Goal: Complete application form

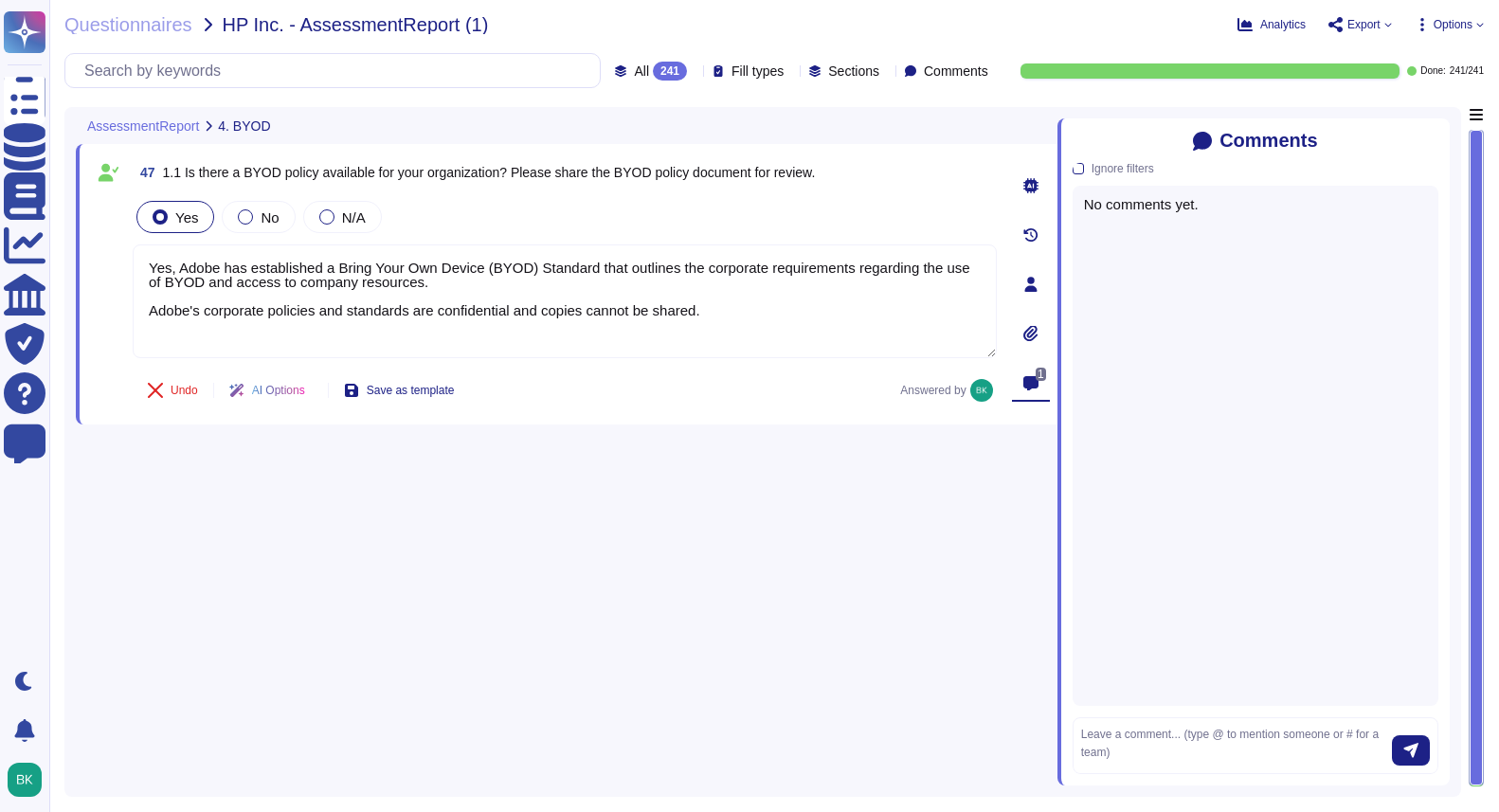
type textarea "Yes, Adobe has established a Bring Your Own Device (BYOD) Standard that outline…"
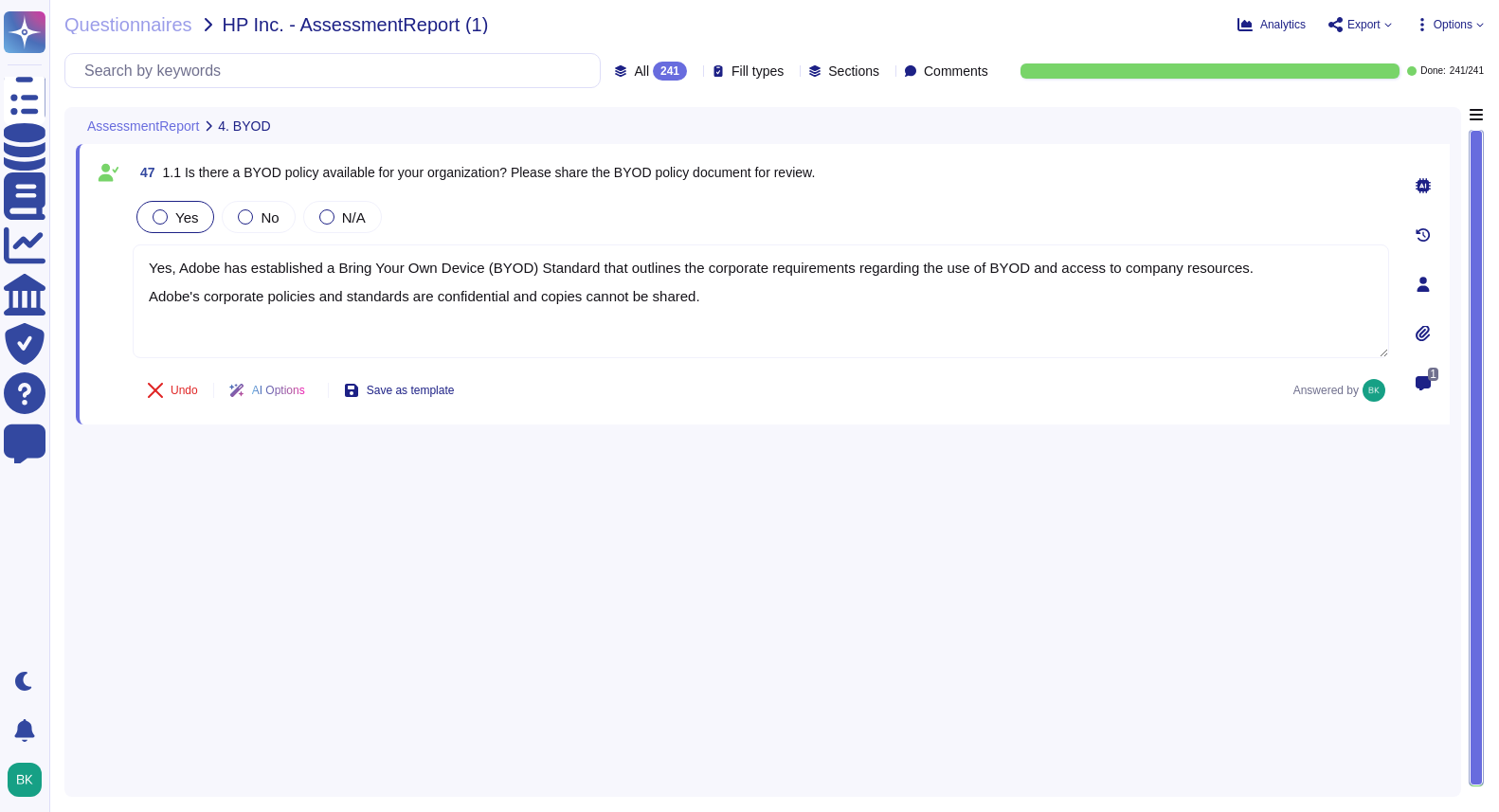
click at [695, 72] on icon at bounding box center [695, 72] width 0 height 0
click at [640, 110] on div "All 241" at bounding box center [654, 119] width 154 height 21
click at [695, 72] on icon at bounding box center [695, 72] width 0 height 0
click at [631, 159] on div "Done 241" at bounding box center [654, 167] width 154 height 21
click at [695, 72] on icon at bounding box center [695, 72] width 0 height 0
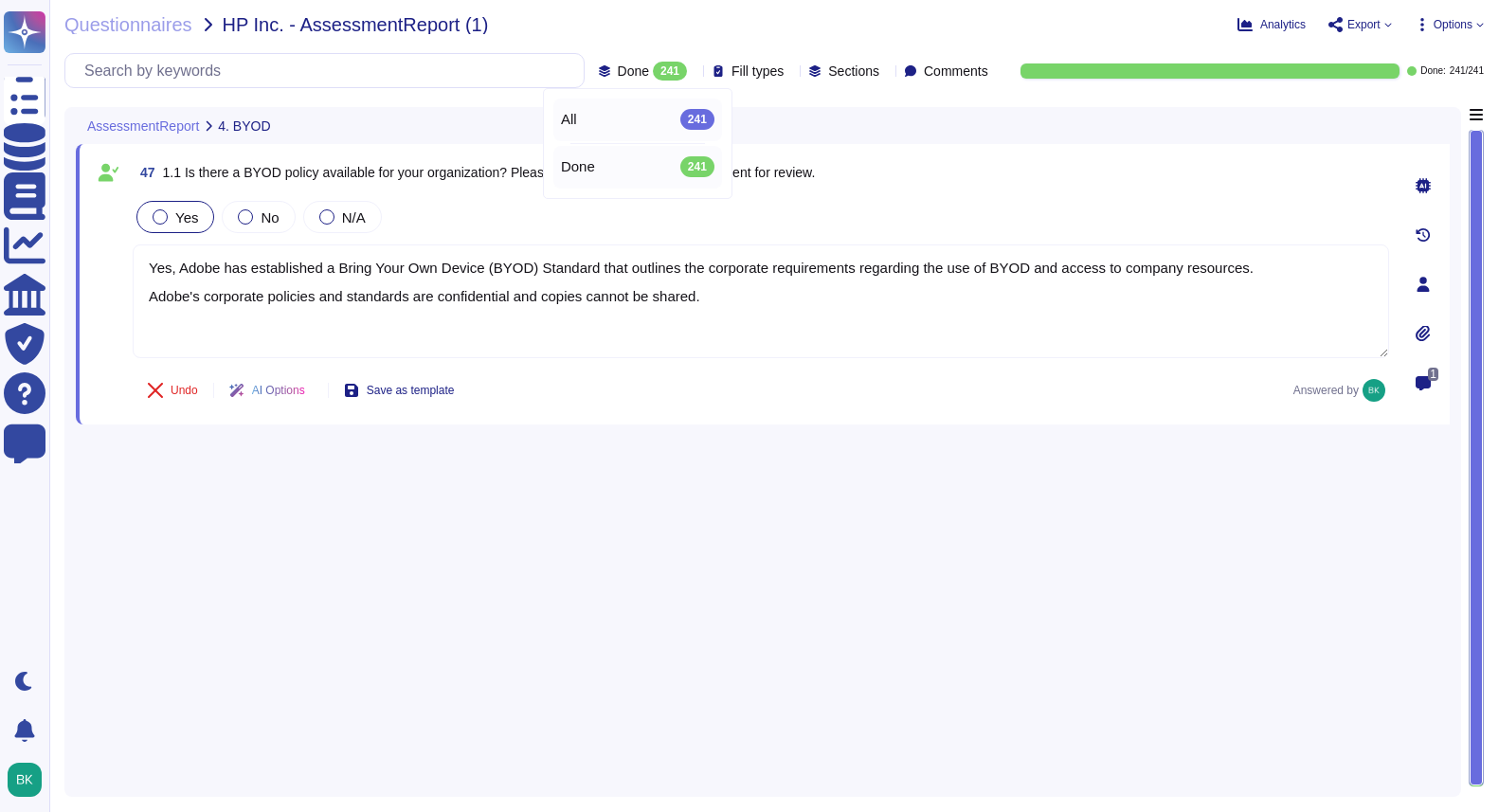
click at [612, 123] on div "All 241" at bounding box center [638, 119] width 154 height 21
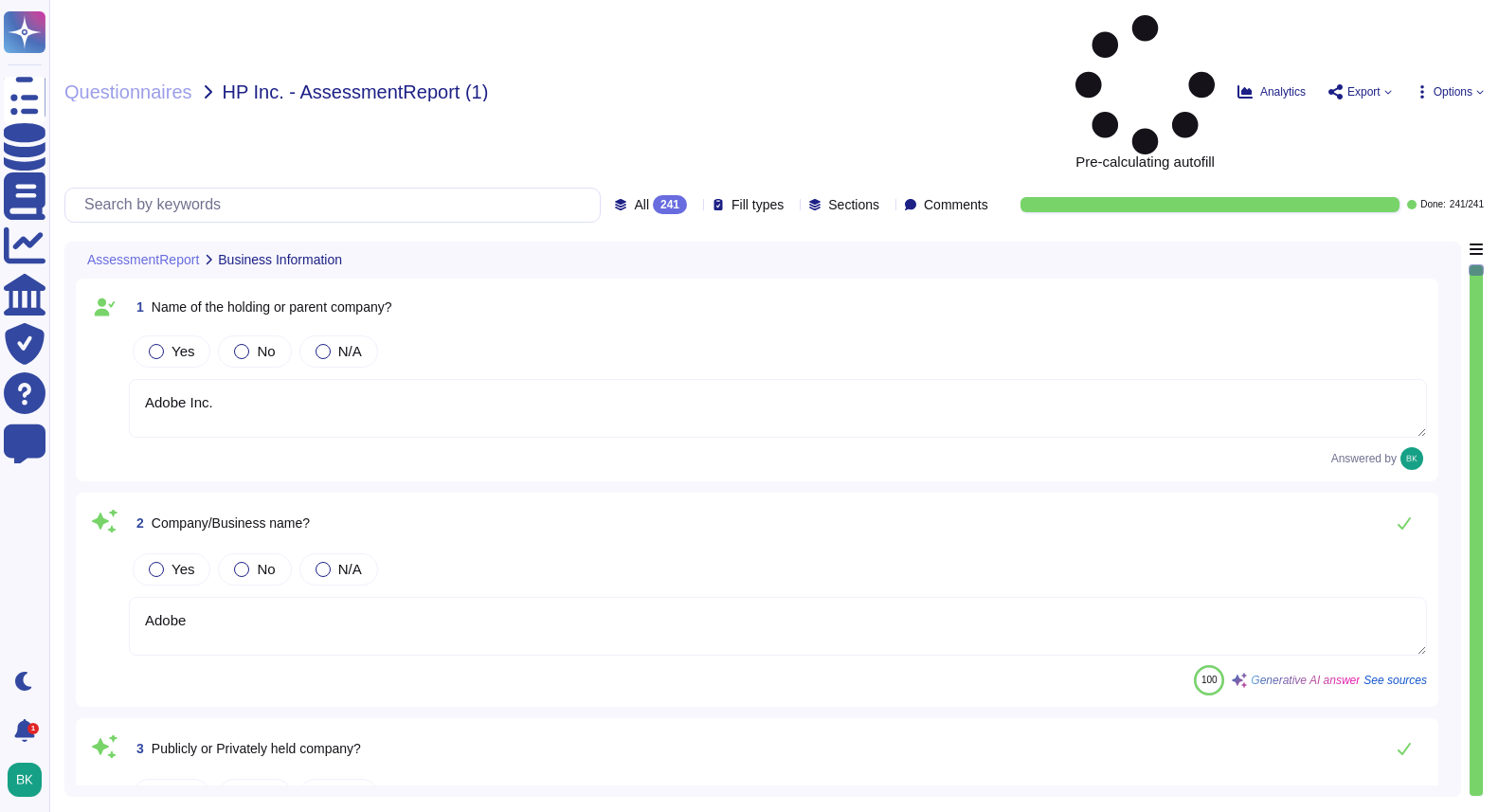
type textarea "Adobe Inc."
type textarea "Adobe"
type textarea "We are a publicly held company, traded on NASDAQ under the ticker ADBE."
type textarea "Adobe is a C-Corporation incorporated in [US_STATE] ([GEOGRAPHIC_DATA]), [GEOGR…"
type textarea "Adobe has been in business for 43 years, since its founding in [DATE]."
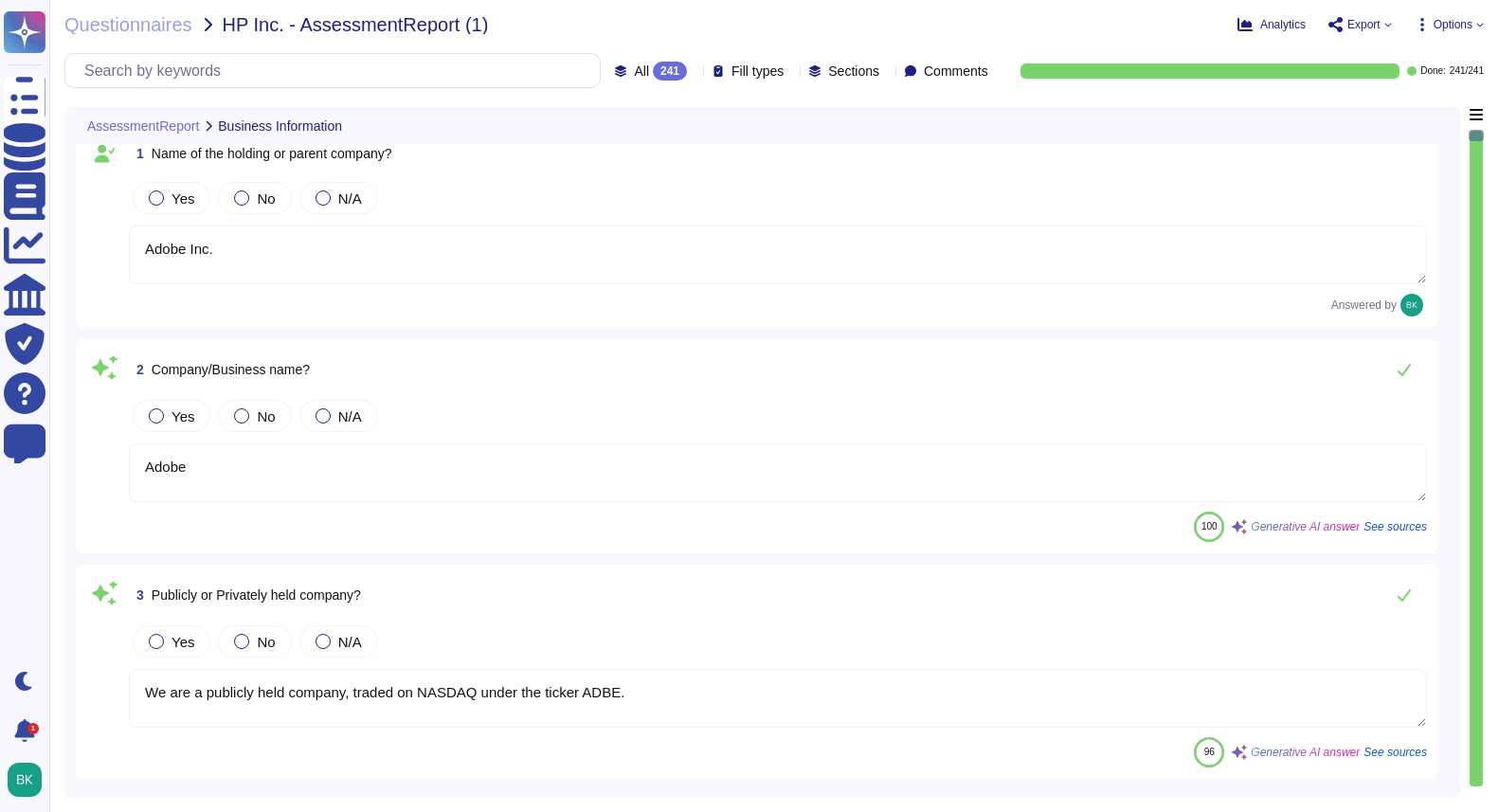
type textarea "Adobe has nothing to report at this time regarding any supervisory authority ov…"
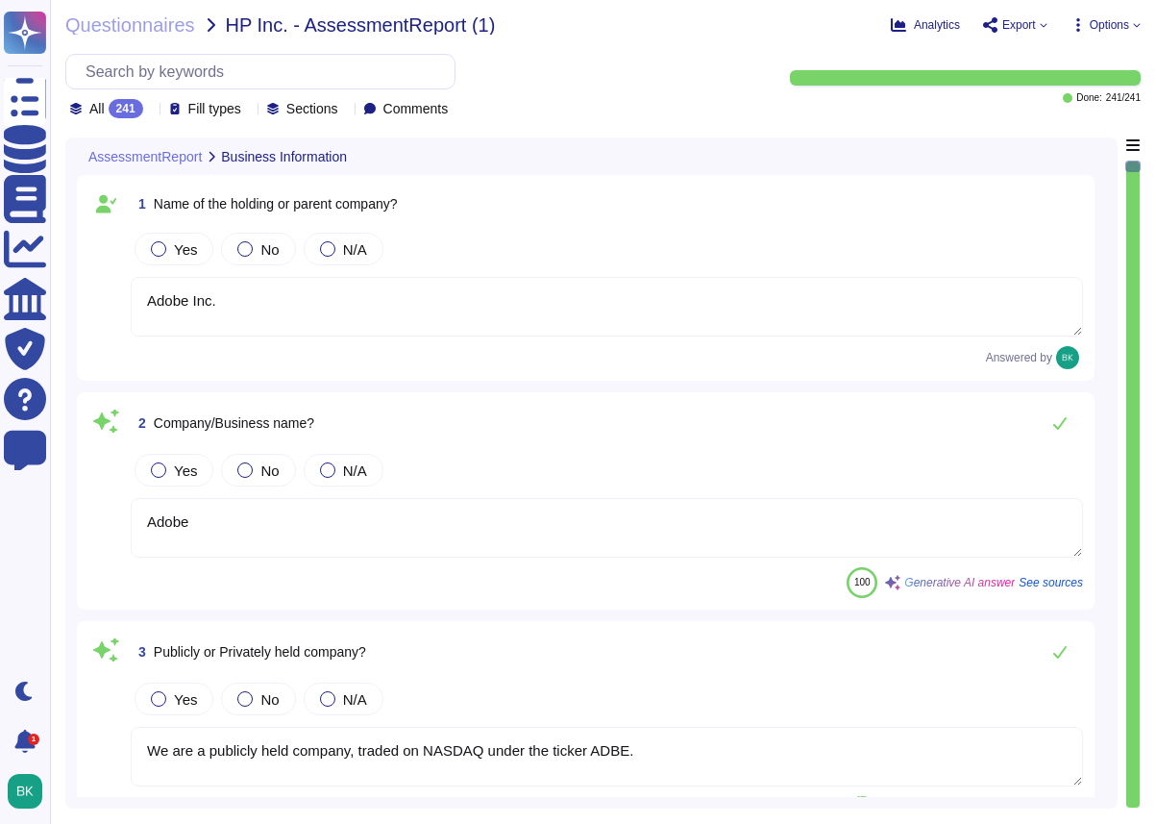
click at [448, 324] on textarea "Adobe Inc." at bounding box center [607, 307] width 952 height 60
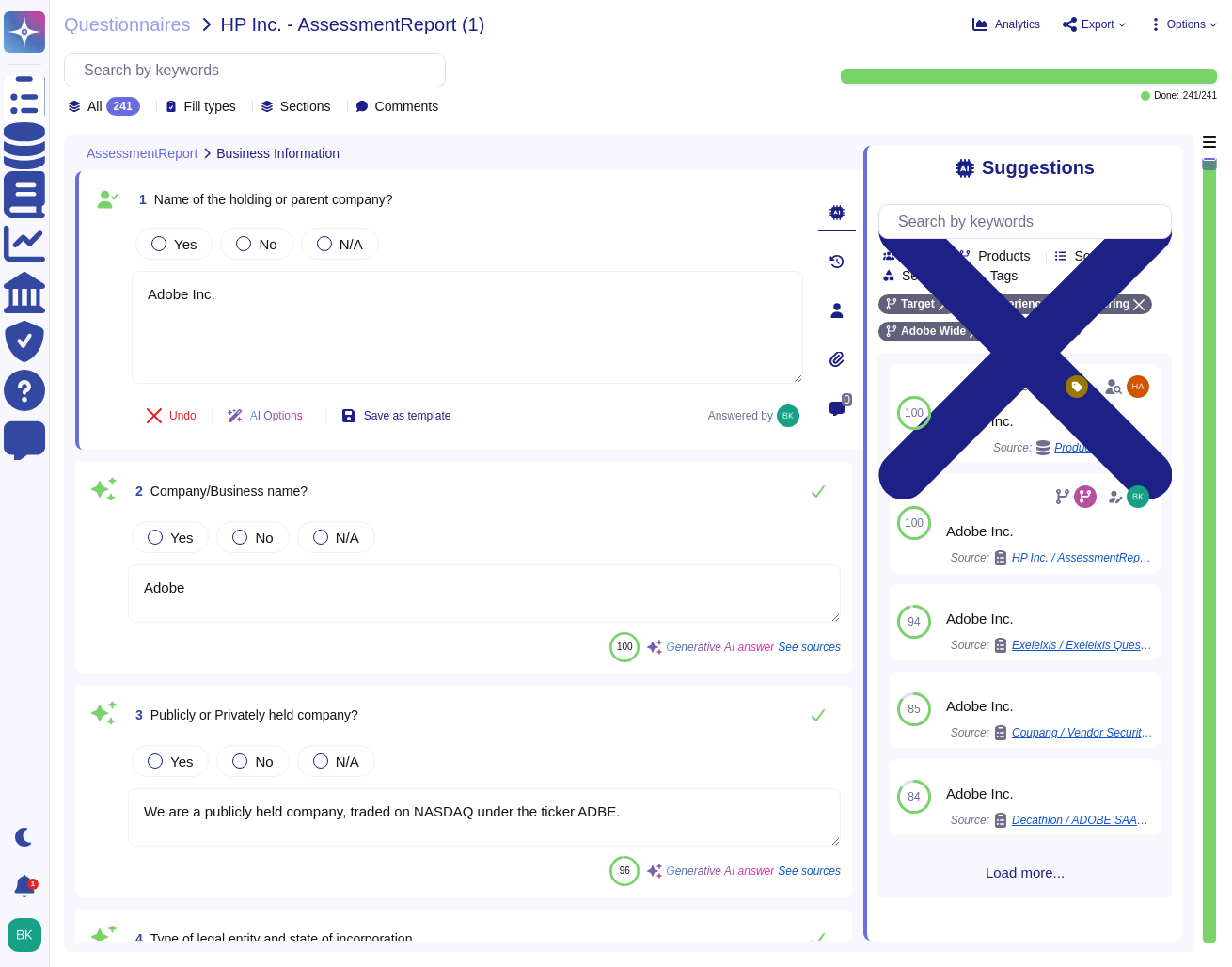
type textarea "Adobe has nothing to report at this time regarding any supervisory authority ov…"
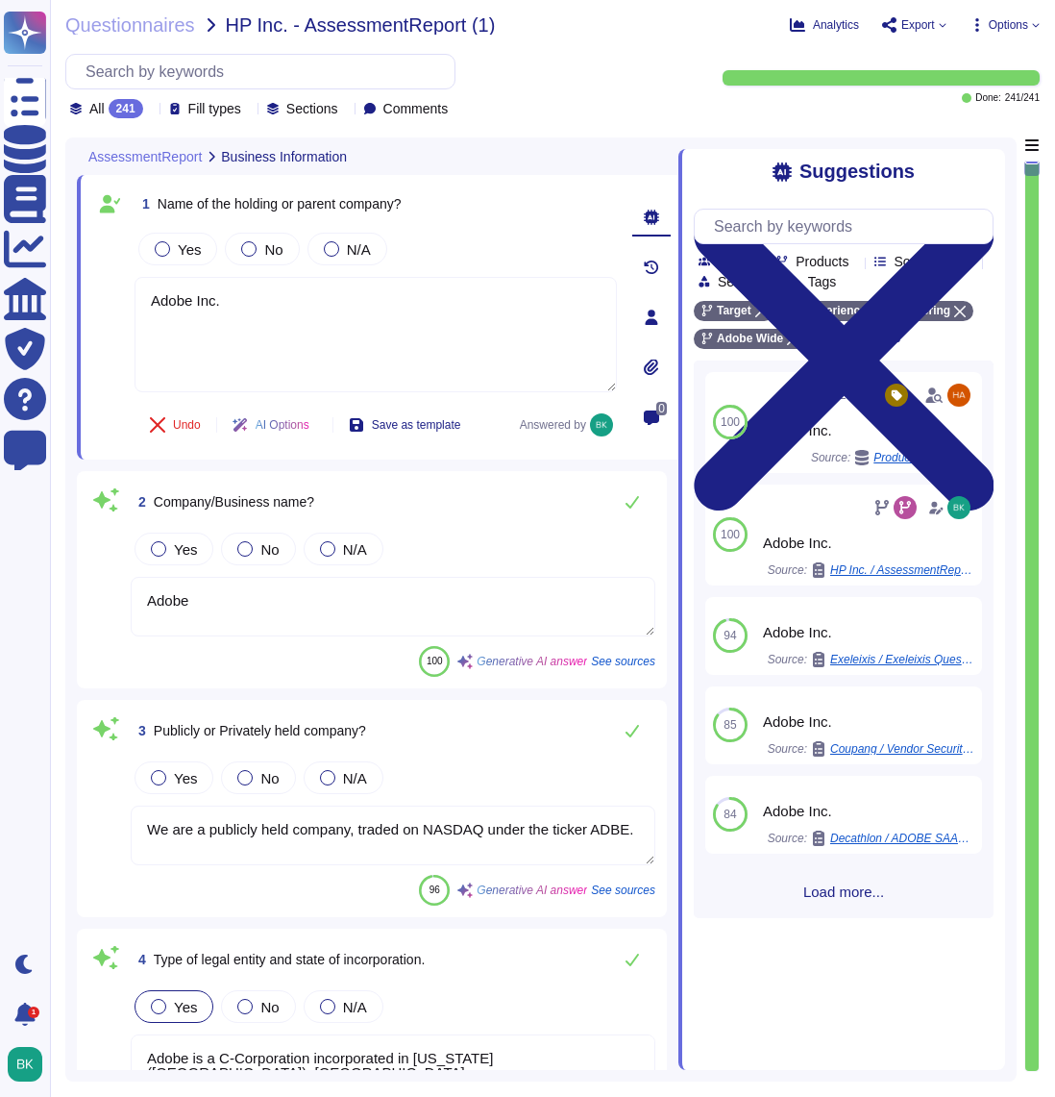
type textarea "Adobe has nothing to report at this time regarding any supervisory authority ov…"
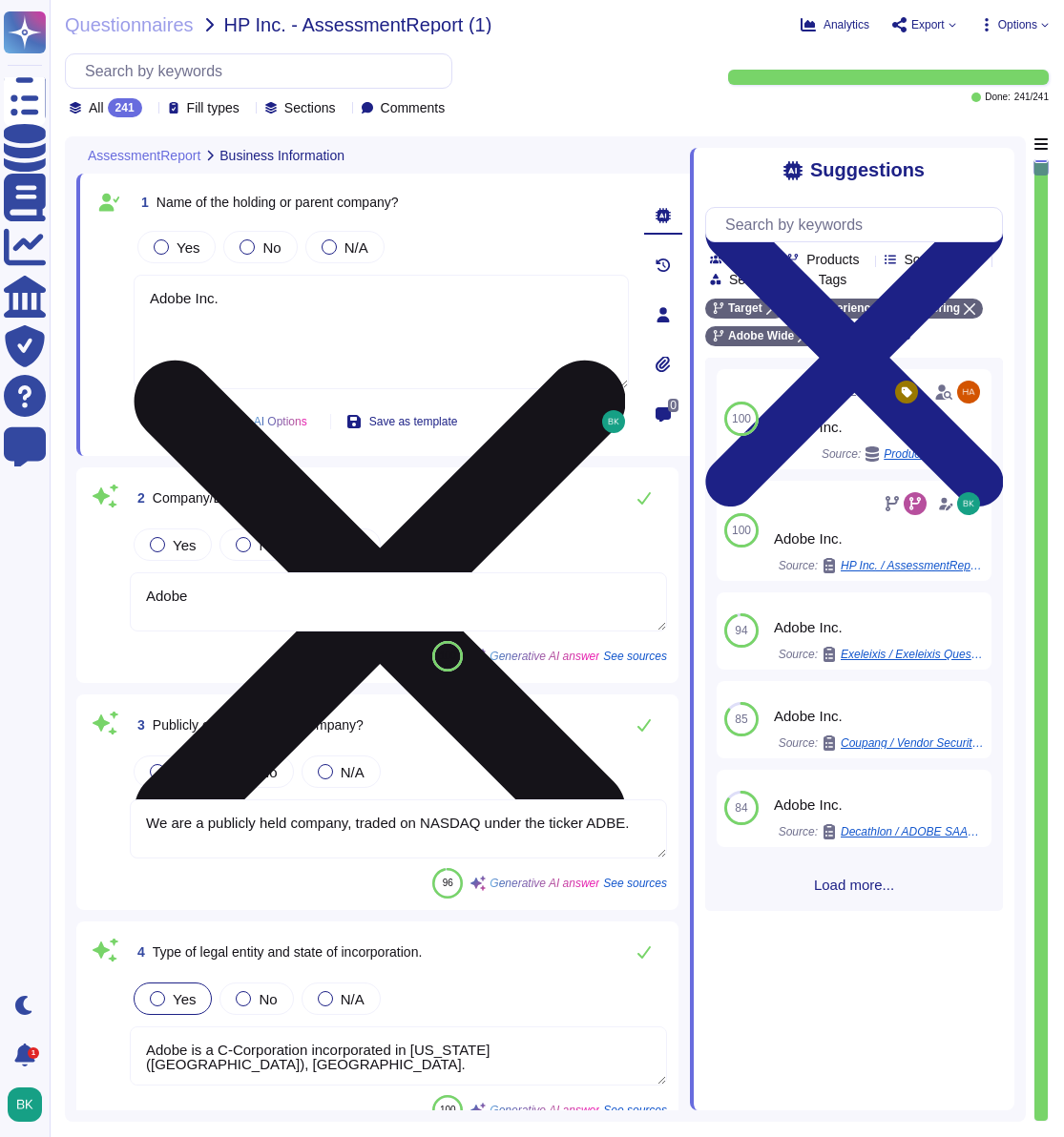
click at [250, 298] on textarea "Adobe Inc." at bounding box center [381, 331] width 495 height 114
click at [250, 297] on textarea "Adobe Inc." at bounding box center [381, 331] width 495 height 114
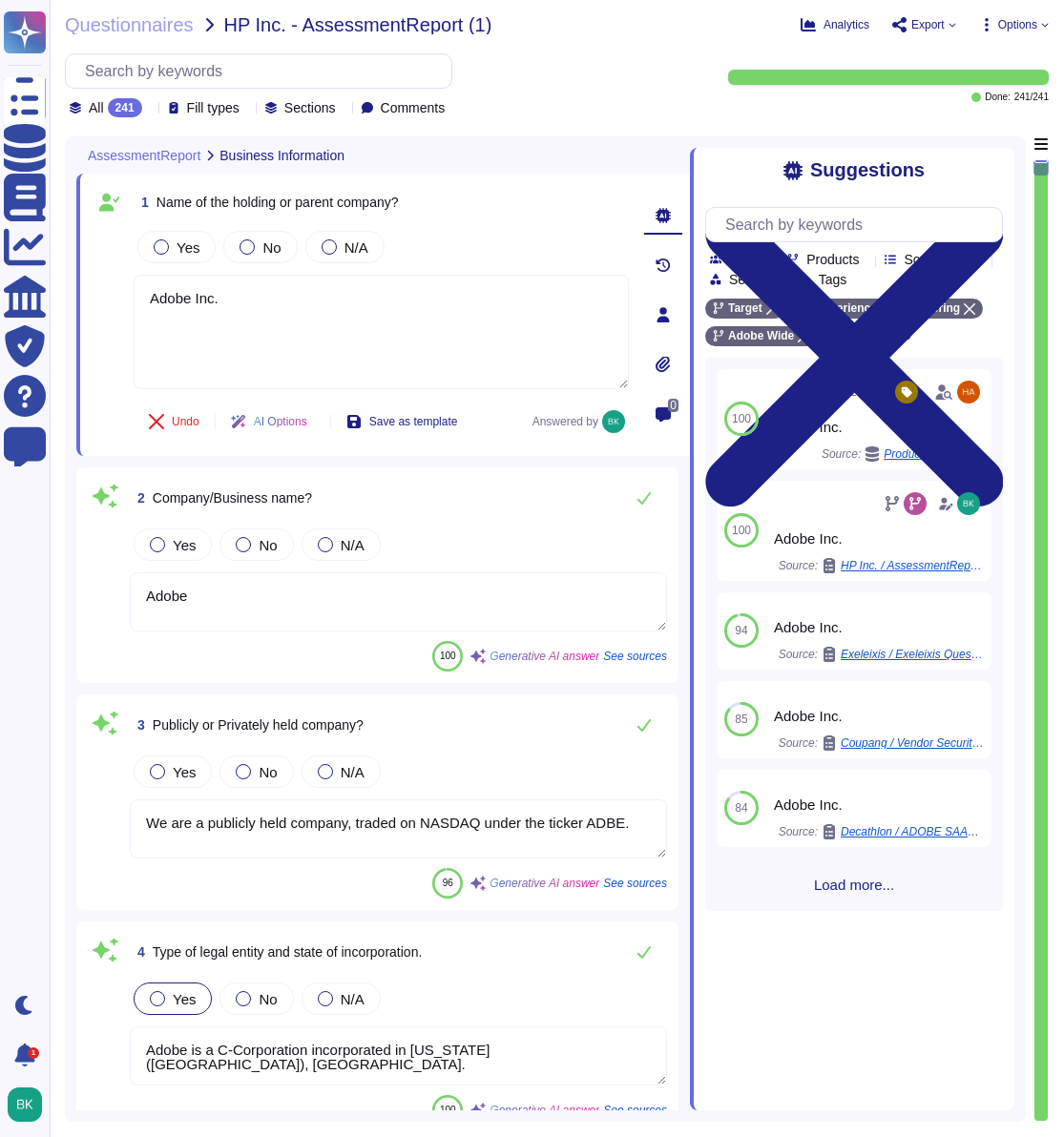
click at [157, 596] on textarea "Adobe" at bounding box center [398, 602] width 537 height 60
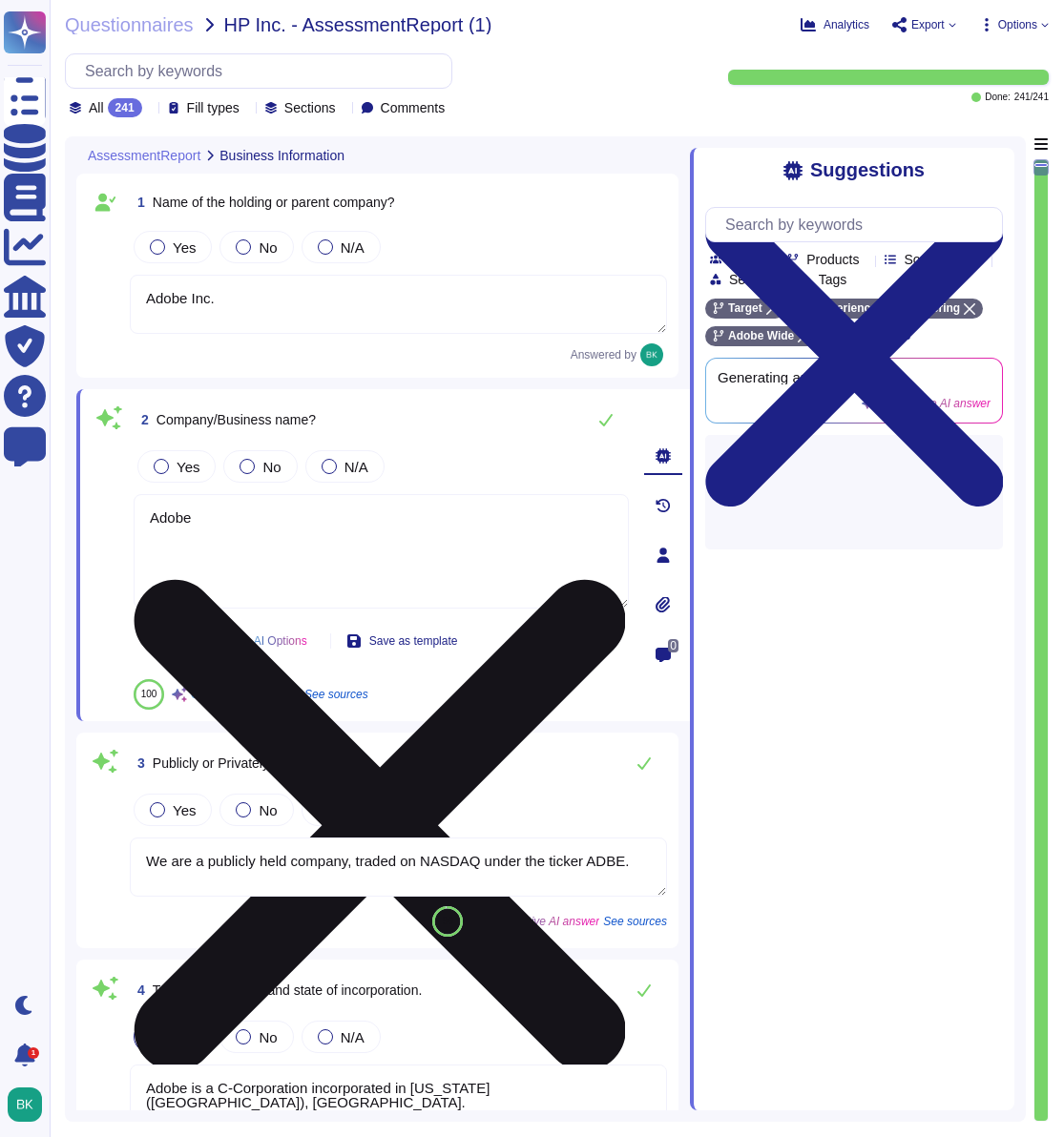
paste textarea "Inc."
type textarea "Adobe"
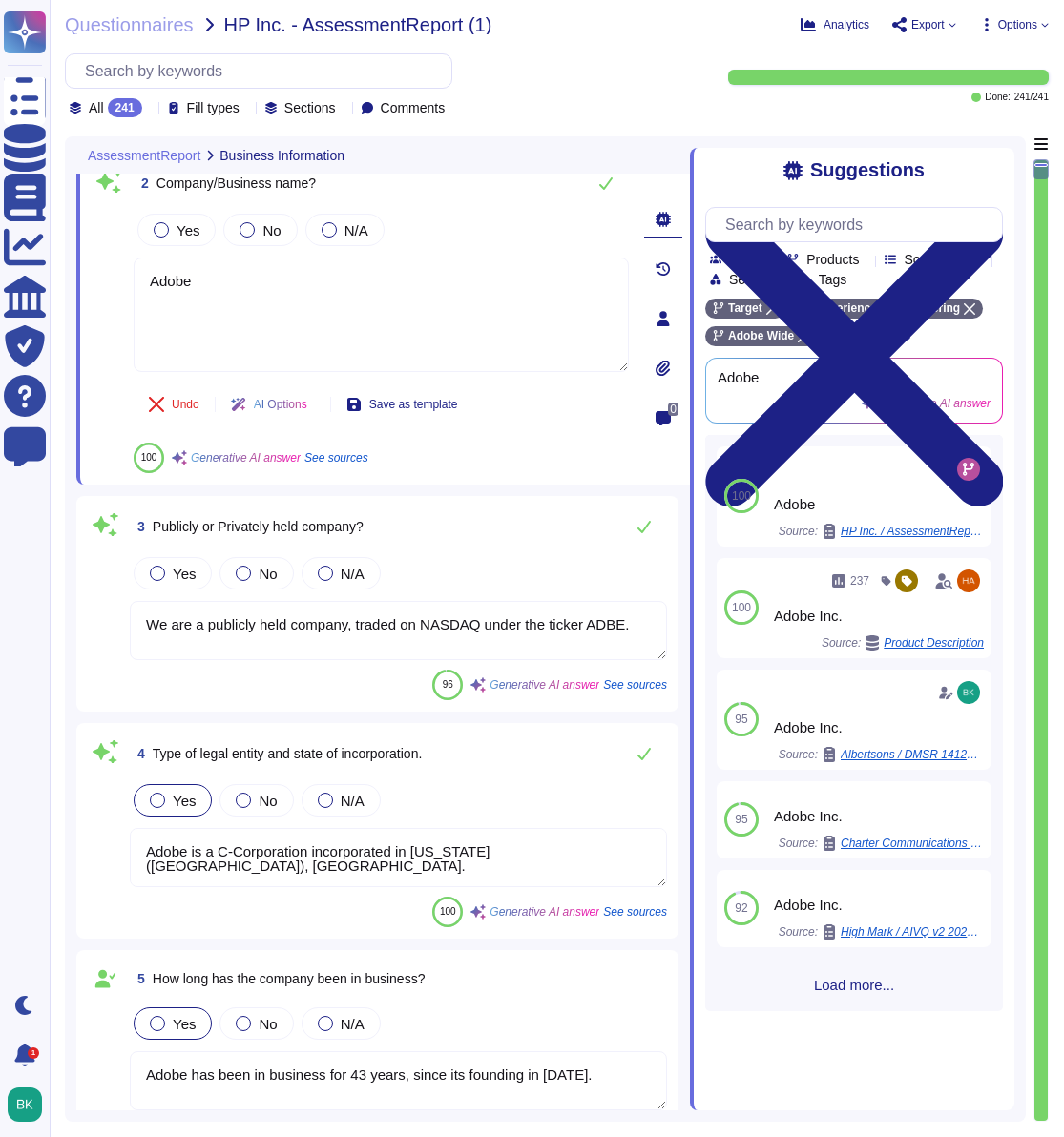
type textarea "Adobe Target Central Clusters are hosted on Amazon Web Services (AWS) in these …"
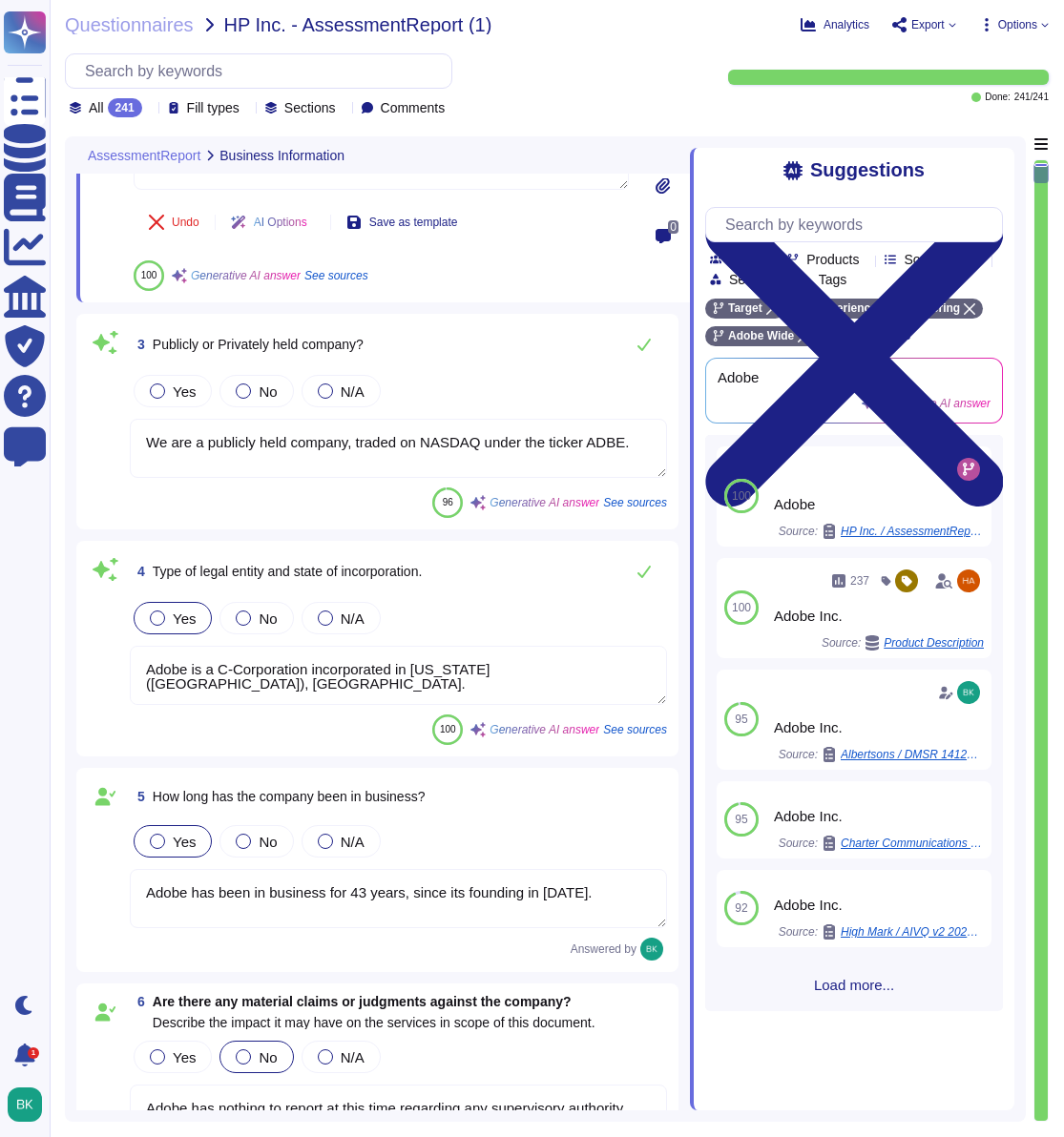
type textarea "Adobe Target Central Clusters are hosted on Amazon Web Services (AWS) in these …"
drag, startPoint x: 357, startPoint y: 429, endPoint x: 656, endPoint y: 446, distance: 299.5
click at [656, 446] on textarea "We are a publicly held company, traded on NASDAQ under the ticker ADBE." at bounding box center [398, 446] width 537 height 60
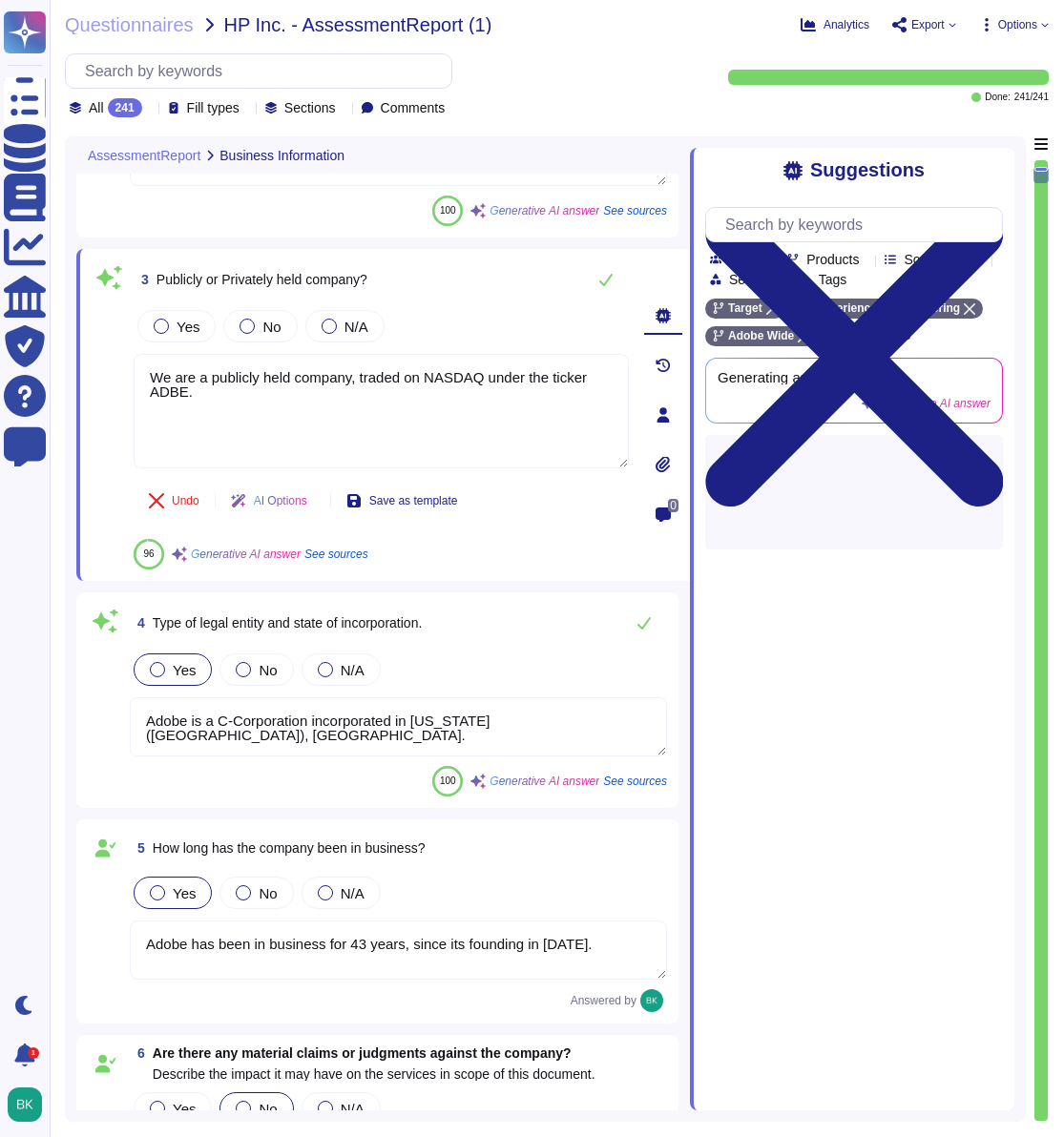
type textarea "Adobe Target Central Clusters are hosted on Amazon Web Services (AWS) in these …"
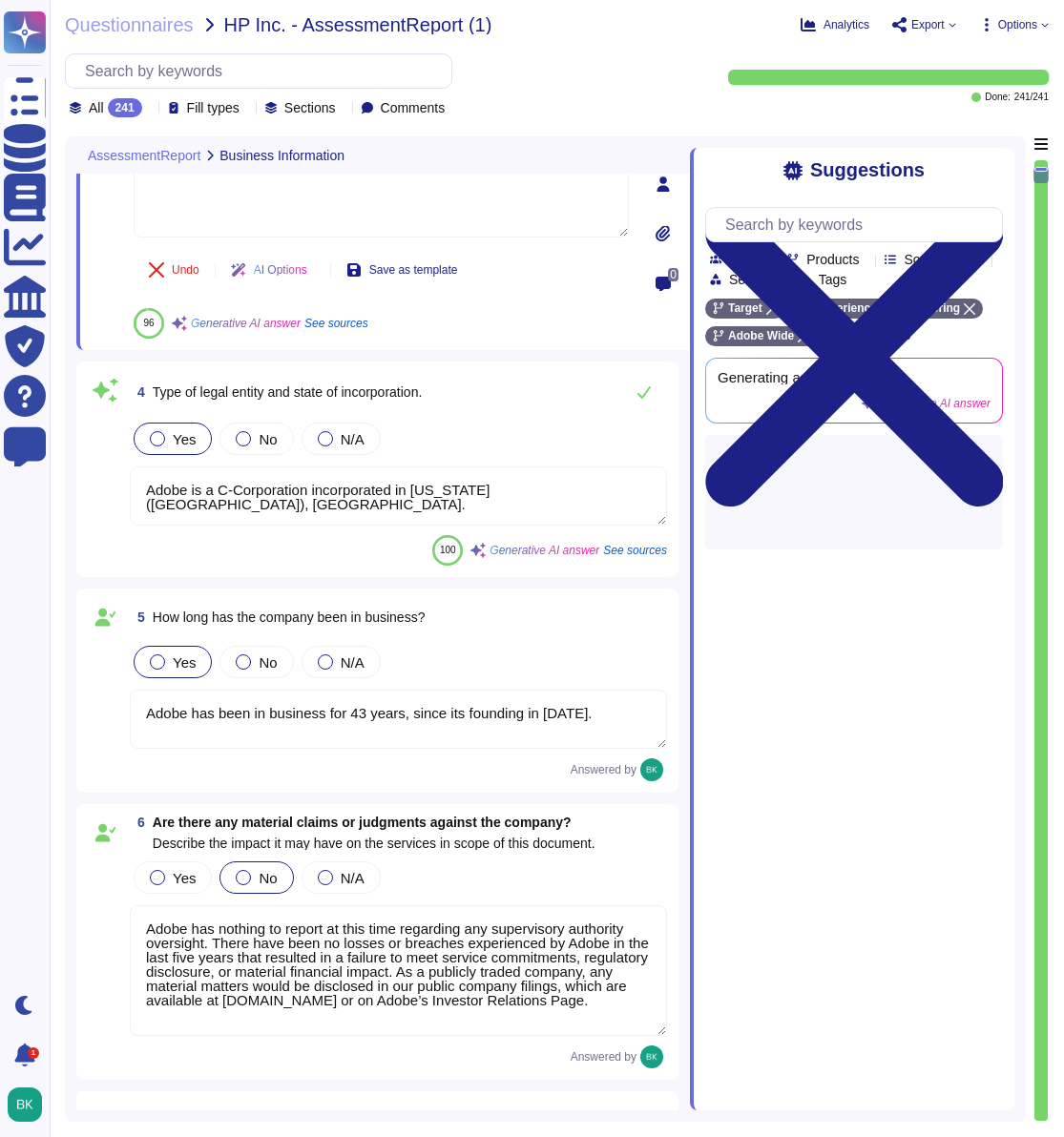
scroll to position [679, 0]
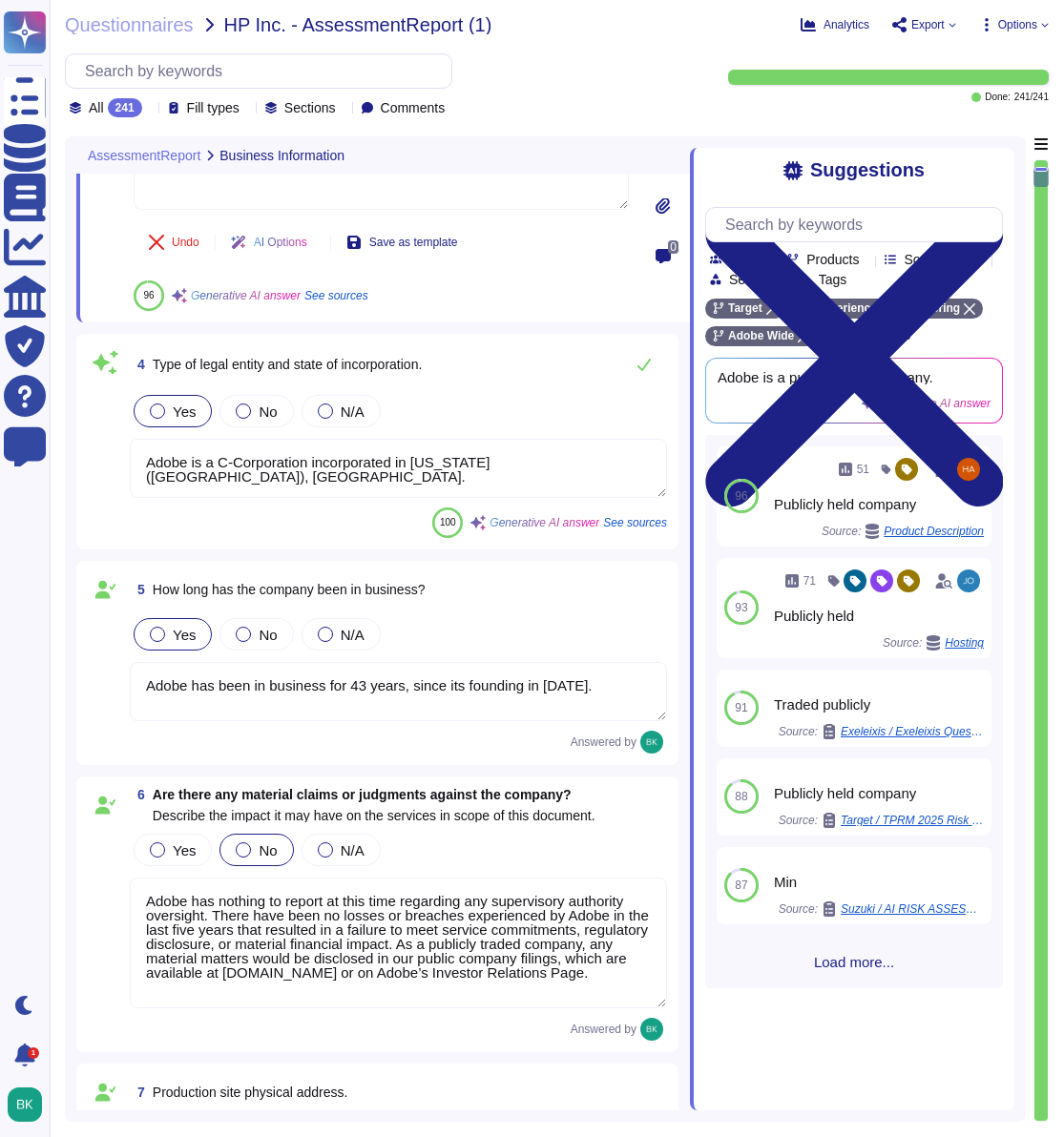
click at [359, 461] on textarea "Adobe is a C-Corporation incorporated in [US_STATE] ([GEOGRAPHIC_DATA]), [GEOGR…" at bounding box center [398, 468] width 537 height 60
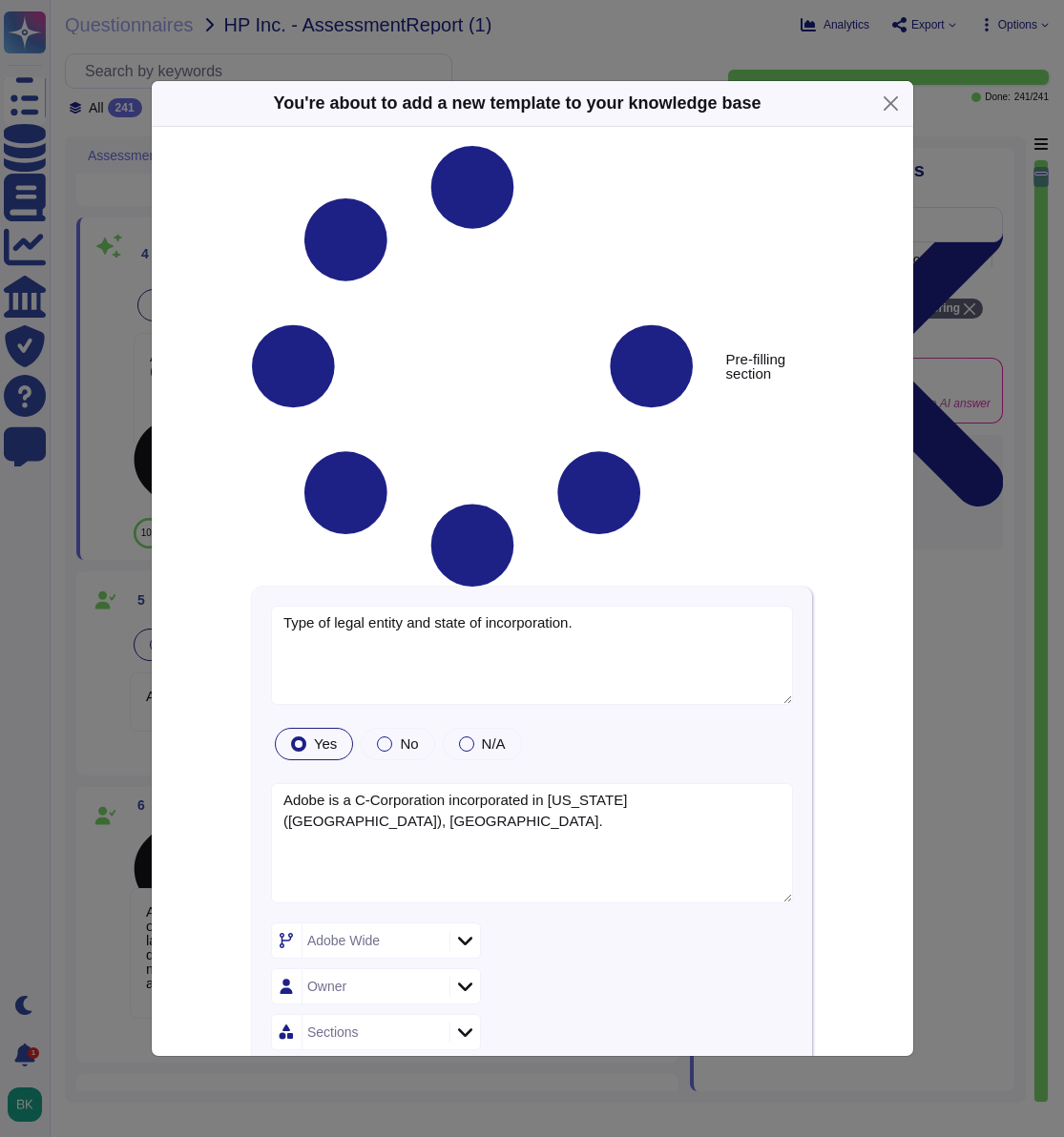
type textarea "Type of legal entity and state of incorporation."
type textarea "Adobe is a C-Corporation incorporated in [US_STATE] ([GEOGRAPHIC_DATA]), [GEOGR…"
click at [889, 118] on button "Close" at bounding box center [890, 103] width 30 height 30
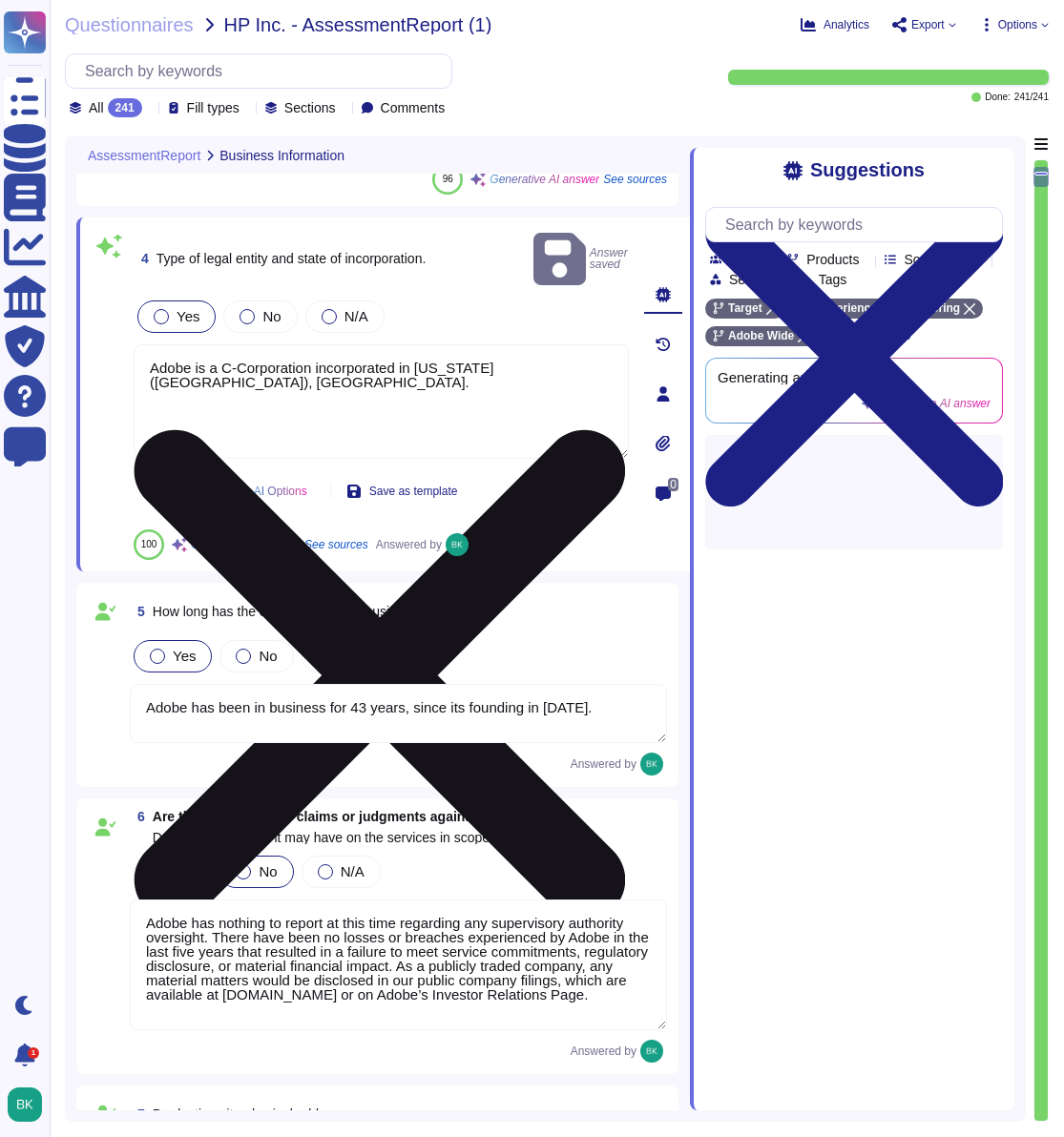
click at [332, 361] on textarea "Adobe is a C-Corporation incorporated in [US_STATE] ([GEOGRAPHIC_DATA]), [GEOGR…" at bounding box center [381, 401] width 495 height 114
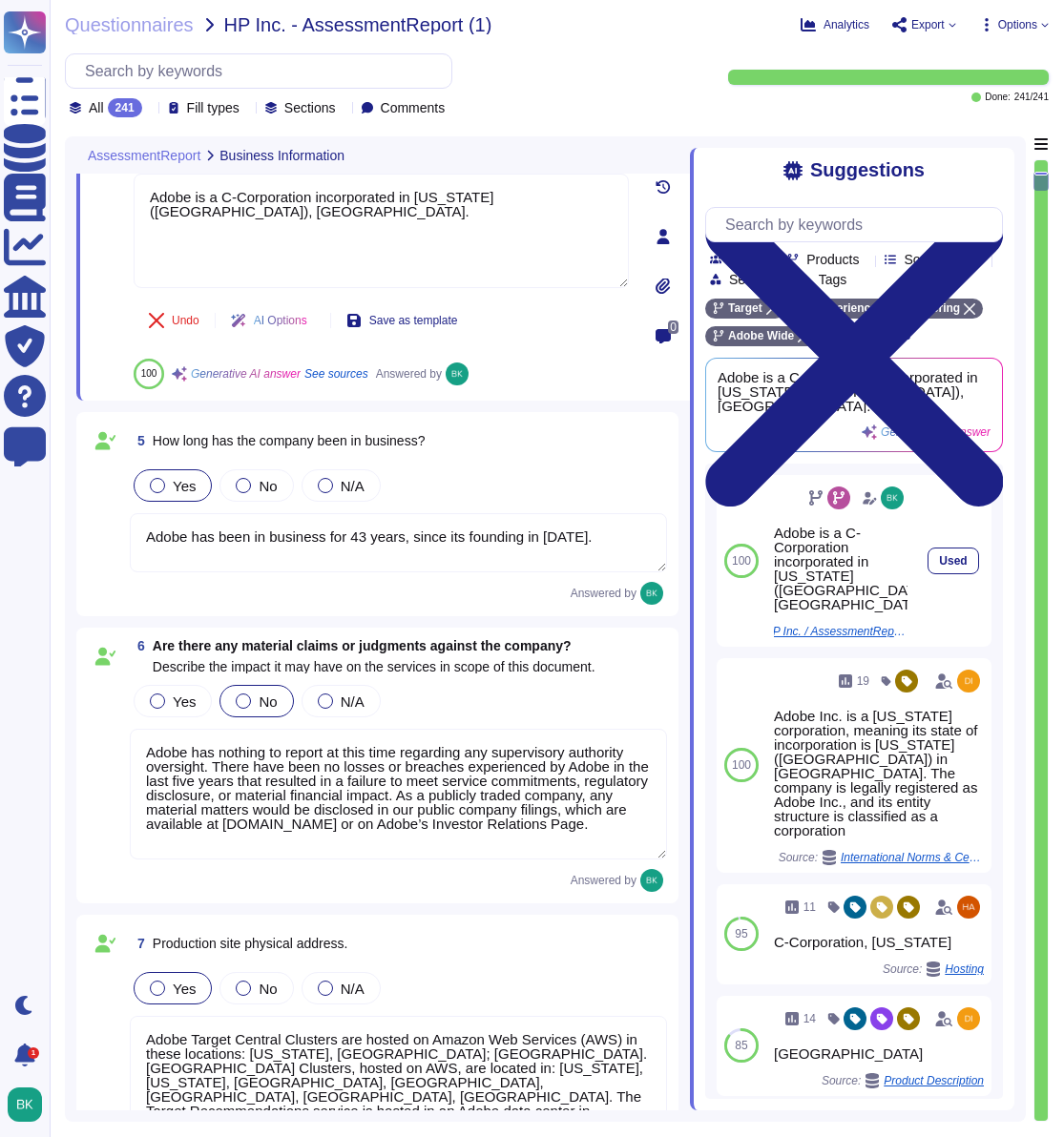
scroll to position [931, 0]
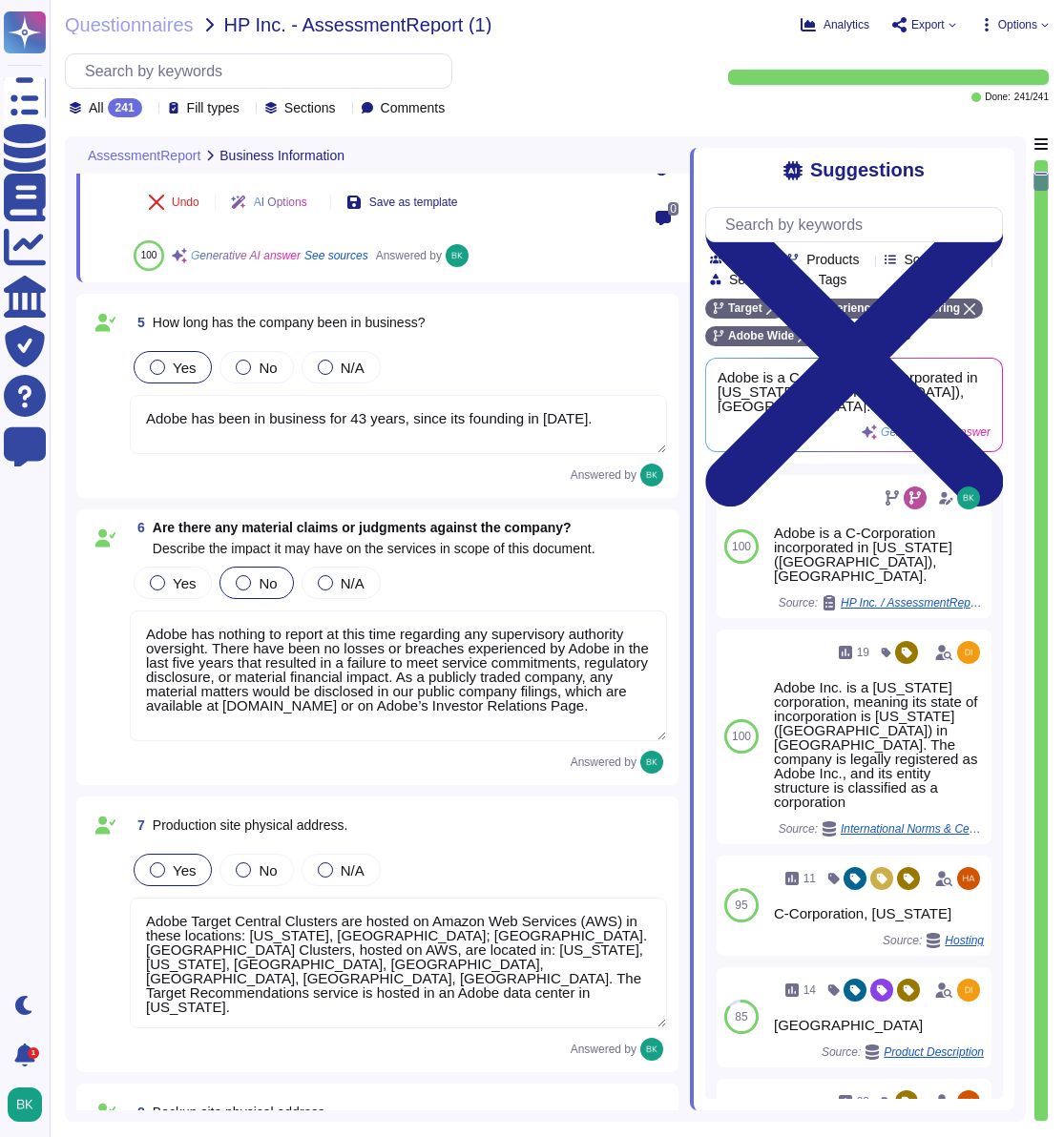
click at [240, 413] on textarea "Adobe has been in business for 43 years, since its founding in [DATE]." at bounding box center [398, 425] width 537 height 60
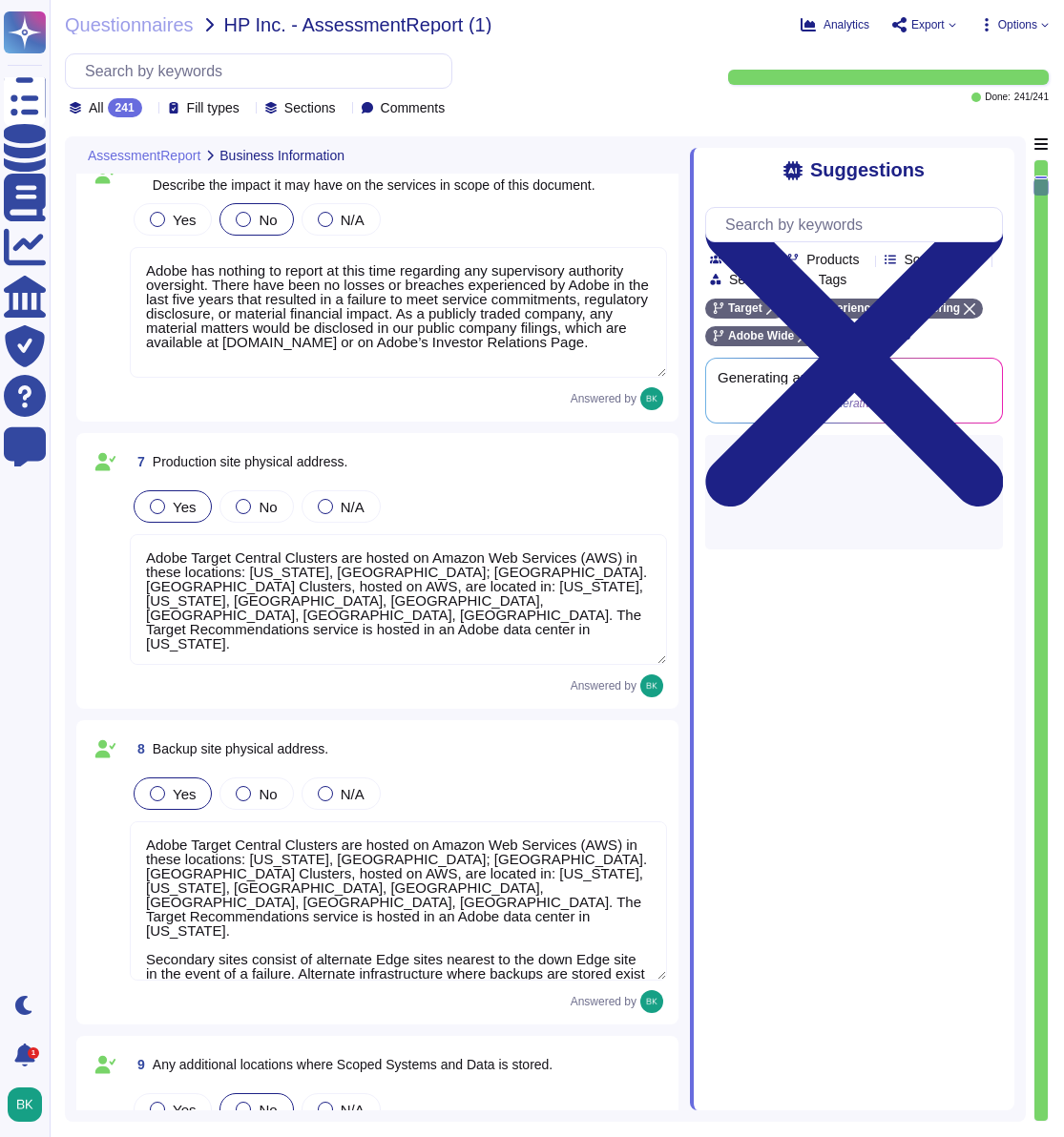
type textarea "Service Name: Adobe Target Description: Adobe Target enables marketers, develop…"
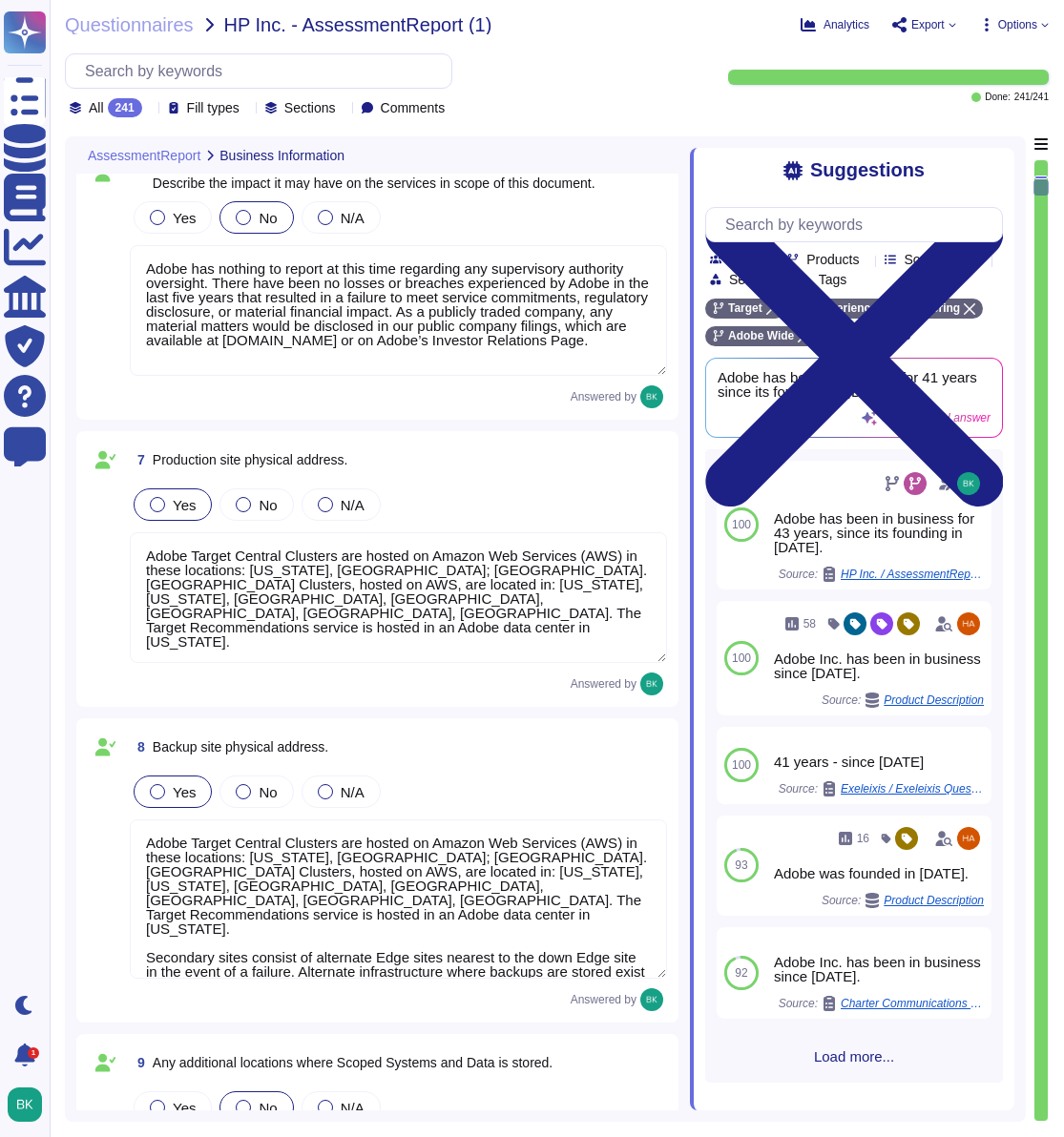
click at [299, 331] on textarea "Adobe has nothing to report at this time regarding any supervisory authority ov…" at bounding box center [398, 311] width 537 height 131
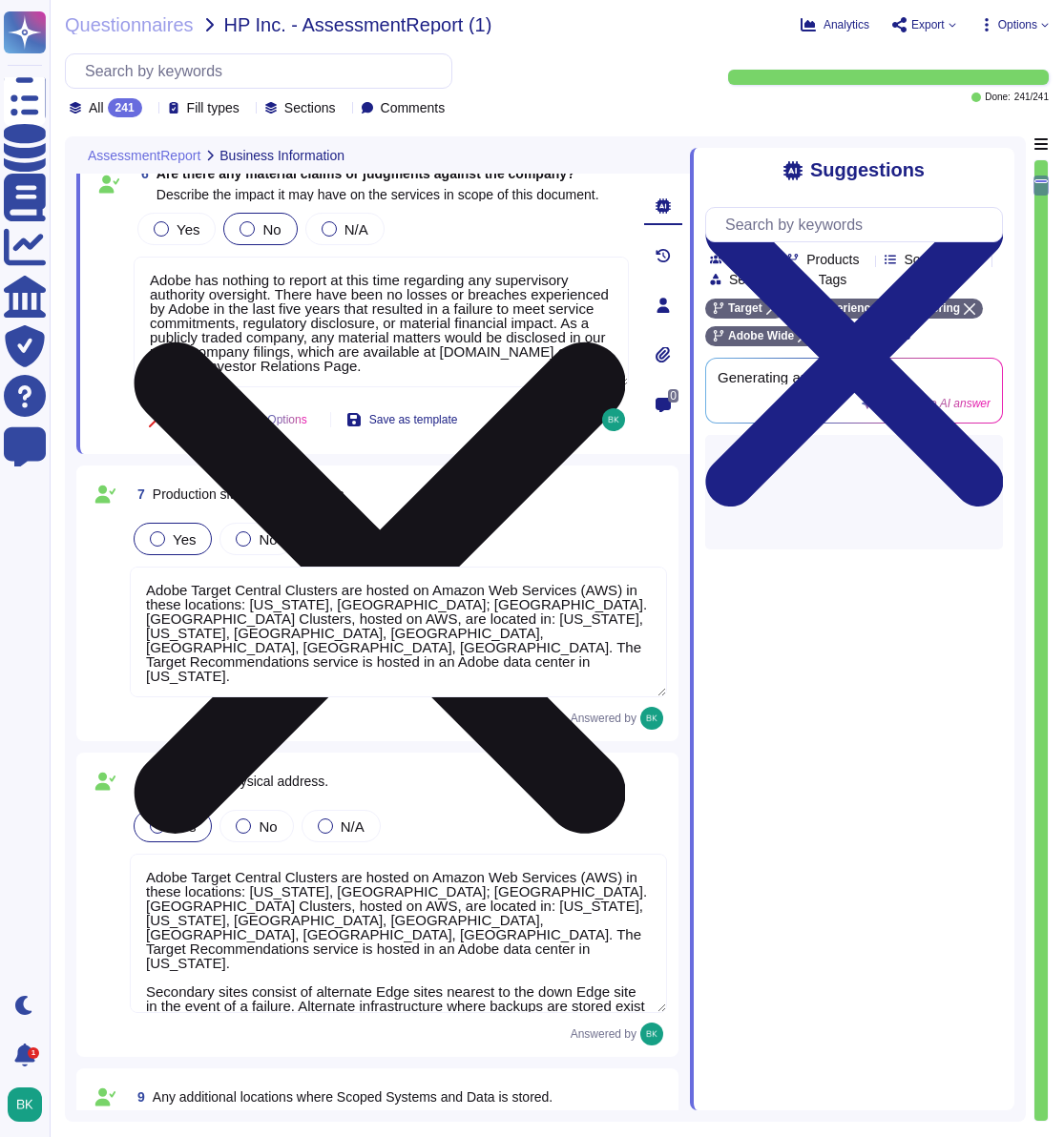
scroll to position [1138, 0]
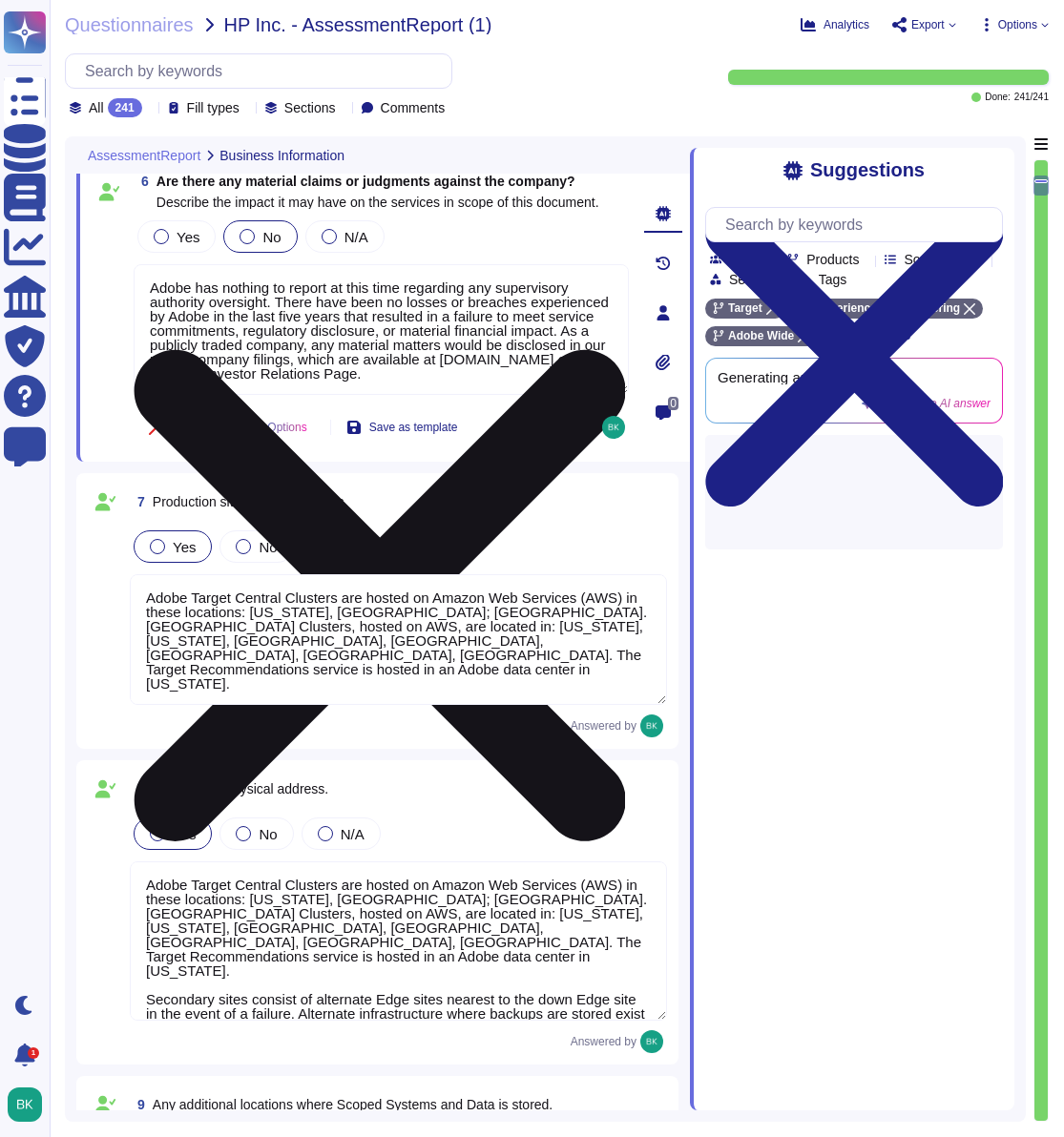
click at [309, 340] on textarea "Adobe has nothing to report at this time regarding any supervisory authority ov…" at bounding box center [381, 329] width 495 height 131
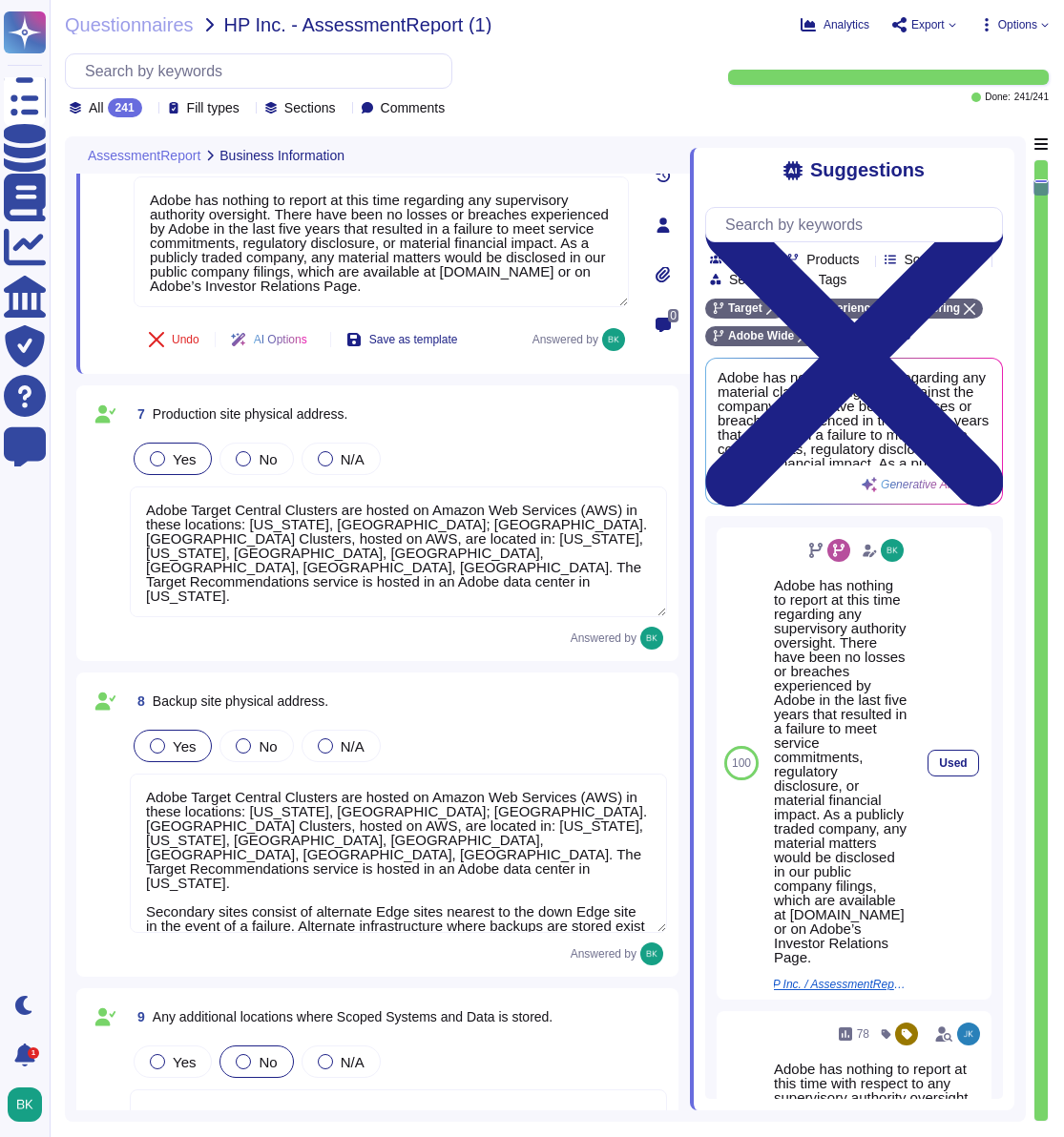
scroll to position [1264, 0]
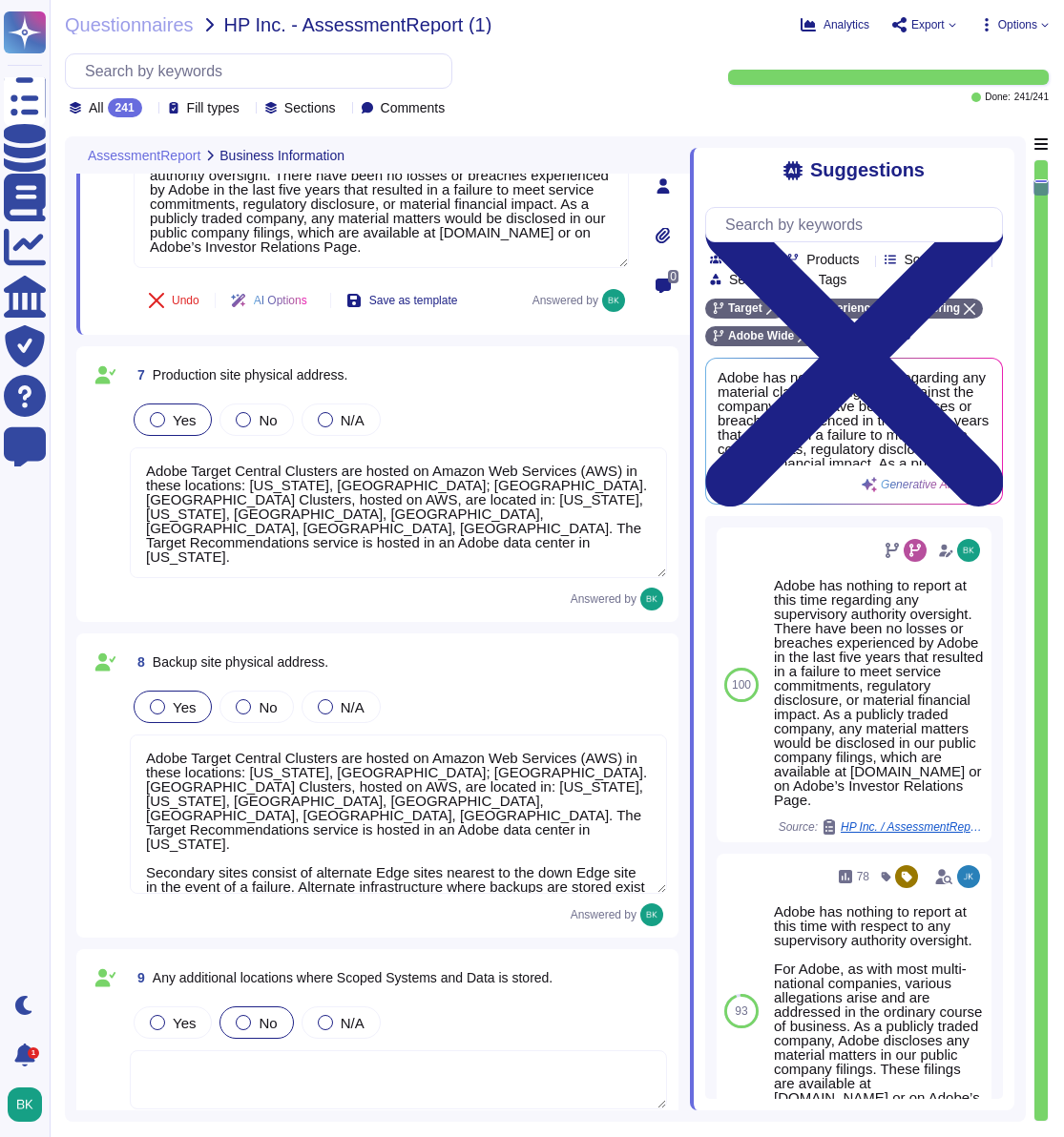
click at [208, 500] on textarea "Adobe Target Central Clusters are hosted on Amazon Web Services (AWS) in these …" at bounding box center [398, 513] width 537 height 131
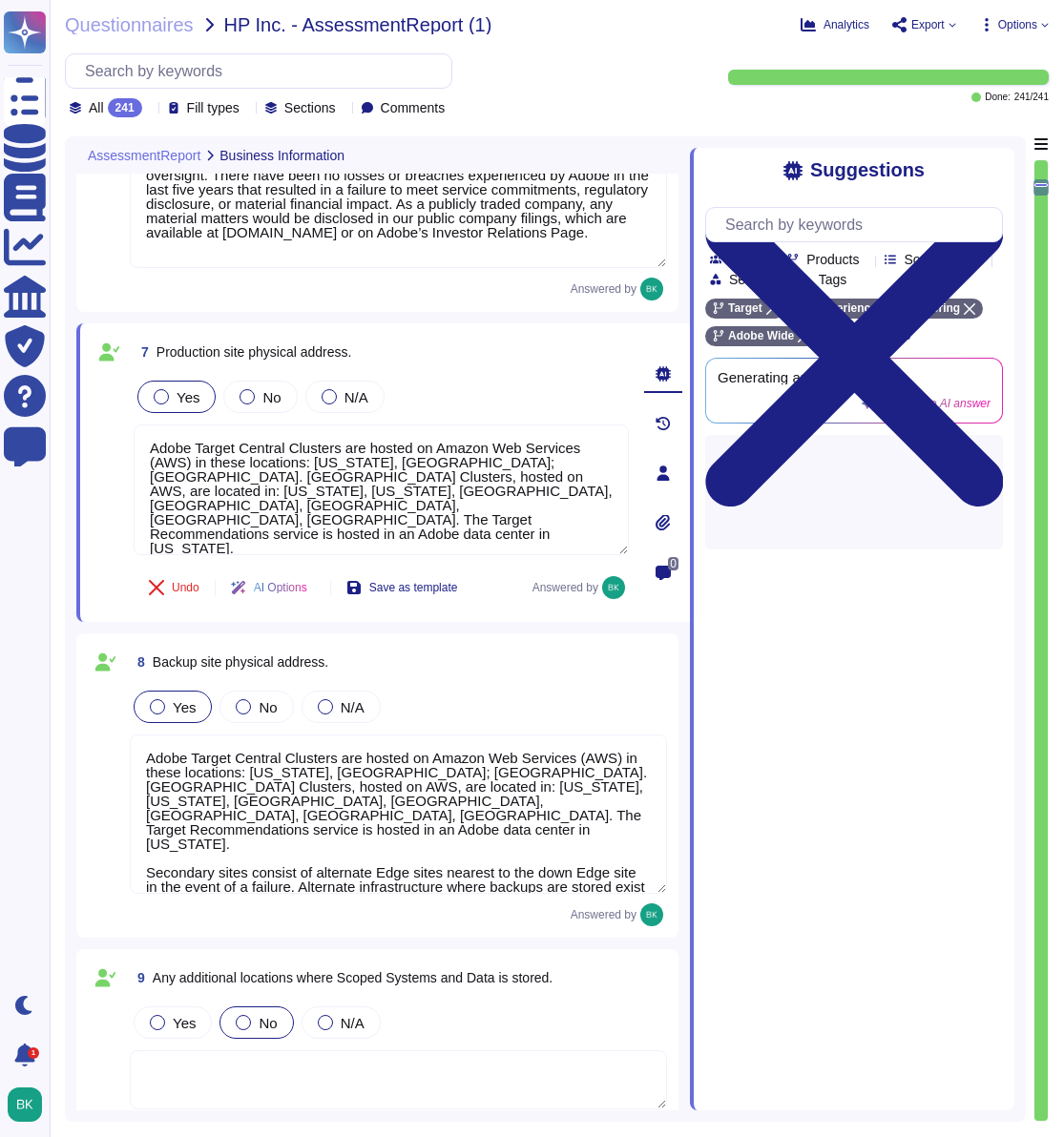
scroll to position [2, 0]
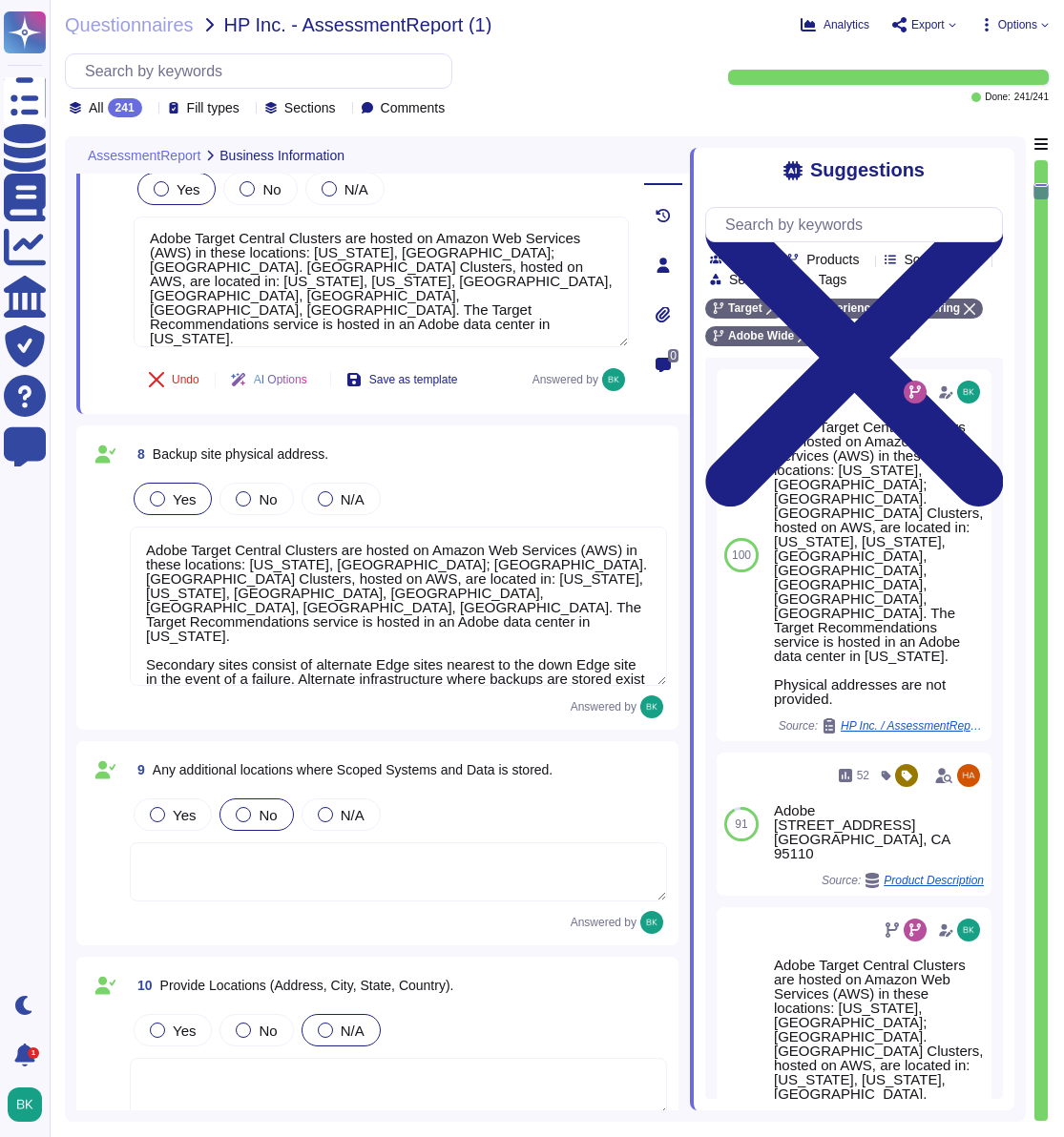
type textarea "Adobe Target uses a multi-tenant architecture (shared service). Customer data i…"
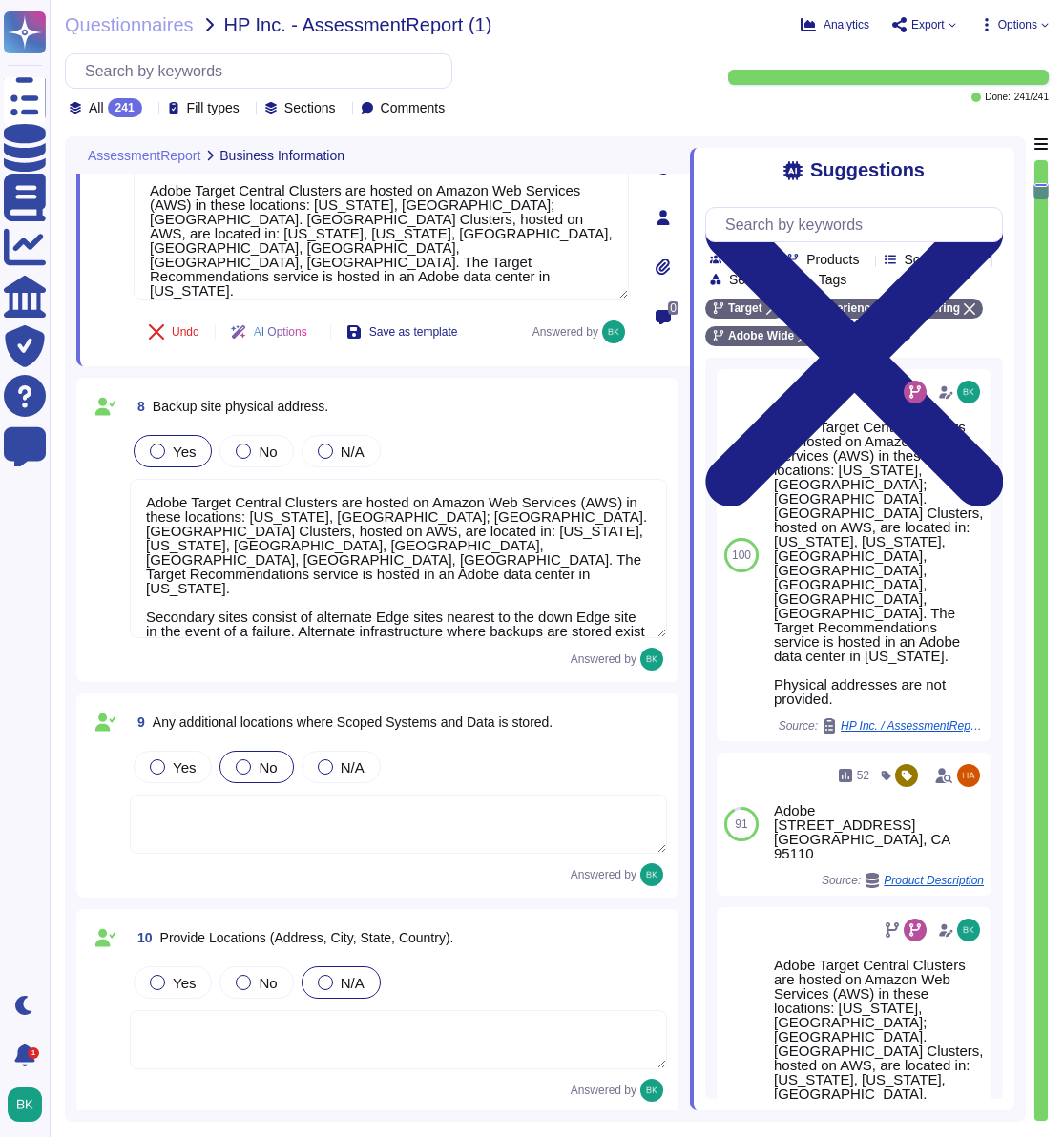
click at [290, 578] on textarea "Adobe Target Central Clusters are hosted on Amazon Web Services (AWS) in these …" at bounding box center [398, 558] width 537 height 160
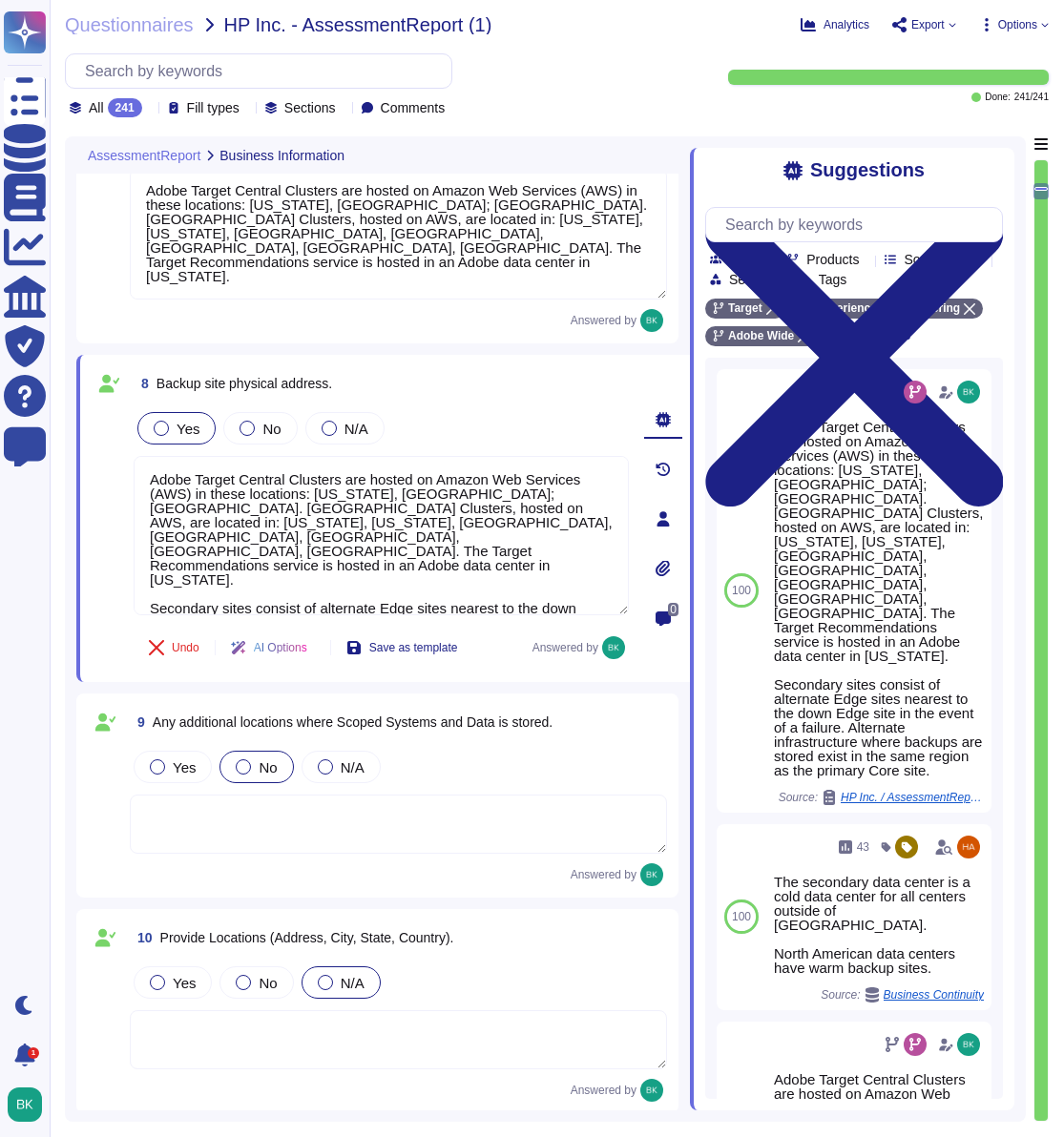
scroll to position [2, 0]
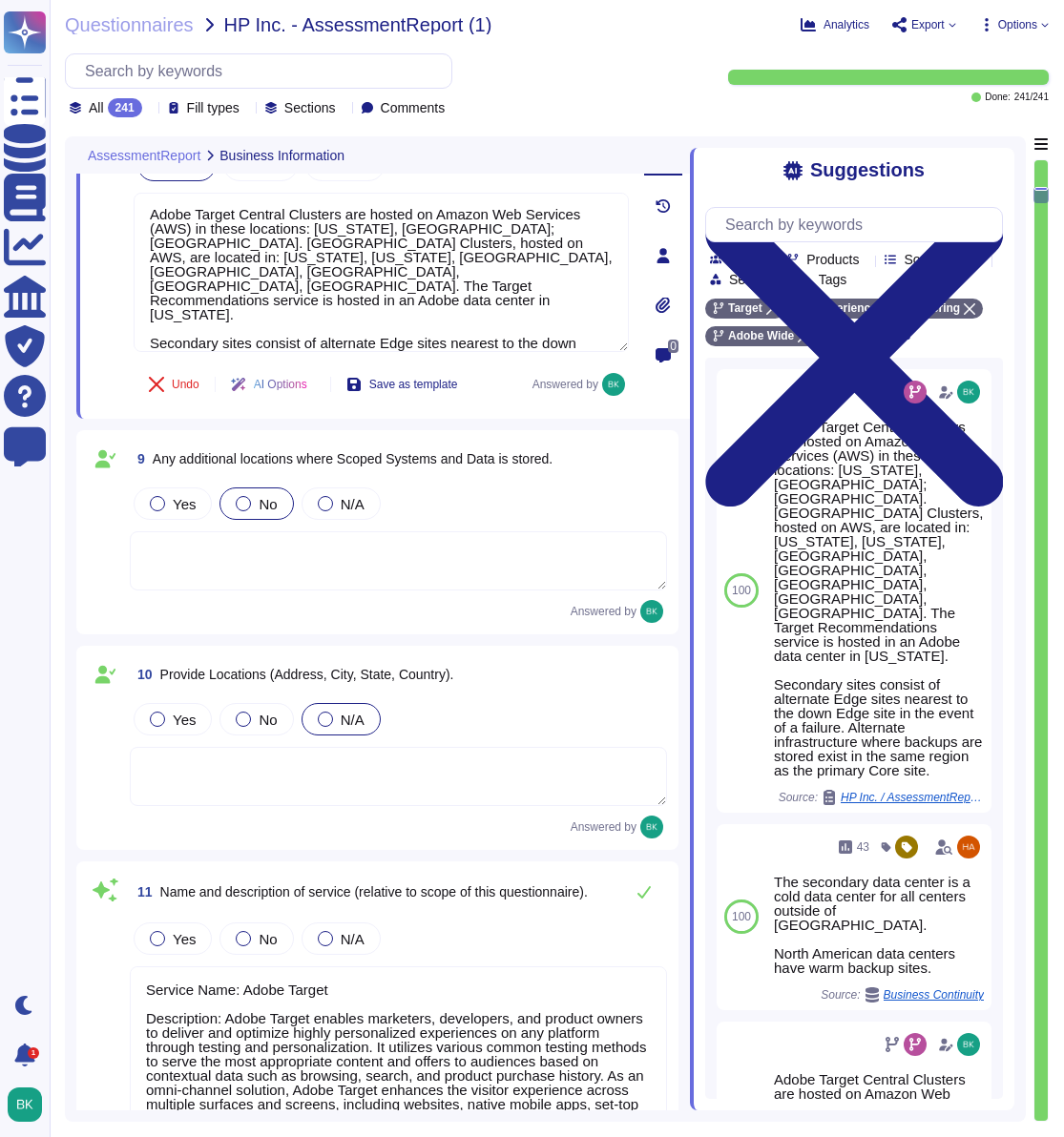
type textarea "Adobe does not share risk assessment information with customers."
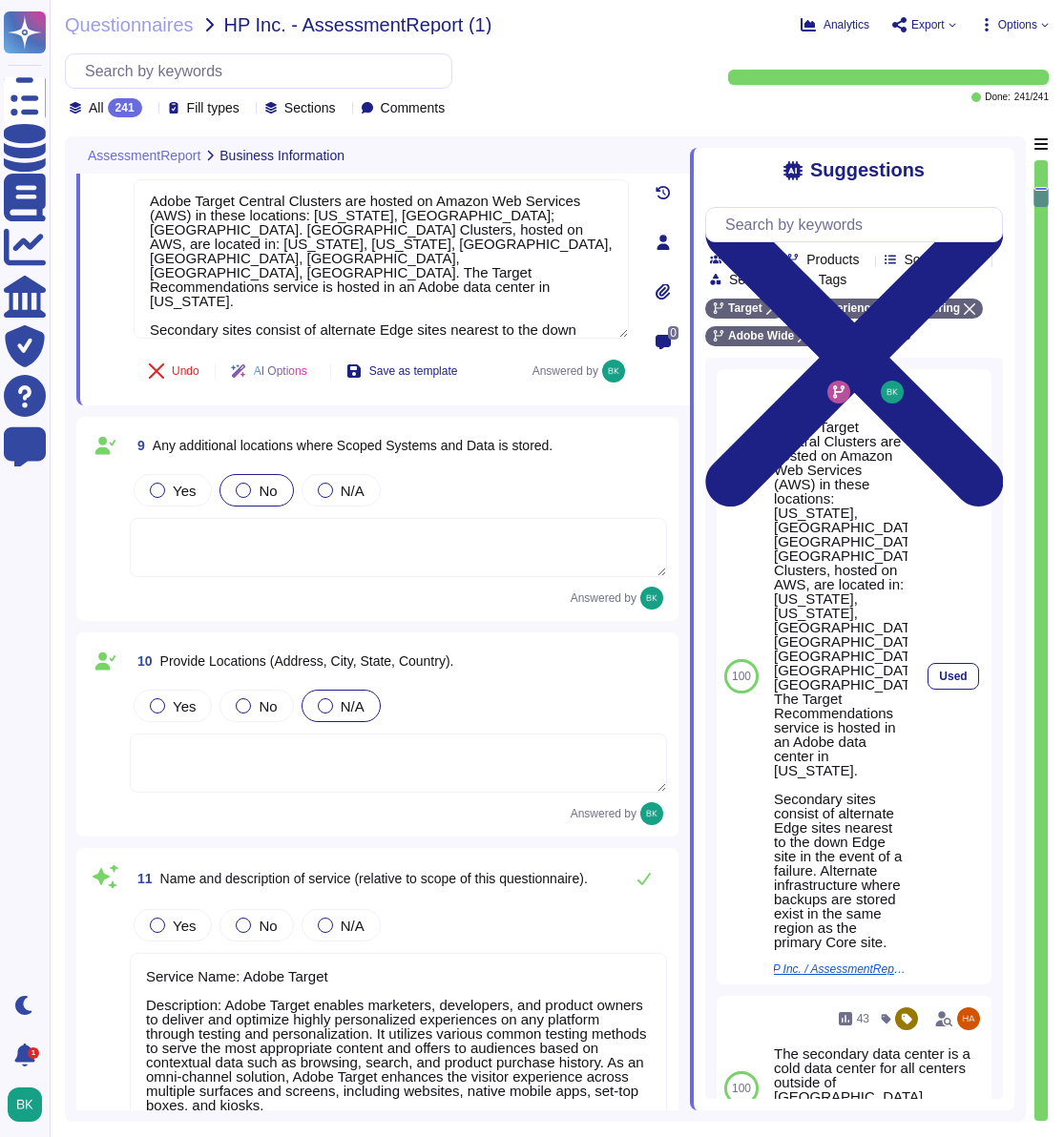
type textarea "Adobe maintains a SOC 2 Type 2 certification. This certification involves an au…"
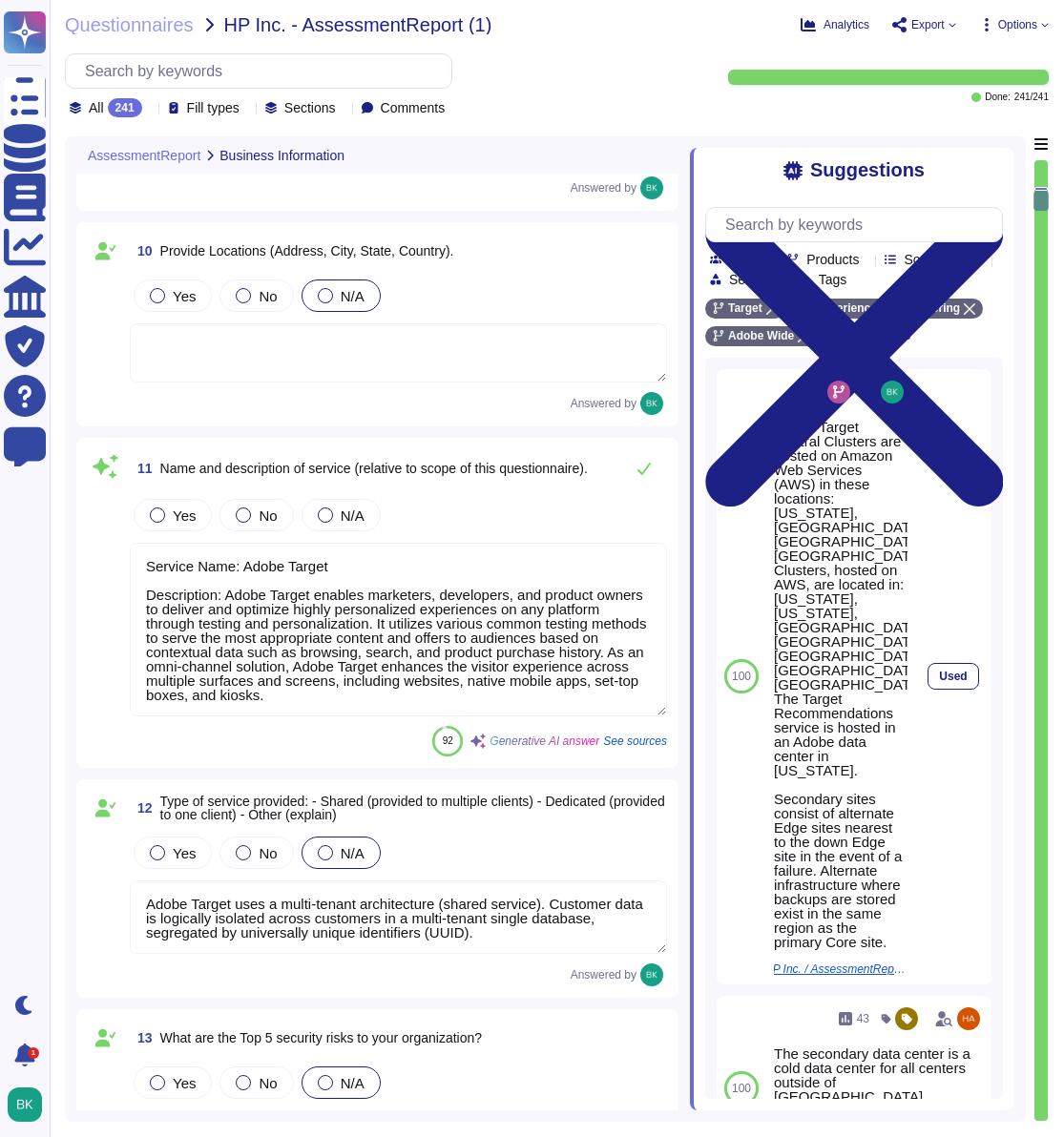
scroll to position [2209, 0]
type textarea "The SOC 2 Type II report for Adobe is available on our Trust Center: [URL][DOMA…"
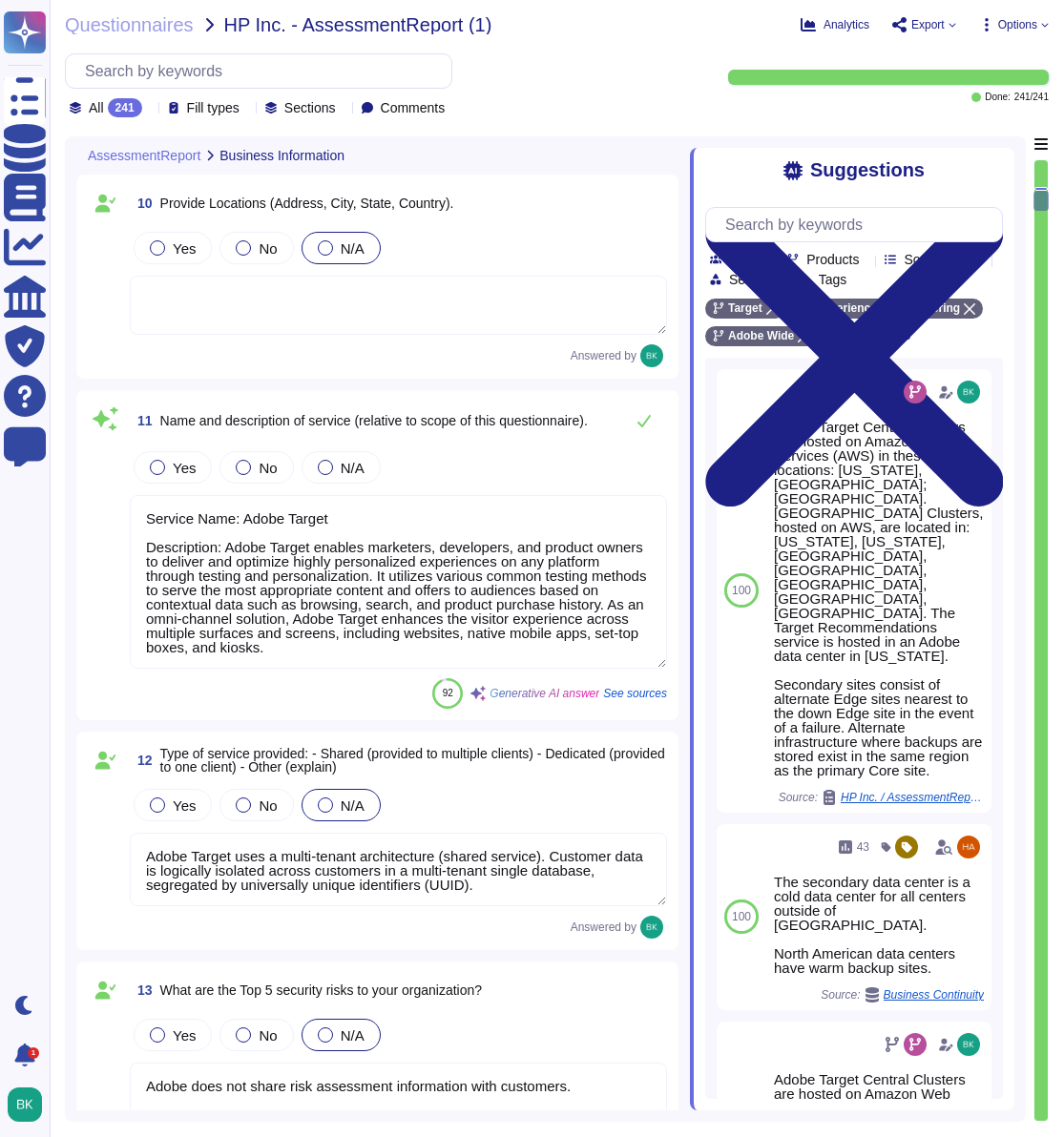
click at [250, 563] on textarea "Service Name: Adobe Target Description: Adobe Target enables marketers, develop…" at bounding box center [398, 581] width 537 height 174
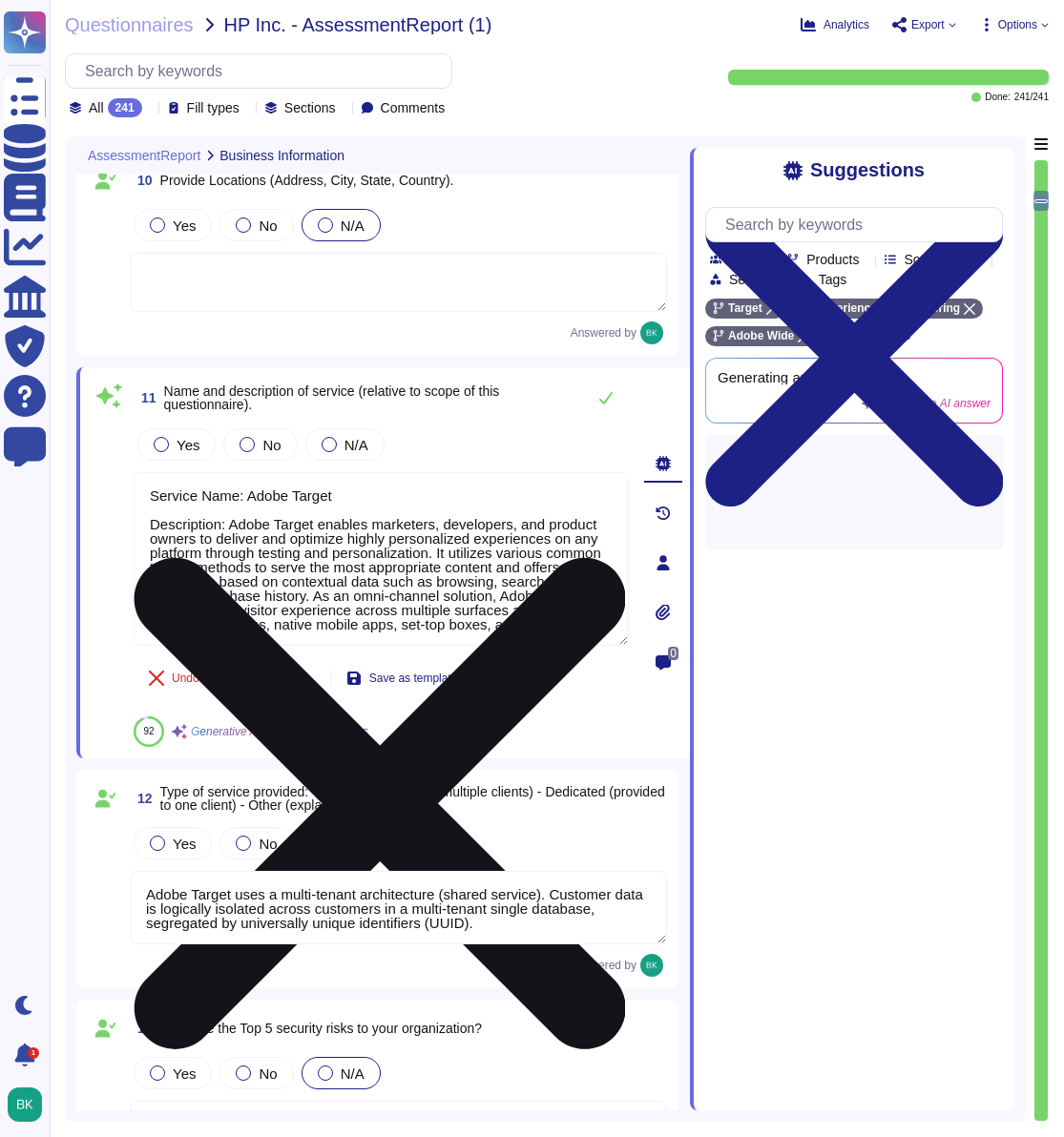
type textarea "The SOC 2 Type II report for Adobe is available on our Trust Center: [URL][DOMA…"
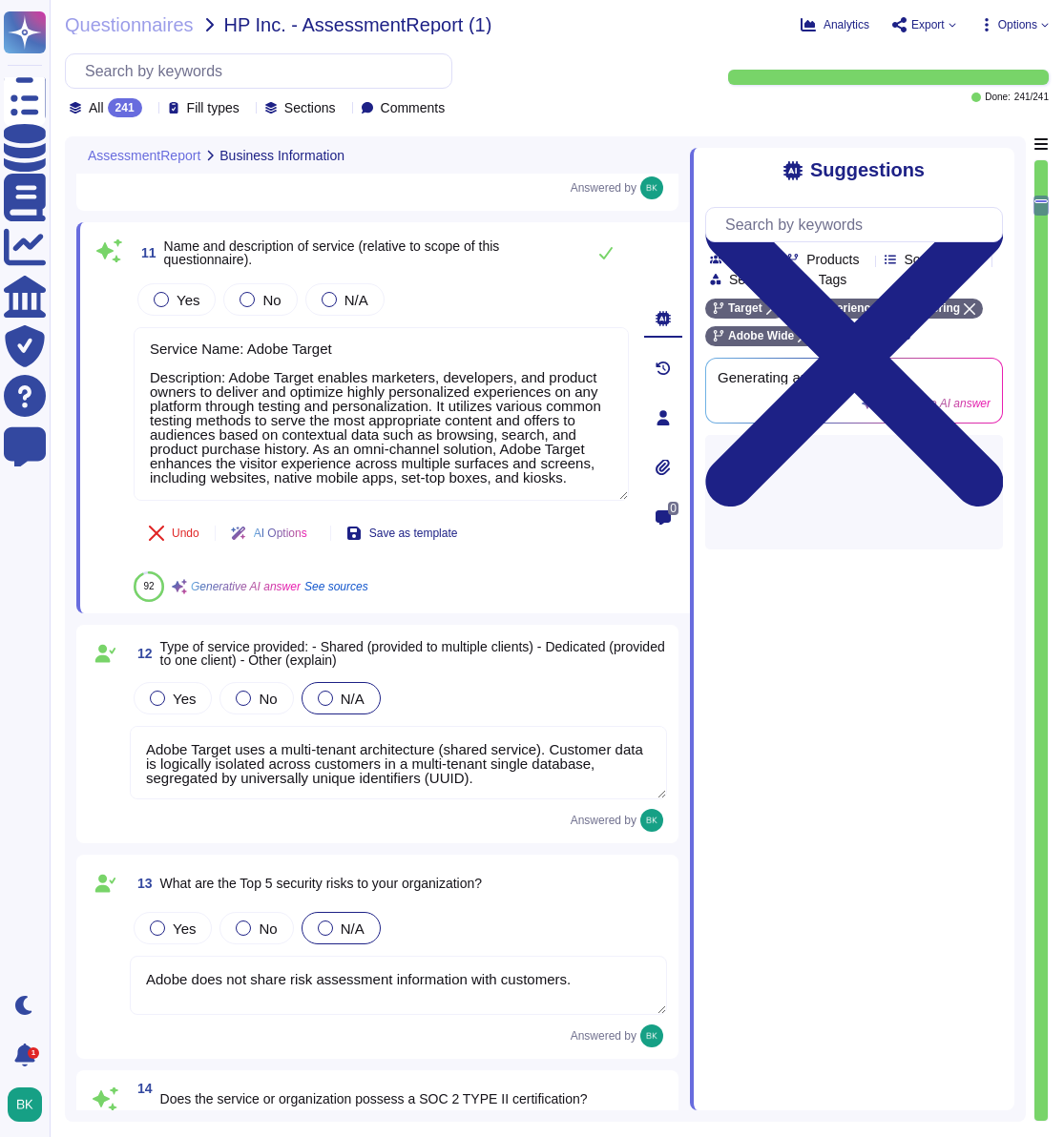
scroll to position [2354, 0]
click at [312, 761] on textarea "Adobe Target uses a multi-tenant architecture (shared service). Customer data i…" at bounding box center [398, 761] width 537 height 73
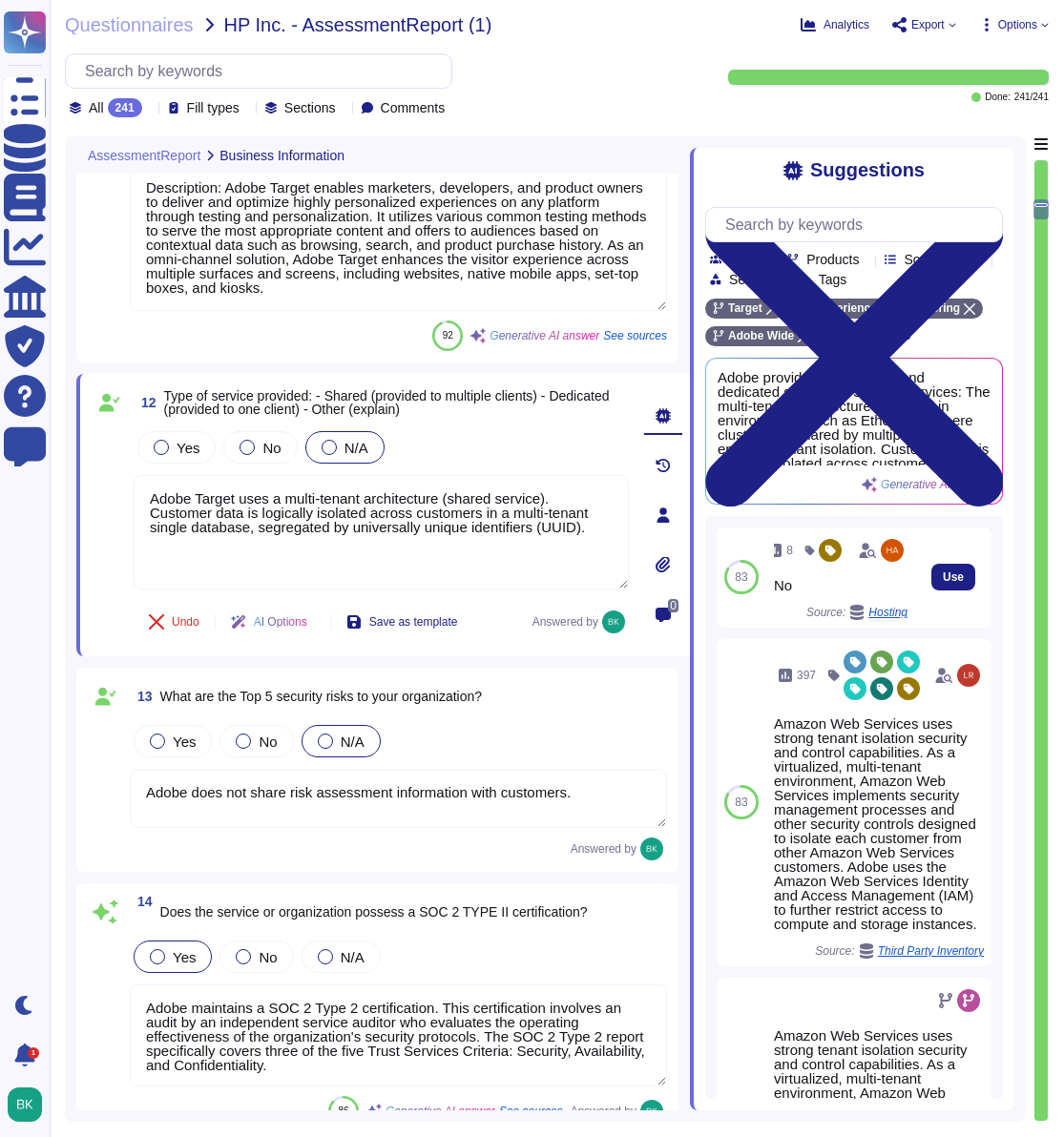
type textarea "SOC 1 certifications deal with internal controls over financial reporting (ICFR…"
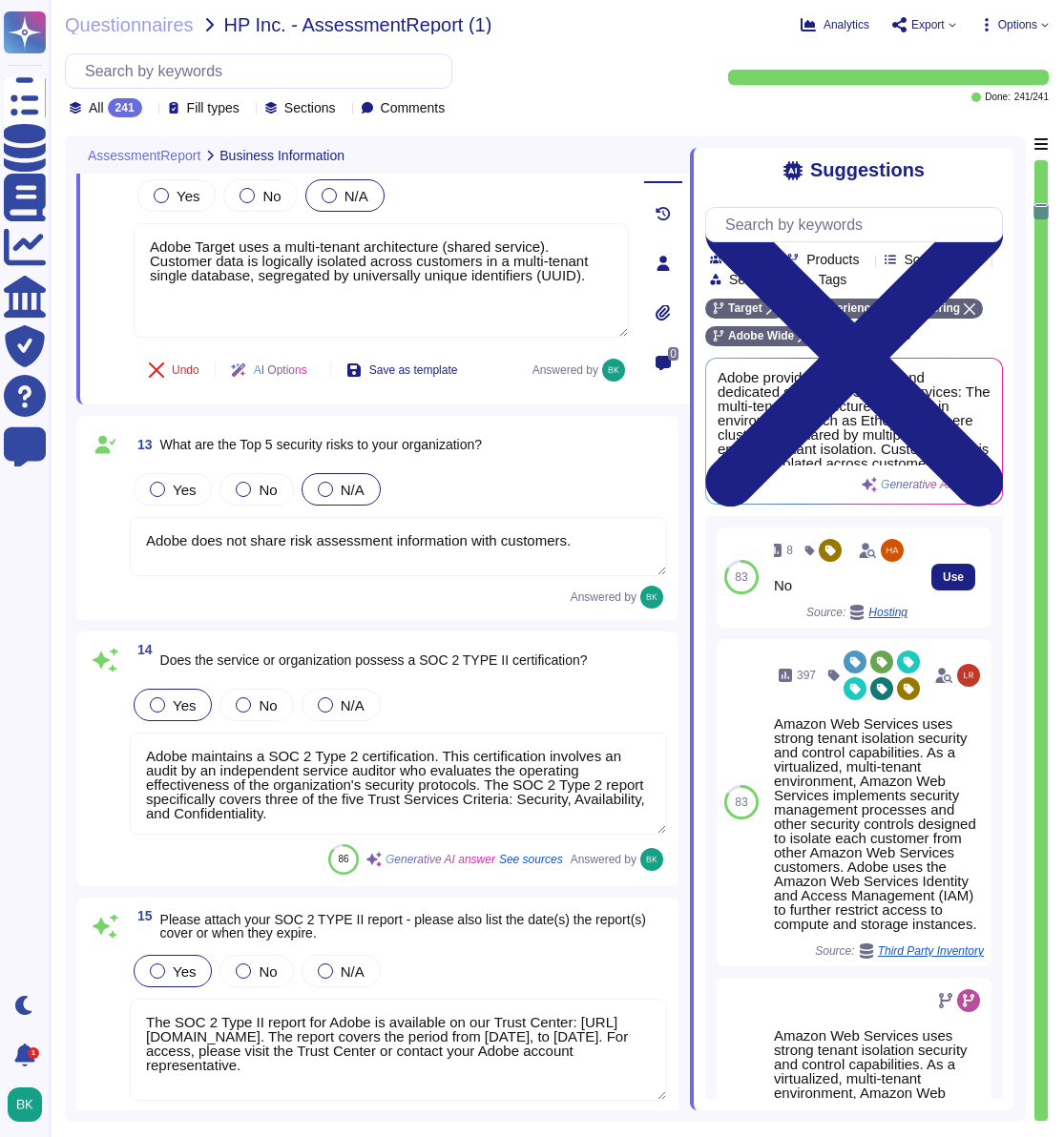
scroll to position [2780, 0]
type textarea "Adobe maintains ISO 27001 certification, and the ISO 27001 Statement of Applica…"
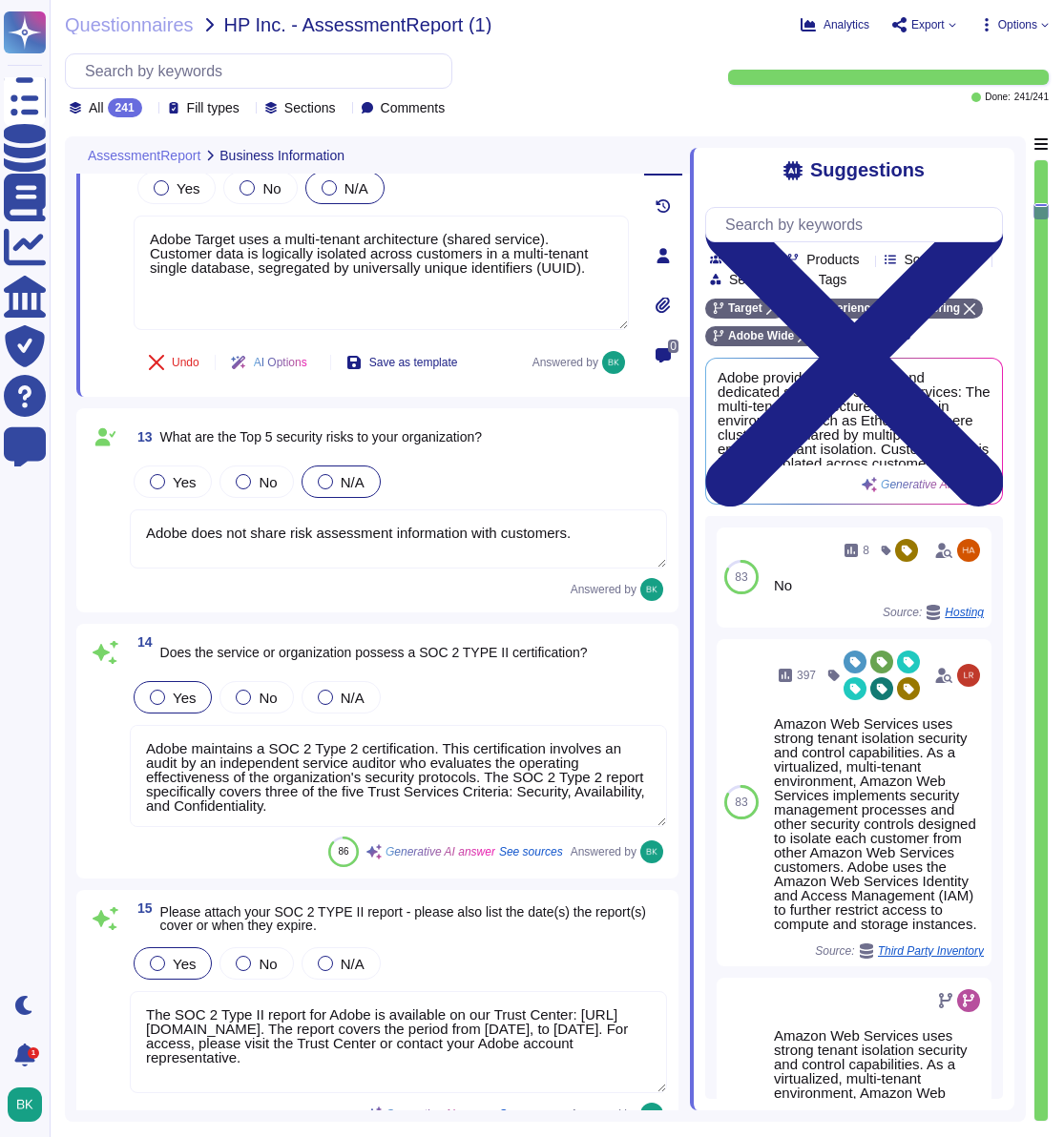
click at [354, 537] on textarea "Adobe does not share risk assessment information with customers." at bounding box center [398, 539] width 537 height 60
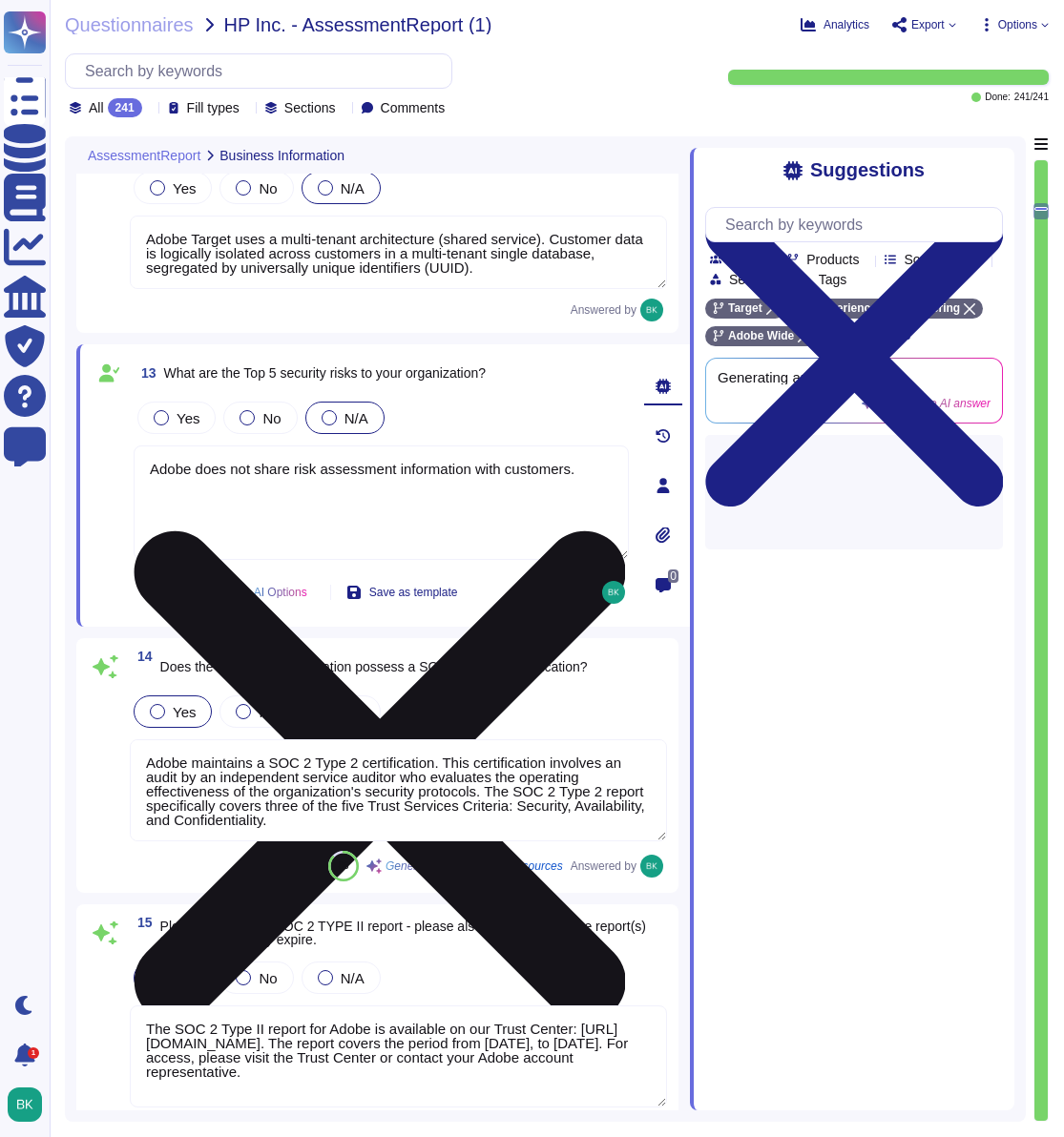
type textarea "Adobe maintains ISO 27001 certification, and the ISO 27001 Statement of Applica…"
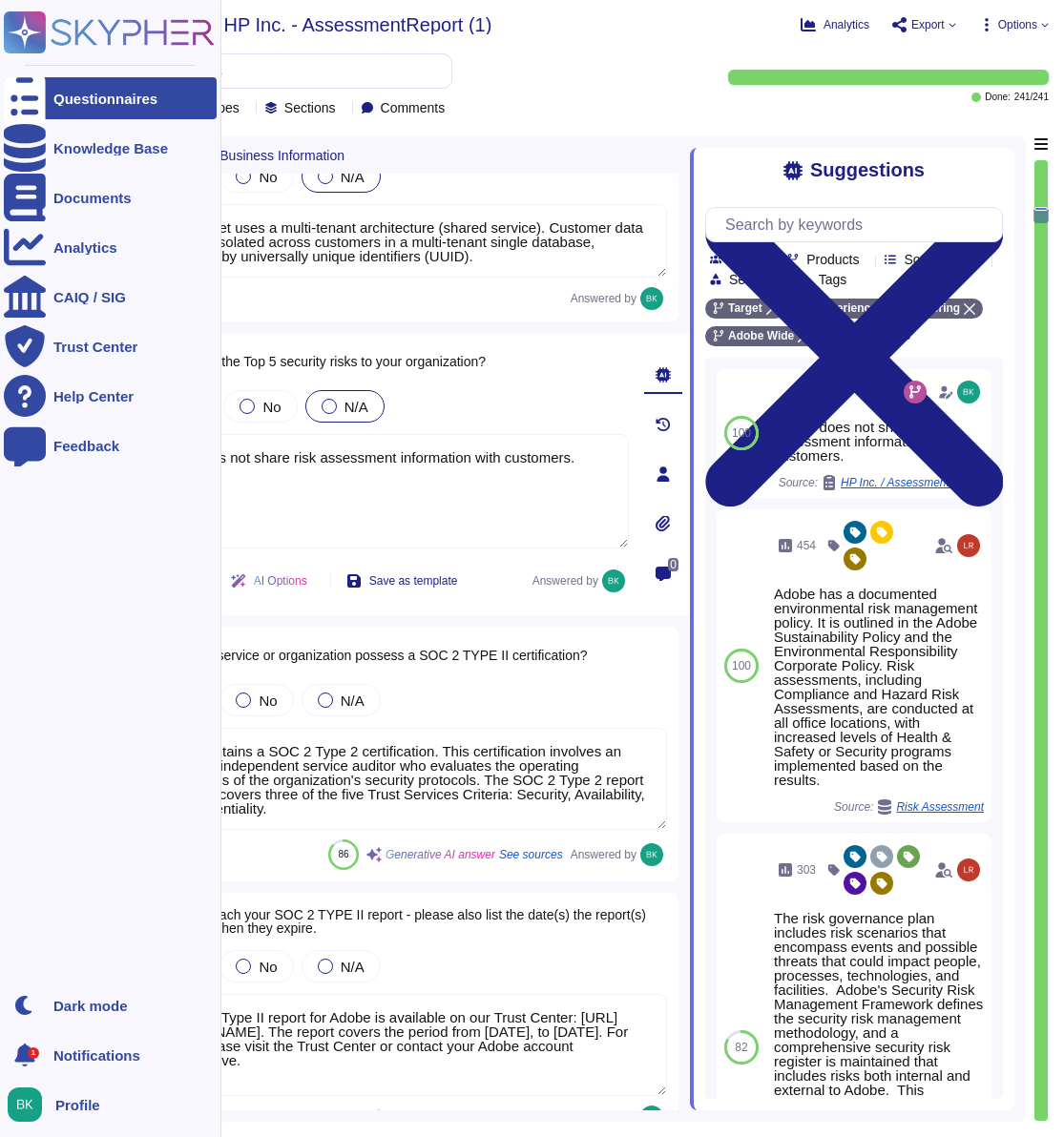
type textarea "Adobe has undergone third-party penetration testing, and the Security Testing r…"
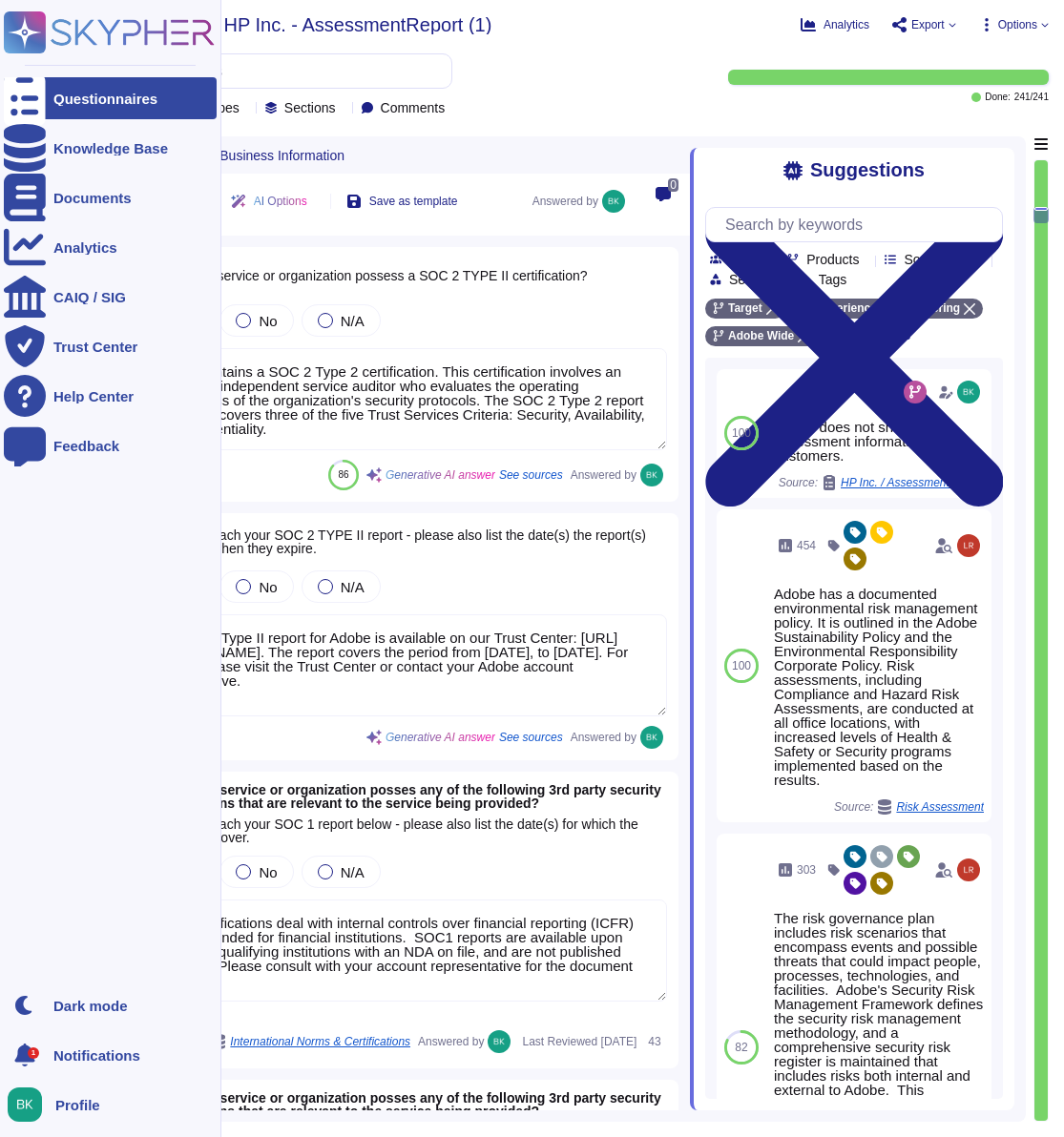
scroll to position [3162, 0]
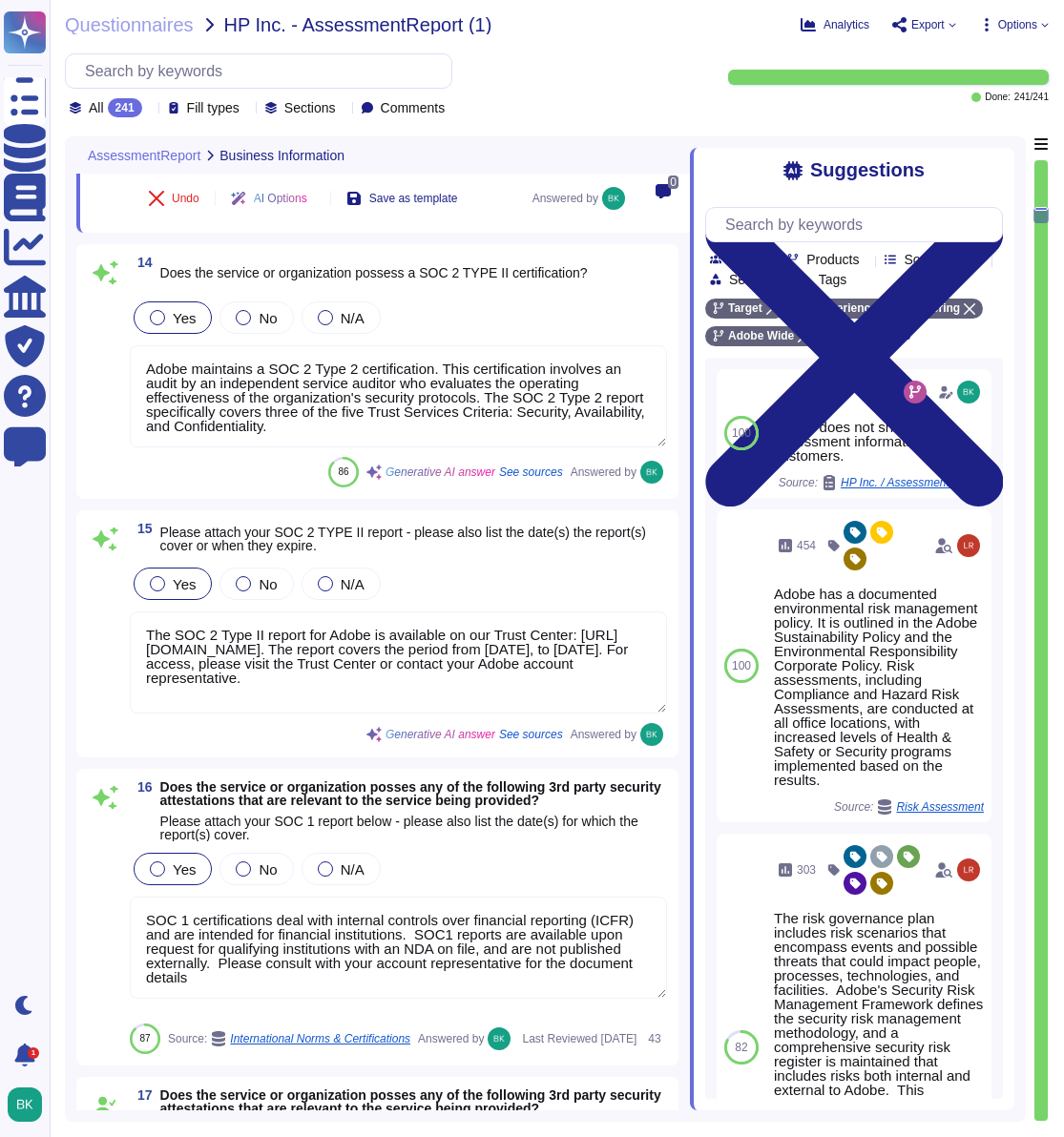
click at [246, 415] on textarea "Adobe maintains a SOC 2 Type 2 certification. This certification involves an au…" at bounding box center [398, 396] width 537 height 102
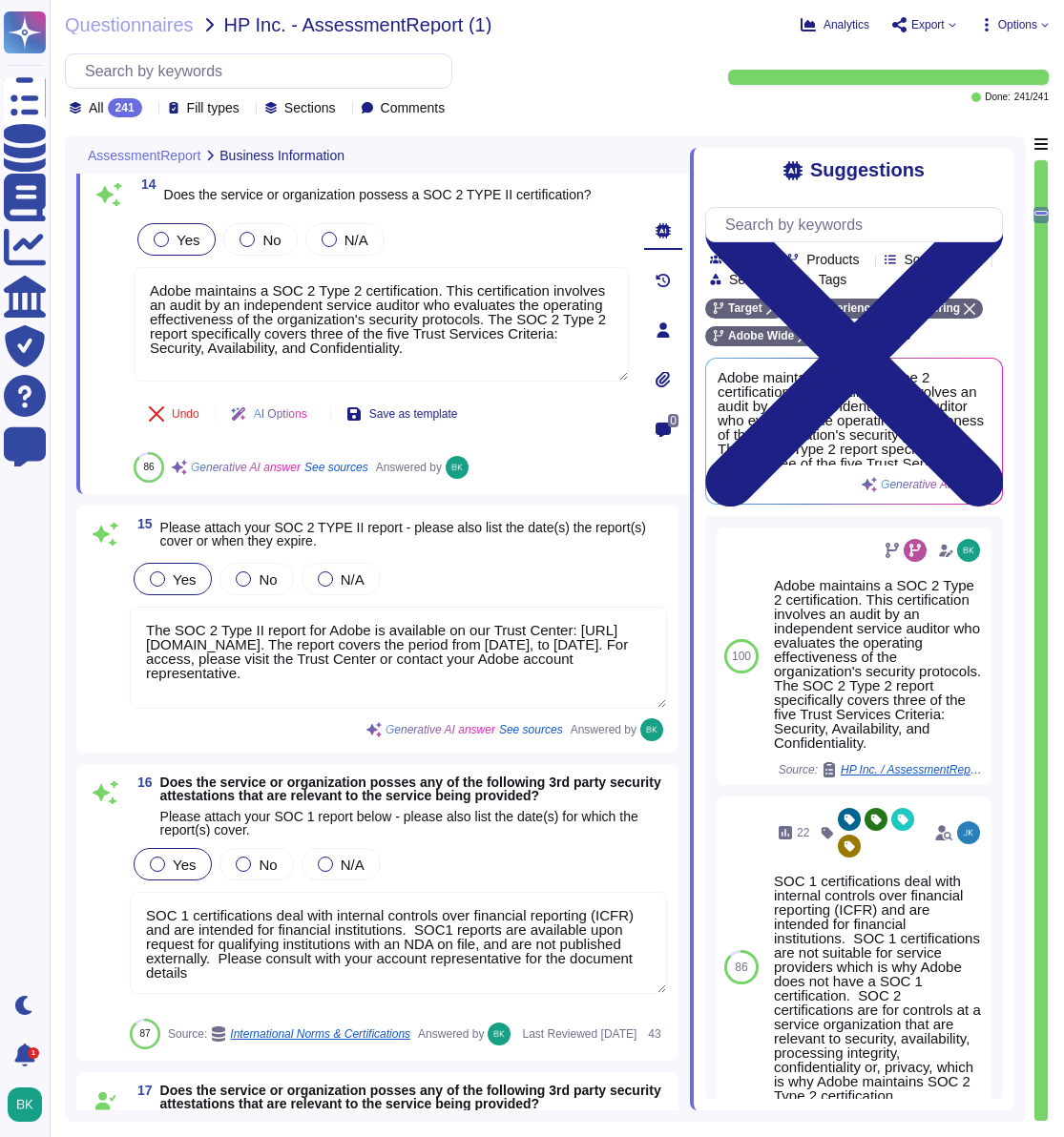
click at [307, 708] on textarea "The SOC 2 Type II report for Adobe is available on our Trust Center: [URL][DOMA…" at bounding box center [398, 657] width 537 height 102
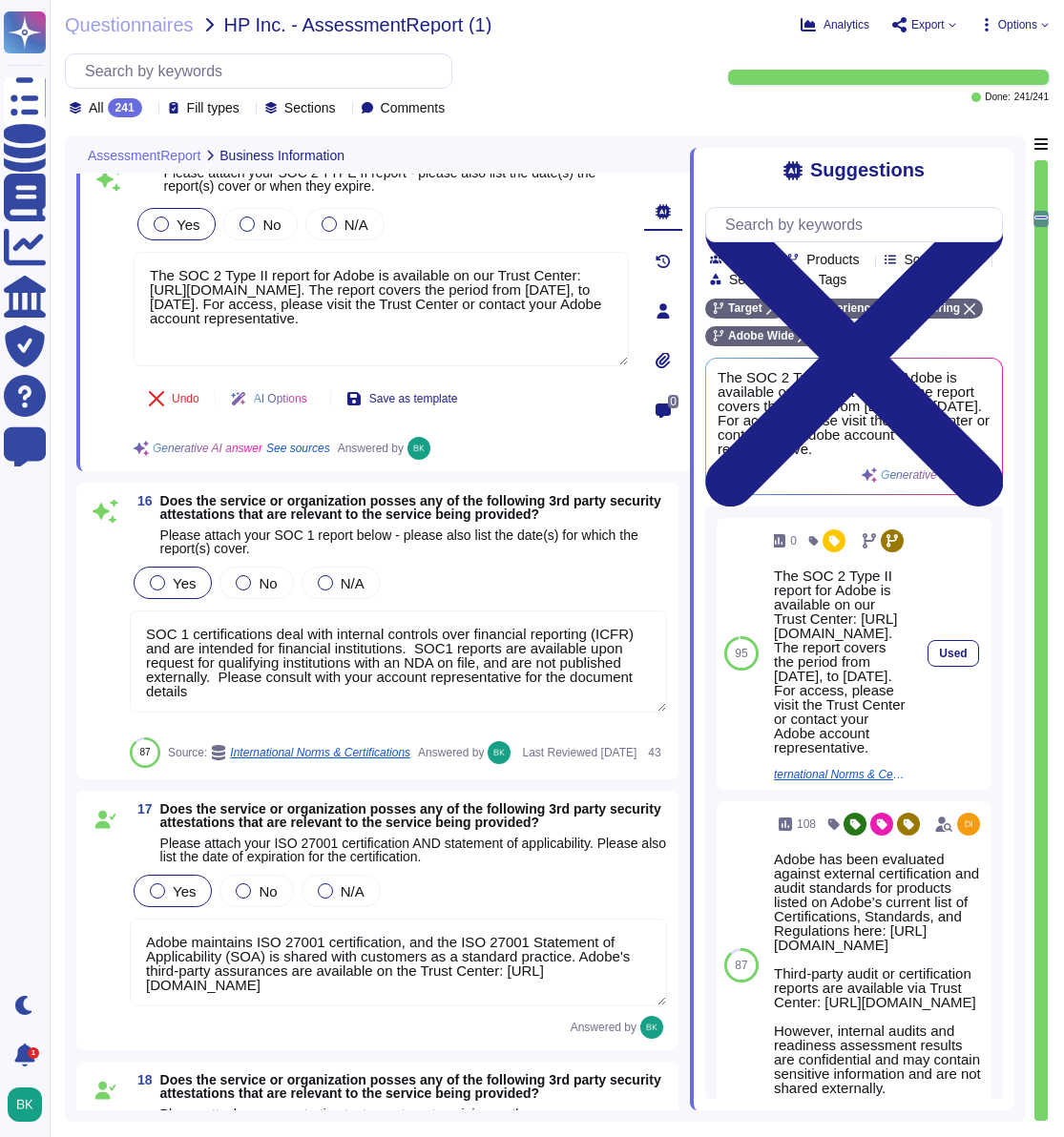
type textarea "Third-party audit or certification reports are available under NDA and can be r…"
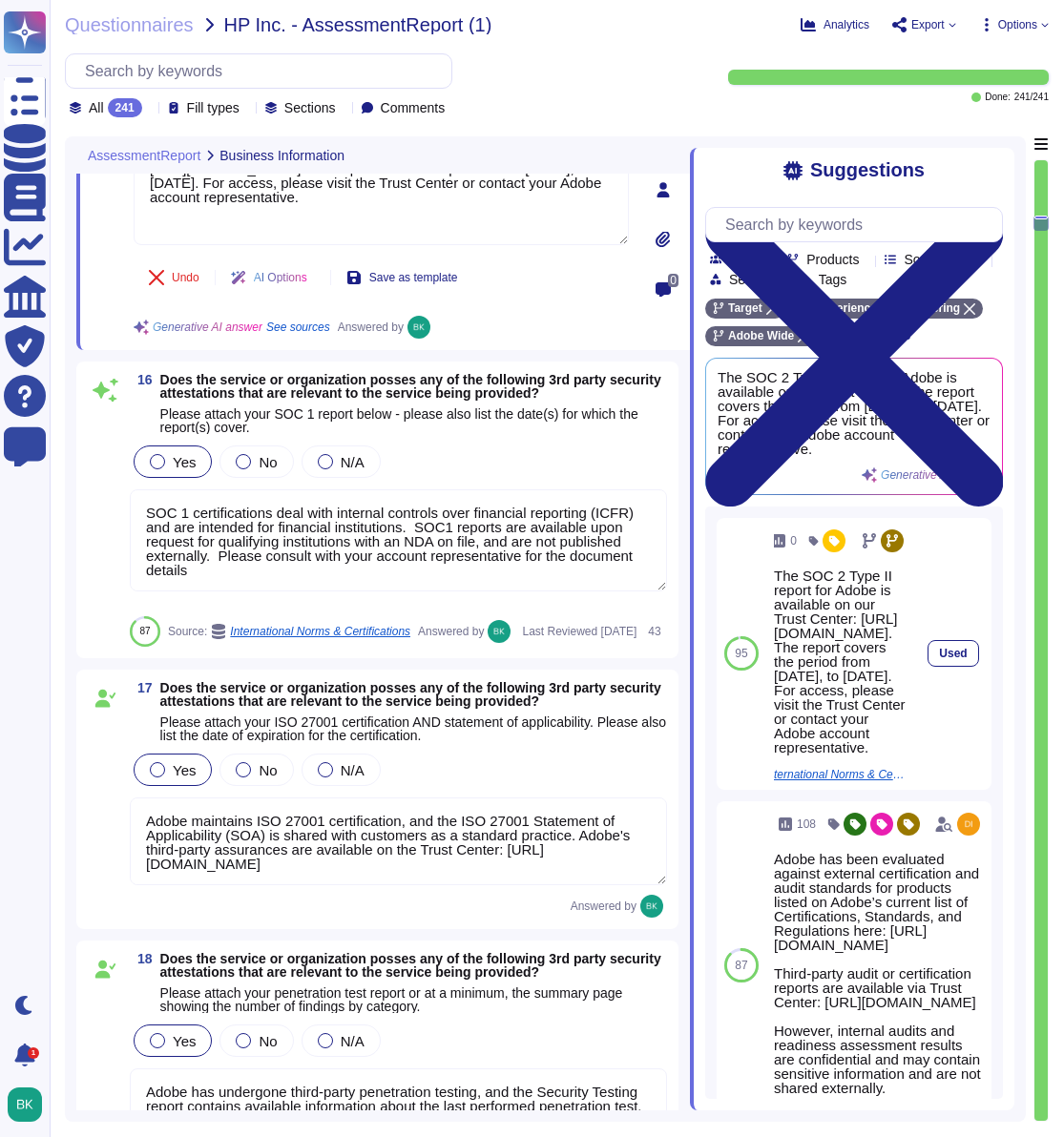
scroll to position [3560, 0]
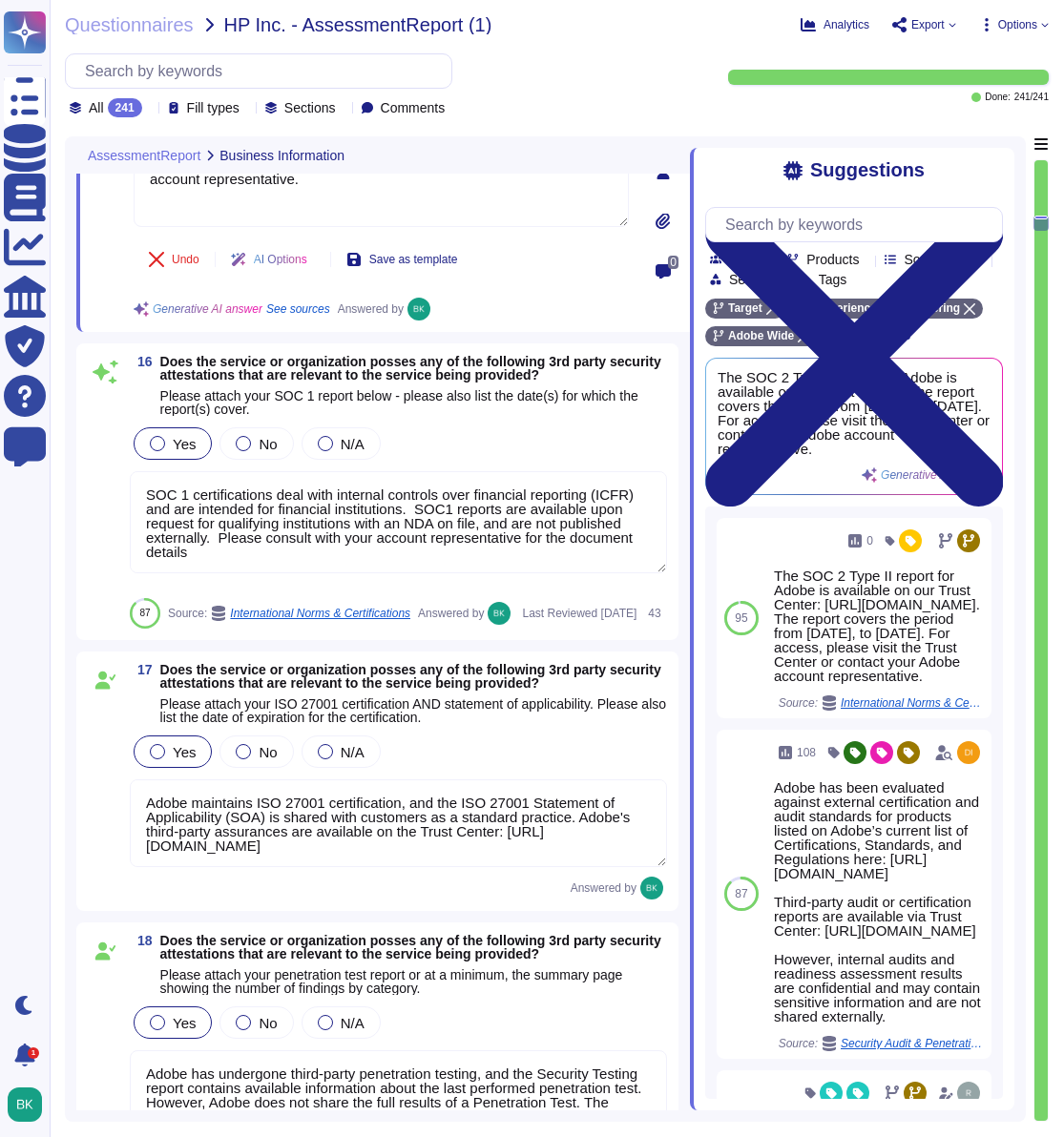
click at [252, 573] on textarea "SOC 1 certifications deal with internal controls over financial reporting (ICFR…" at bounding box center [398, 522] width 537 height 102
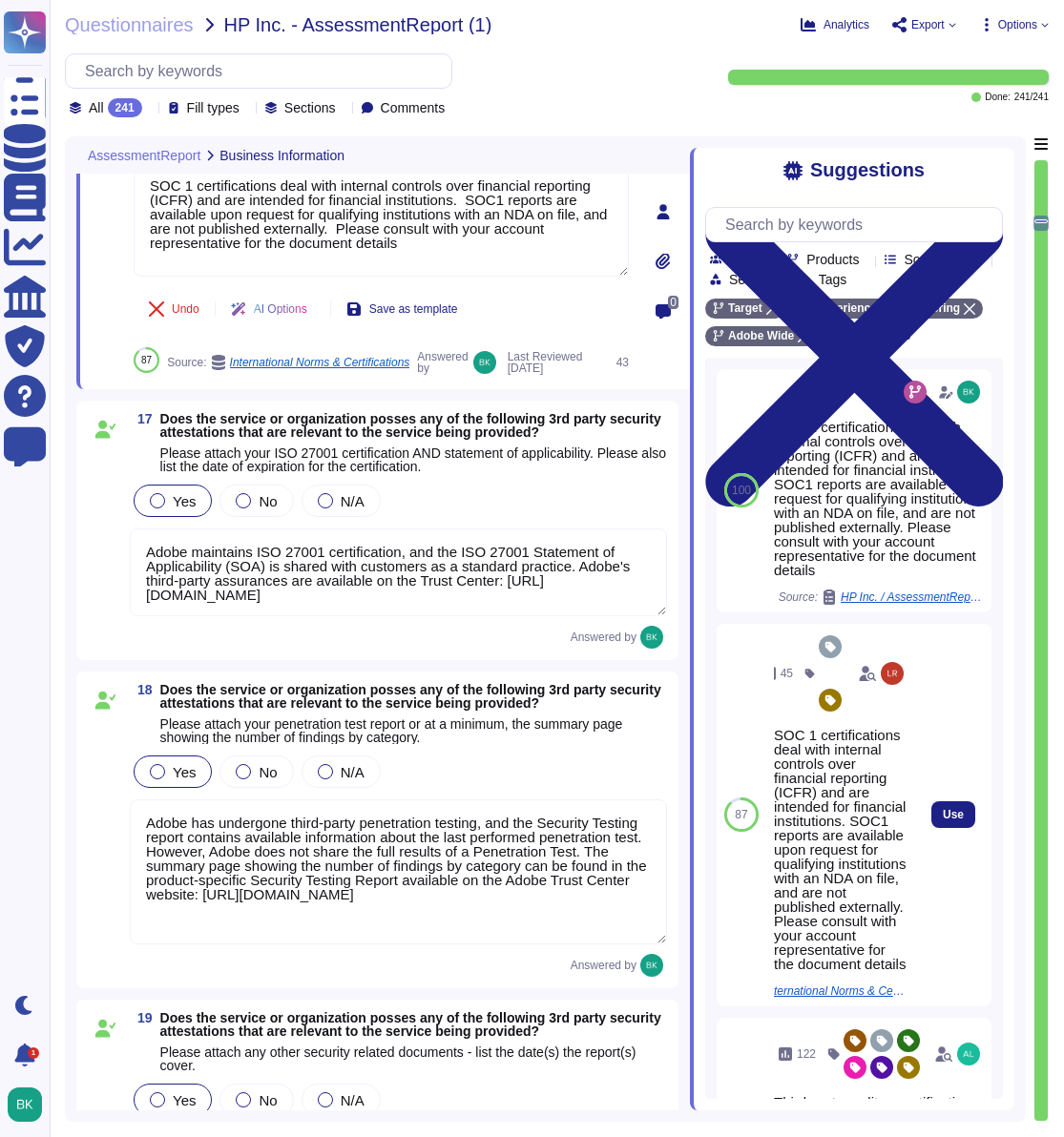
scroll to position [3804, 0]
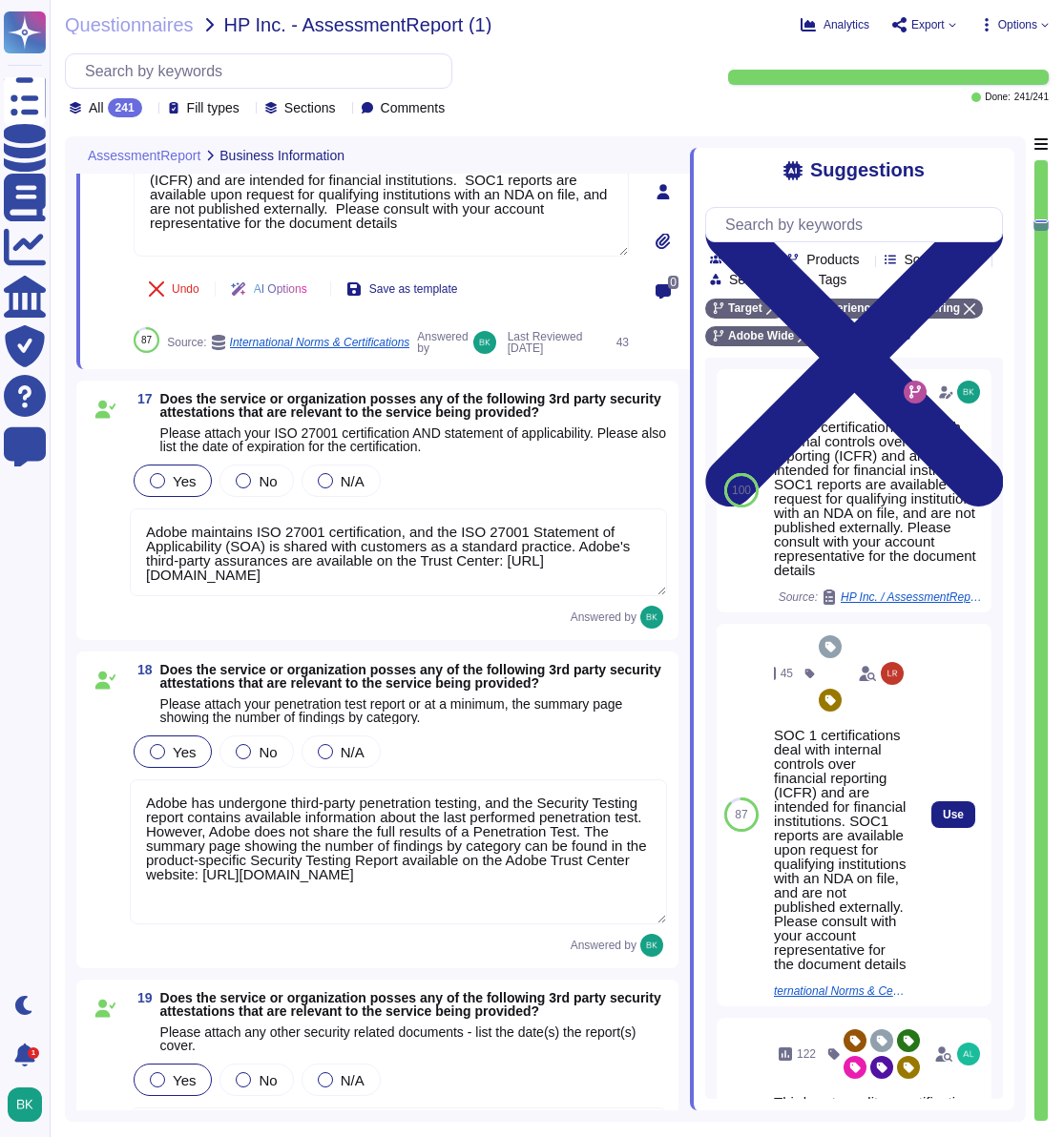
type textarea "Pre-completed questionnaires (SIG and CAIQ) are available on the Adobe Trust Ce…"
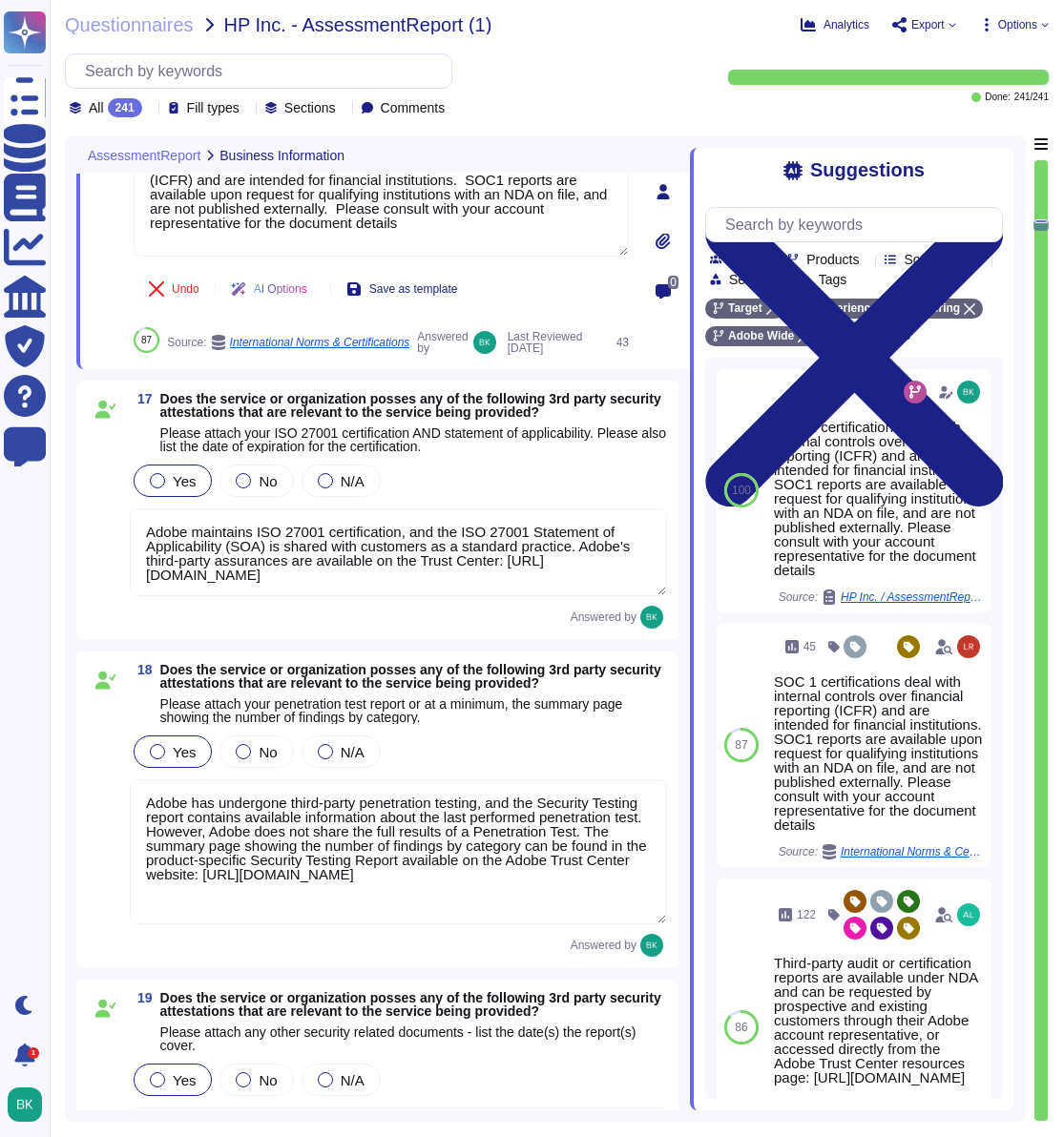
click at [314, 596] on textarea "Adobe maintains ISO 27001 certification, and the ISO 27001 Statement of Applica…" at bounding box center [398, 552] width 537 height 87
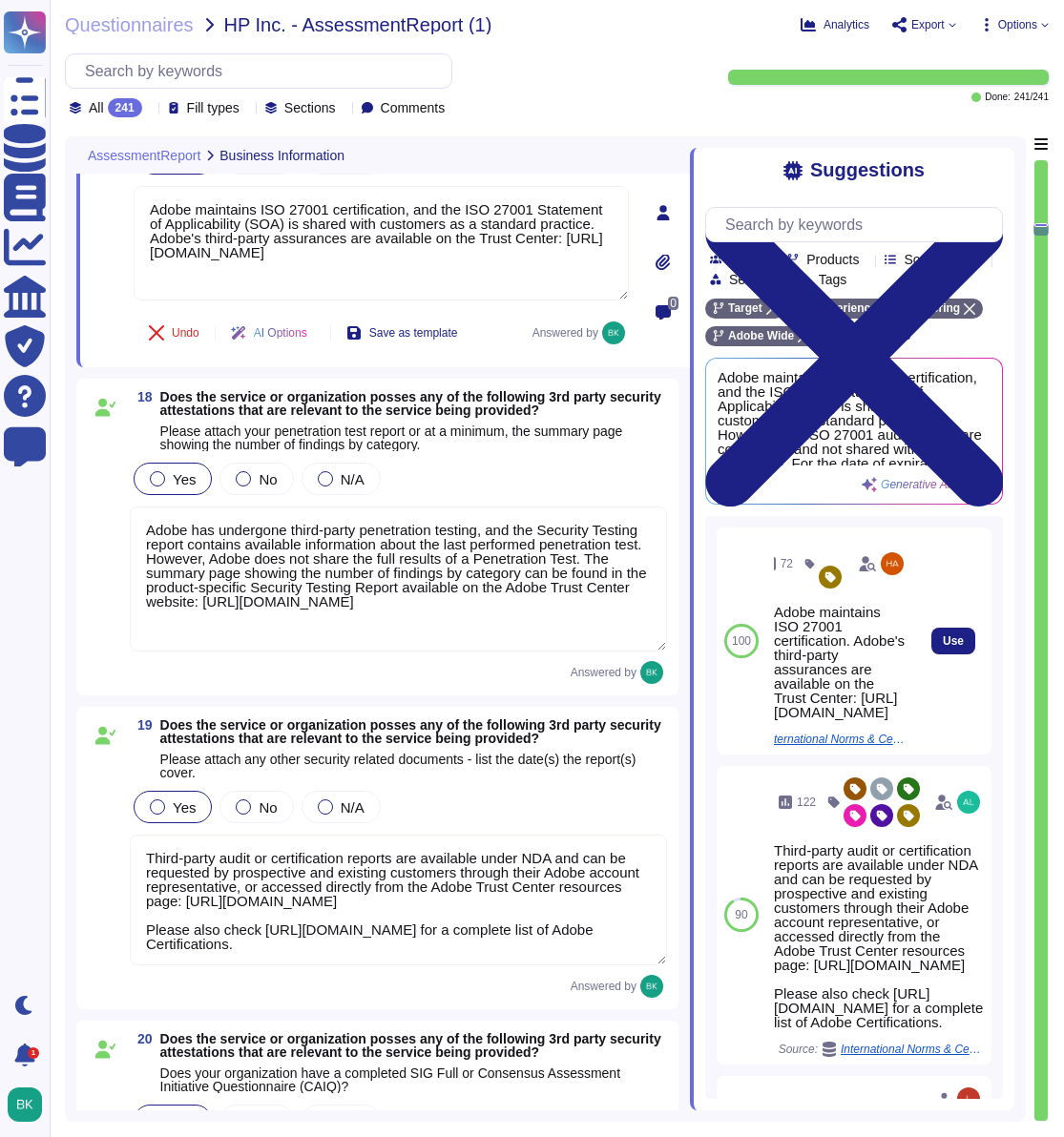
type textarea "Pre-completed questionnaires (SIG and CAIQ) are available on the Adobe Trust Ce…"
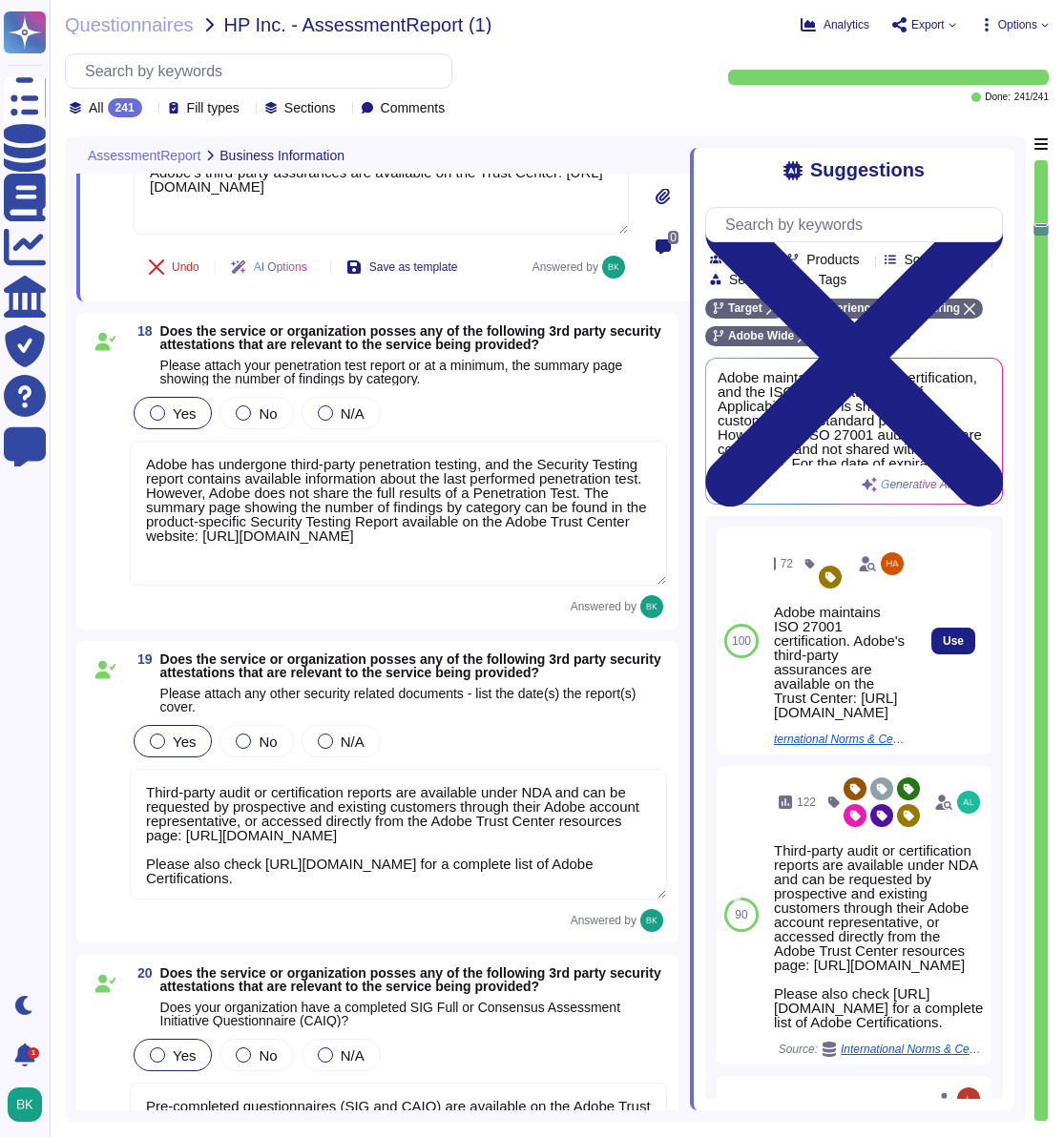
scroll to position [4142, 0]
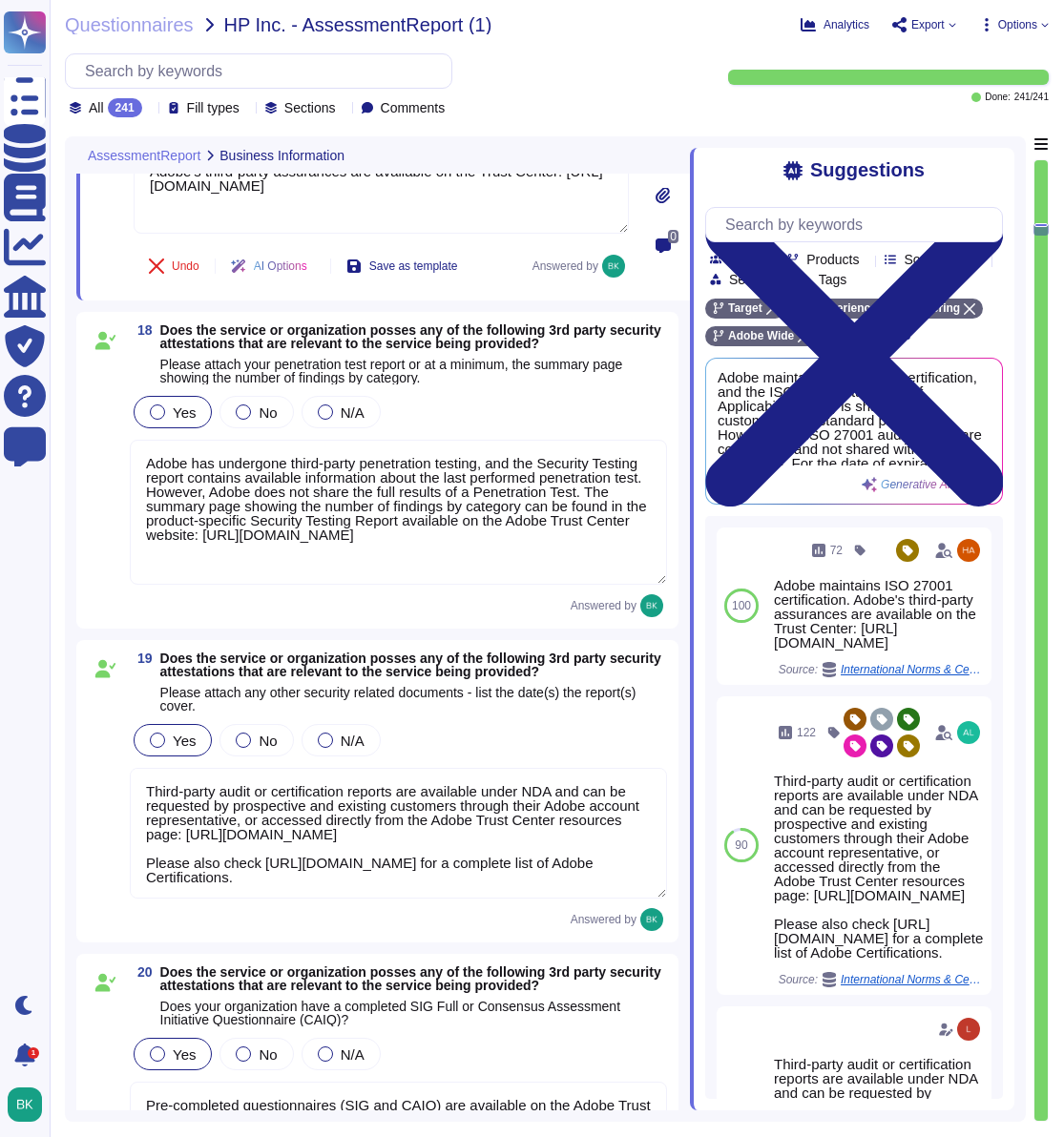
click at [308, 584] on textarea "Adobe has undergone third-party penetration testing, and the Security Testing r…" at bounding box center [398, 512] width 537 height 145
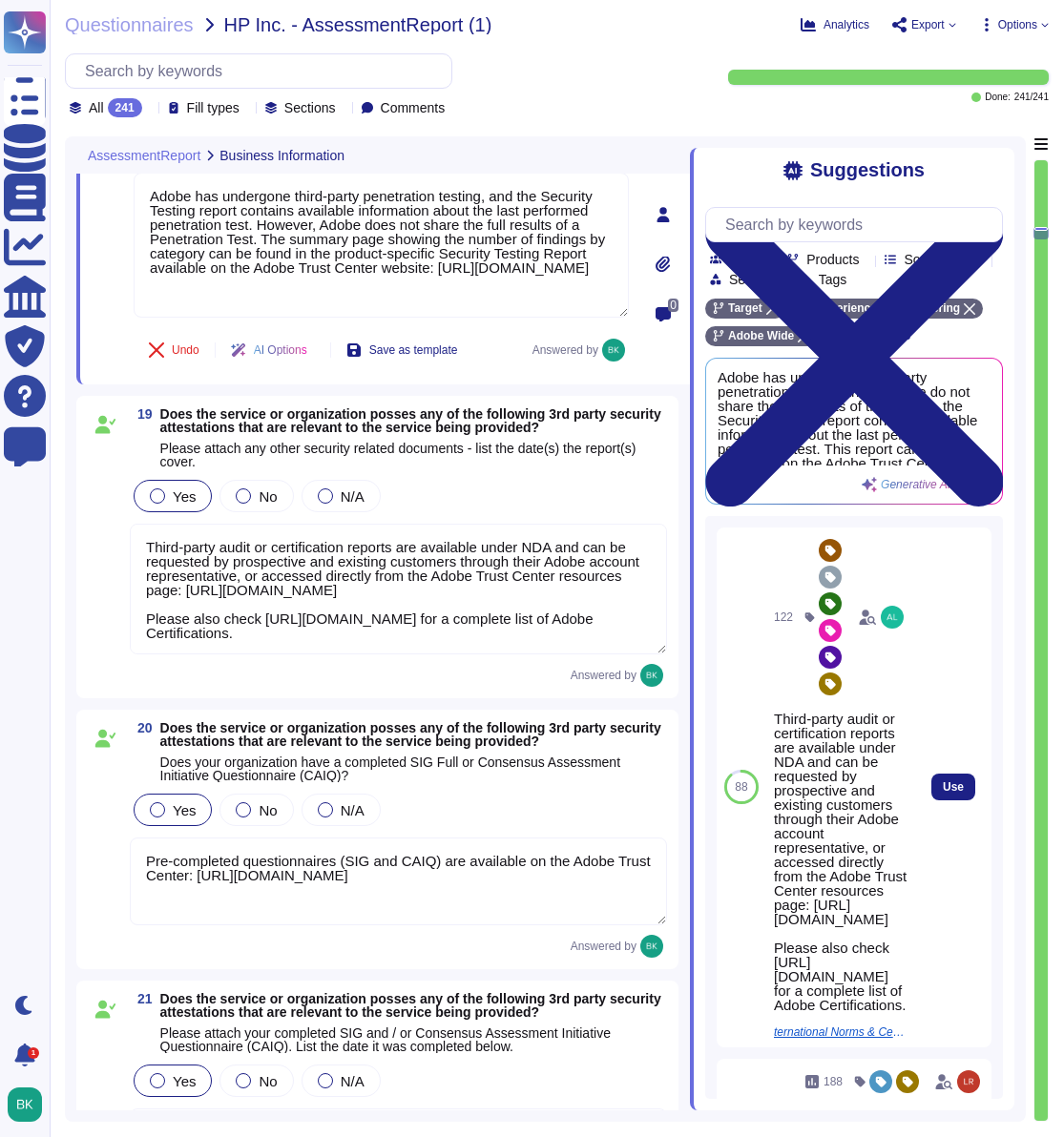
scroll to position [4427, 0]
type textarea "Yes, Adobe has a formalized risk assessment program that has been approved by m…"
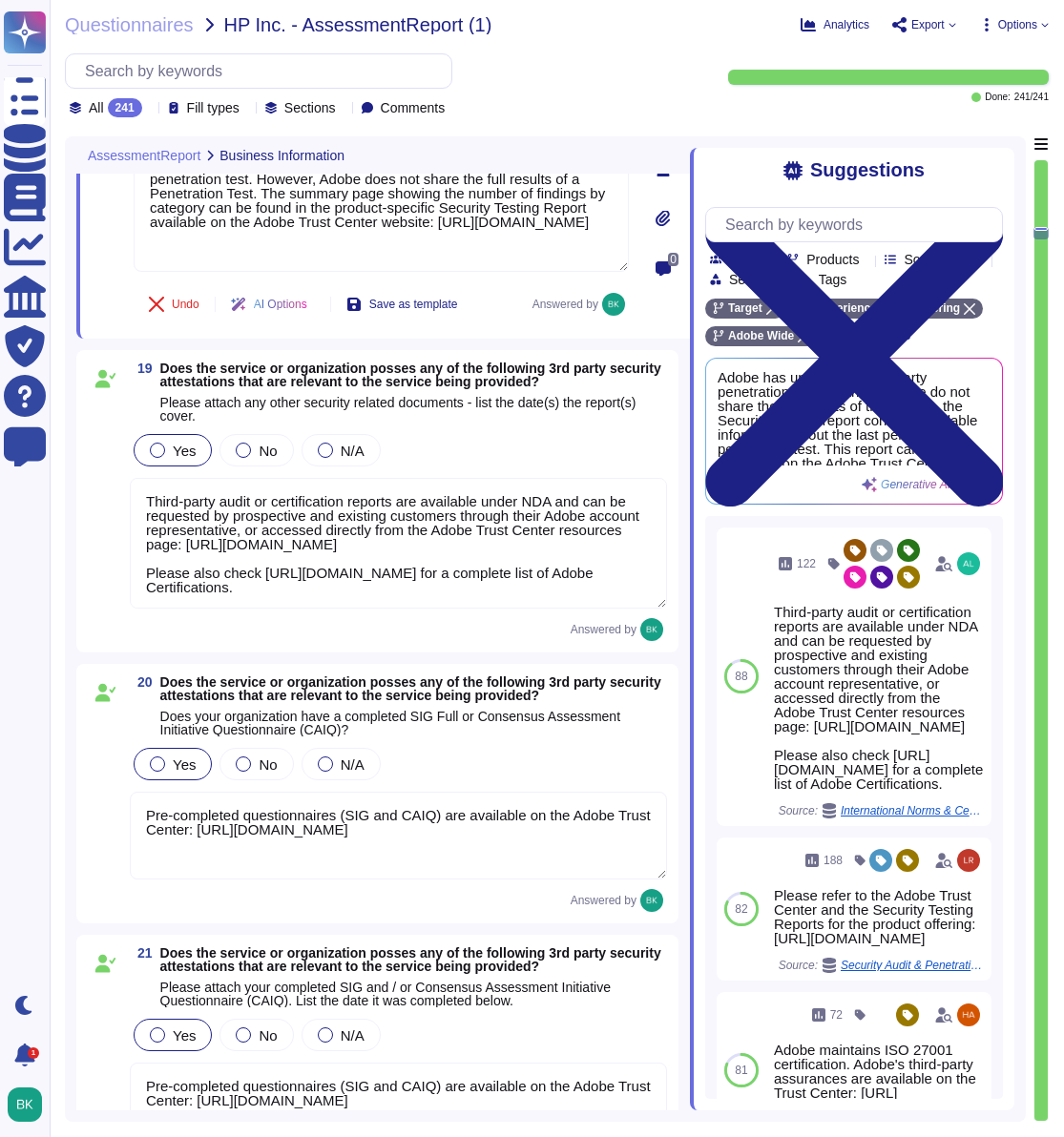
click at [290, 608] on textarea "Third-party audit or certification reports are available under NDA and can be r…" at bounding box center [398, 544] width 537 height 131
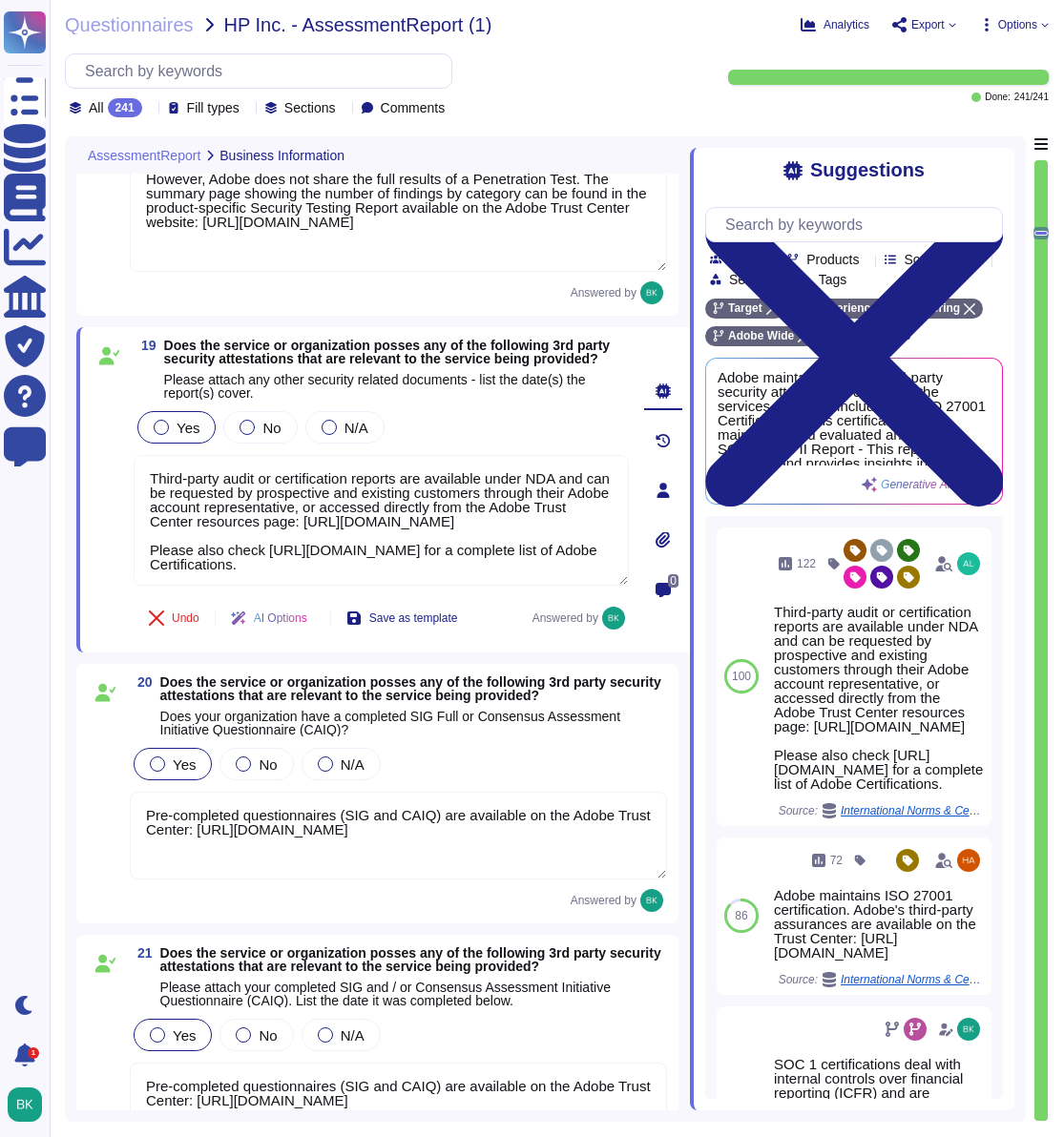
scroll to position [31, 0]
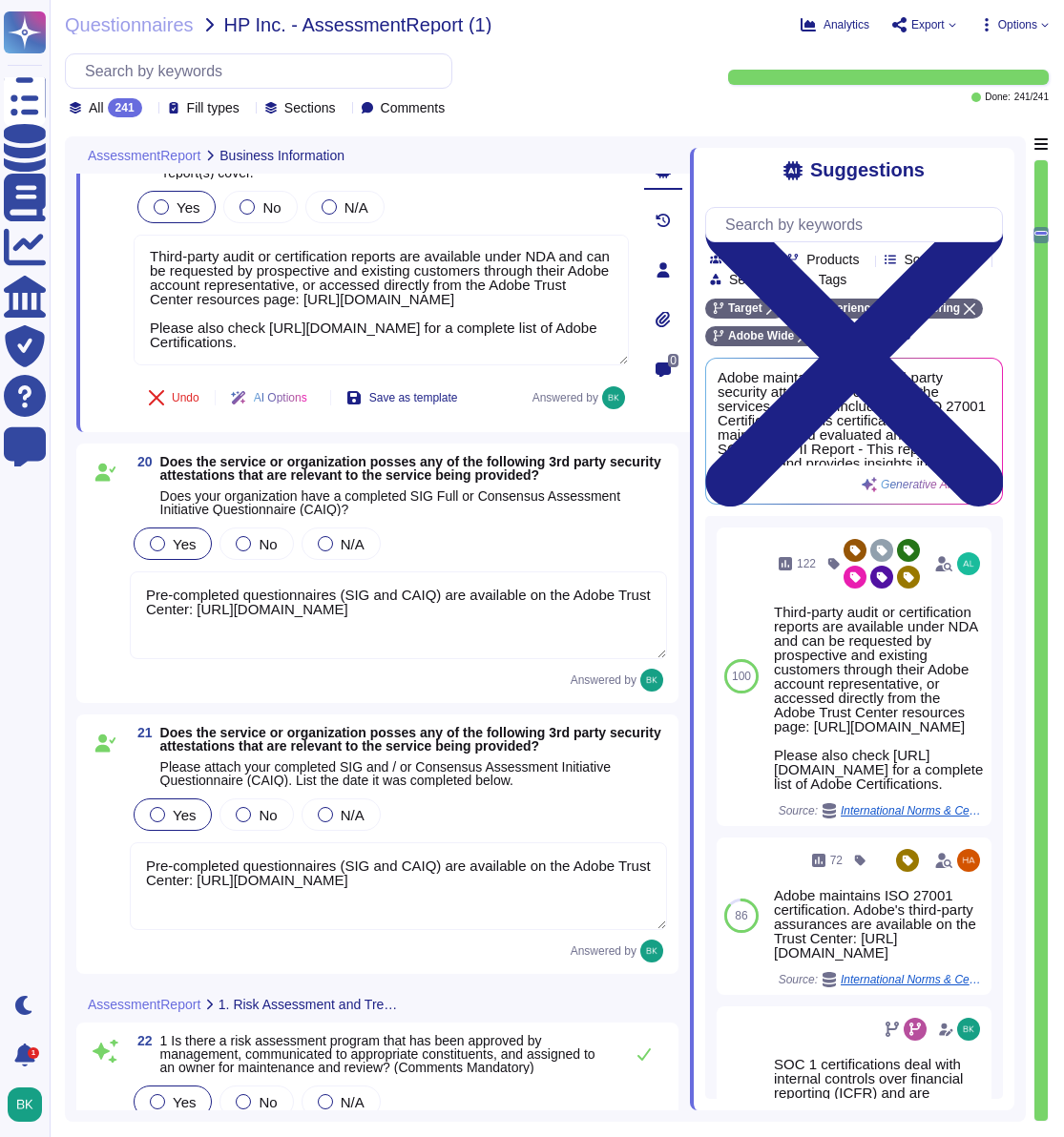
type textarea "Yes, Adobe has an information security function led by the Chief Security Offic…"
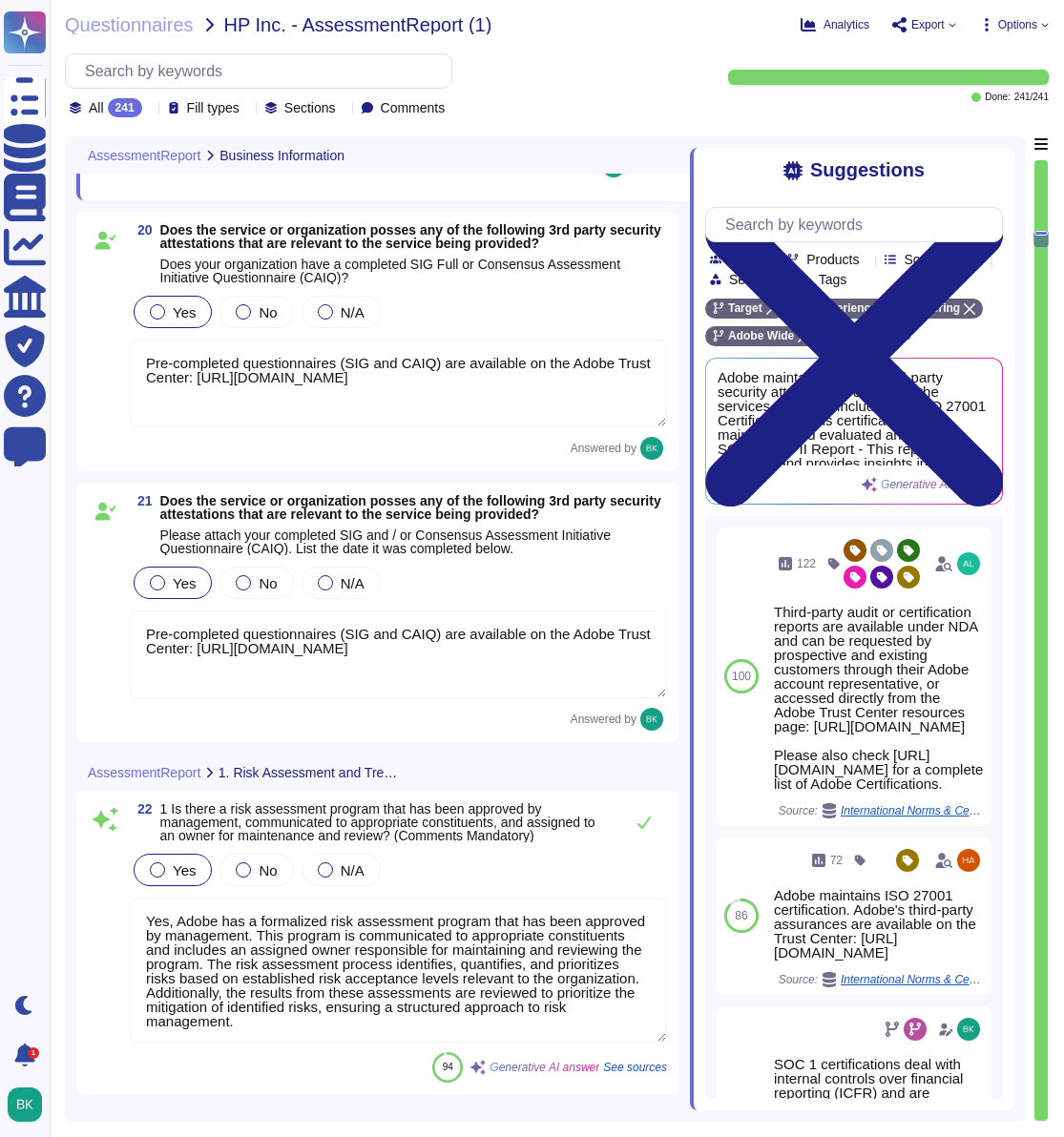
scroll to position [4908, 0]
click at [327, 427] on textarea "Pre-completed questionnaires (SIG and CAIQ) are available on the Adobe Trust Ce…" at bounding box center [398, 382] width 537 height 87
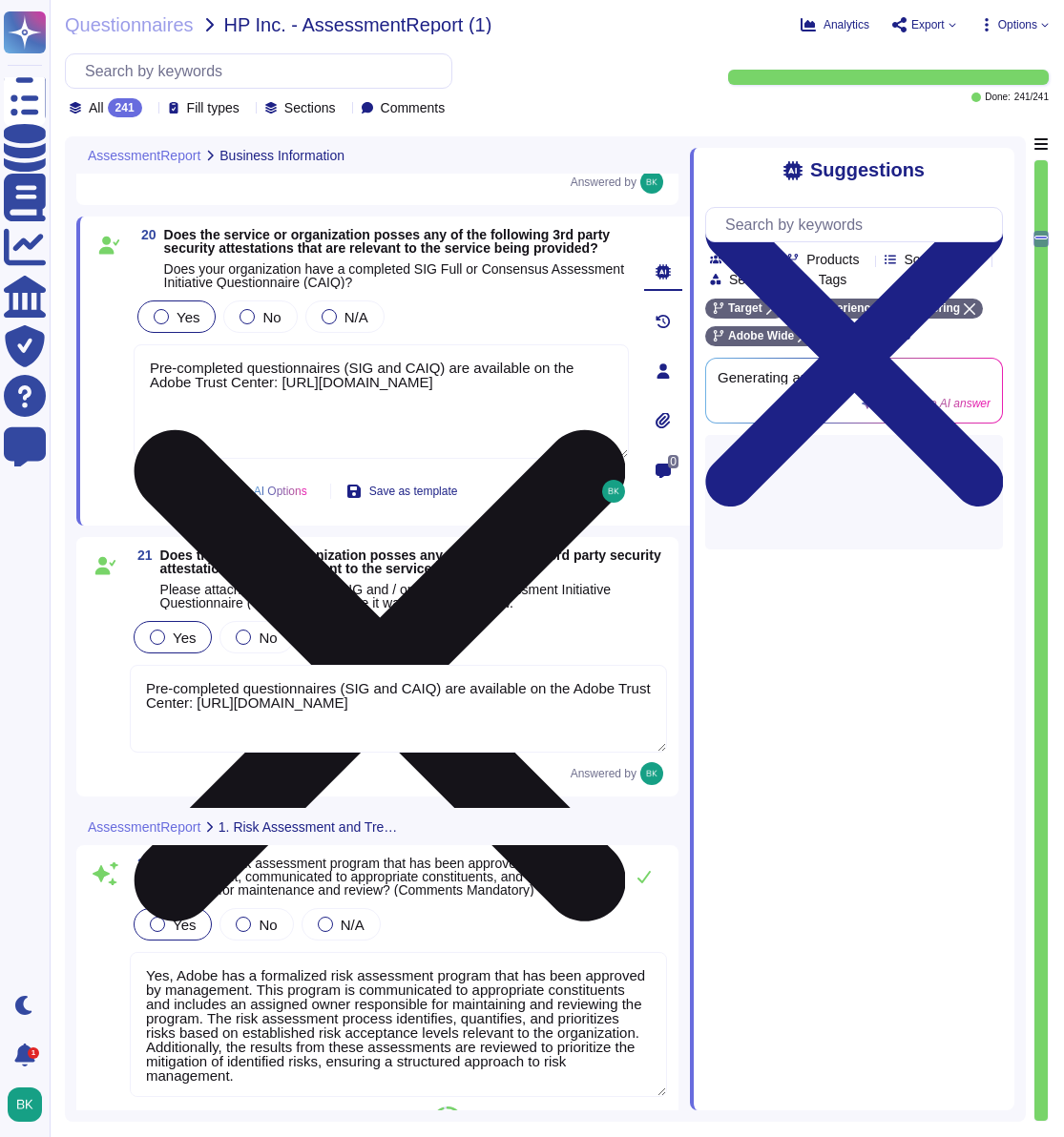
type textarea "Yes, Adobe has an information security function led by the Chief Security Offic…"
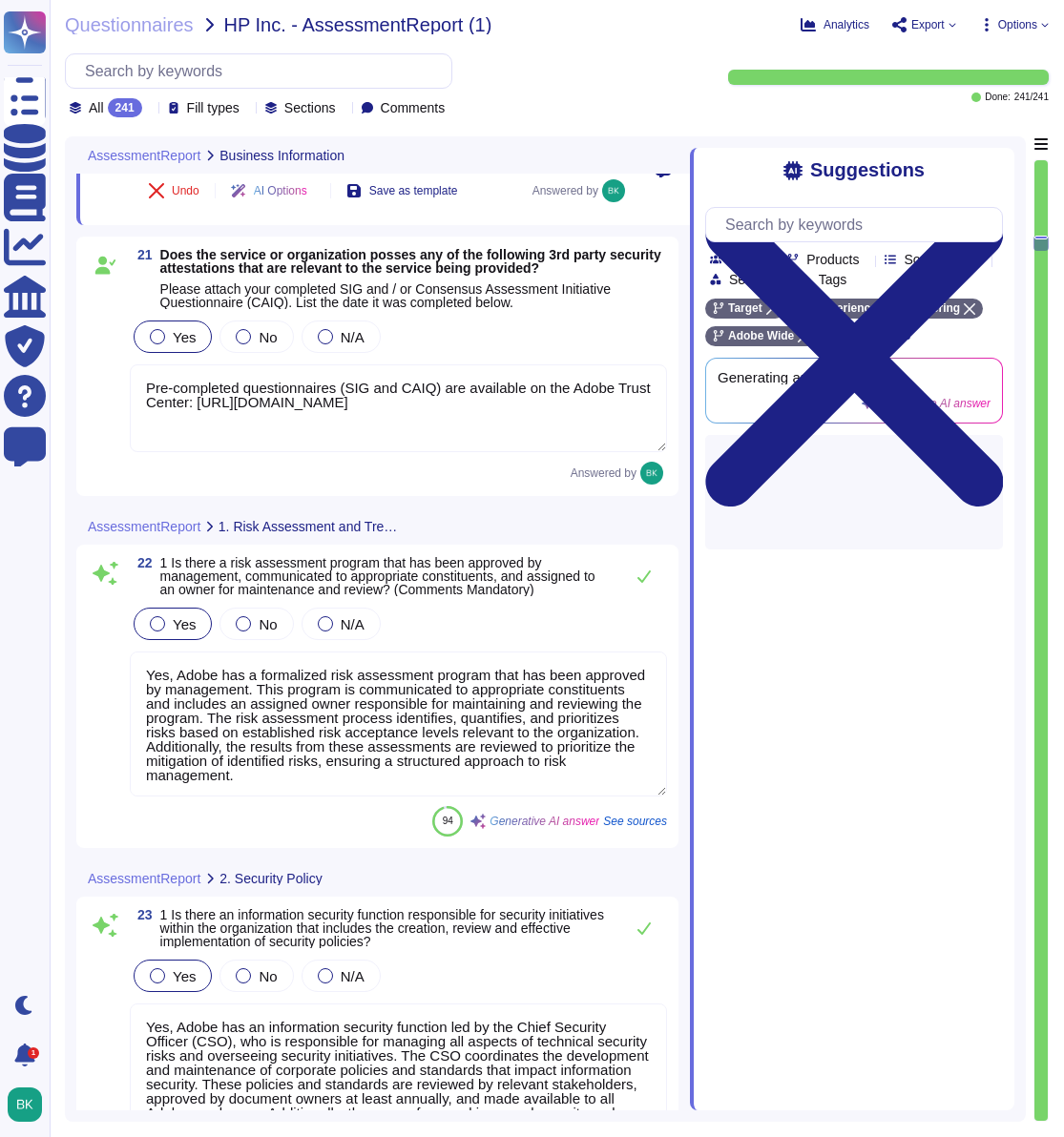
scroll to position [5210, 0]
type textarea "Yes, Adobe's information security policies and standards are reviewed and appro…"
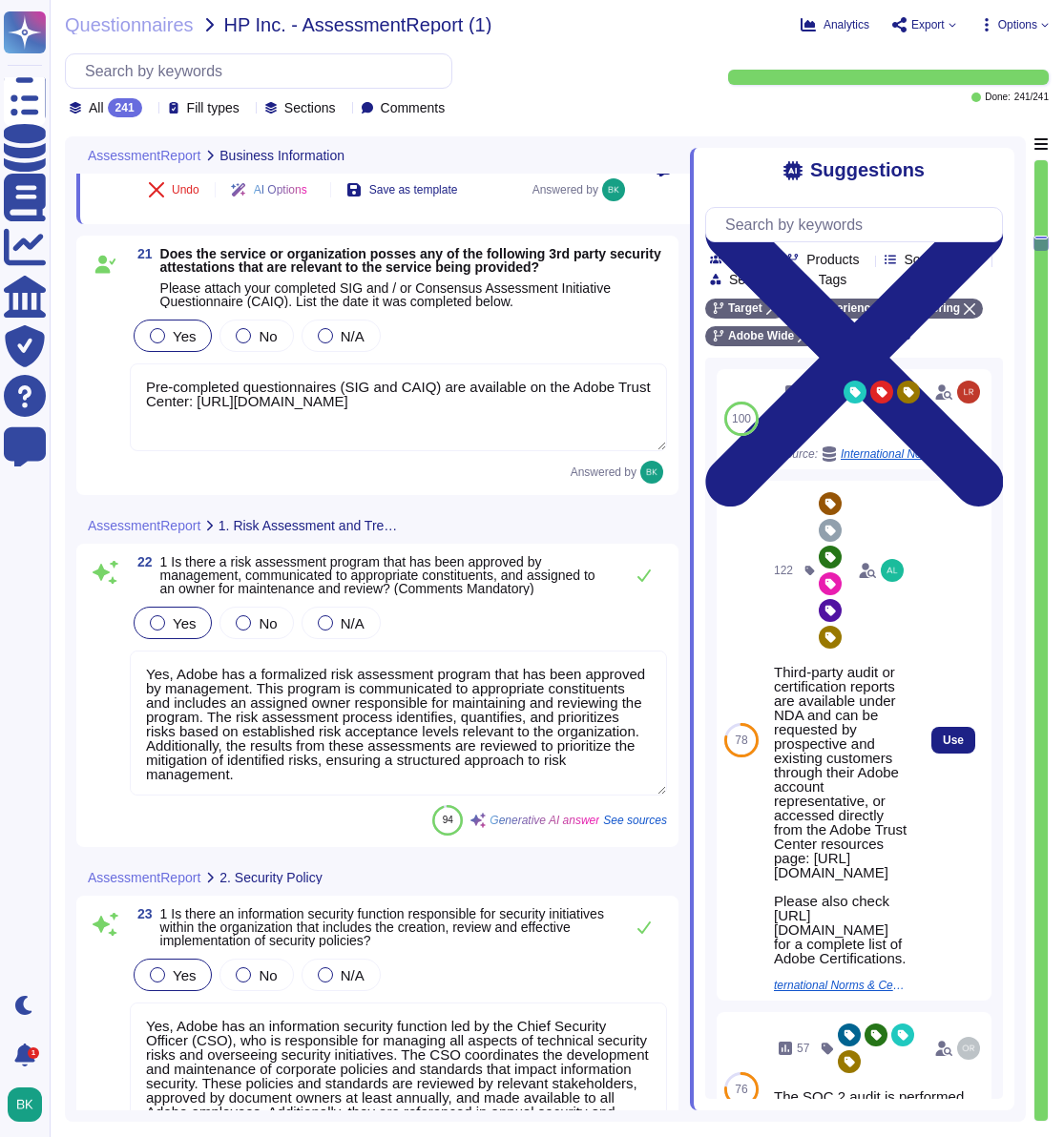
scroll to position [2, 0]
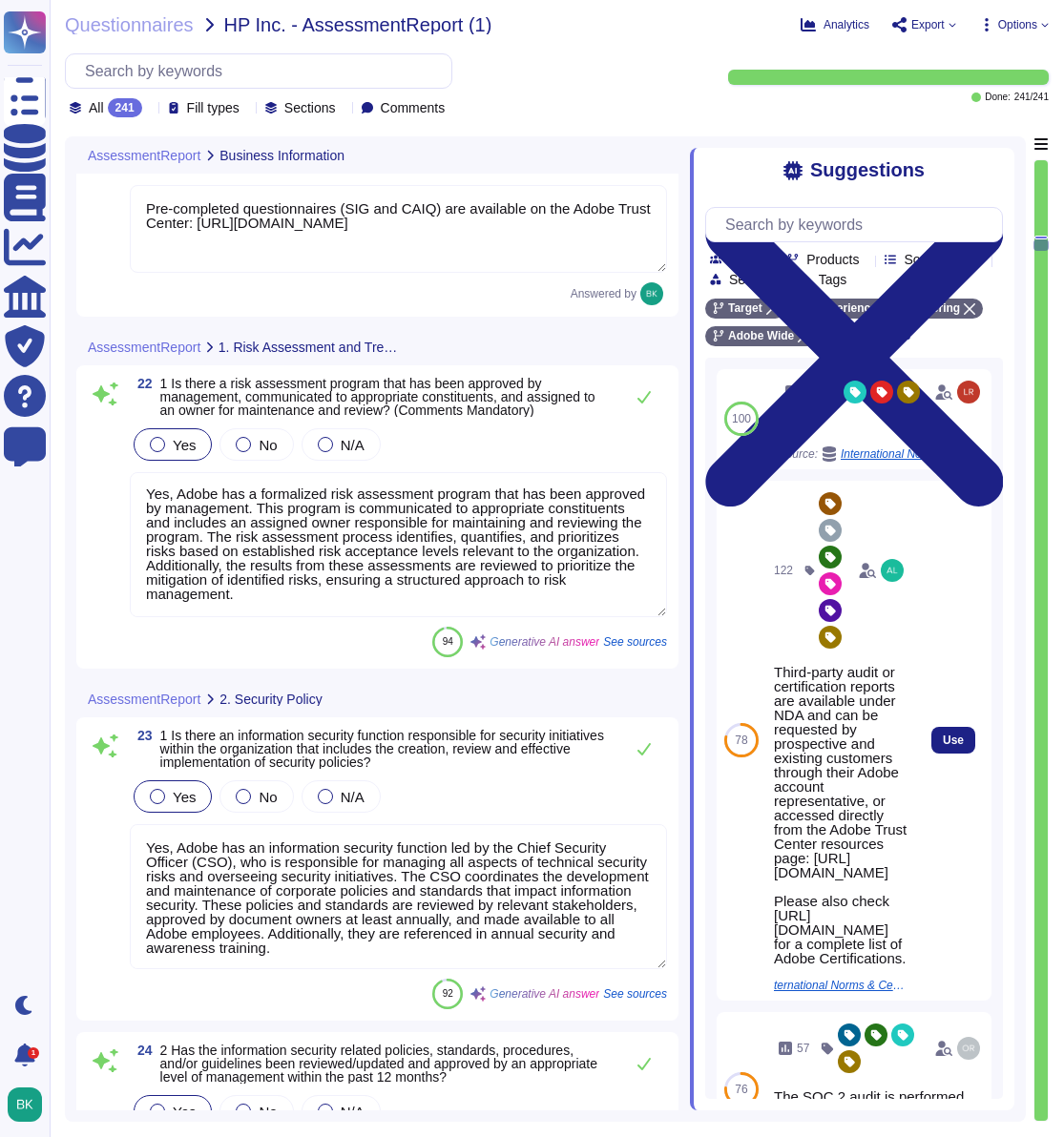
type textarea "Adobe has a designated individual, the Chief Security Officer (CSO), who is res…"
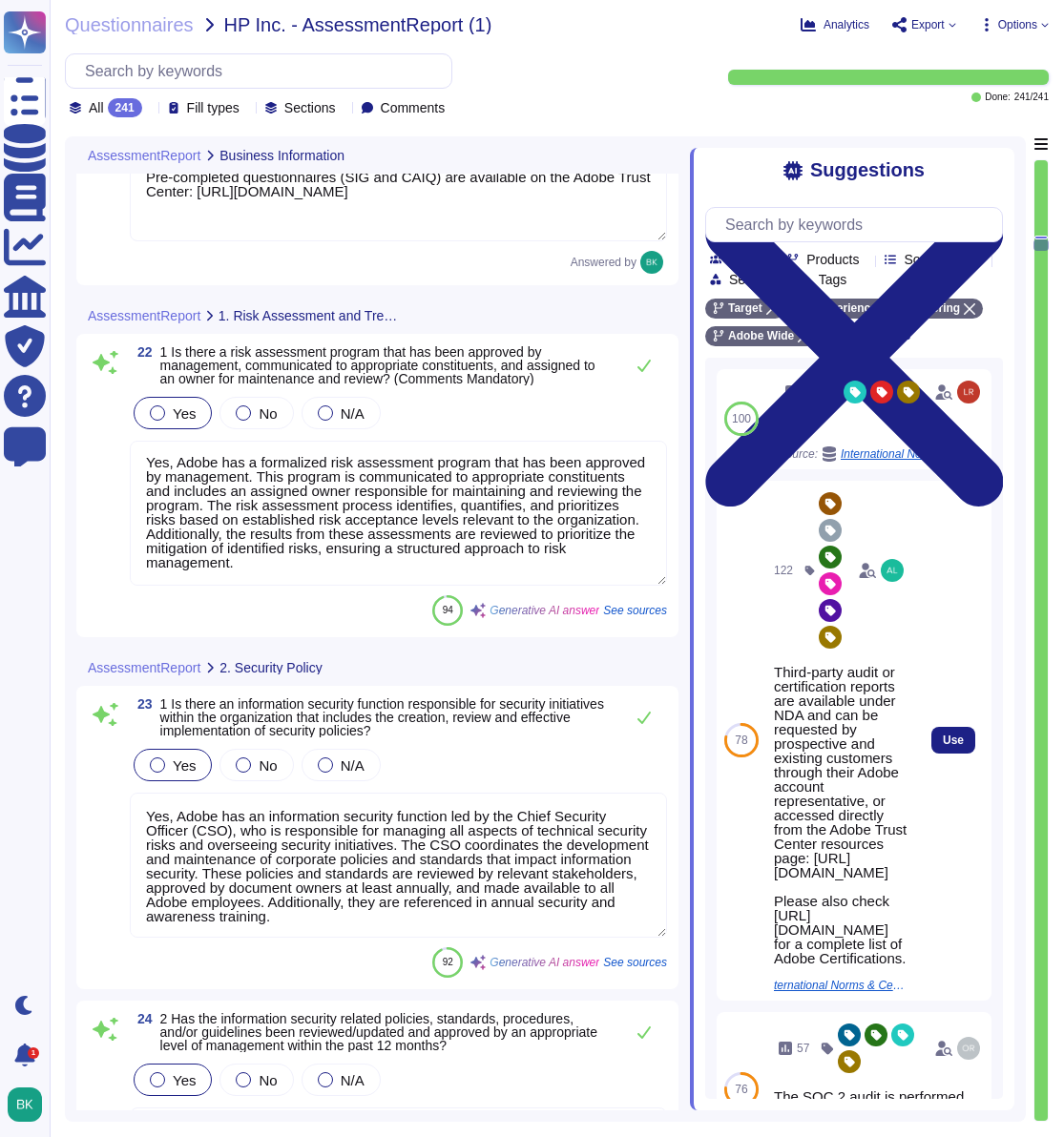
scroll to position [5458, 0]
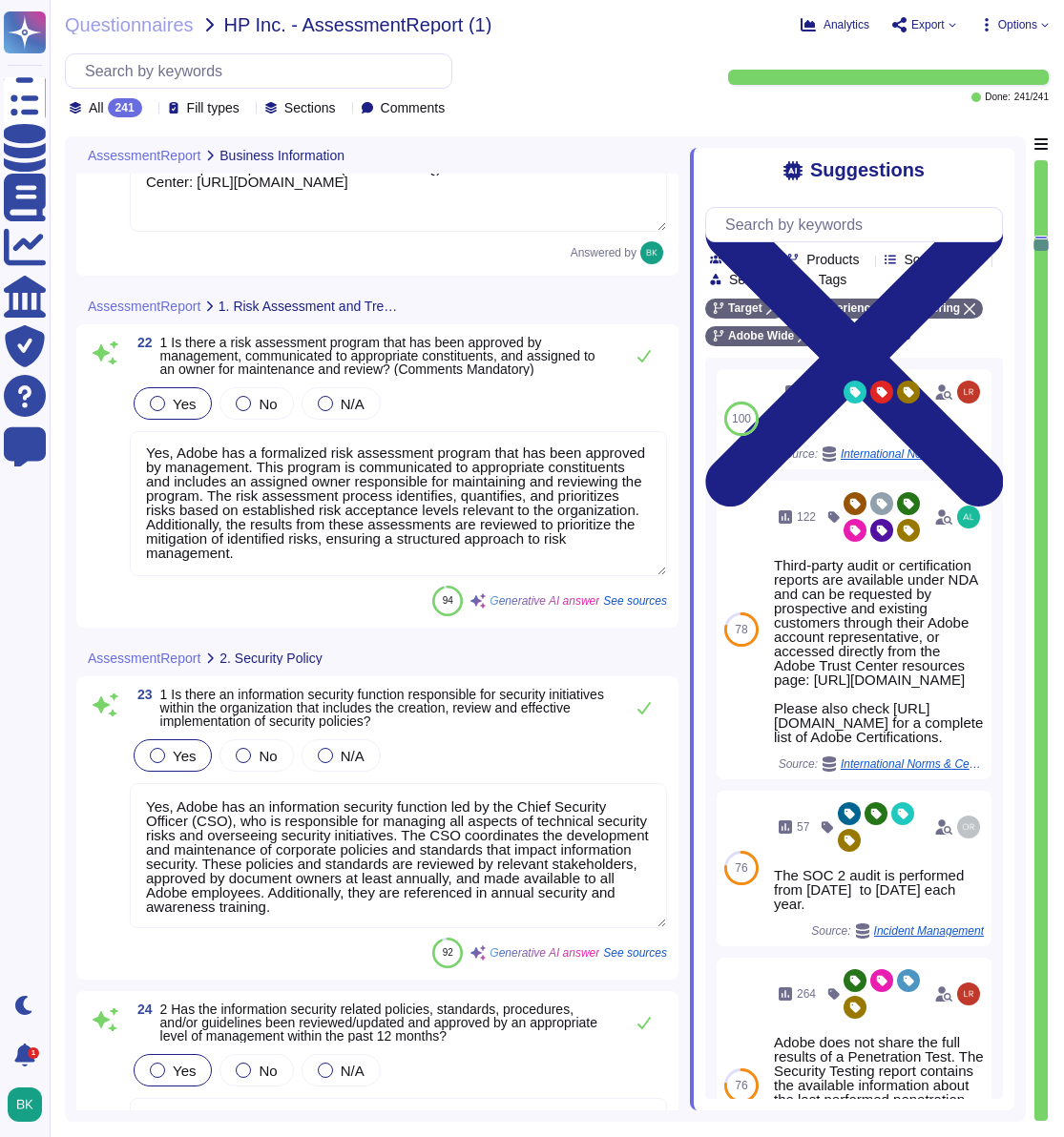
click at [330, 576] on textarea "Yes, Adobe has a formalized risk assessment program that has been approved by m…" at bounding box center [398, 503] width 537 height 145
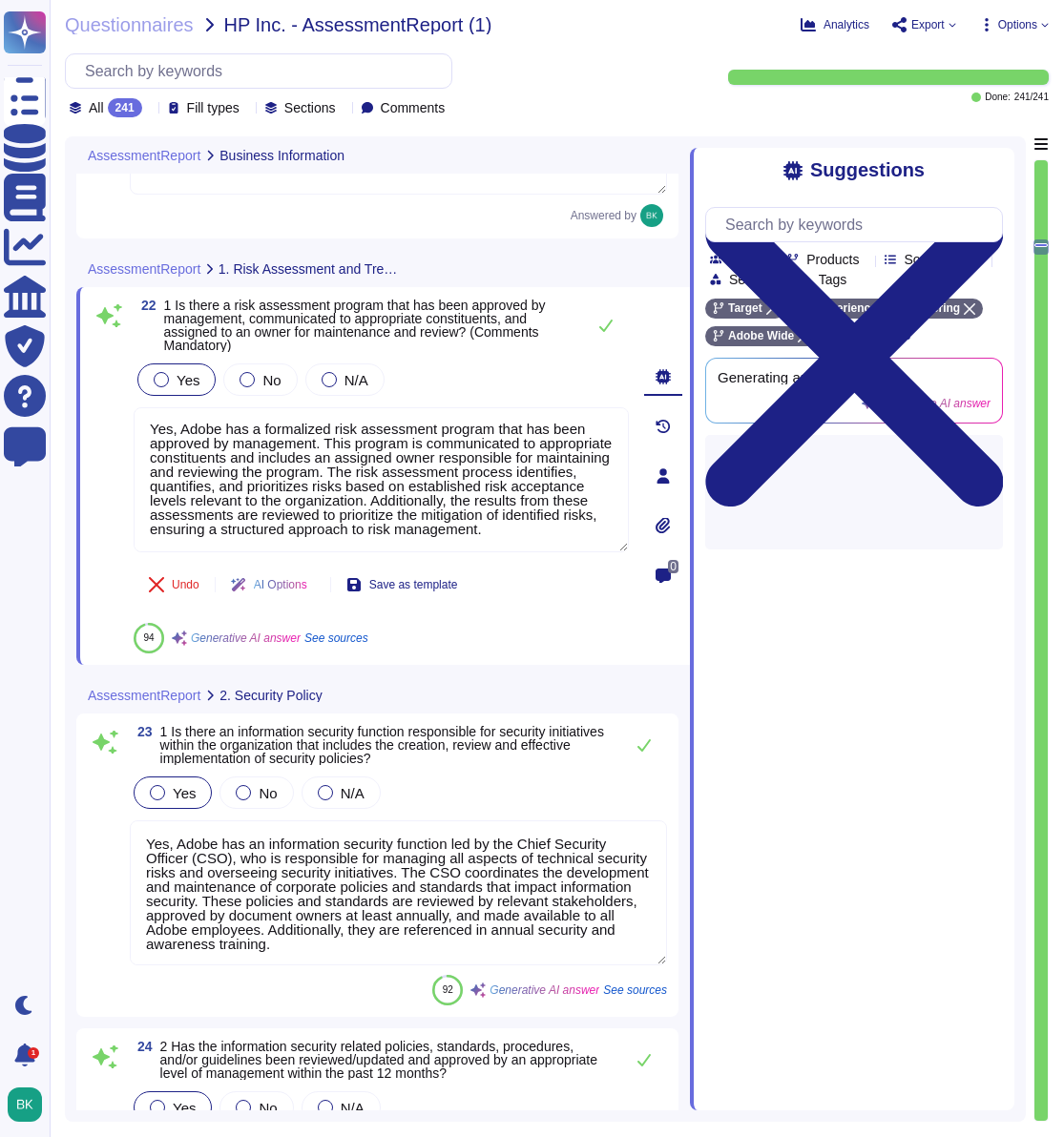
type textarea "Adobe has a designated individual, the Chief Security Officer (CSO), who is res…"
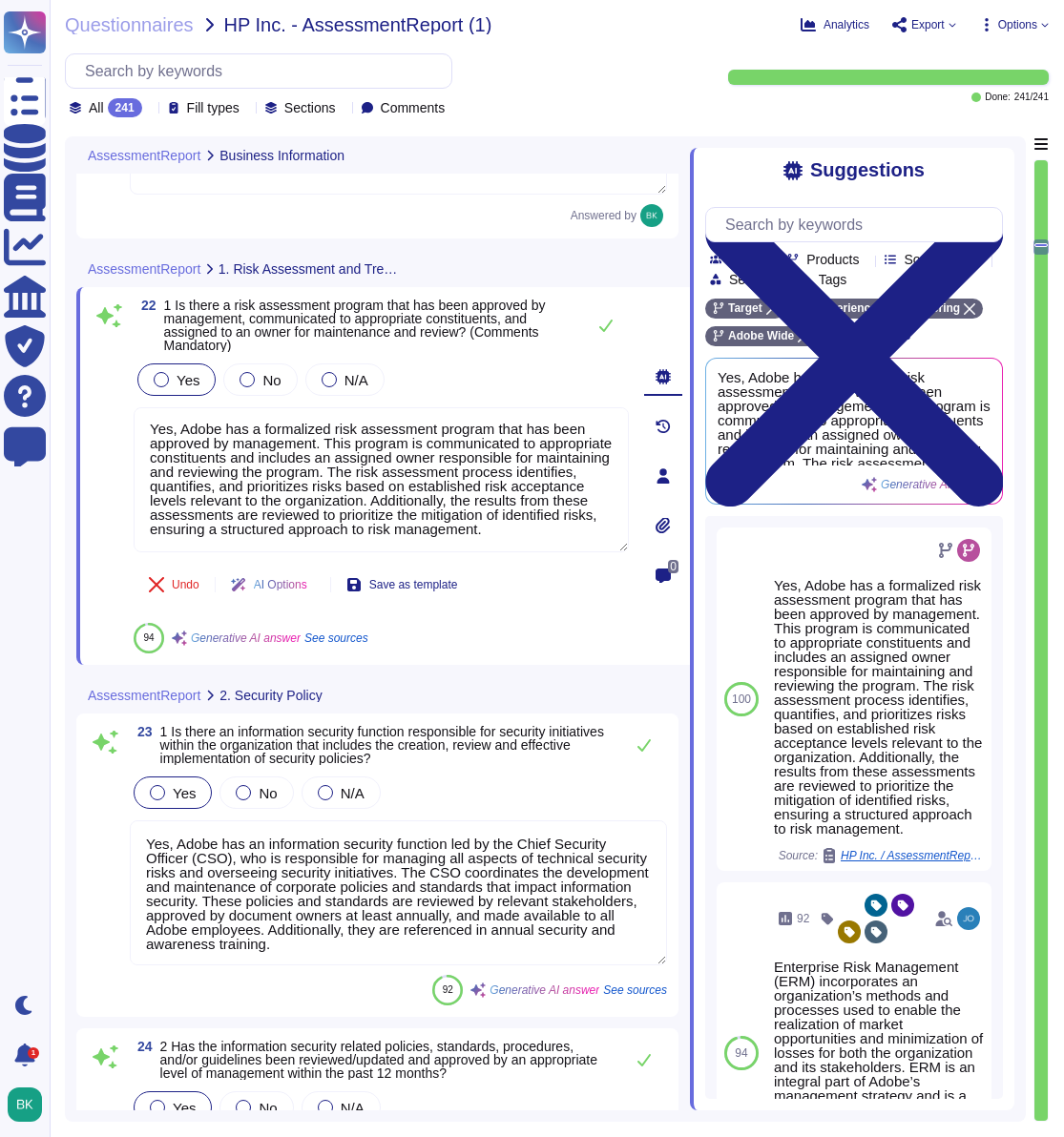
scroll to position [16, 0]
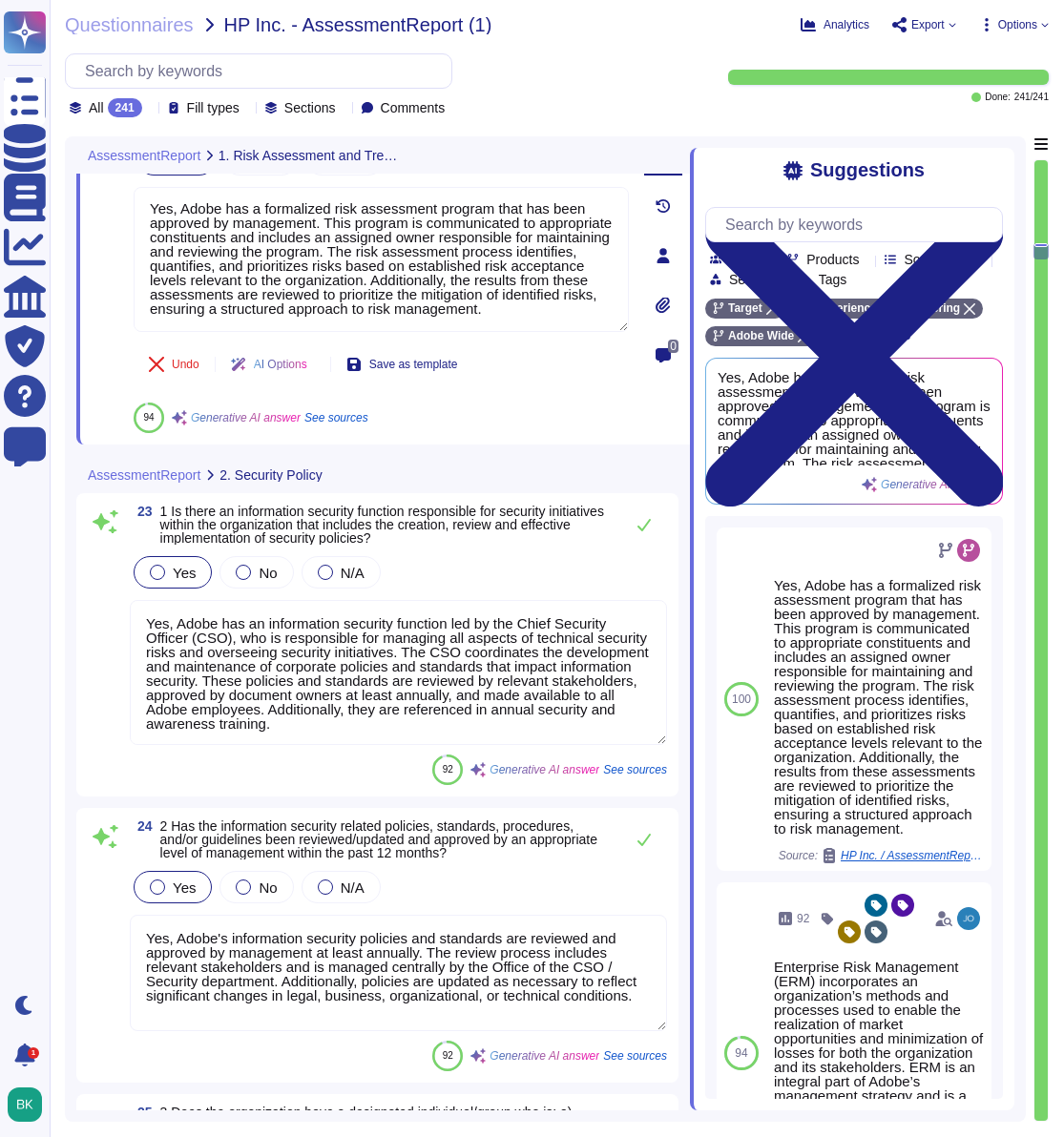
type textarea "Adobe's policies and standards are reviewed annually and approved by management…"
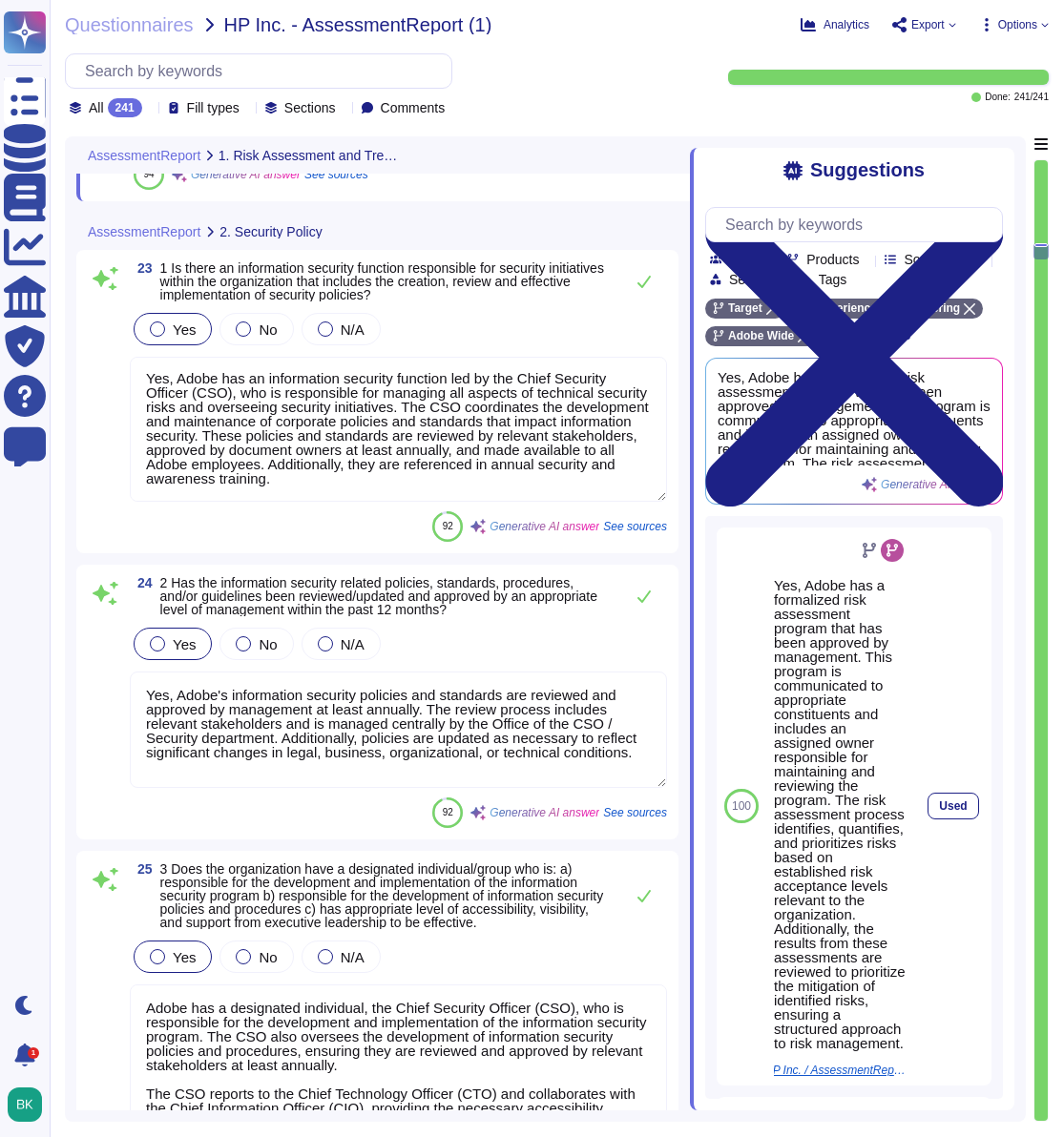
scroll to position [2, 0]
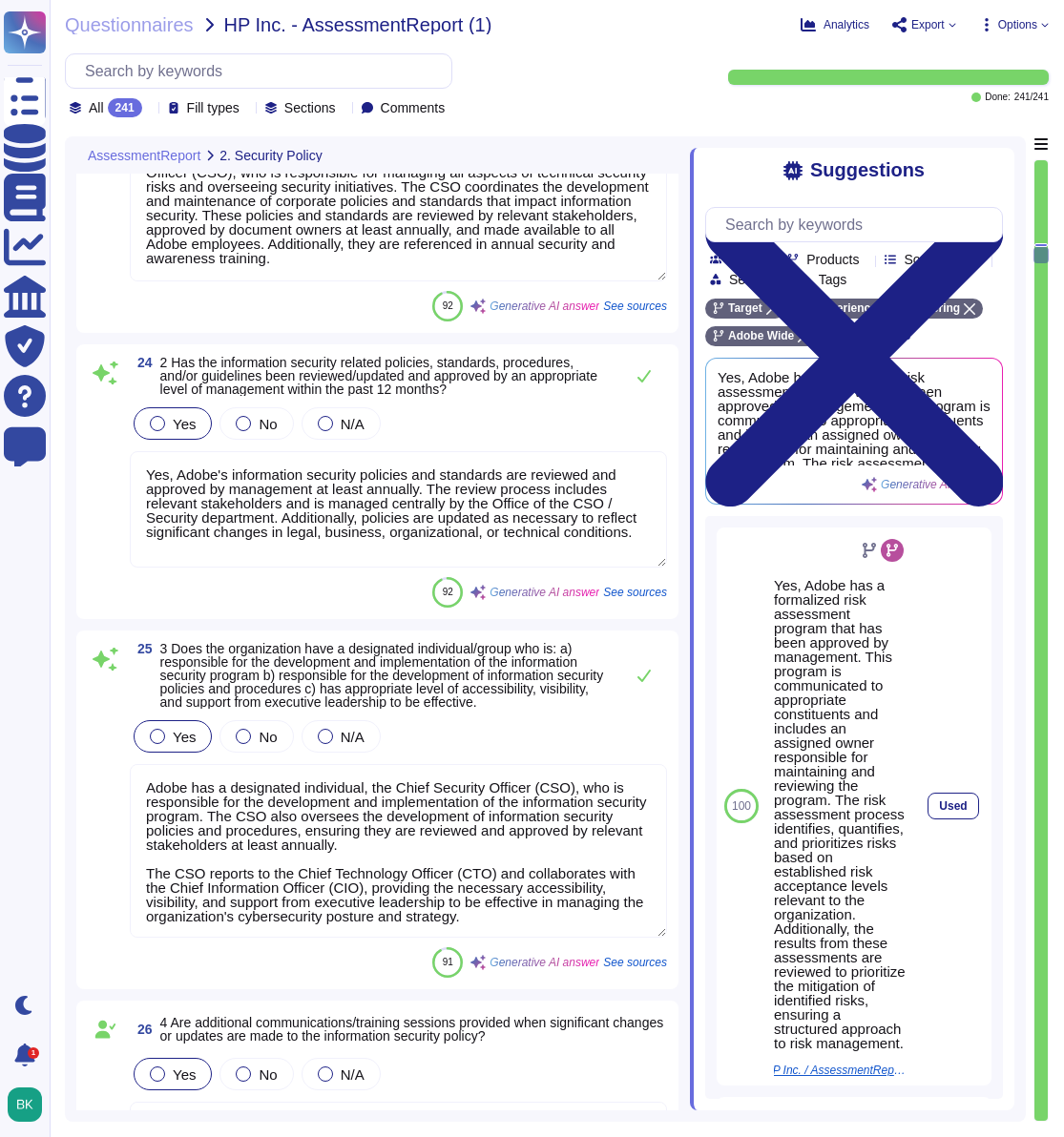
type textarea "Yes, Adobe has a documented Information Systems Asset Management Policy that ou…"
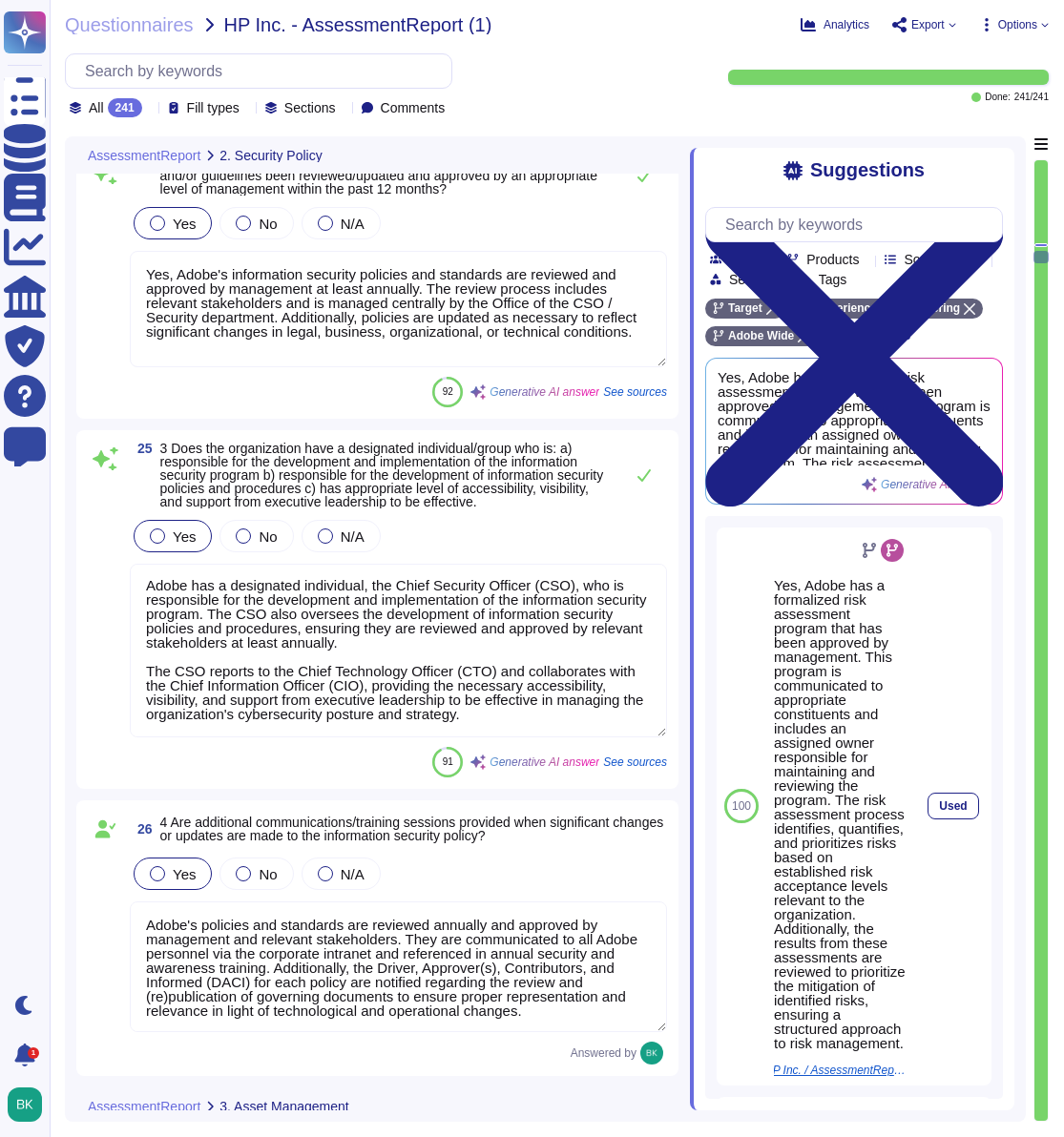
type textarea "Adobe has a documented Data Classification & Handling Standard that is owned by…"
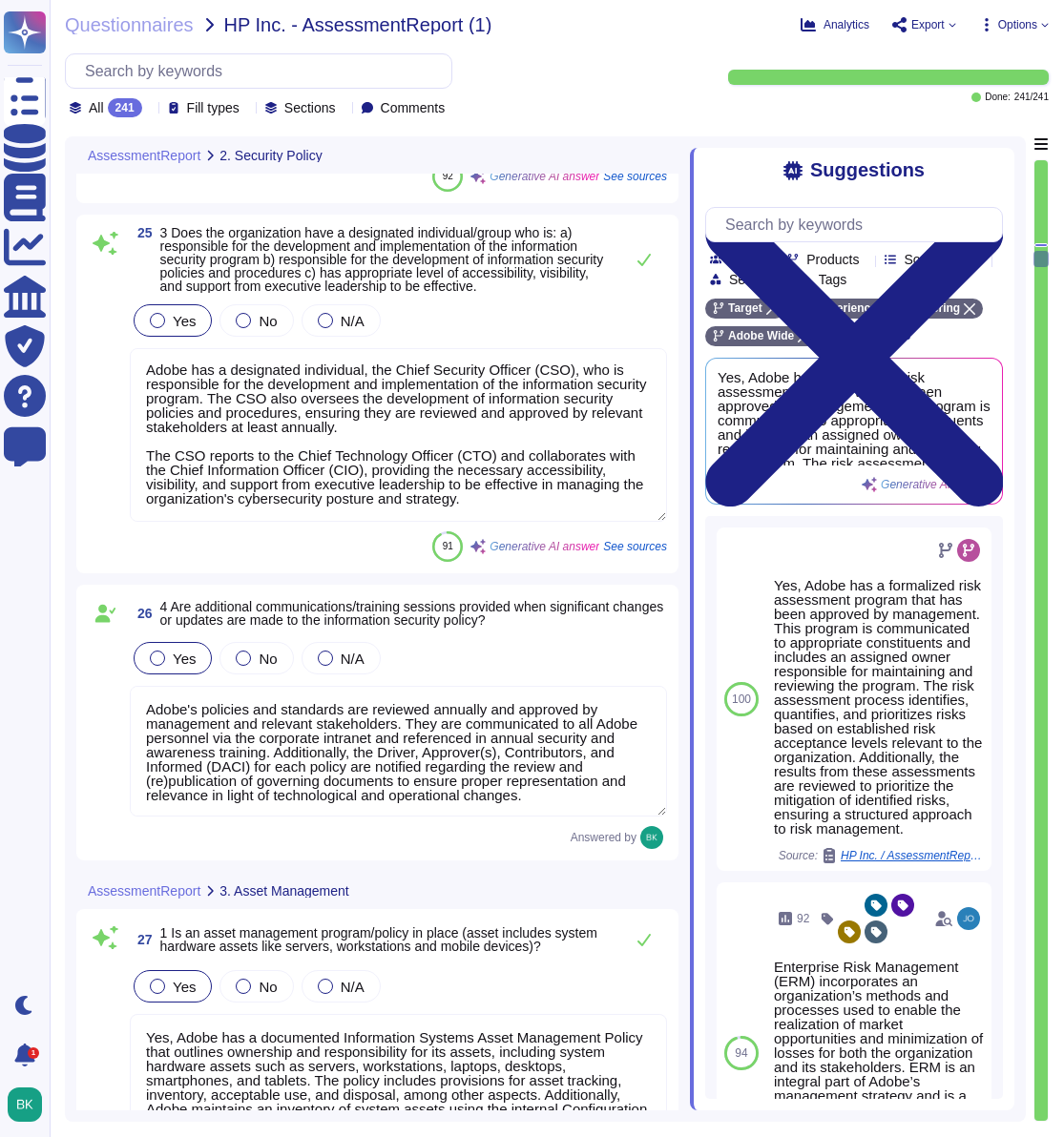
scroll to position [6628, 0]
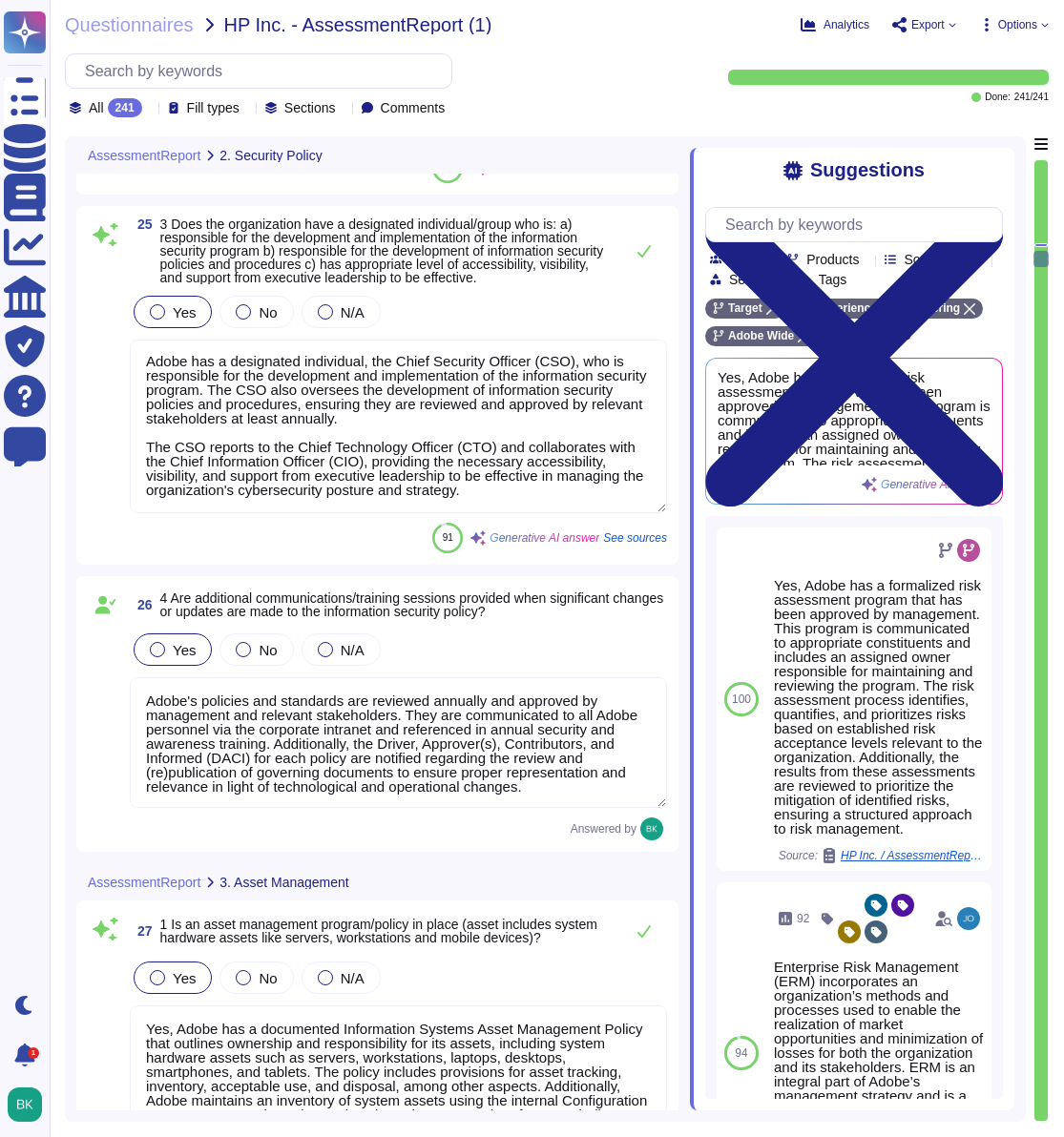
type textarea "Adobe has established documented policies and supporting processes to effective…"
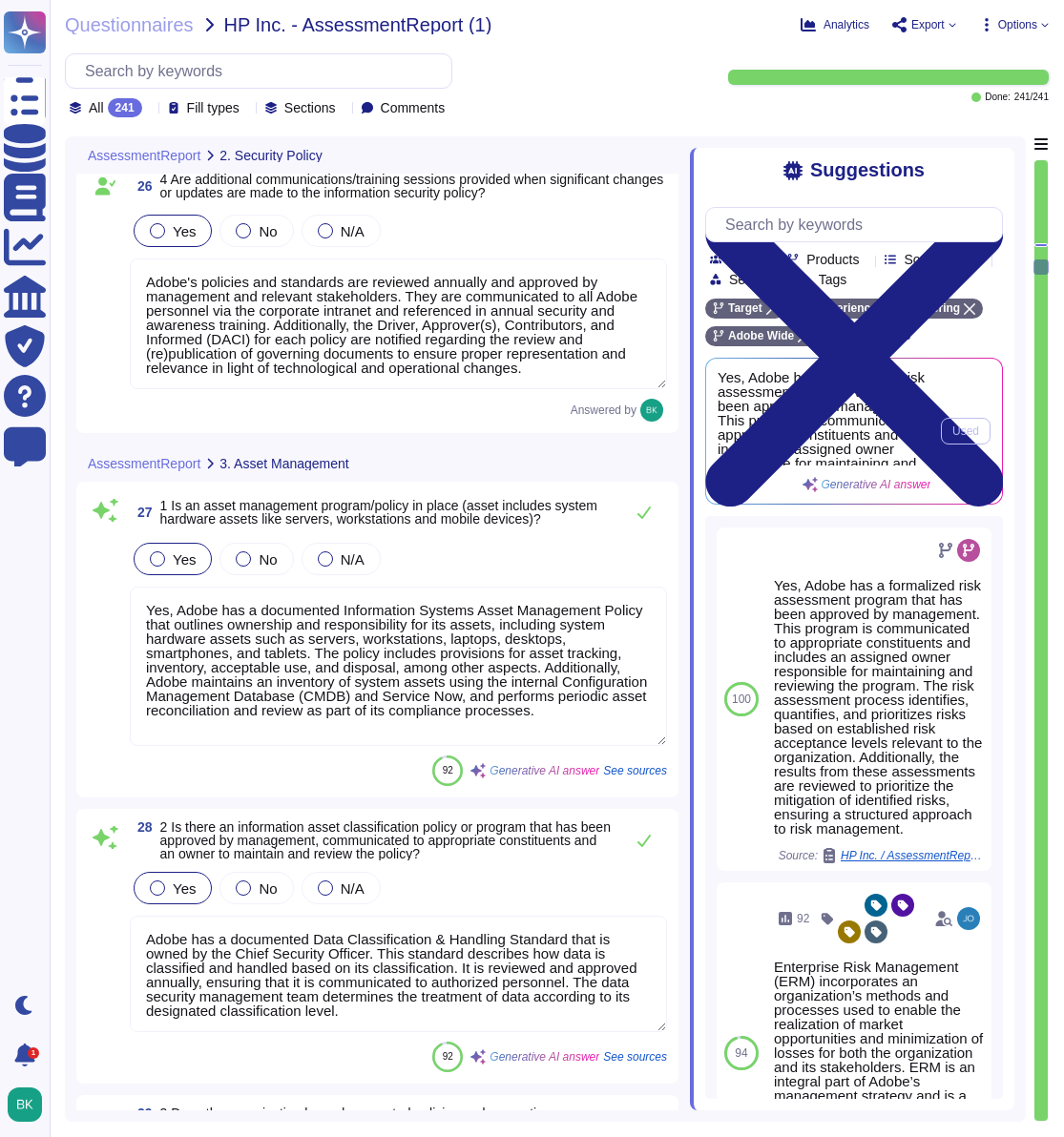
scroll to position [7170, 0]
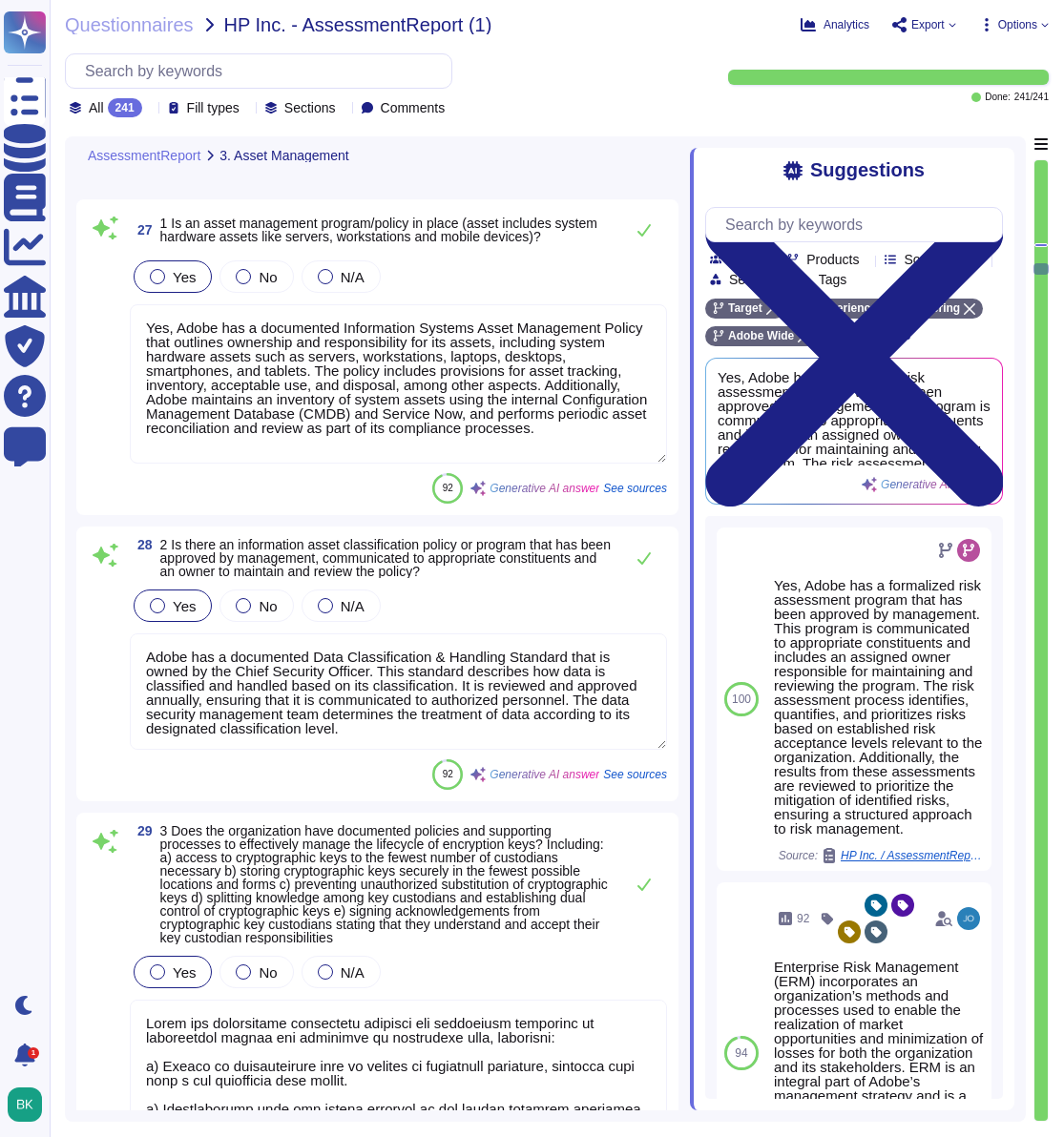
type textarea "Corporate owned devices are encrypted with AES-256 full disk encryption. Corpor…"
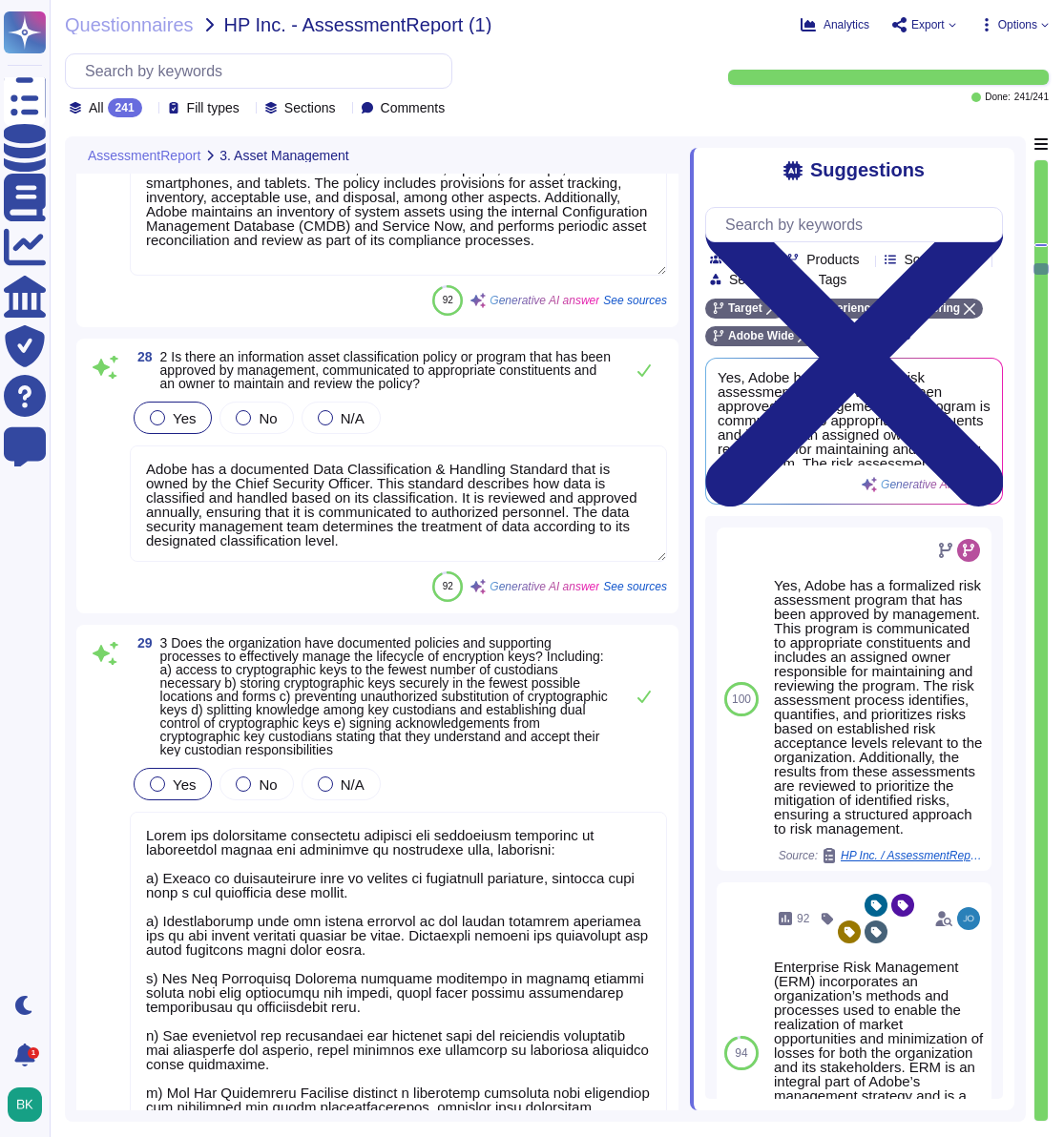
type textarea "Yes, Adobe utilizes AES-256 bit encryption for data at rest and TLS v1.2 or hig…"
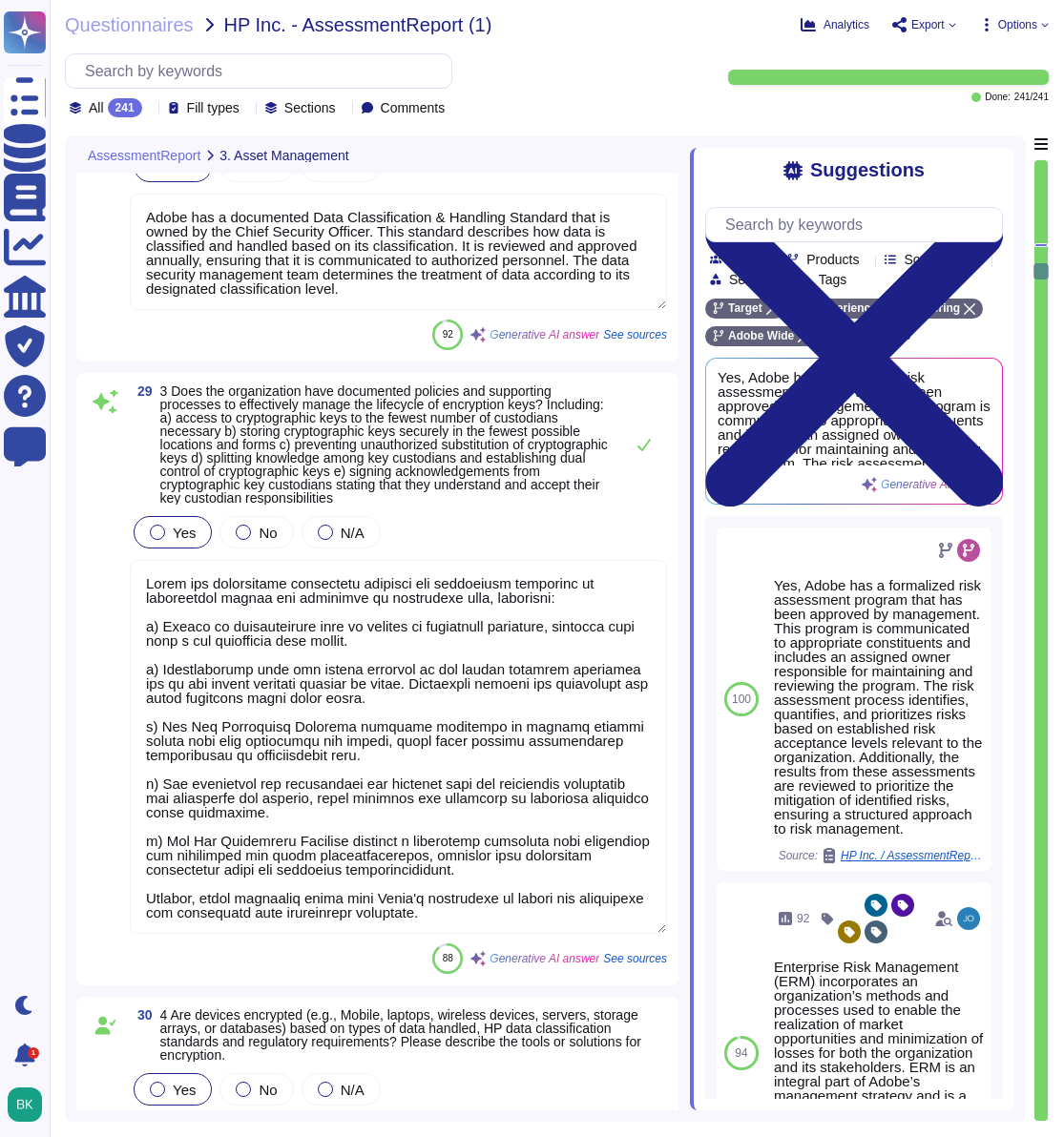
scroll to position [7780, 0]
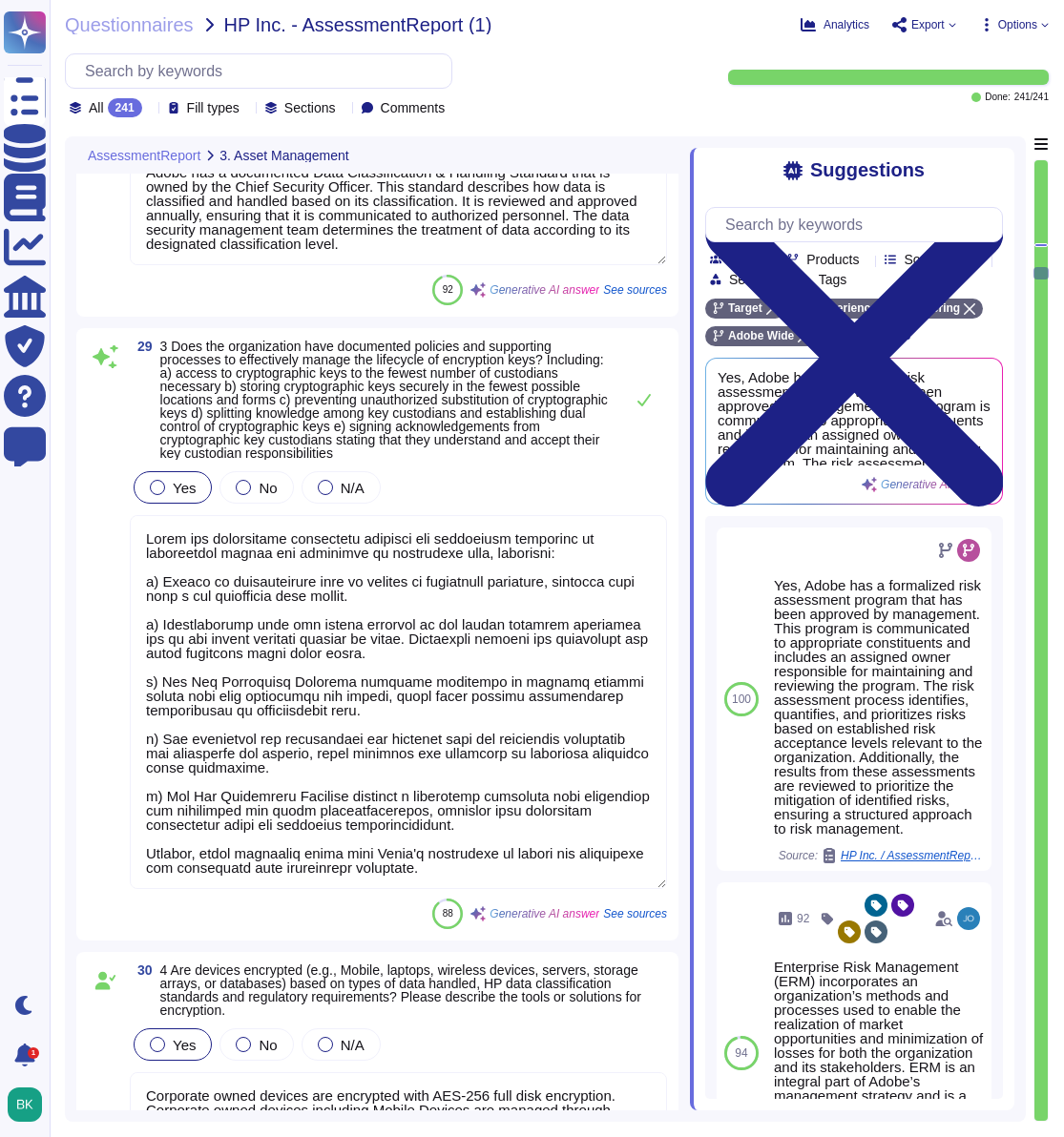
type textarea "Our organization does not use removable media to store or transfer data. Techni…"
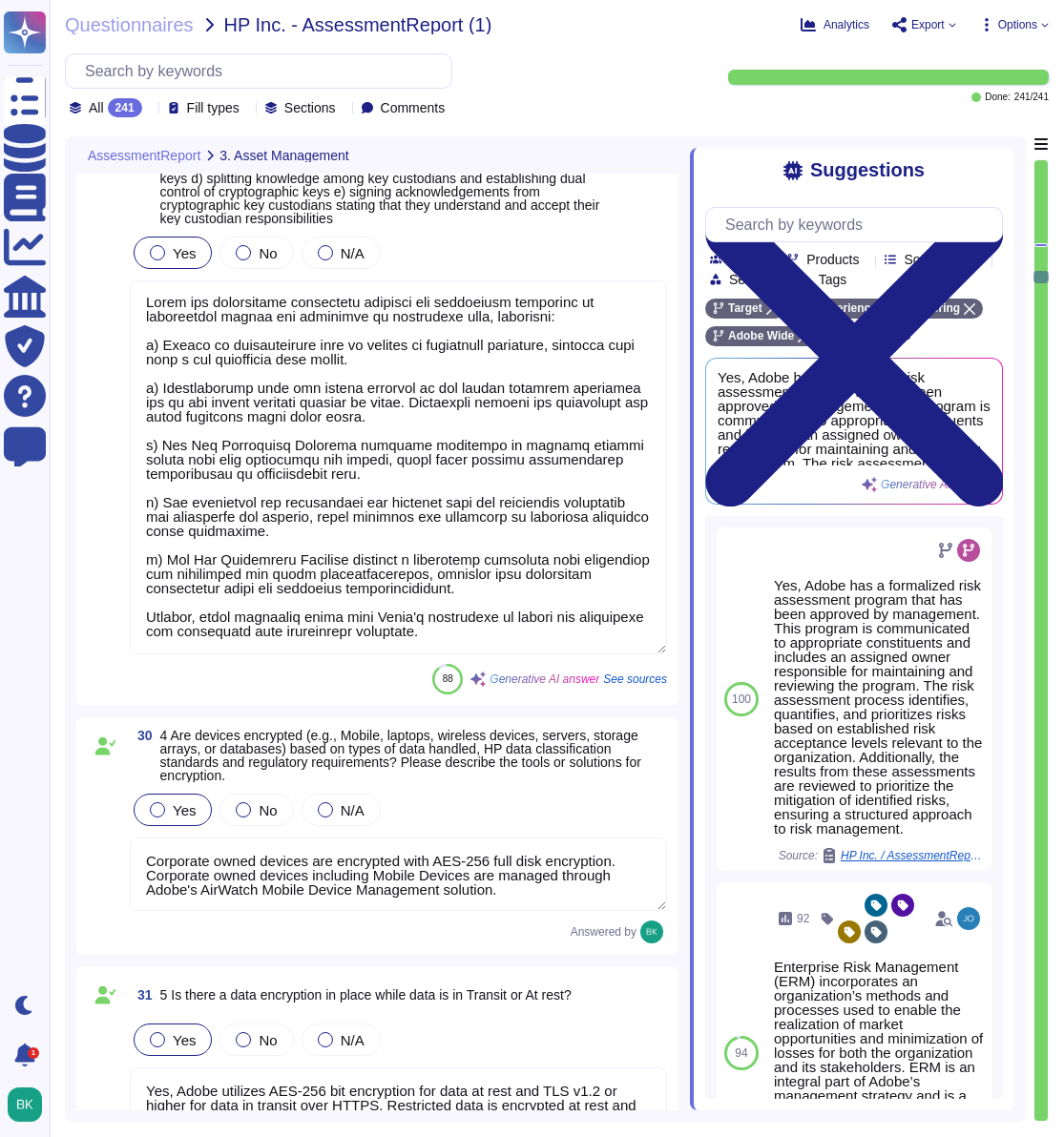
type textarea "Adobe has a strict policy prohibiting the storage of restricted data on removab…"
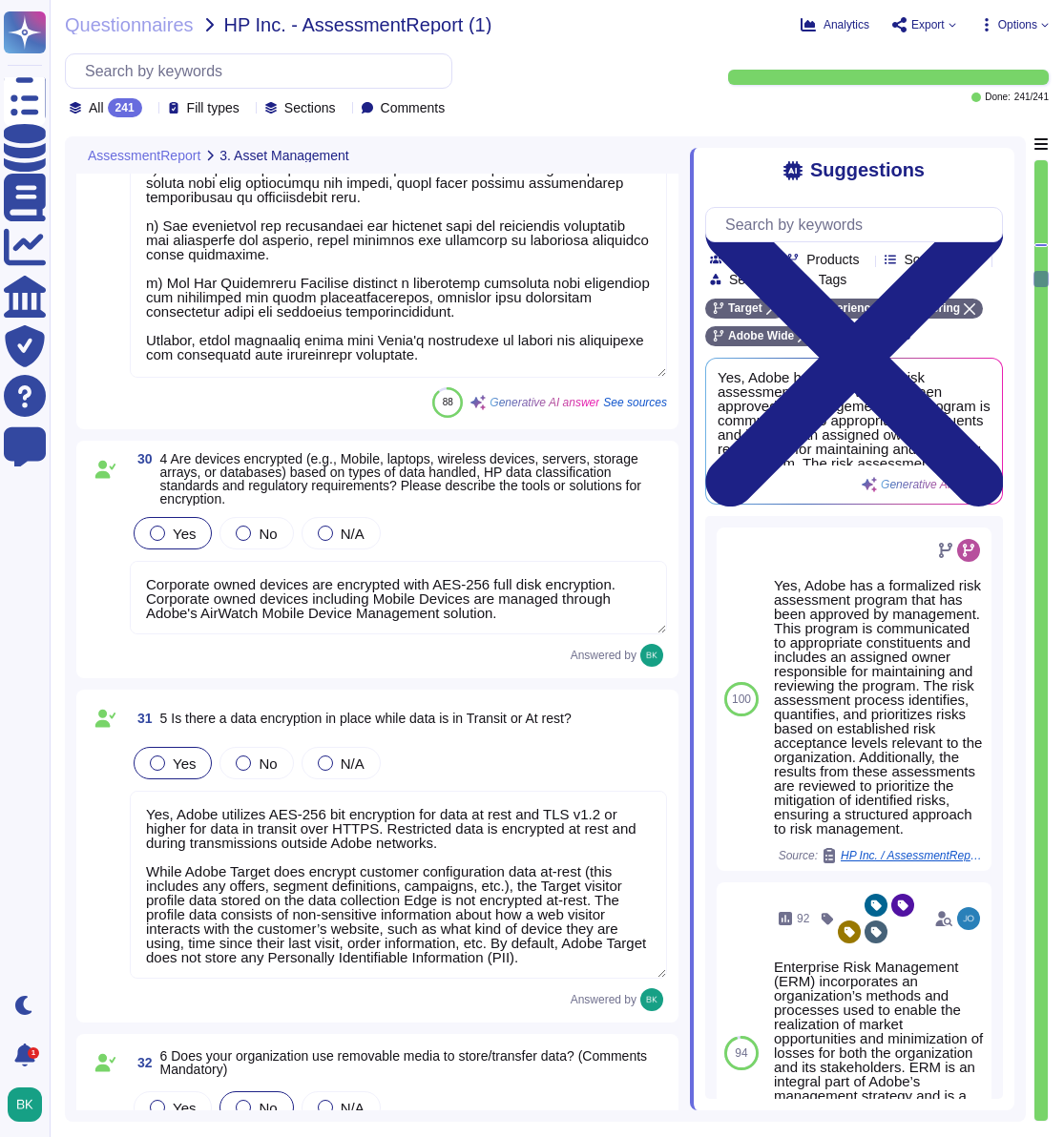
scroll to position [8294, 0]
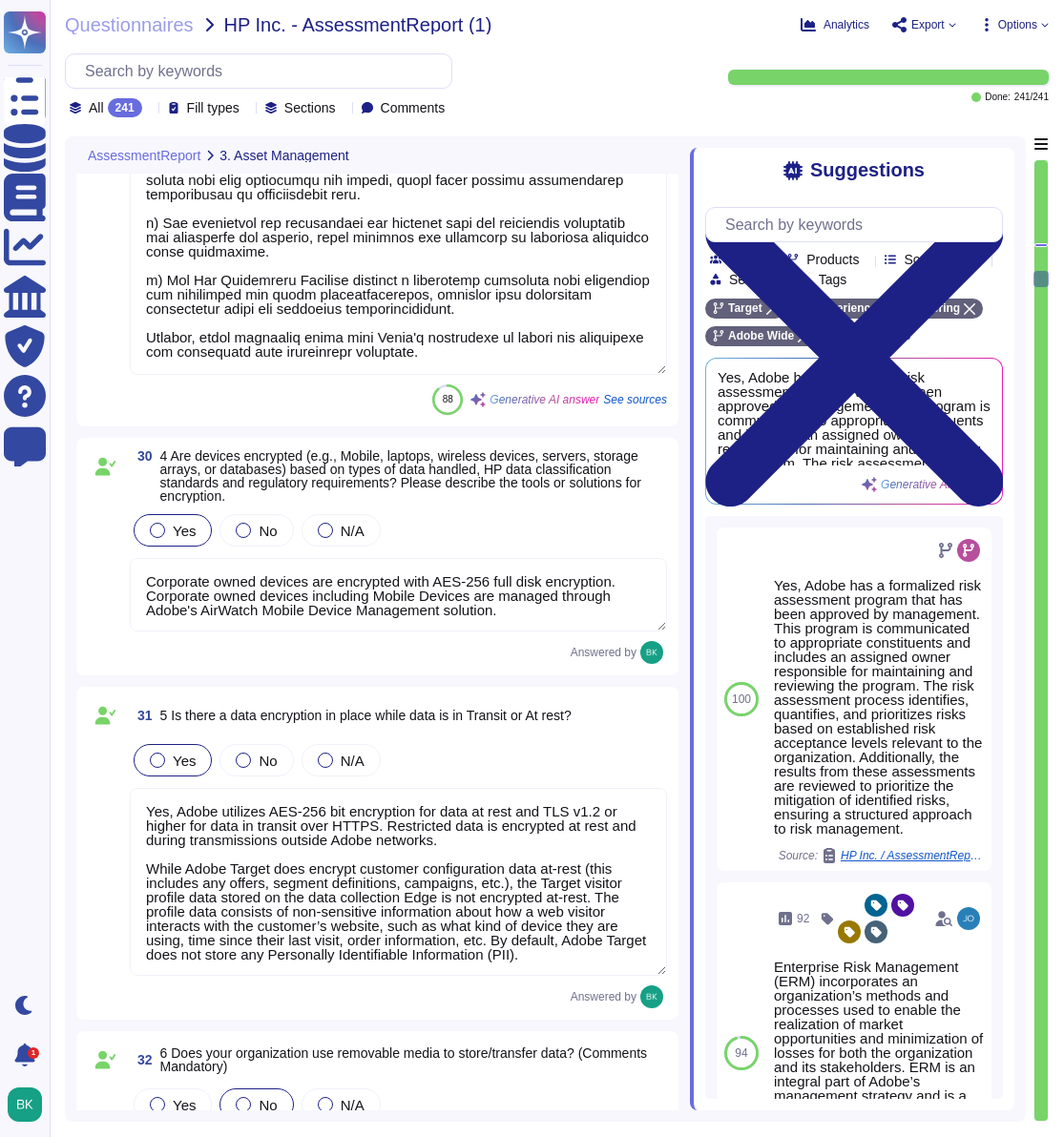
click at [351, 601] on textarea "Corporate owned devices are encrypted with AES-256 full disk encryption. Corpor…" at bounding box center [398, 594] width 537 height 73
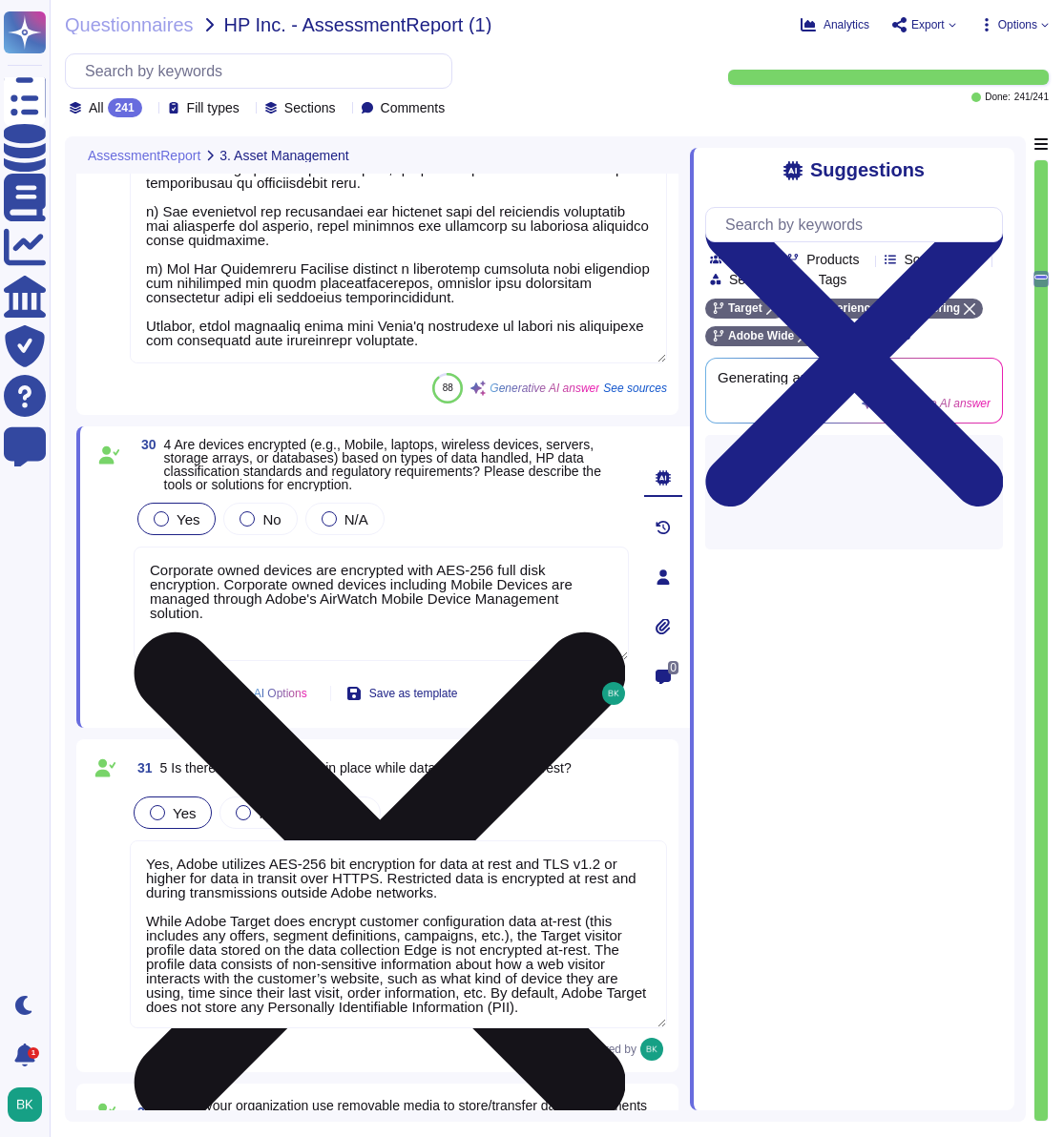
type textarea "Adobe has a strict policy prohibiting the storage of restricted data on removab…"
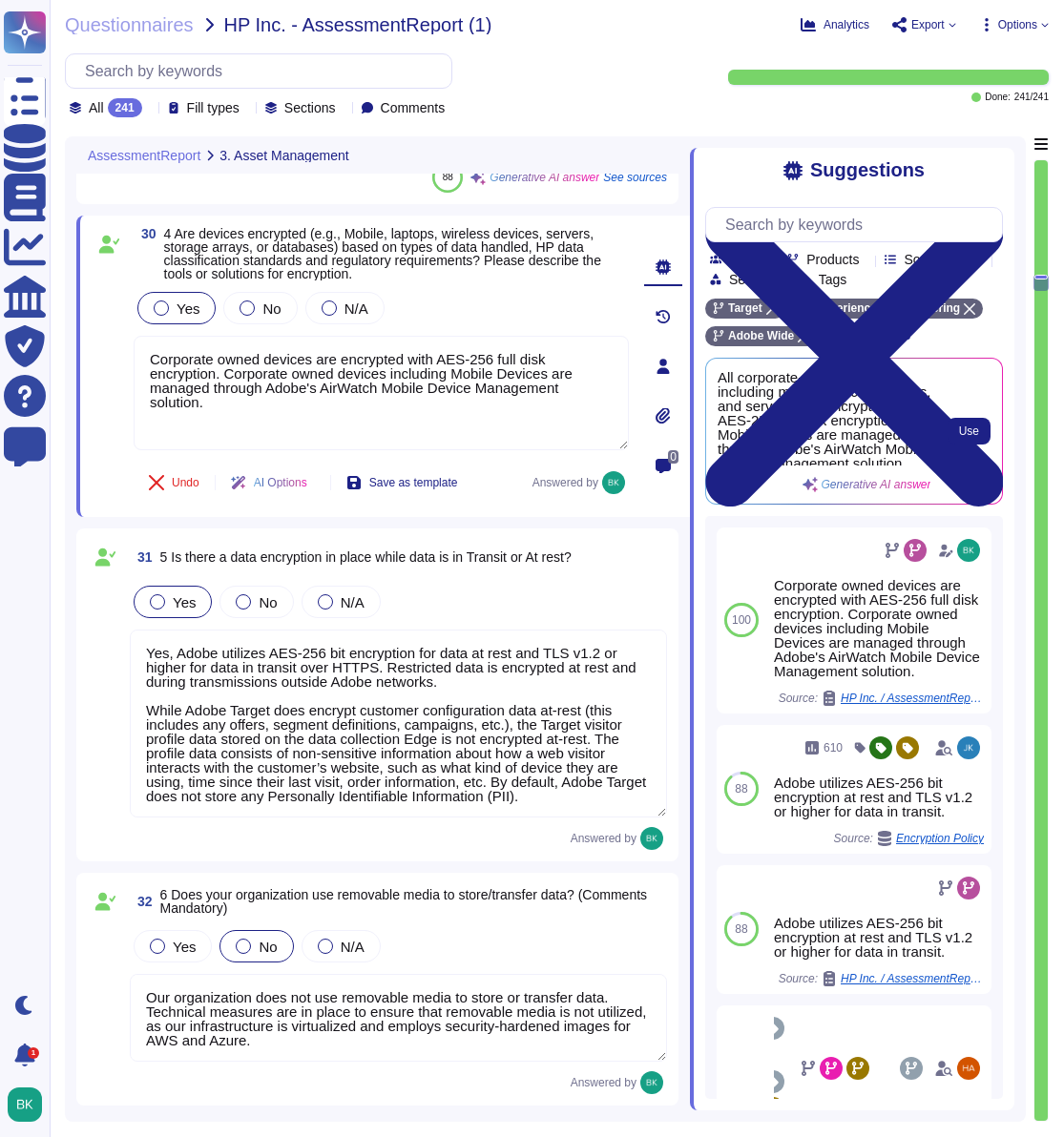
type textarea "Users cannot use removable media (floppy disk, recordable CD, USB drive) withou…"
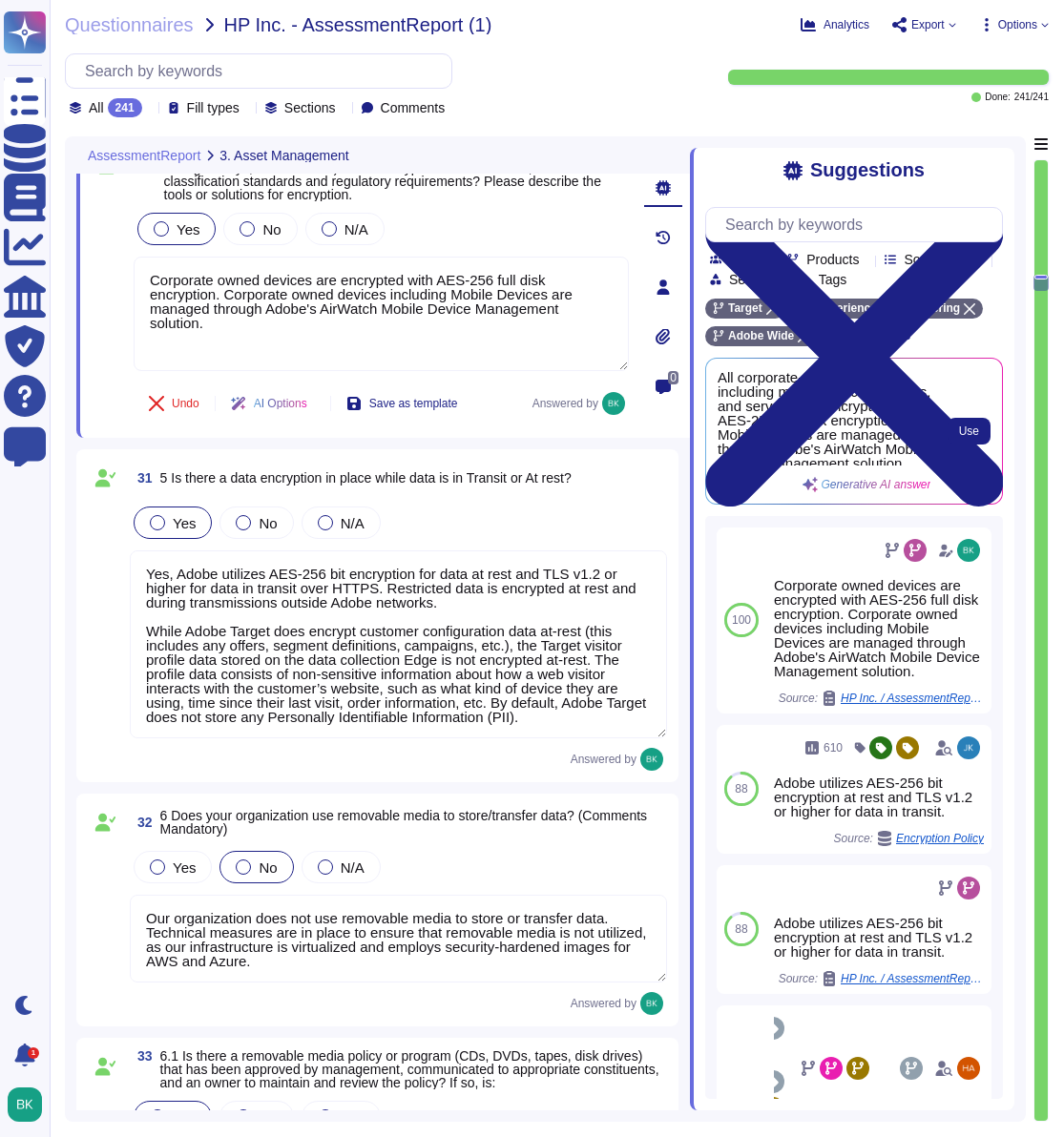
scroll to position [8574, 0]
click at [244, 638] on textarea "Yes, Adobe utilizes AES-256 bit encryption for data at rest and TLS v1.2 or hig…" at bounding box center [398, 643] width 537 height 188
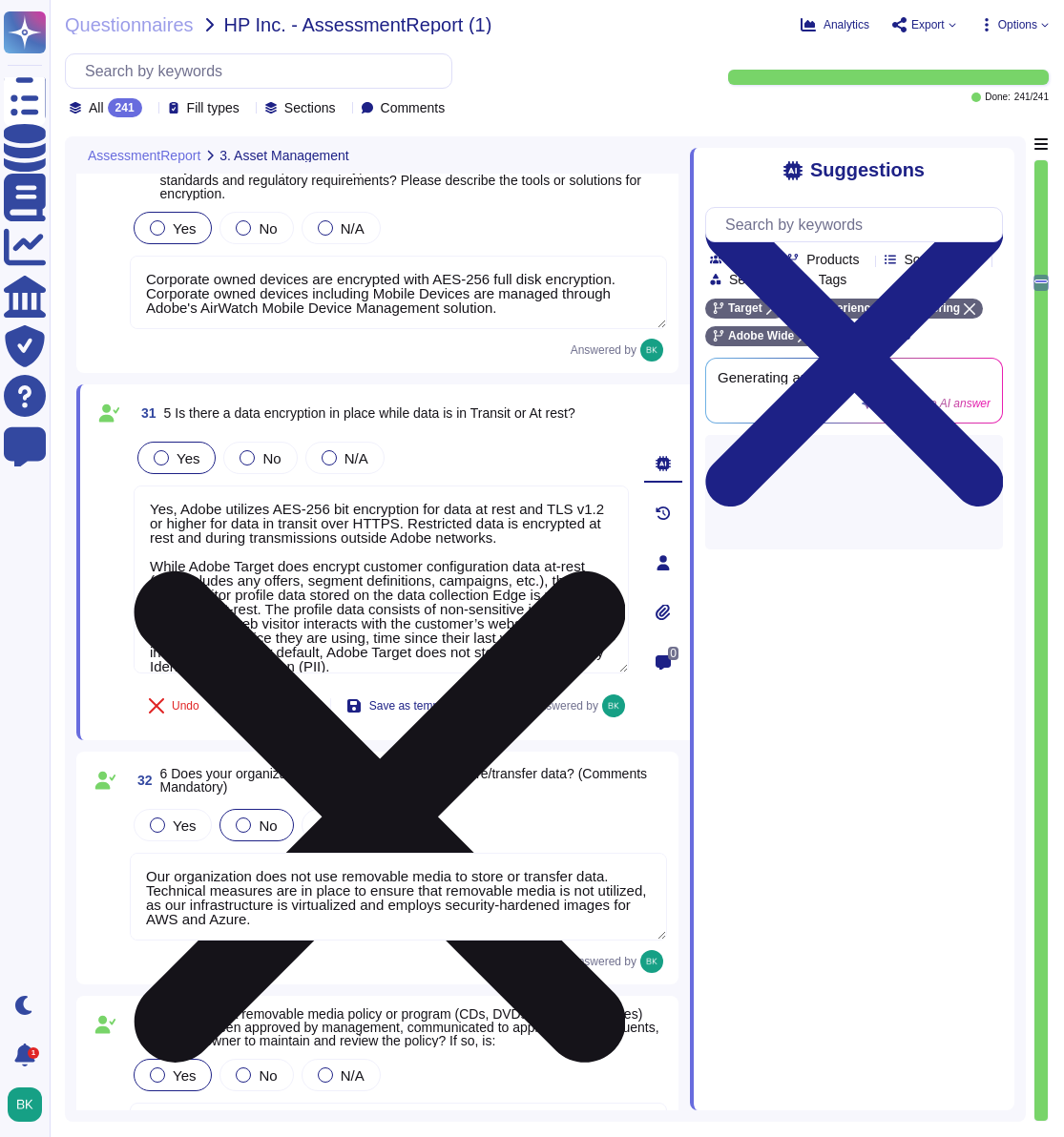
click at [200, 509] on textarea "Yes, Adobe utilizes AES-256 bit encryption for data at rest and TLS v1.2 or hig…" at bounding box center [381, 578] width 495 height 188
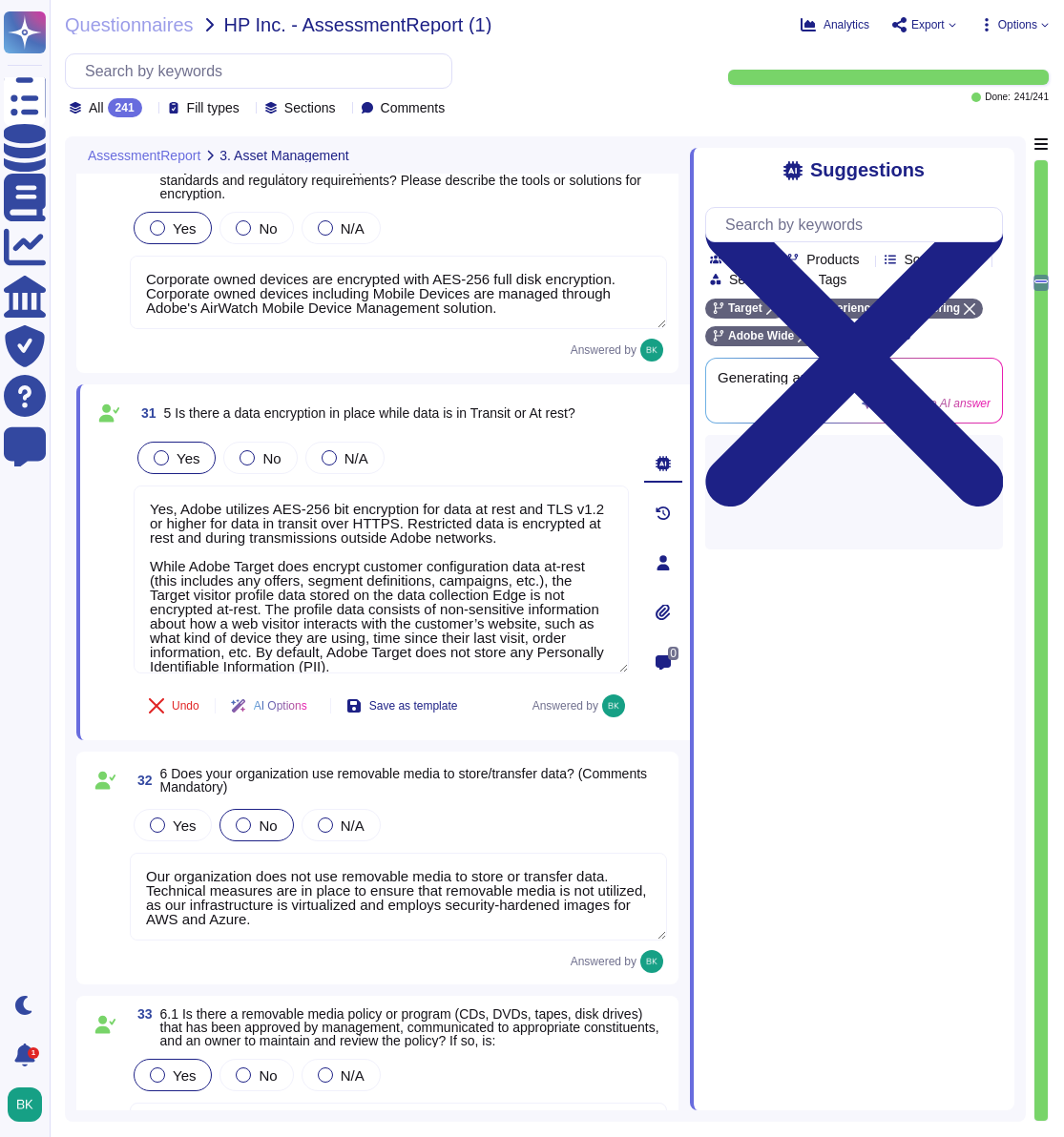
scroll to position [16, 0]
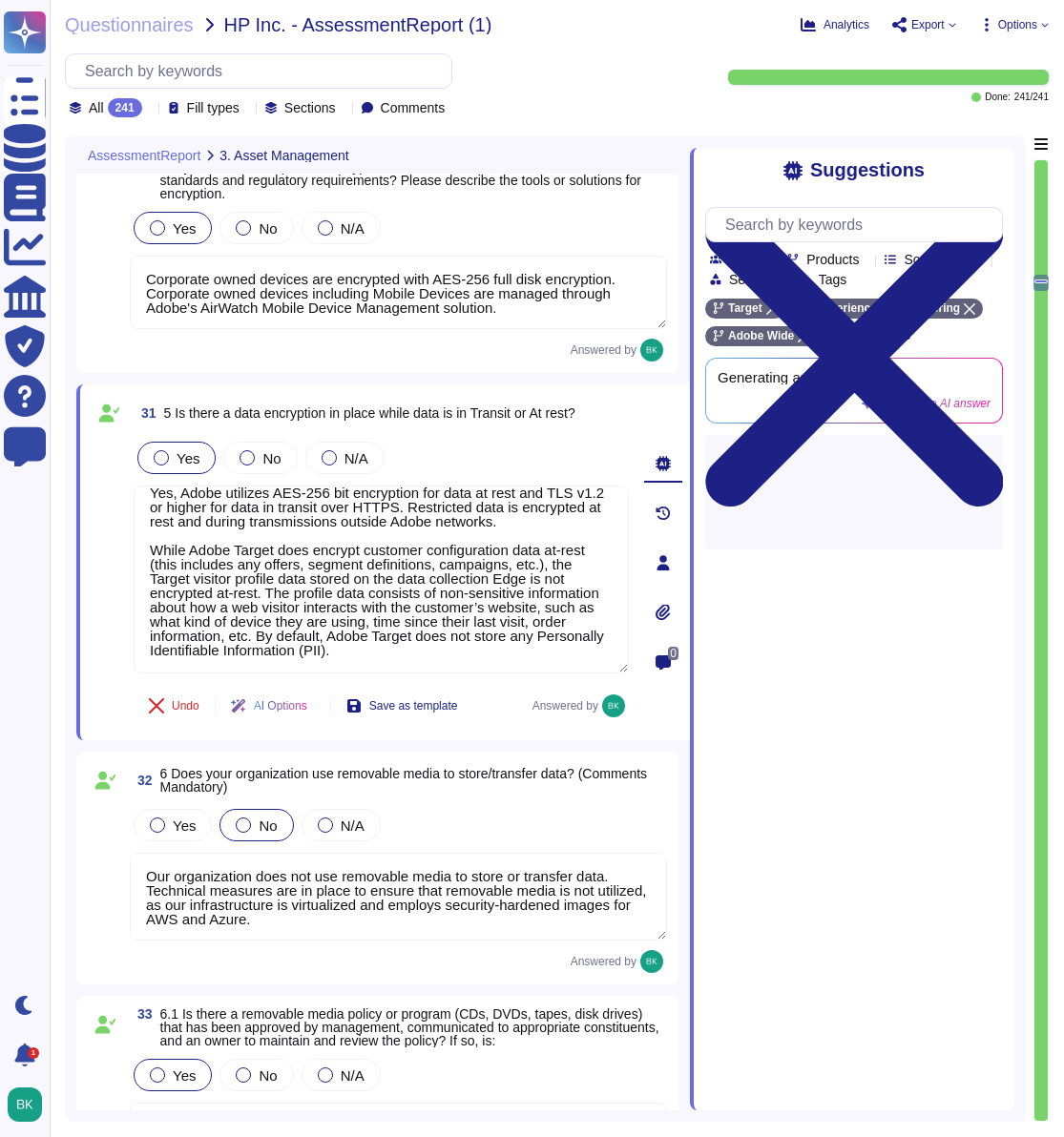
drag, startPoint x: 184, startPoint y: 509, endPoint x: 604, endPoint y: 678, distance: 452.7
click at [604, 678] on div "31 5 Is there a data encryption in place while data is in Transit or At rest? Y…" at bounding box center [359, 562] width 537 height 332
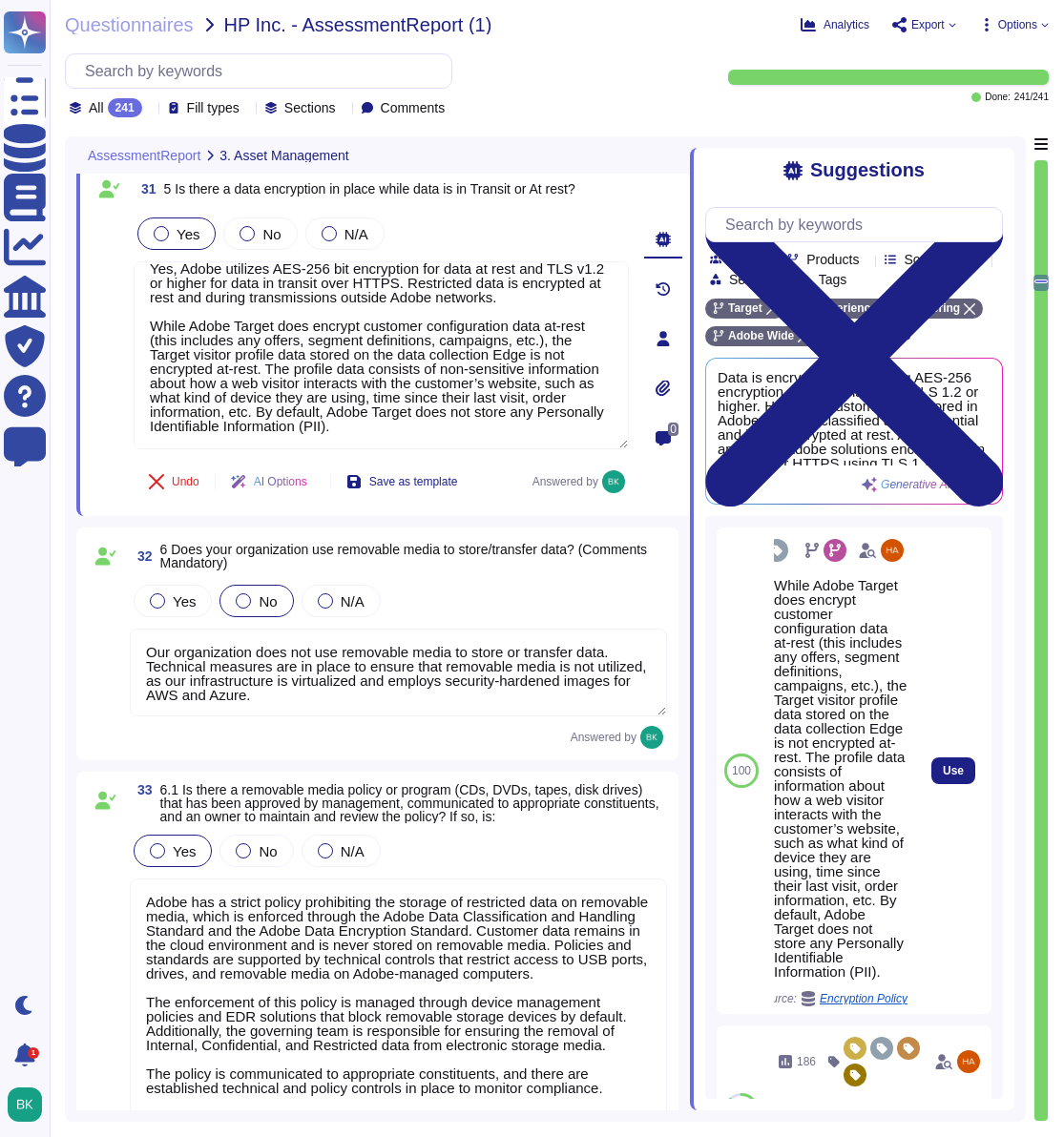
type textarea "Yes, Adobe has established processes and procedures to manage lost or stolen de…"
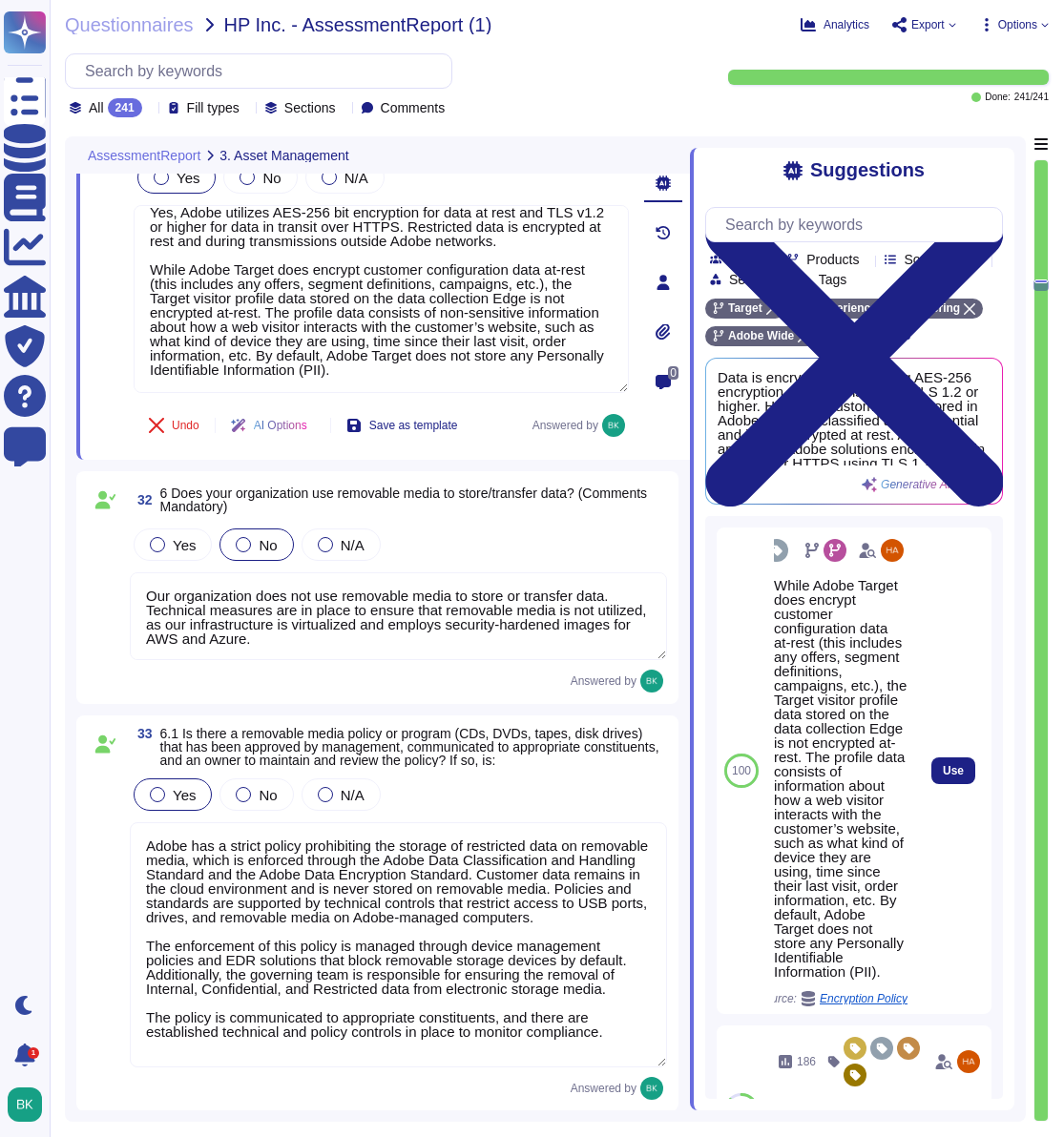
scroll to position [8863, 0]
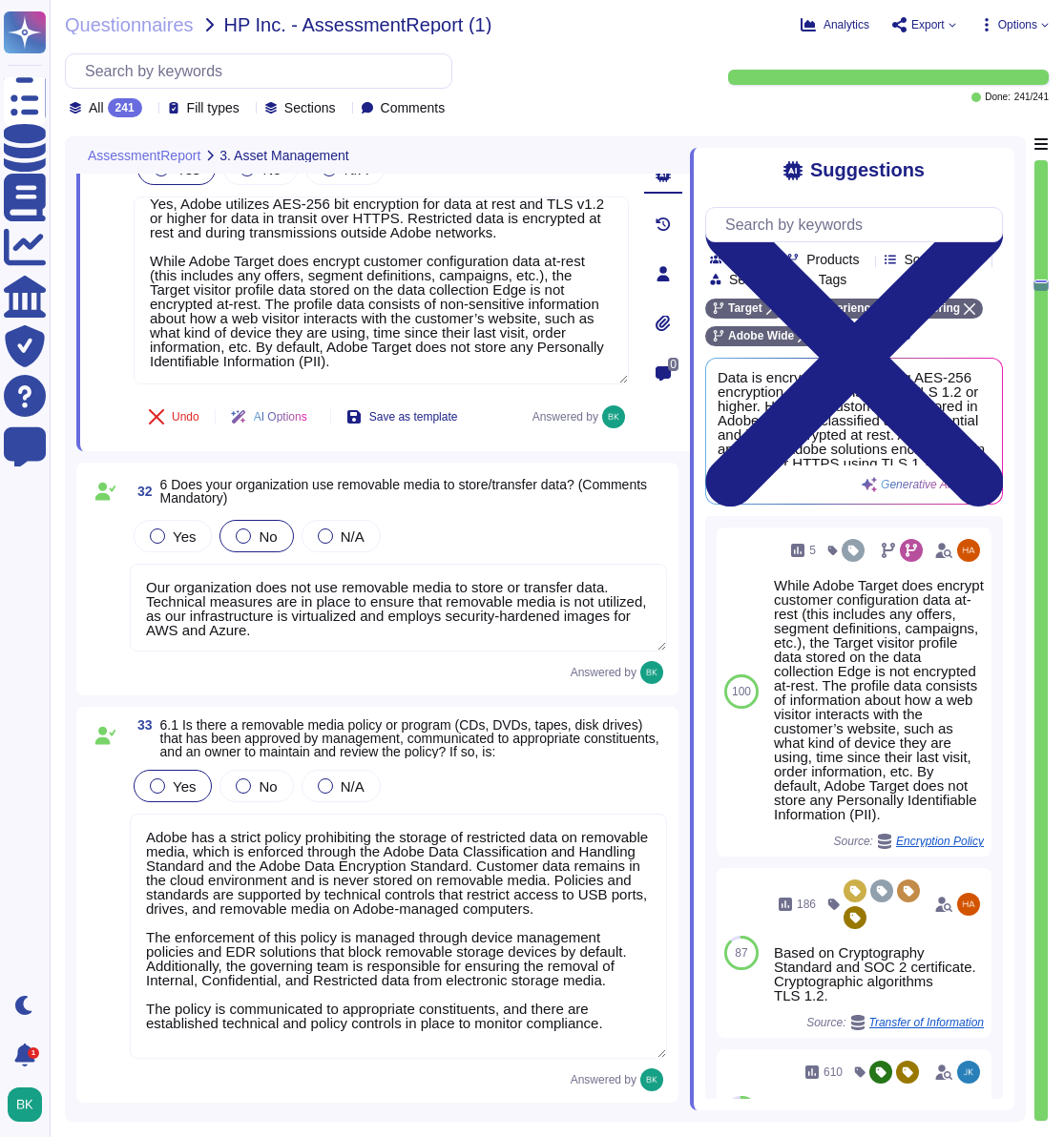
click at [341, 608] on textarea "Our organization does not use removable media to store or transfer data. Techni…" at bounding box center [398, 607] width 537 height 87
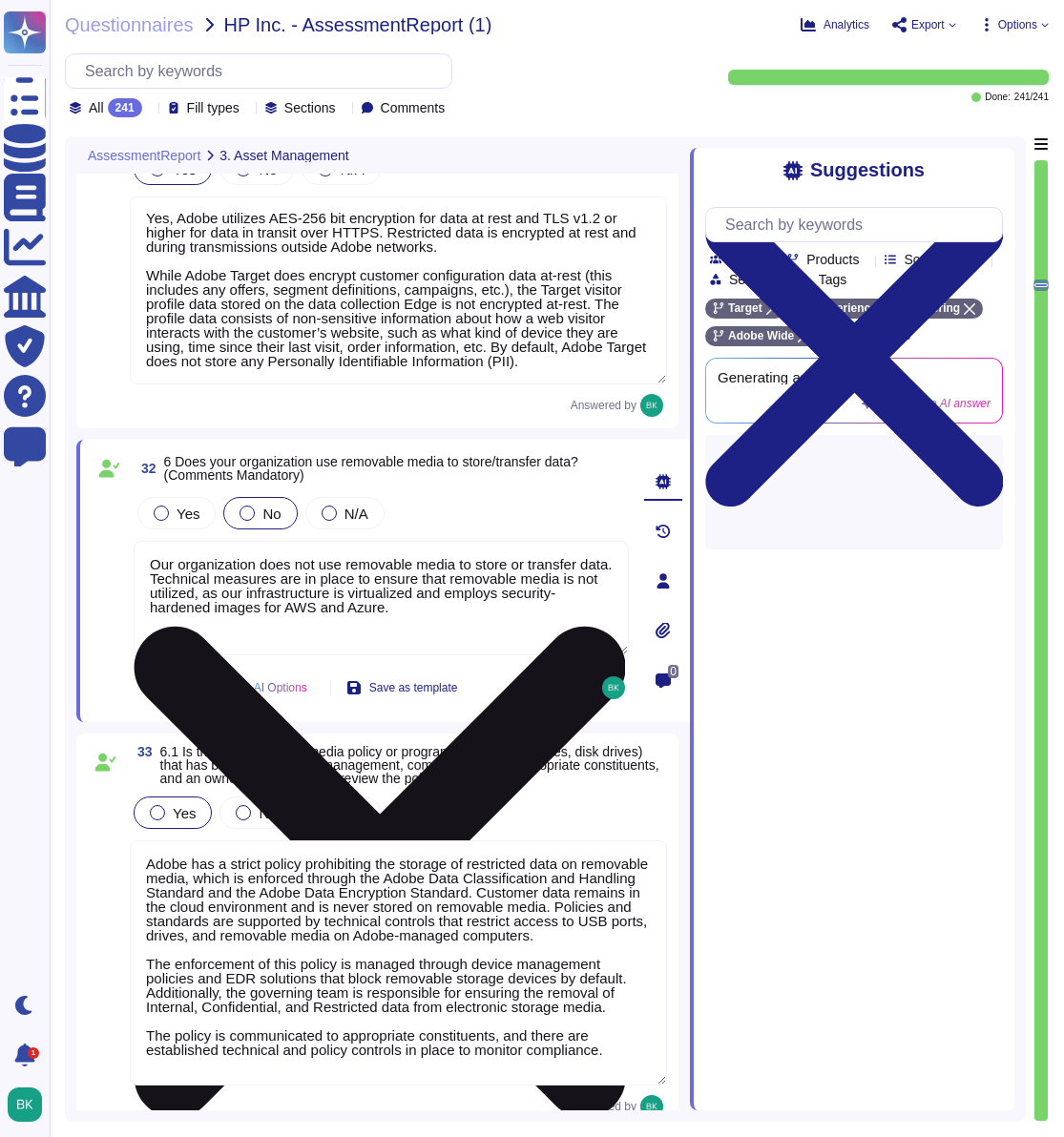
type textarea "Yes, Adobe has established processes and procedures to manage lost or stolen de…"
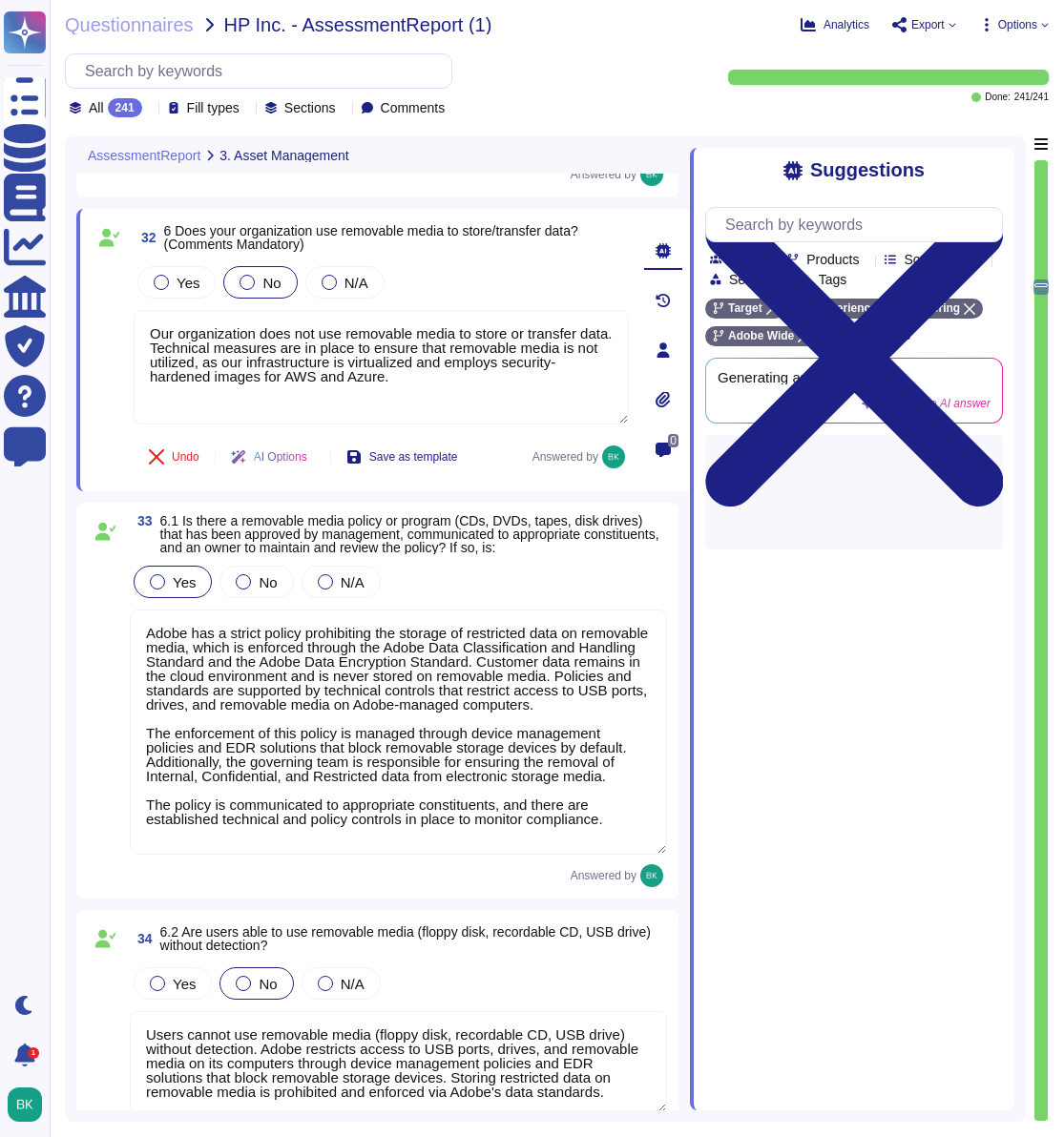
scroll to position [9114, 0]
type textarea "Adobe has established a comprehensive software asset management ([PERSON_NAME])…"
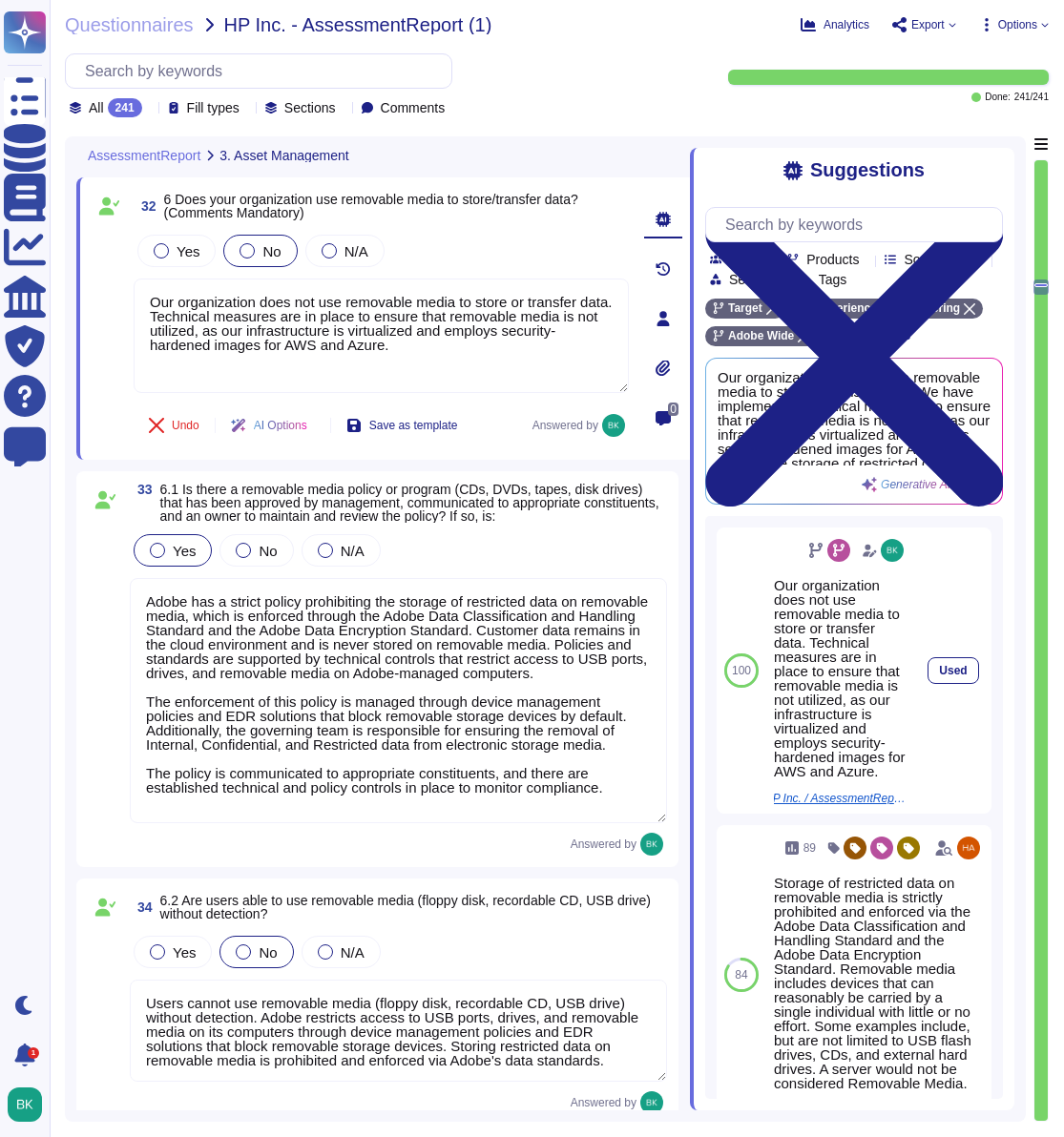
scroll to position [2, 0]
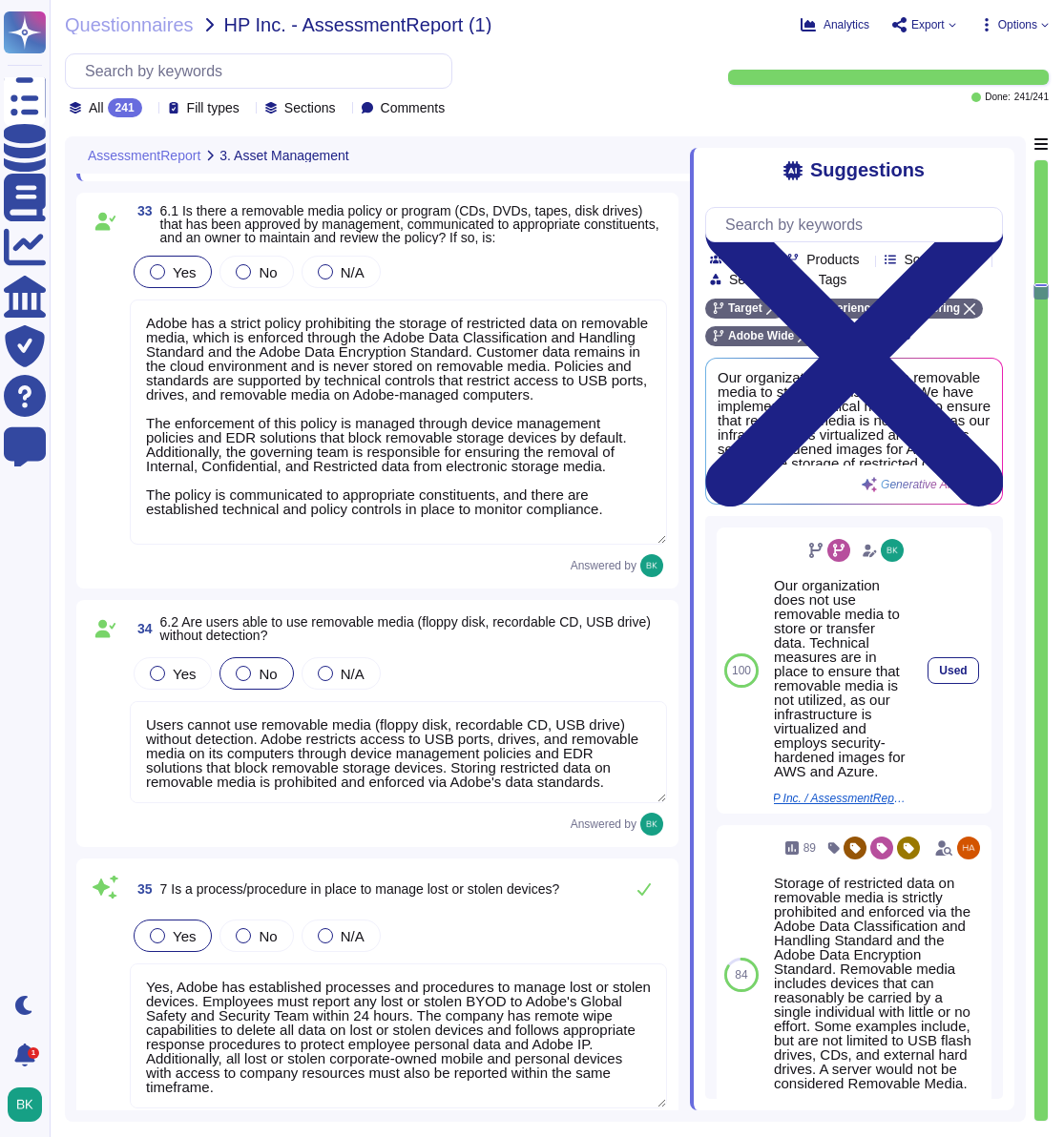
type textarea "Yes, we continuously log rogue access points detected by our wireless managemen…"
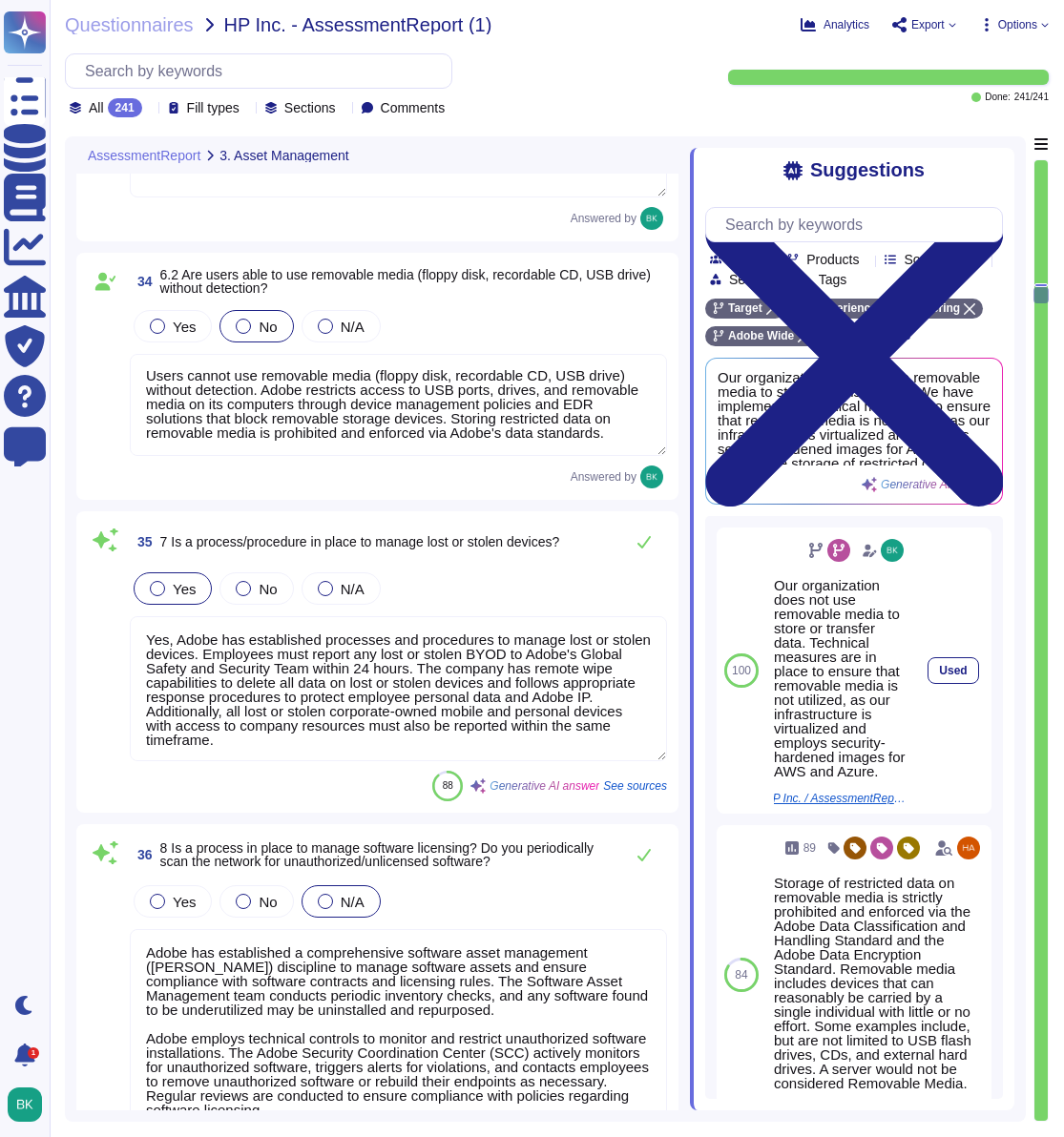
scroll to position [9718, 0]
type textarea "Yes, decommission procedures are in place to manage end-of-life devices. The te…"
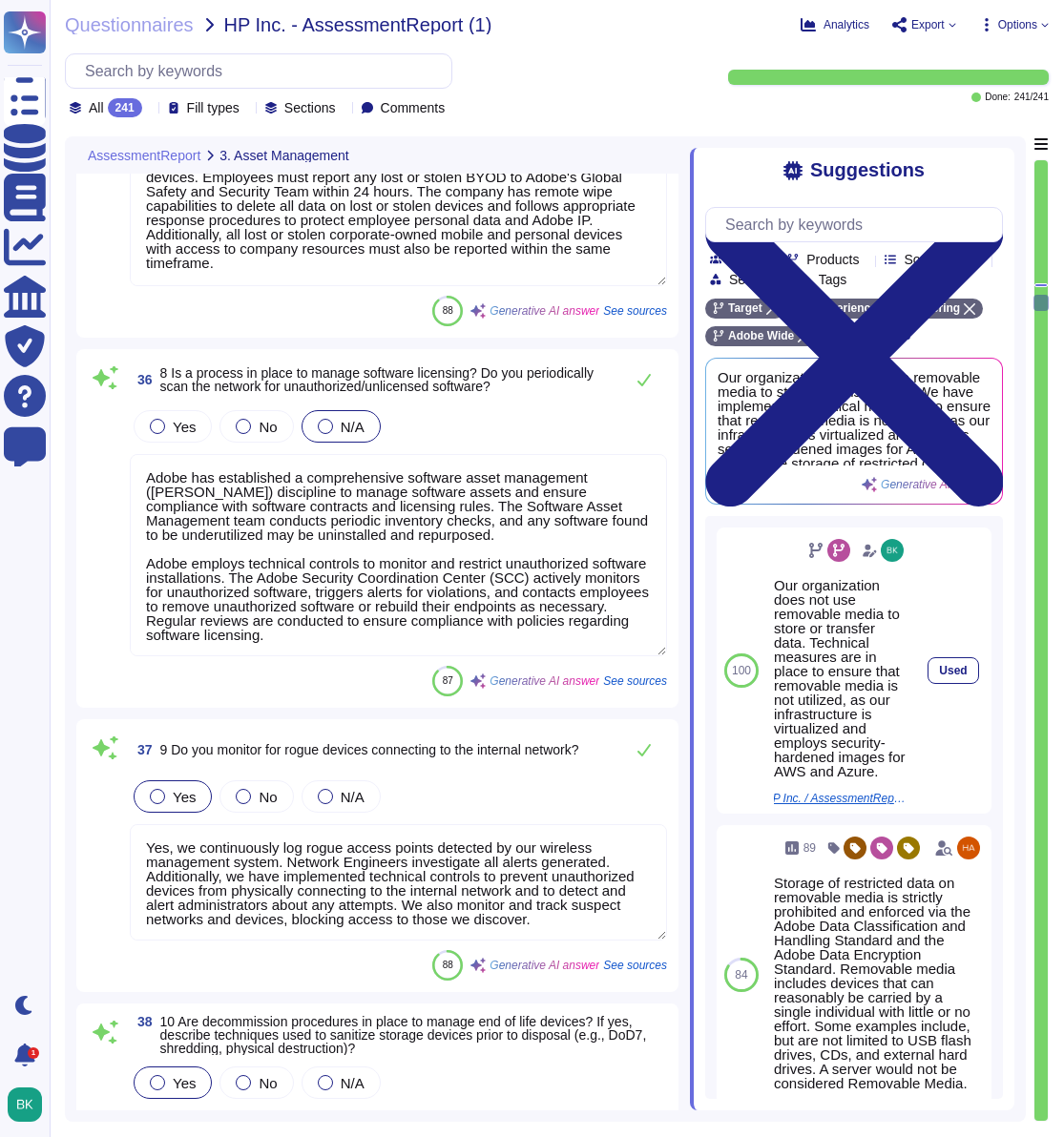
type textarea "Adobe has established a secure deletion process that aligns with NIST SP 800-88…"
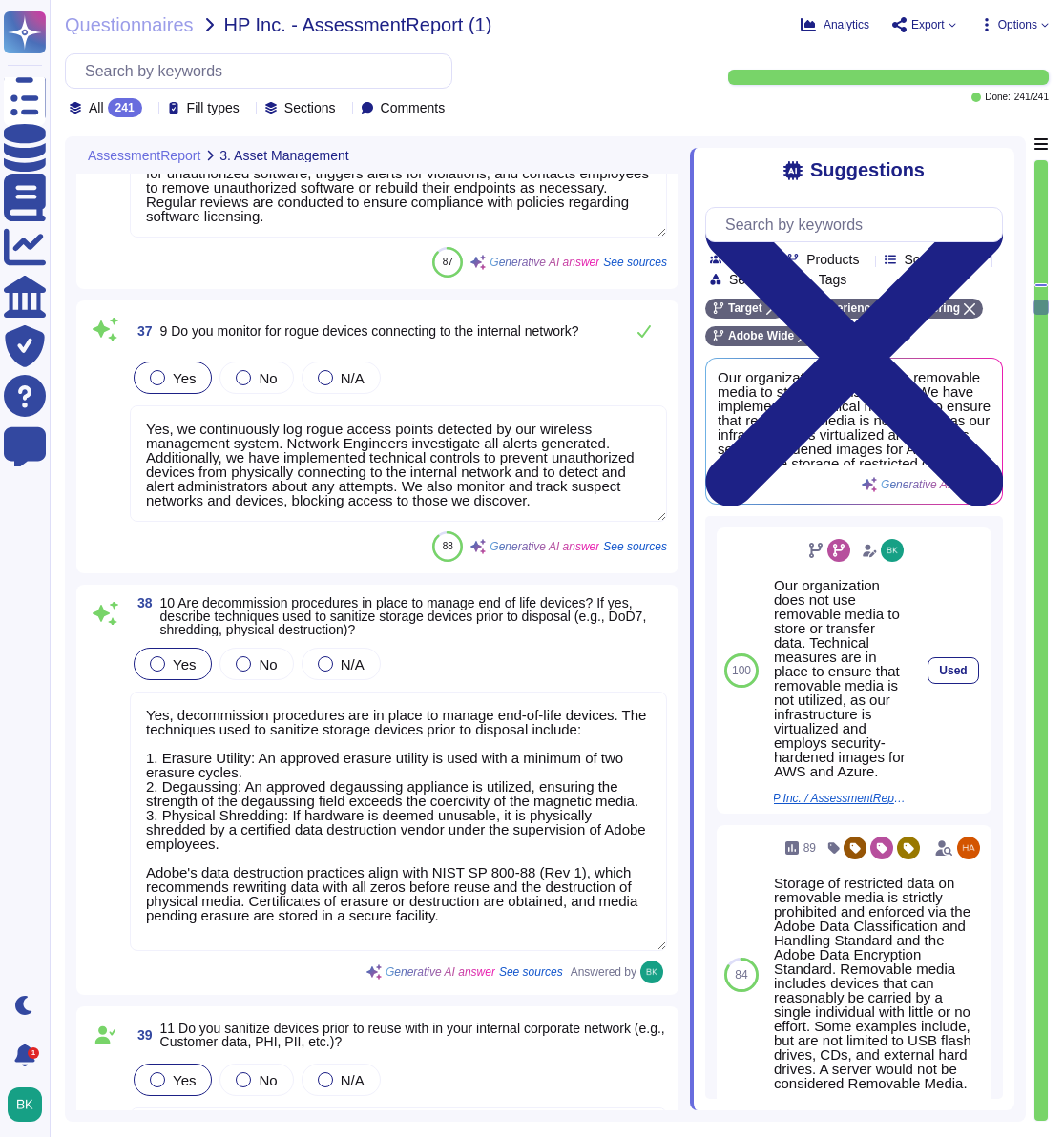
type textarea "Yes, Adobe has a data retention policy in place that addresses compliance and r…"
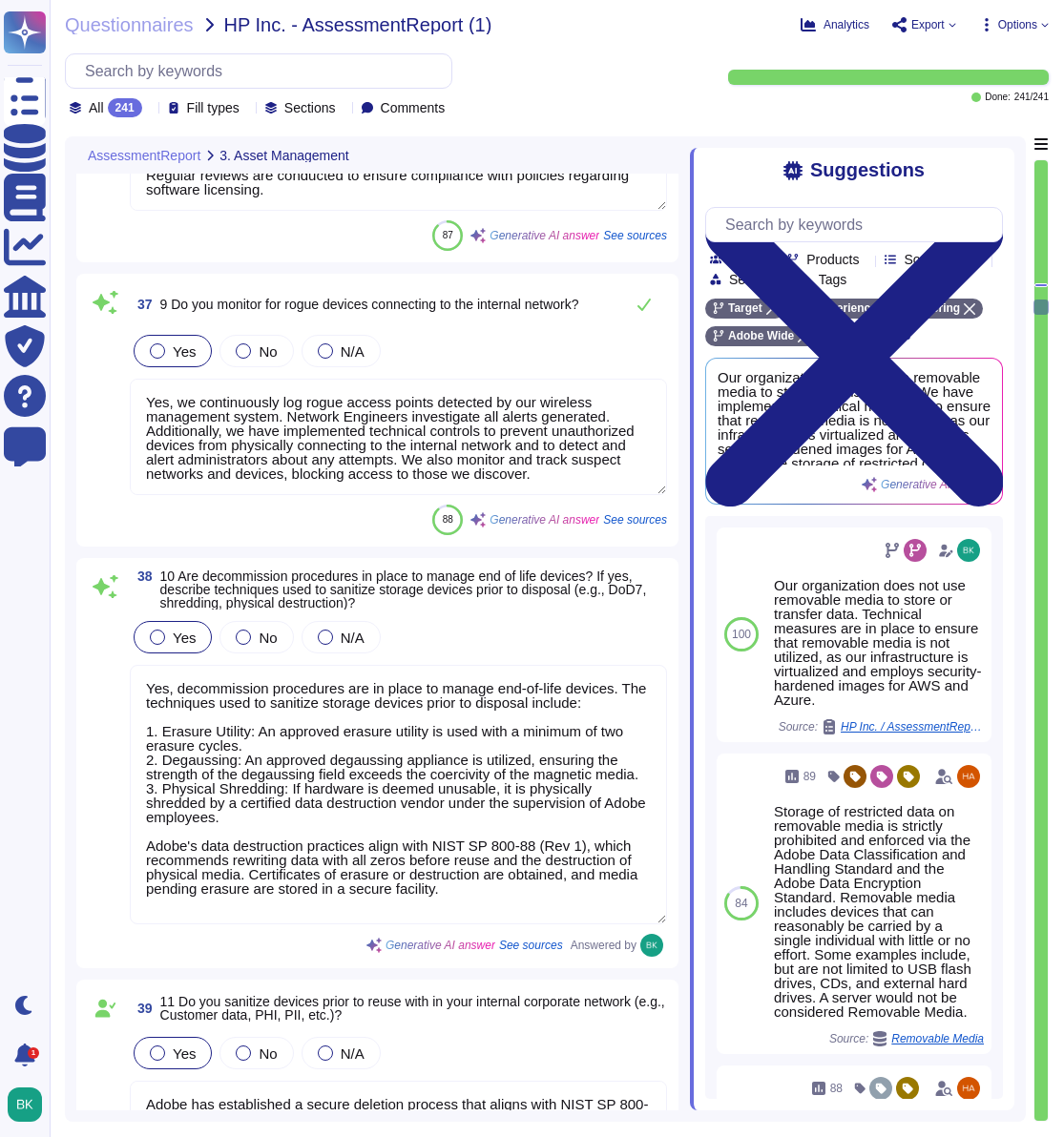
click at [323, 745] on textarea "Yes, decommission procedures are in place to manage end-of-life devices. The te…" at bounding box center [398, 794] width 537 height 259
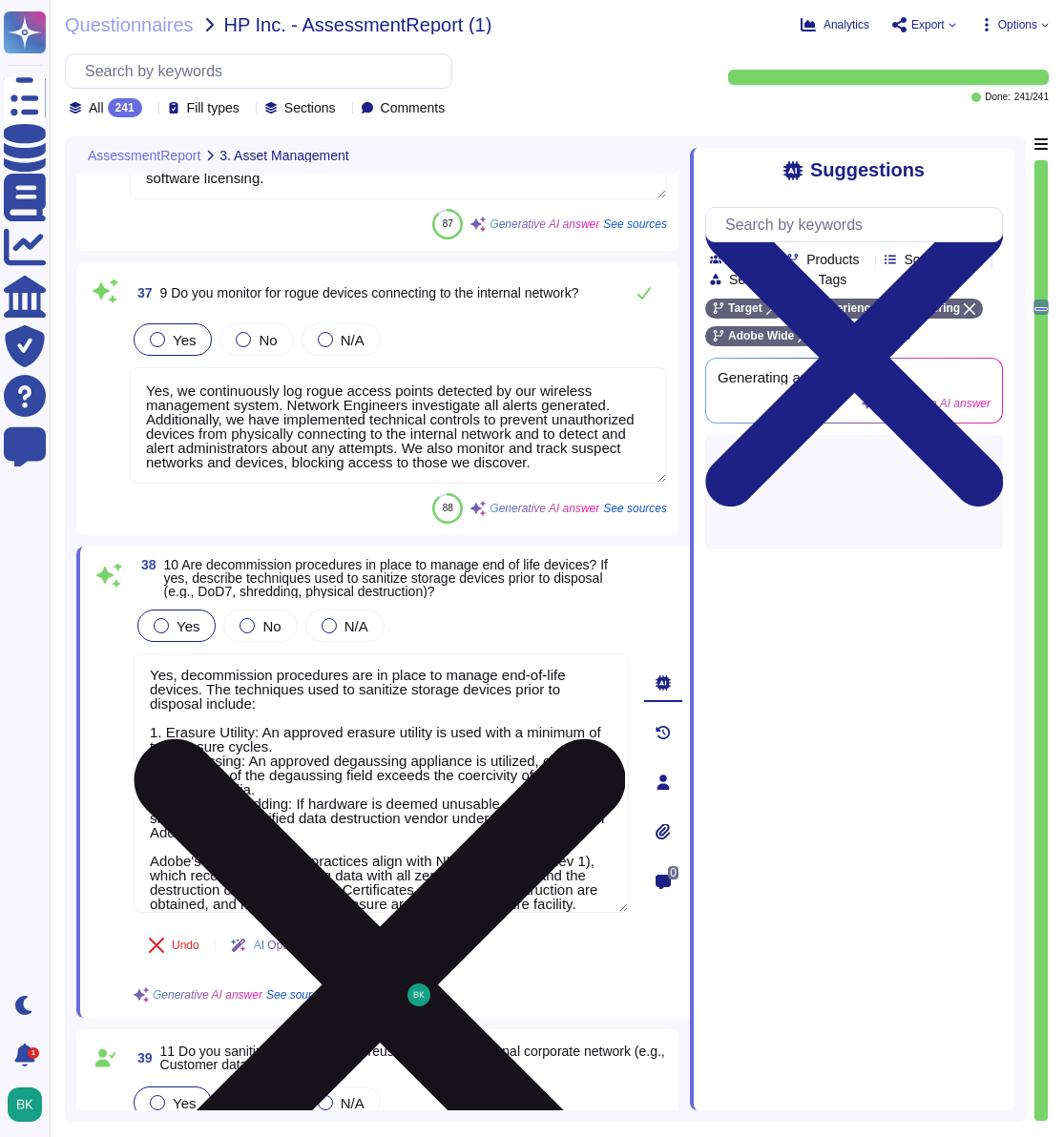
type textarea "Yes, Adobe has a data retention policy in place that addresses compliance and r…"
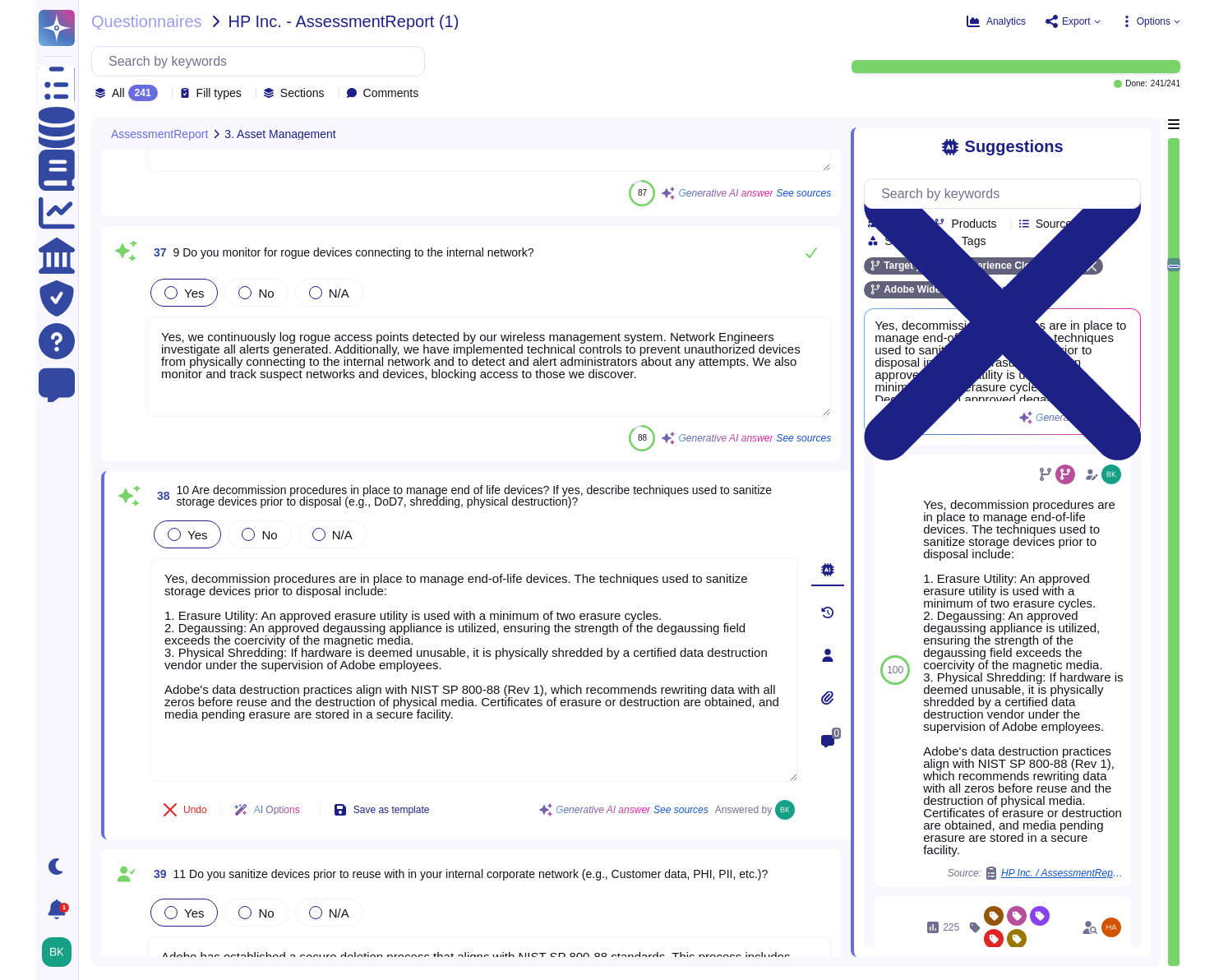
scroll to position [0, 0]
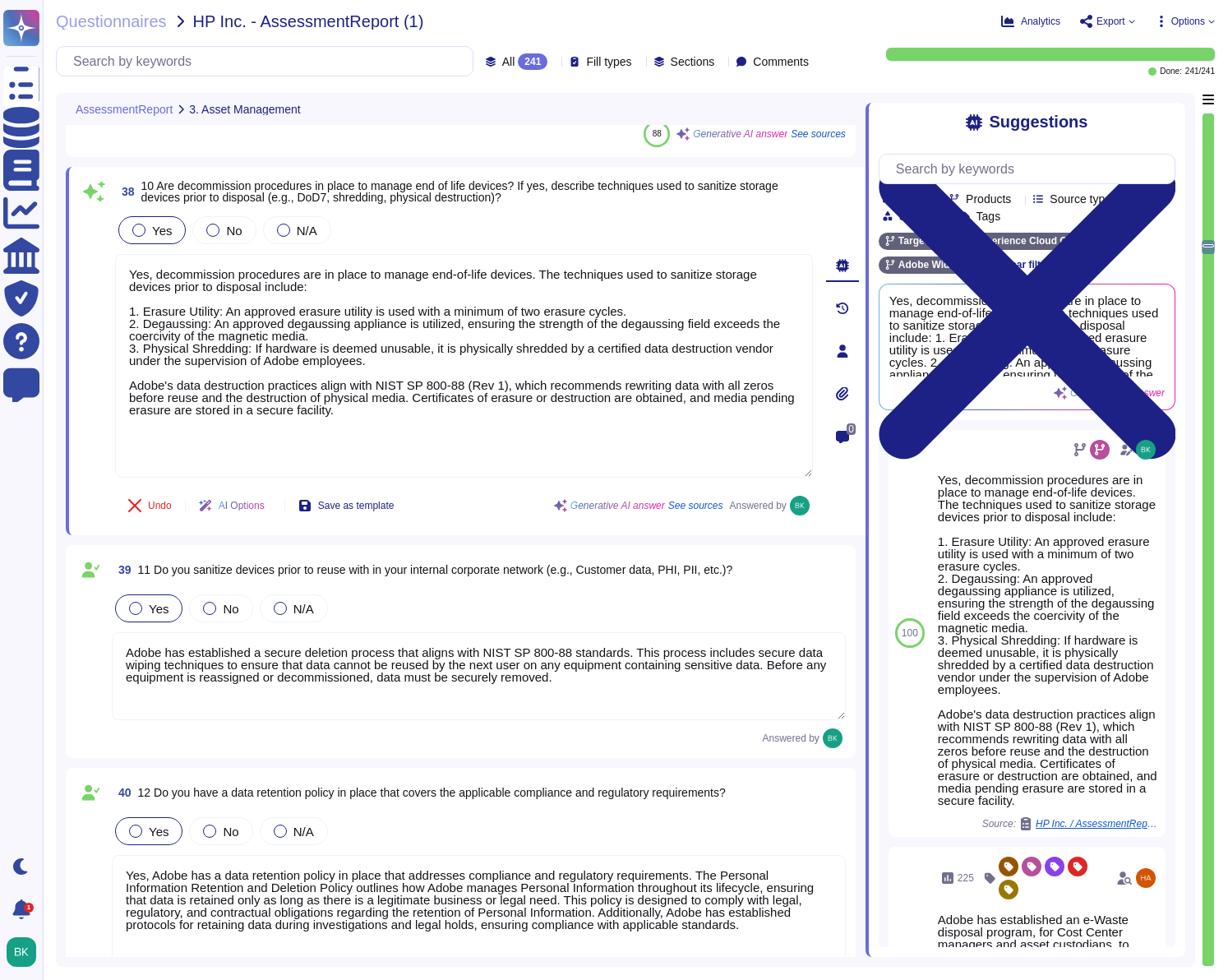
type textarea "Adobe has established data backup procedures that include regular backups of cu…"
type textarea "This is NA as all data transfers are electronic in nature, including backing up…"
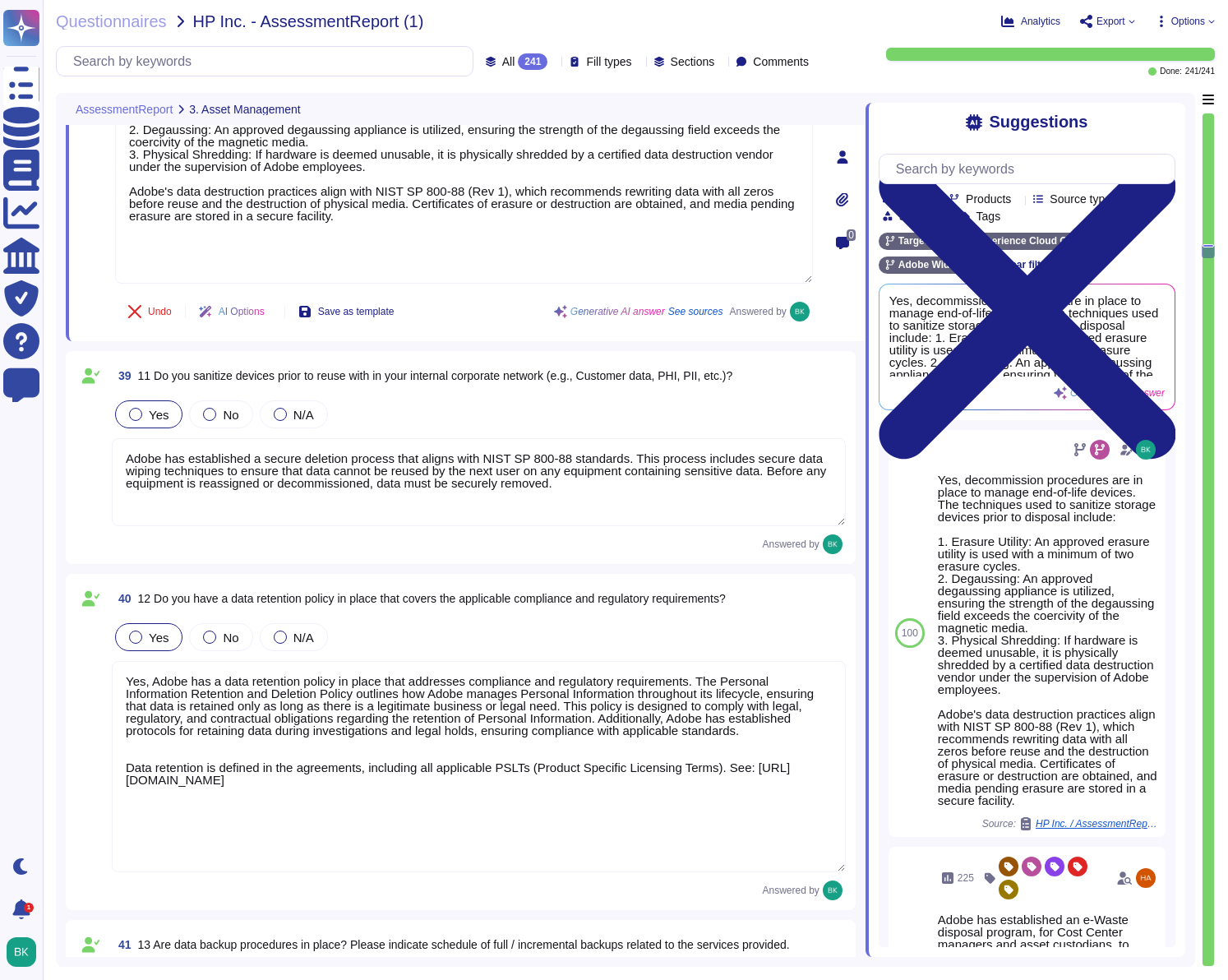
scroll to position [9602, 0]
type textarea "Yes, all data transfers, including disk-to-disk backups, are encrypted in trans…"
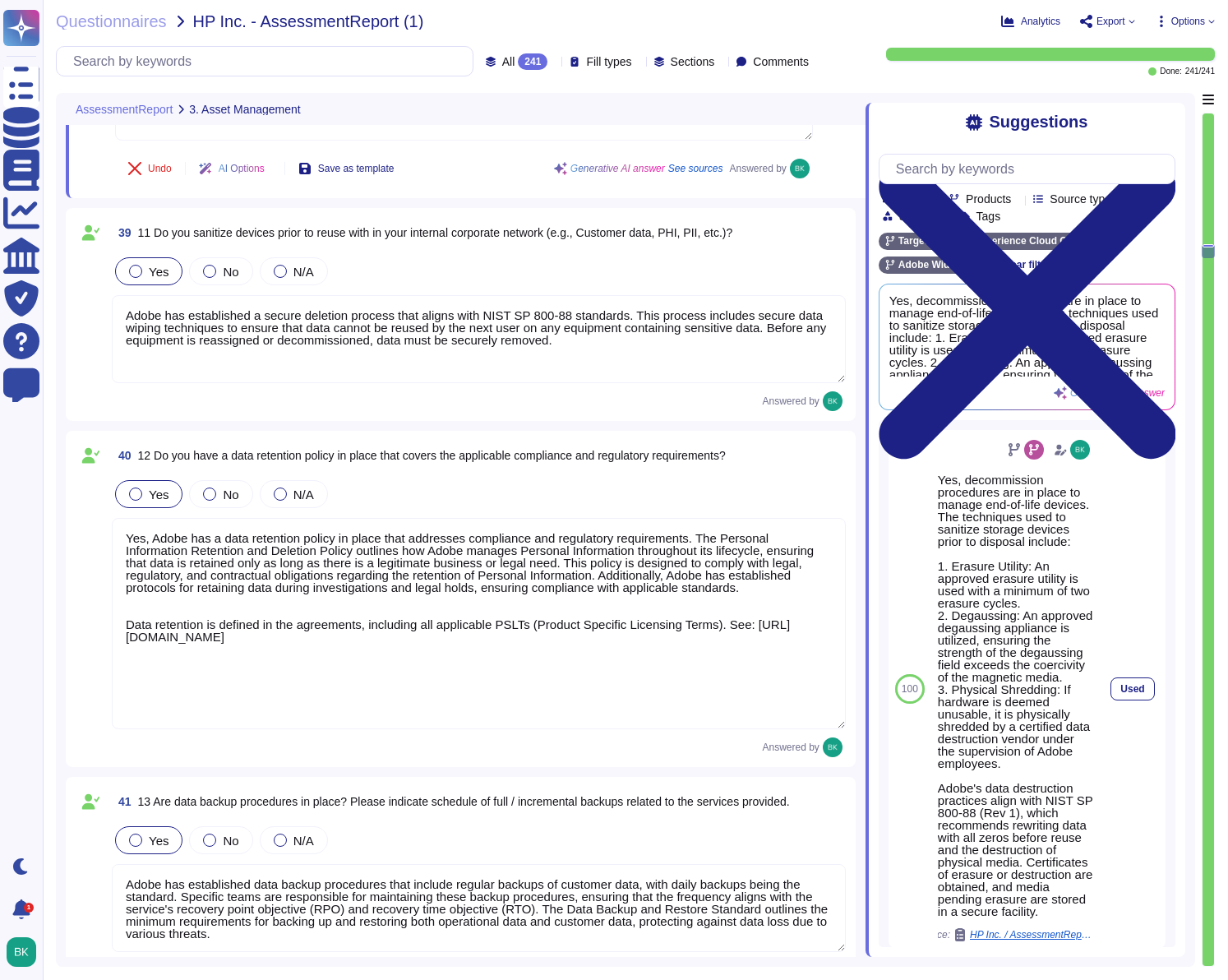
scroll to position [9752, 0]
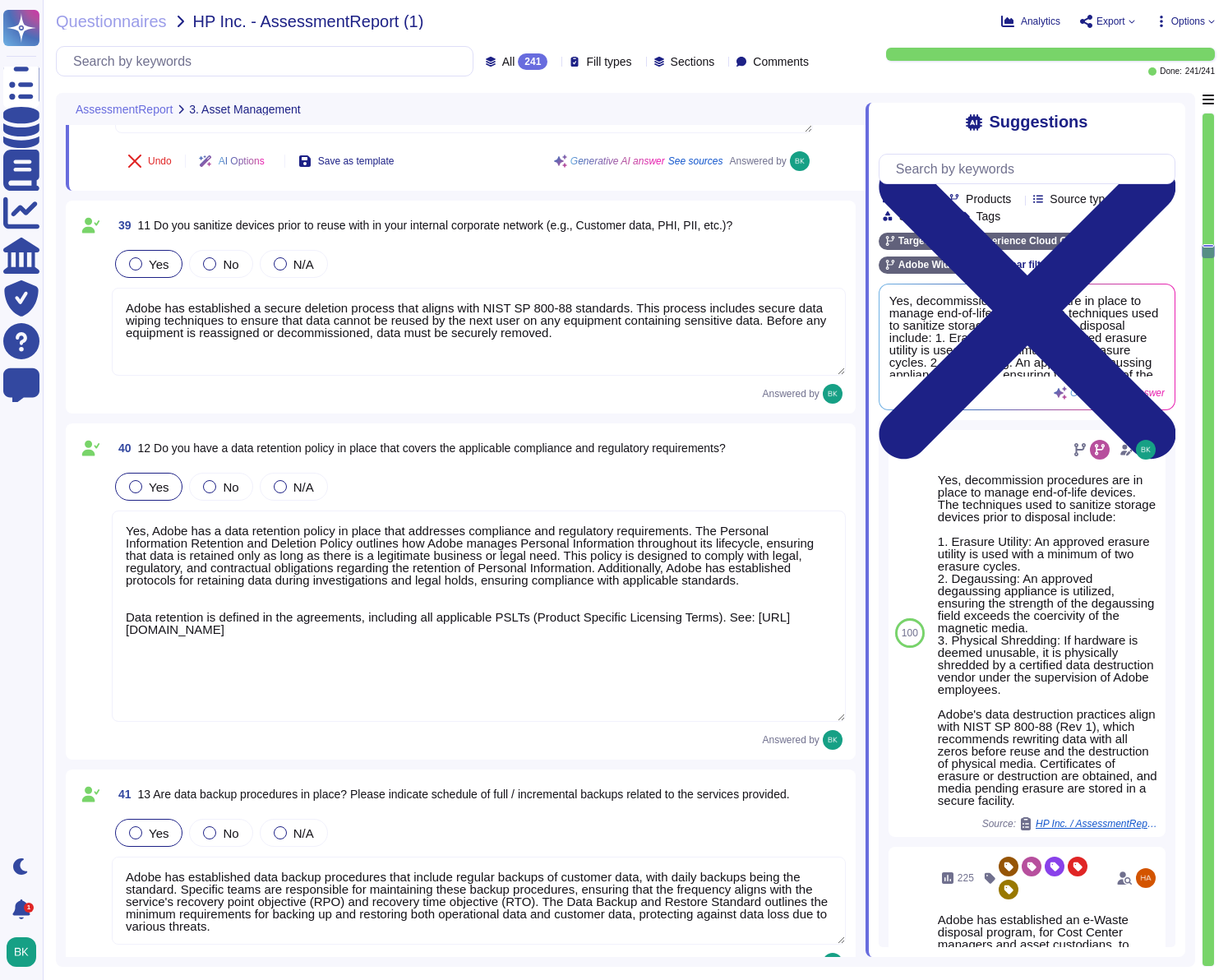
drag, startPoint x: 125, startPoint y: 617, endPoint x: 641, endPoint y: 640, distance: 516.5
click at [641, 640] on textarea "Yes, Adobe has a data retention policy in place that addresses compliance and r…" at bounding box center [479, 616] width 734 height 211
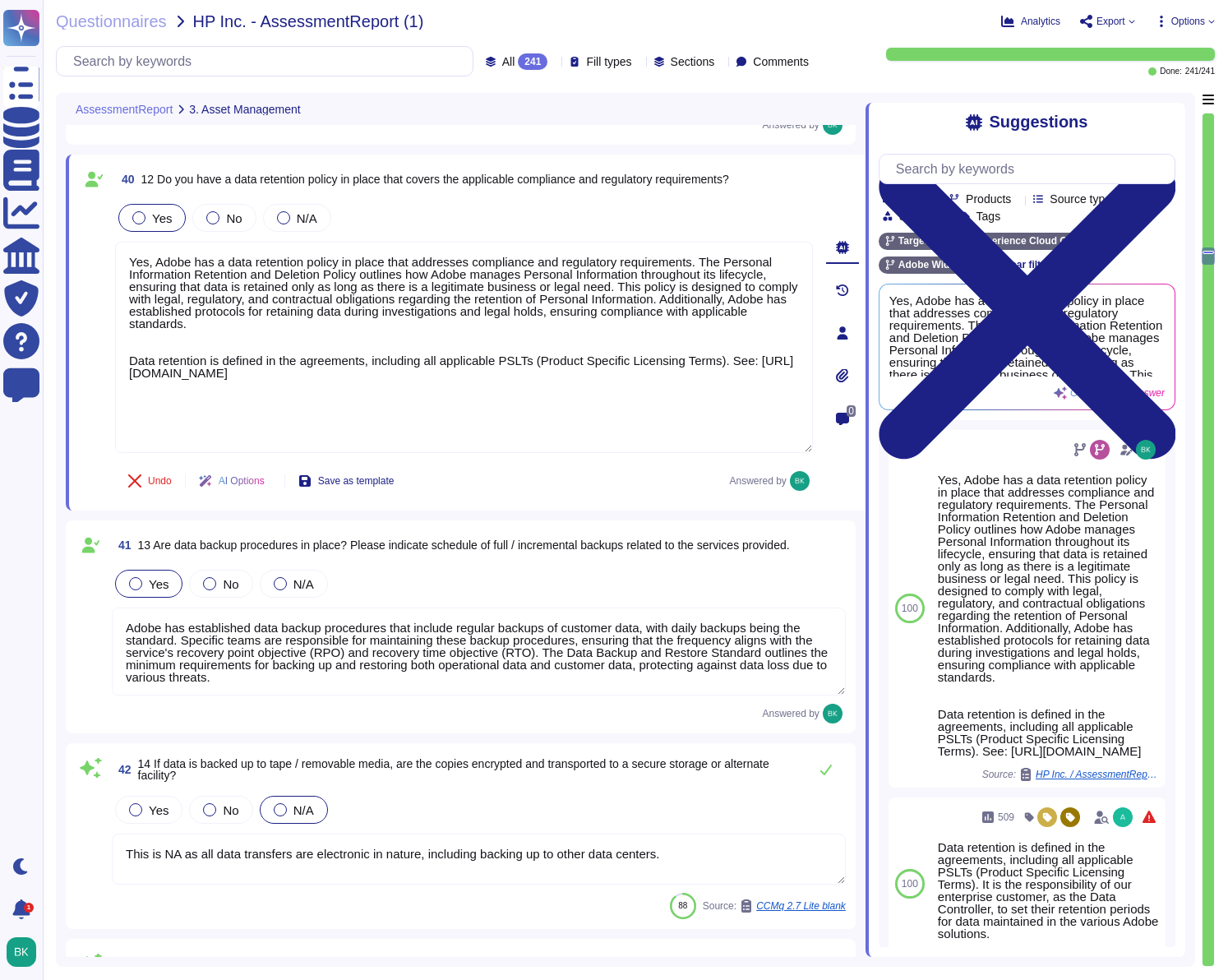
type textarea "Adobe does not rely on one specific data loss protection (DLP) tool but instead…"
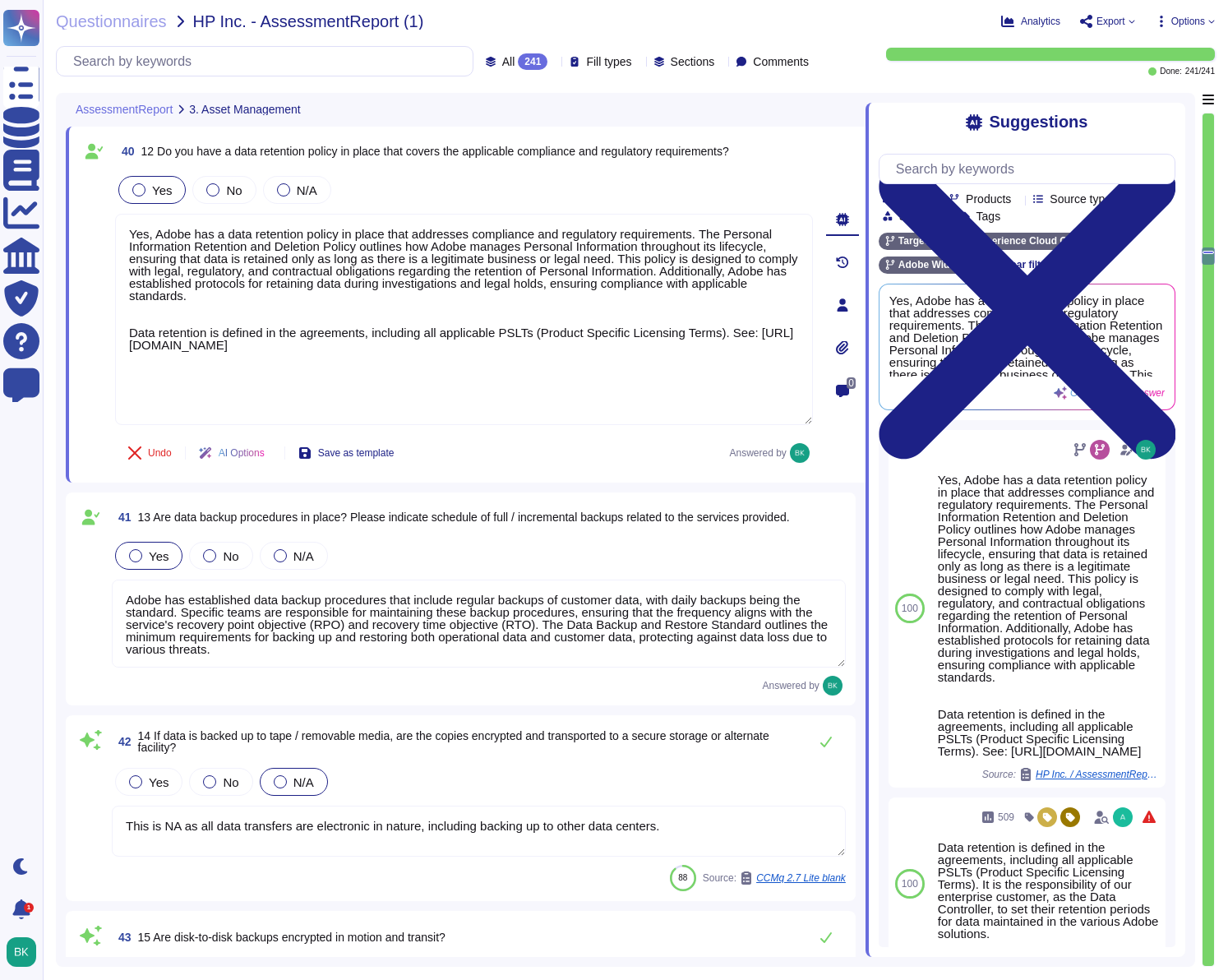
scroll to position [10021, 0]
click at [231, 613] on textarea "Adobe has established data backup procedures that include regular backups of cu…" at bounding box center [479, 622] width 734 height 88
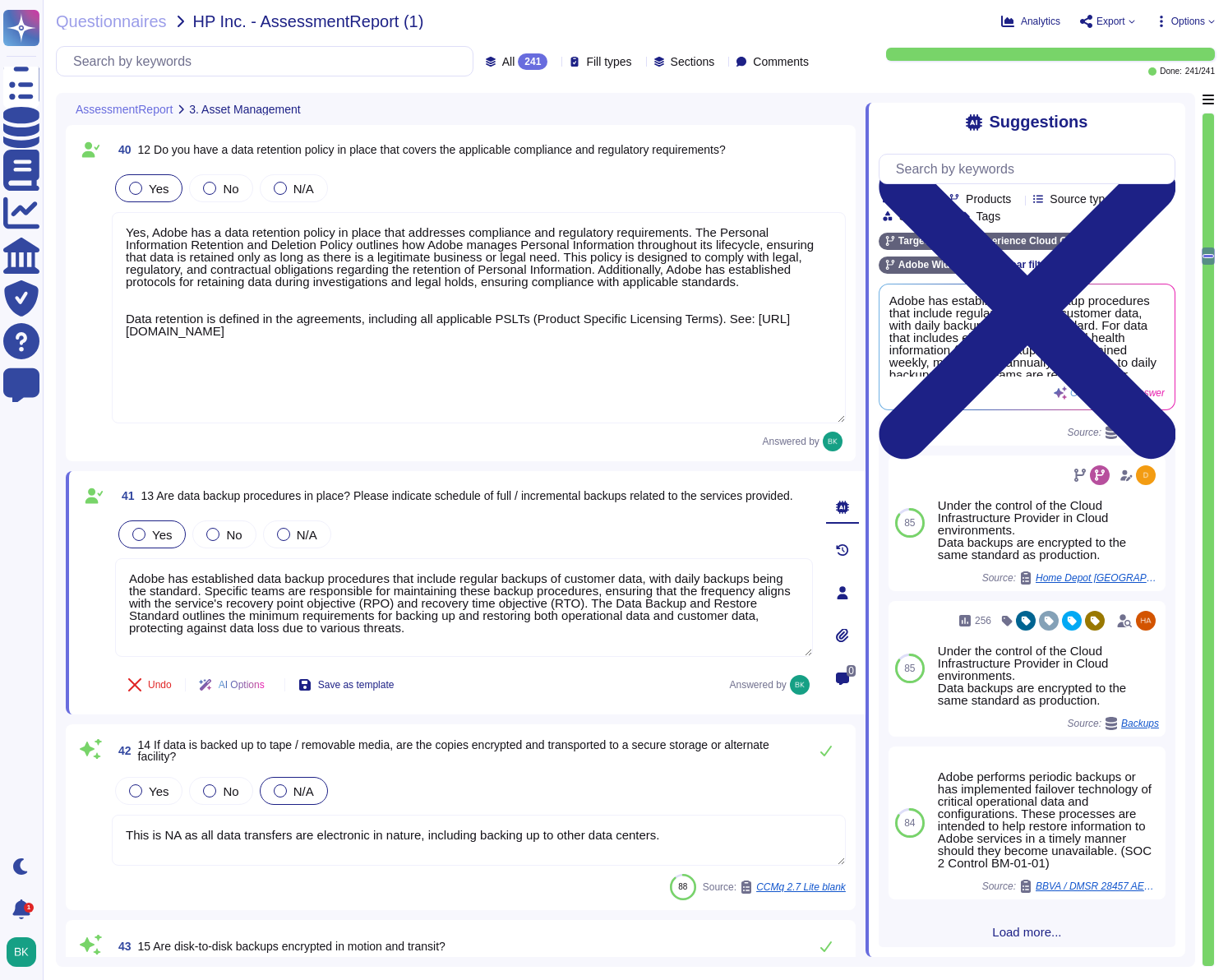
scroll to position [361, 0]
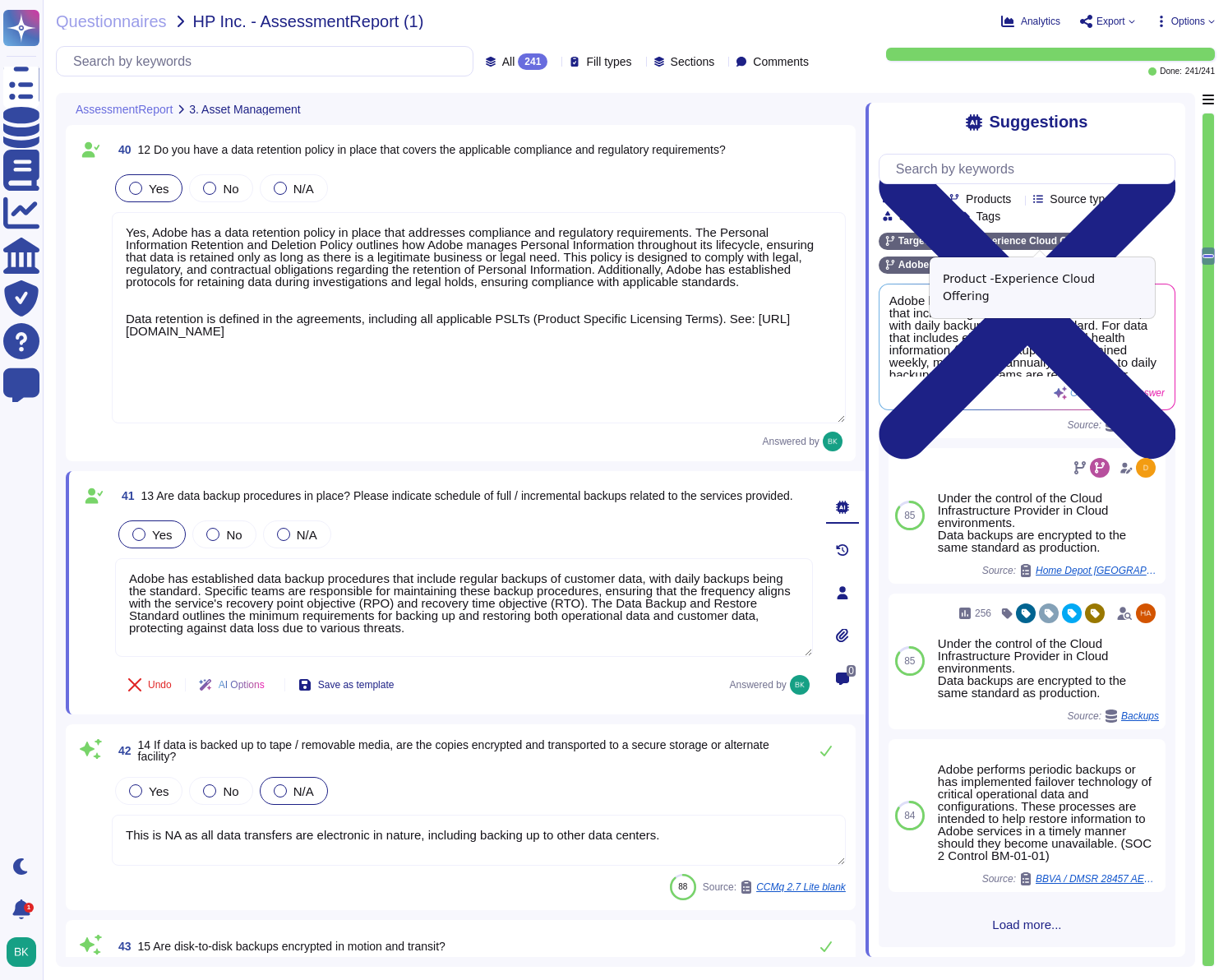
drag, startPoint x: 1111, startPoint y: 237, endPoint x: 1098, endPoint y: 239, distance: 13.2
click at [1111, 237] on icon at bounding box center [1107, 242] width 10 height 10
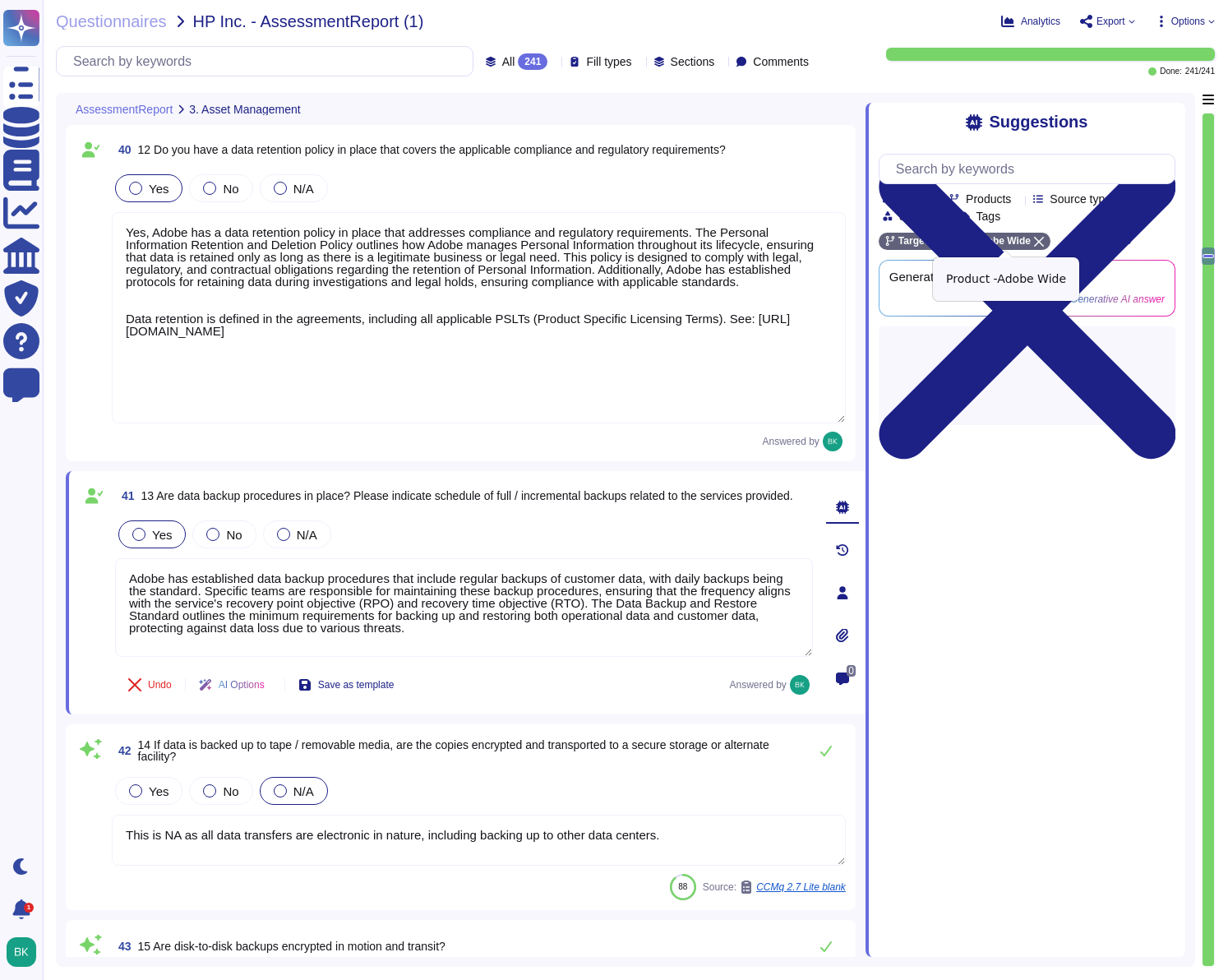
click at [1041, 238] on icon at bounding box center [1039, 242] width 10 height 10
click at [981, 166] on input "text" at bounding box center [1030, 169] width 286 height 29
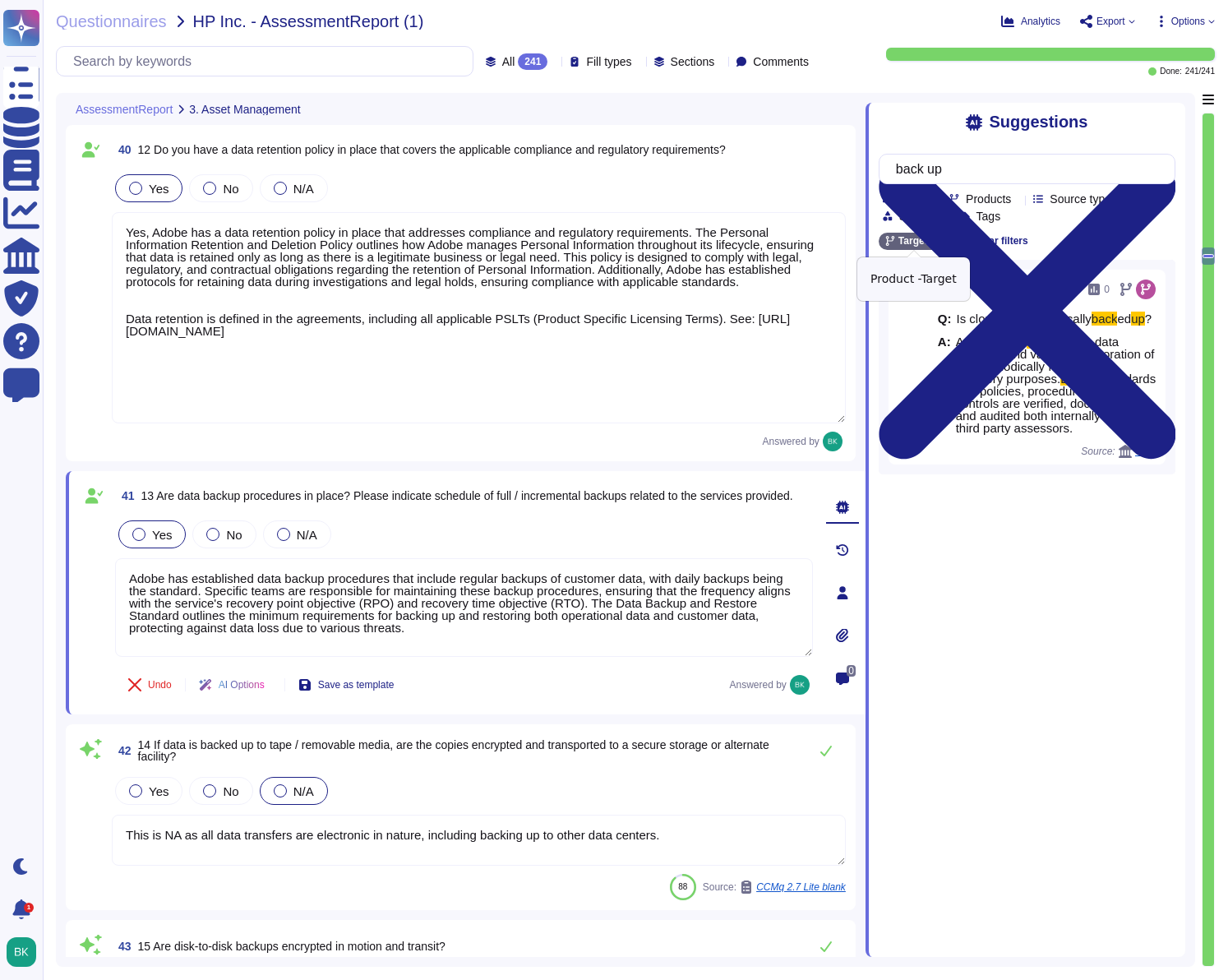
click at [934, 243] on icon at bounding box center [936, 242] width 10 height 10
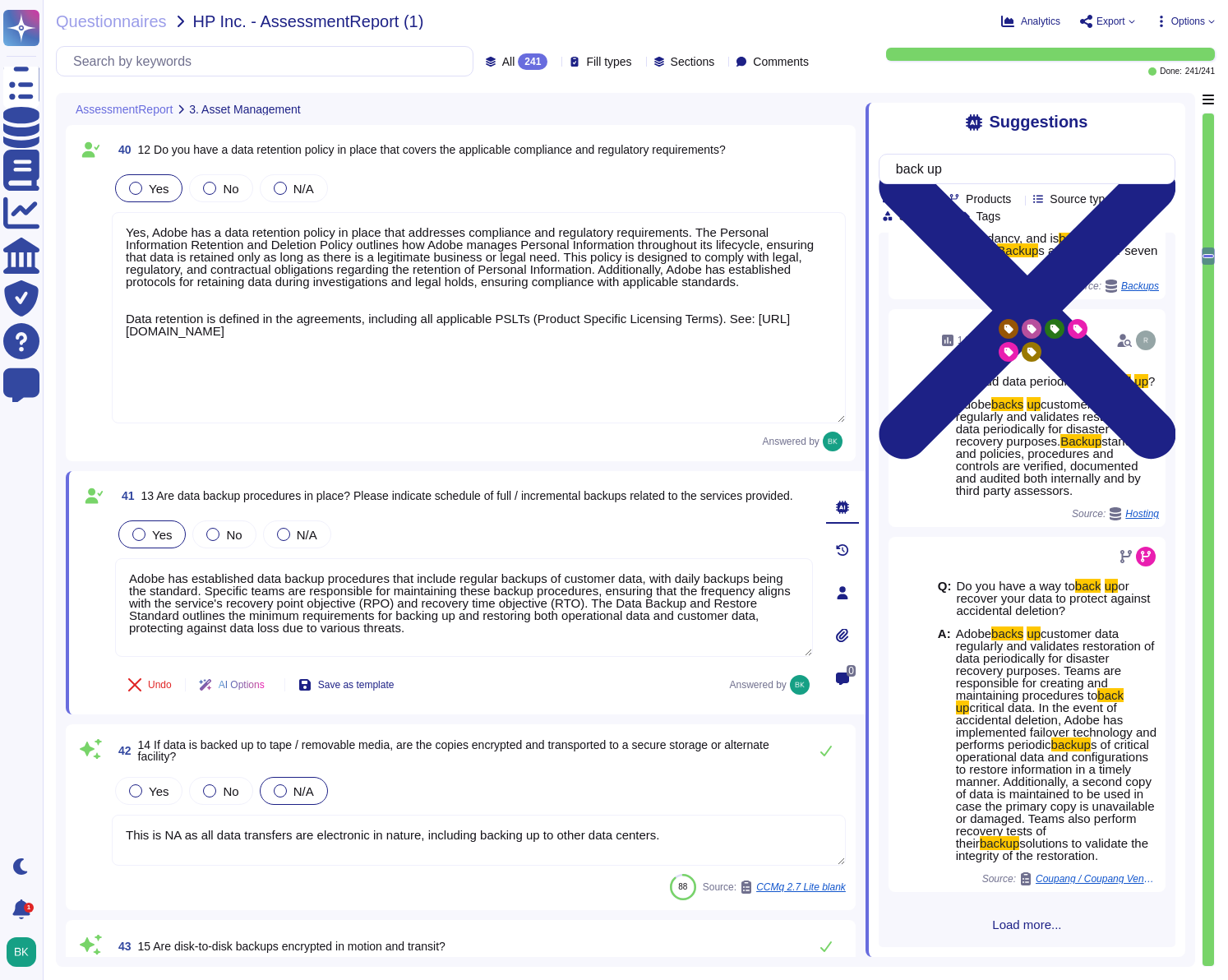
scroll to position [139, 0]
click at [1007, 704] on span "Load more..." at bounding box center [1026, 924] width 297 height 12
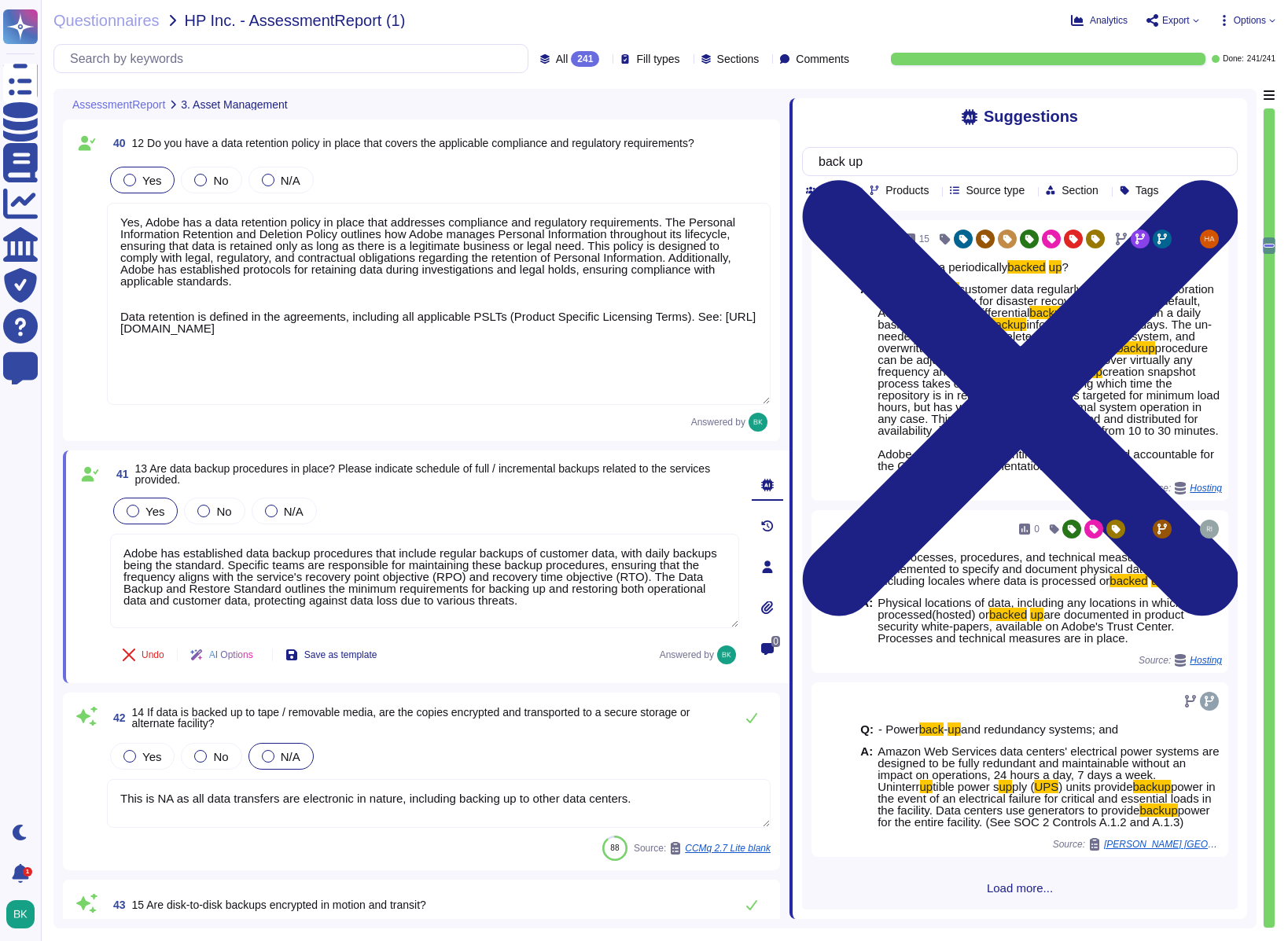
scroll to position [1691, 0]
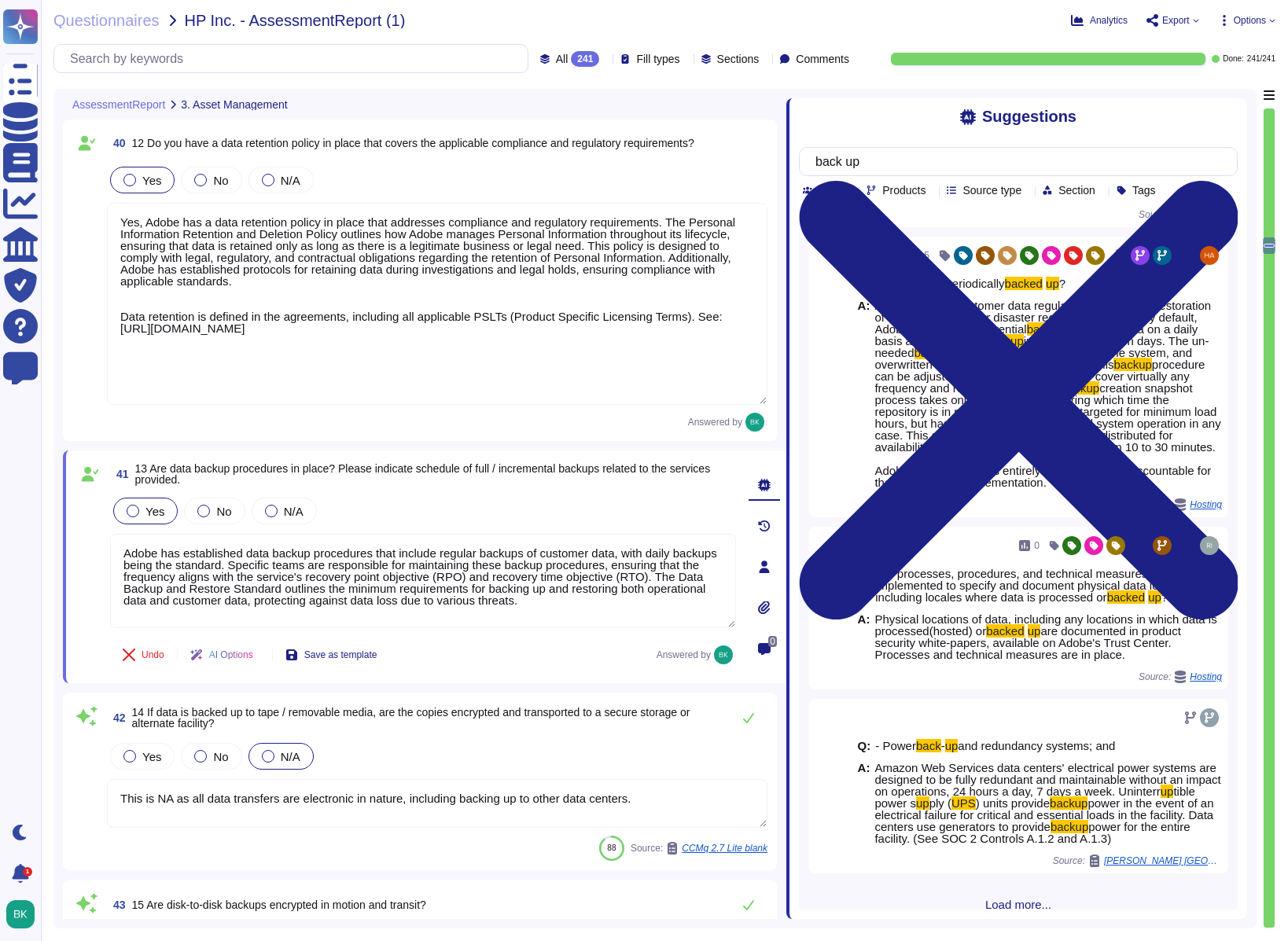
drag, startPoint x: 907, startPoint y: 186, endPoint x: 785, endPoint y: 189, distance: 122.0
click at [785, 189] on span at bounding box center [786, 504] width 7 height 831
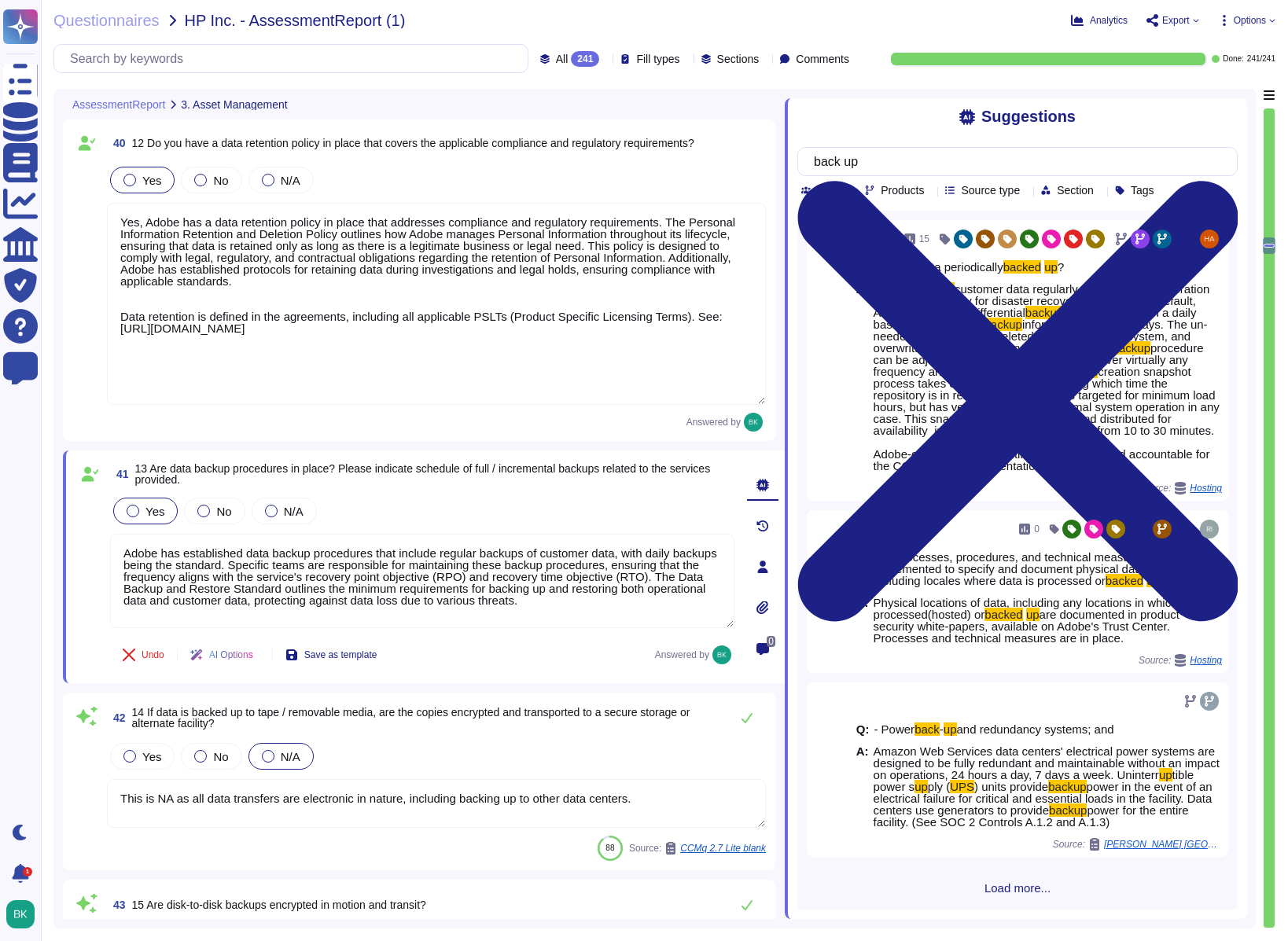
scroll to position [1760, 0]
click at [1034, 673] on span "Load more..." at bounding box center [1018, 888] width 440 height 11
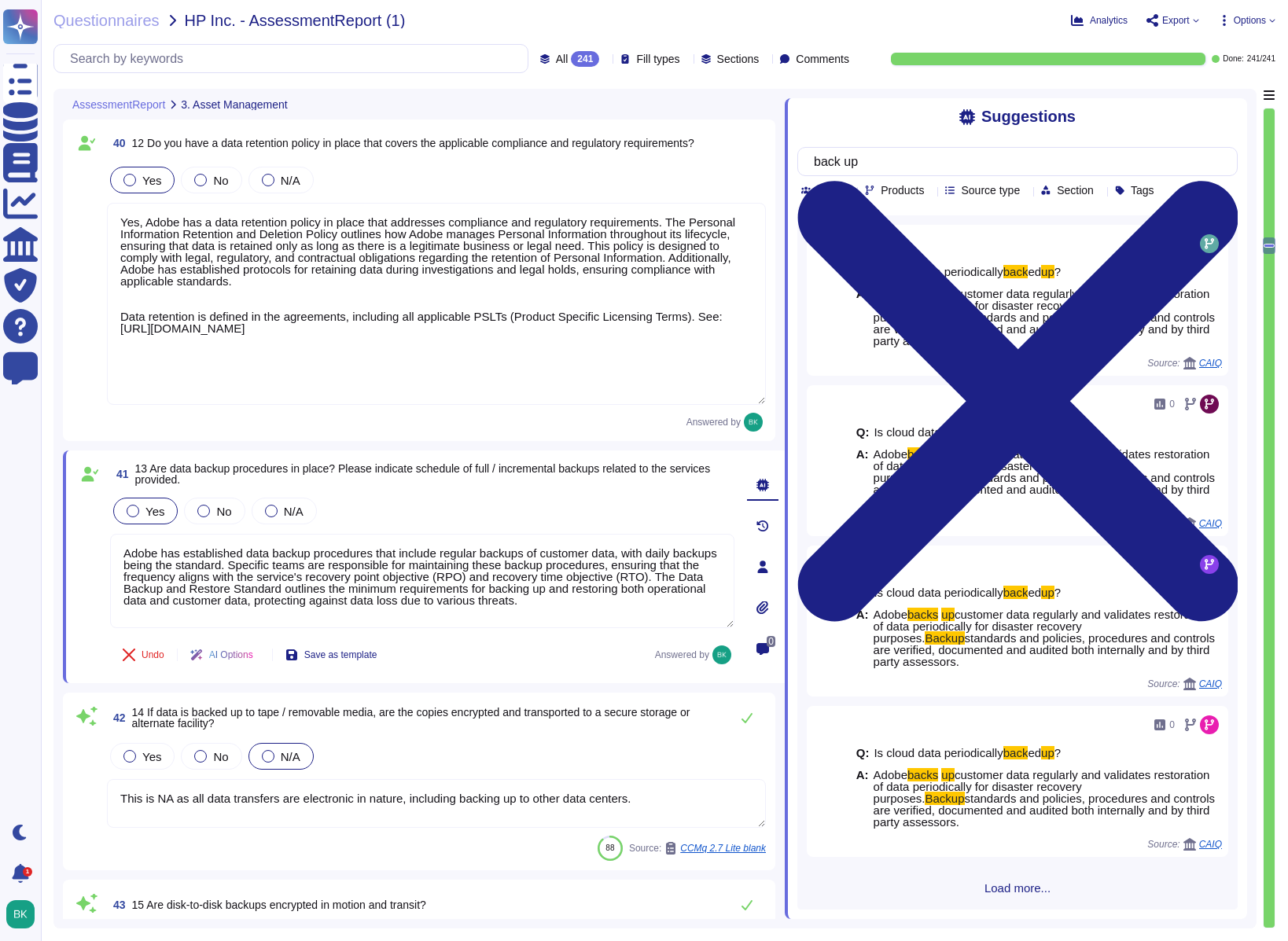
scroll to position [3448, 0]
click at [1038, 673] on span "Load more..." at bounding box center [1018, 888] width 440 height 11
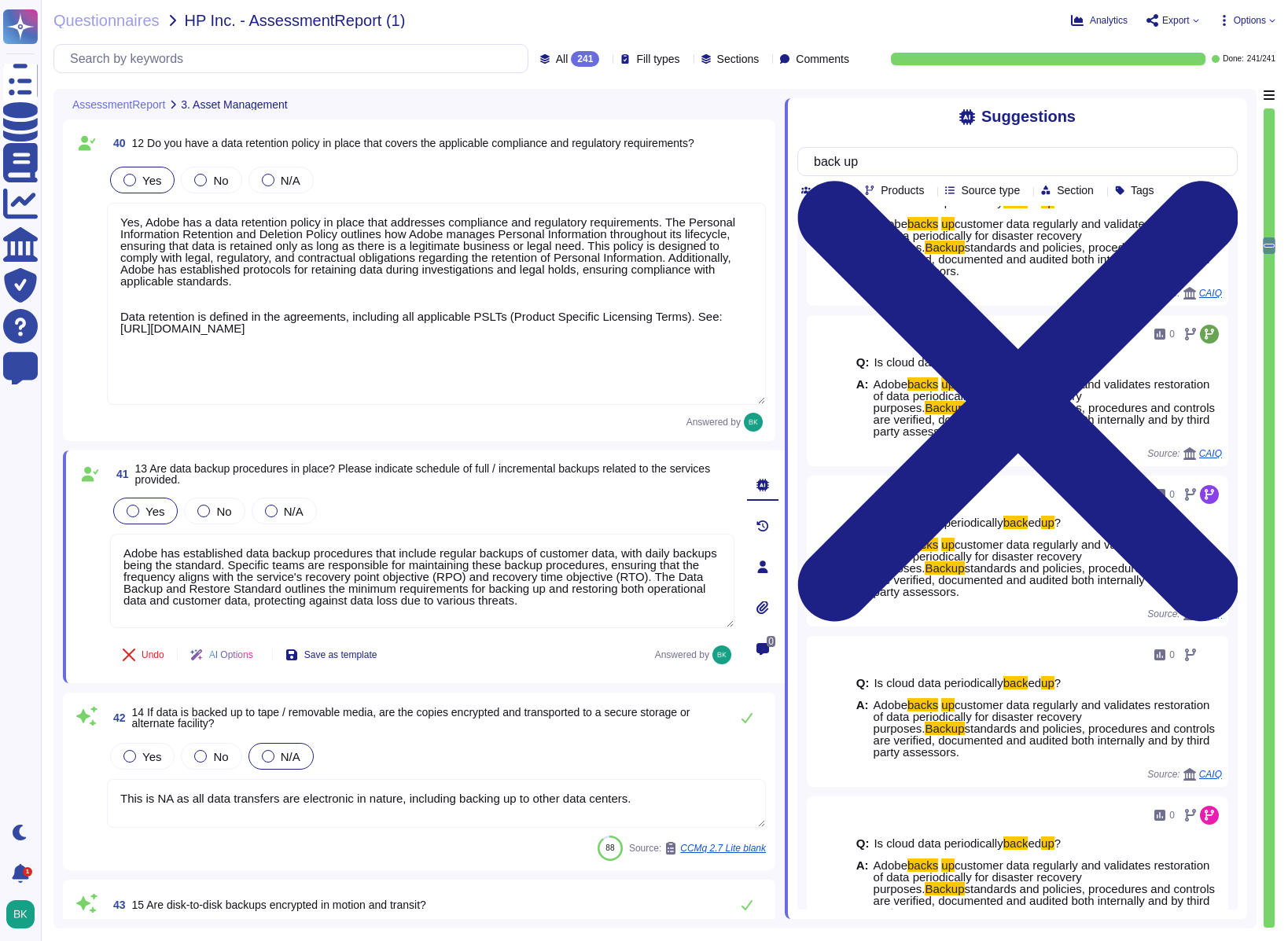
scroll to position [4415, 0]
click at [954, 169] on input "back up" at bounding box center [1013, 162] width 415 height 28
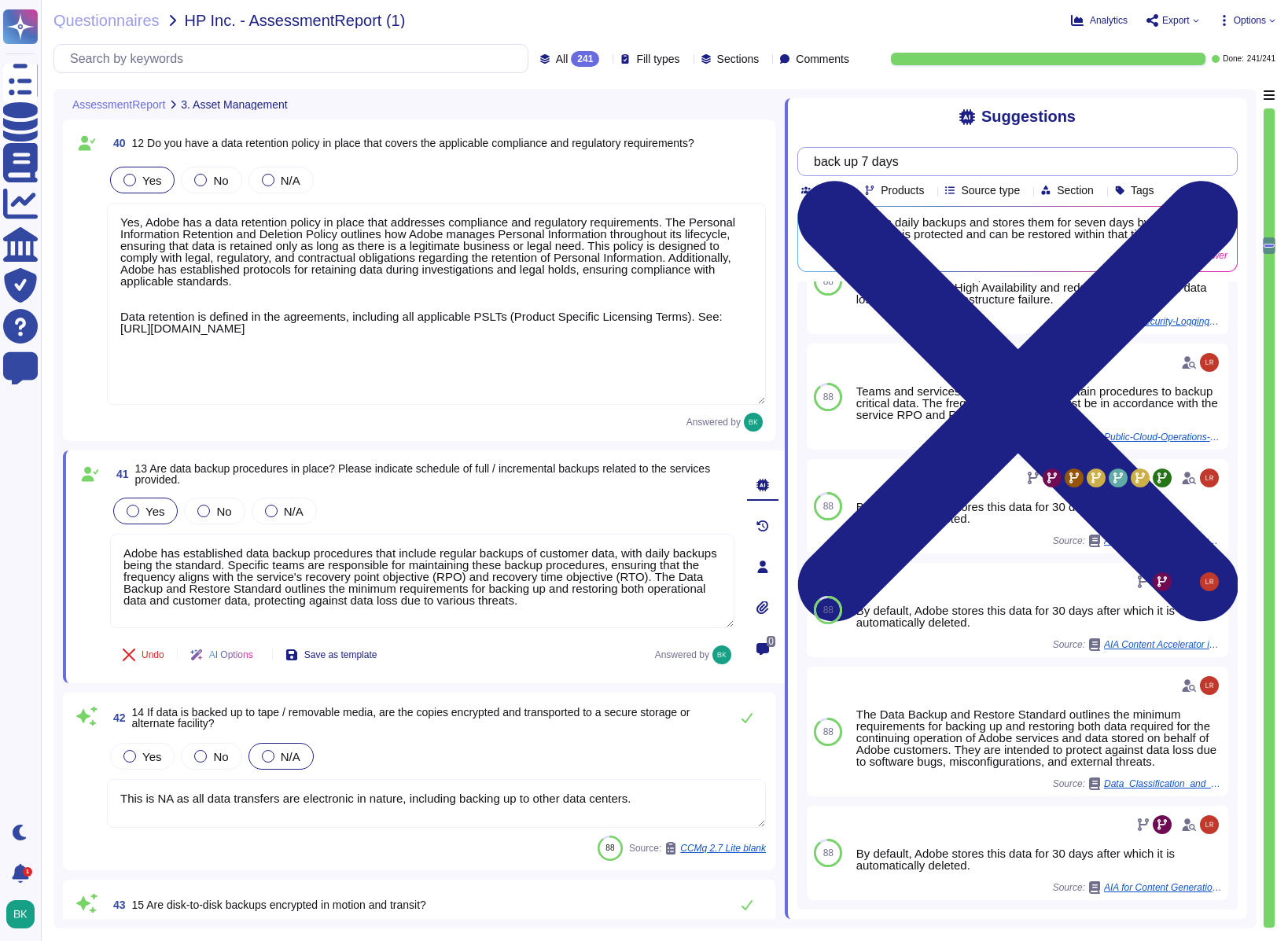
scroll to position [3627, 0]
type input "back up 7 days"
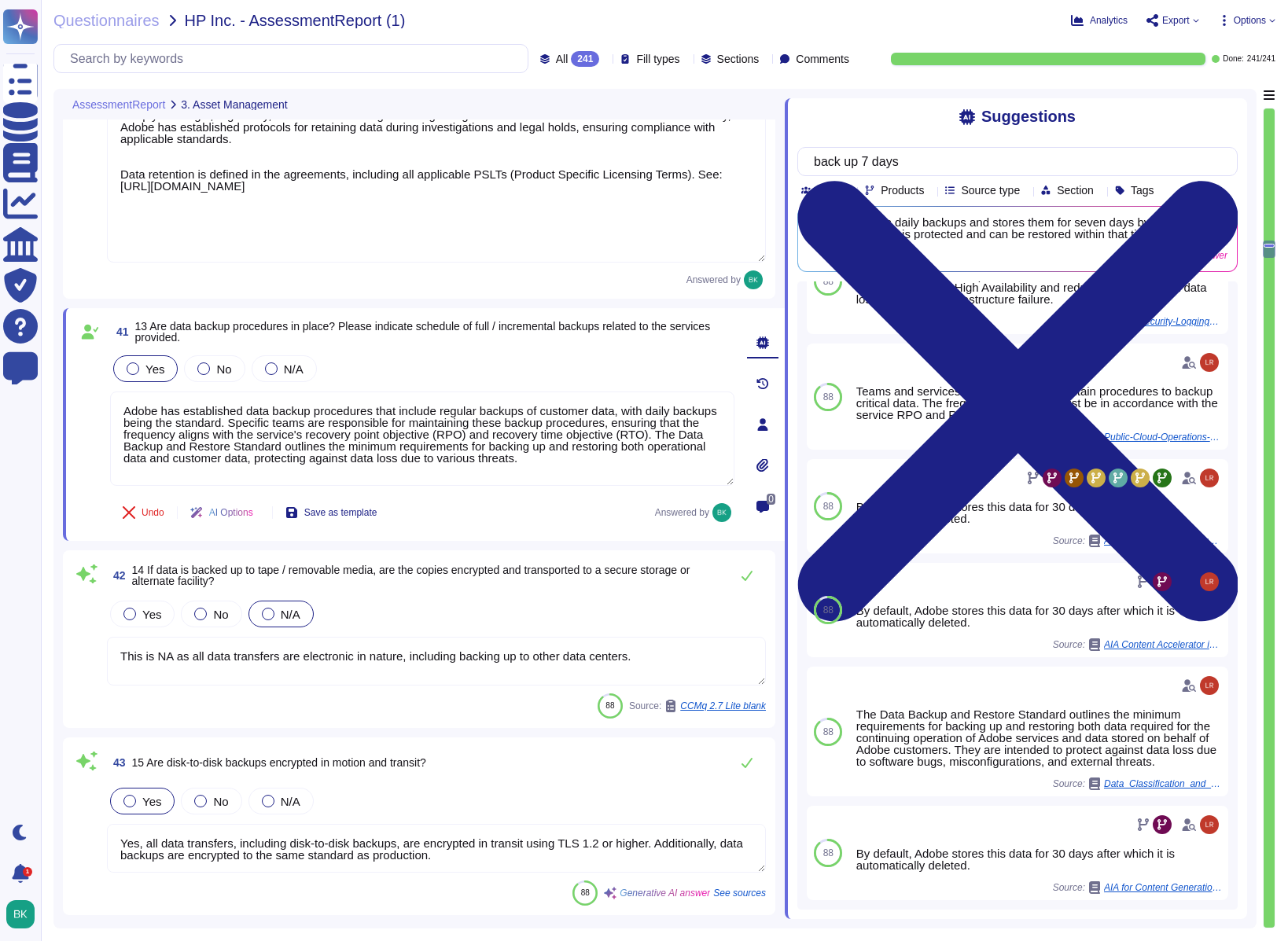
type textarea "Adobe does not provide screenshots of internal systems, solutions, tooling, log…"
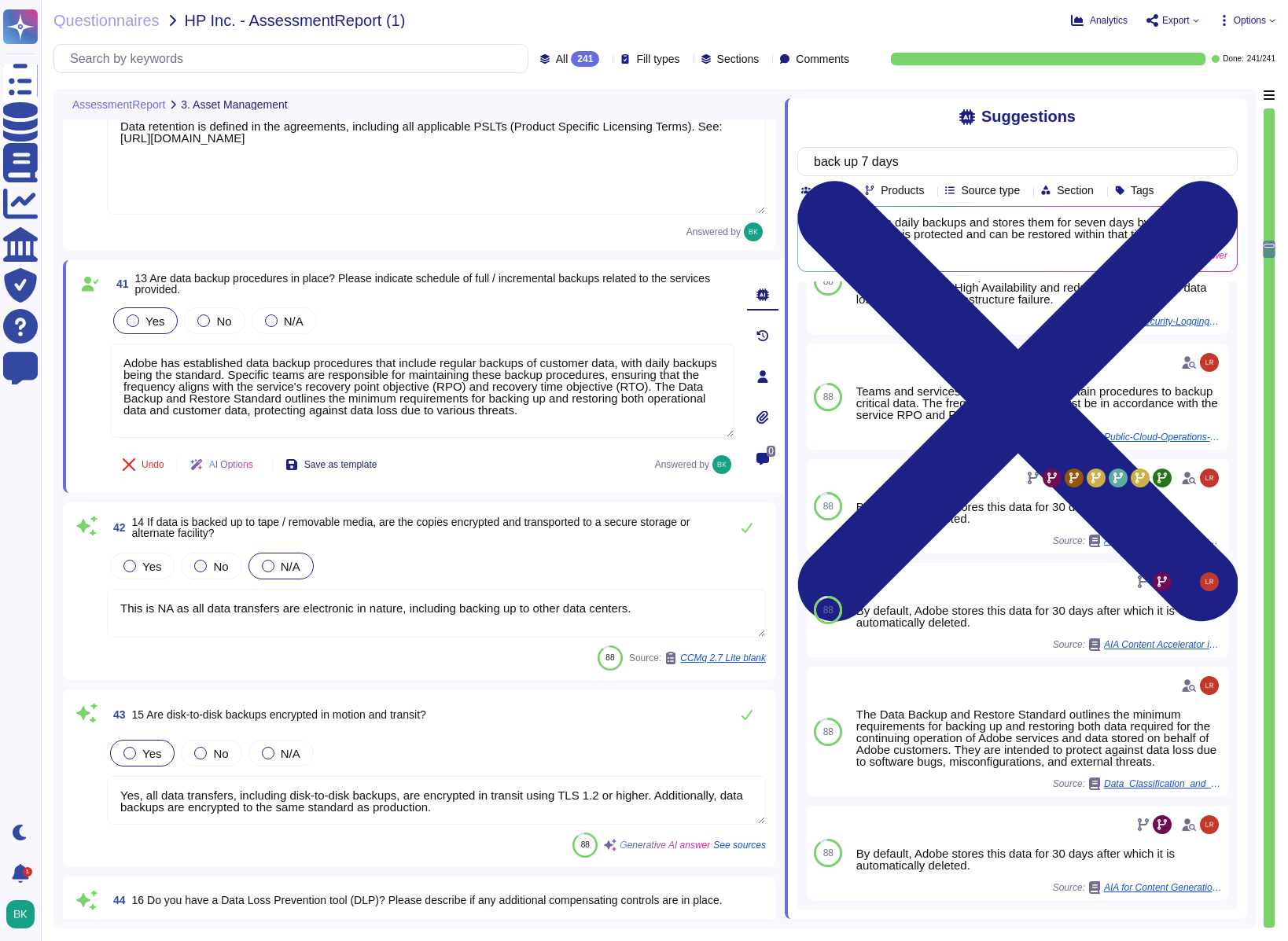
click at [313, 610] on textarea "This is NA as all data transfers are electronic in nature, including backing up…" at bounding box center [436, 614] width 659 height 49
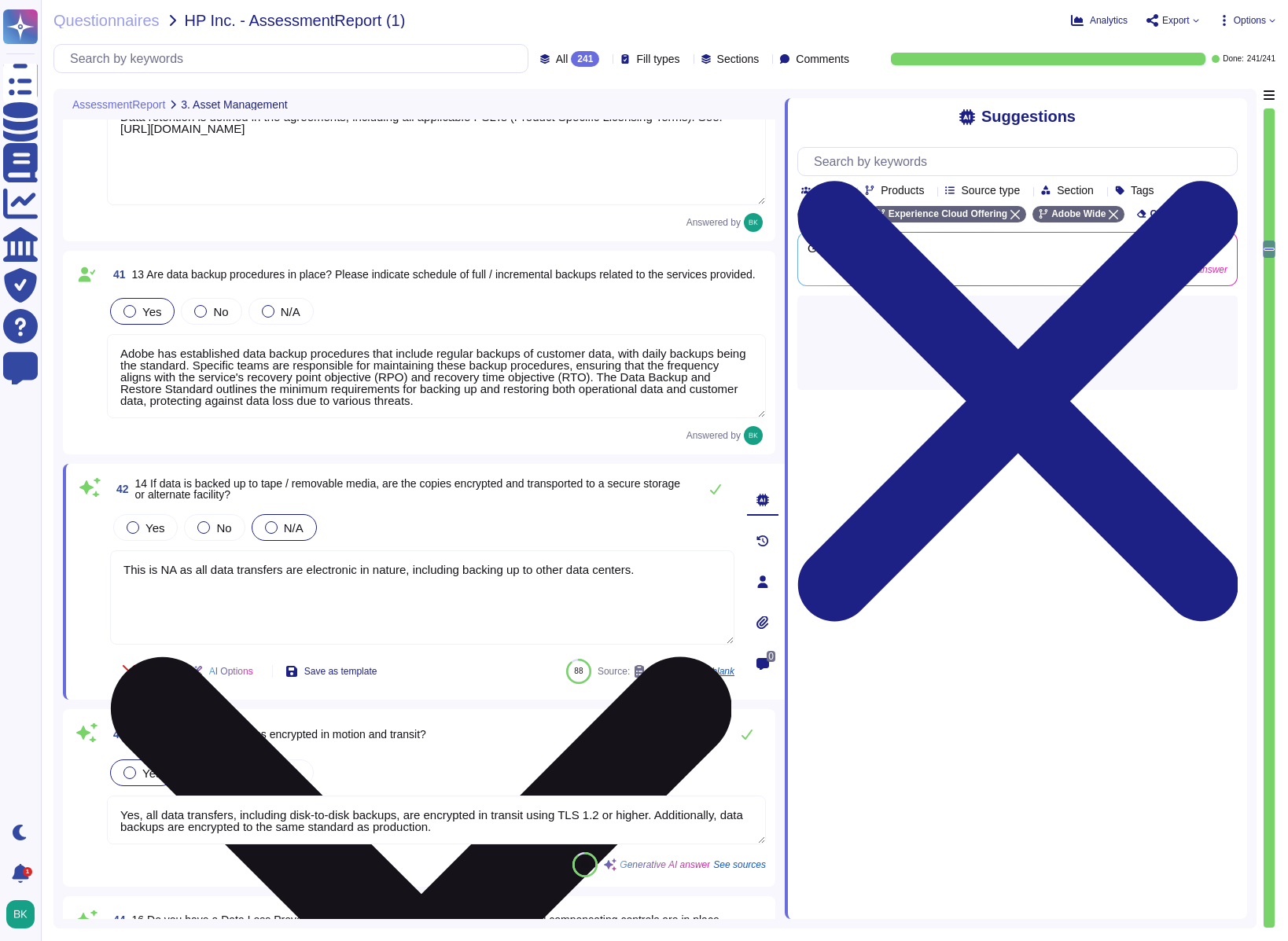
type textarea "Adobe does not provide screenshots of internal systems, solutions, tooling, log…"
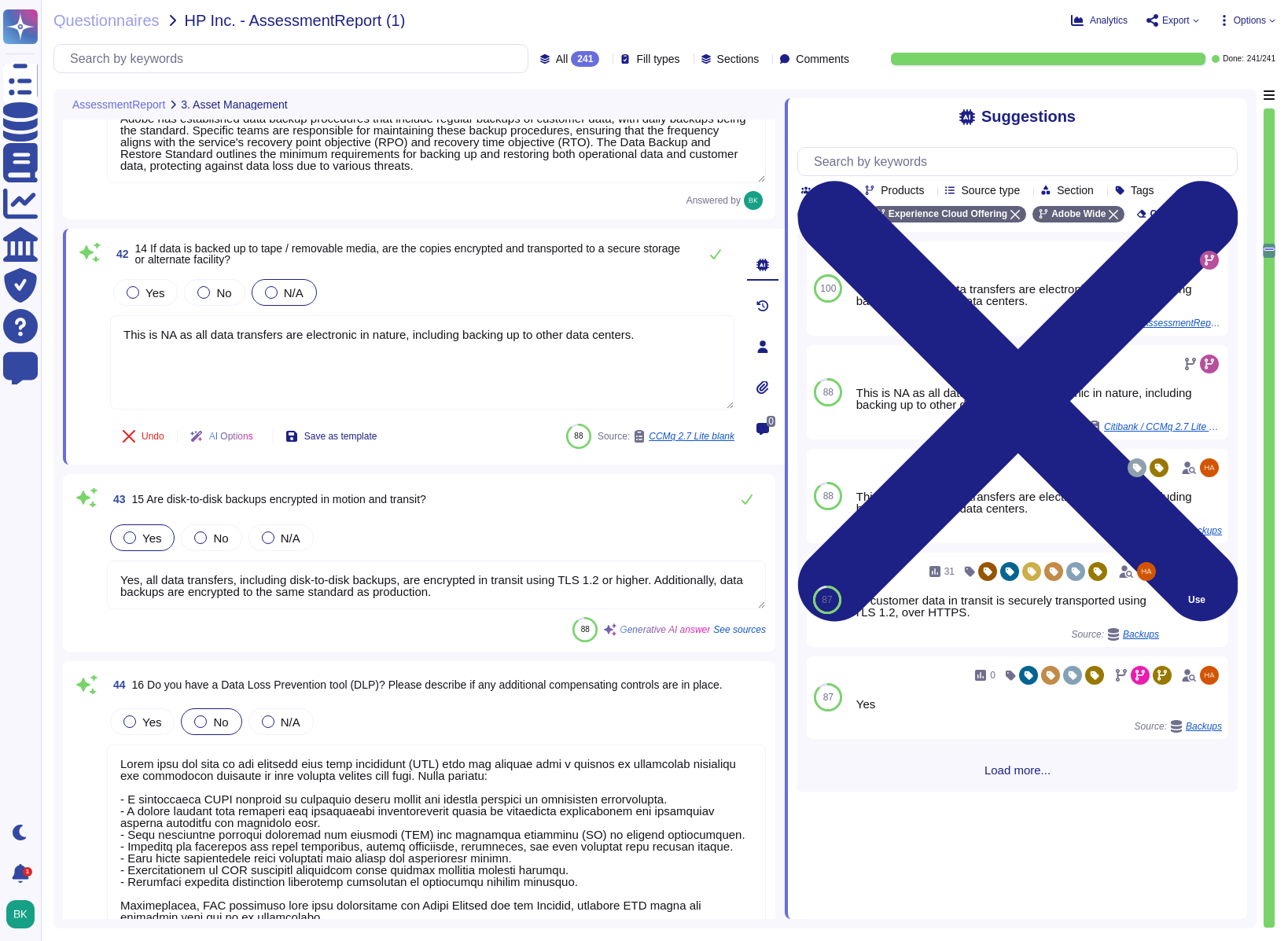
type textarea "Yes, Adobe allows employees, including regular employees and interns, to use pe…"
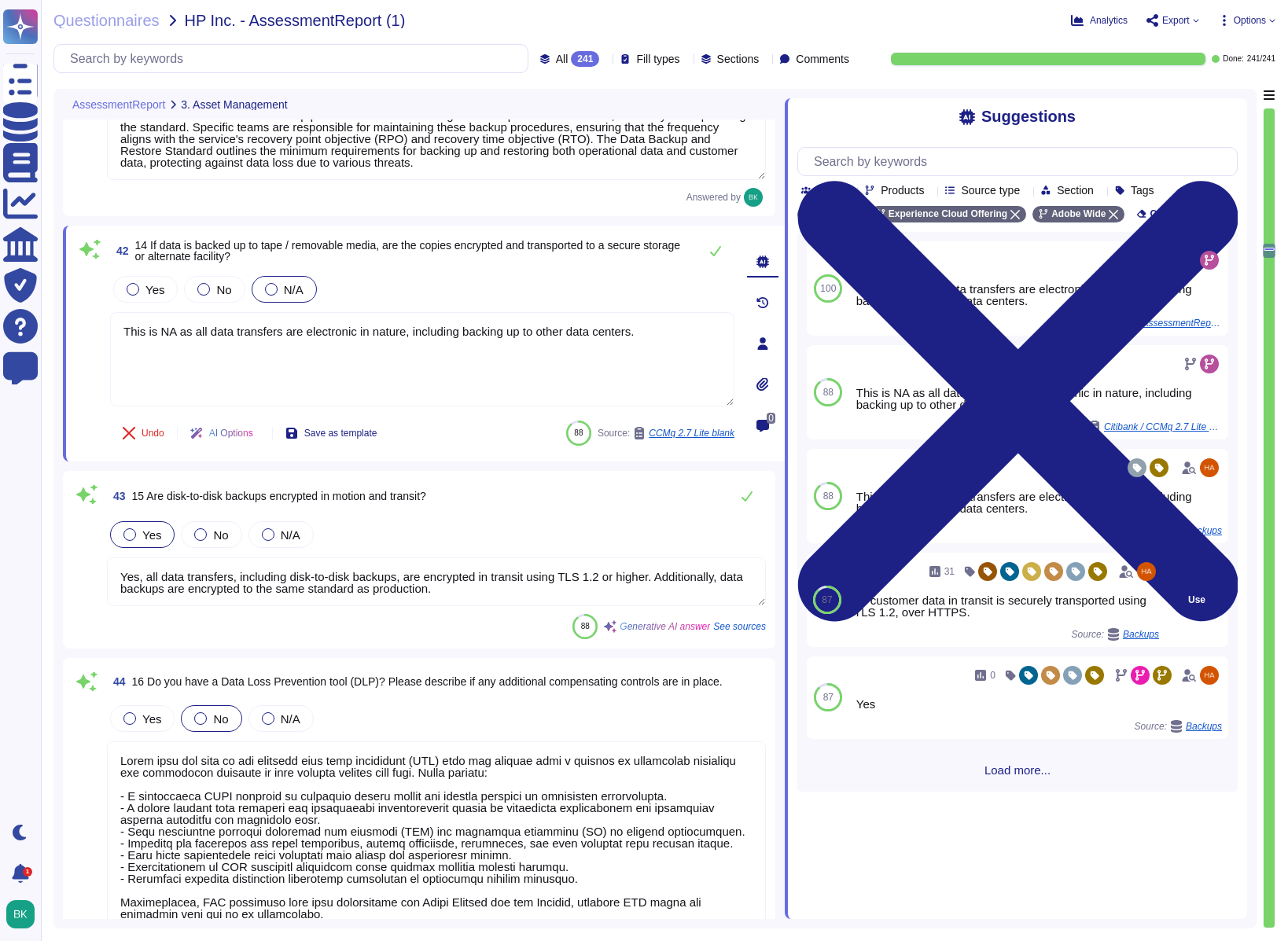
scroll to position [2, 0]
type textarea "Yes, Adobe has established a Bring Your Own Device (BYOD) Standard that outline…"
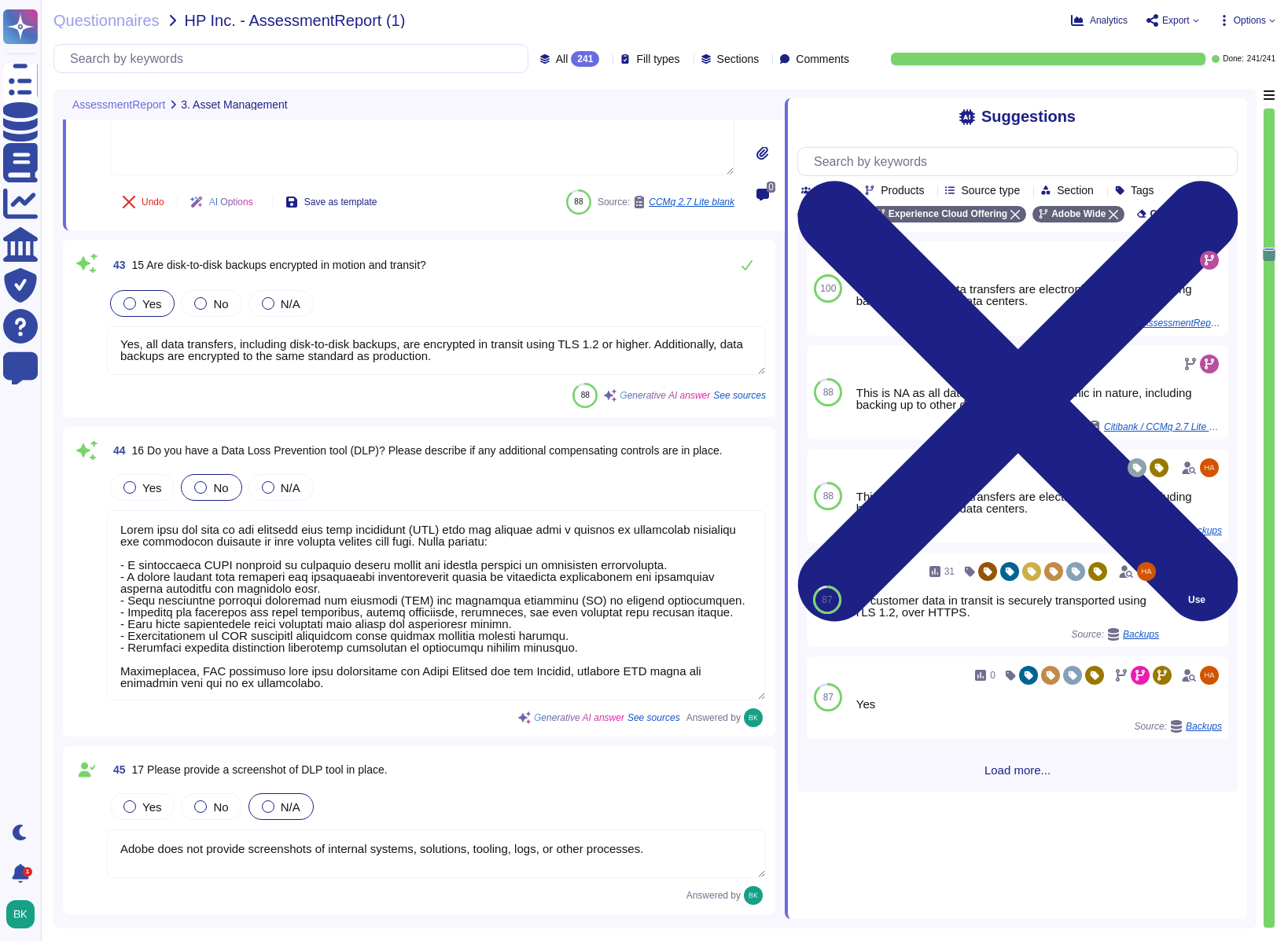
scroll to position [10241, 0]
click at [305, 570] on textarea at bounding box center [436, 604] width 659 height 191
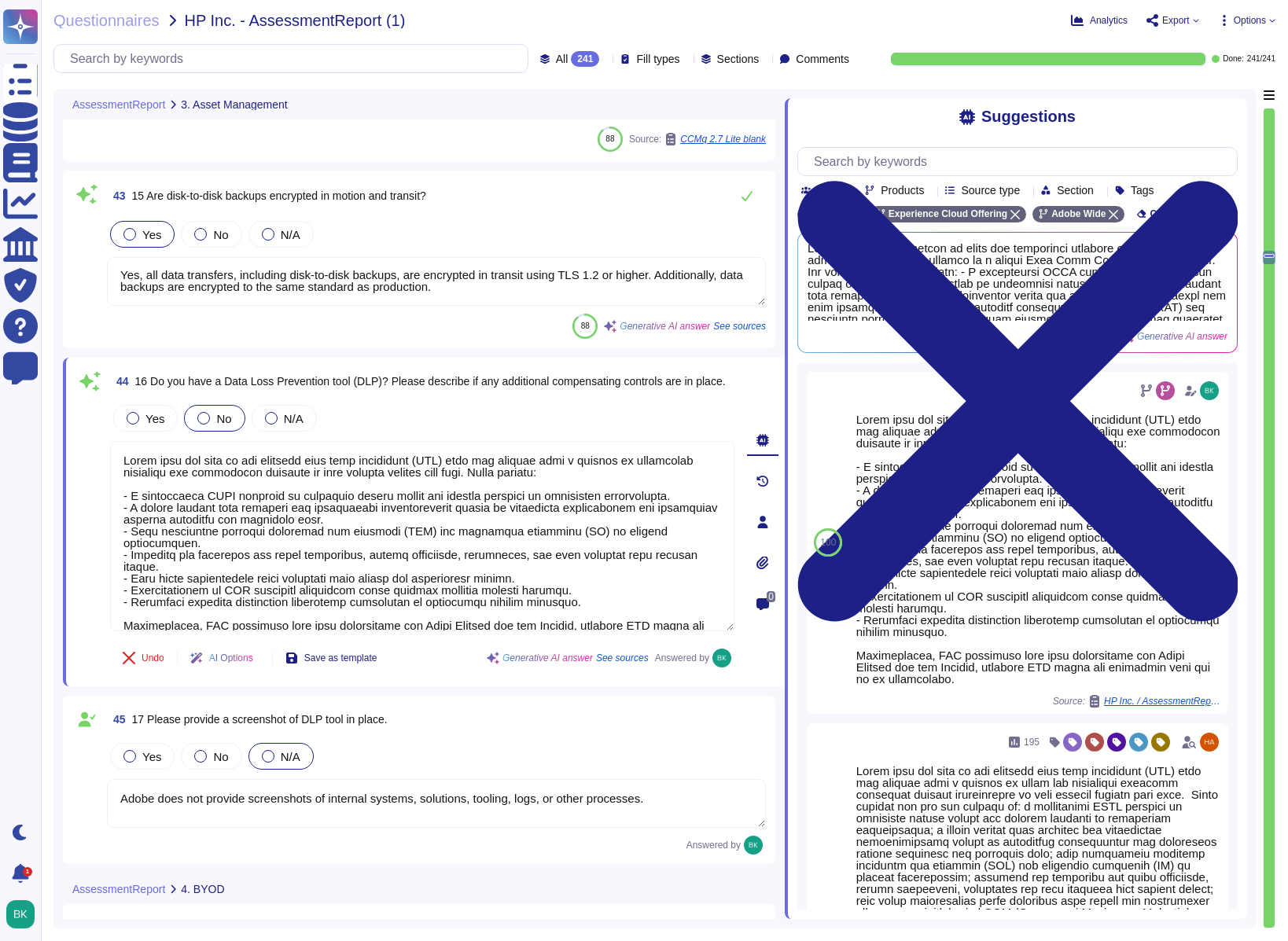
type textarea "BYOD are not used to access the production environment or customer data."
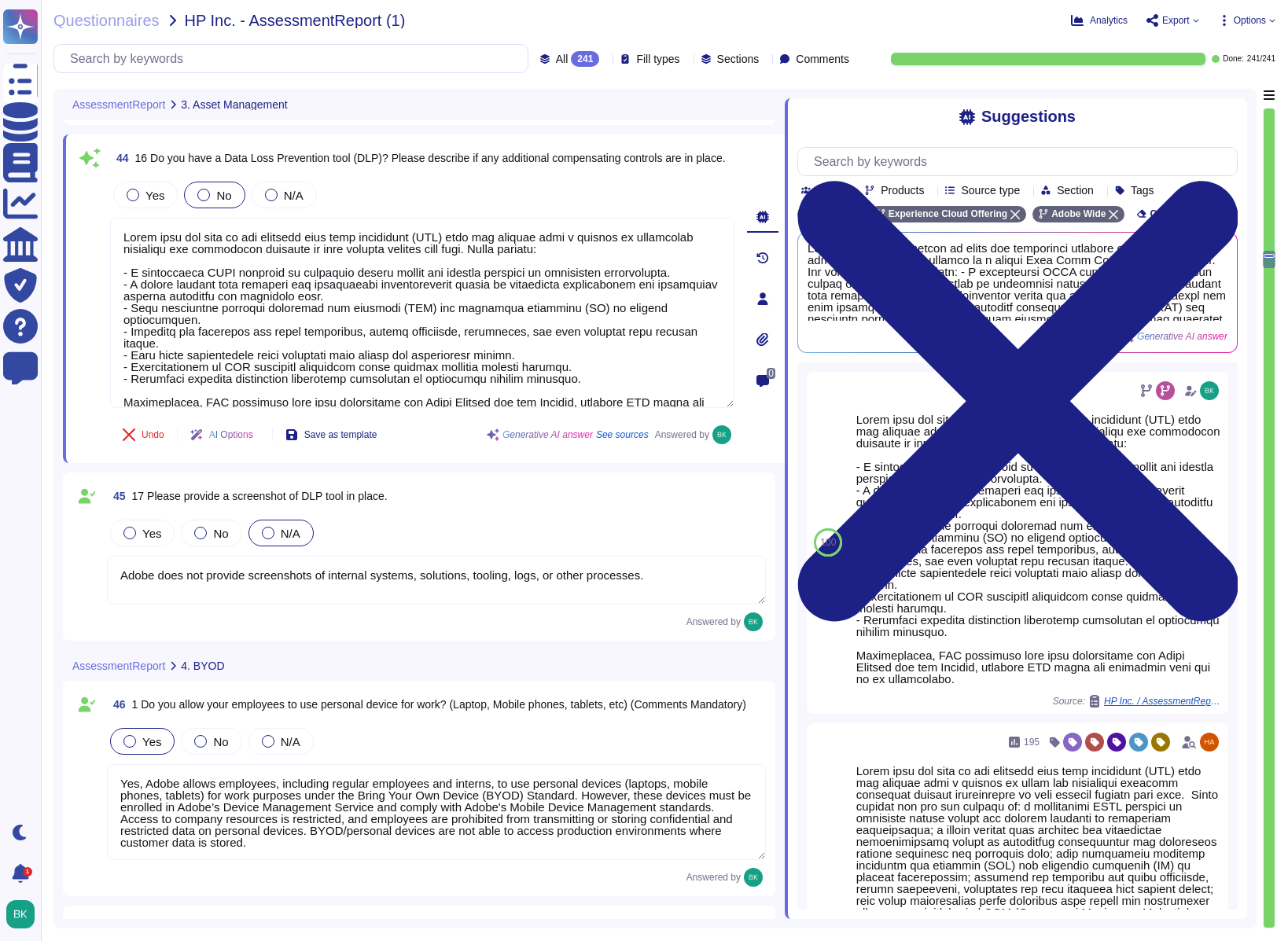
type textarea "Adobe has implemented a centralized mobile device management solution, specific…"
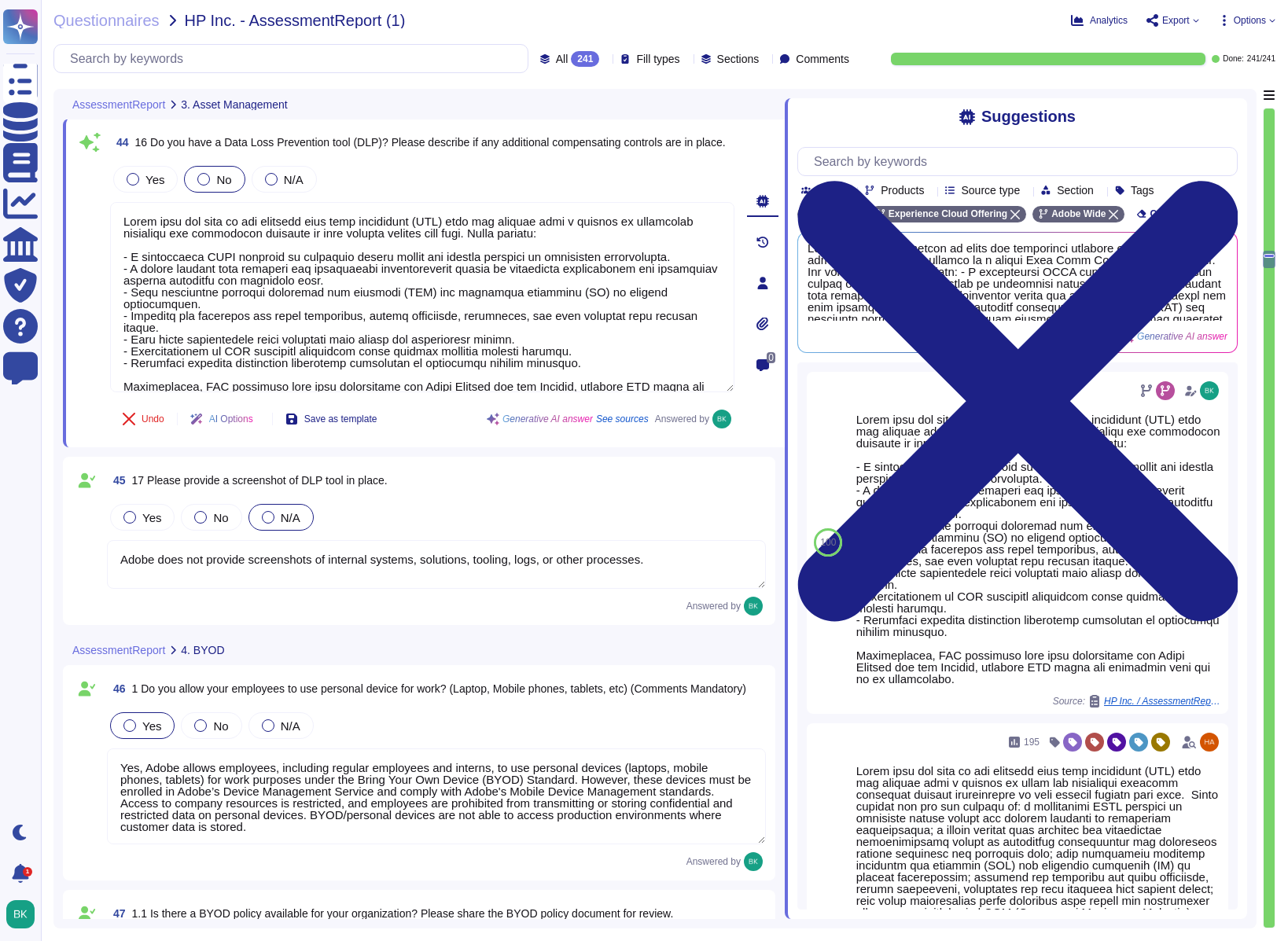
scroll to position [10471, 0]
click at [354, 563] on textarea "Adobe does not provide screenshots of internal systems, solutions, tooling, log…" at bounding box center [436, 563] width 659 height 49
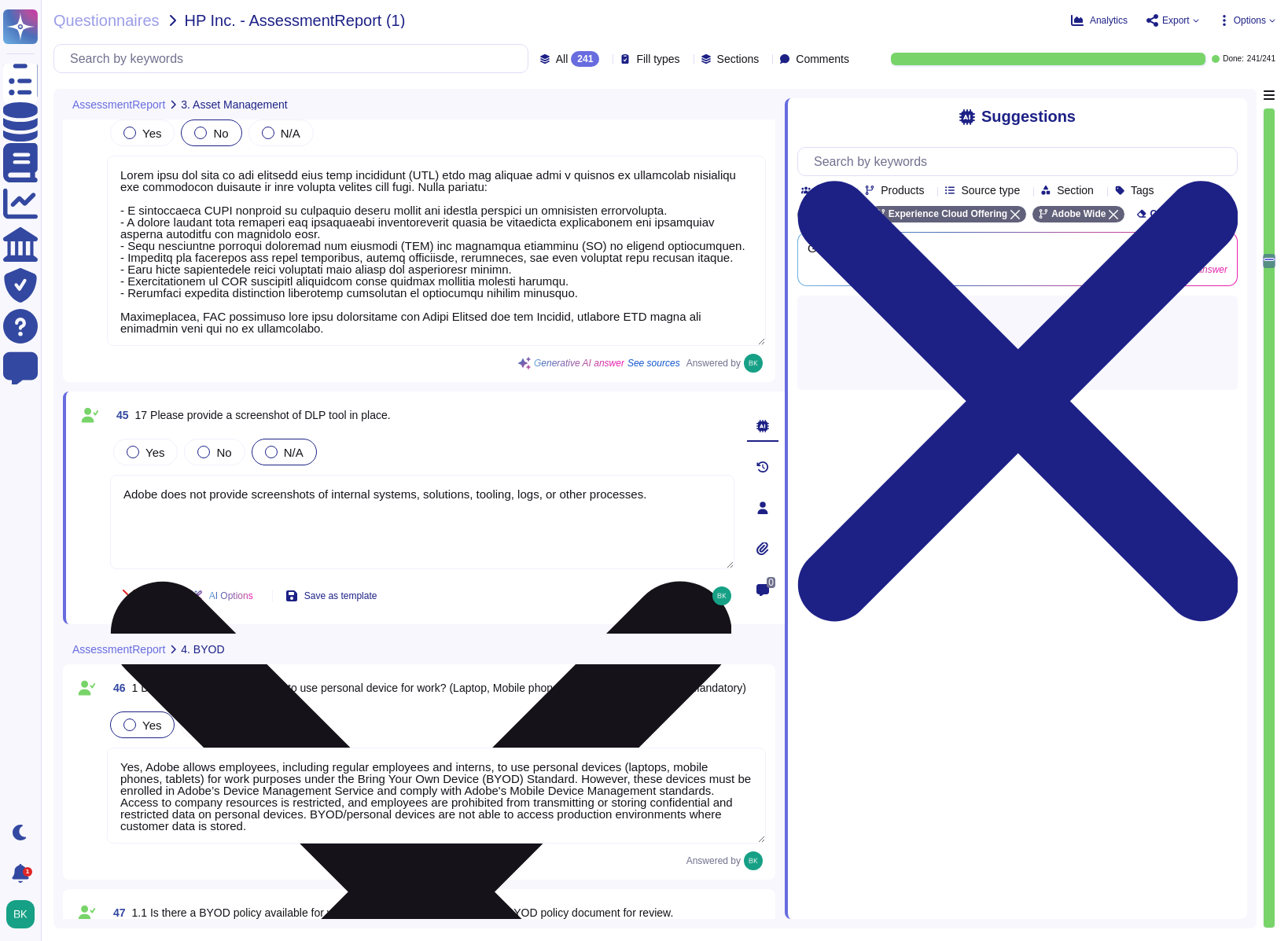
type textarea "Adobe has implemented a centralized mobile device management solution, specific…"
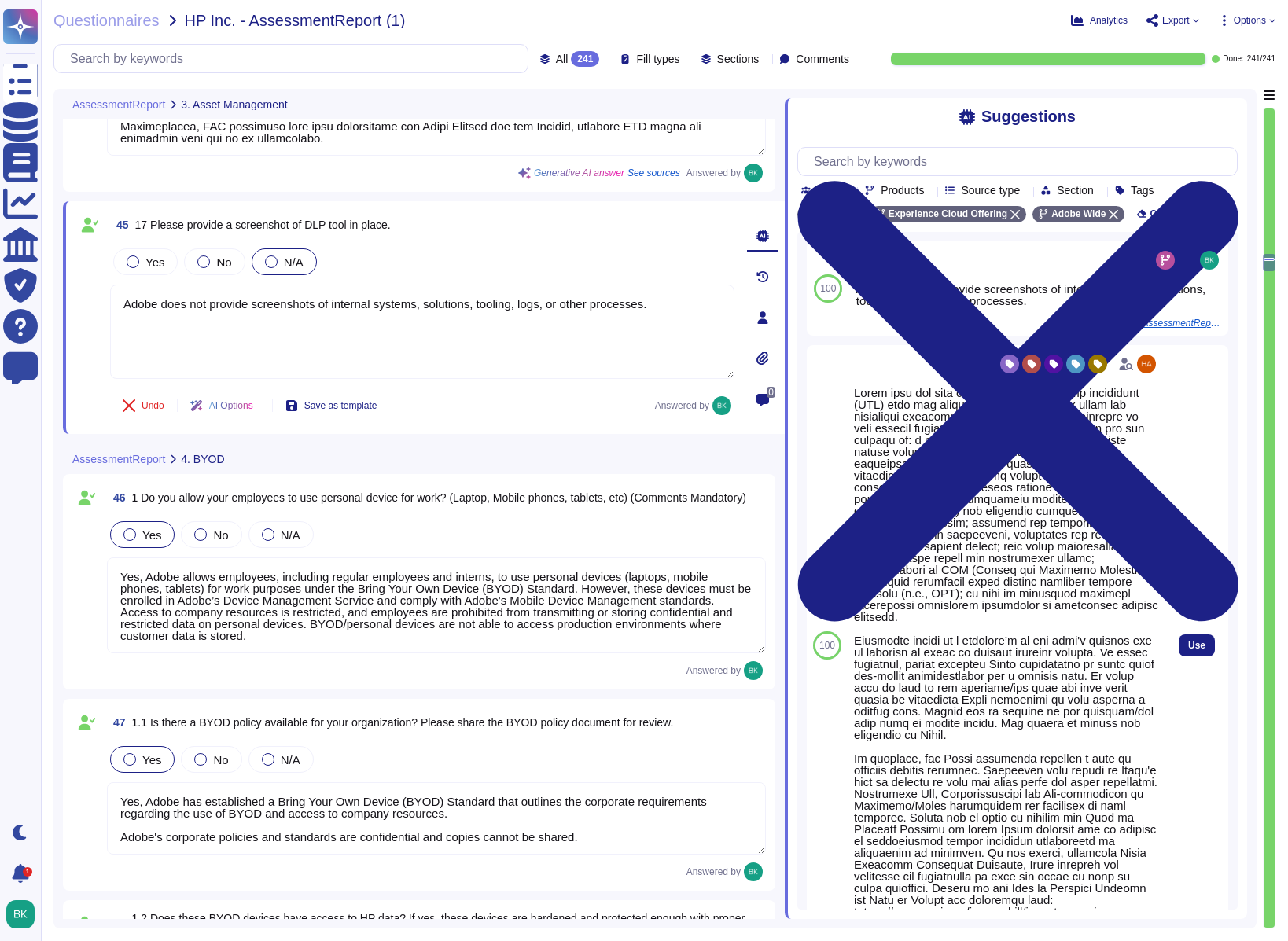
type textarea "Adobe has established a strong Bring Your Own Device (BYOD) Standard that prohi…"
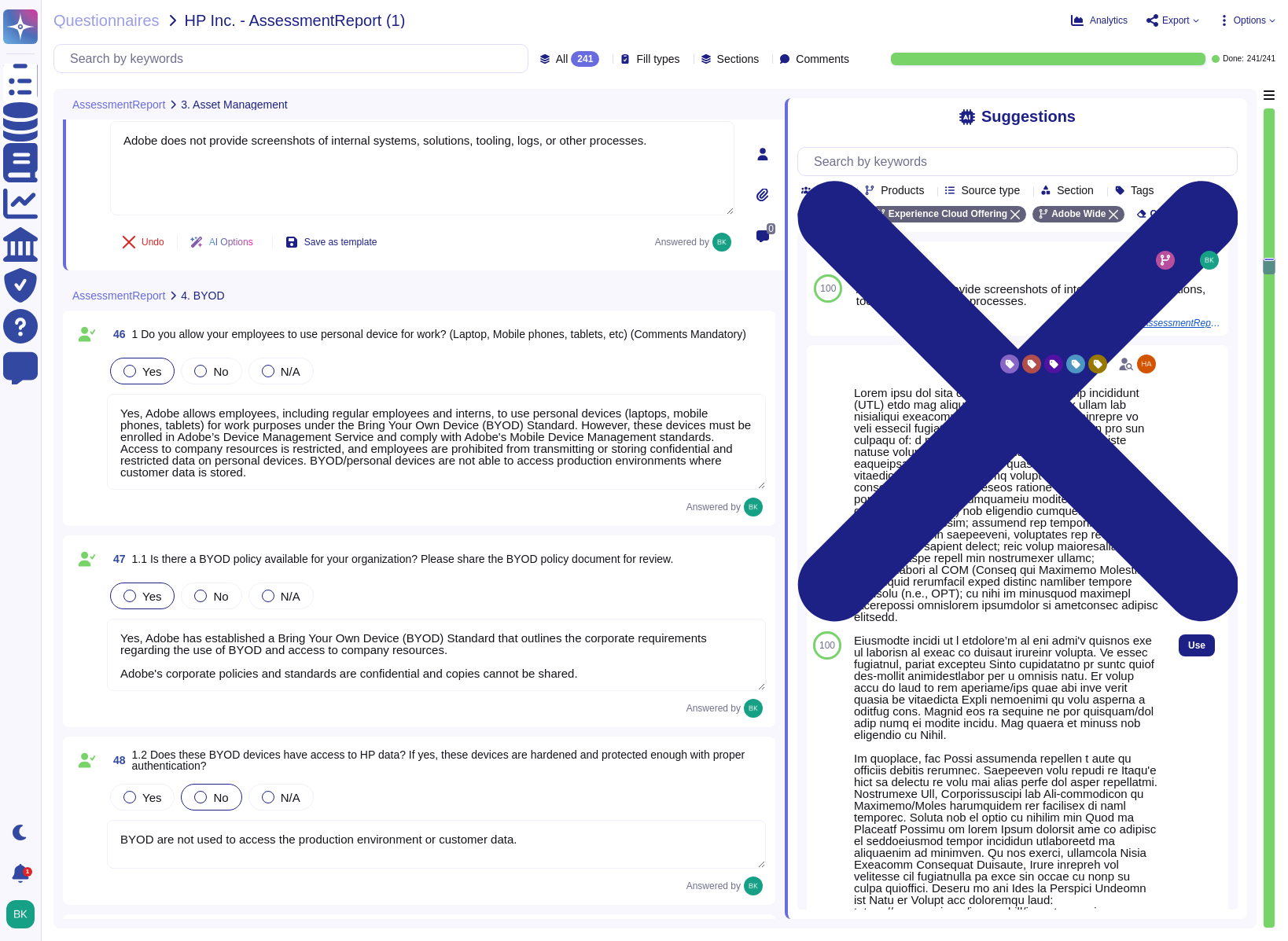
scroll to position [10887, 0]
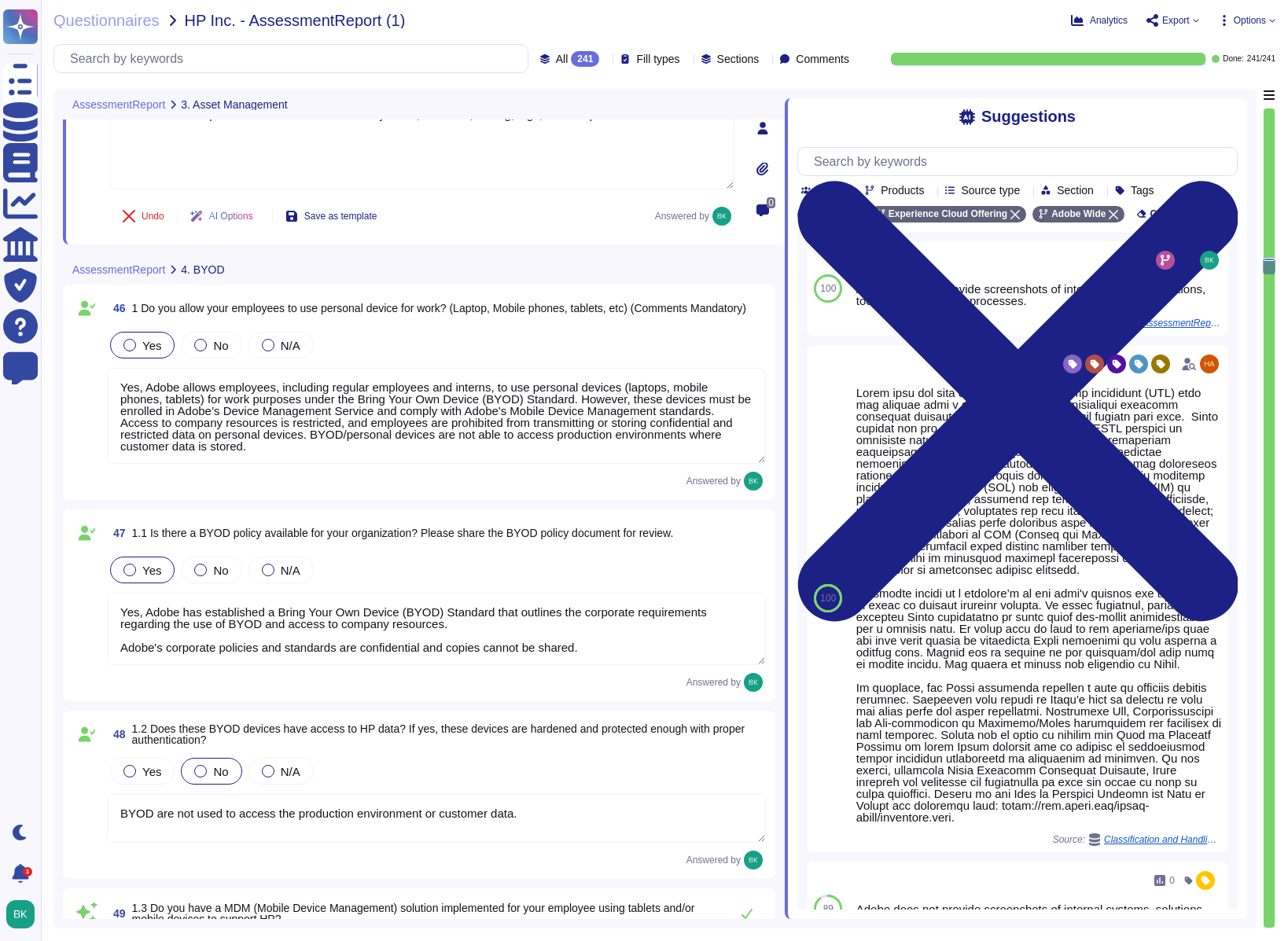
click at [232, 414] on textarea "Yes, Adobe allows employees, including regular employees and interns, to use pe…" at bounding box center [436, 416] width 659 height 96
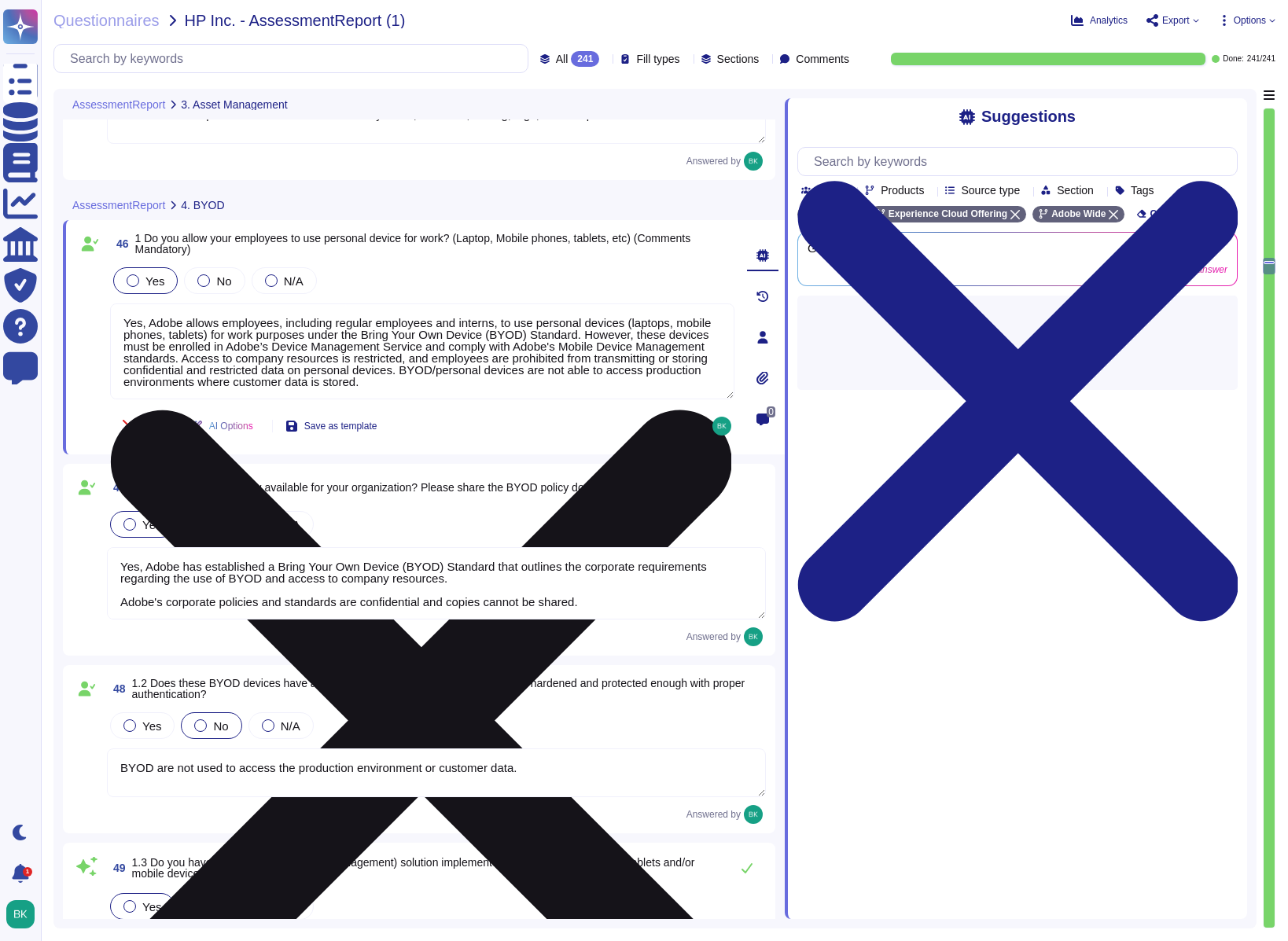
scroll to position [10840, 0]
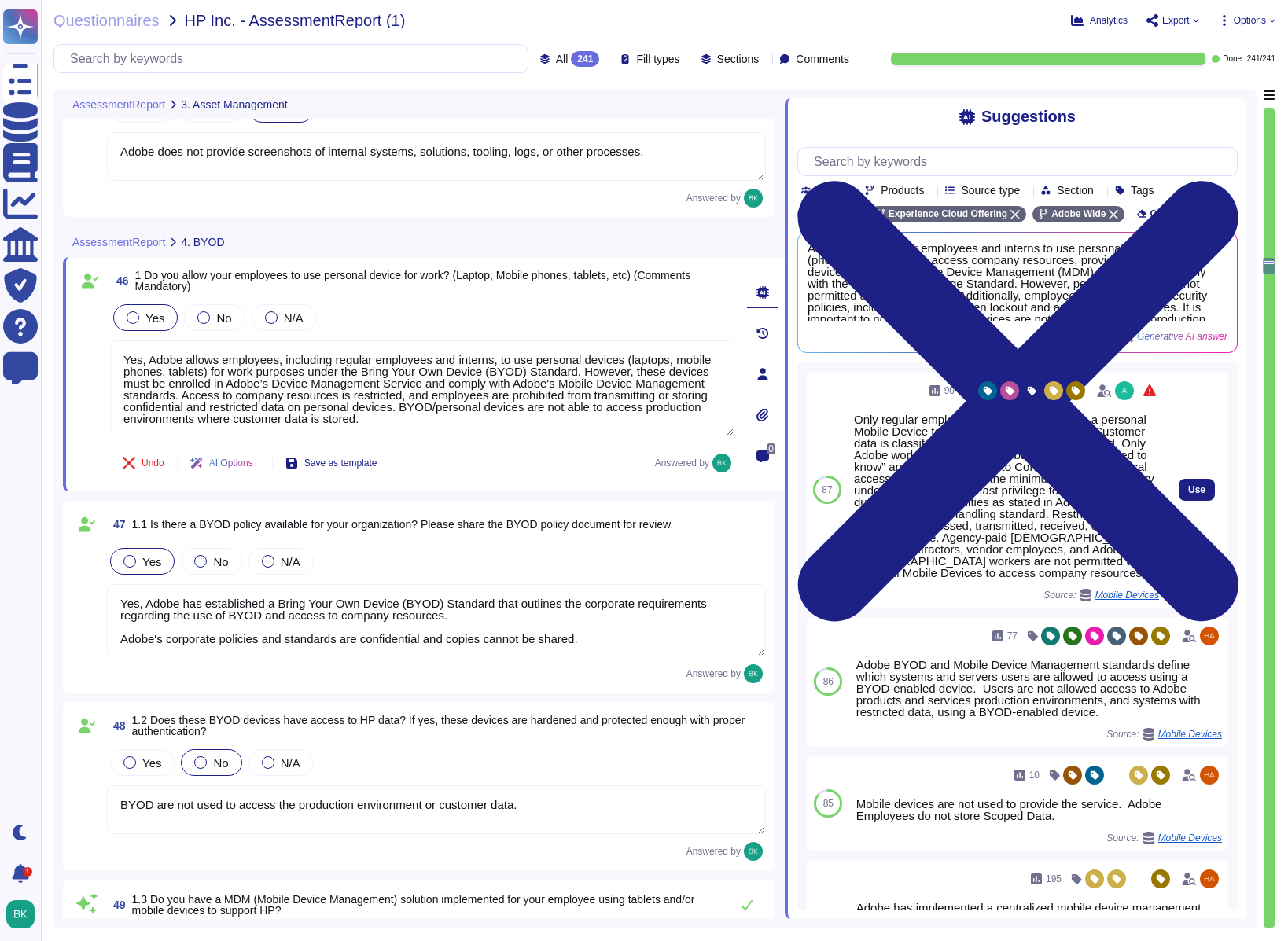
type textarea "BYOD are not used to access the production environment or customer data."
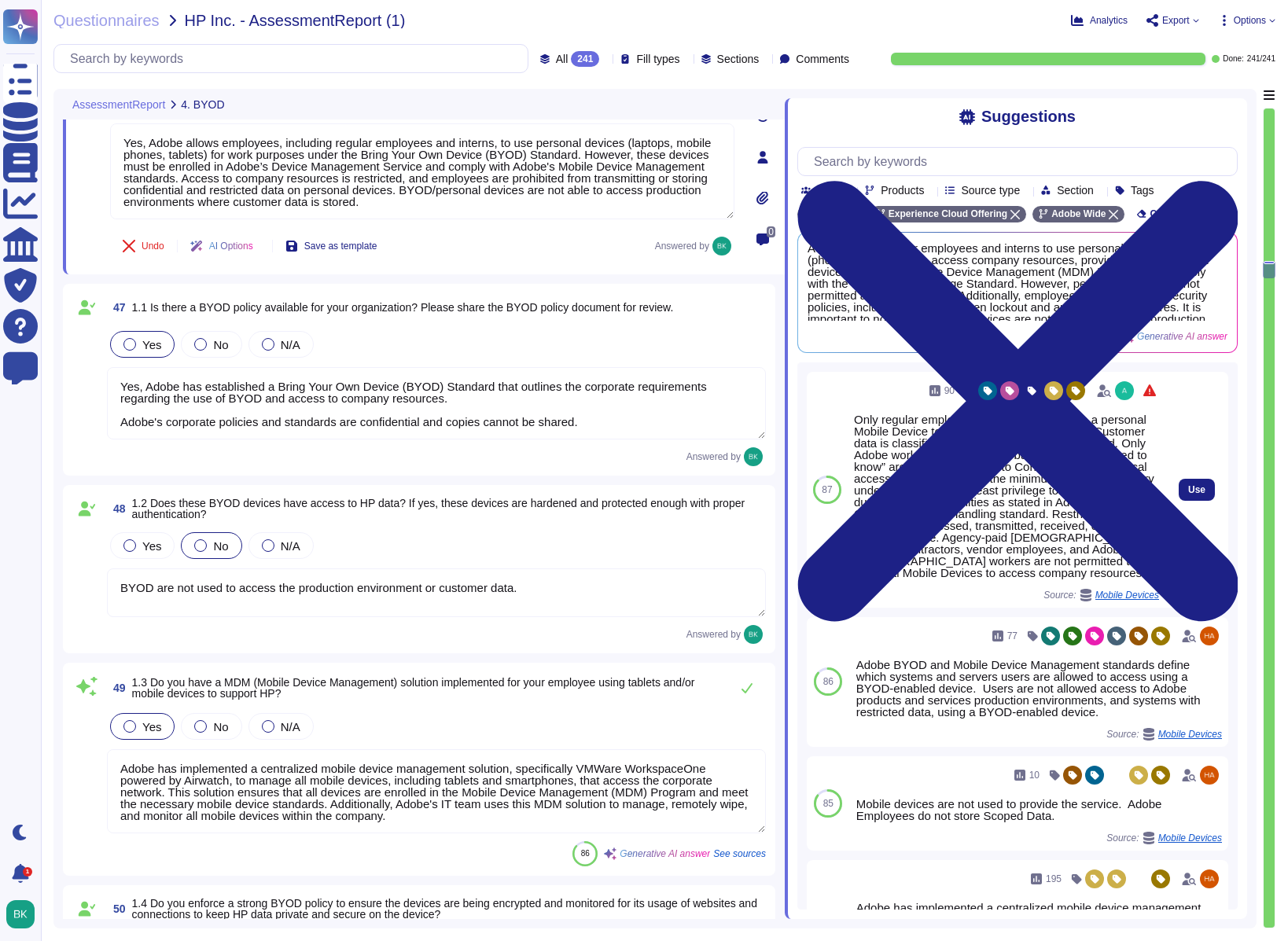
scroll to position [11058, 0]
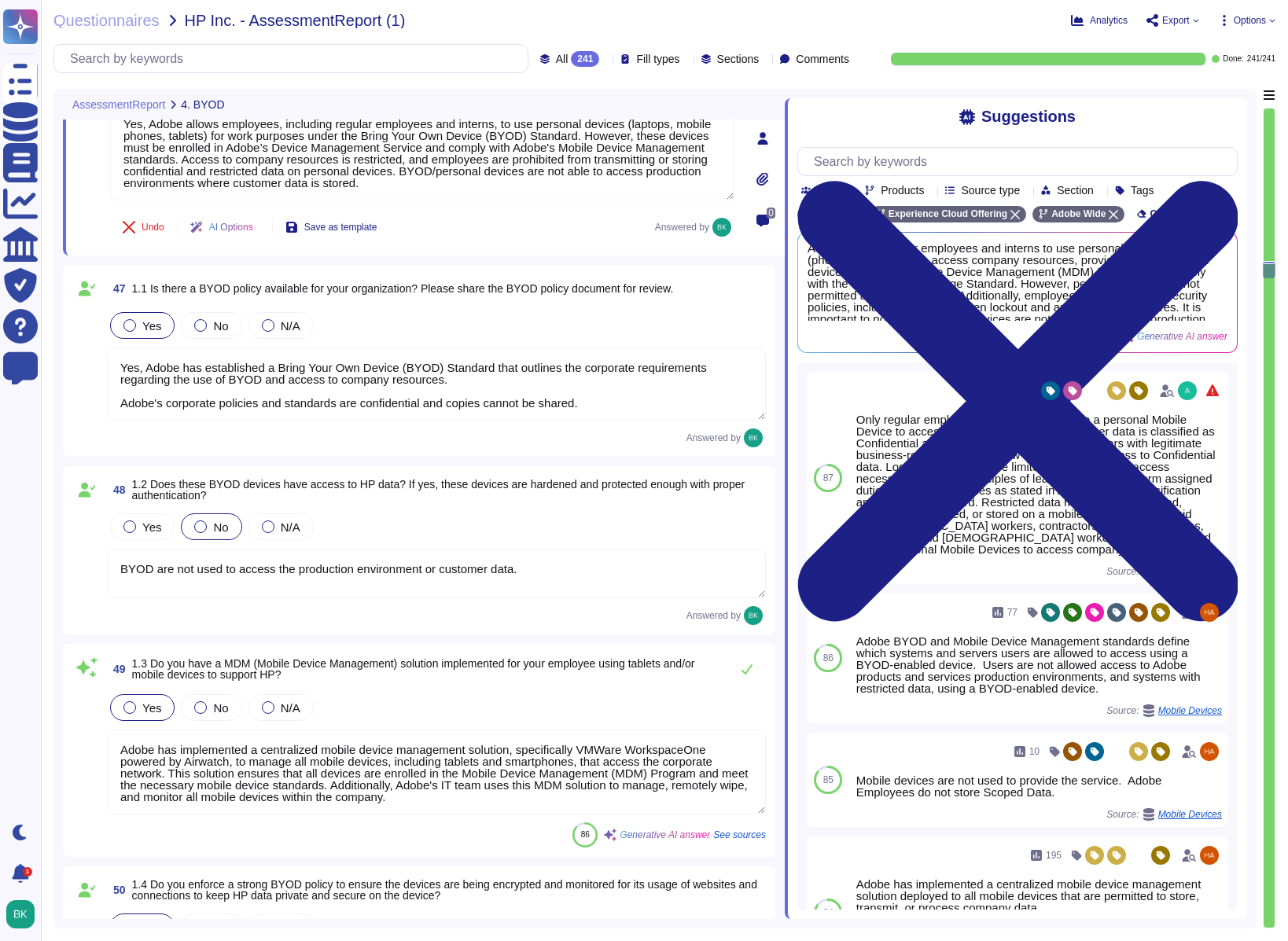
click at [316, 388] on textarea "Yes, Adobe has established a Bring Your Own Device (BYOD) Standard that outline…" at bounding box center [436, 385] width 659 height 72
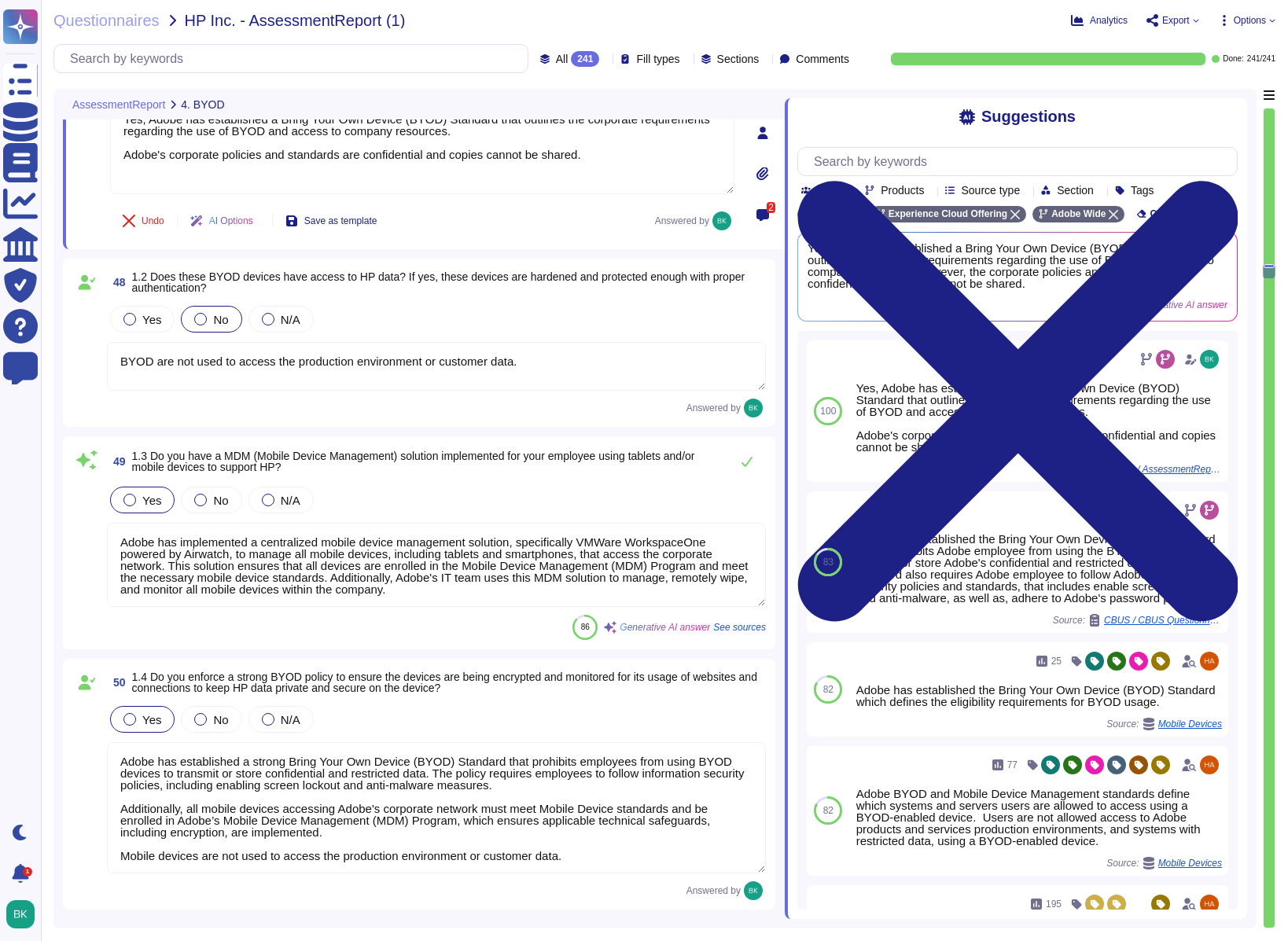
type textarea "Secure remote access to Adobe-operated networks uses 128-bit encryption or high…"
type textarea "Yes, the BYOD policy at Adobe requires that devices accessing corporate data an…"
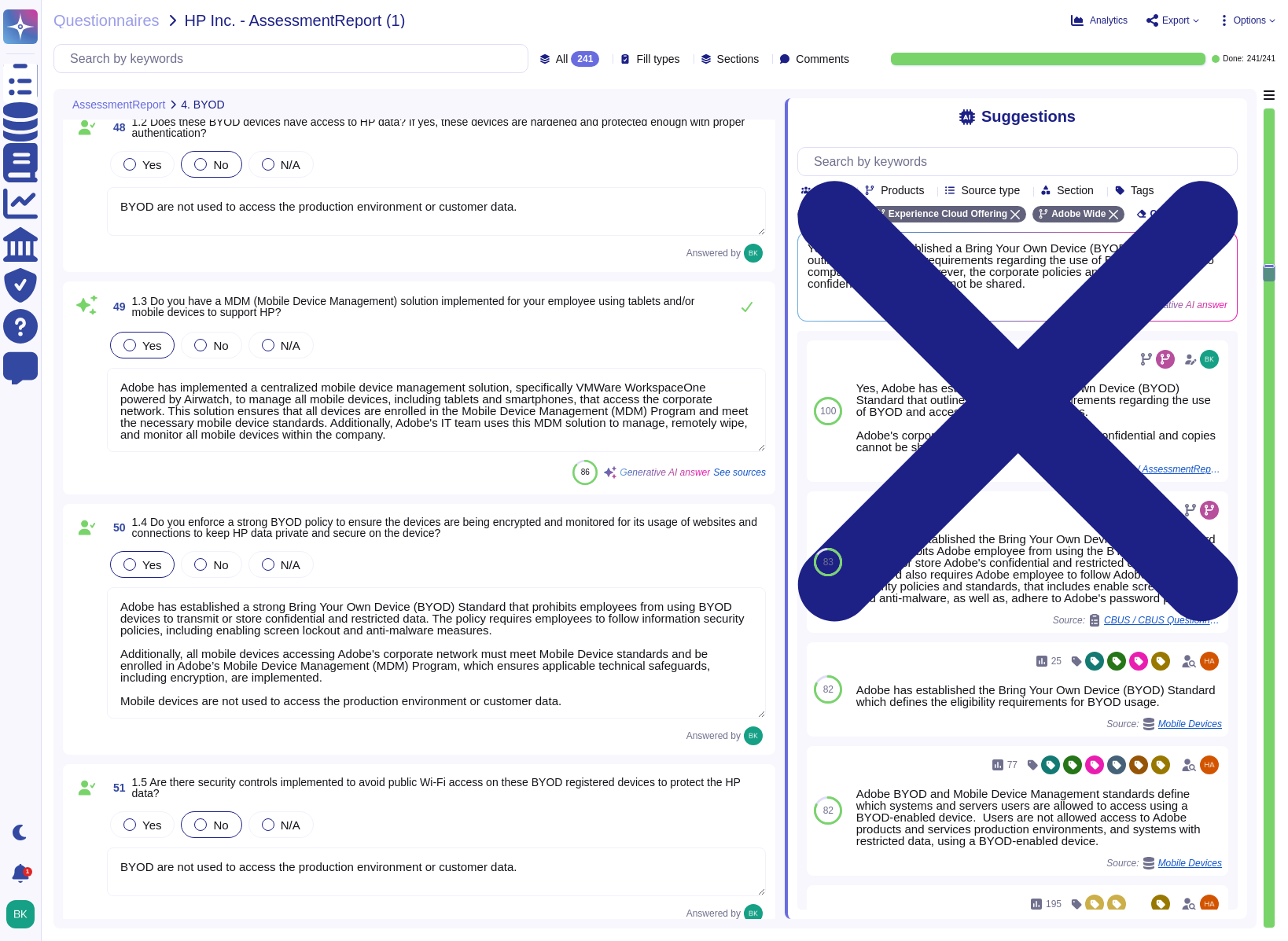
scroll to position [11439, 0]
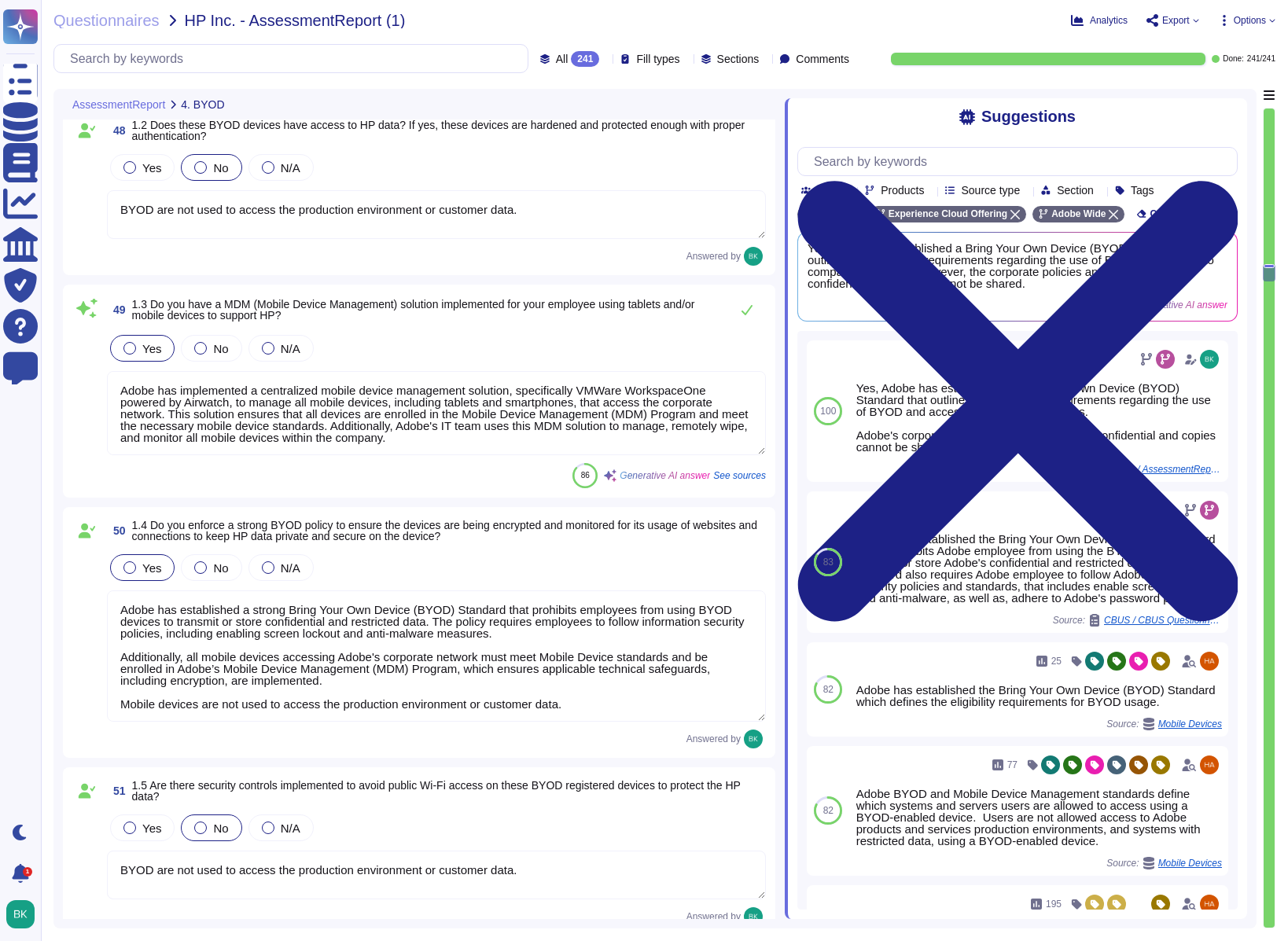
click at [236, 651] on textarea "Adobe has established a strong Bring Your Own Device (BYOD) Standard that prohi…" at bounding box center [436, 656] width 659 height 132
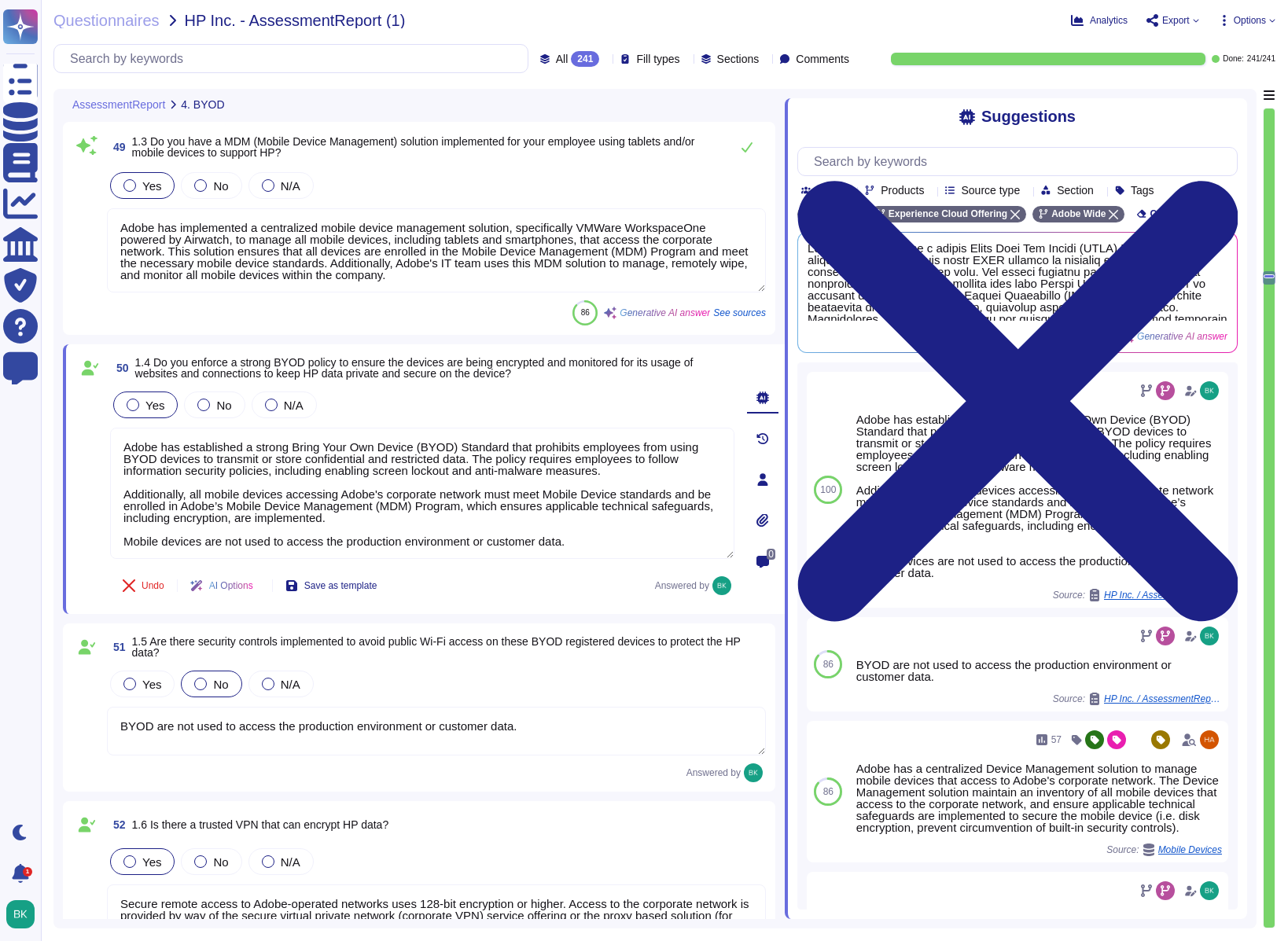
scroll to position [11600, 0]
type textarea "BYOD are not used to access the production environment or customer data."
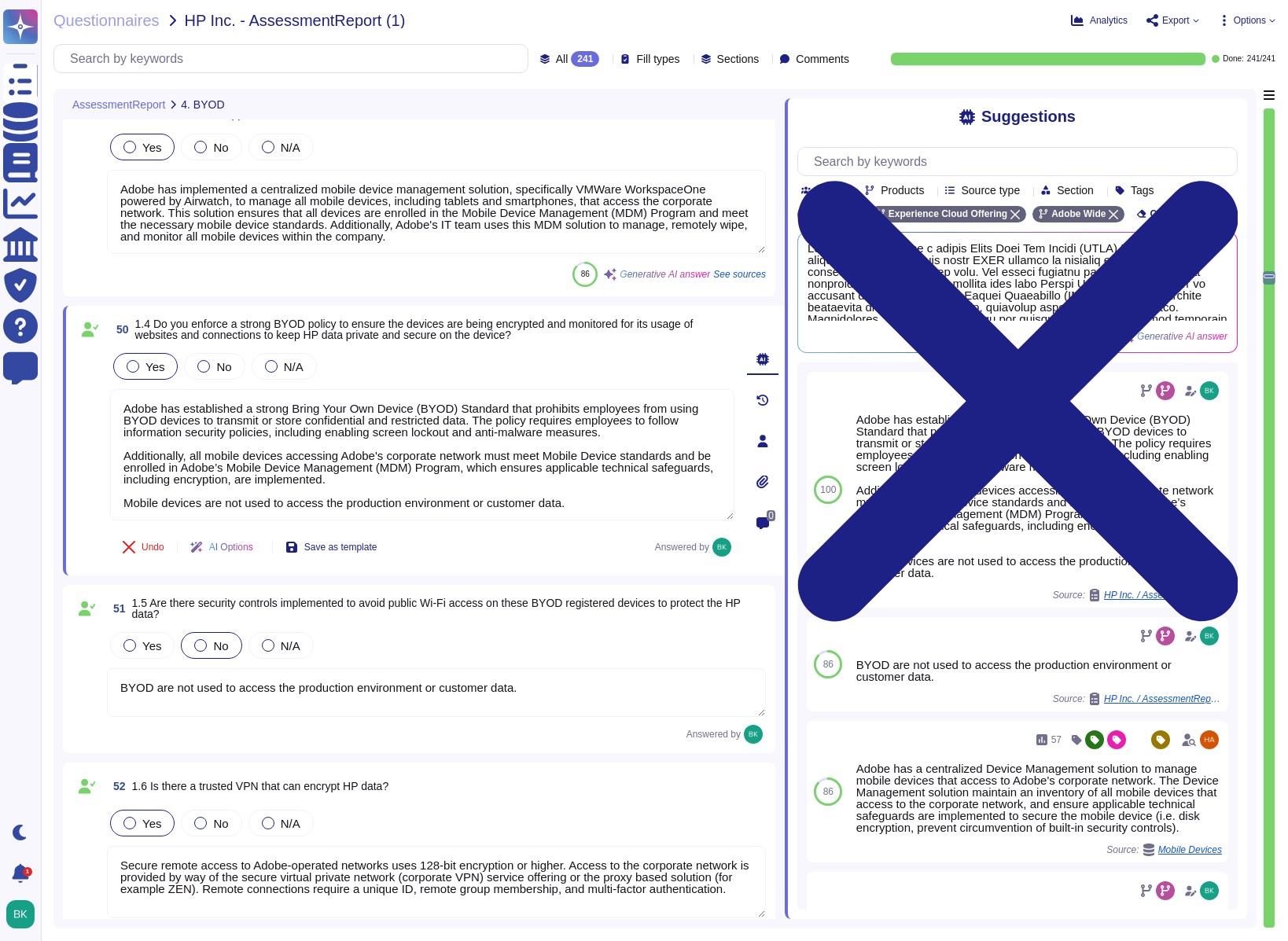
drag, startPoint x: 516, startPoint y: 688, endPoint x: 67, endPoint y: 680, distance: 449.1
click at [66, 673] on div "51 1.5 Are there security controls implemented to avoid public Wi-Fi access on …" at bounding box center [419, 669] width 713 height 169
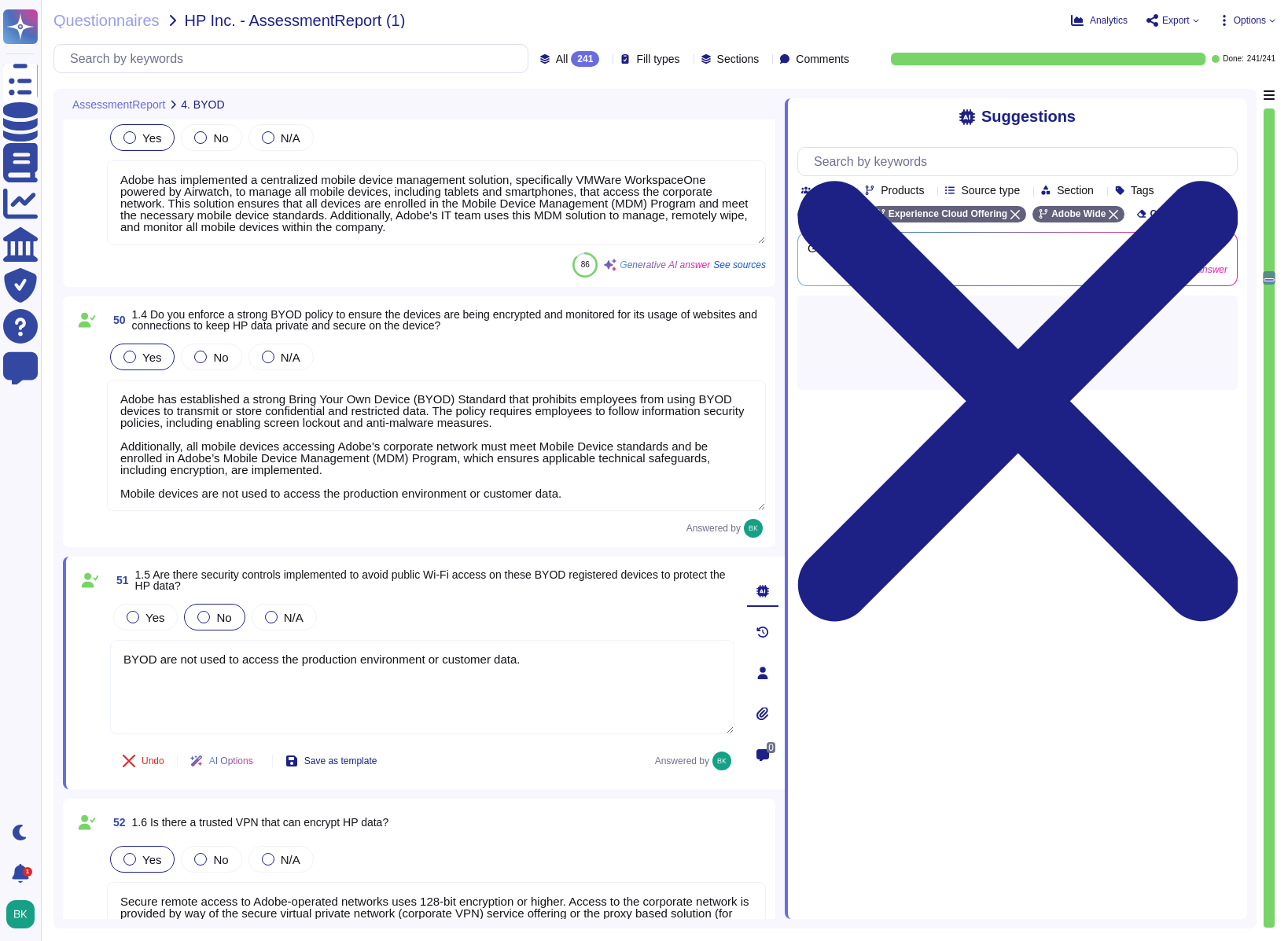
type textarea "BYOD are not used to access the production environment or customer data."
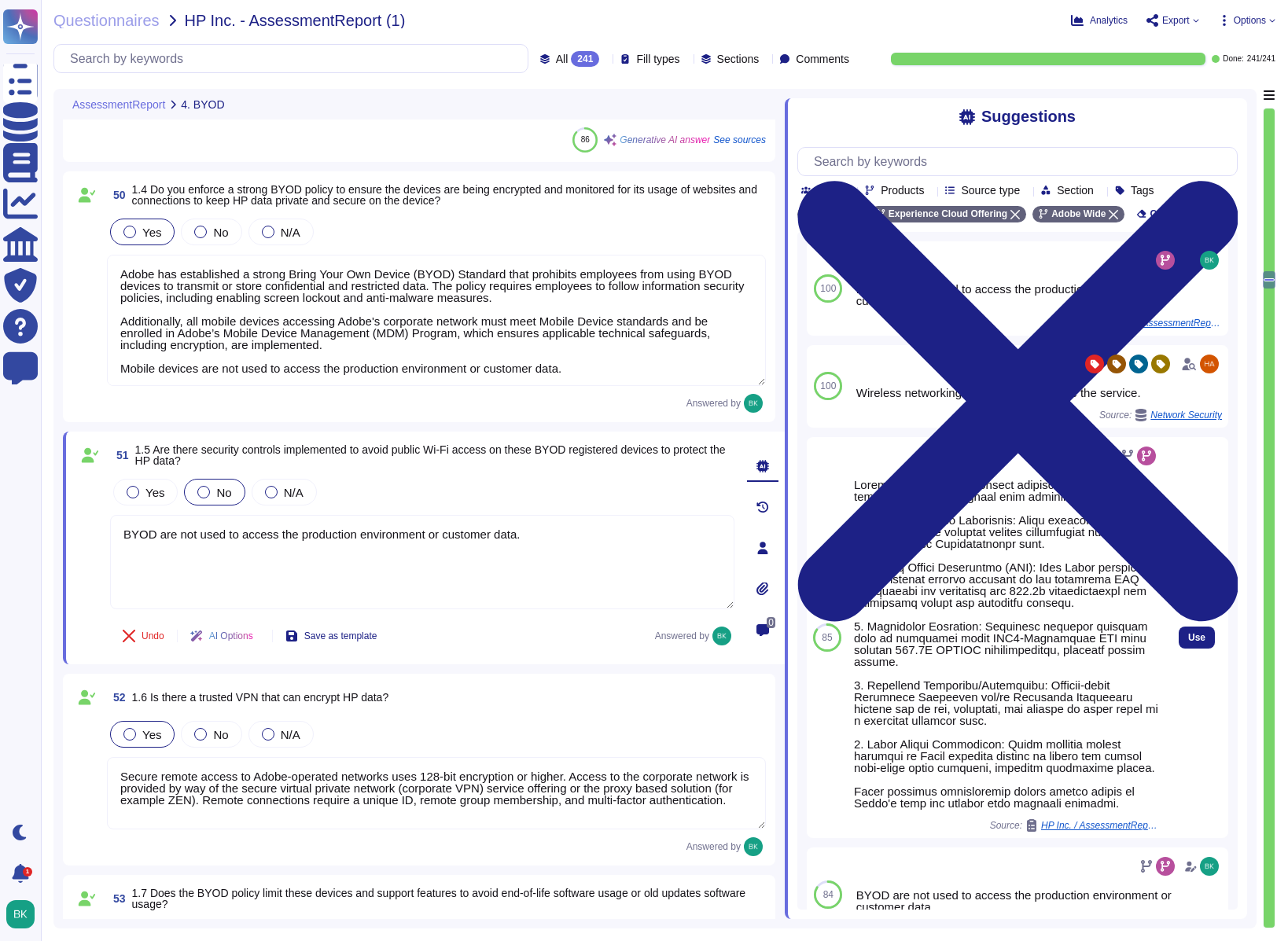
type textarea "N/A since BYOD are not used to access production environments and/or customer d…"
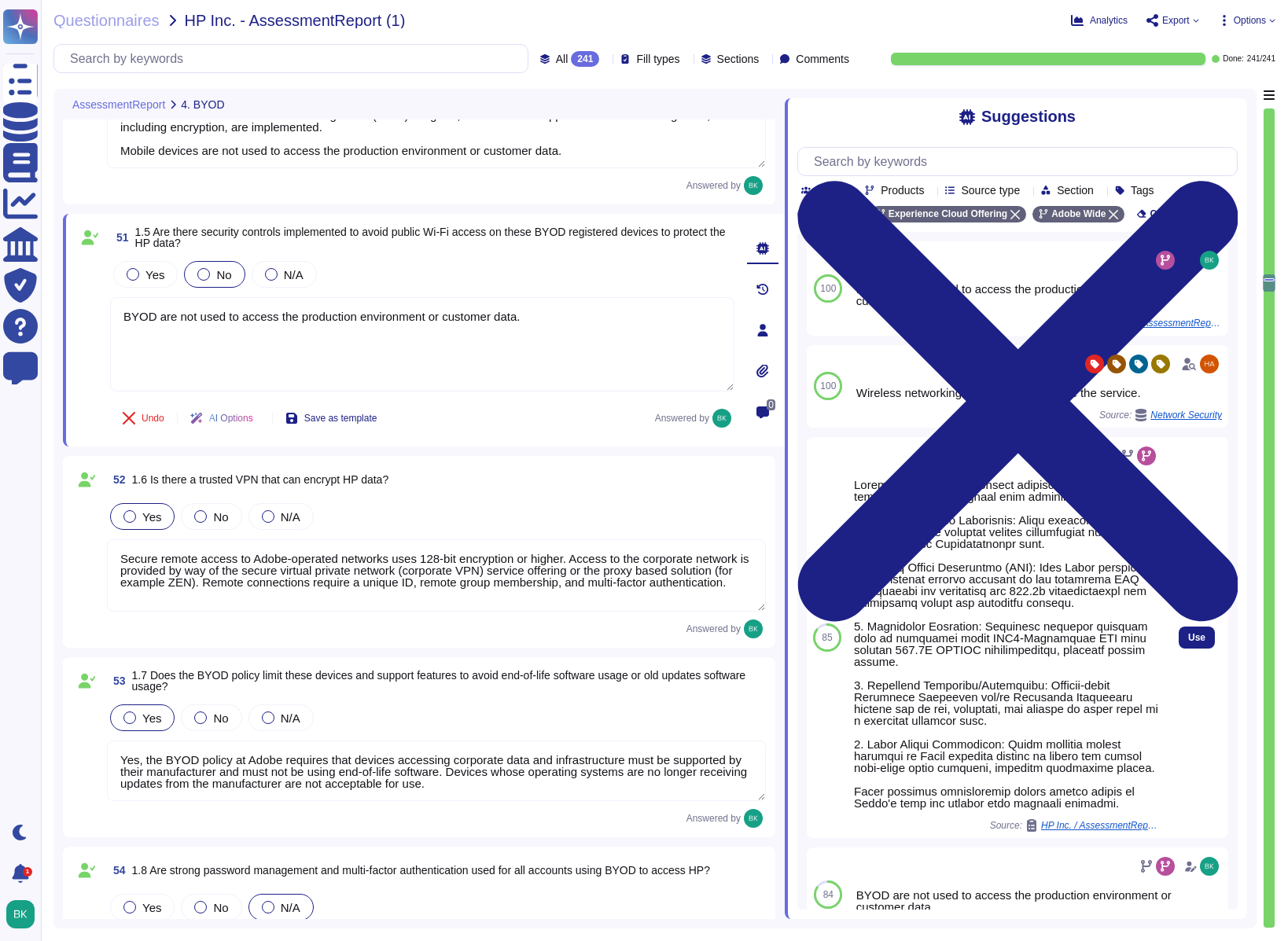
type textarea "Adobe conducts mandatory annual Security Awareness Training for all employees, …"
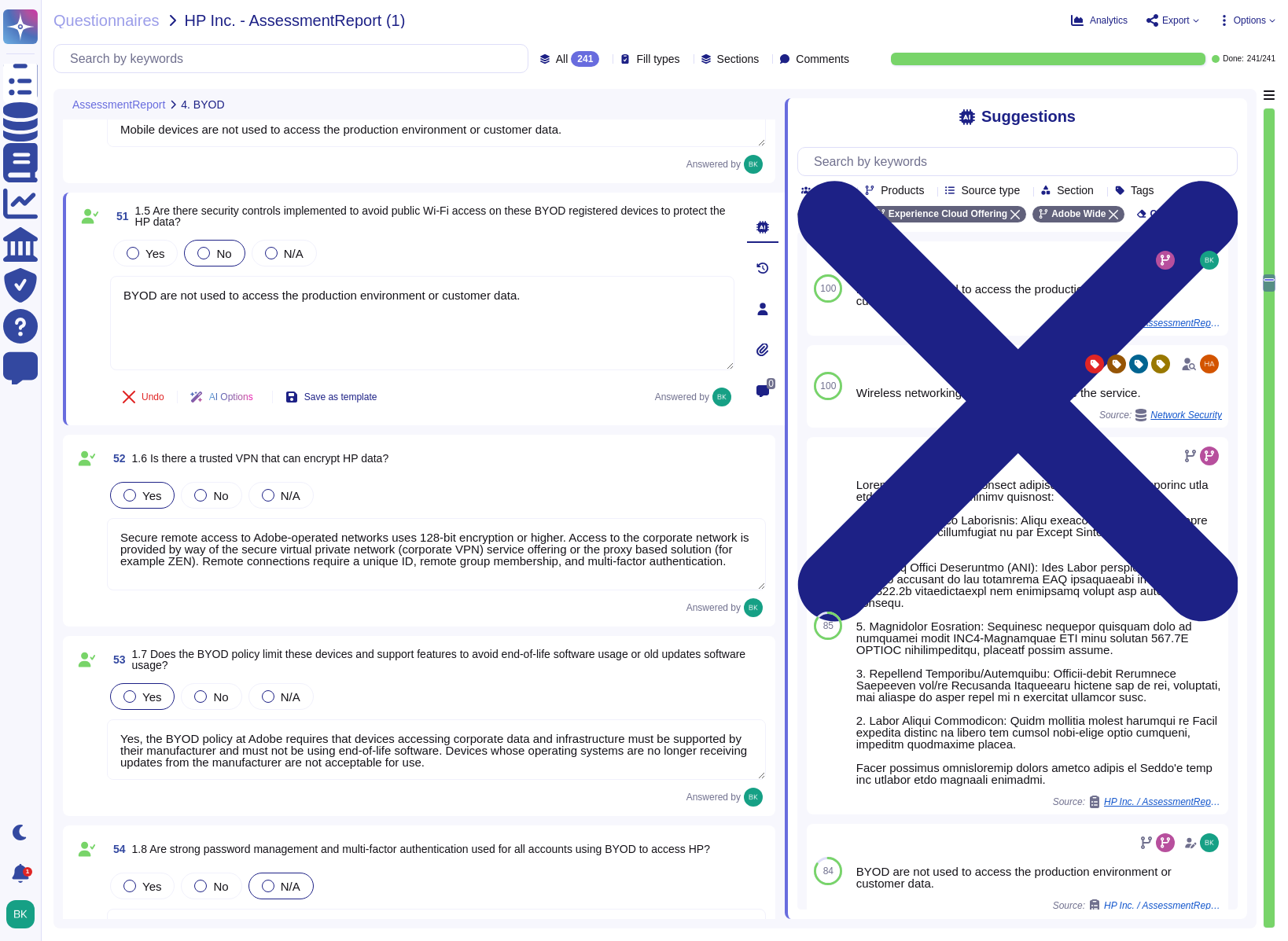
scroll to position [11944, 0]
drag, startPoint x: 227, startPoint y: 579, endPoint x: 84, endPoint y: 540, distance: 148.2
click at [84, 540] on div "52 1.6 Is there a trusted VPN that can encrypt HP data? Yes No N/A Secure remot…" at bounding box center [419, 531] width 694 height 173
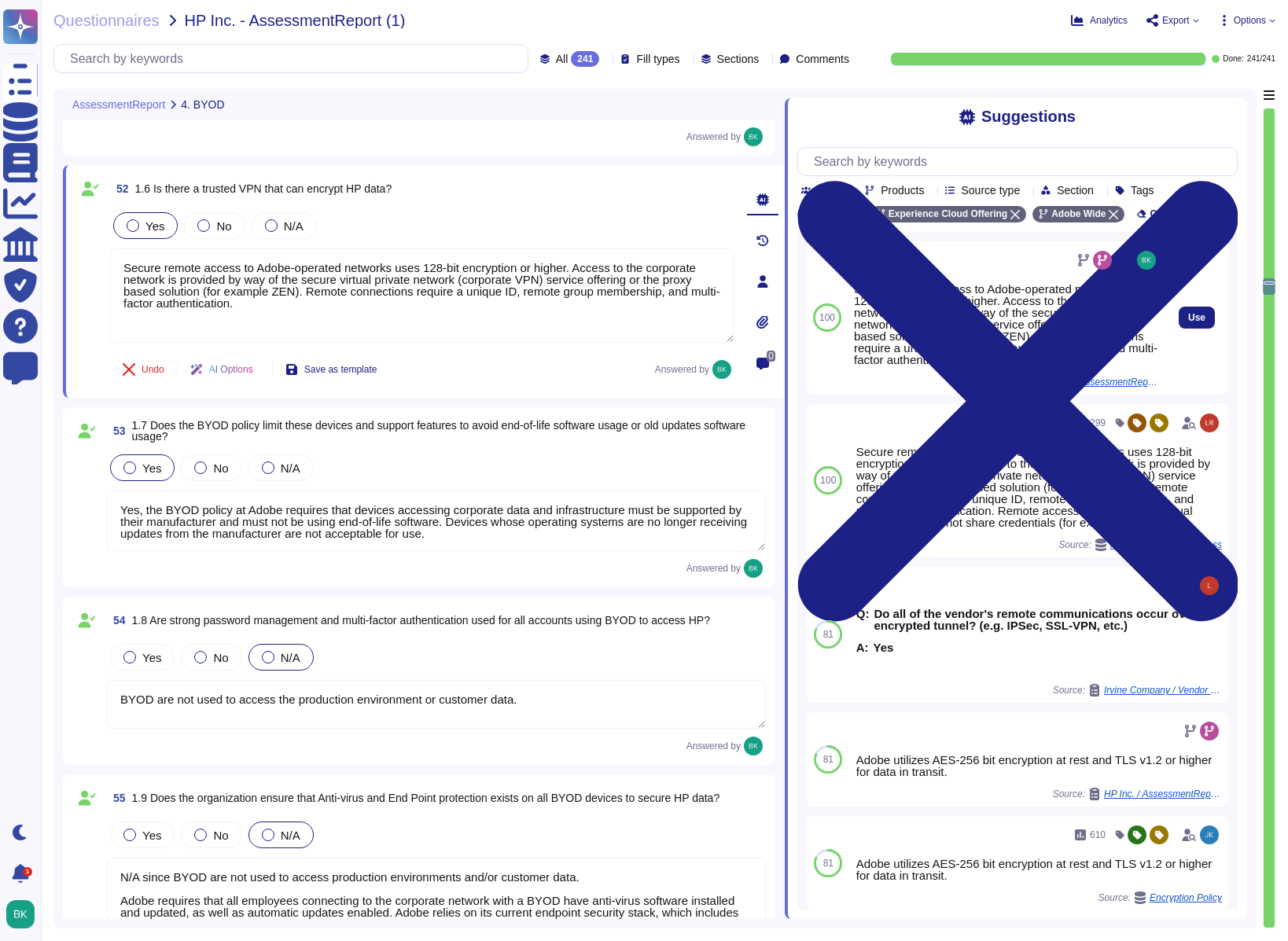
type textarea "Adobe's BYOD policies specify that anyone who violates the BYOD Standard may be…"
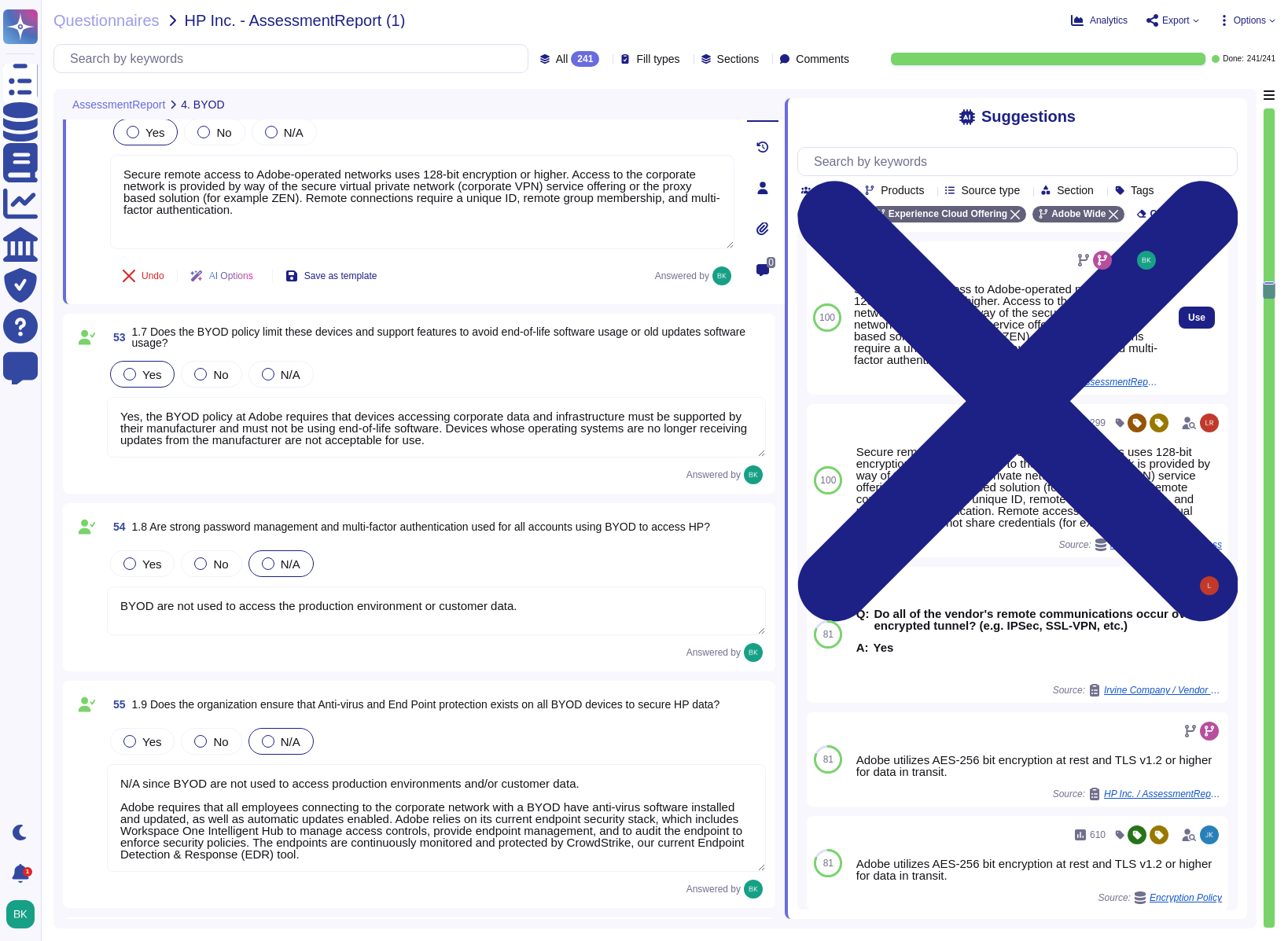
scroll to position [12235, 0]
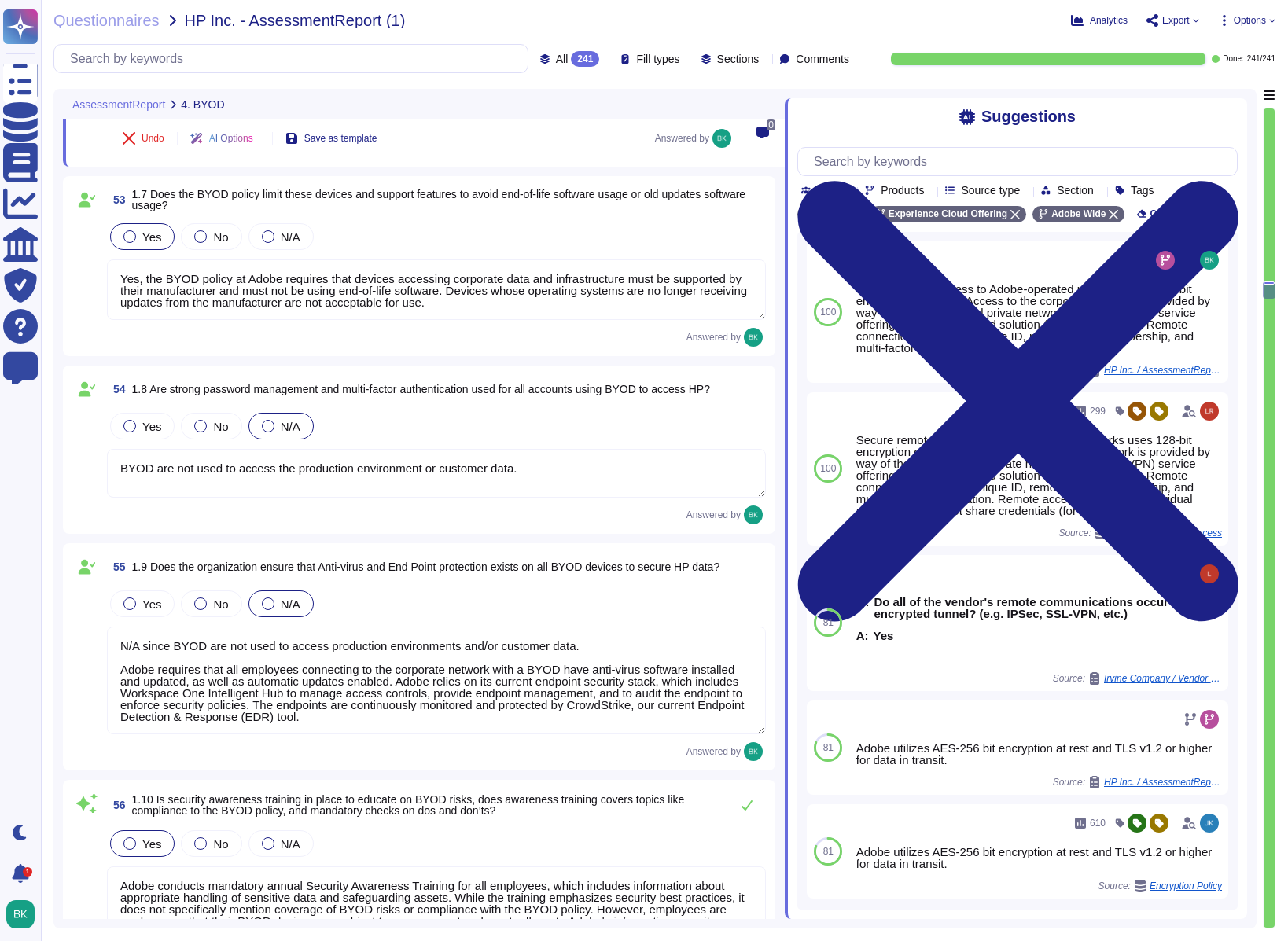
type textarea "Employees are made aware of the Acceptable Use of BYOD devices through Adobe's …"
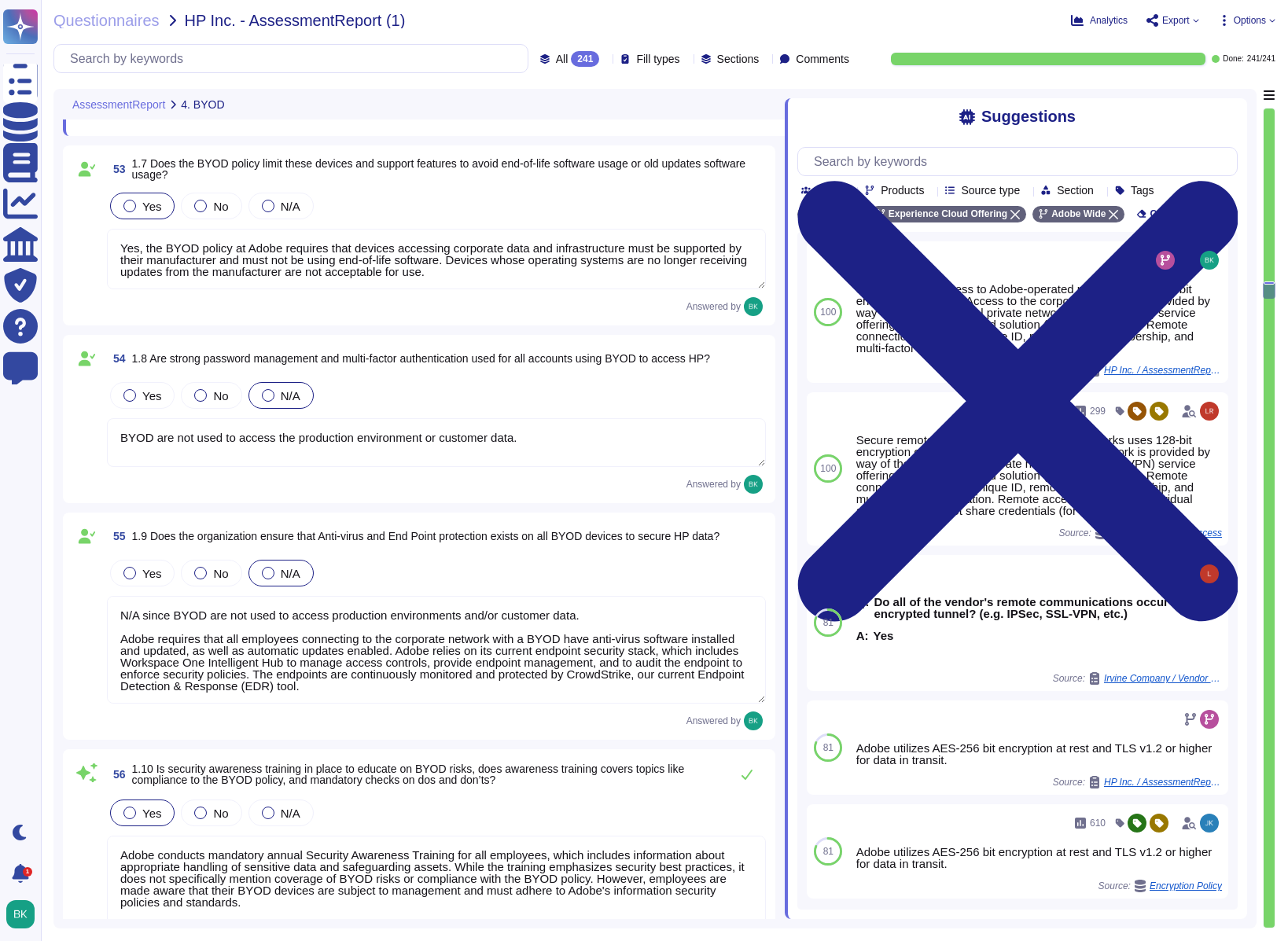
scroll to position [12404, 0]
drag, startPoint x: 549, startPoint y: 435, endPoint x: 76, endPoint y: 434, distance: 473.0
click at [76, 434] on div "54 1.8 Are strong password management and multi-factor authentication used for …" at bounding box center [419, 417] width 694 height 150
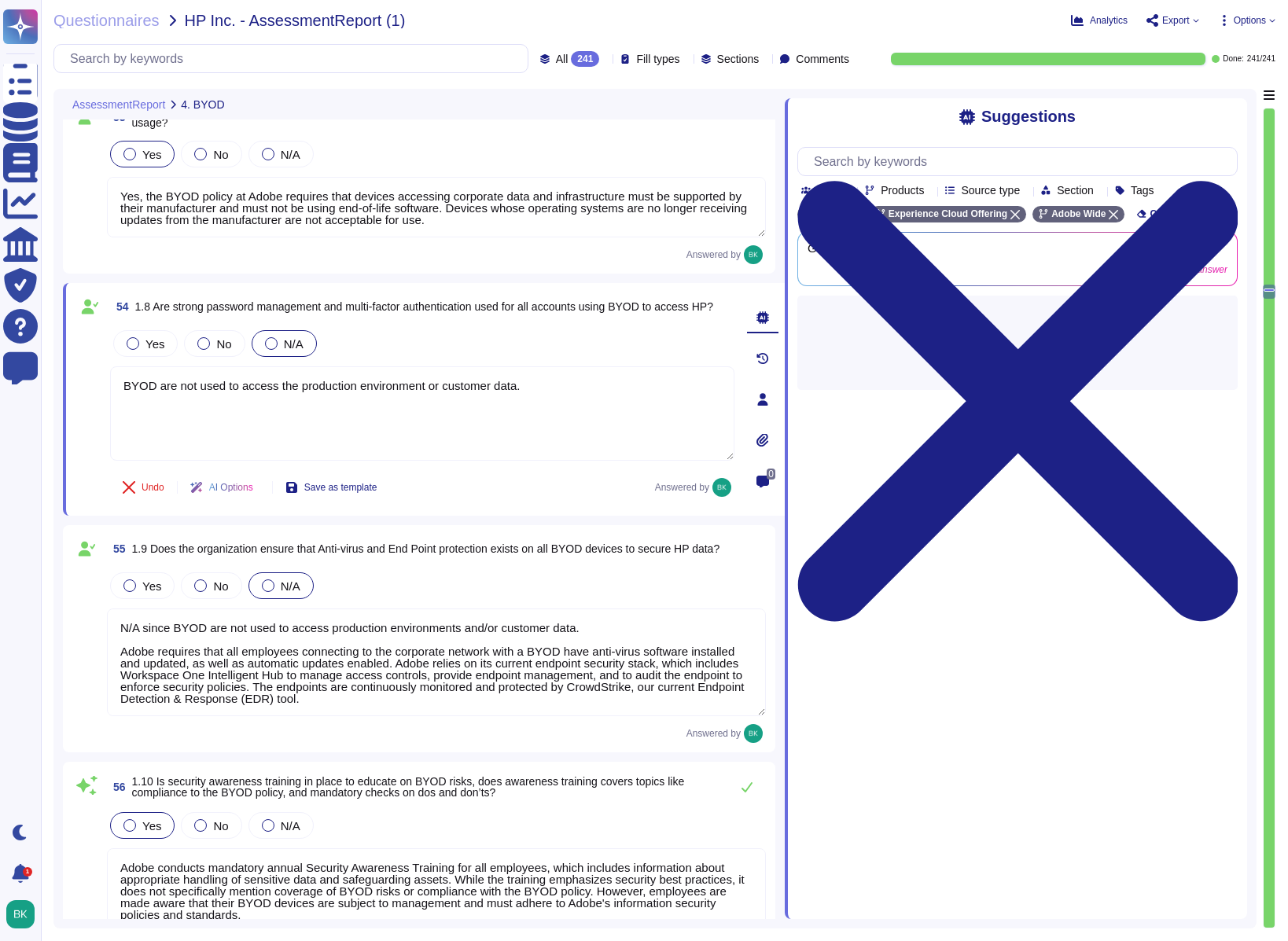
type textarea "Employees are made aware of the Acceptable Use of BYOD devices through Adobe's …"
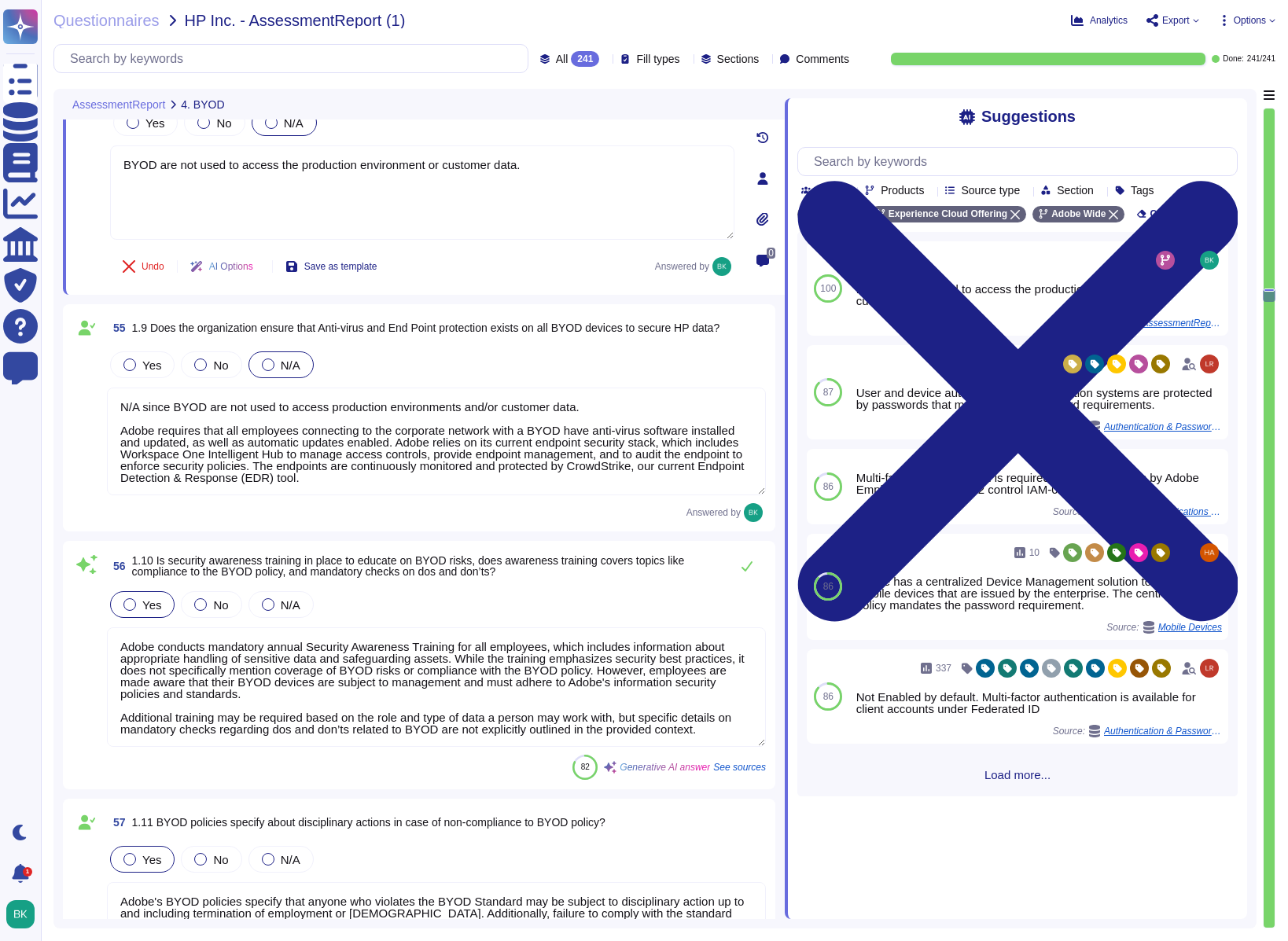
scroll to position [12631, 0]
type textarea "Yes, our organization has clearly defined roles and responsibilities for managi…"
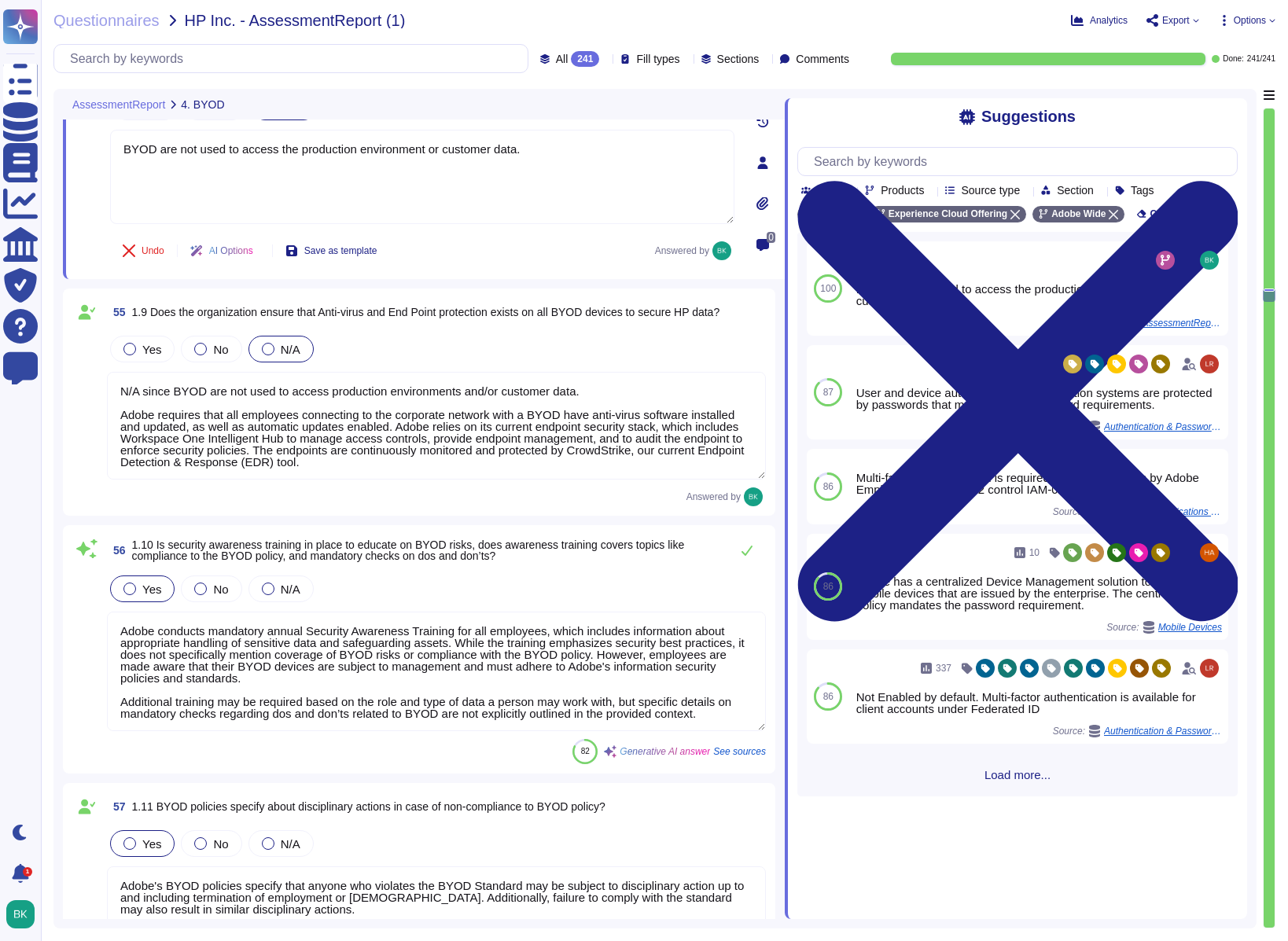
scroll to position [2, 0]
click at [426, 413] on textarea "N/A since BYOD are not used to access production environments and/or customer d…" at bounding box center [436, 426] width 659 height 108
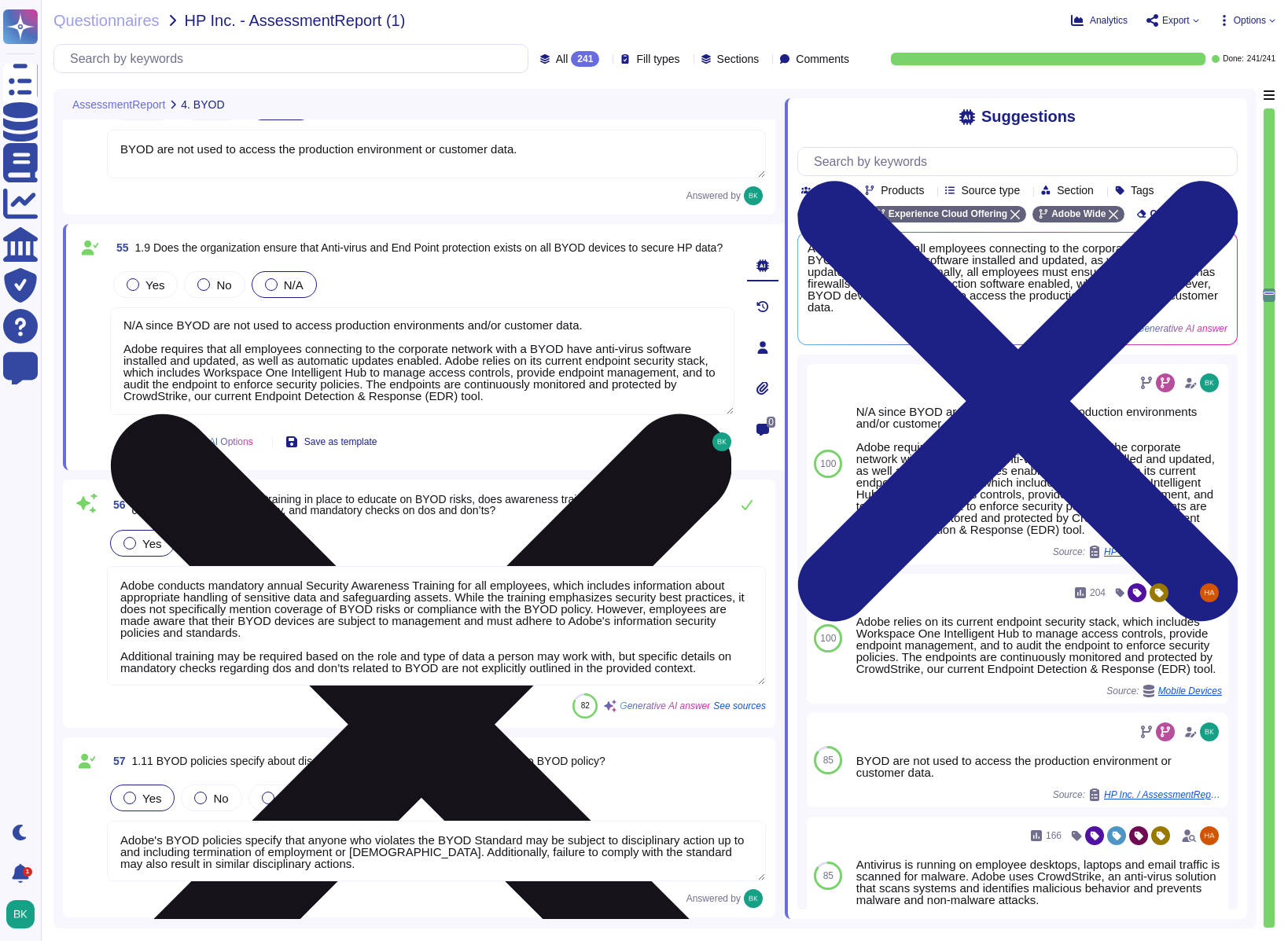
click at [253, 356] on textarea "N/A since BYOD are not used to access production environments and/or customer d…" at bounding box center [422, 362] width 624 height 108
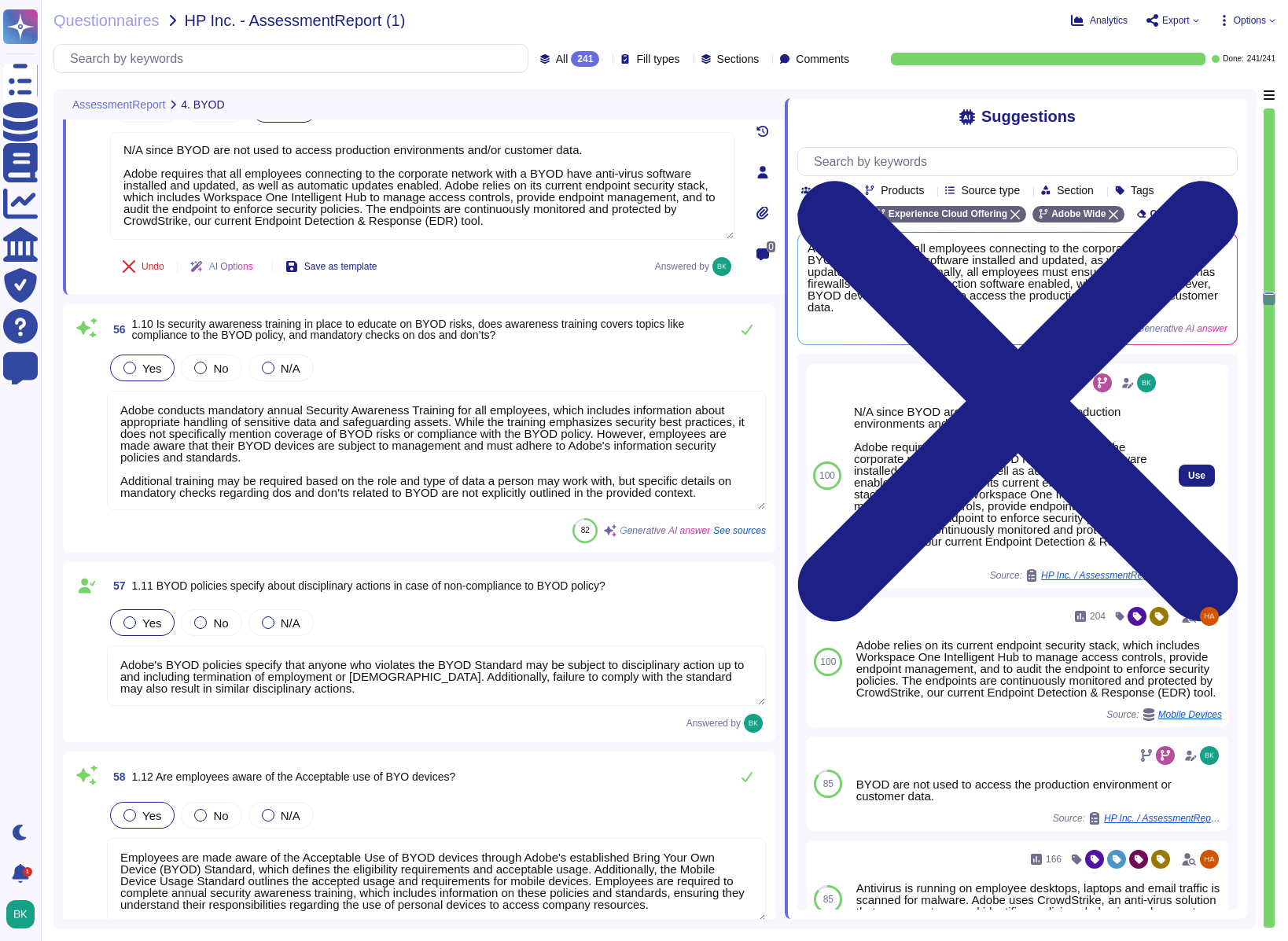
type textarea "Background checks are completed on all new hires, including contractors, prior …"
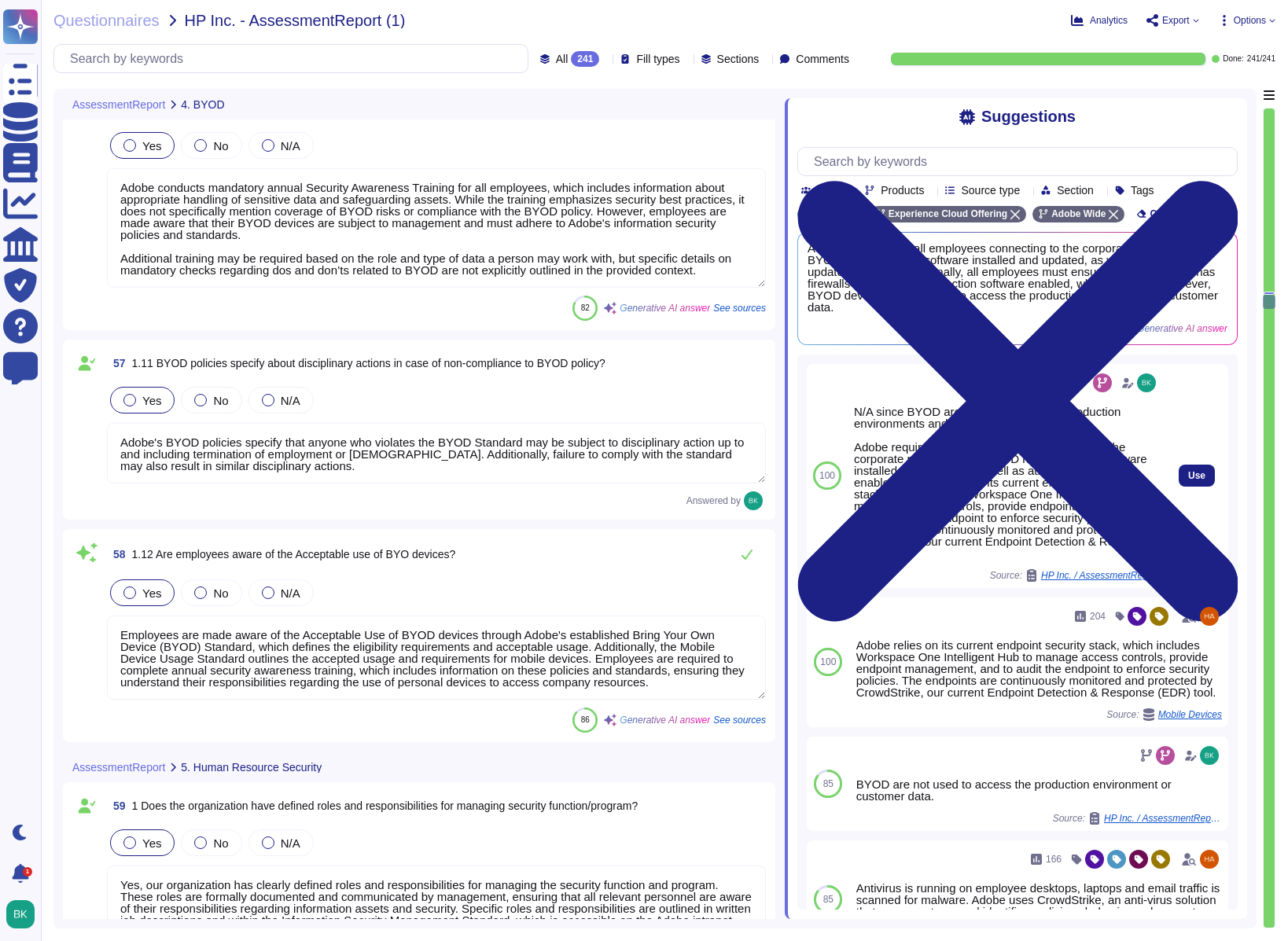
scroll to position [13024, 0]
type textarea "Yes, constituents are required to sign several agreements at the start of their…"
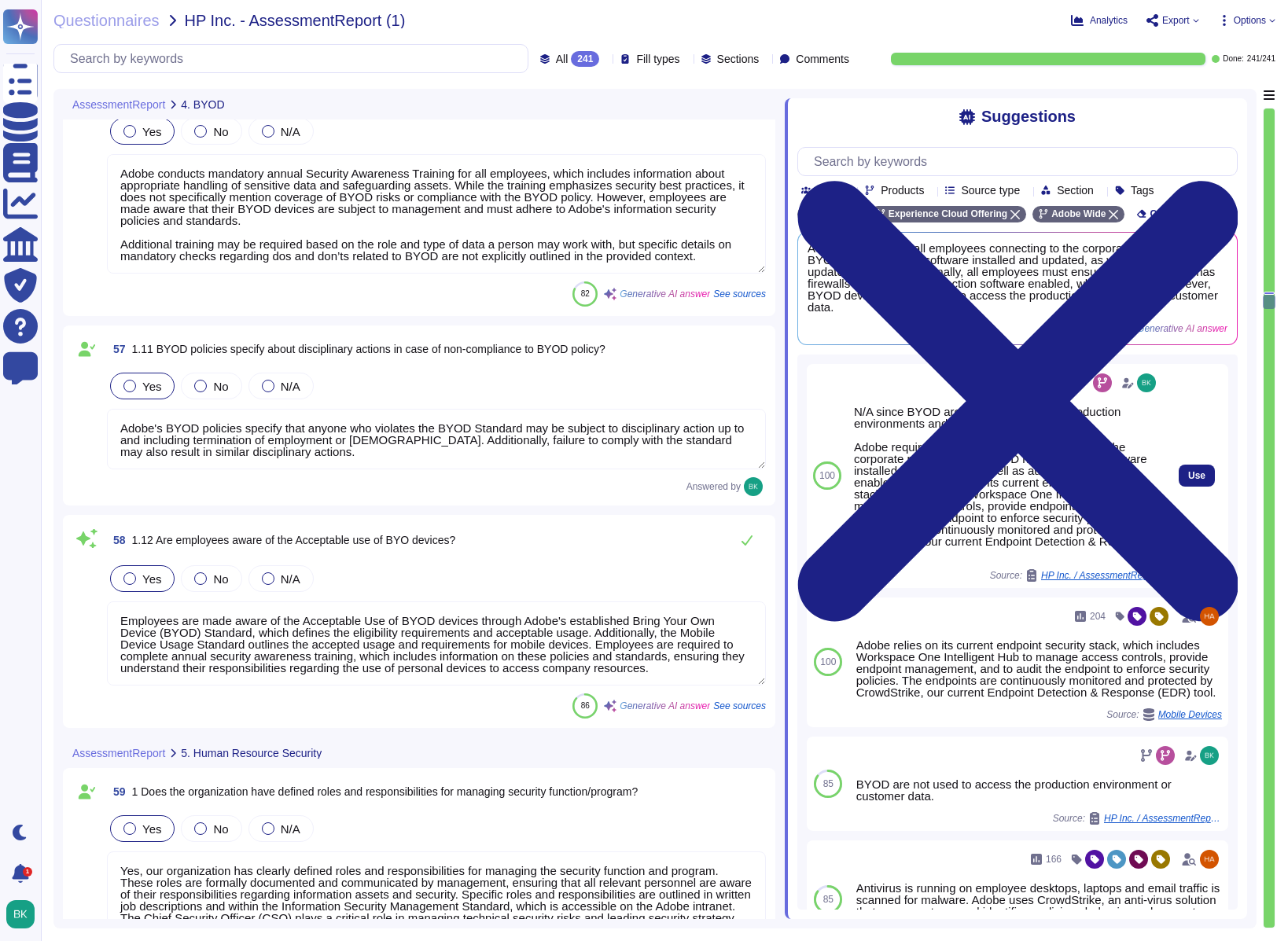
scroll to position [2, 0]
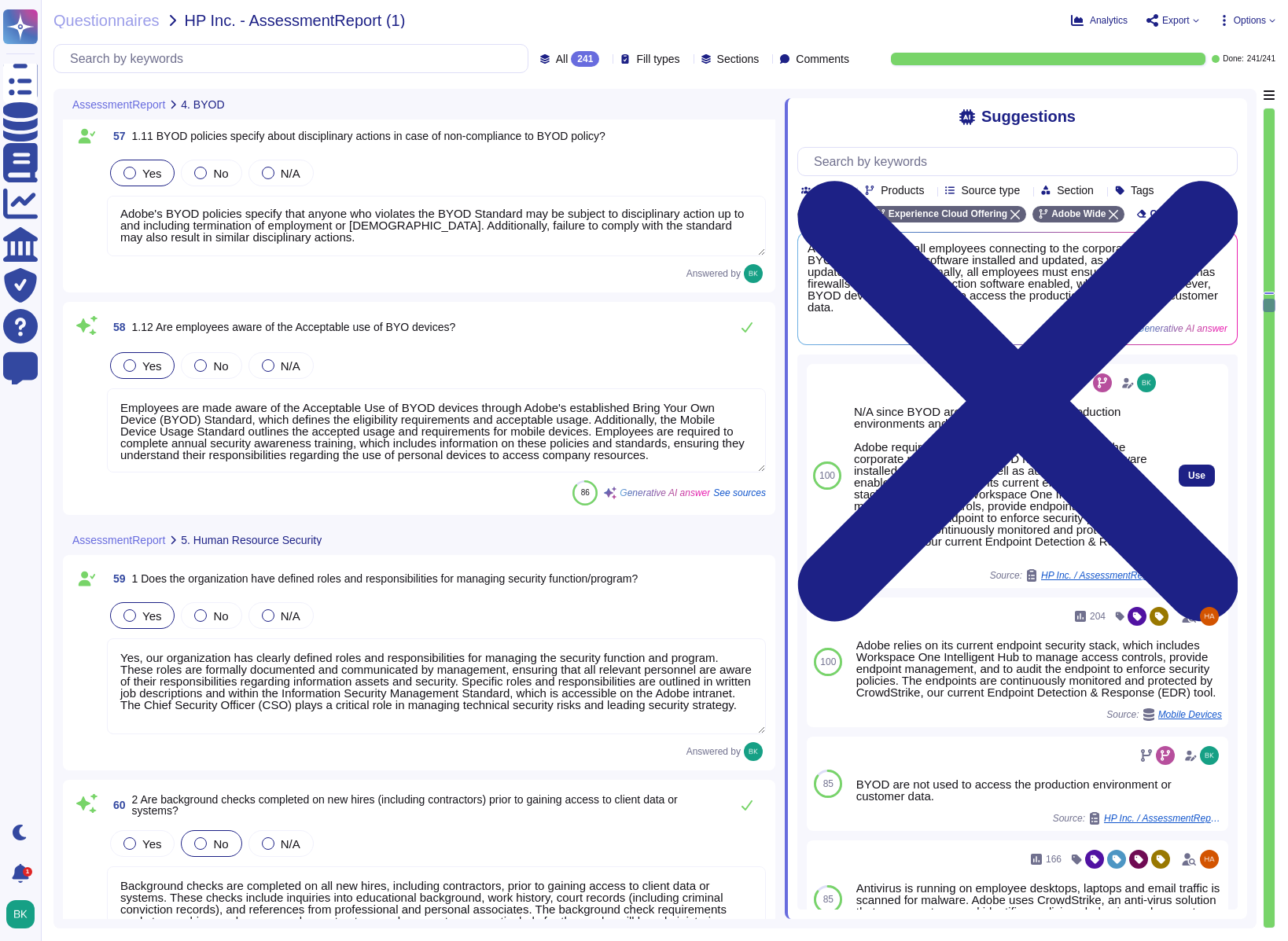
type textarea "Adobe provides ongoing basic Security and Privacy awareness training to all emp…"
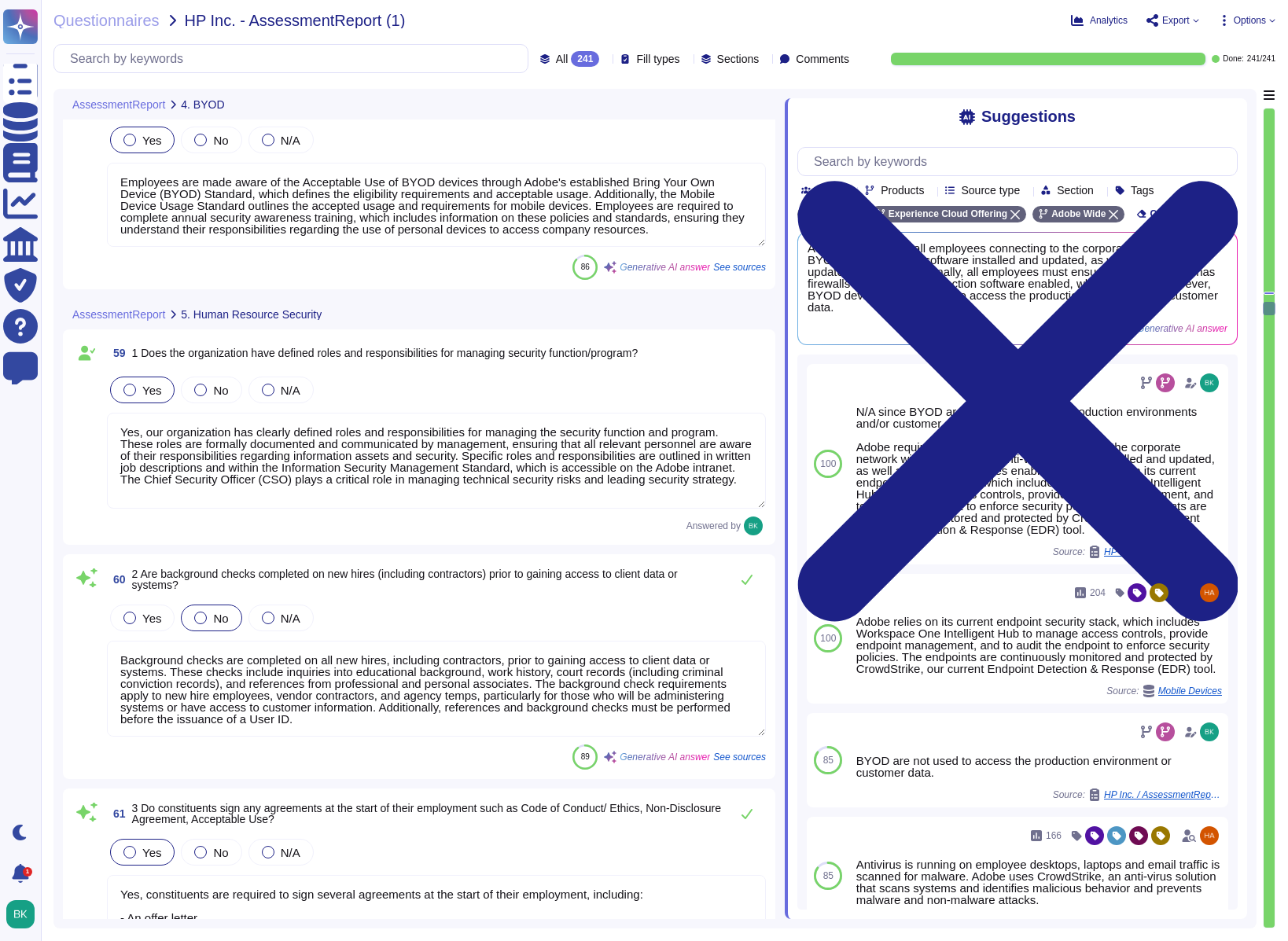
type textarea "Yes, Adobe conducts targeted role-based training at least annually for staff wh…"
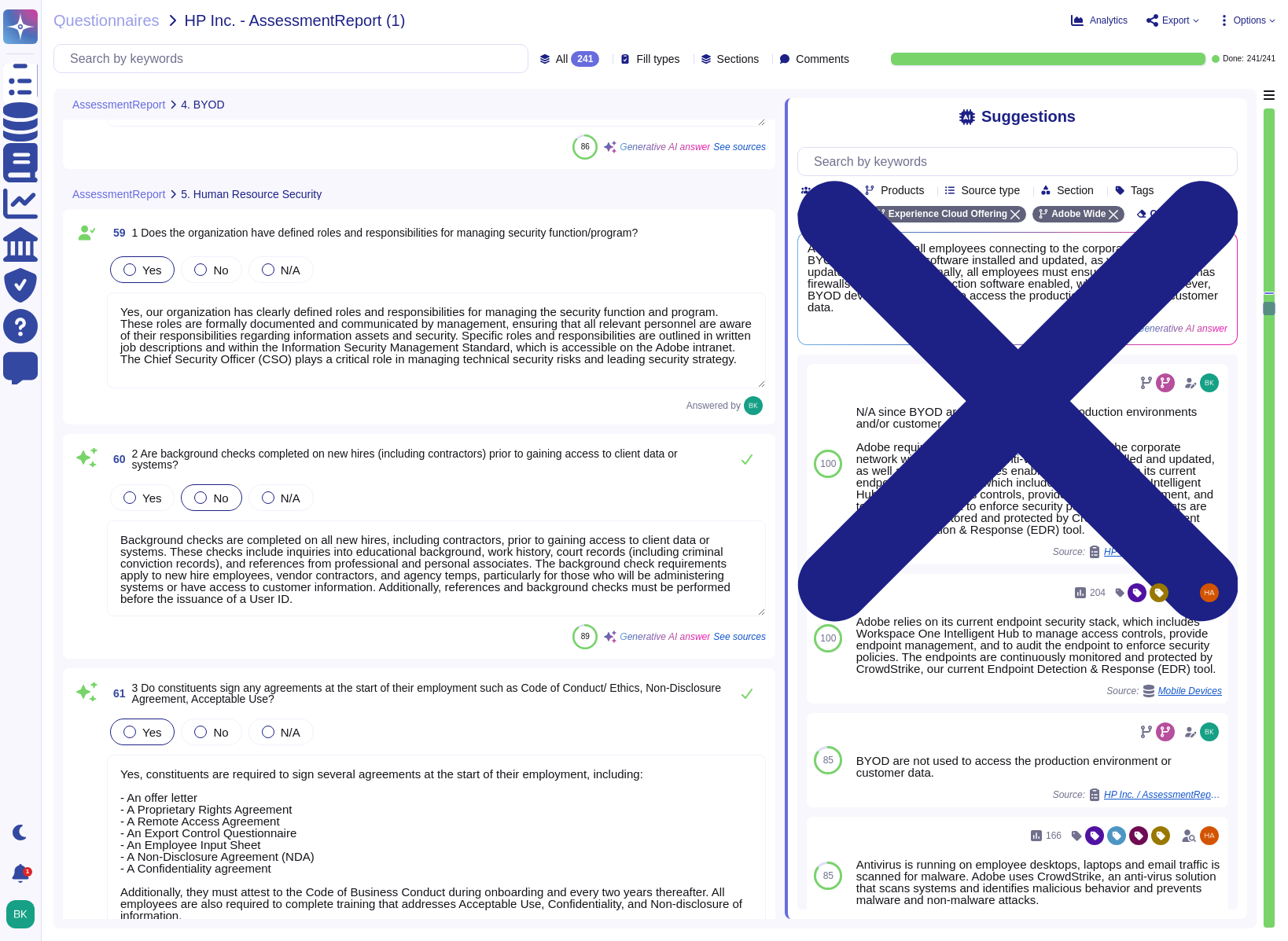
scroll to position [13584, 0]
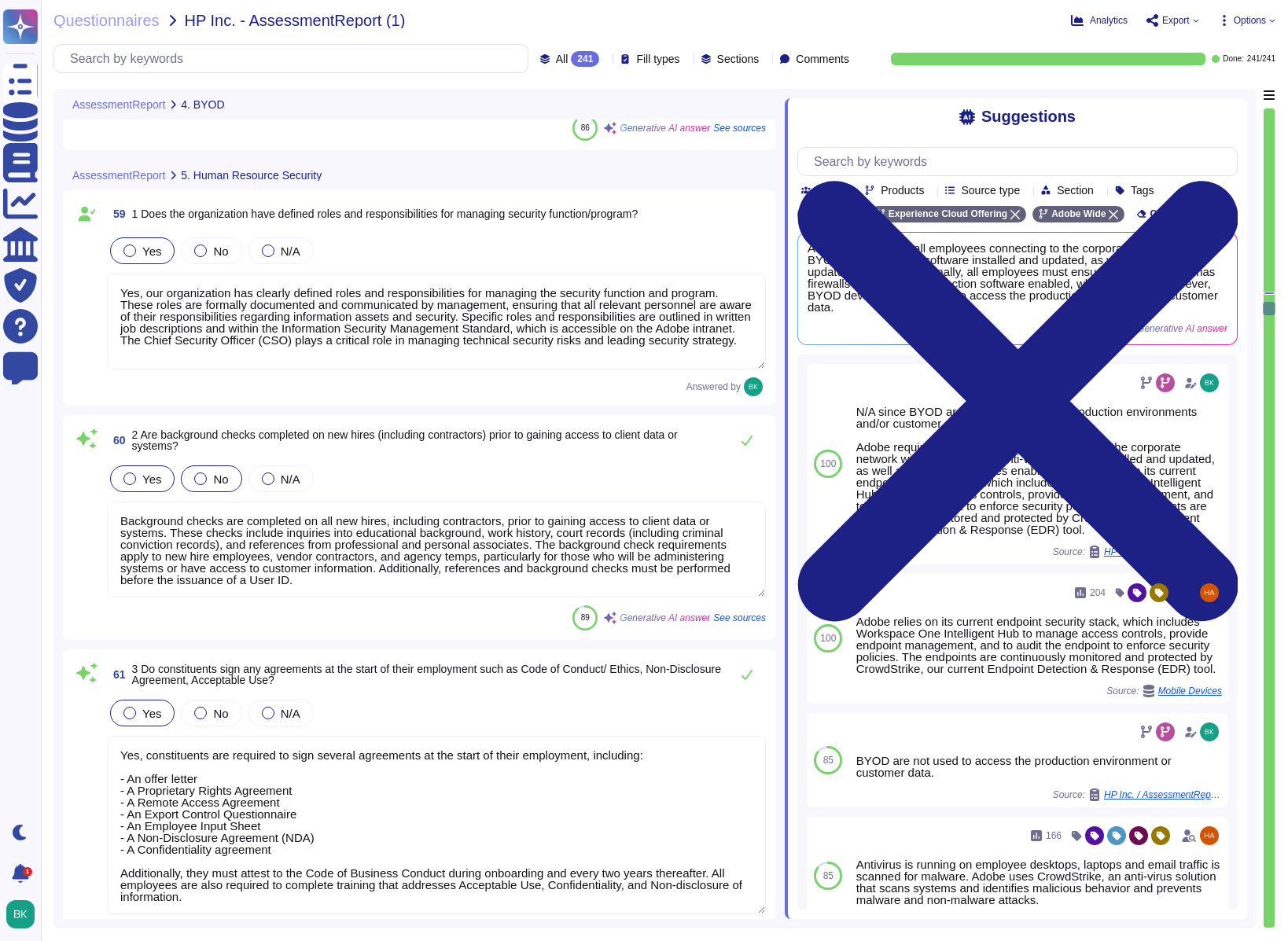
click at [128, 481] on div at bounding box center [129, 479] width 12 height 12
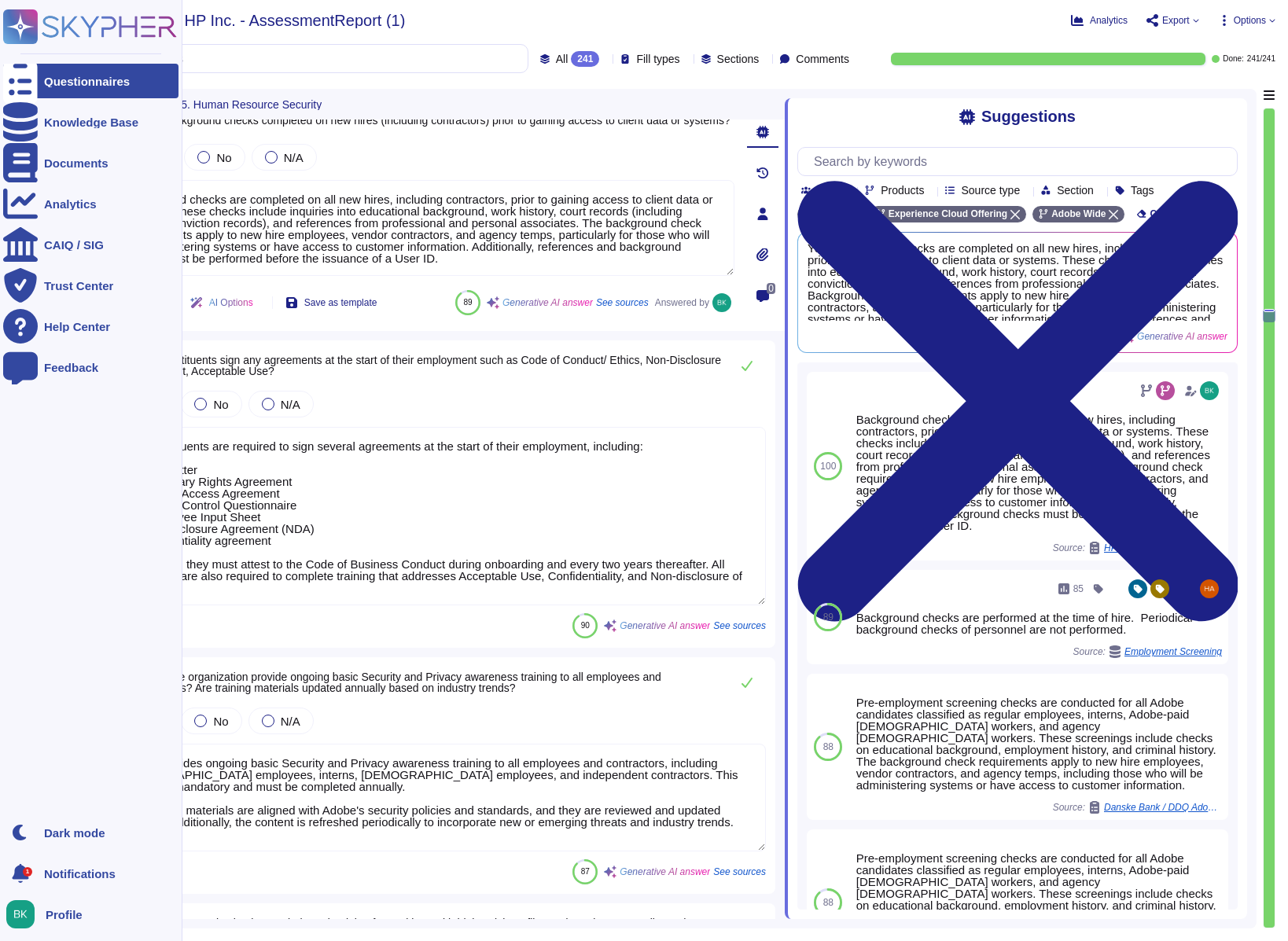
type textarea "Adobe requires employees to complete general security awareness training on an …"
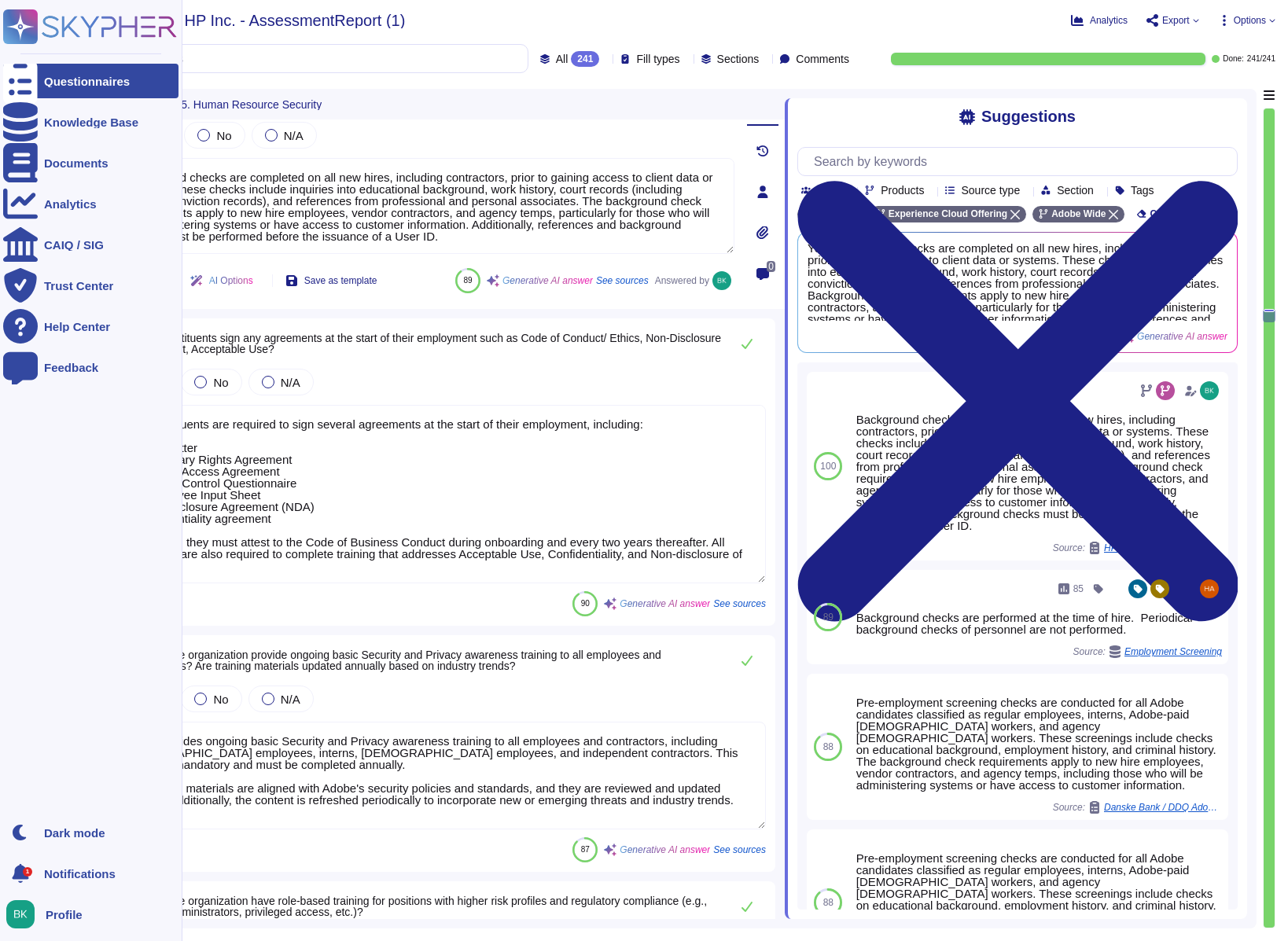
scroll to position [2, 0]
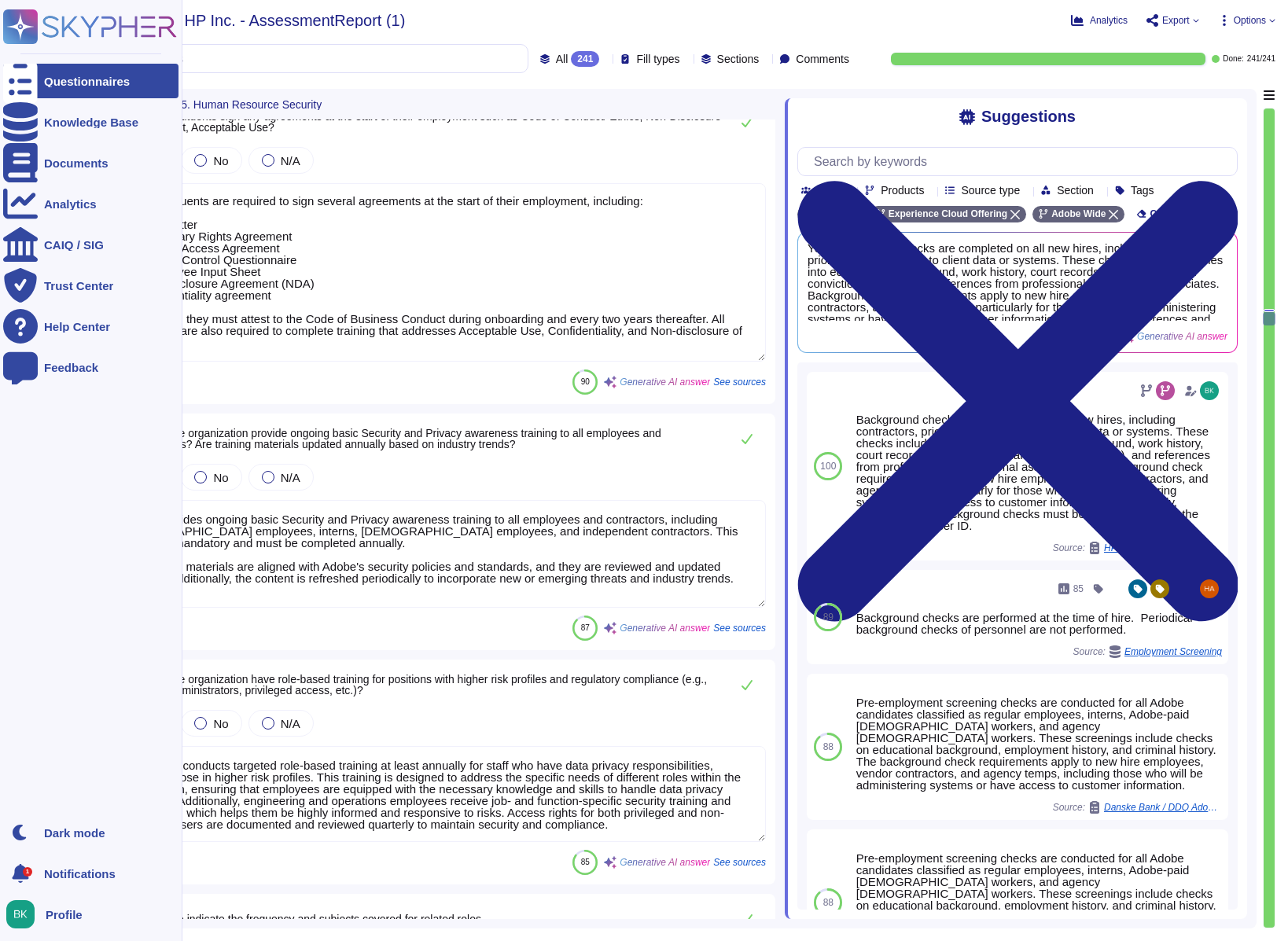
type textarea "Yes, Adobe tracks progress against mandatory training requirements. All trainin…"
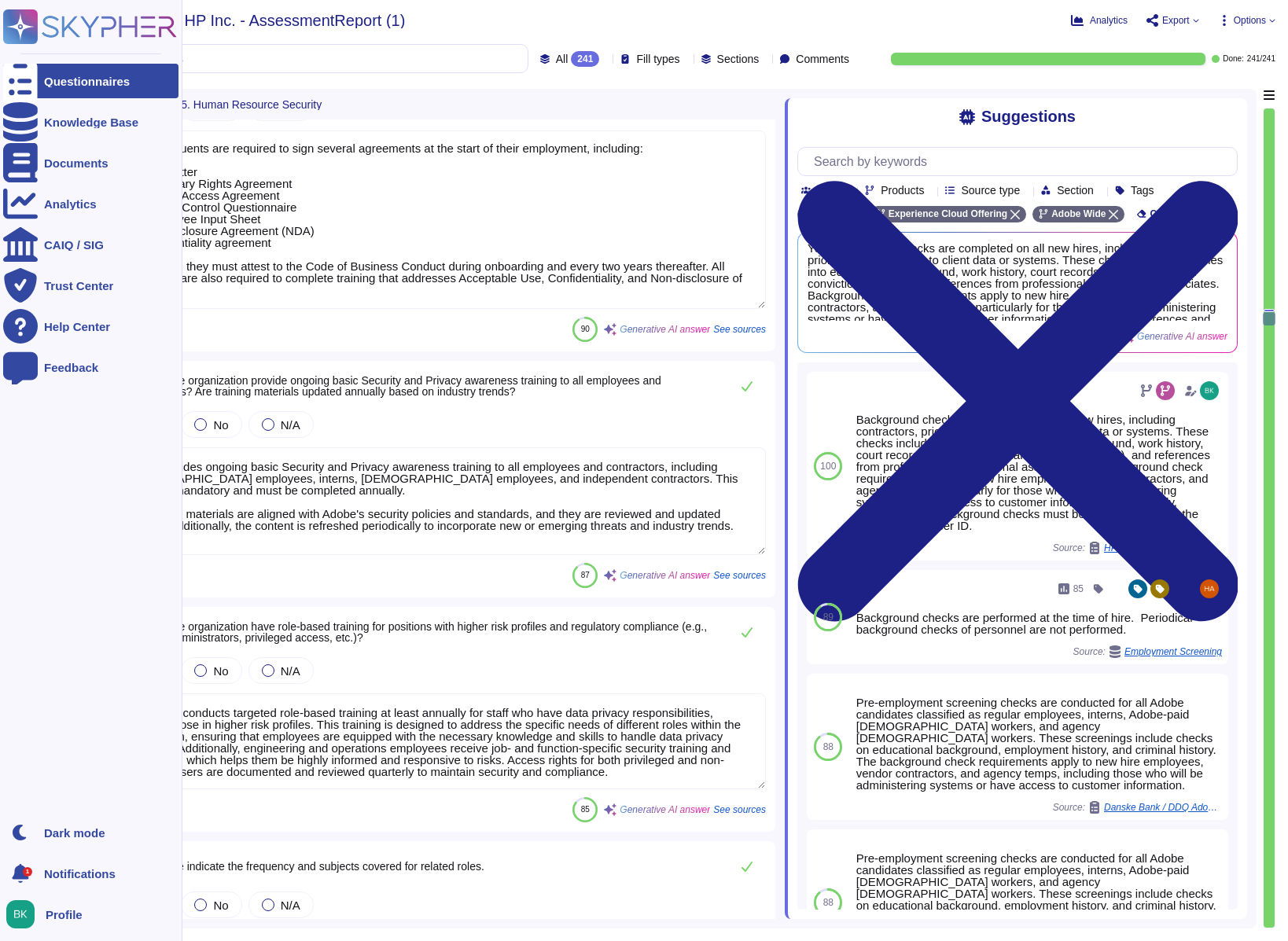
scroll to position [14183, 0]
type textarea "Yes, Adobe has a disciplinary process for non-compliance with information secur…"
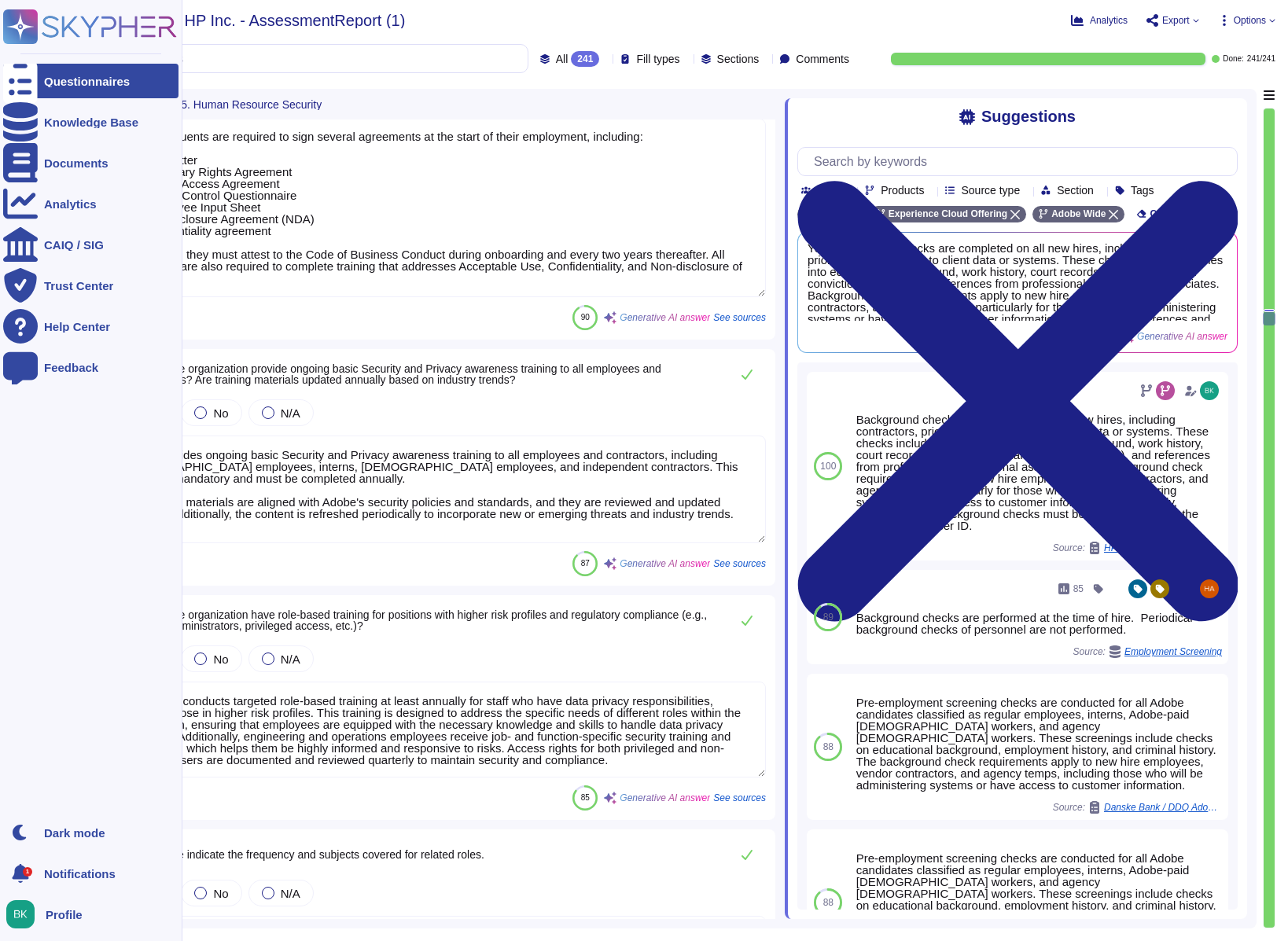
scroll to position [2, 0]
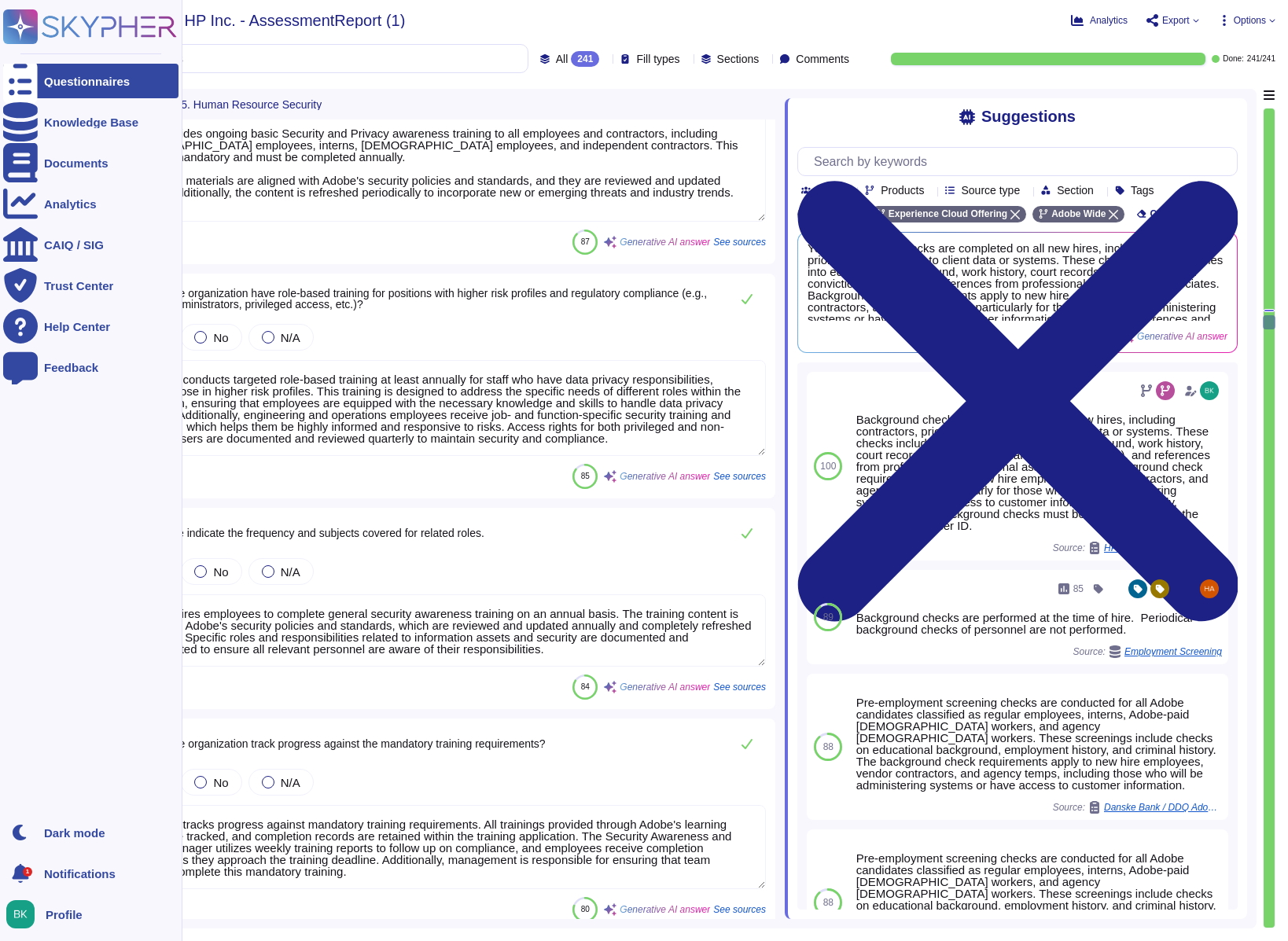
type textarea "Yes, Adobe has a documented termination process managed by the Employee Success…"
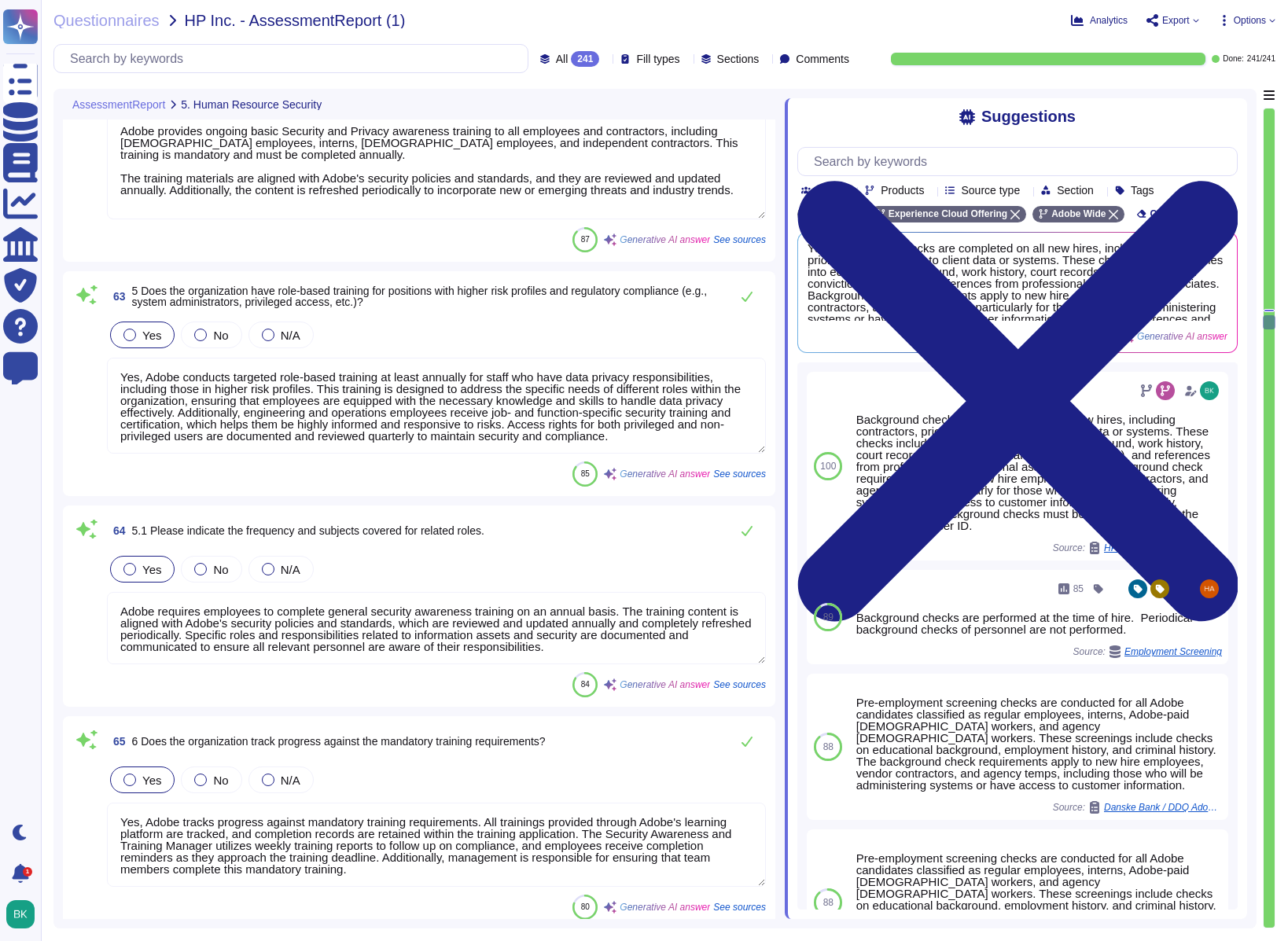
click at [556, 416] on textarea "Yes, Adobe conducts targeted role-based training at least annually for staff wh…" at bounding box center [436, 405] width 659 height 96
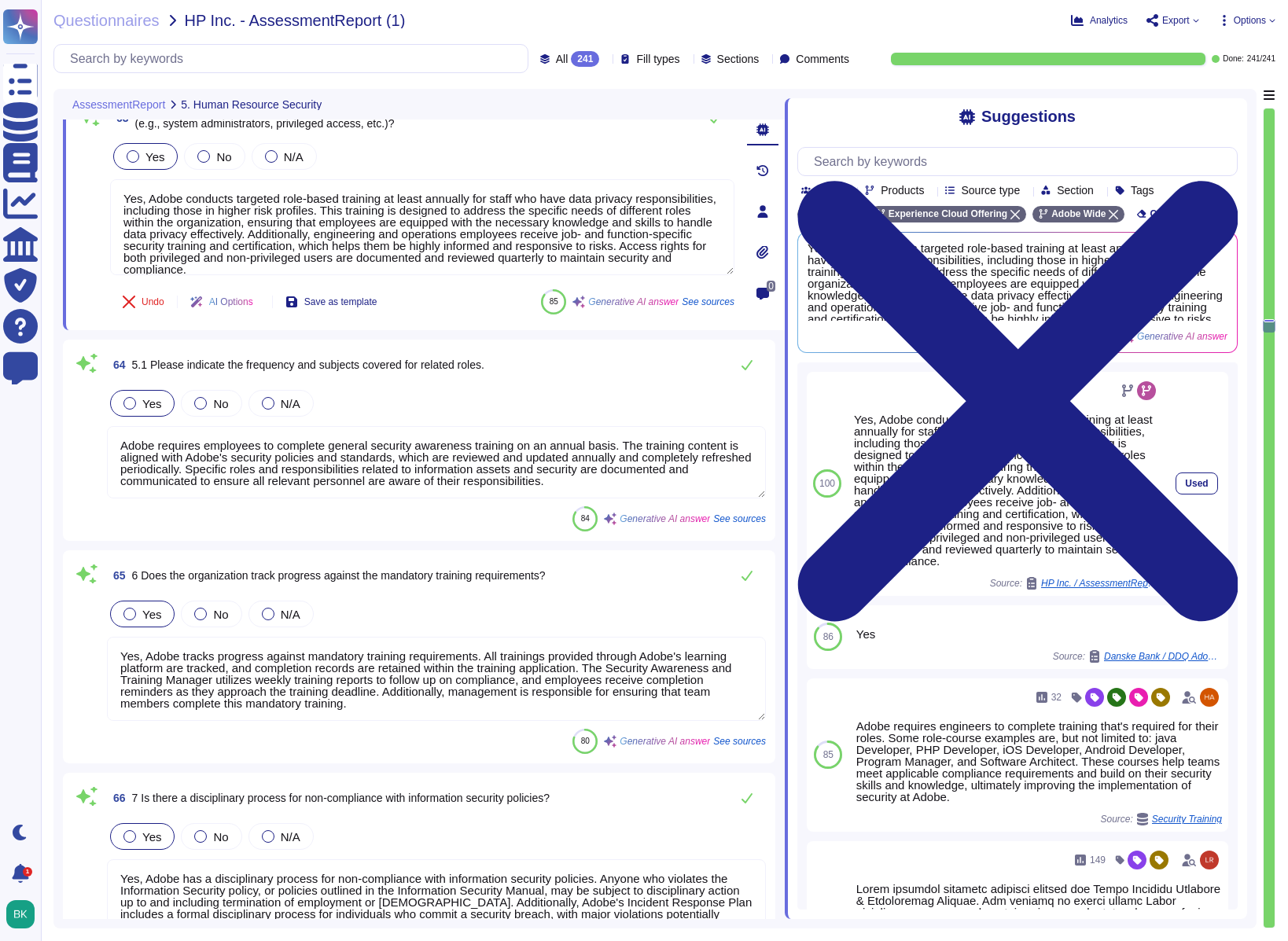
type textarea "Yes, Adobe People Resources sends email notifications to relevant stakeholders,…"
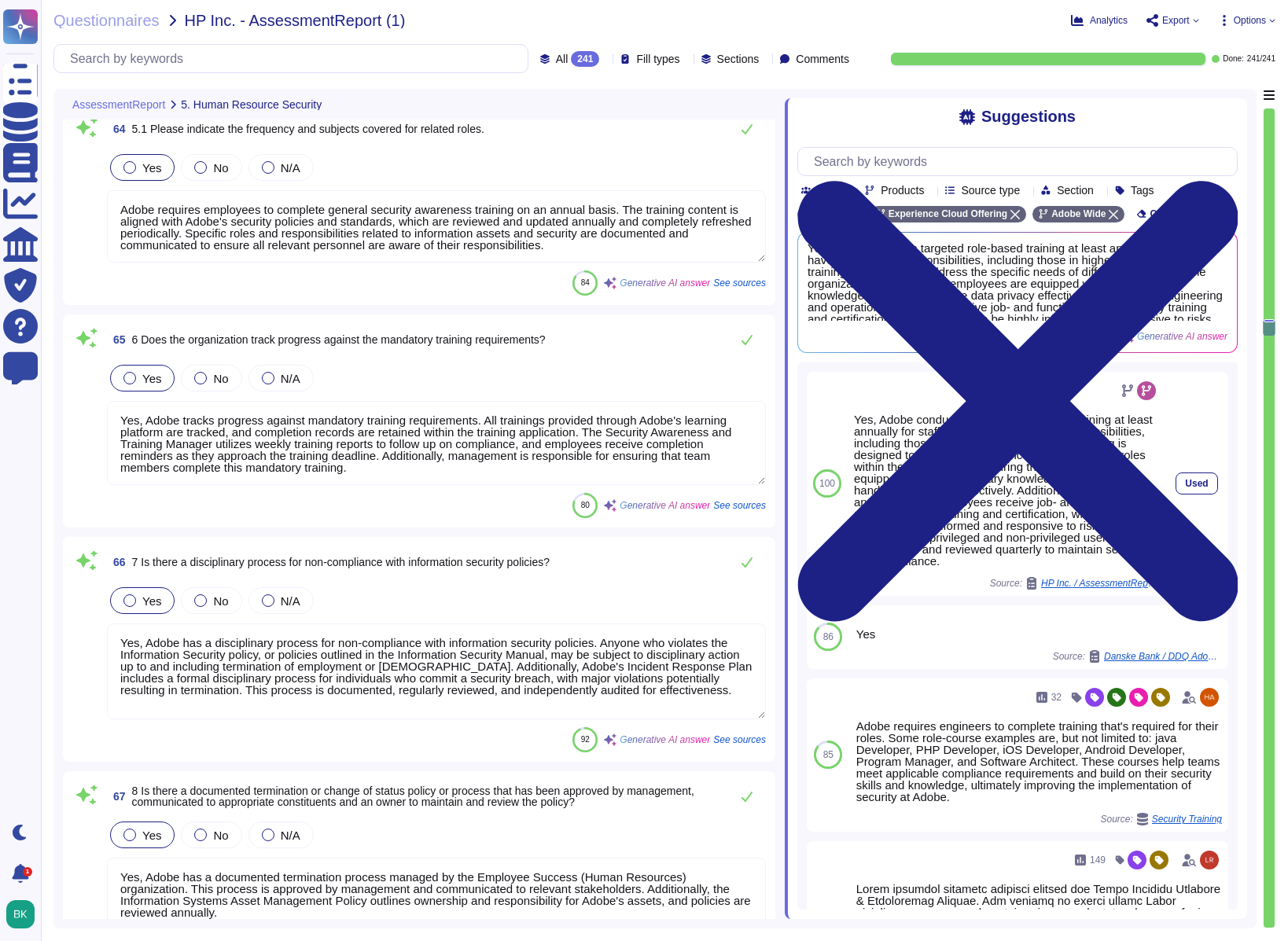
type textarea "Notification is provided as part of Adobe's incident response when necessary. I…"
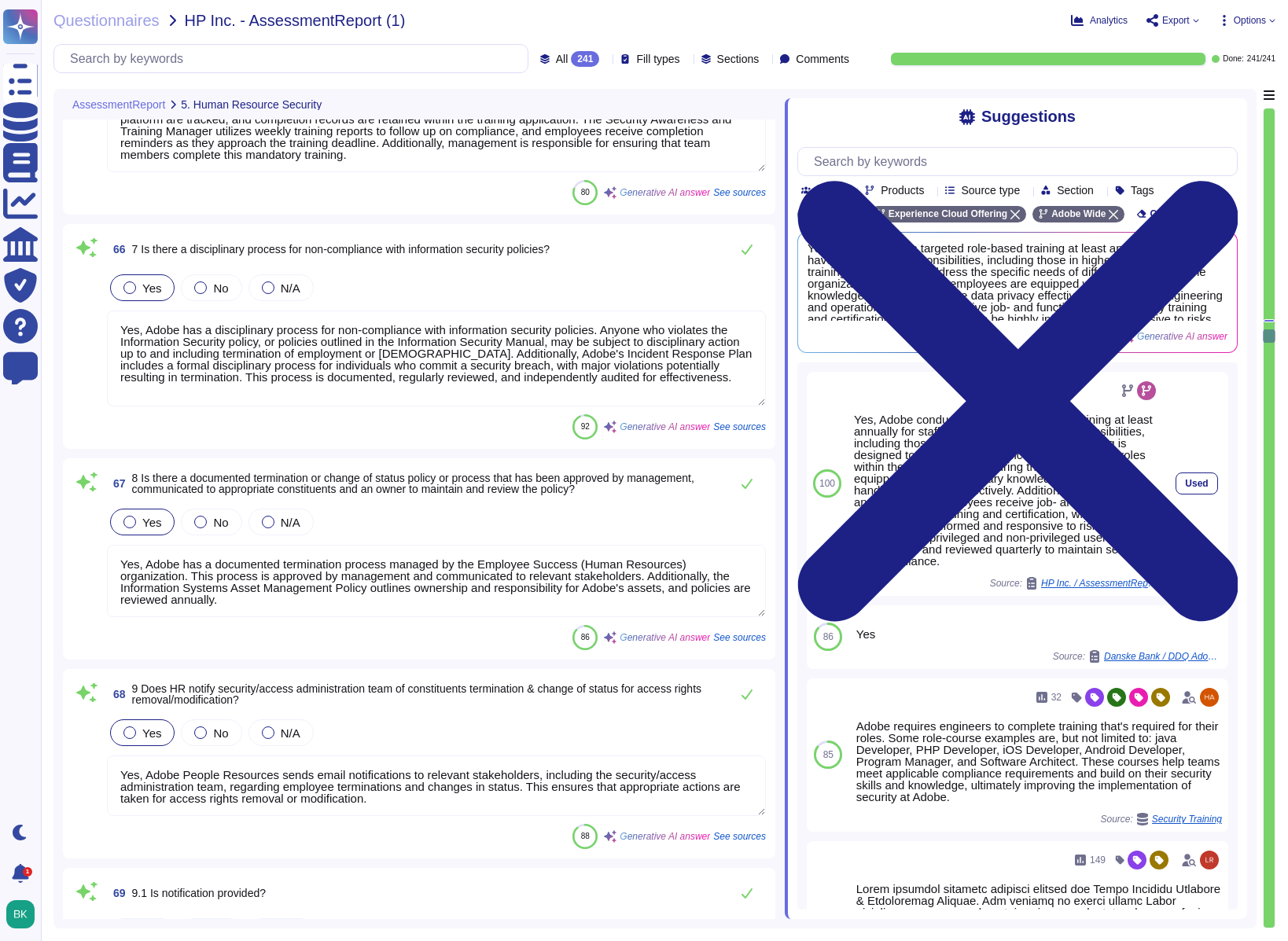
type textarea "Yes, constituents are required to return Adobe-owned assets, including laptops,…"
type textarea "Yes, Adobe has established a Logical Access Policy that has been approved by ma…"
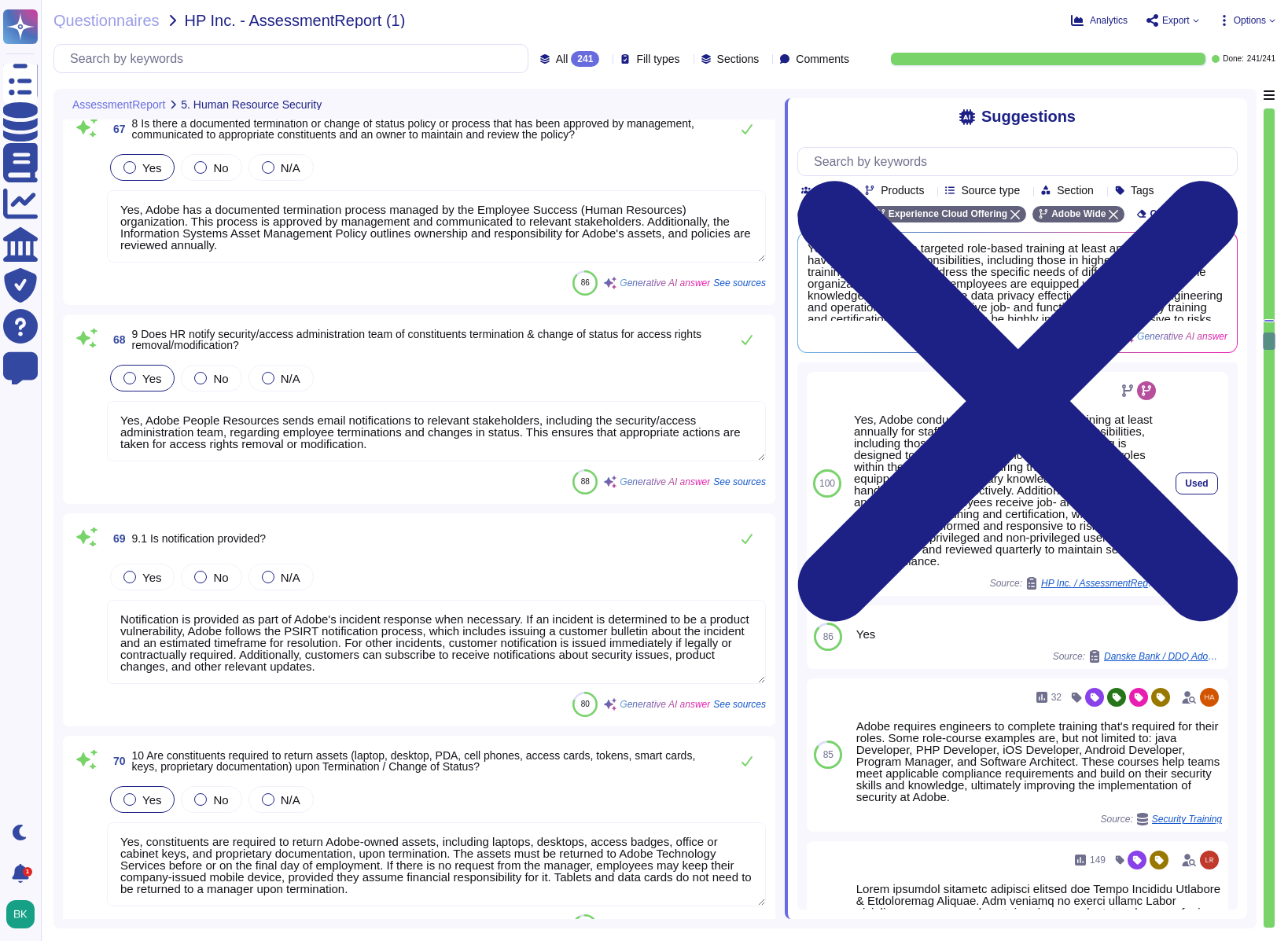
type textarea "Yes, our organization has implemented Role-Based Access Control (RBAC). This sy…"
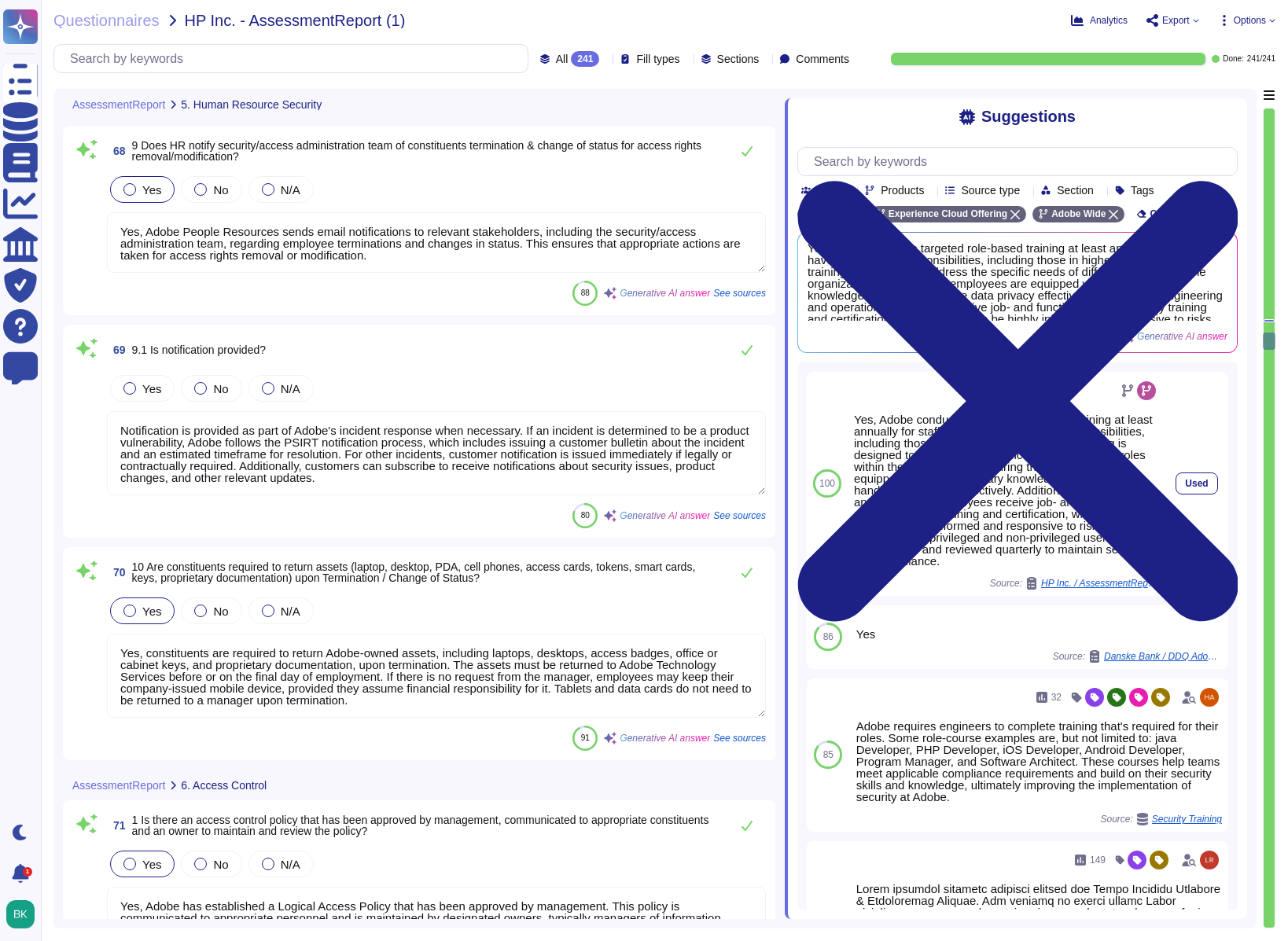
scroll to position [15755, 0]
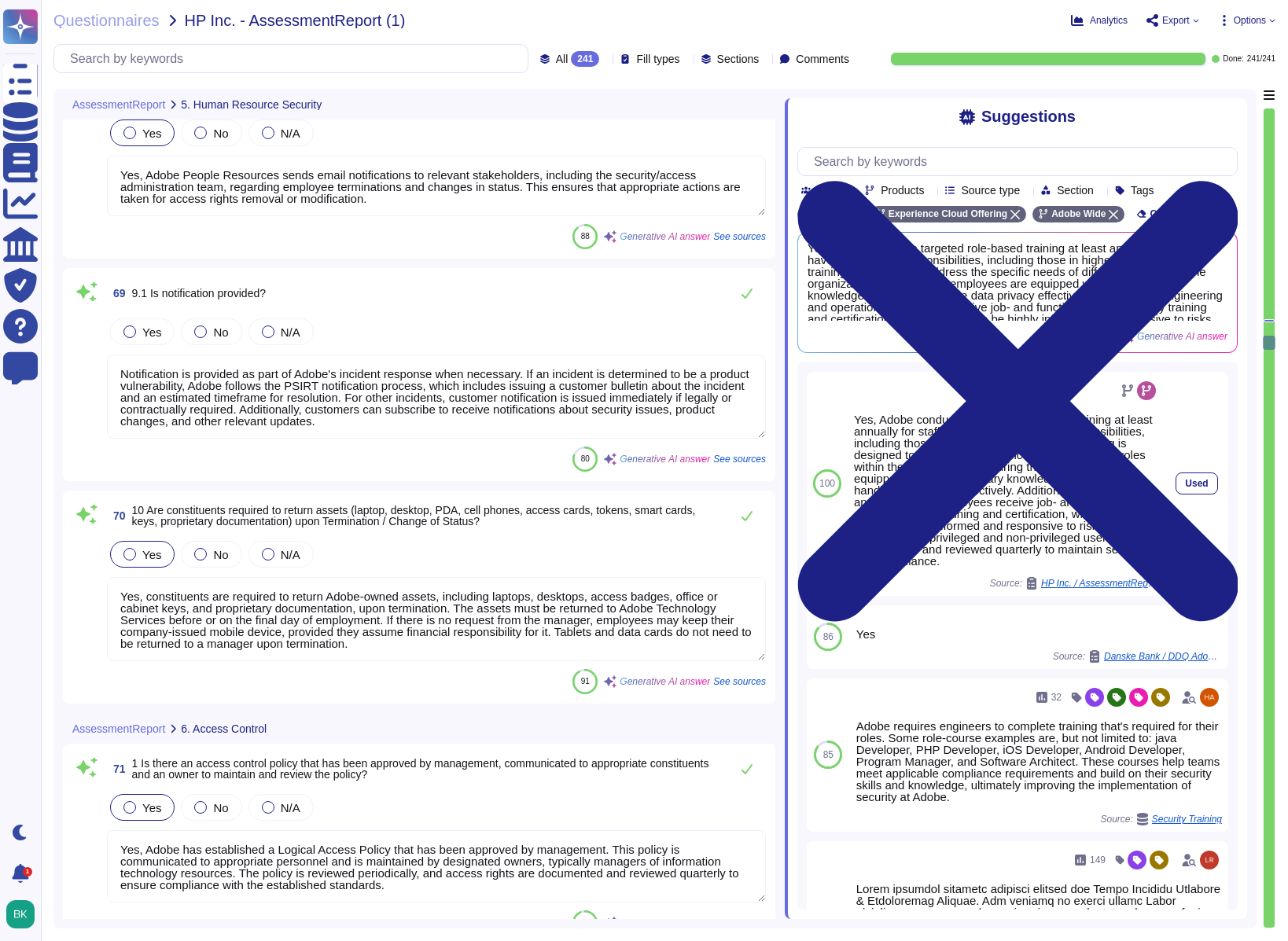
type textarea "Adobe follows least privilege access controls while granting access to applicat…"
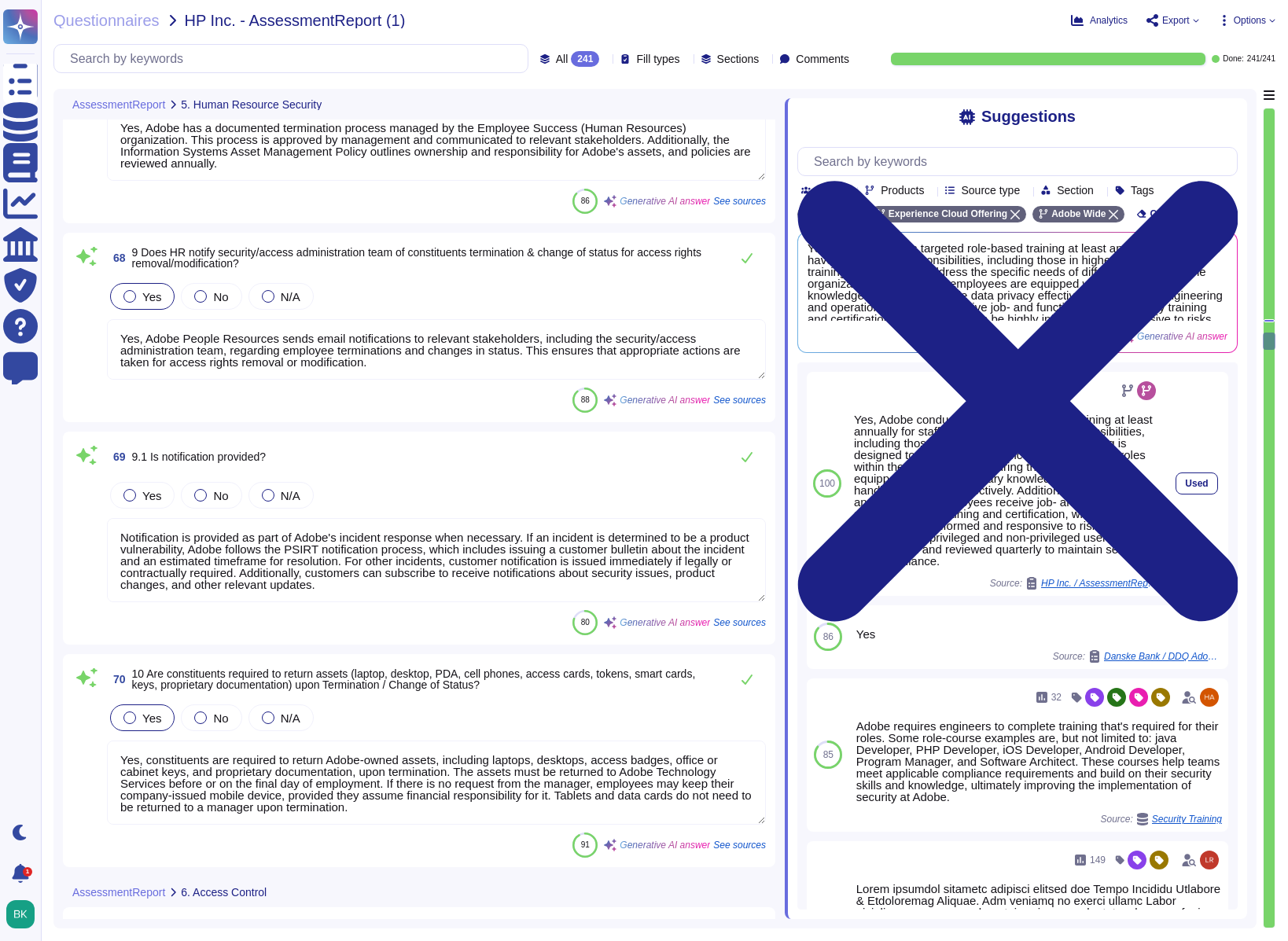
scroll to position [15586, 0]
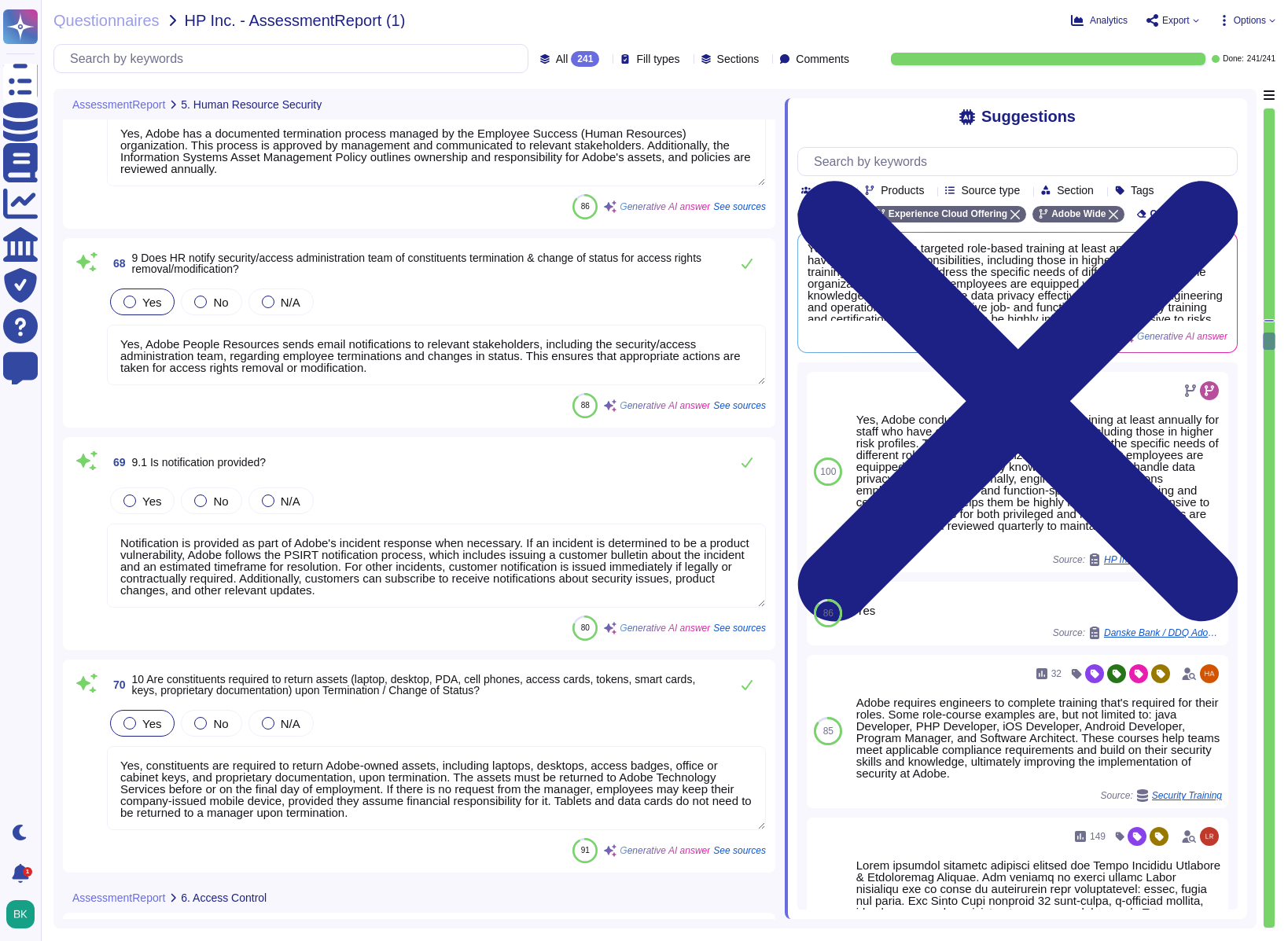
click at [664, 566] on textarea "Notification is provided as part of Adobe's incident response when necessary. I…" at bounding box center [436, 565] width 659 height 84
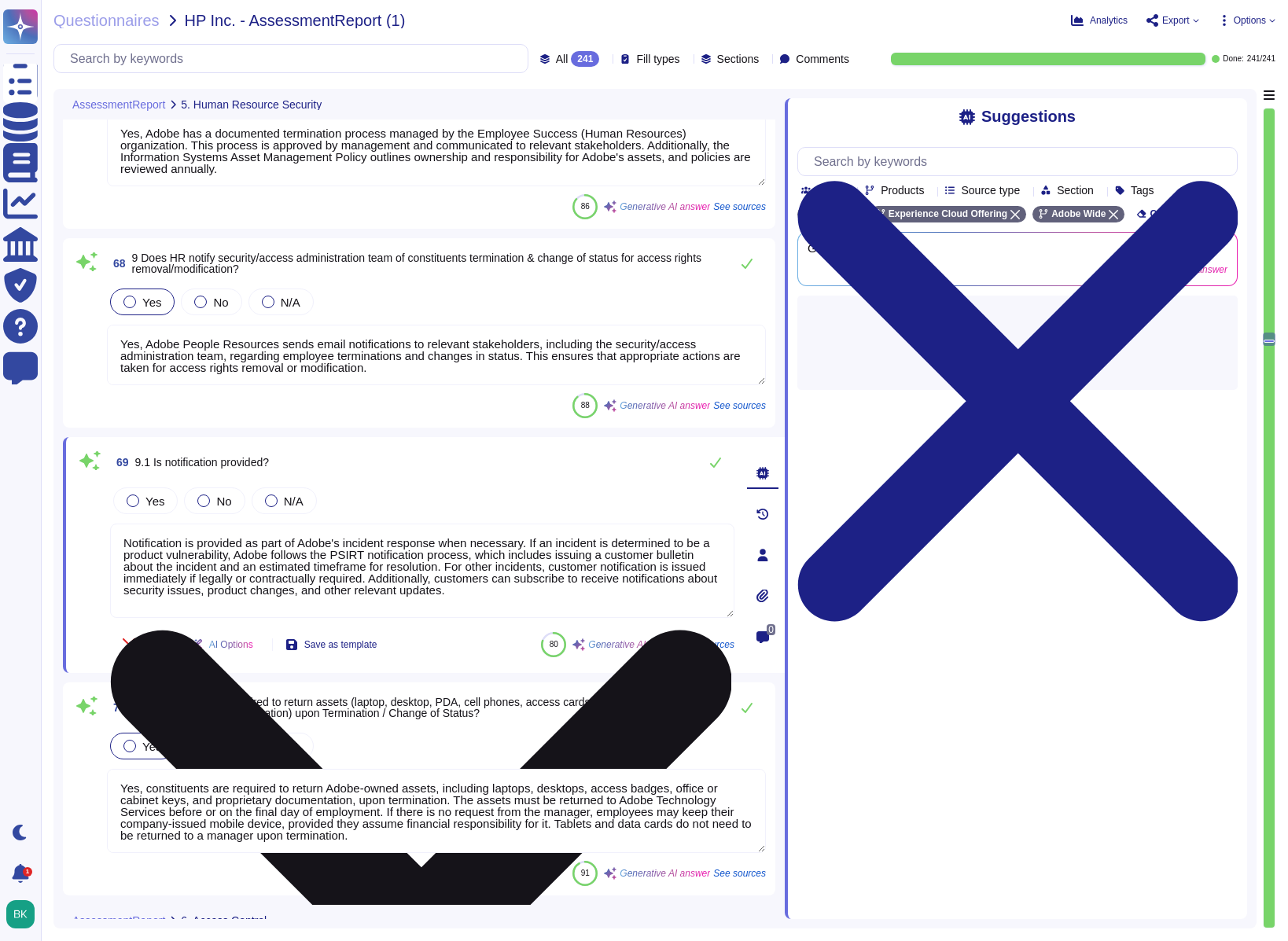
click at [722, 631] on icon at bounding box center [421, 941] width 621 height 621
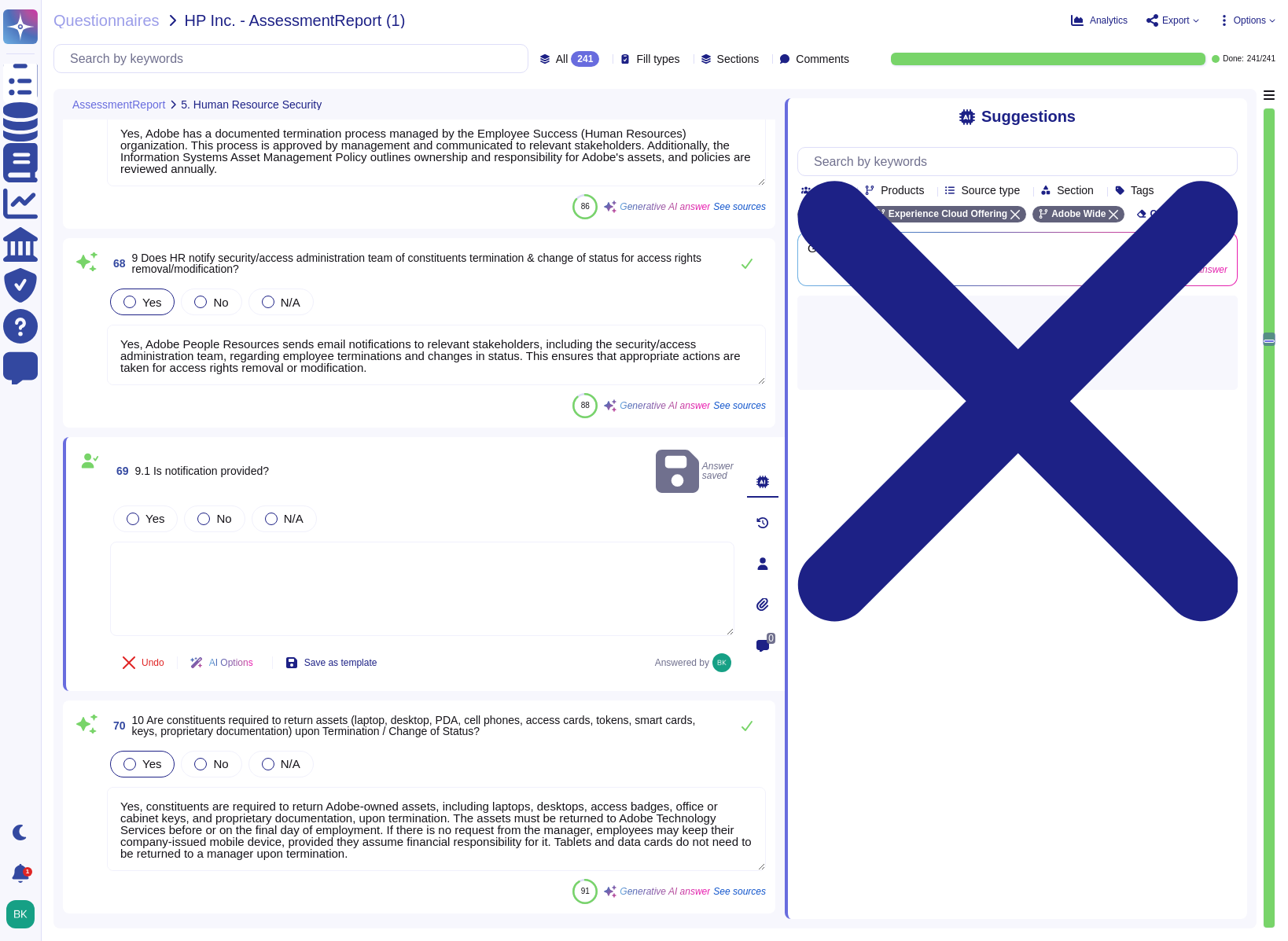
click at [205, 342] on textarea "Yes, Adobe People Resources sends email notifications to relevant stakeholders,…" at bounding box center [436, 355] width 659 height 61
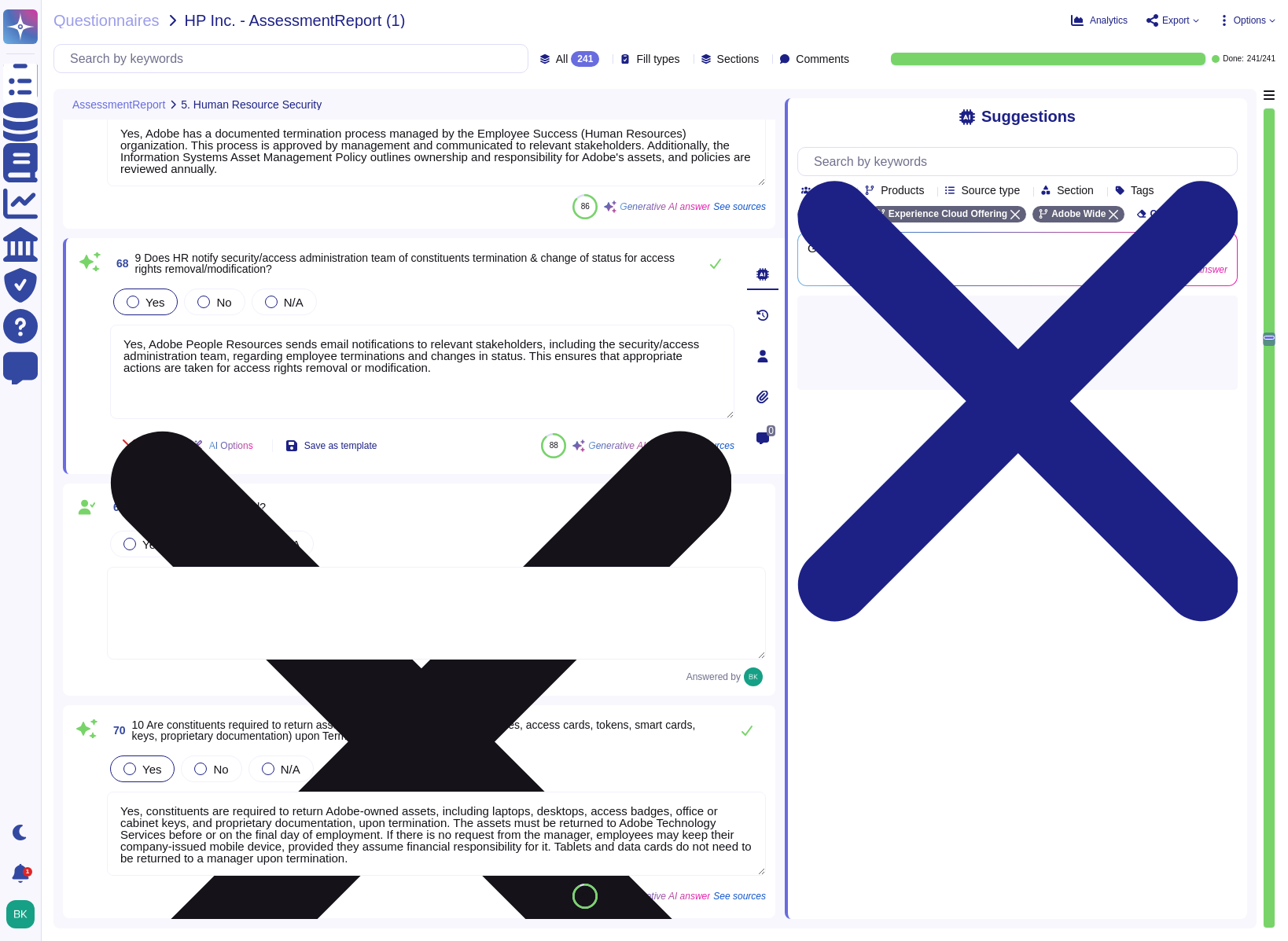
click at [478, 377] on textarea "Yes, Adobe People Resources sends email notifications to relevant stakeholders,…" at bounding box center [422, 371] width 624 height 94
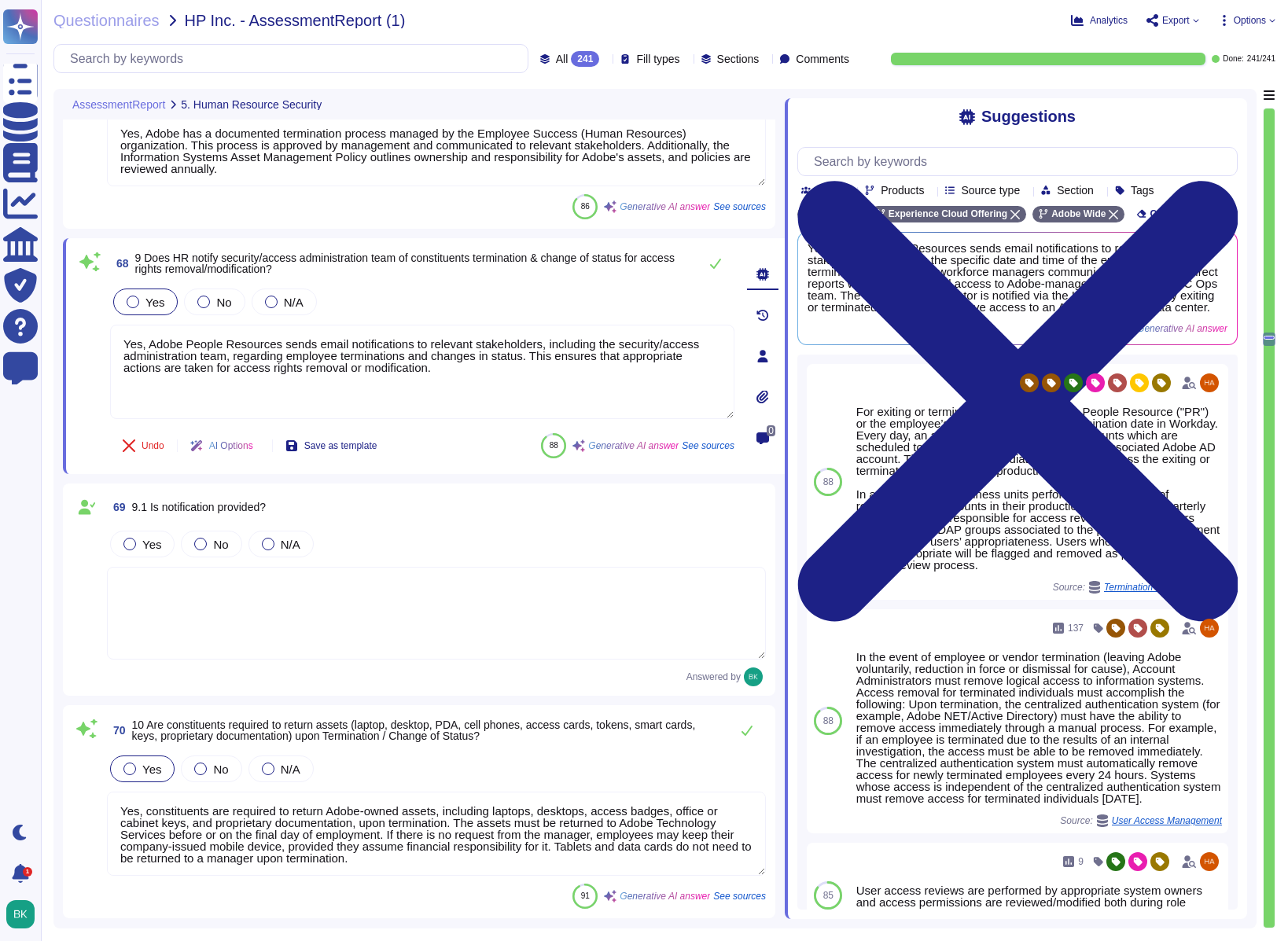
click at [259, 448] on icon at bounding box center [259, 448] width 0 height 0
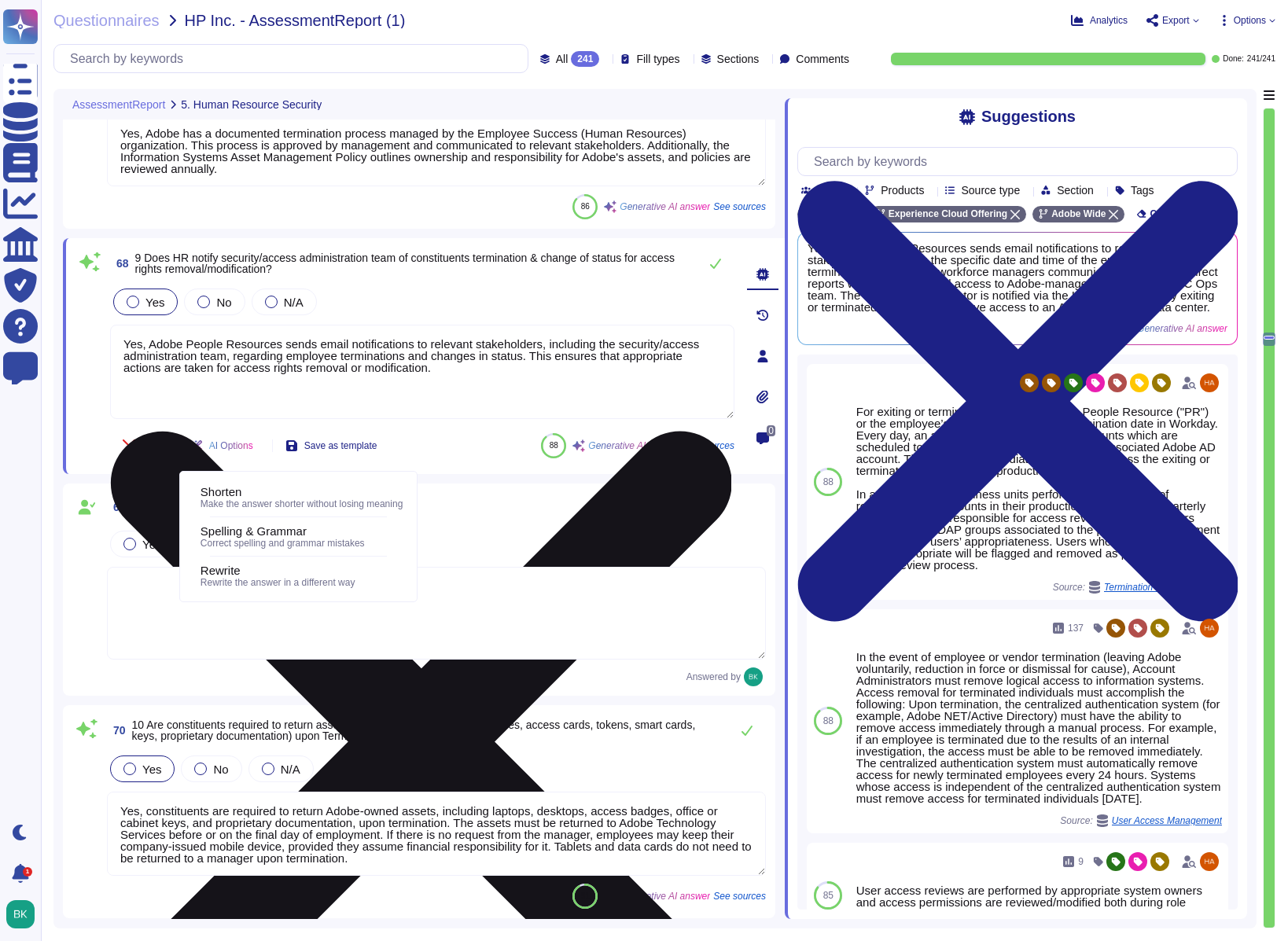
click at [511, 372] on textarea "Yes, Adobe People Resources sends email notifications to relevant stakeholders,…" at bounding box center [422, 371] width 624 height 94
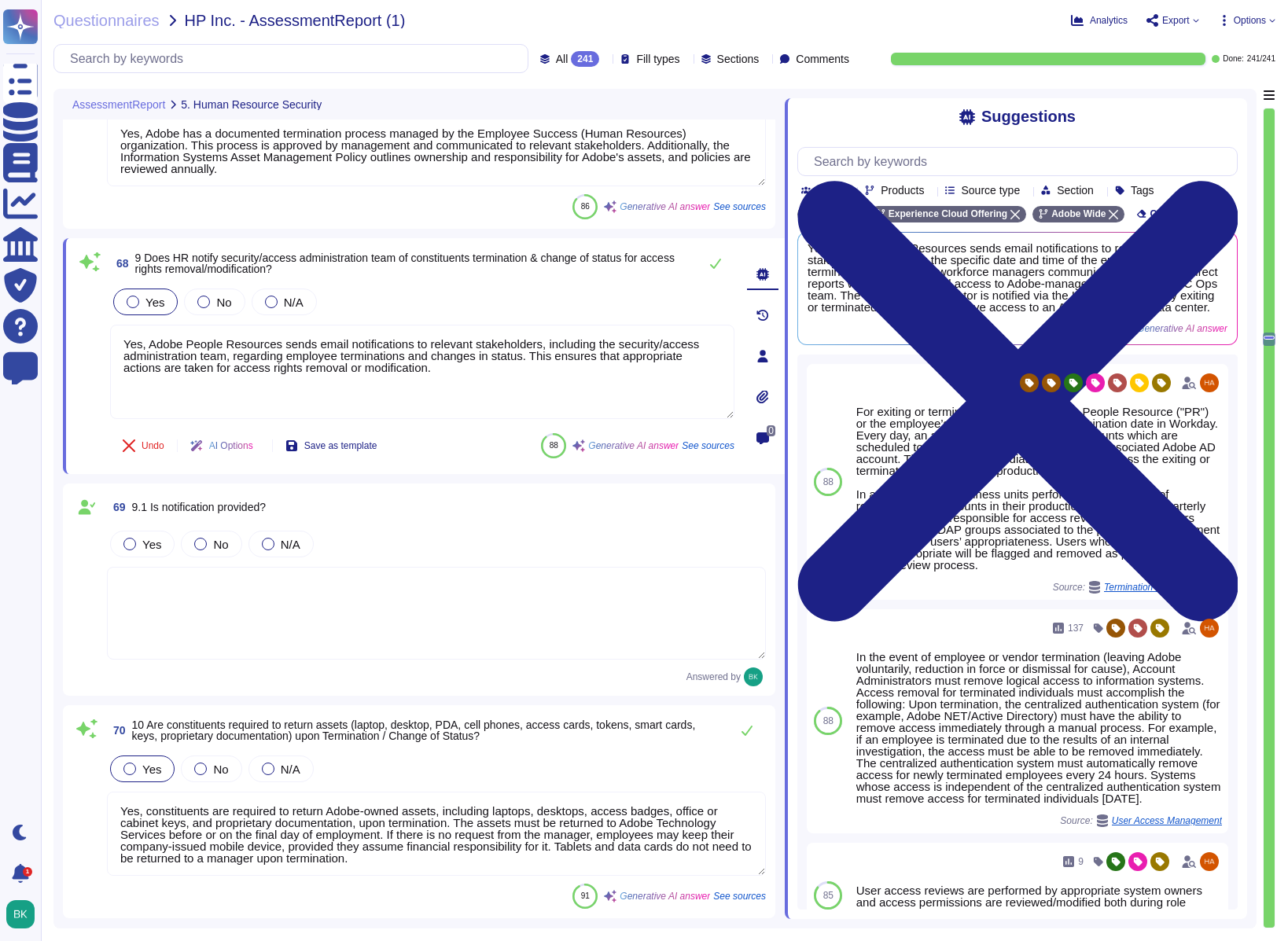
drag, startPoint x: 504, startPoint y: 373, endPoint x: 89, endPoint y: 347, distance: 415.8
click at [89, 347] on div "68 9 Does HR notify security/access administration team of constituents termina…" at bounding box center [404, 356] width 659 height 217
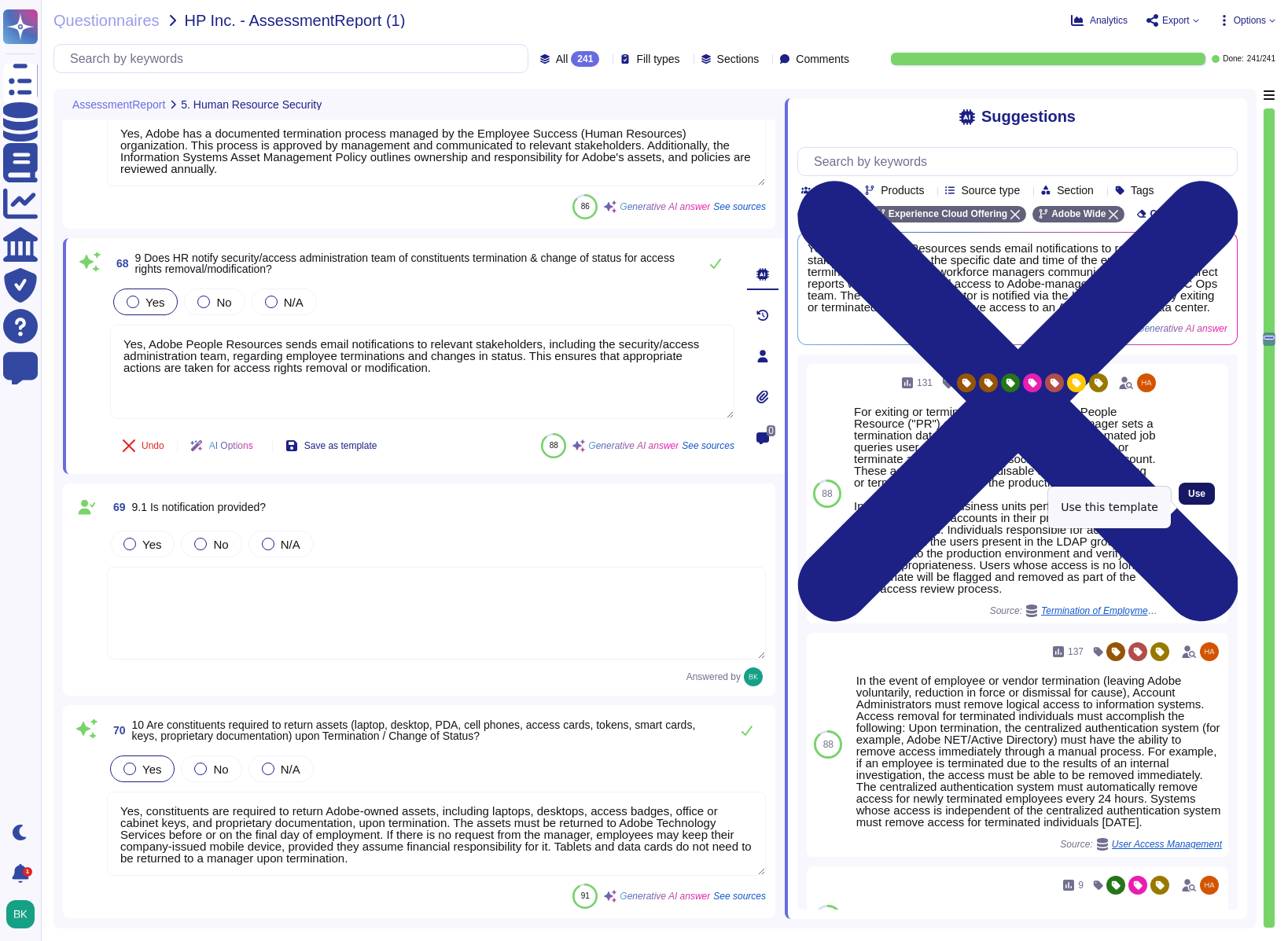
click at [1193, 498] on span "Use" at bounding box center [1196, 494] width 17 height 10
type textarea "Lor, Ipsum Dolors Ametconse adipi elits doeiusmodtemp in utlabore etdoloremagn,…"
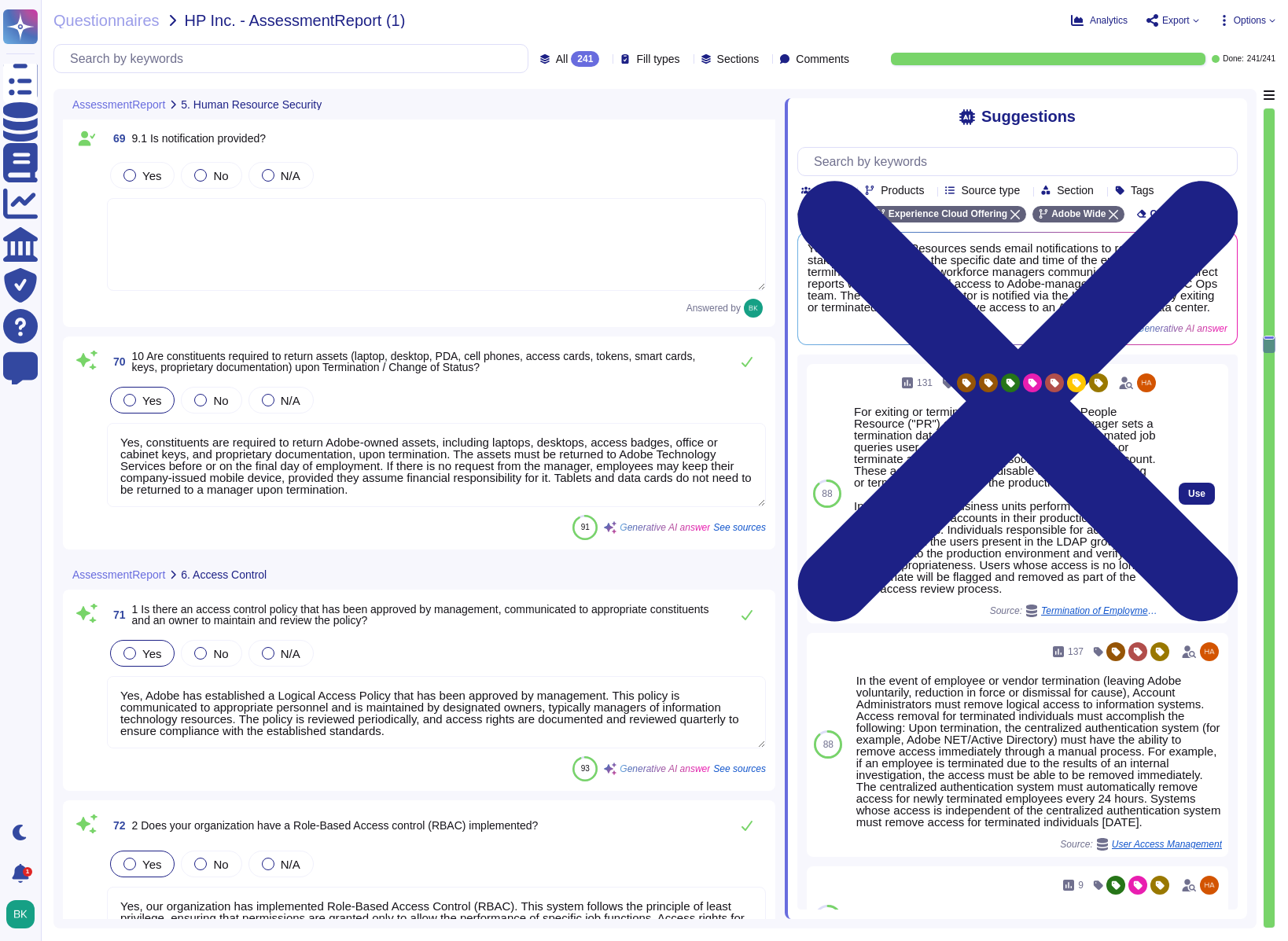
type textarea "Adobe follows least privilege access controls while granting access to applicat…"
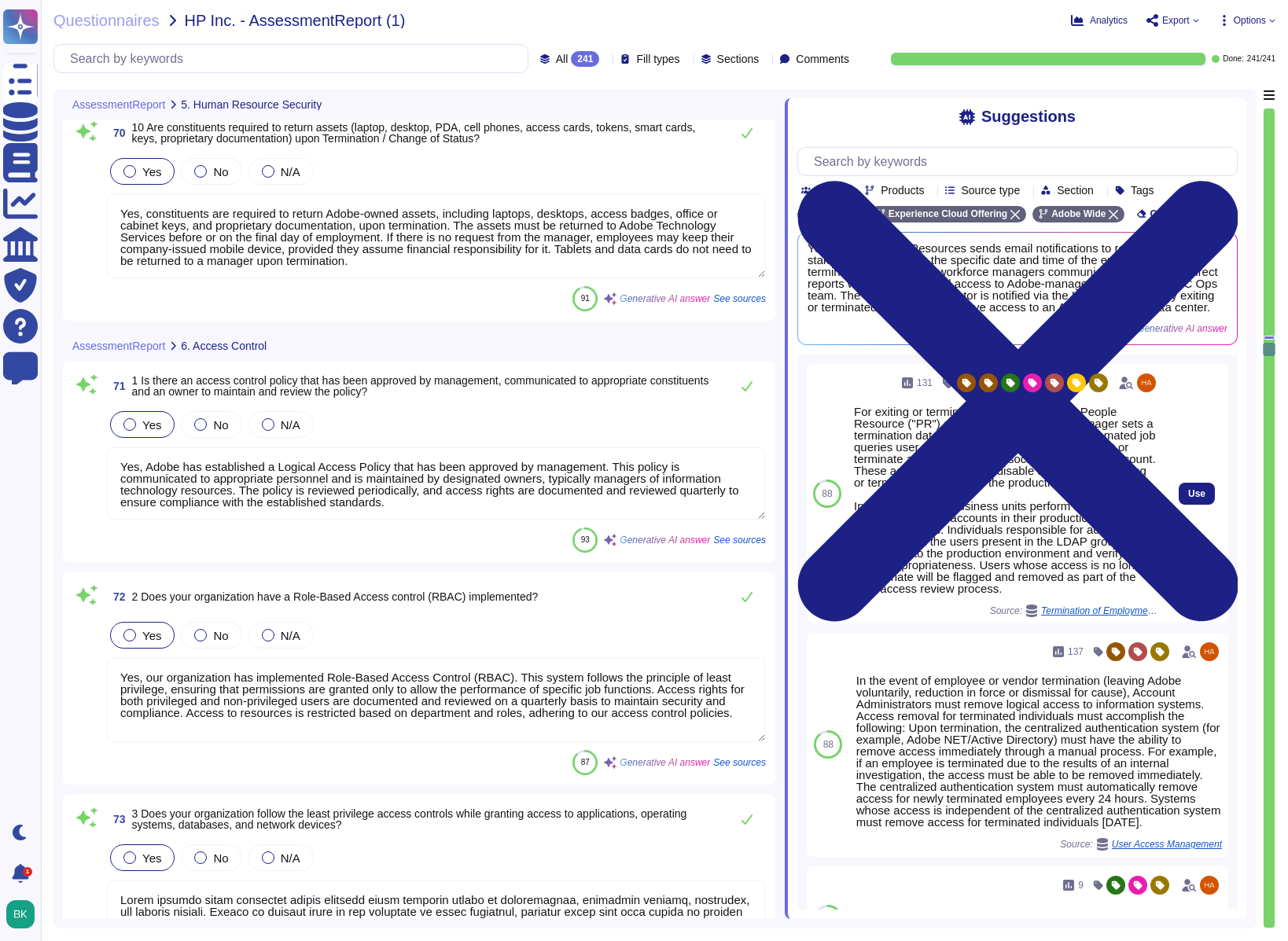
type textarea "Yes, all users are required to have a unique user ID when accessing application…"
type textarea "Multi-factor authentication (MFA) is implemented at Adobe in several ways: 1. R…"
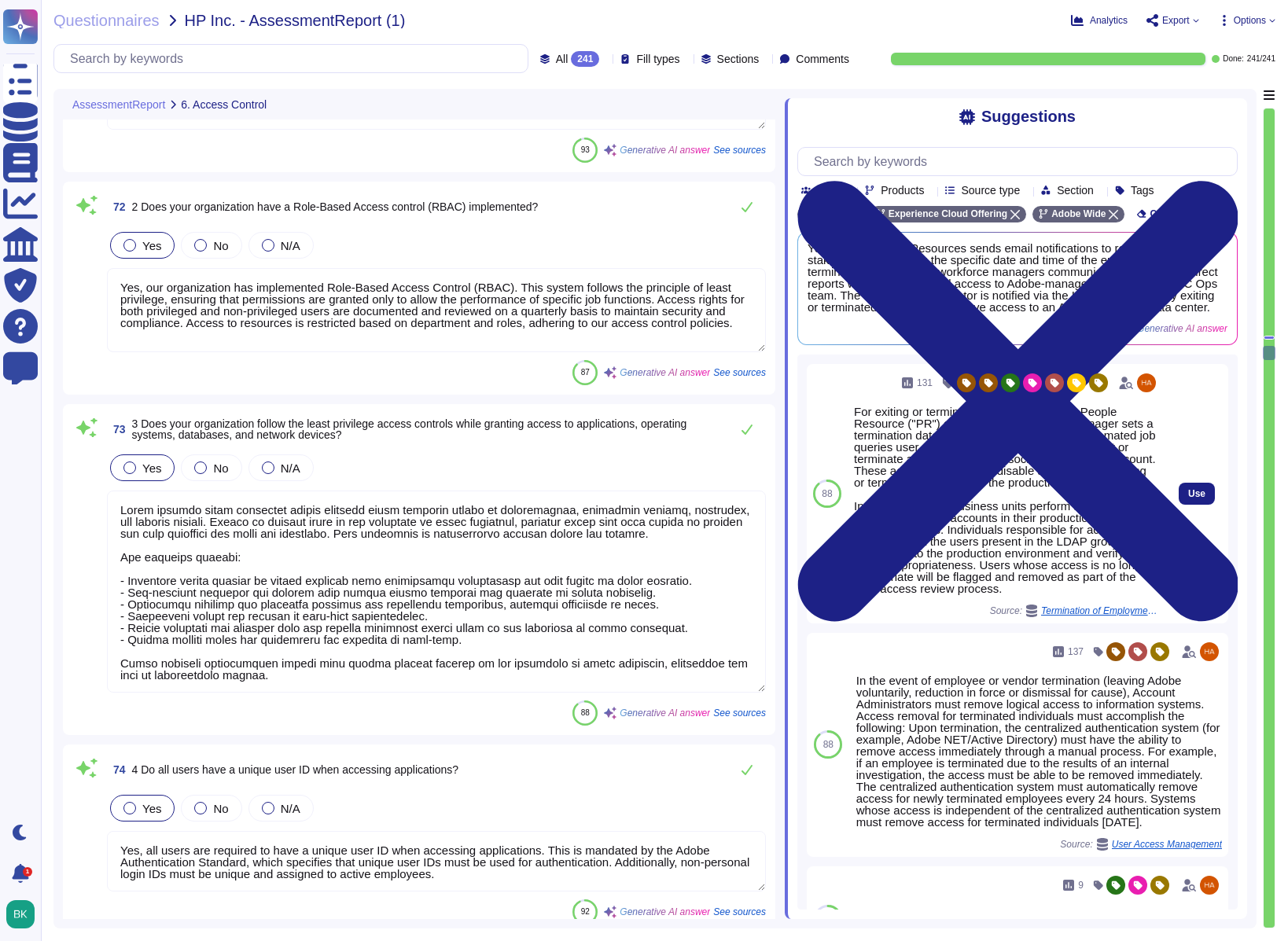
scroll to position [2, 0]
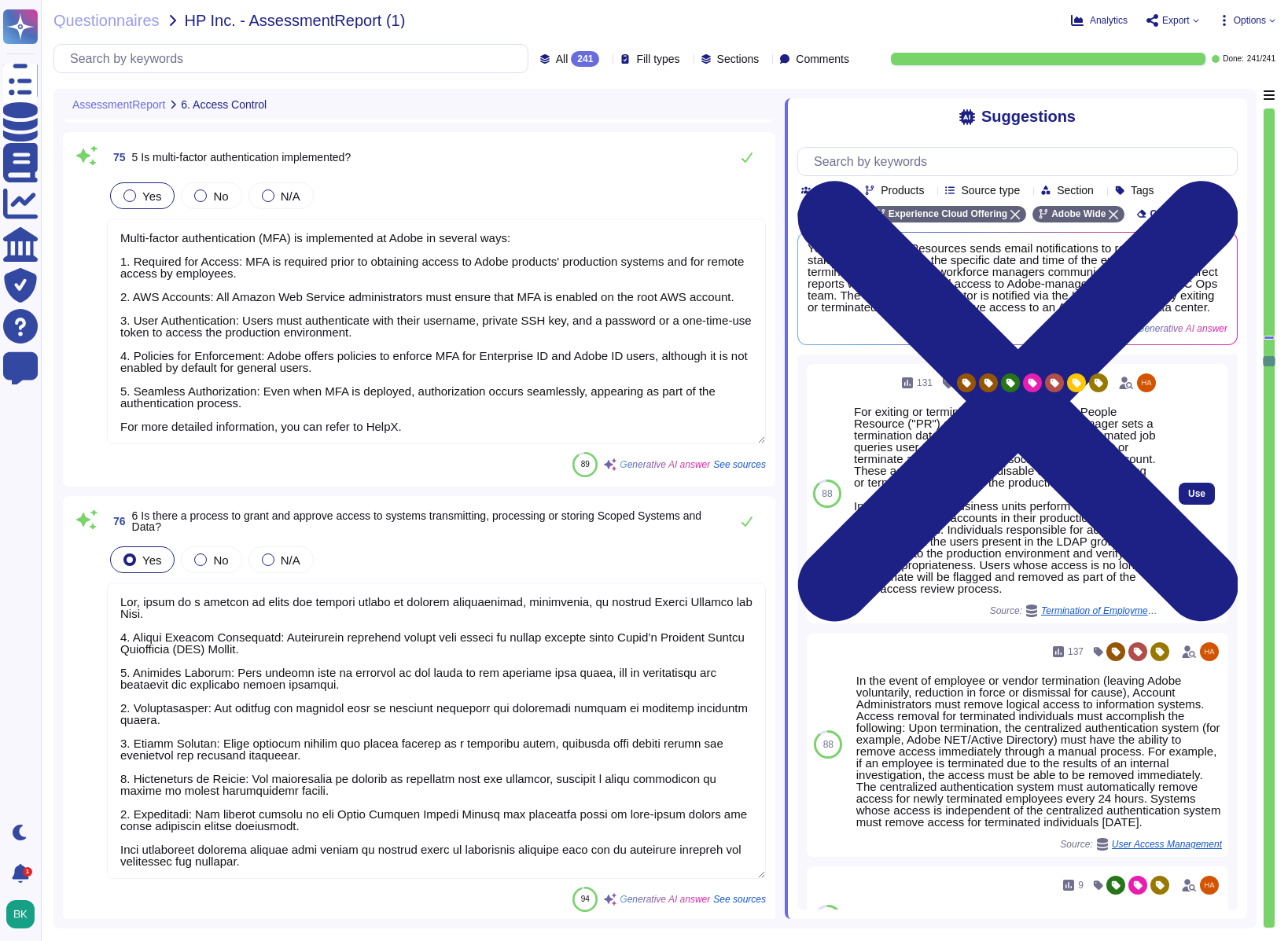
type textarea "Lor, ipsum do s ametcon ad elits doe tempori utlabo et dolorem aliquaenimad, mi…"
type textarea "Yes, user access rights are reviewed at least quarterly. Adobe performs quarter…"
type textarea "Yes, privileged user access rights are reviewed at least quarterly. This includ…"
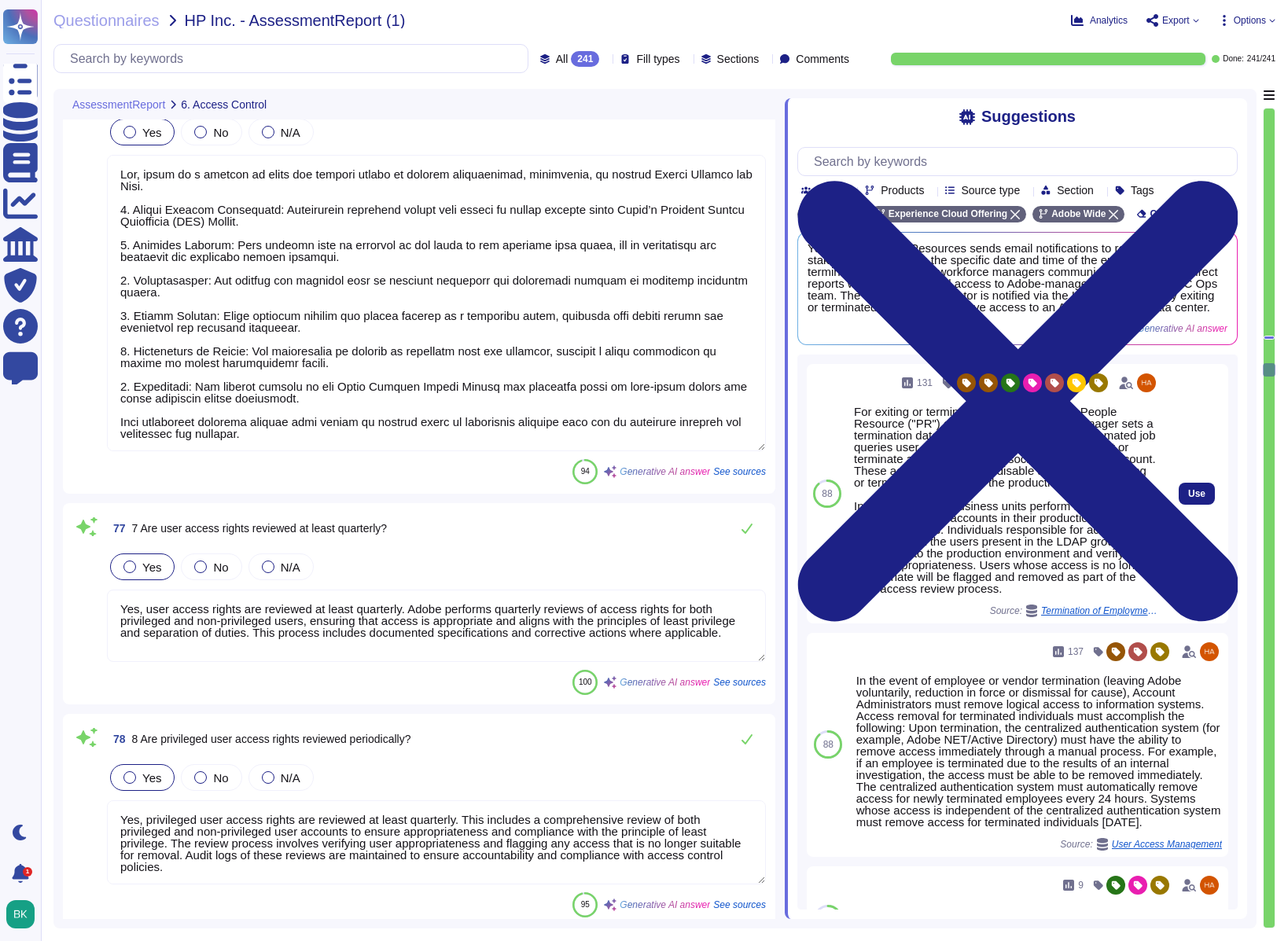
type textarea "- Monthly scans are performed. - Security logs are reviewed at least once a mon…"
type textarea "Access rights are reviewed when a constituent changes roles. Access that is no …"
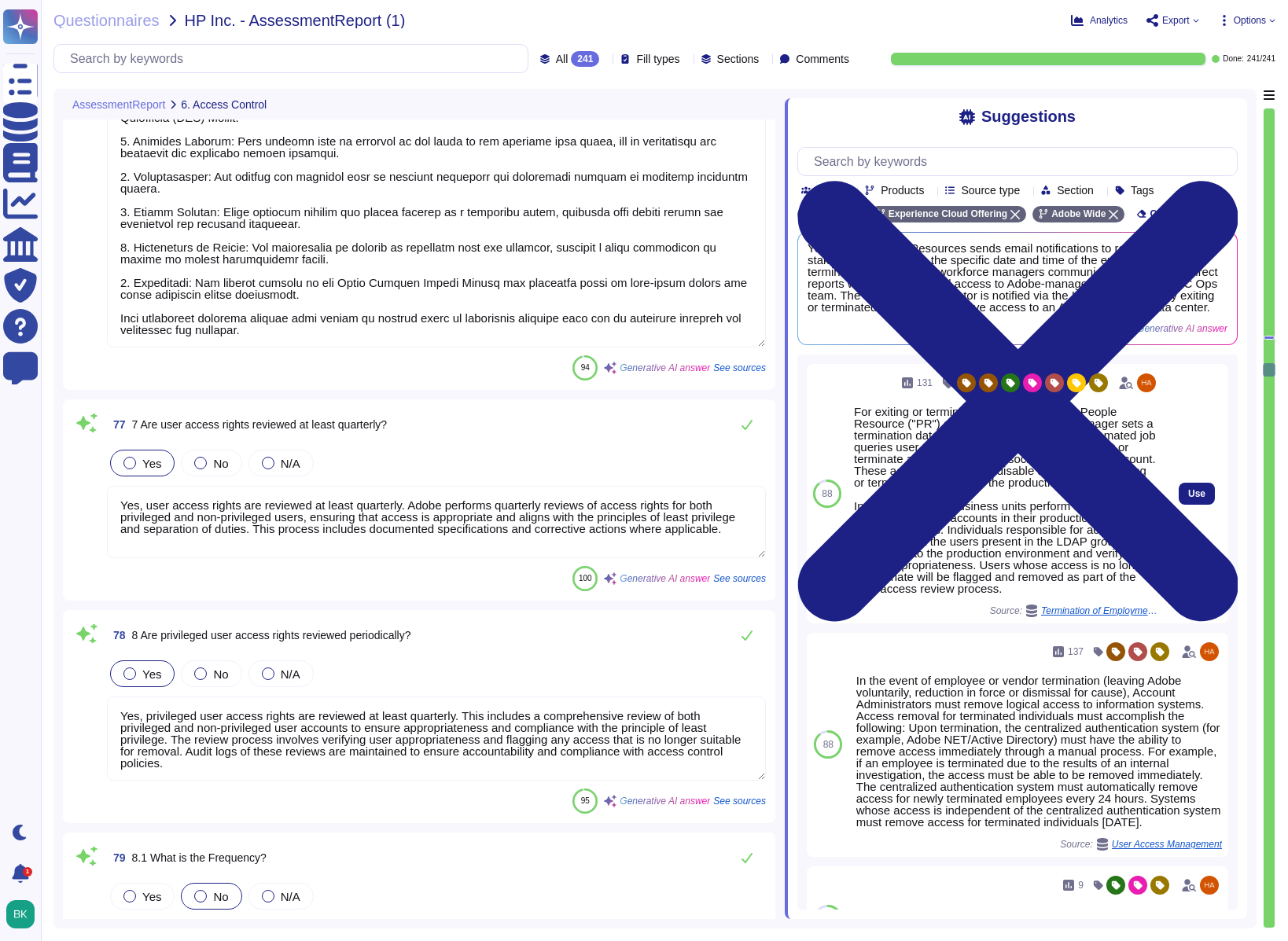
type textarea "Yes, controls are in place to protect system log information from unauthorized …"
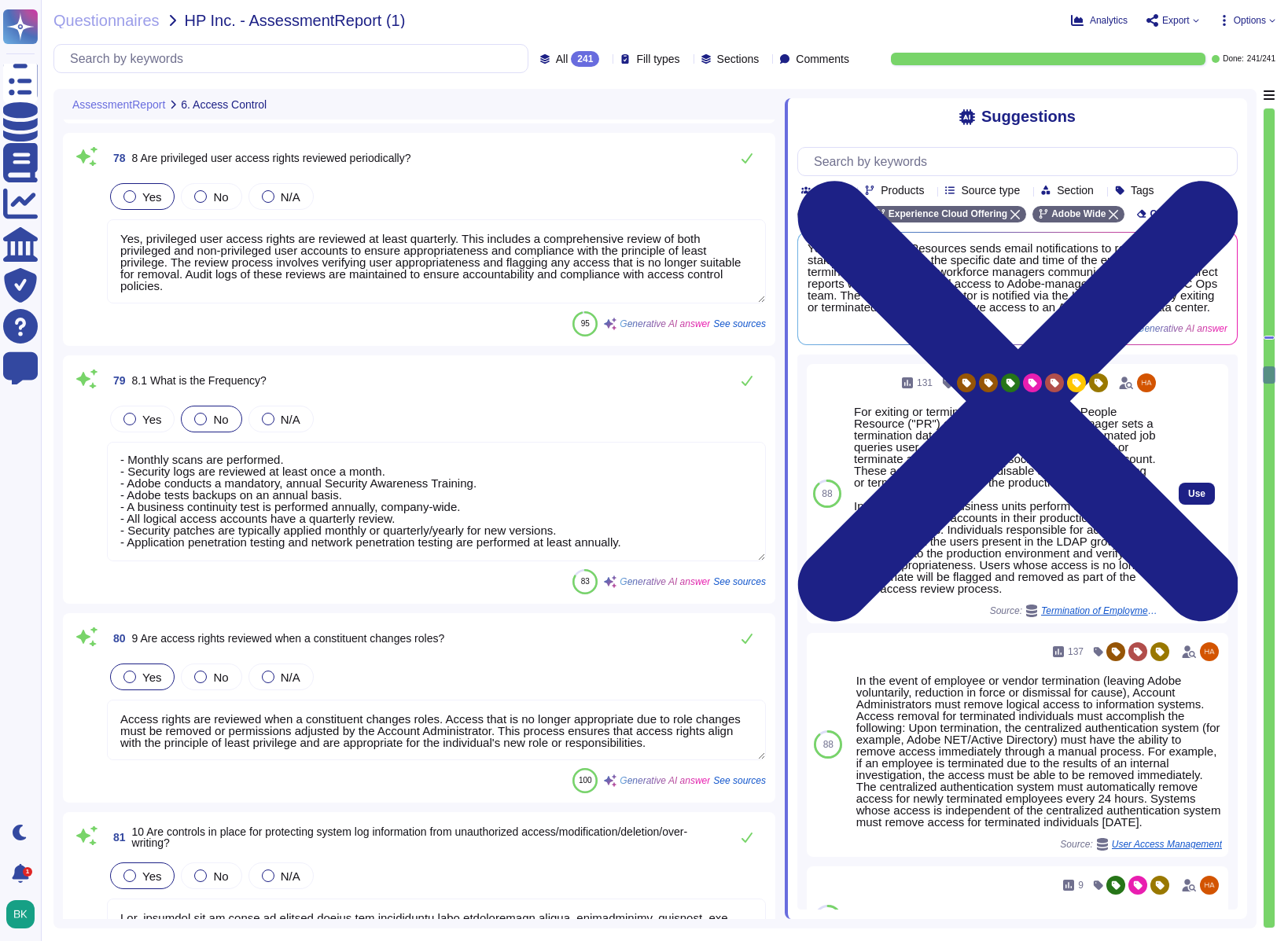
type textarea "All changes to user access rights are logged. The logging includes requests for…"
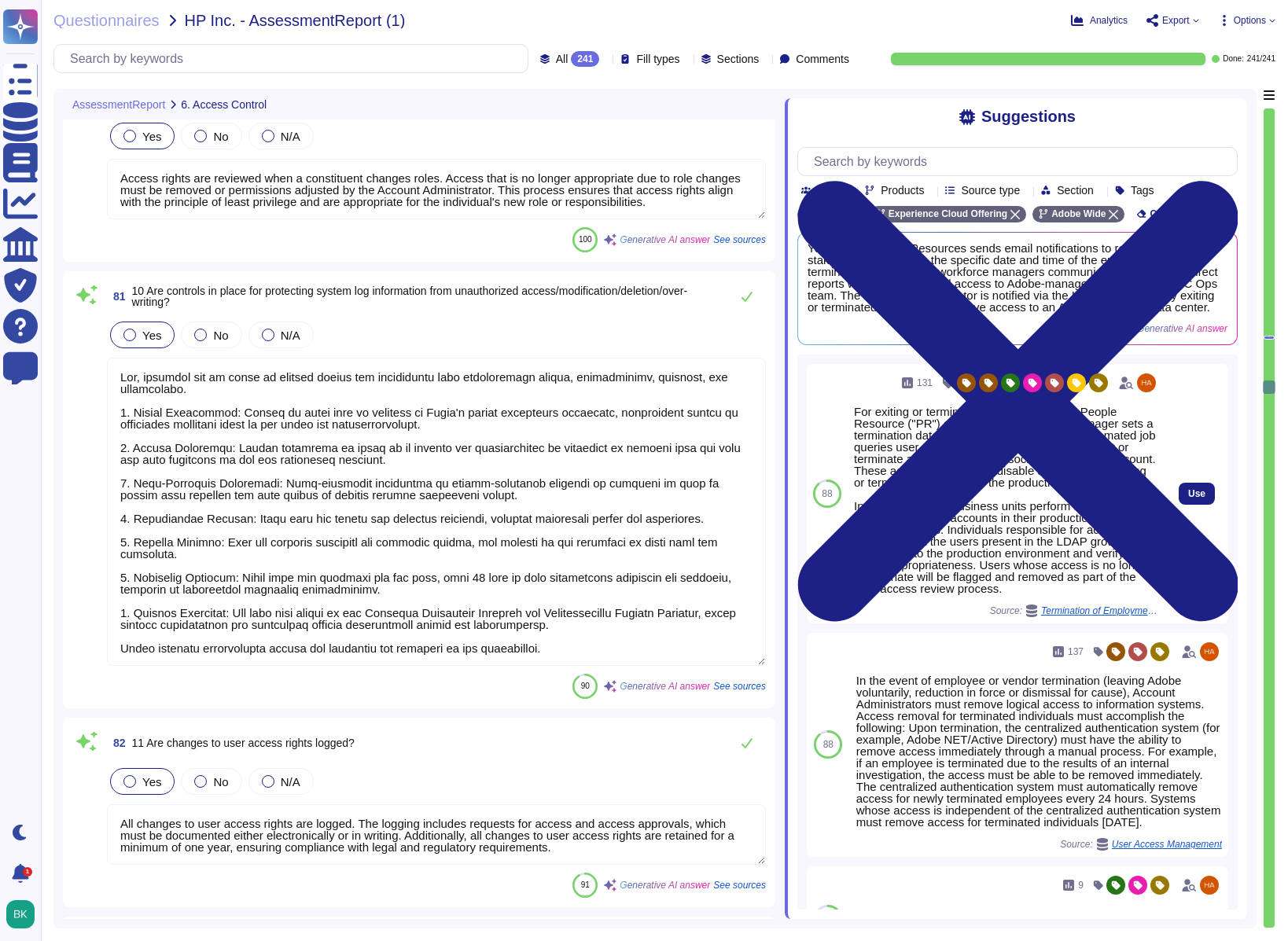
type textarea "System, vendor, or service accounts are prohibited for normal operations at Ado…"
type textarea "Access outside an established role, such as emergency or ad-hoc access, require…"
type textarea "Yes, Adobe has an Authentication standard for scoped systems and data, which in…"
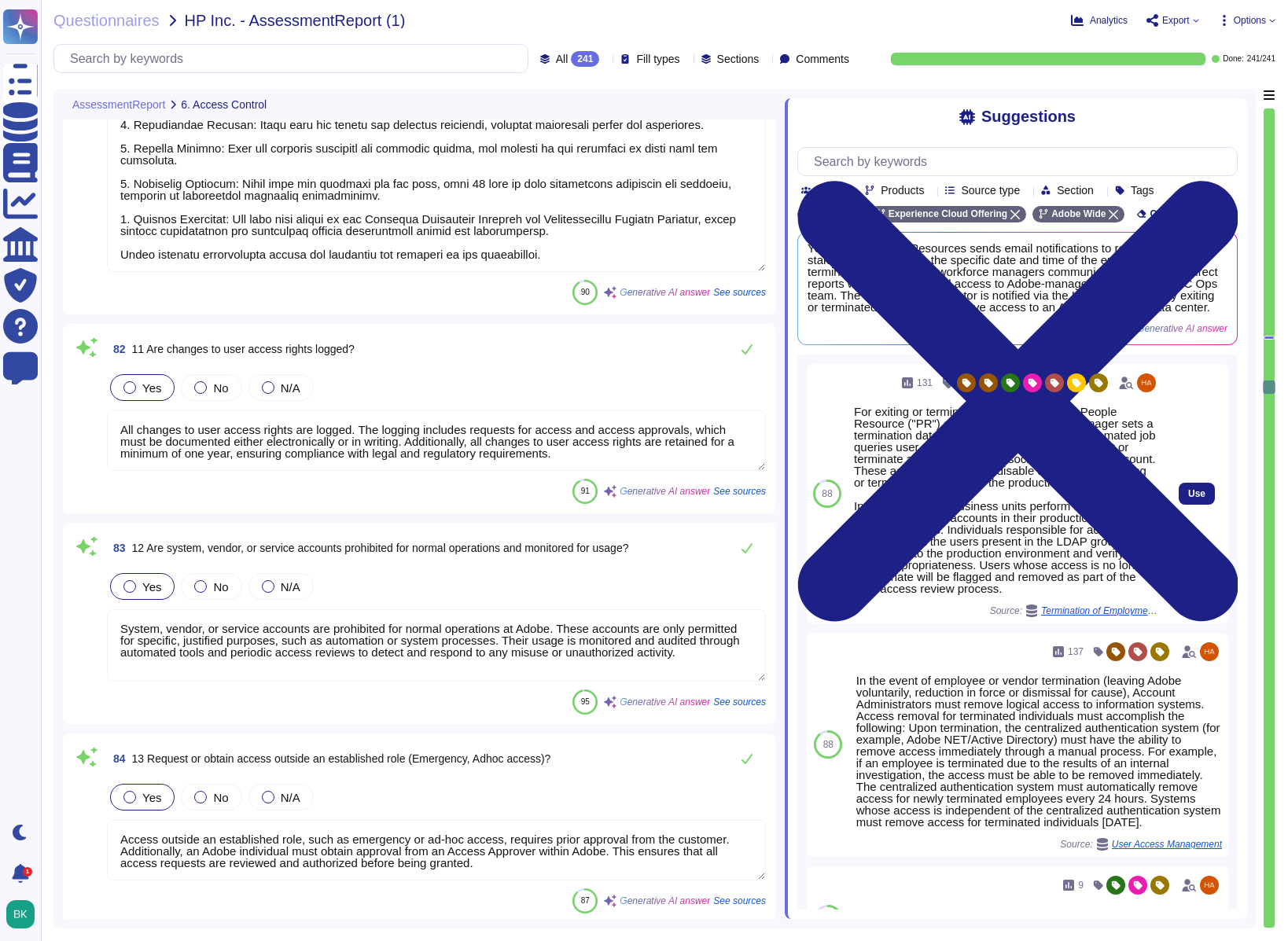
type textarea "Yes, vendor default passwords are removed, disabled, or changed prior to placin…"
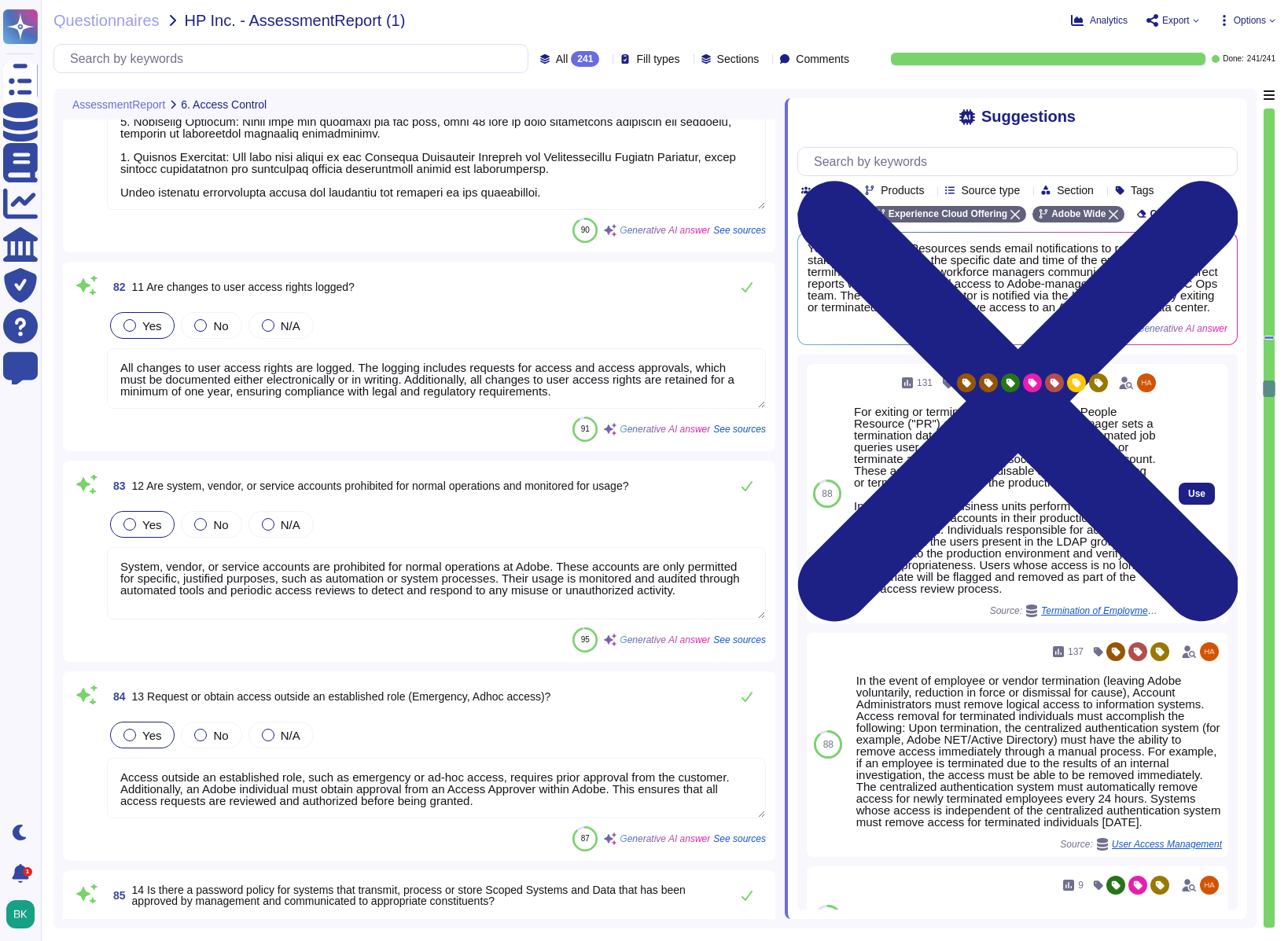
type textarea "Logon banners are displayed after a successful device login, specifically when …"
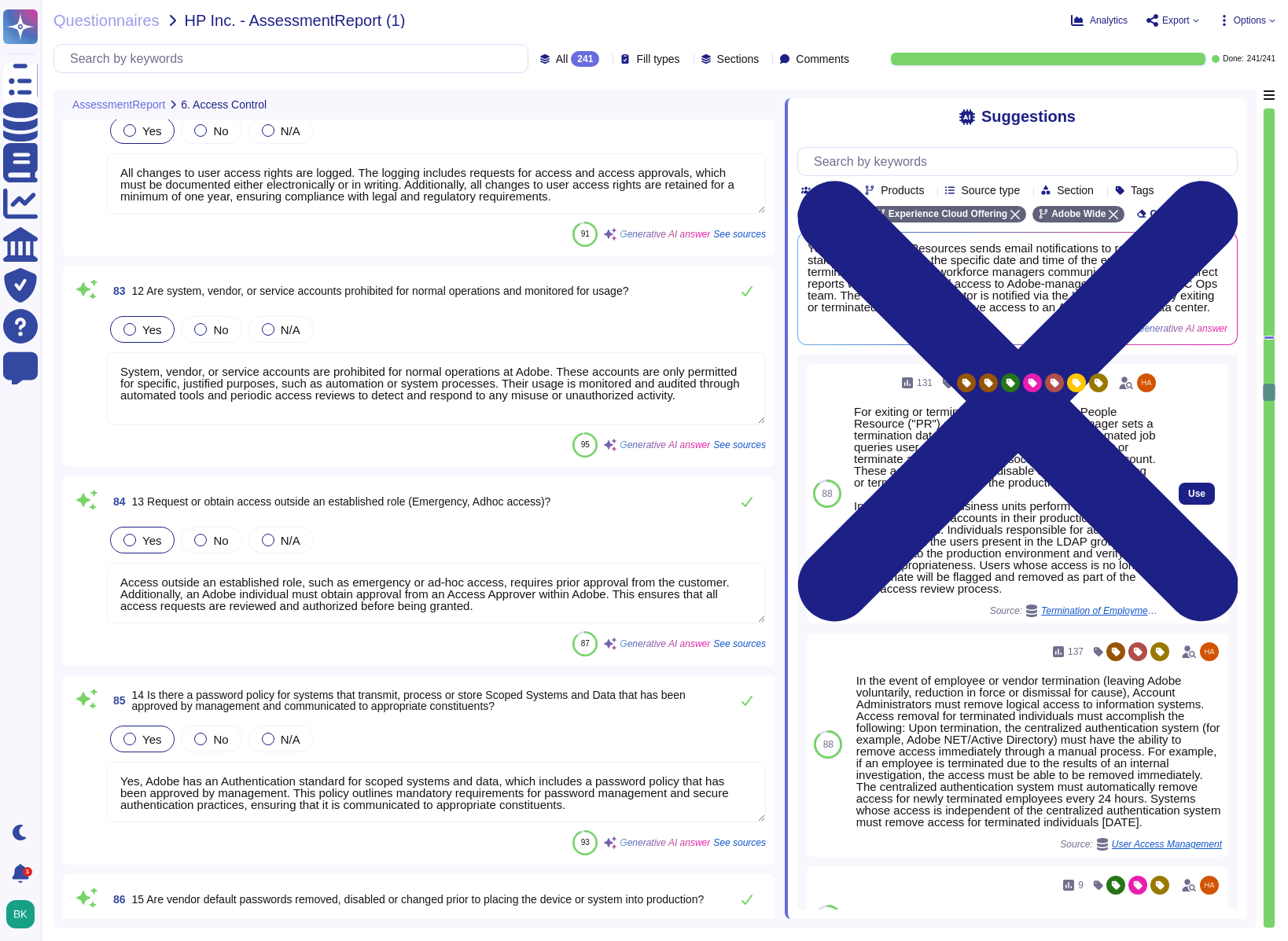
type textarea "No, the error message does not describe the cause of the failure to the user. I…"
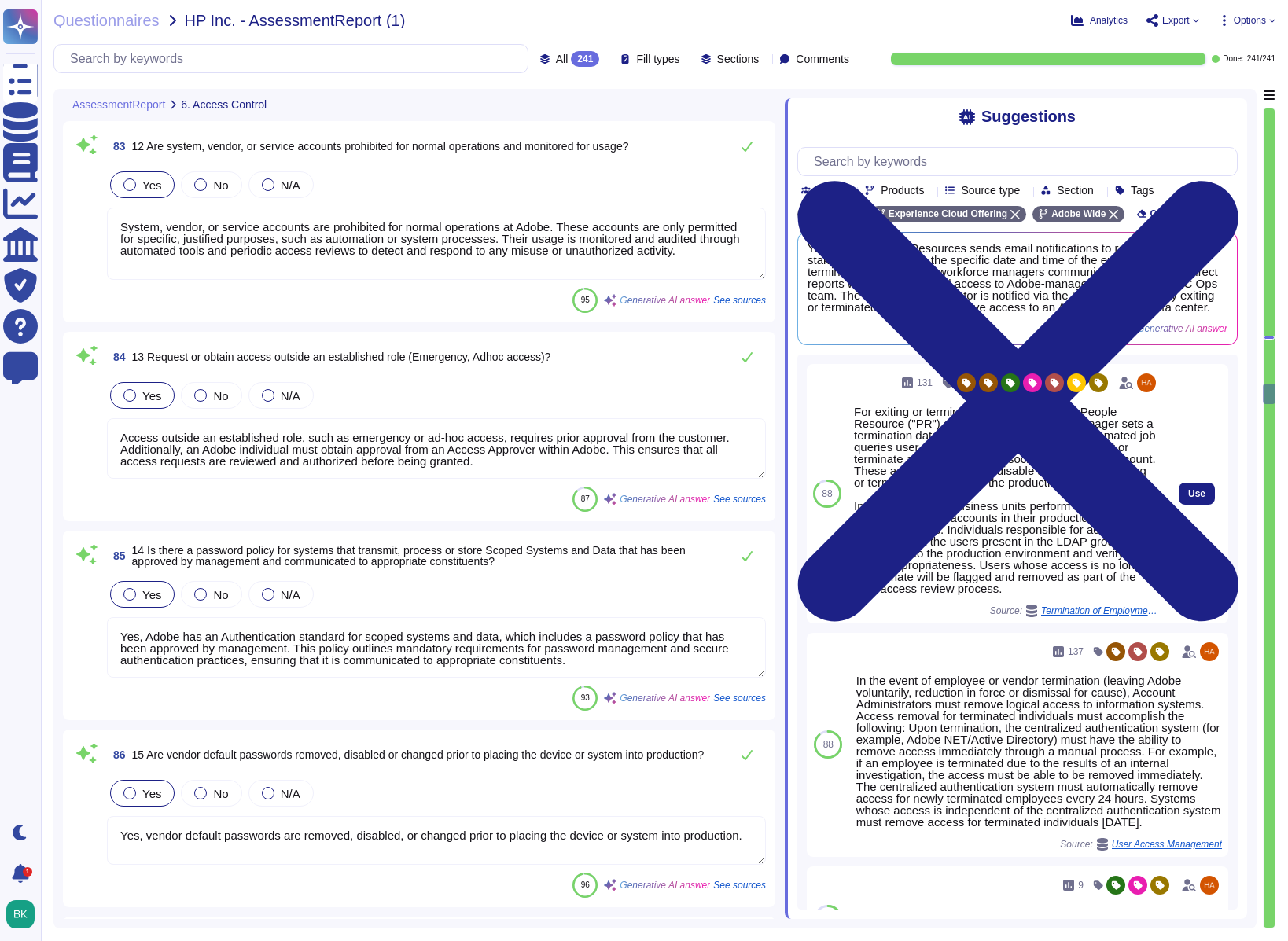
type textarea "Inactive systems, such as workstations and laptops, are configured to automatic…"
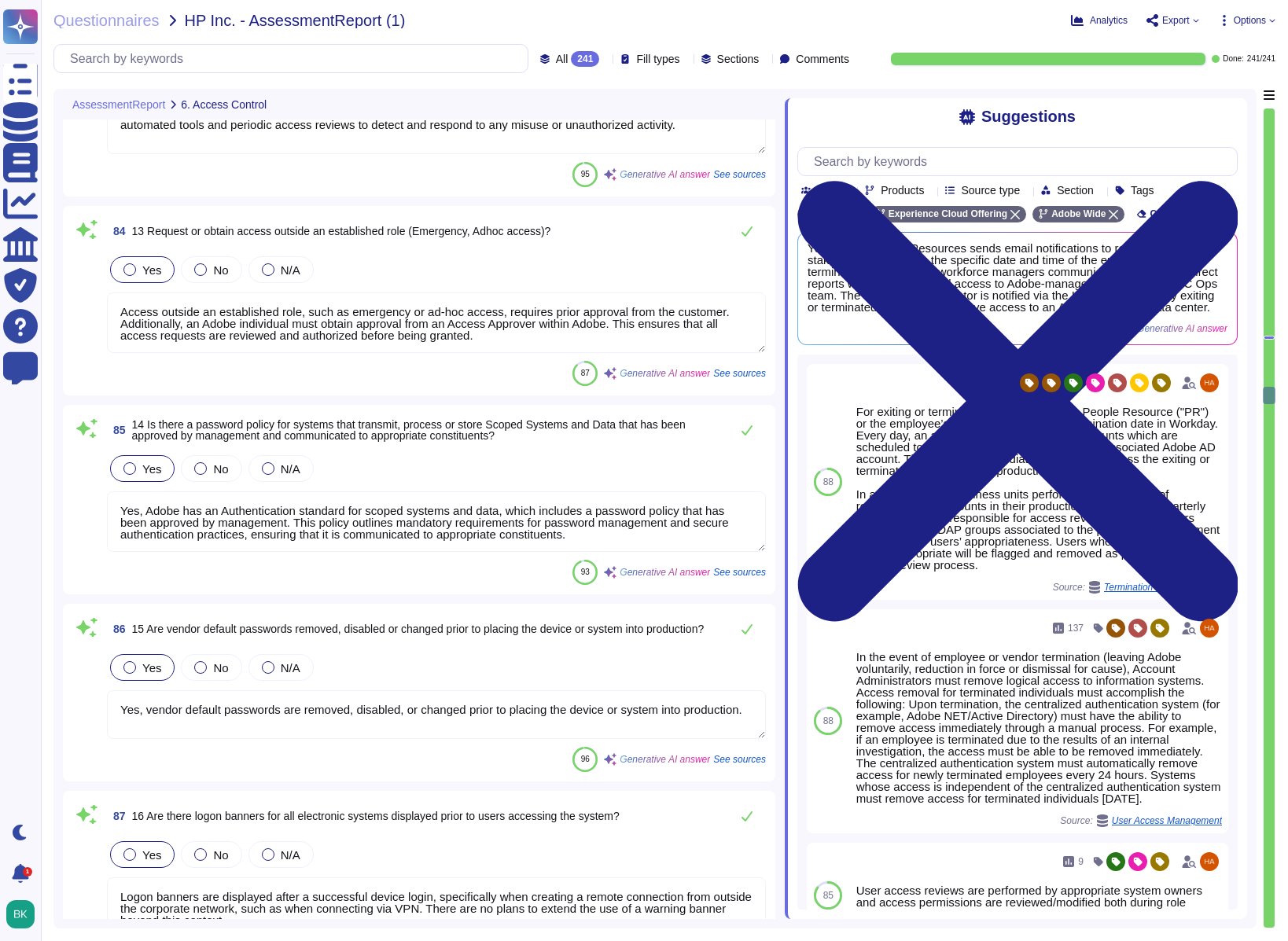
scroll to position [19809, 0]
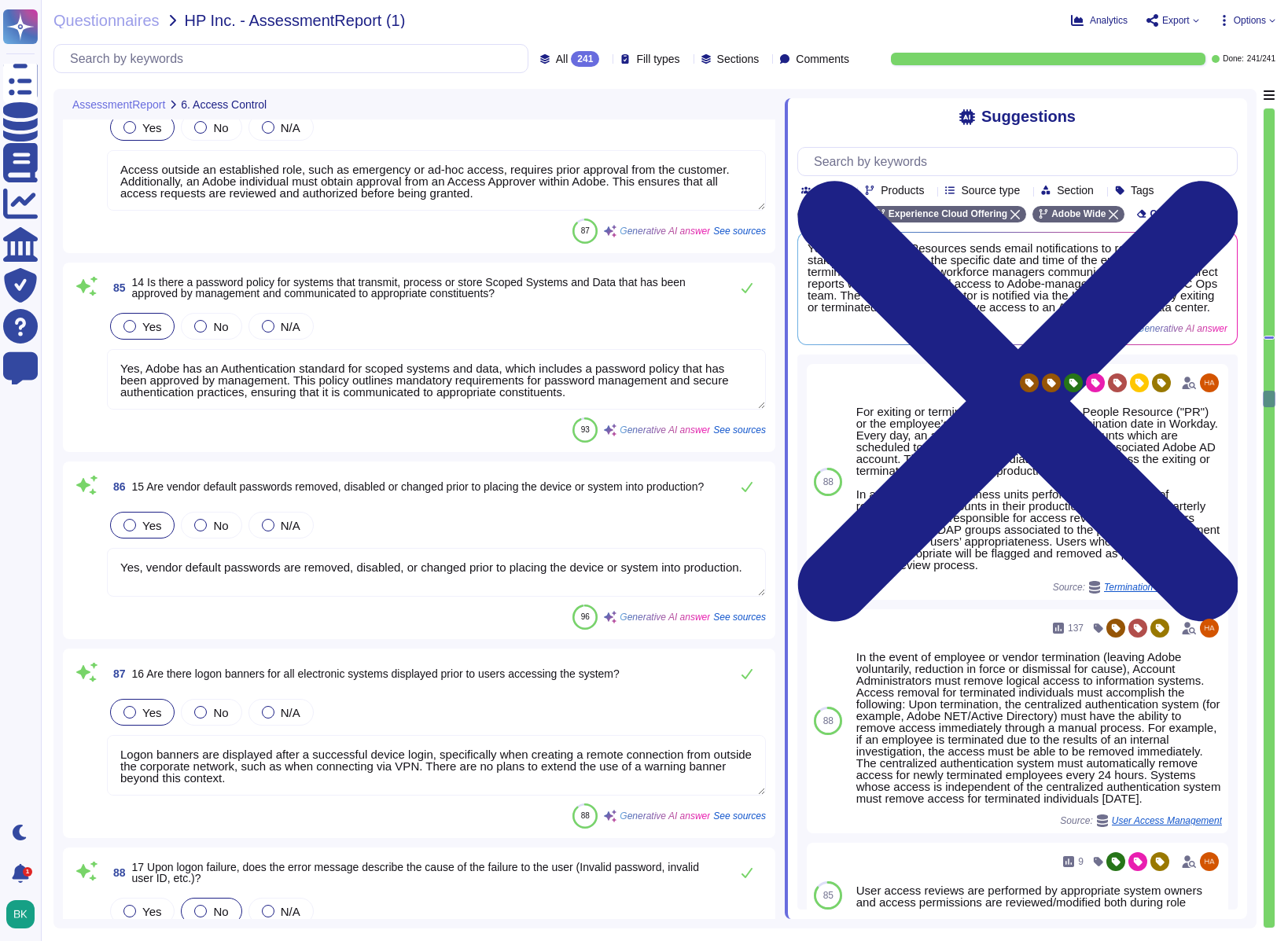
type textarea "Inactive sessions are configured to timeout after 15 minutes of inactivity. Add…"
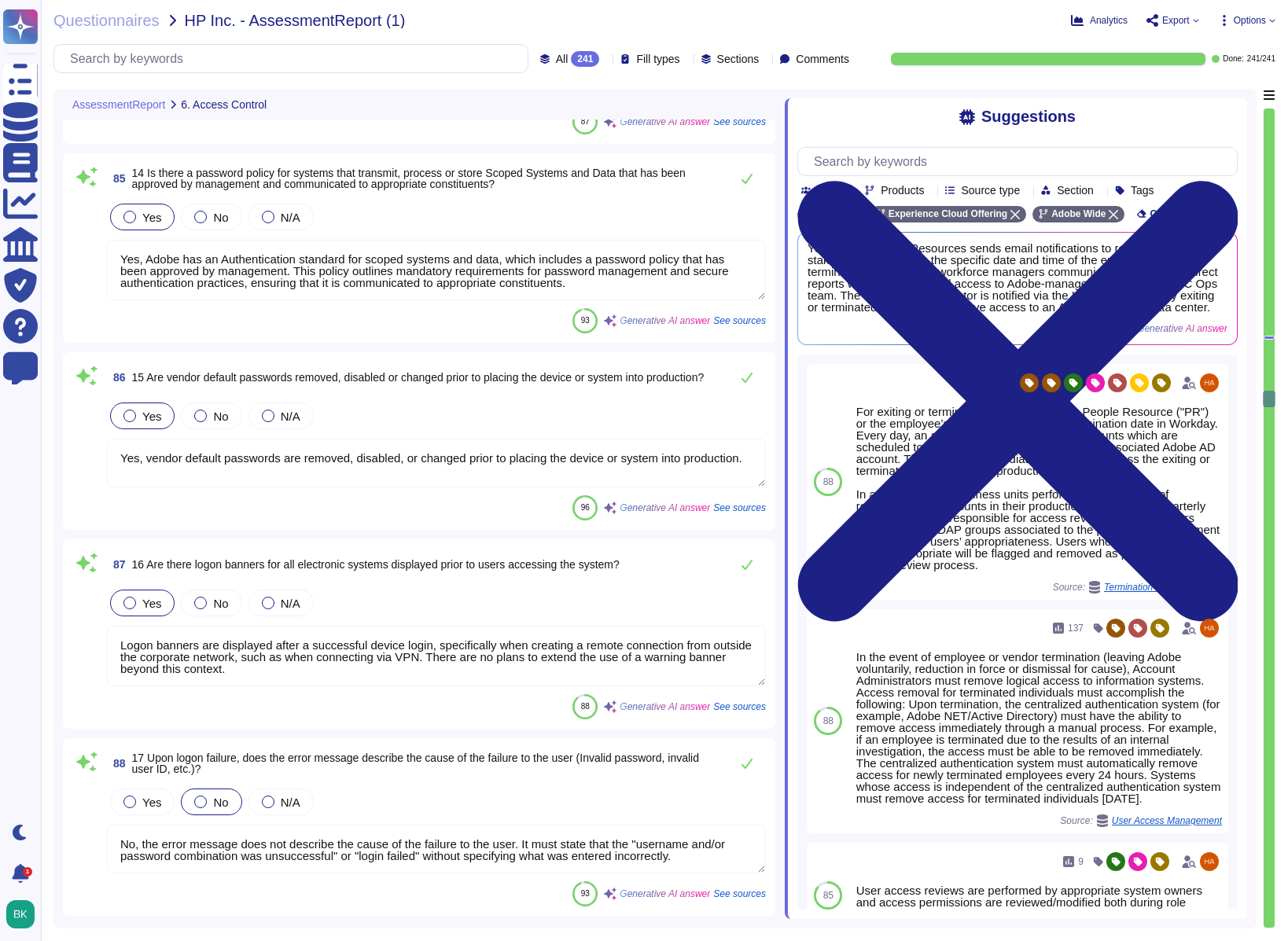
type textarea "Remote access is permitted for Adobe employees, interns, agency temps, and Adob…"
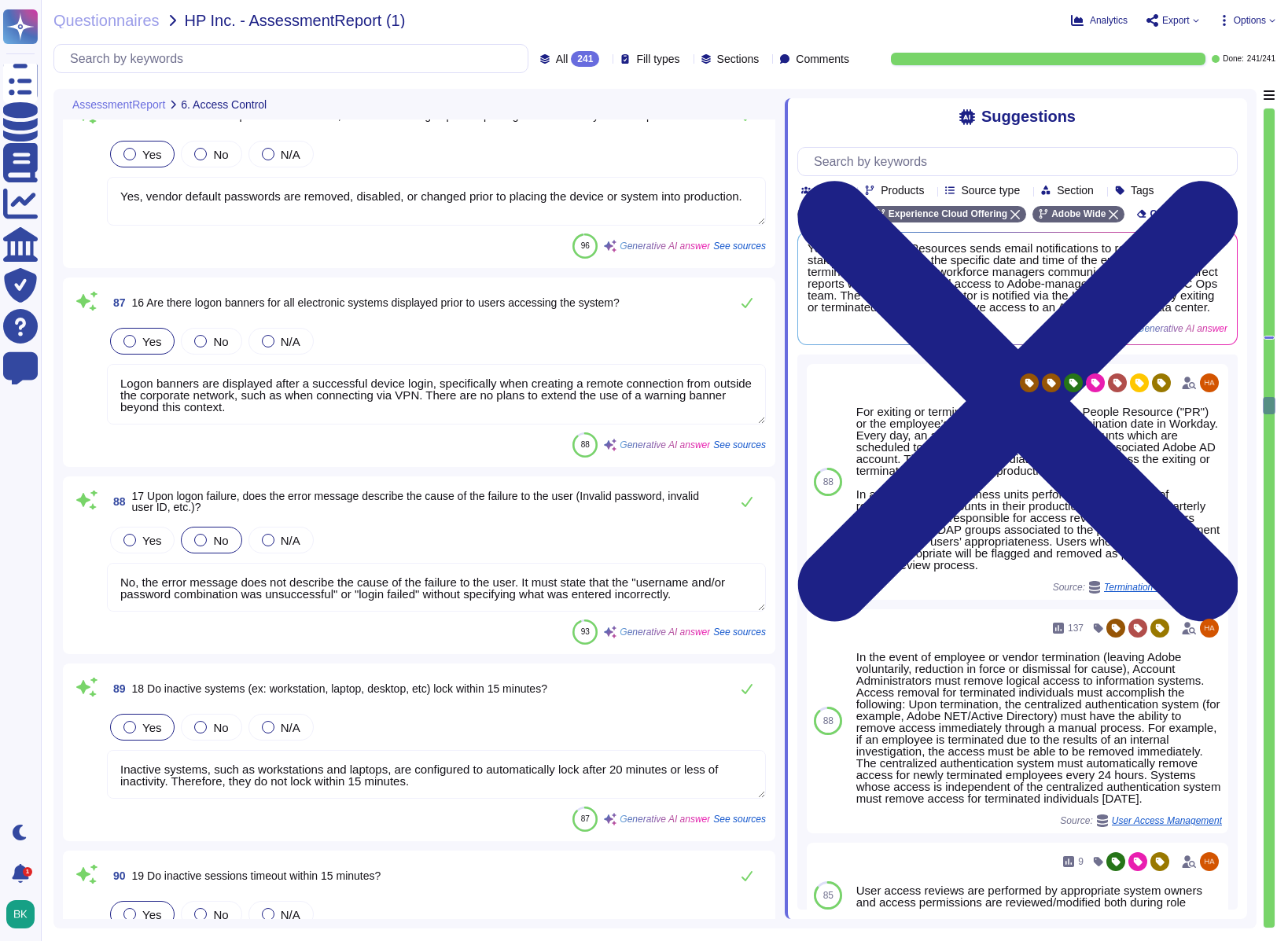
type textarea "Yes, there is a remote access policy for systems transmitting, processing, and …"
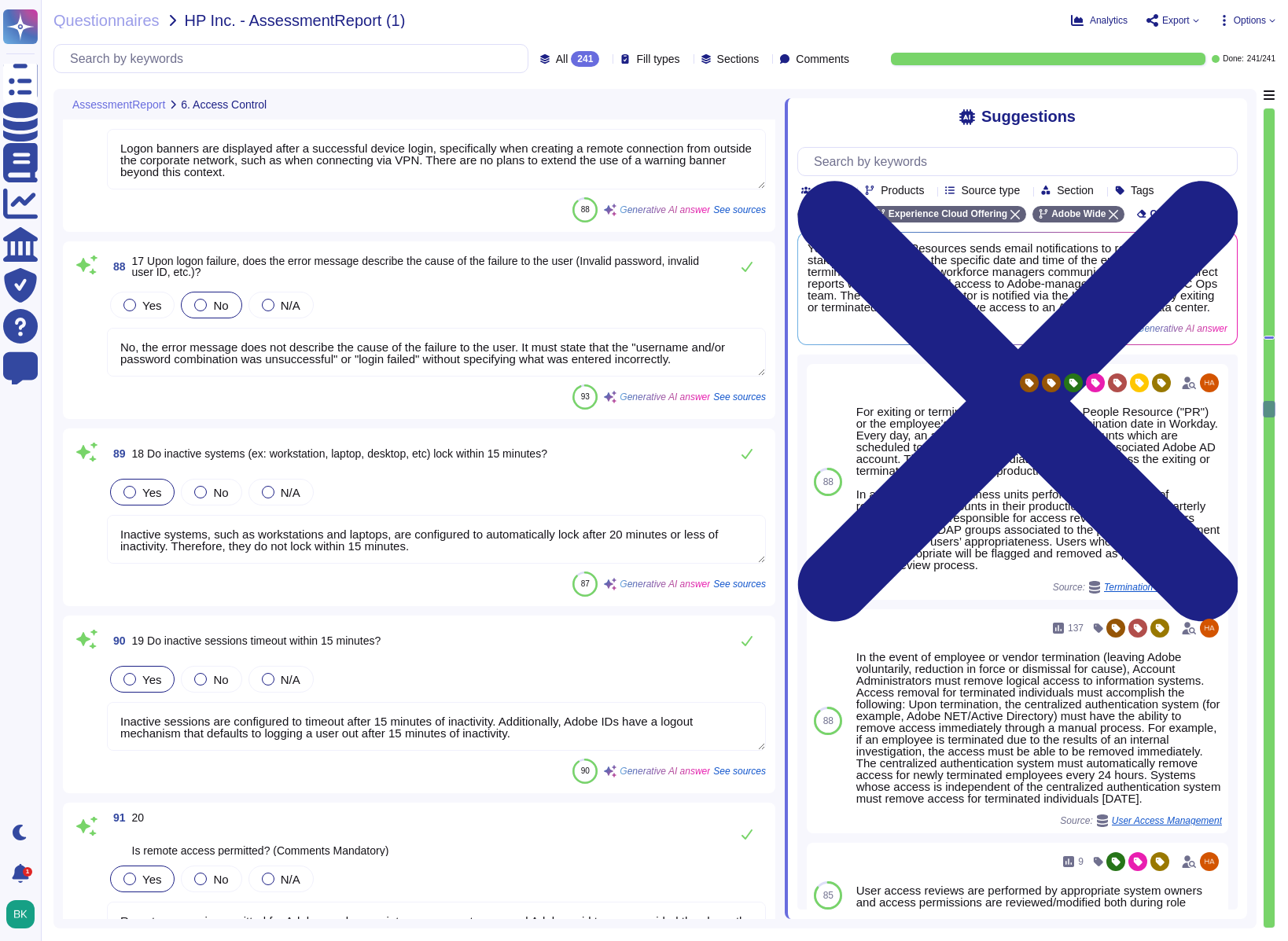
type textarea "Yes, unique user IDs are required for access. All employees, including [DEMOGRA…"
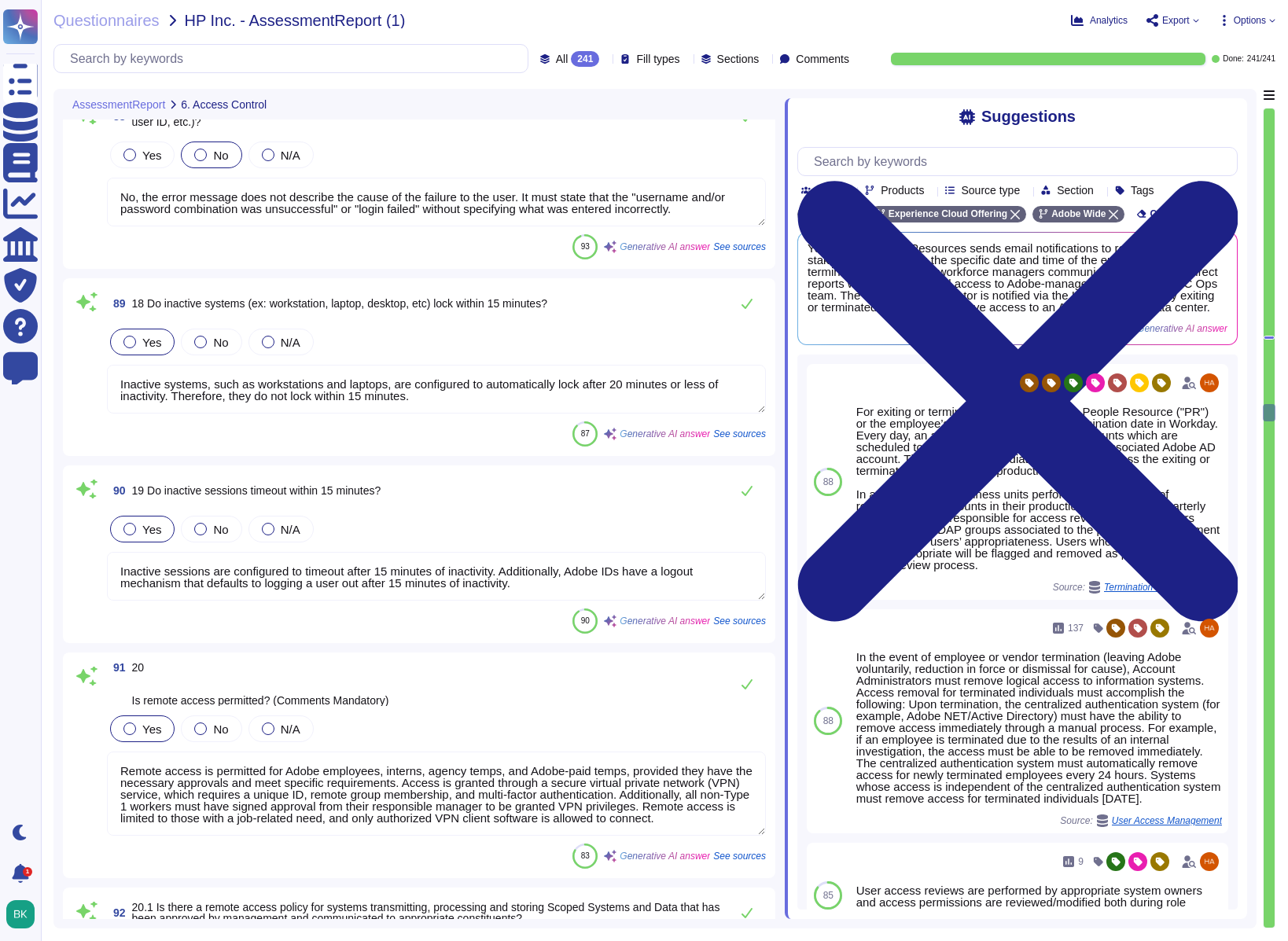
type textarea "Split tunneling or bridged internet connections are not allowed by policy and/o…"
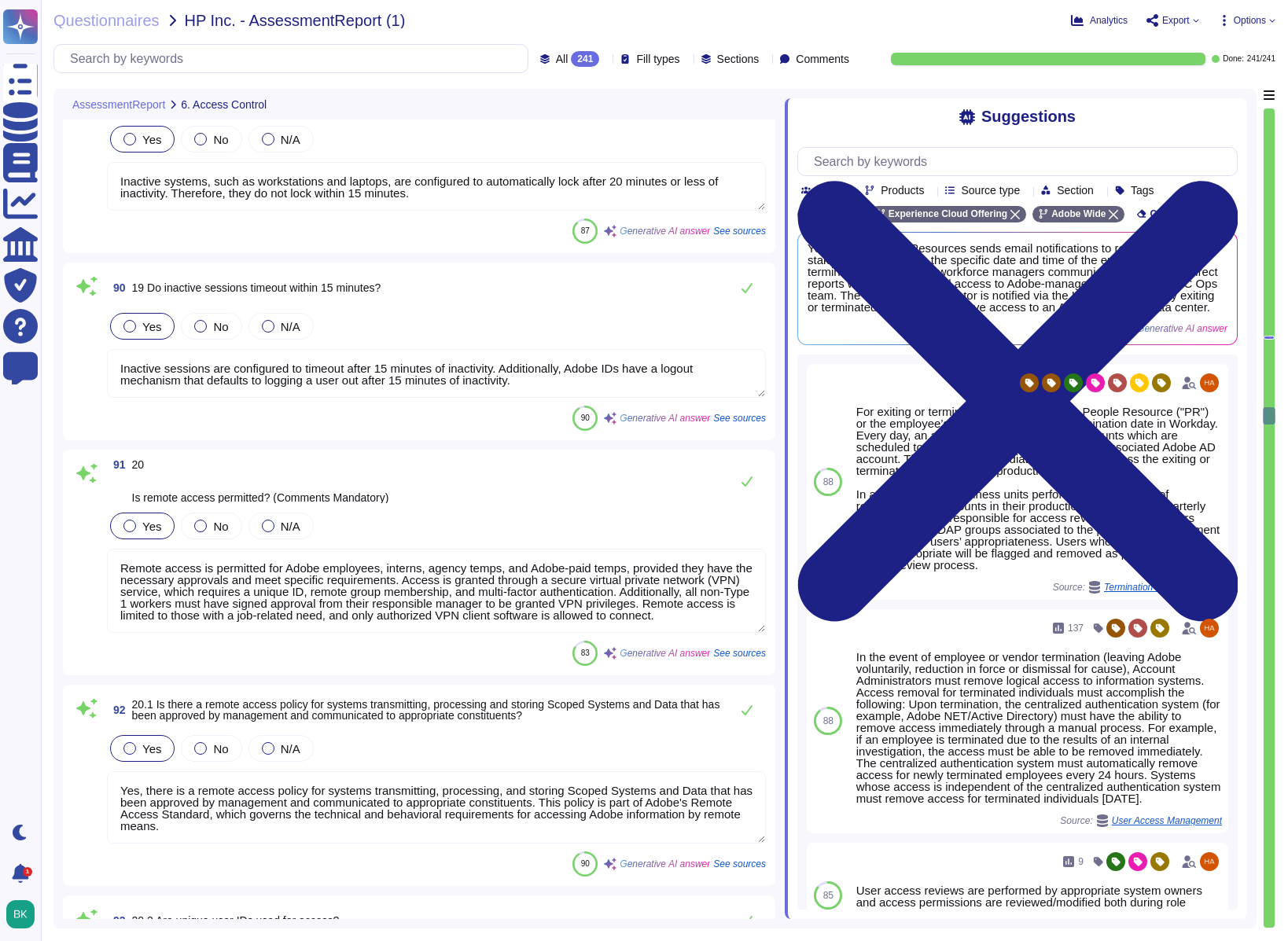
type textarea "Only organization-owned equipment is permitted to connect from internal network…"
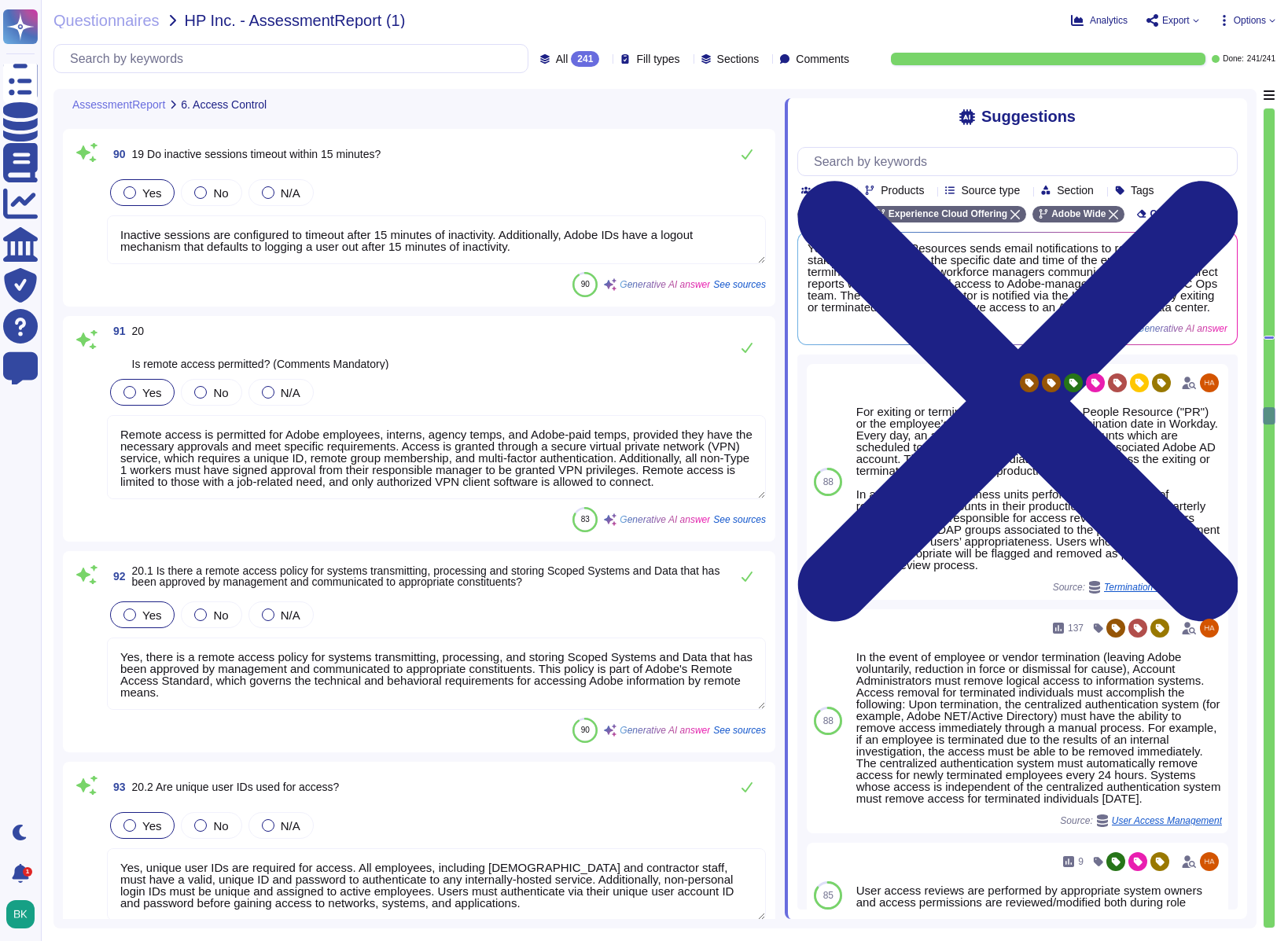
scroll to position [20965, 0]
click at [367, 457] on textarea "Remote access is permitted for Adobe employees, interns, agency temps, and Adob…" at bounding box center [436, 456] width 659 height 84
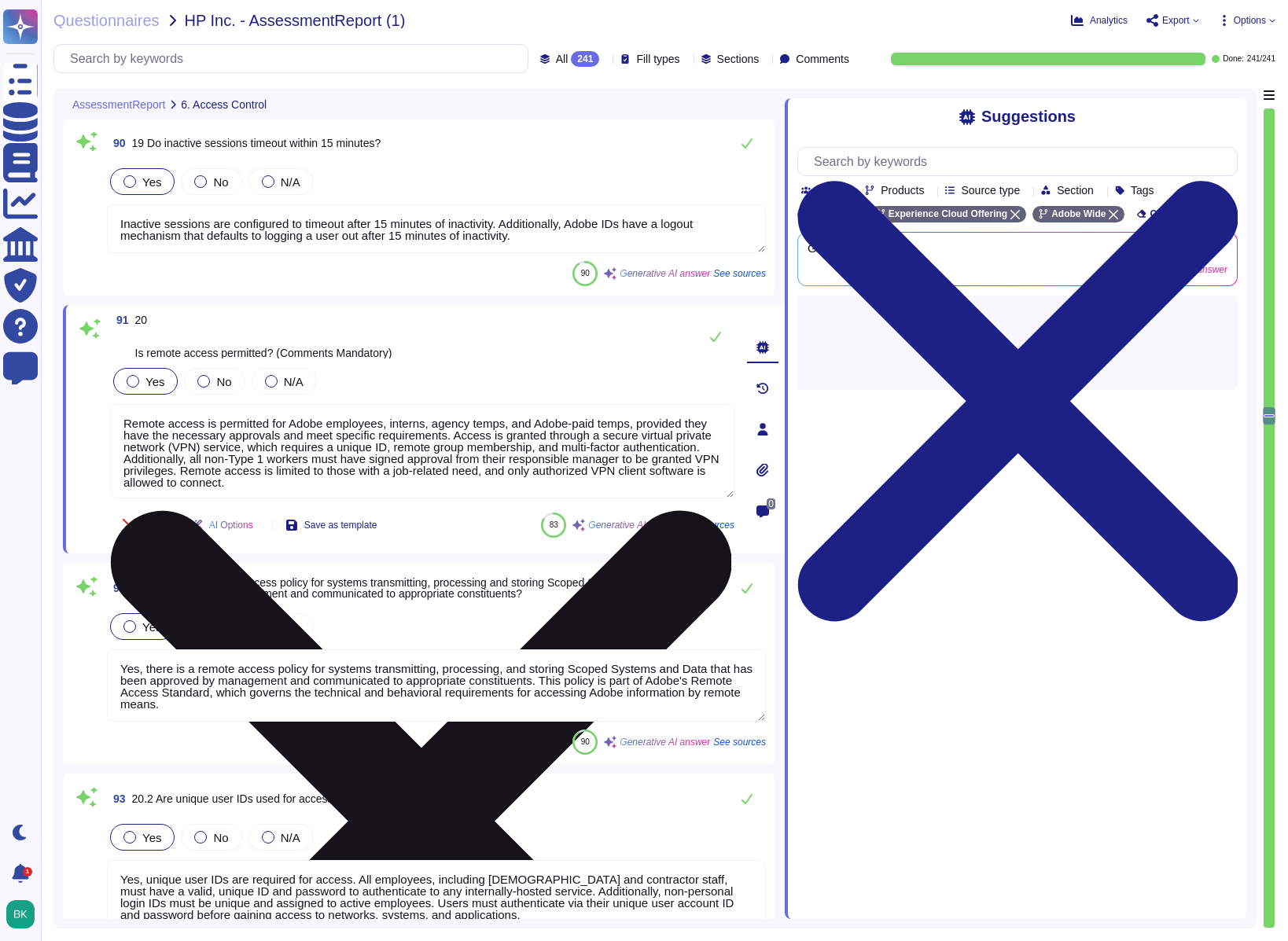
type textarea "Only organization-owned equipment is permitted to connect from internal network…"
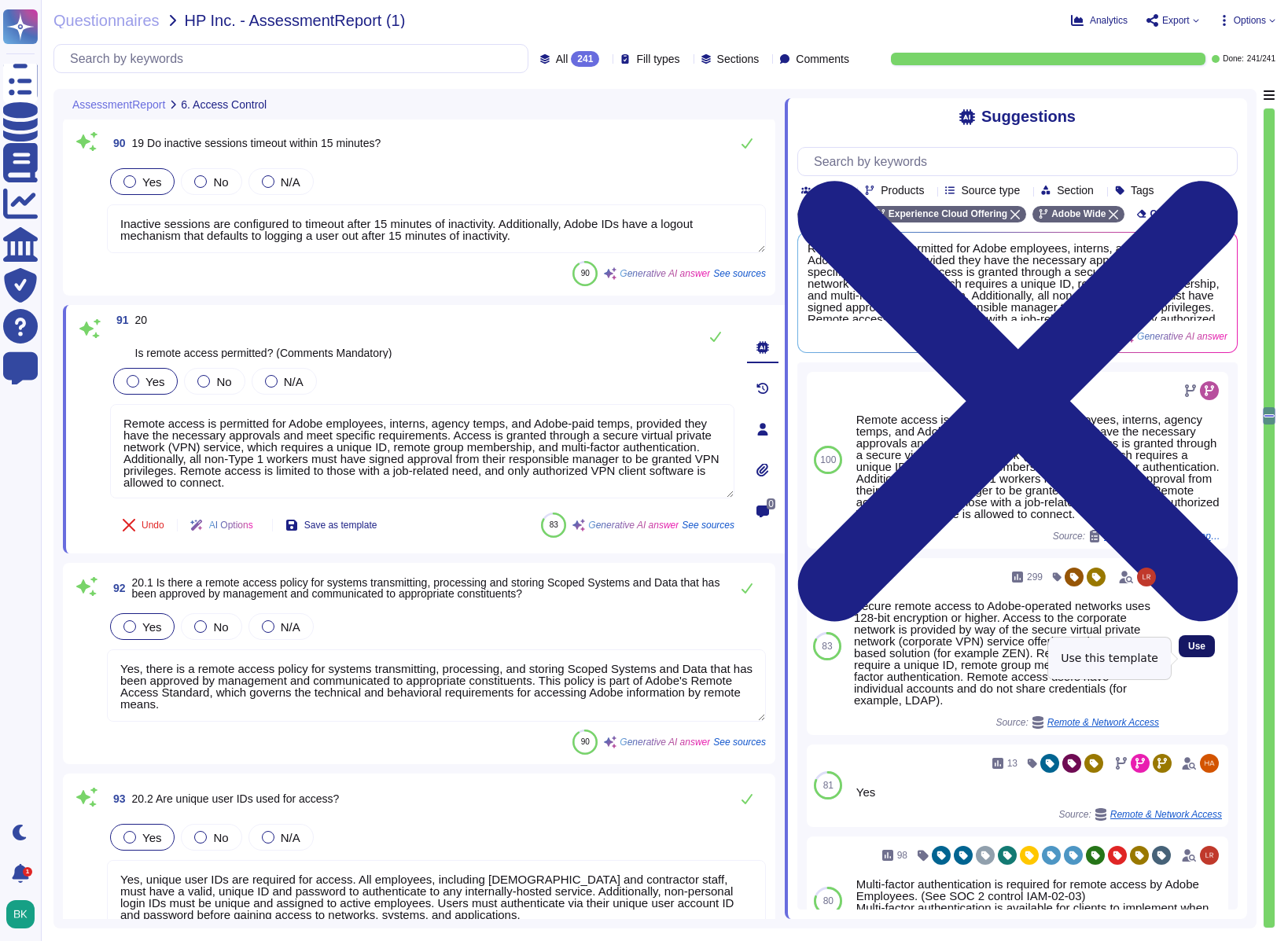
click at [1194, 651] on span "Use" at bounding box center [1196, 646] width 17 height 10
type textarea "Remote access is permitted for Adobe employees, interns, agency temps, and Adob…"
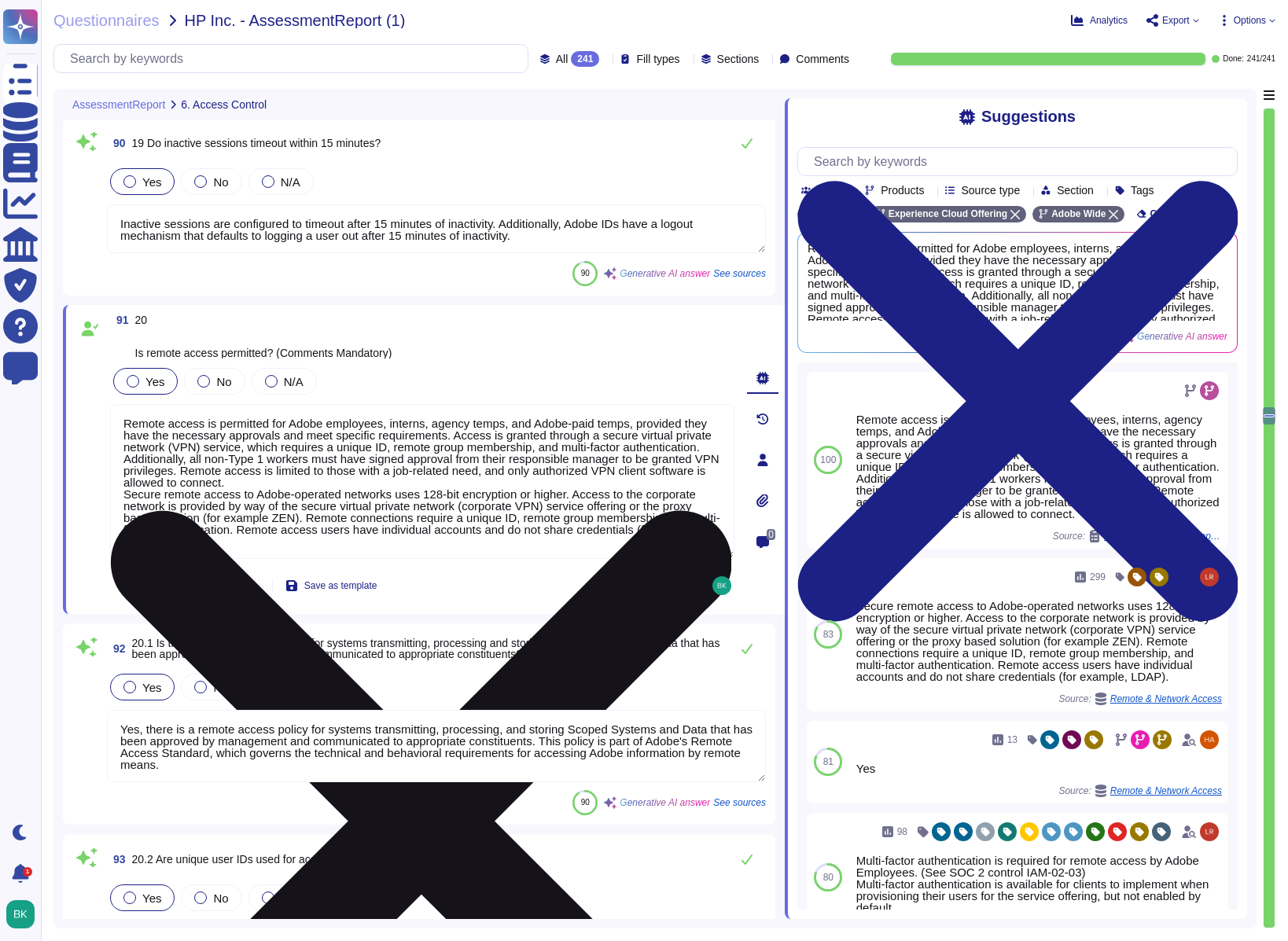
drag, startPoint x: 155, startPoint y: 509, endPoint x: 130, endPoint y: 503, distance: 25.7
click at [151, 509] on textarea "Remote access is permitted for Adobe employees, interns, agency temps, and Adob…" at bounding box center [422, 481] width 624 height 155
drag, startPoint x: 121, startPoint y: 496, endPoint x: 240, endPoint y: 544, distance: 128.3
click at [240, 544] on textarea "Remote access is permitted for Adobe employees, interns, agency temps, and Adob…" at bounding box center [422, 481] width 624 height 155
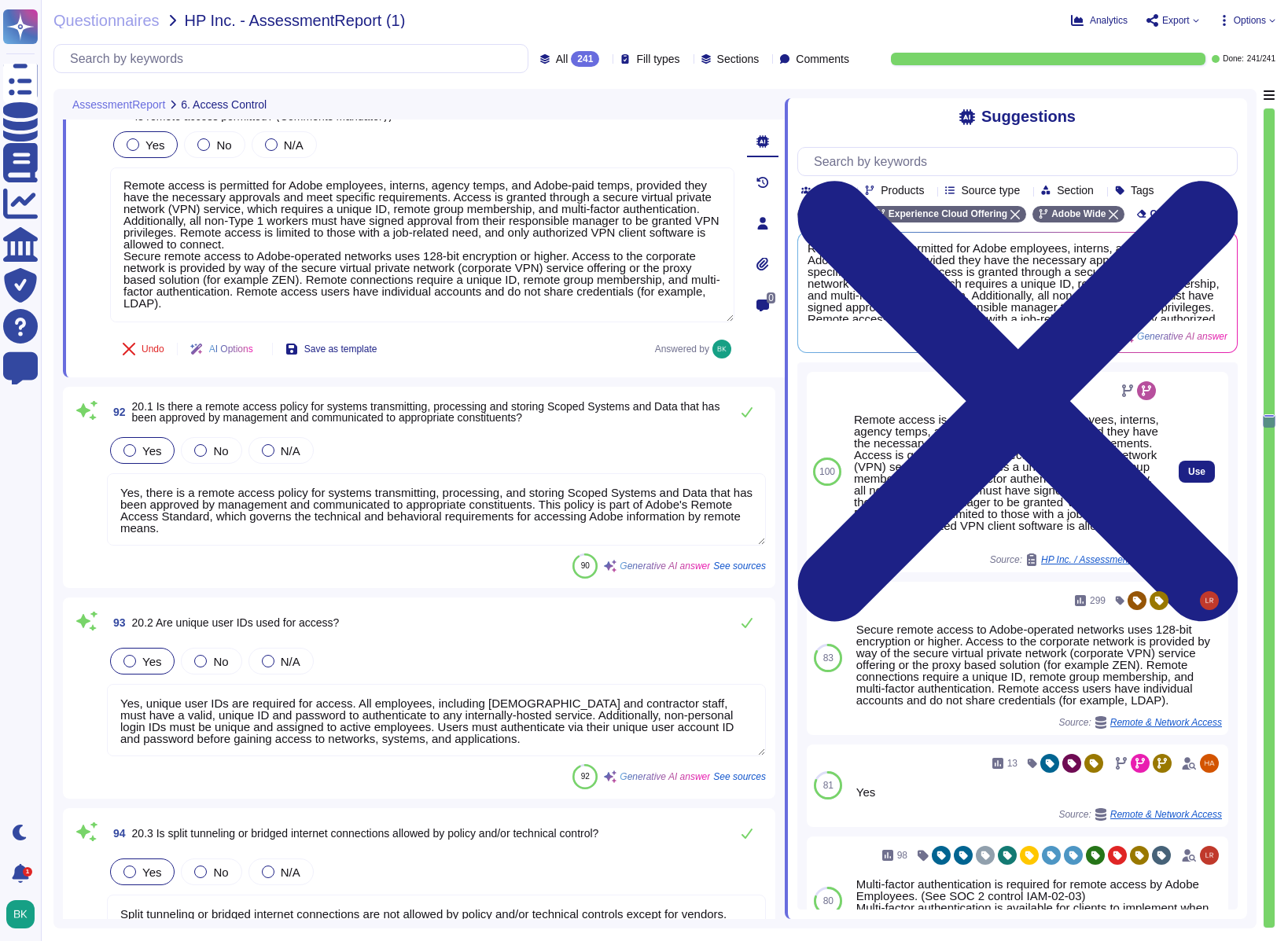
type textarea "Multi-factor authentication is required for remote access by Adobe Employees. (…"
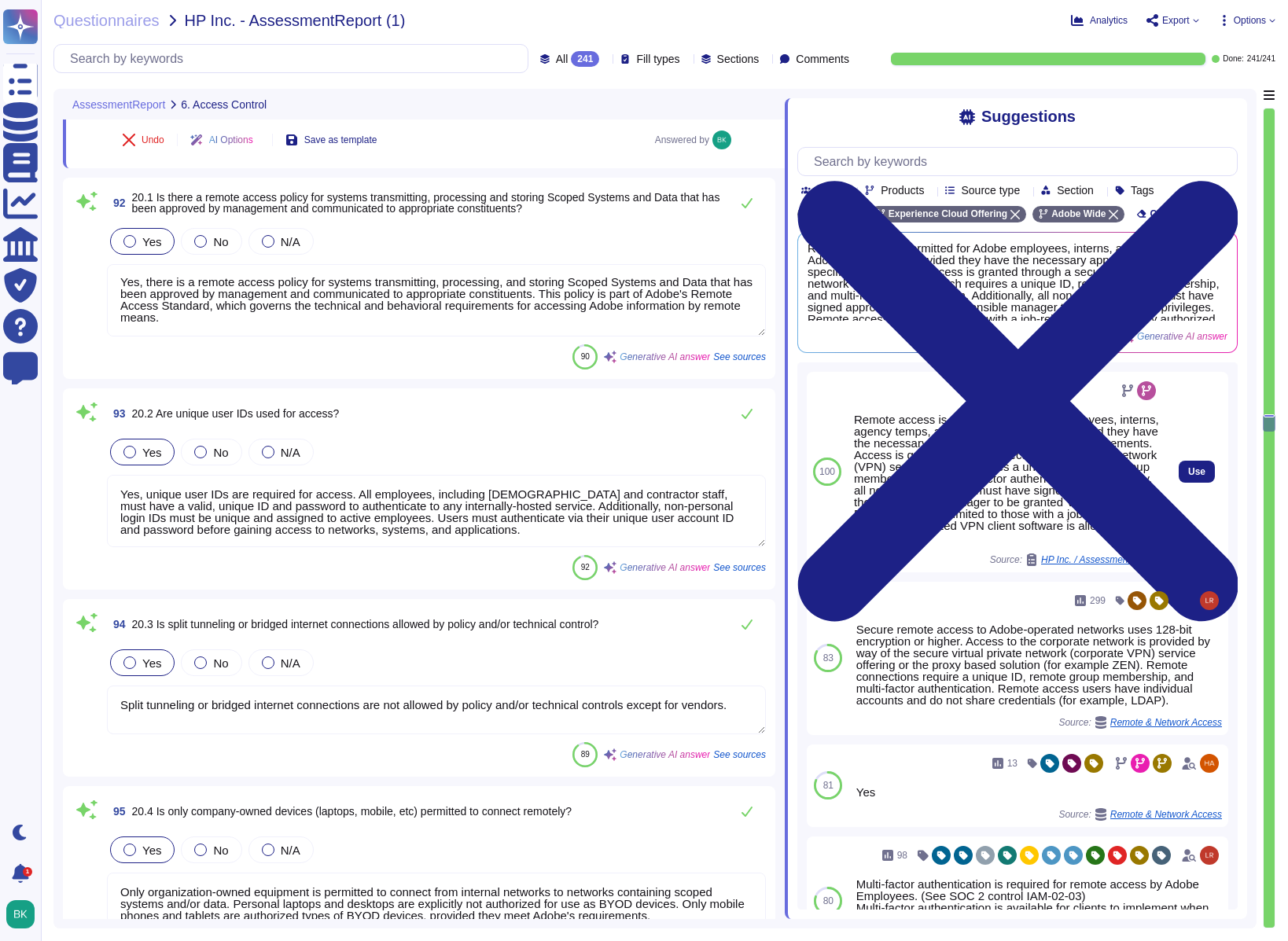
type textarea "Remote users are prevented from copying or downloading data to remote devices t…"
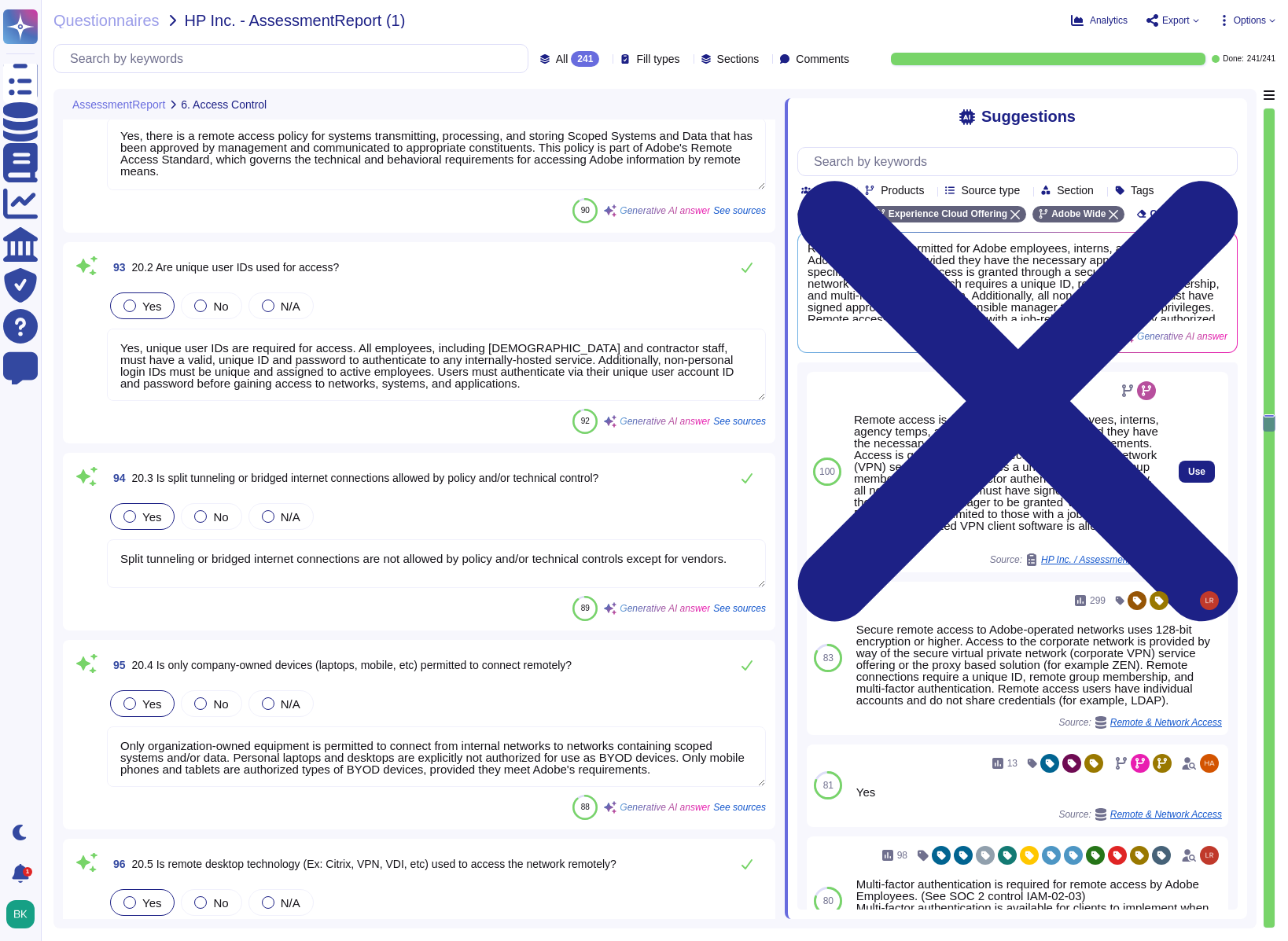
scroll to position [21541, 0]
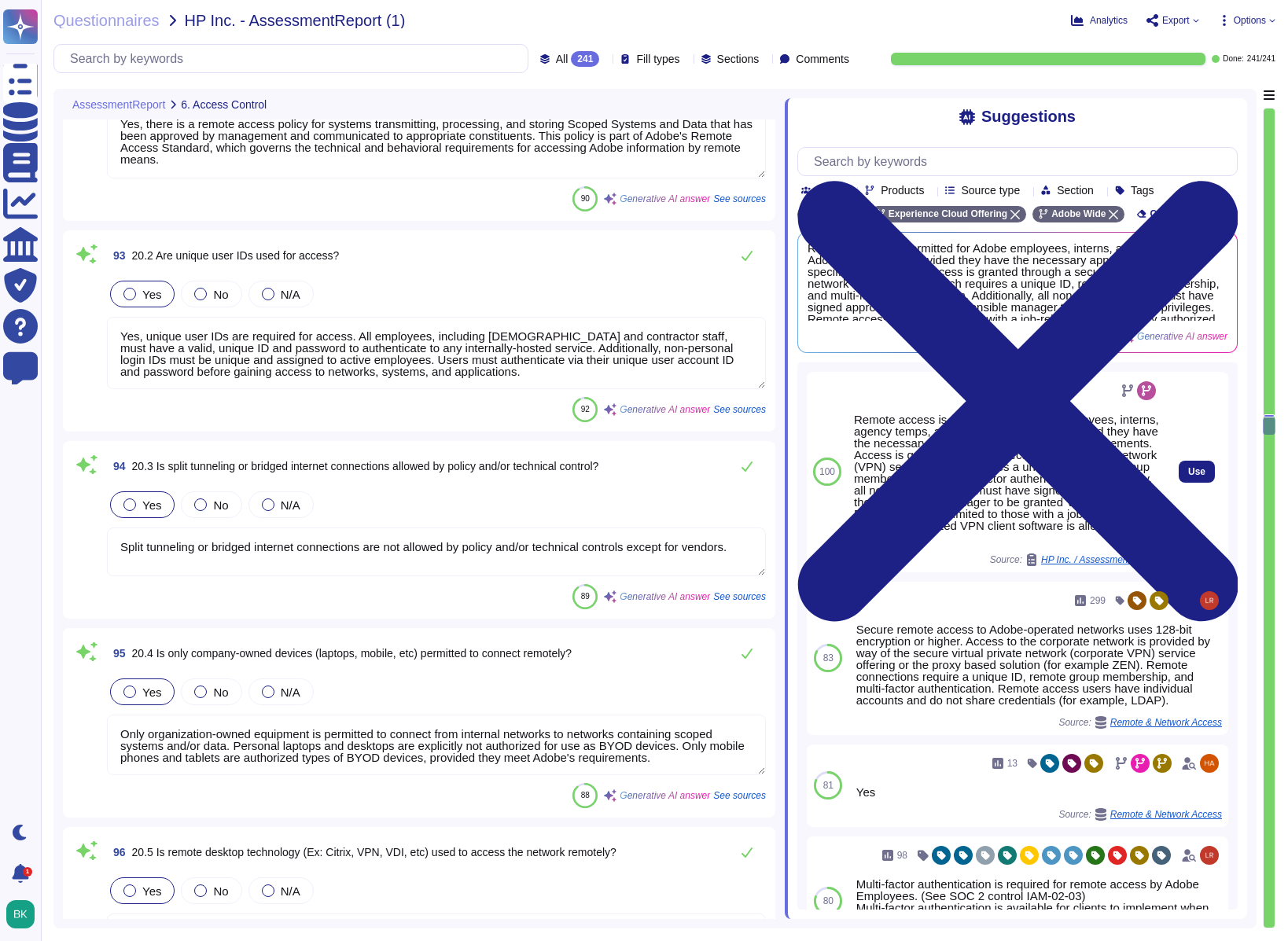
type textarea "Yes, encrypted communications are required for all remote connections. Secure r…"
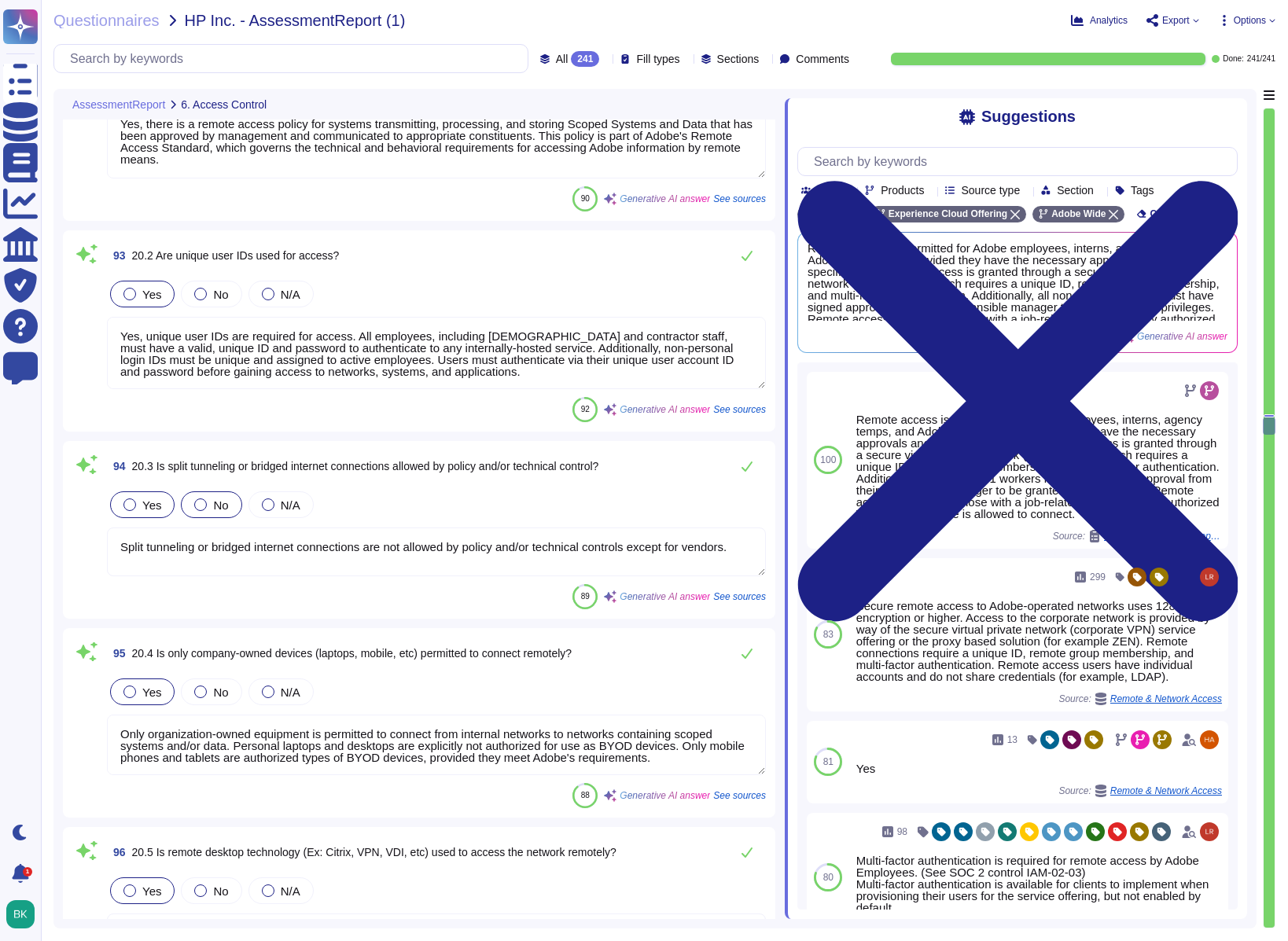
click at [201, 506] on div at bounding box center [200, 504] width 12 height 12
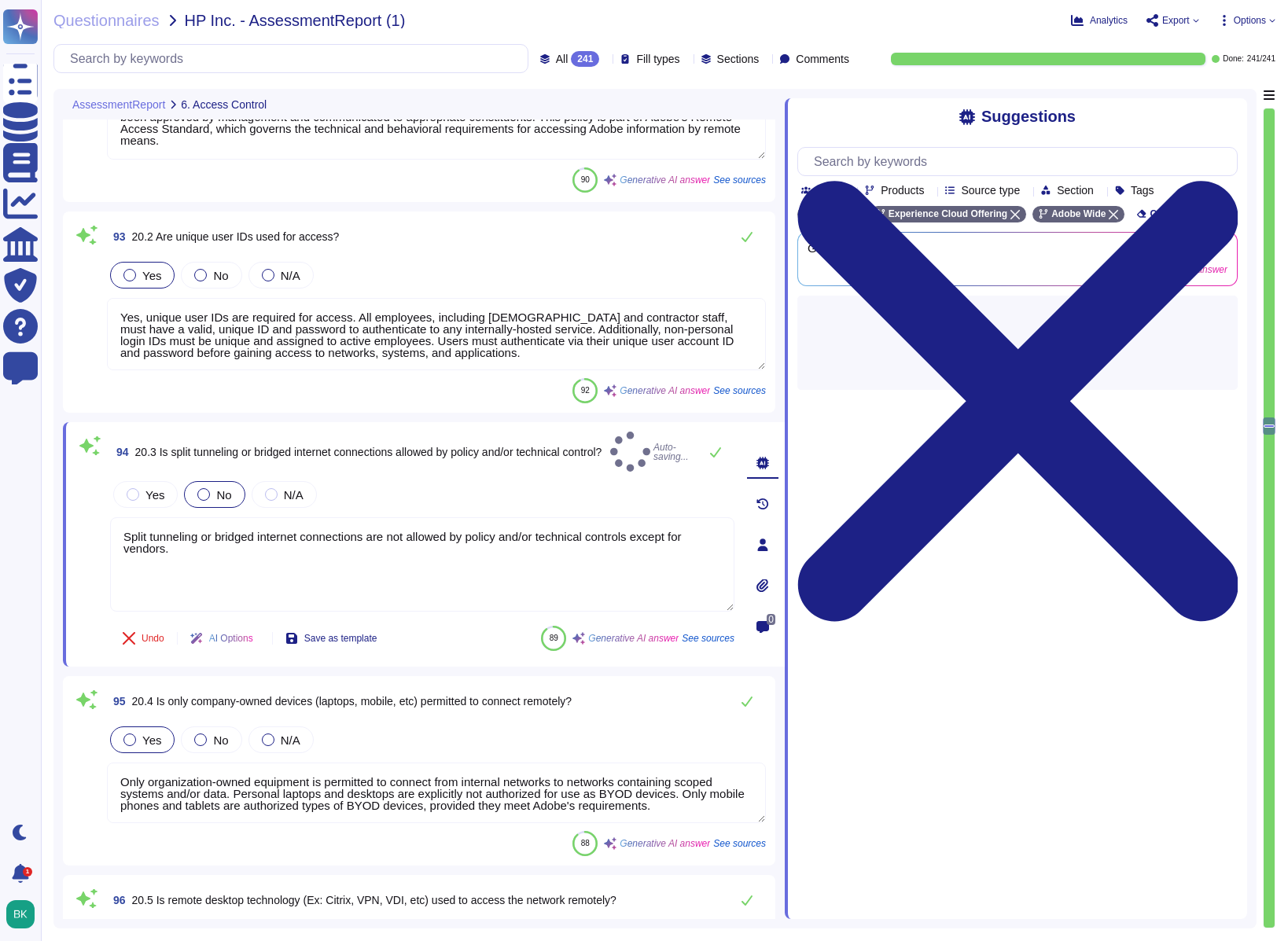
type textarea "Yes, encrypted communications are required for all remote connections. Secure r…"
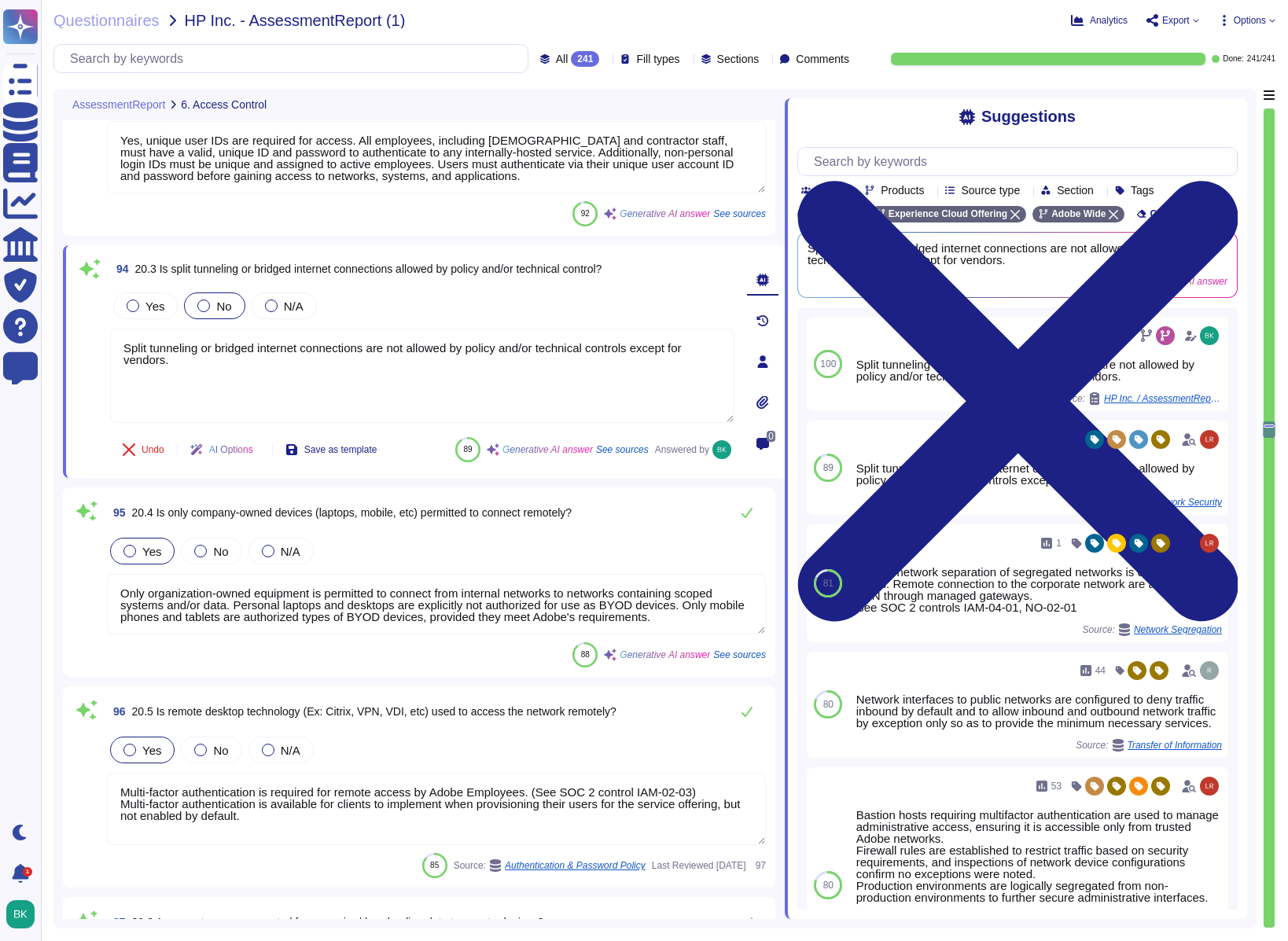
scroll to position [21720, 0]
type textarea "Yes, multi-factor authentication (MFA) is required for remote access to our inf…"
drag, startPoint x: 319, startPoint y: 609, endPoint x: 743, endPoint y: 623, distance: 424.2
click at [743, 623] on textarea "Only organization-owned equipment is permitted to connect from internal network…" at bounding box center [436, 603] width 659 height 61
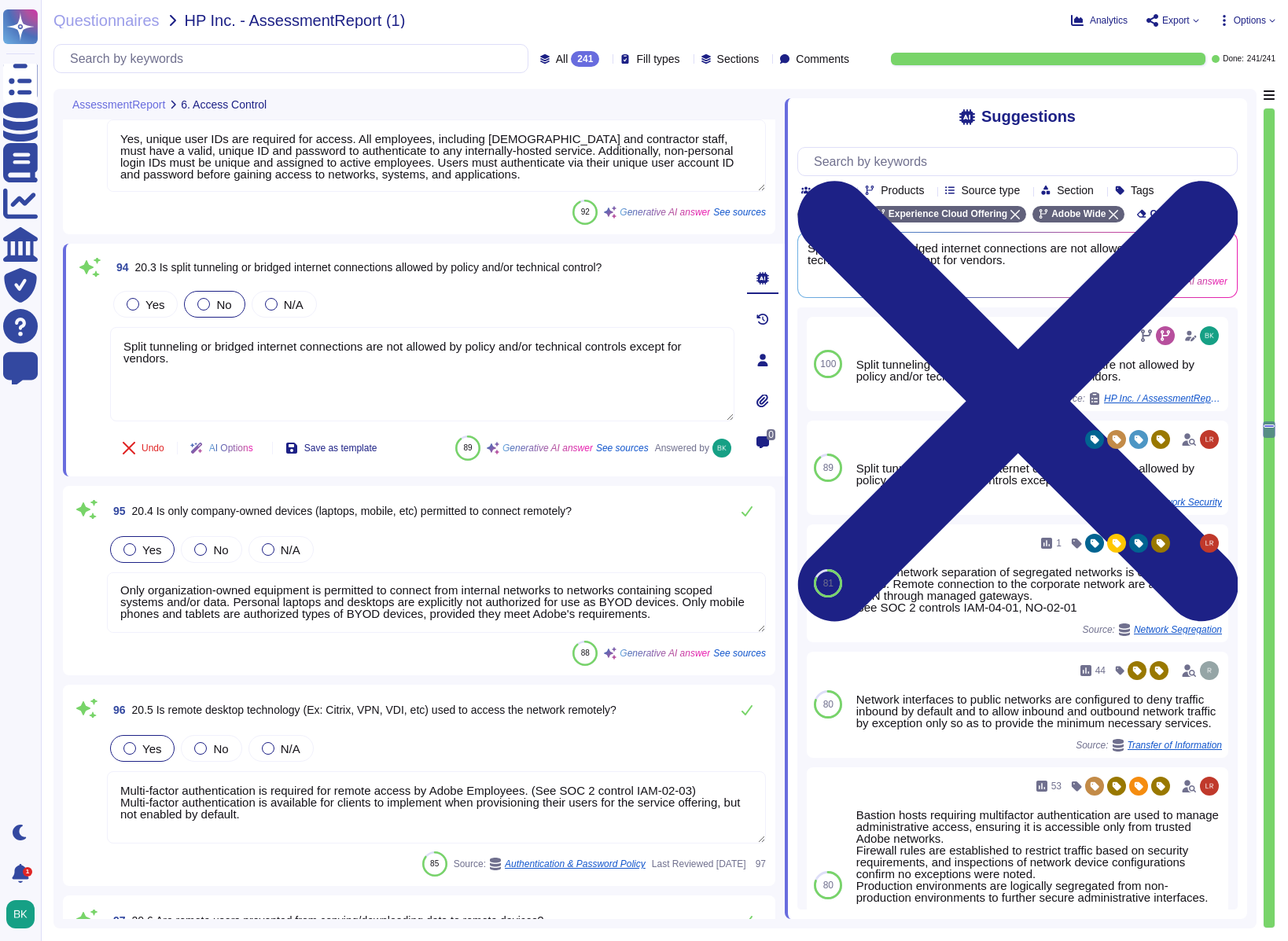
scroll to position [0, 0]
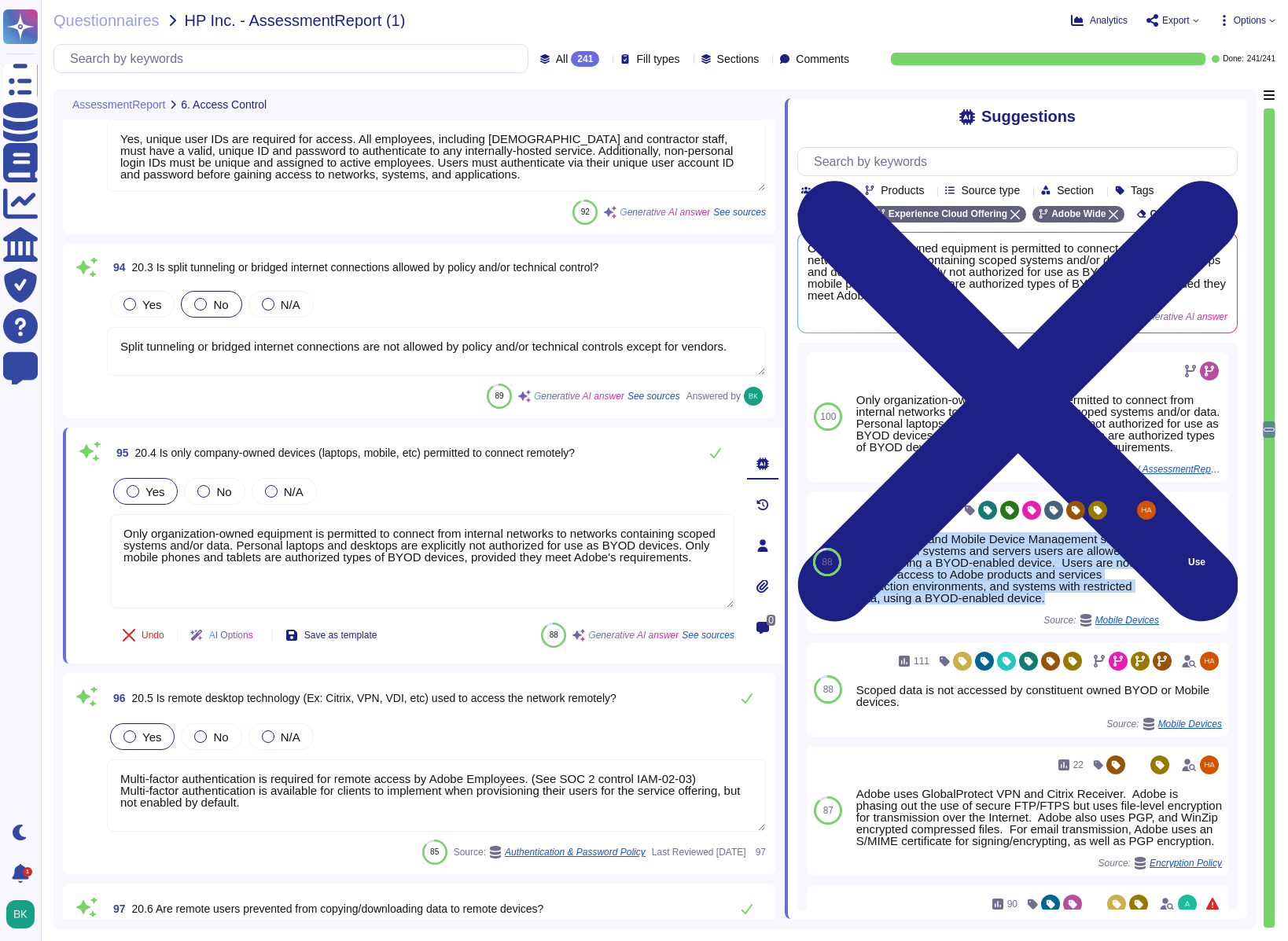
drag, startPoint x: 1057, startPoint y: 610, endPoint x: 851, endPoint y: 555, distance: 213.2
click at [851, 555] on div "77 Adobe BYOD and Mobile Device Management standards define which systems and s…" at bounding box center [1007, 562] width 317 height 142
copy div "Adobe BYOD and Mobile Device Management standards define which systems and serv…"
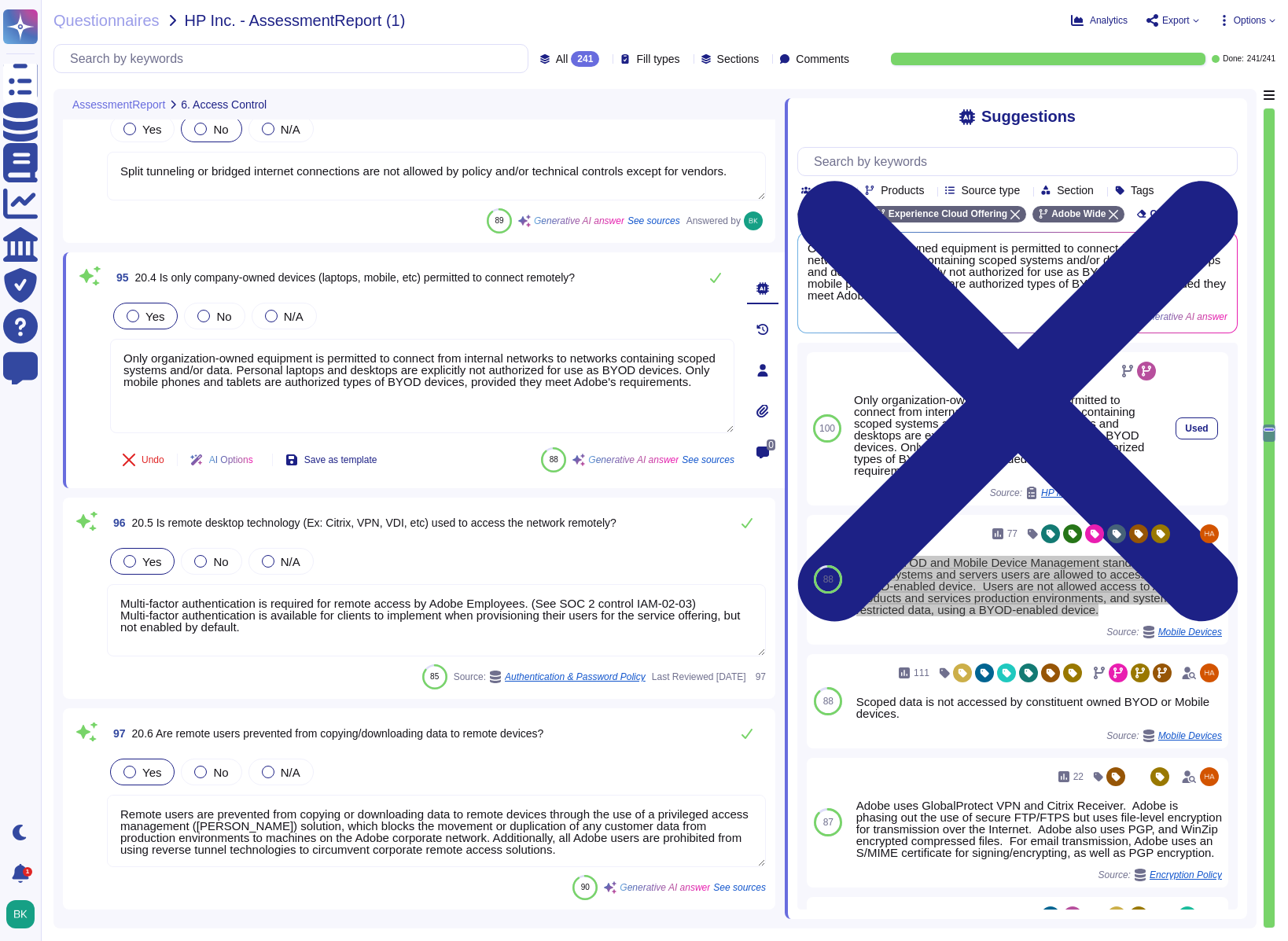
type textarea "Inactive user IDs are deleted or disabled [DATE]. Adobe implements automated ac…"
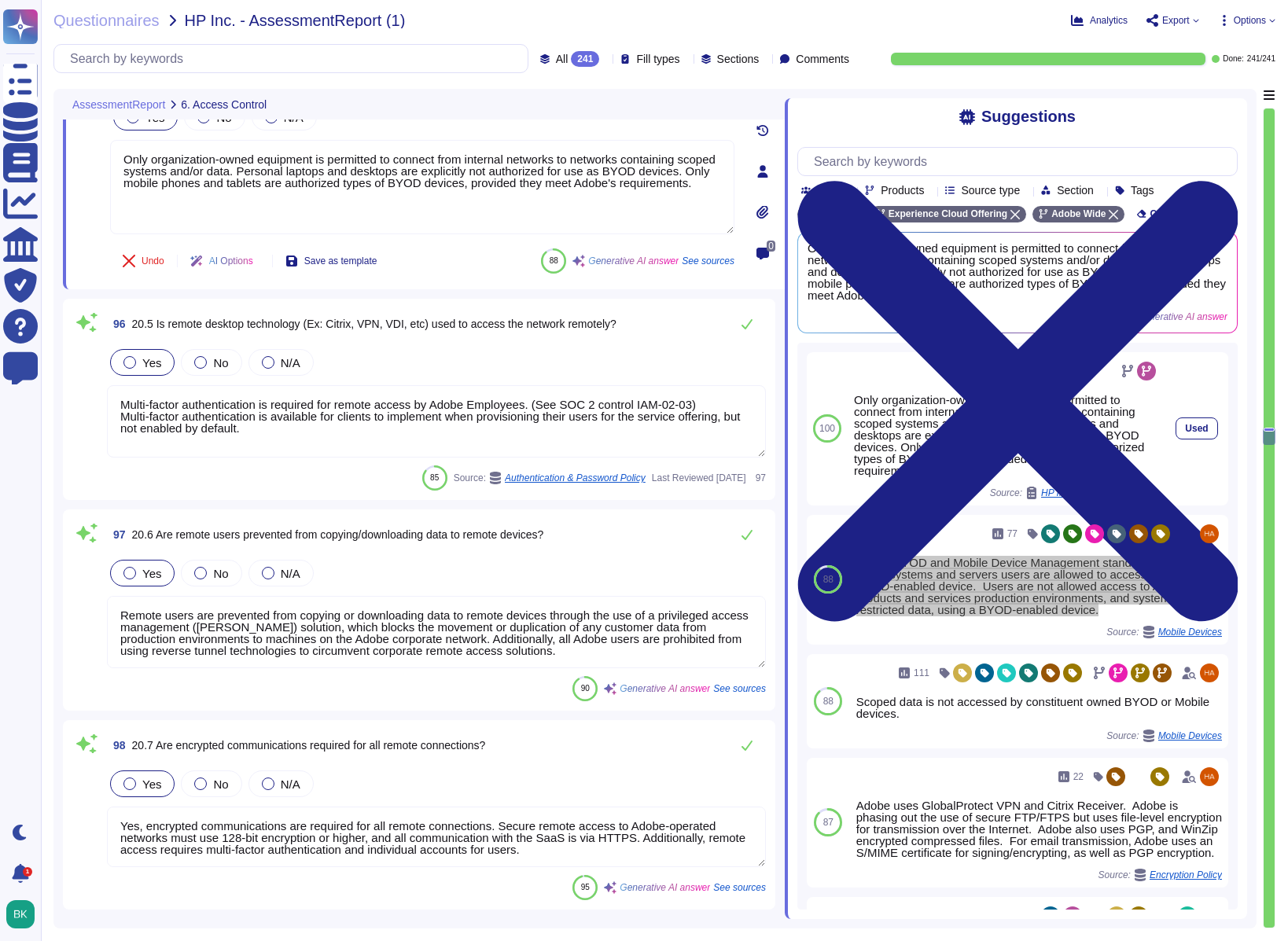
scroll to position [2, 0]
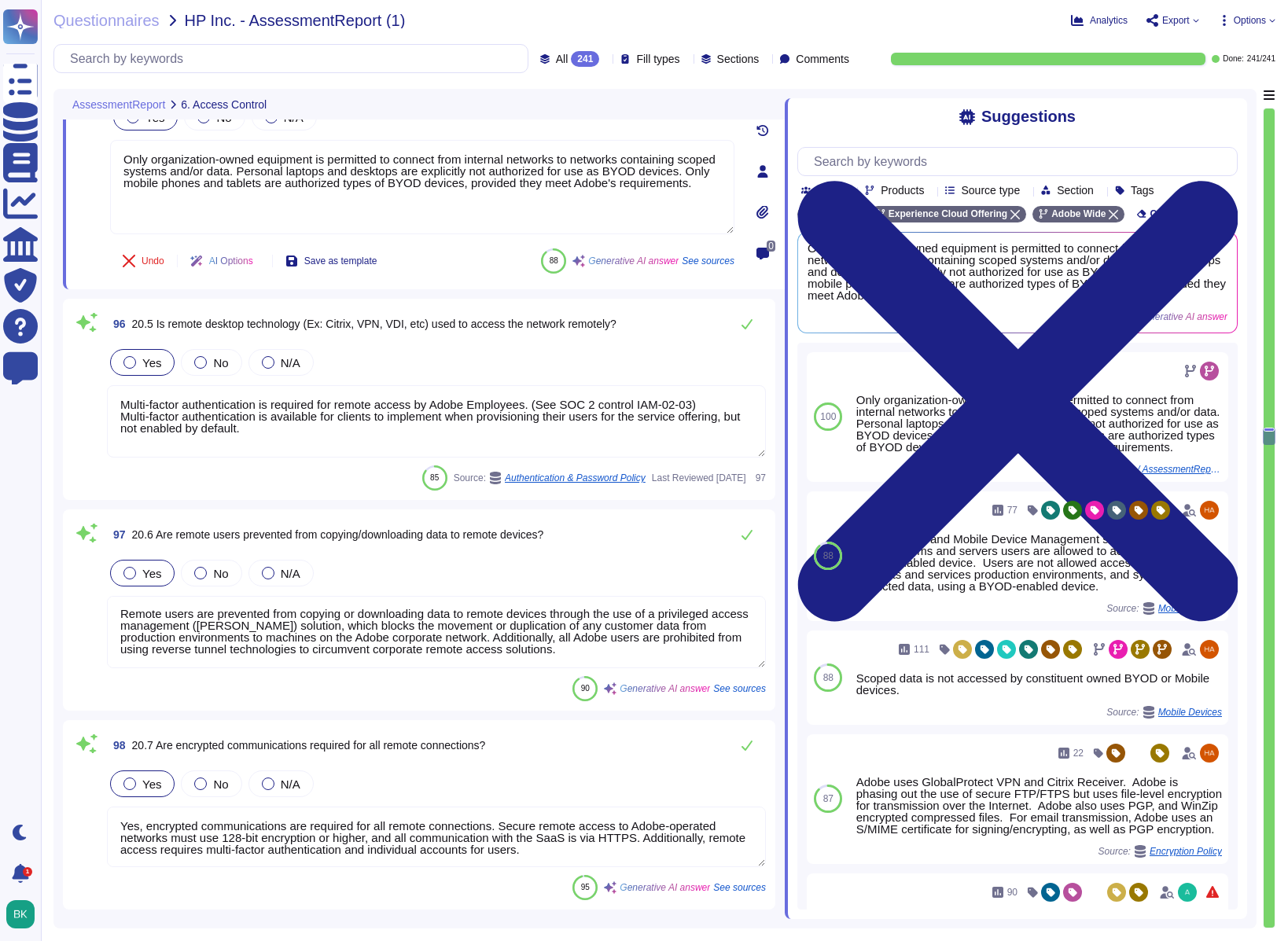
click at [434, 629] on textarea "Remote users are prevented from copying or downloading data to remote devices t…" at bounding box center [436, 633] width 659 height 72
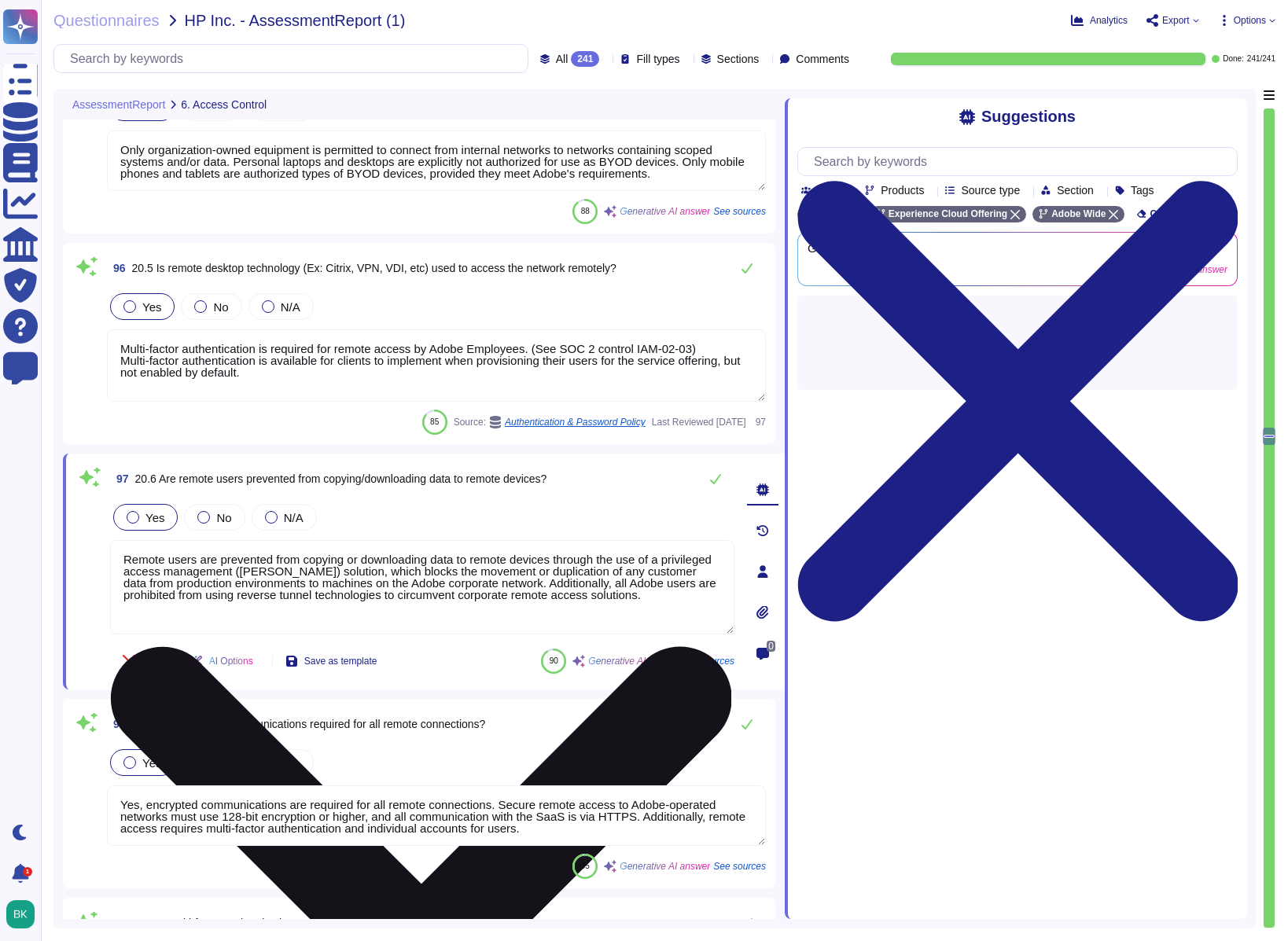
type textarea "Yes, there is a compliance requirement to limit access based on physical locati…"
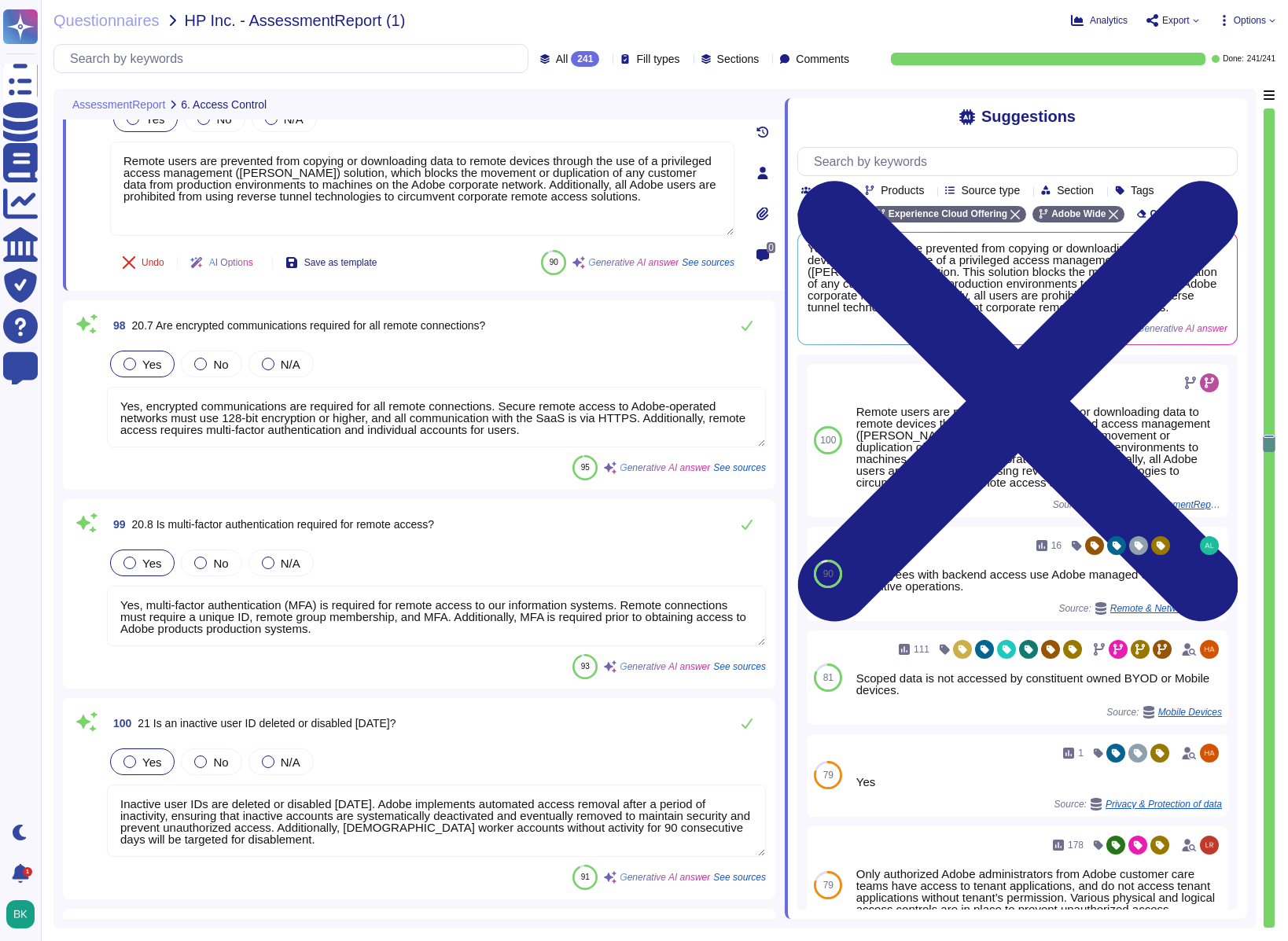
type textarea "Yes, Adobe has a documented Physical Security Policy that establishes mechanism…"
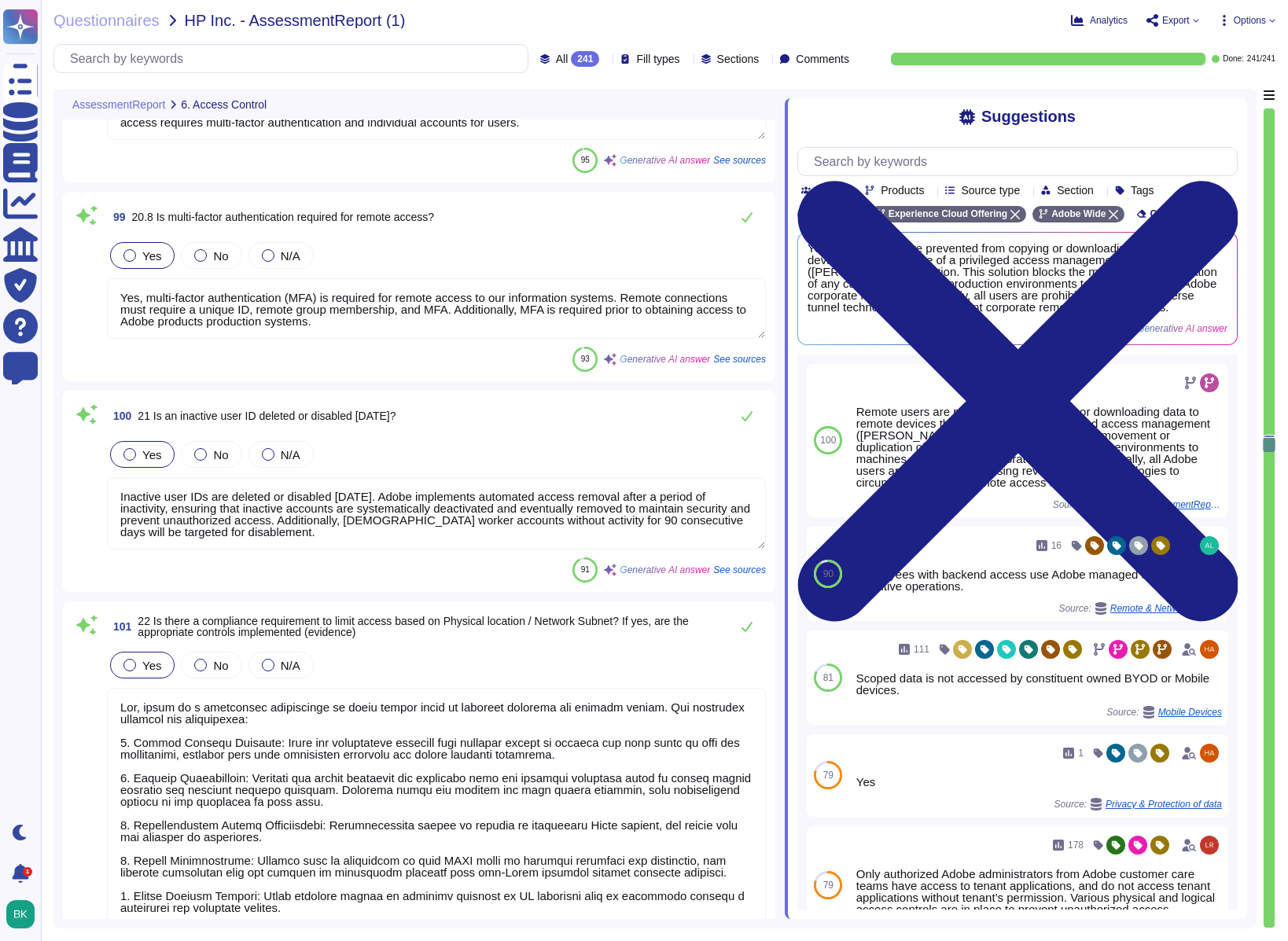
type textarea "Yes, reasonable physical security and environmental controls are present in the…"
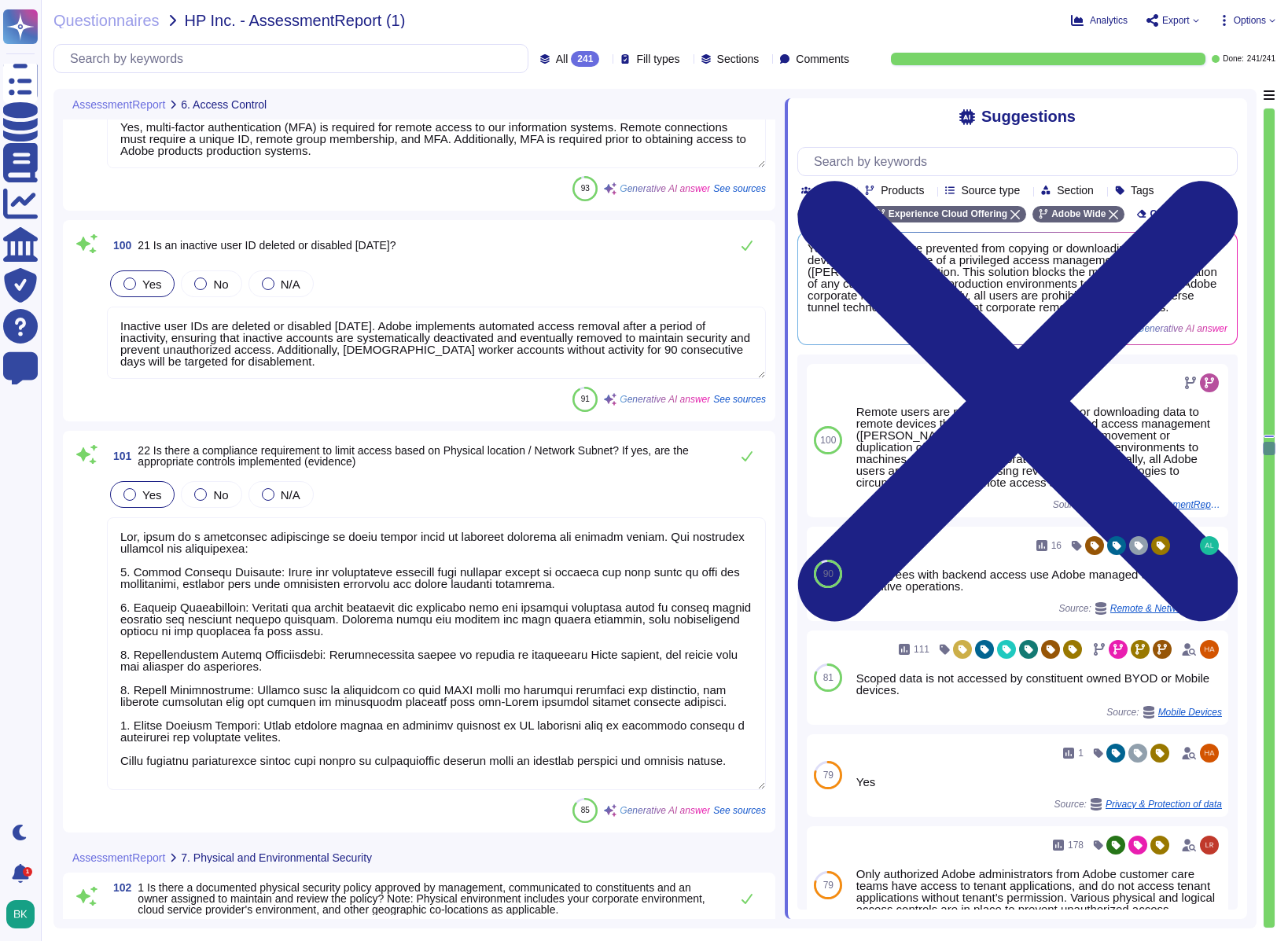
scroll to position [22926, 0]
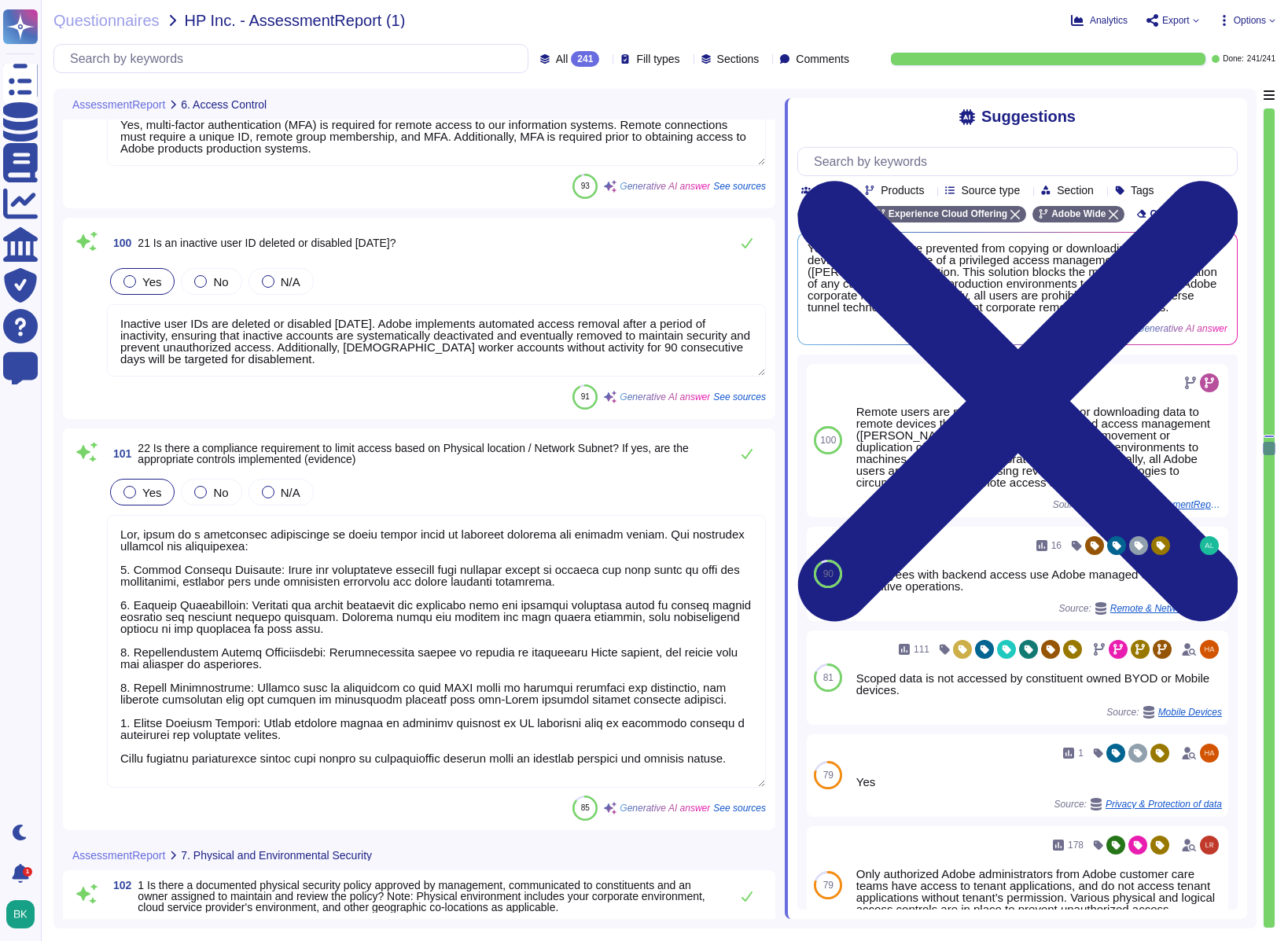
drag, startPoint x: 133, startPoint y: 568, endPoint x: 444, endPoint y: 681, distance: 330.9
click at [441, 673] on textarea at bounding box center [436, 652] width 659 height 273
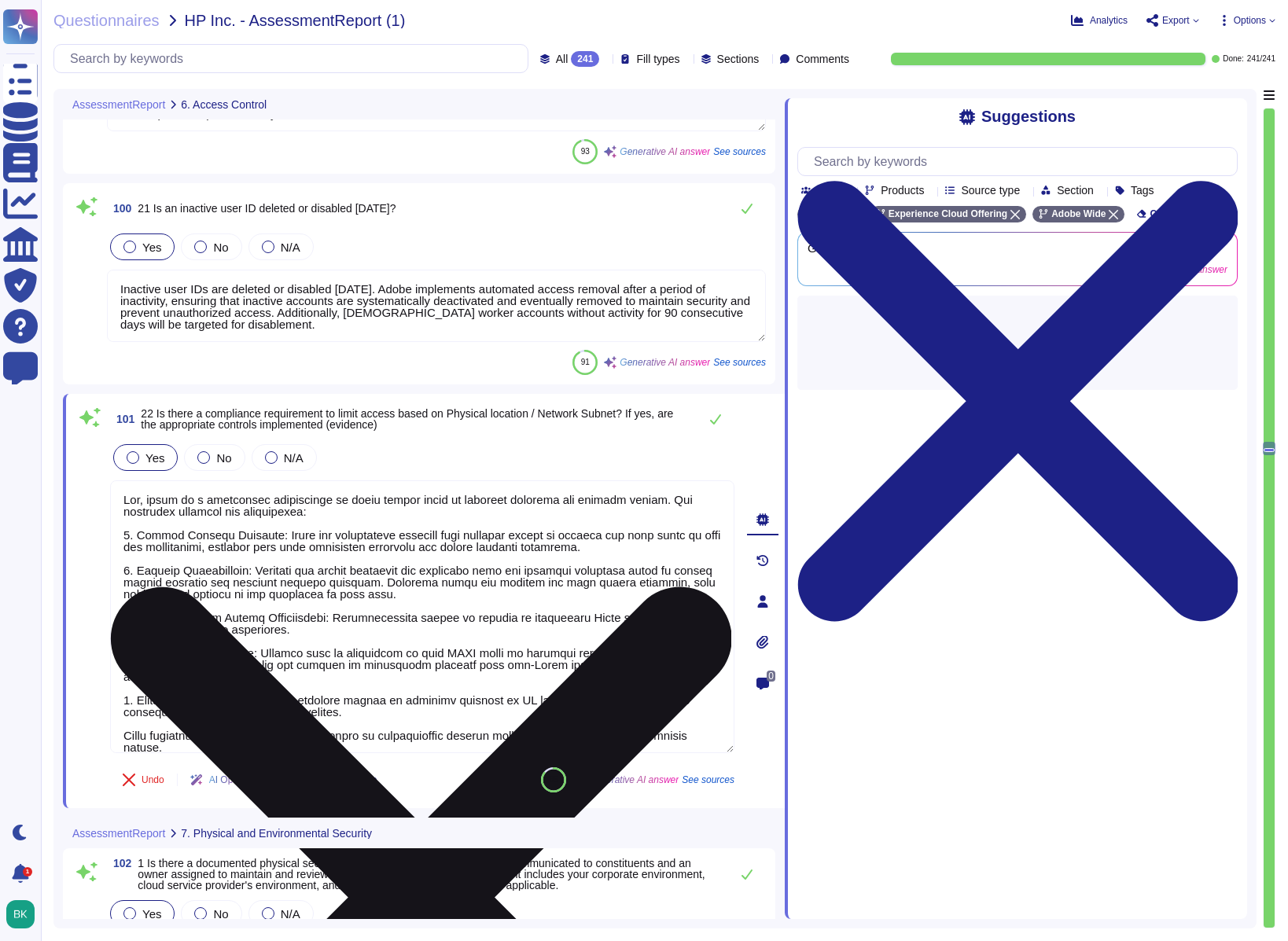
click at [459, 665] on textarea at bounding box center [422, 617] width 624 height 273
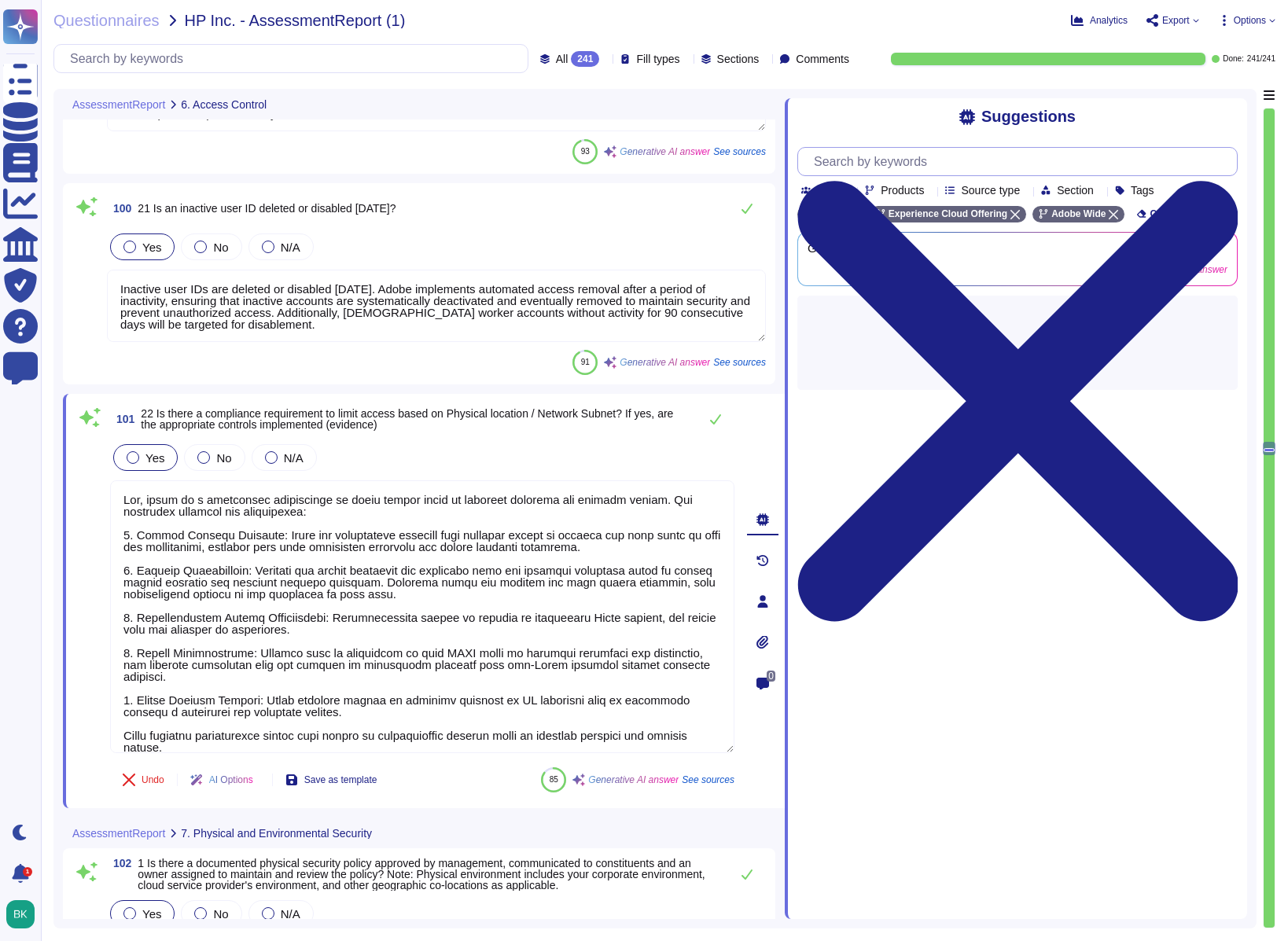
click at [919, 154] on input "text" at bounding box center [1021, 162] width 431 height 28
type input "certificate security posture"
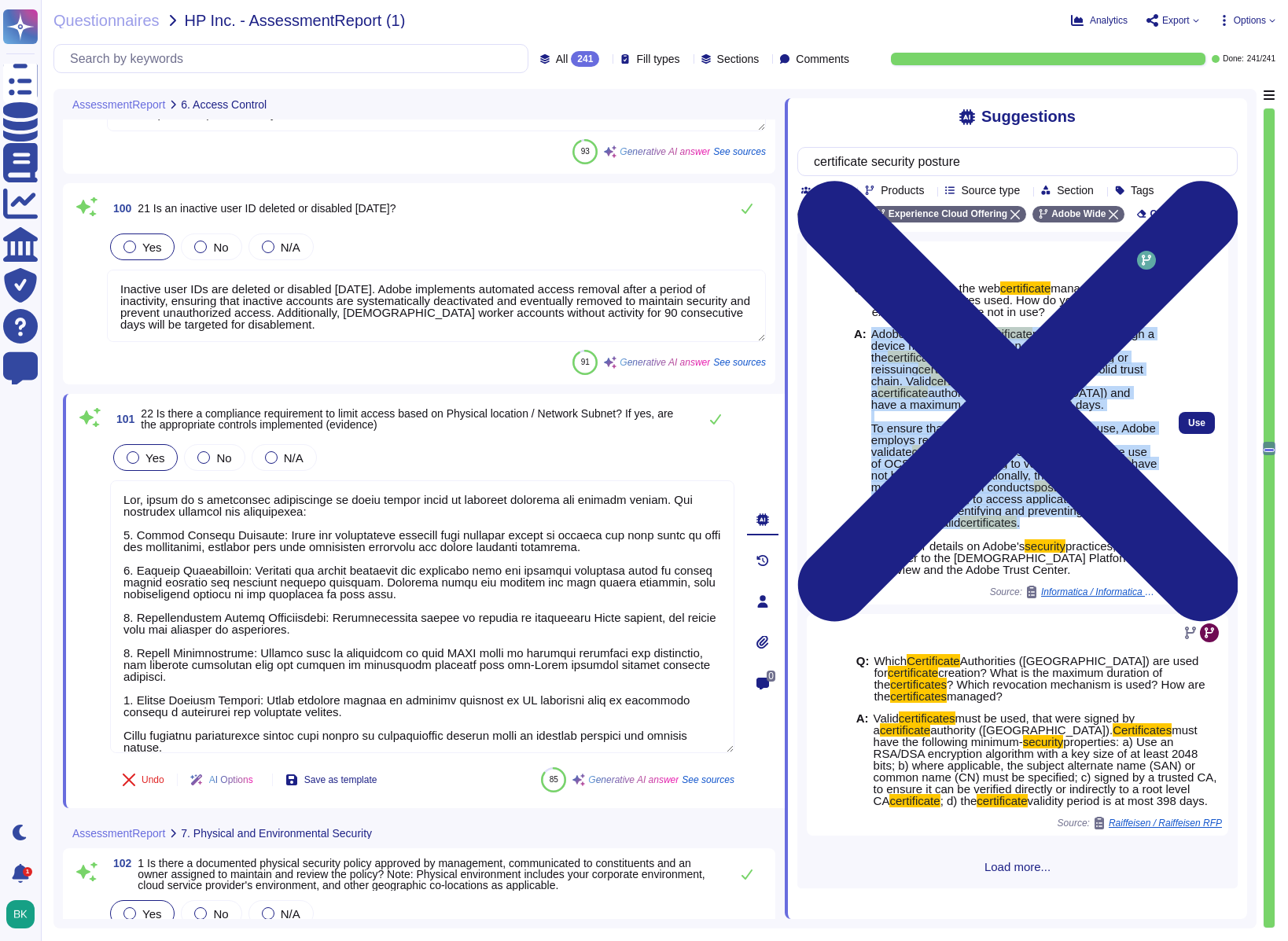
drag, startPoint x: 871, startPoint y: 332, endPoint x: 1089, endPoint y: 524, distance: 290.5
click at [1089, 524] on span "Adobe manages web certificate management through a device management solution r…" at bounding box center [1016, 452] width 288 height 248
copy span "Adobe manages web certificate management through a device management solution r…"
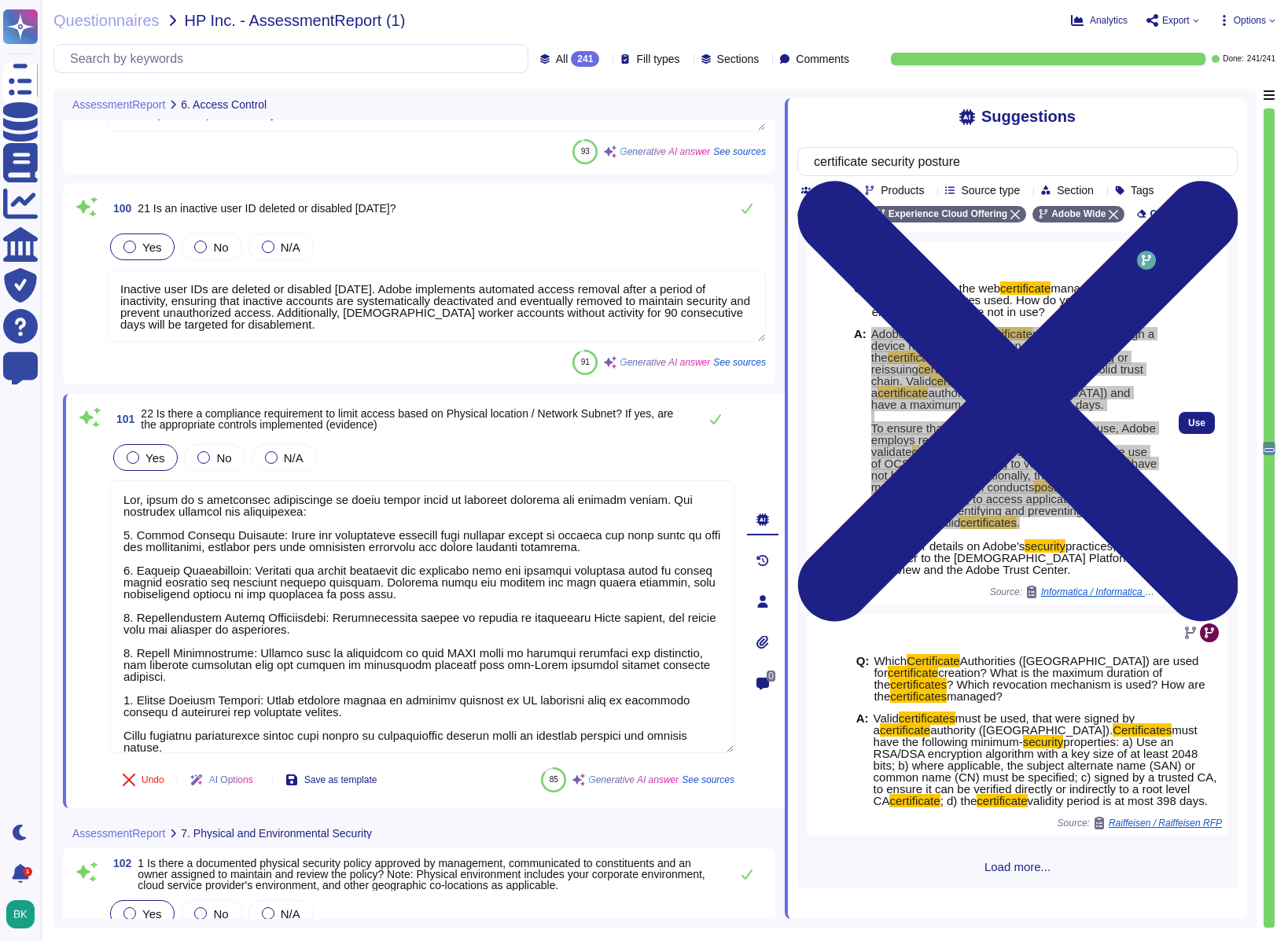
scroll to position [13, 0]
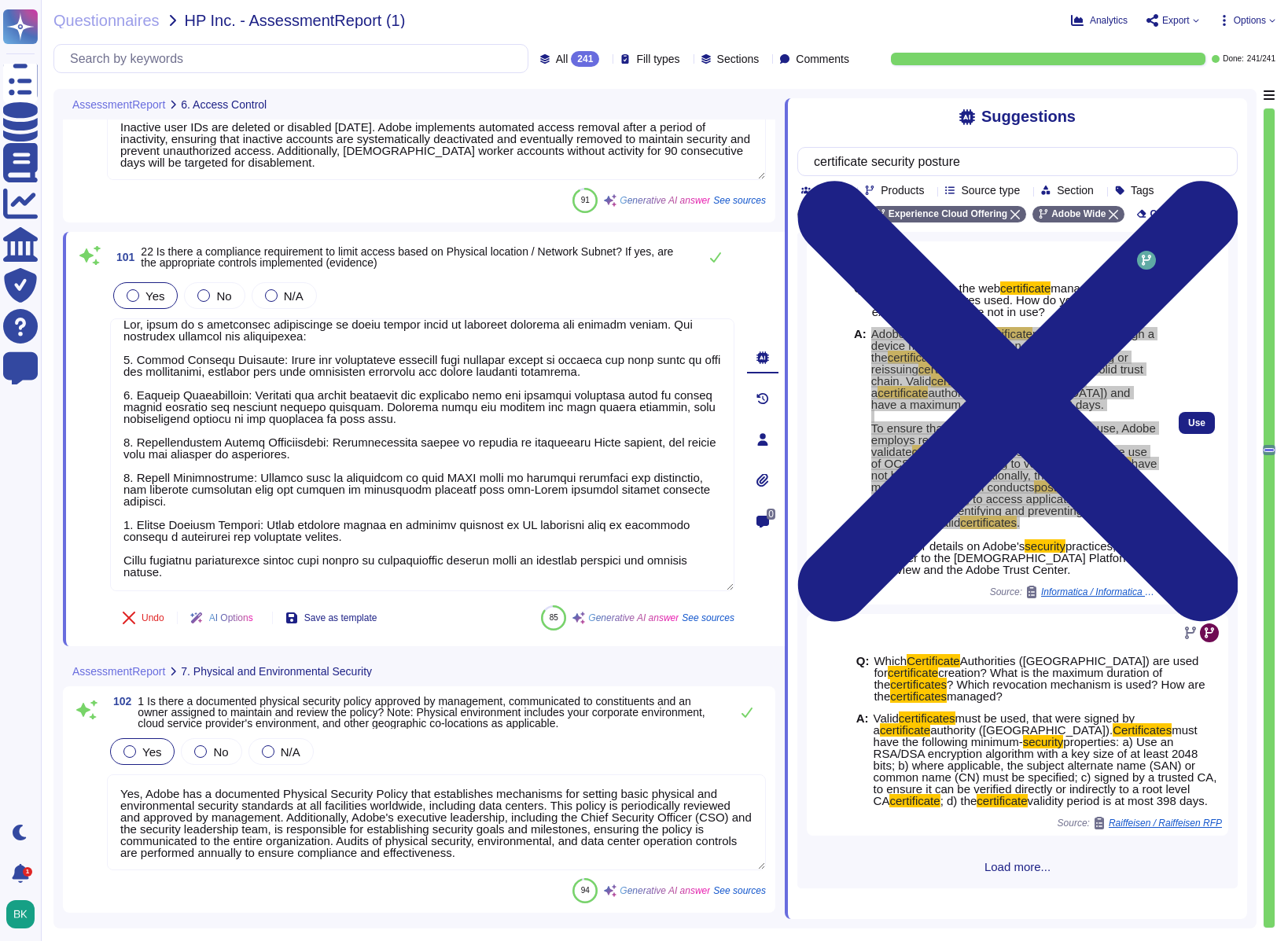
type textarea "Adobe has implemented several physical controls to restrict access to network j…"
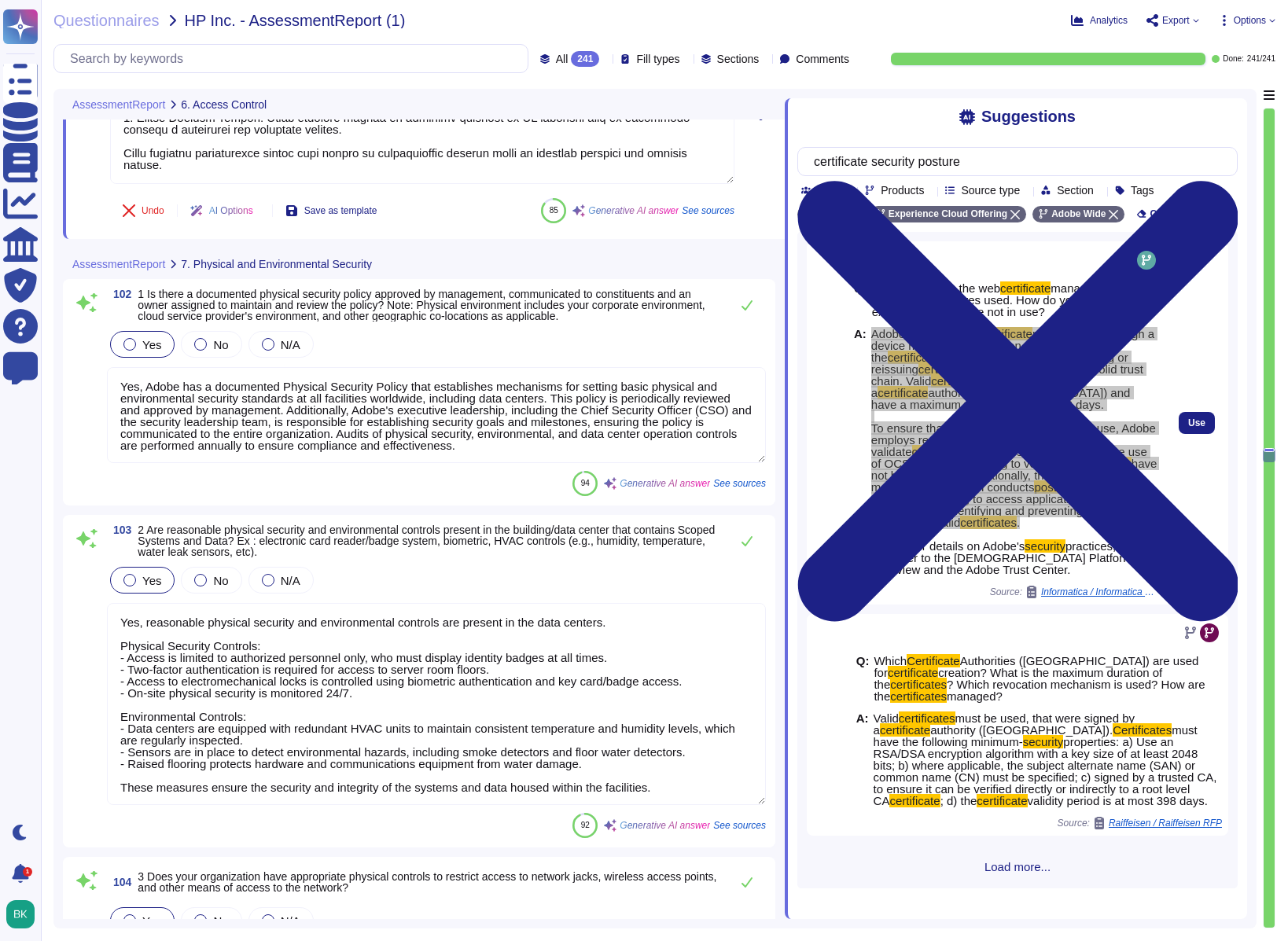
type textarea "Yes, all data centers utilize closed-circuit video surveillance at all interior…"
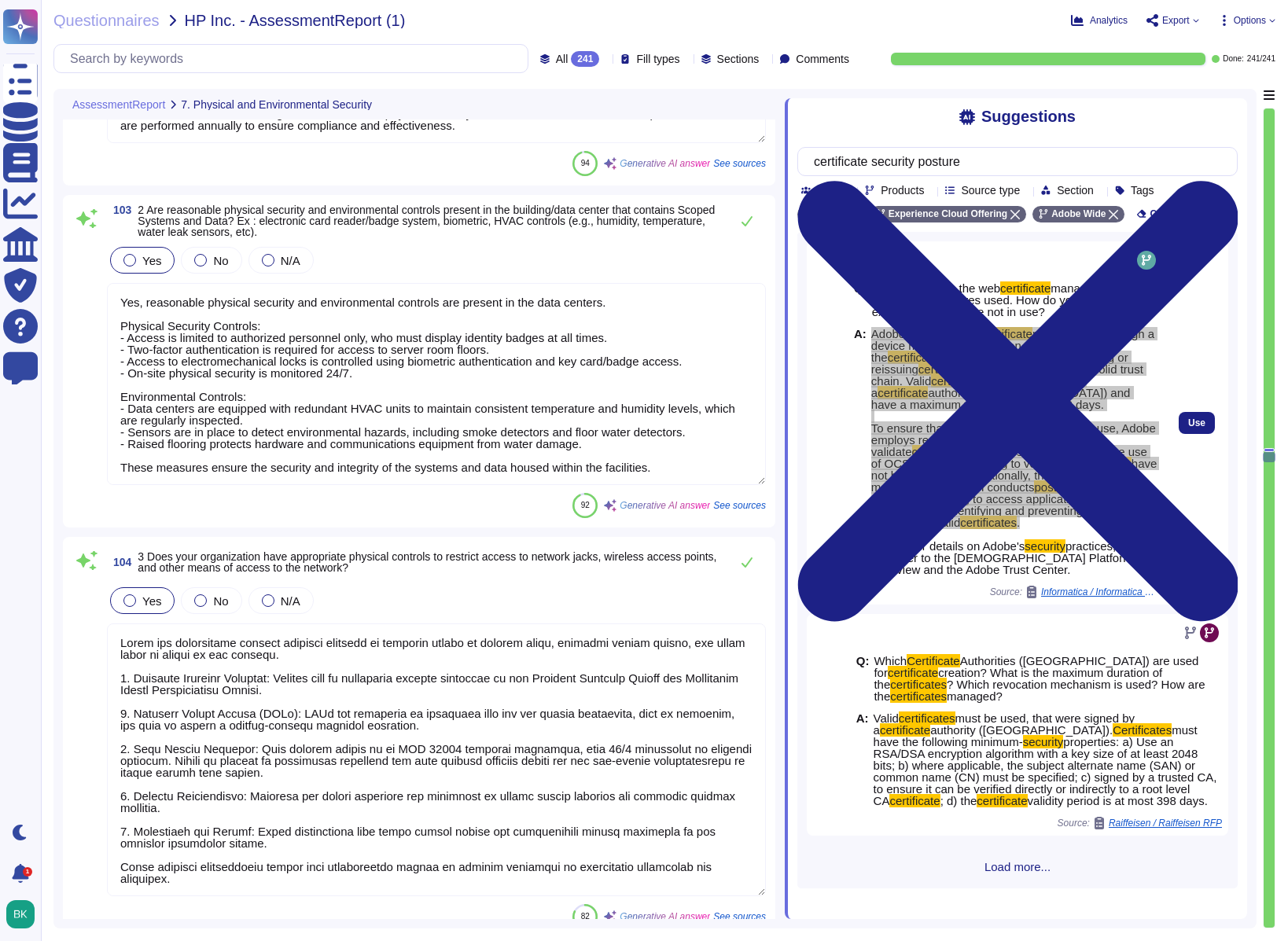
type textarea "Yes, all data centers are equipped with fire detection and suppression systems,…"
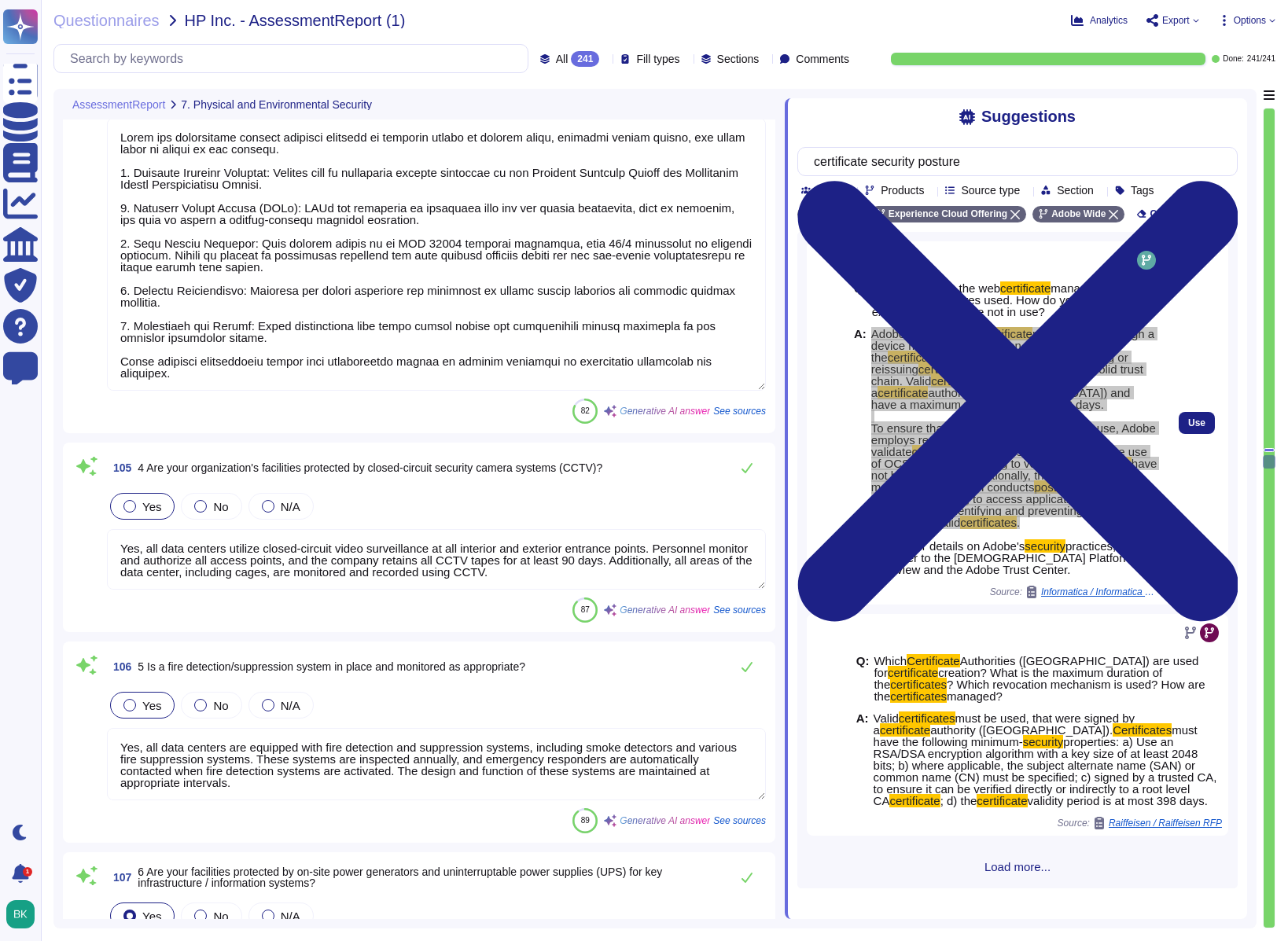
type textarea "Yes, our facilities are equipped with uninterruptible power supplies (UPS) to m…"
type textarea "Yes, visitors are required to be escorted at all times while on the premises, i…"
type textarea "Access control system logs for physical access are collected and retained for a…"
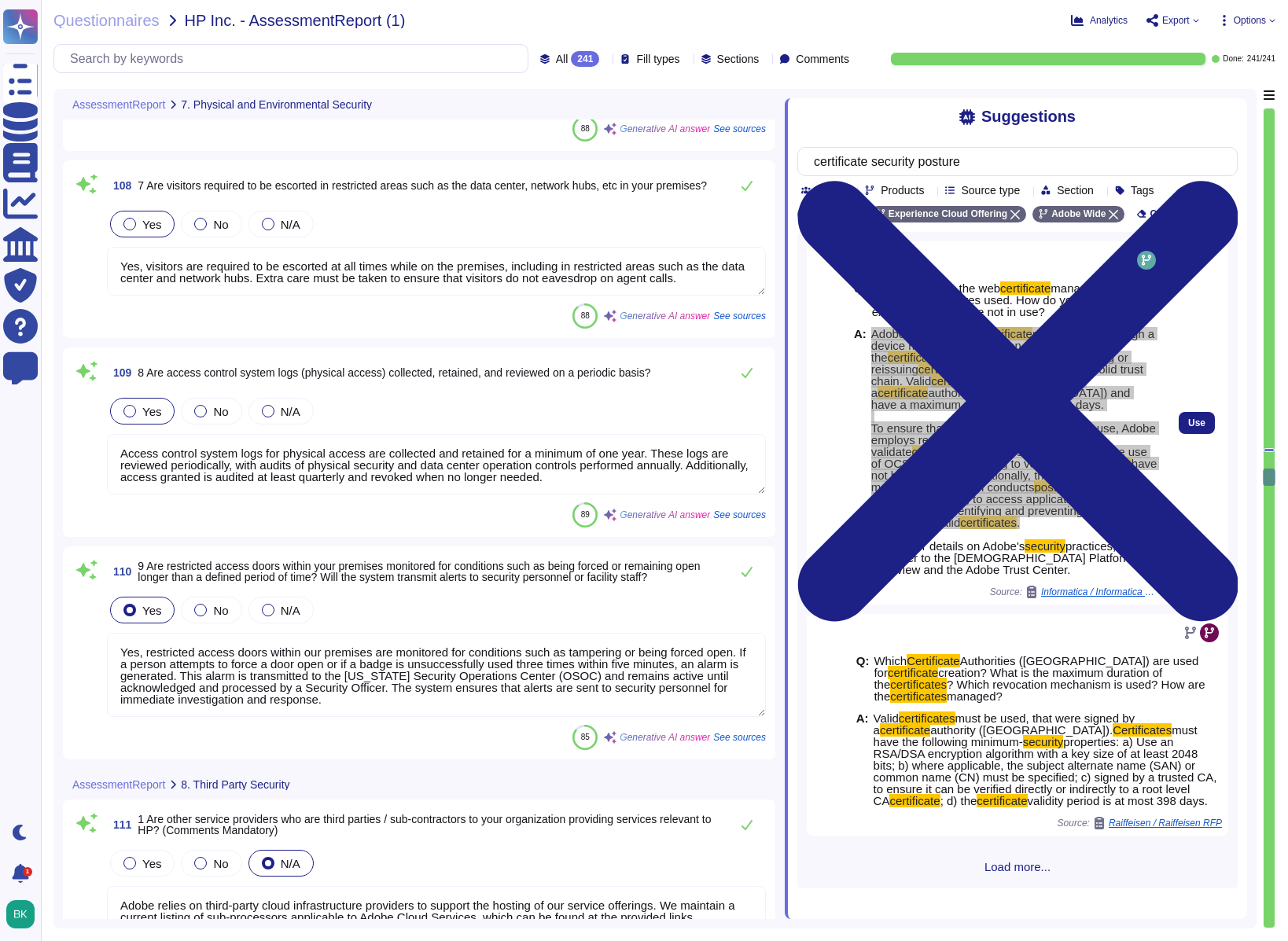
type textarea "Yes, restricted access doors within our premises are monitored for conditions s…"
type textarea "Adobe relies on third-party cloud infrastructure providers to support the hosti…"
type textarea "Third parties do not have access to scoped systems and data. Only authorized Ad…"
type textarea "Please see [URL][DOMAIN_NAME] for a current listing of sub-processors applicabl…"
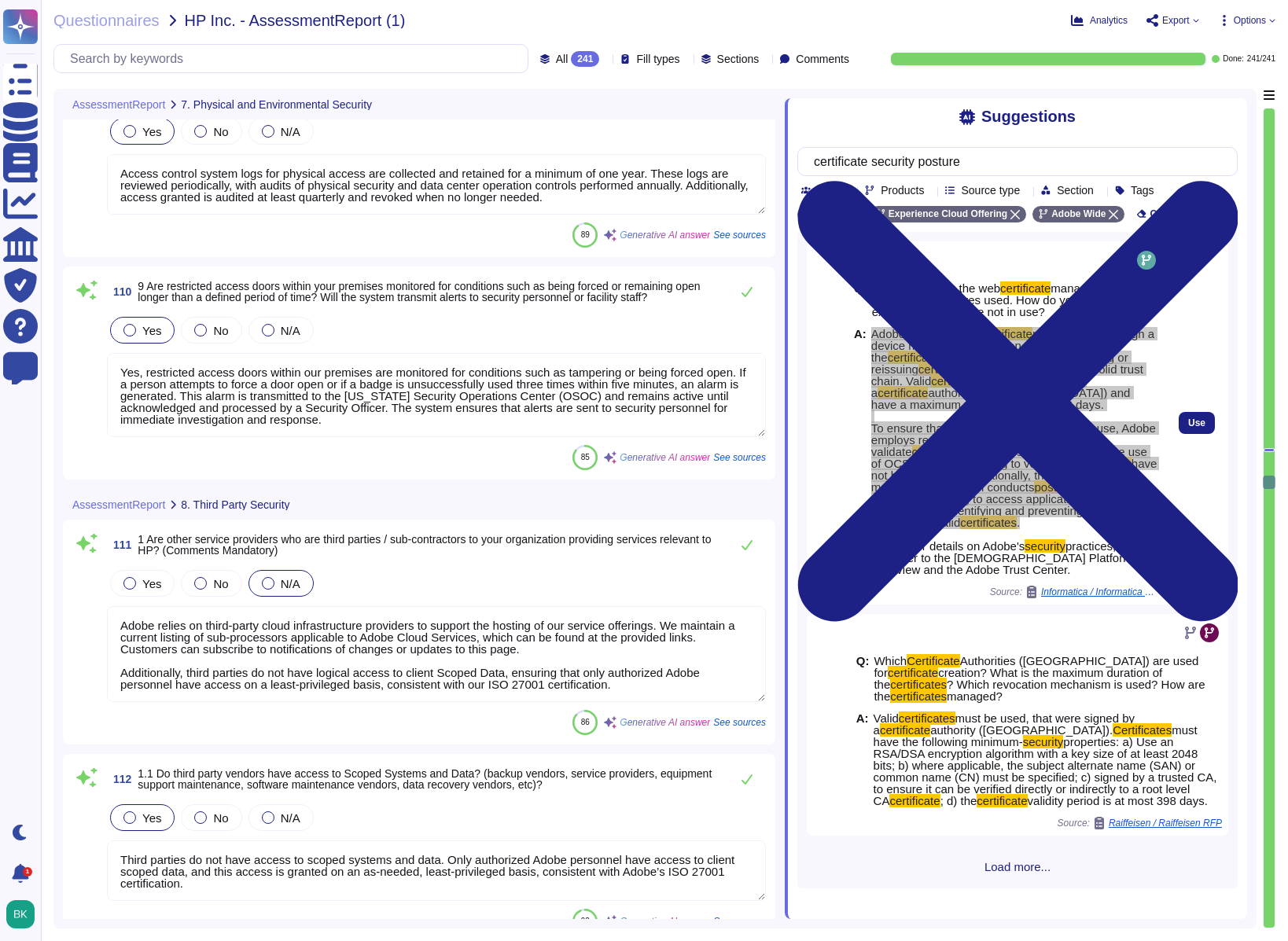
type textarea "Yes, our service provider contracts include specific security requirements, suc…"
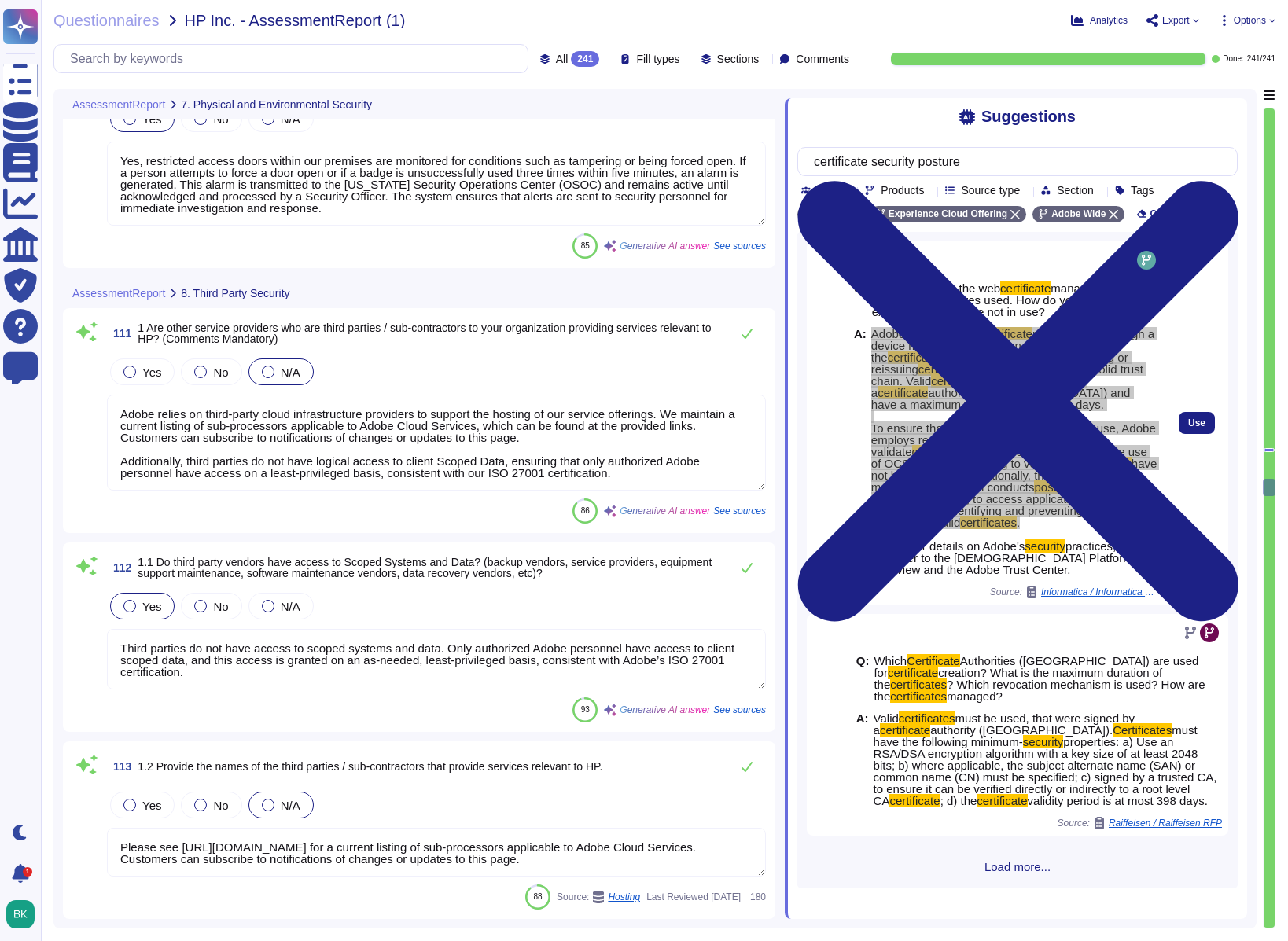
scroll to position [25648, 0]
type textarea "Adobe has a documented third-party risk management program outlined in the Vend…"
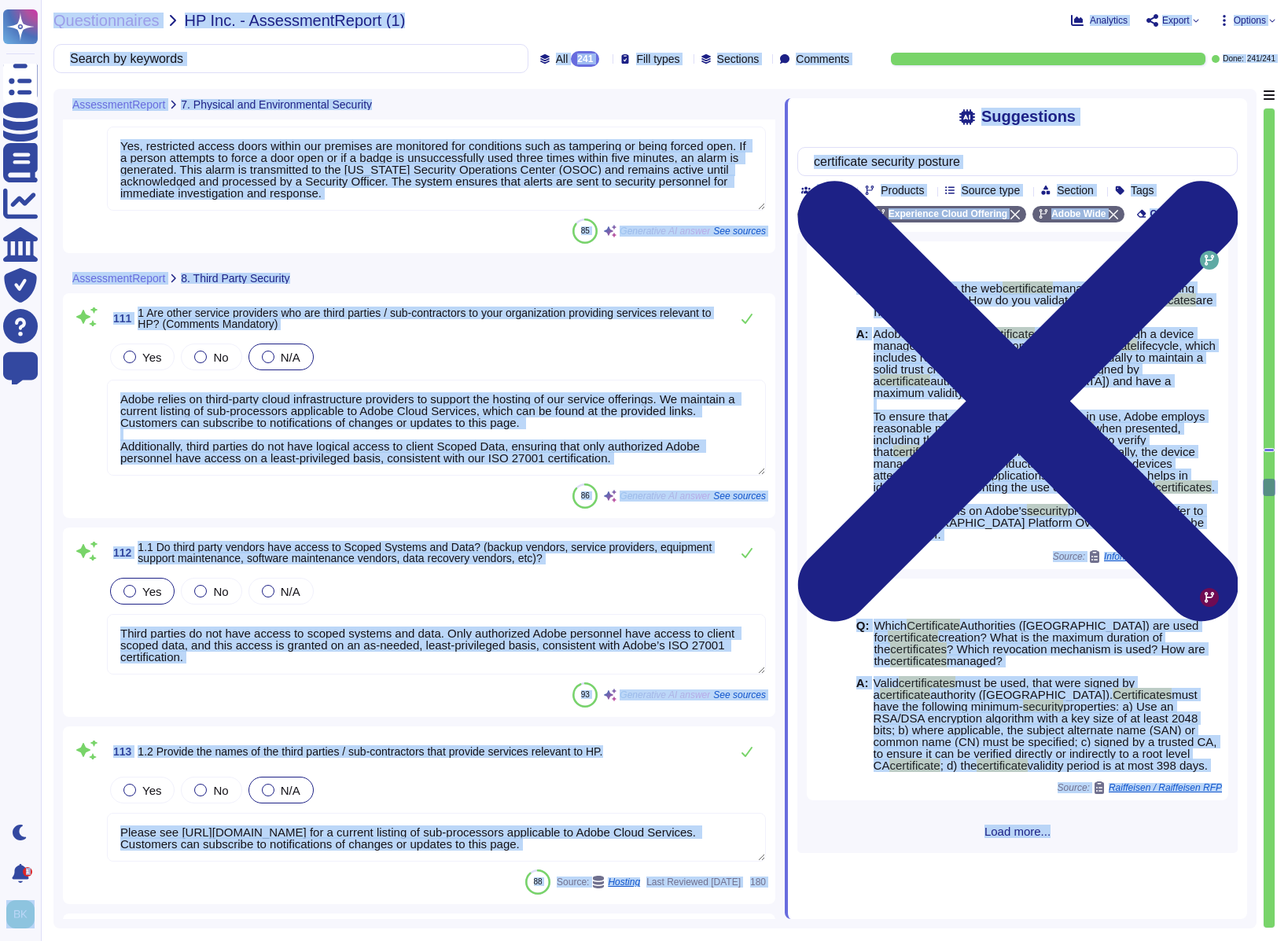
copy div "Questionnaires Knowledge Base Documents Analytics CAIQ / SIG Trust Center Help …"
click at [254, 421] on textarea "Adobe relies on third-party cloud infrastructure providers to support the hosti…" at bounding box center [436, 427] width 659 height 96
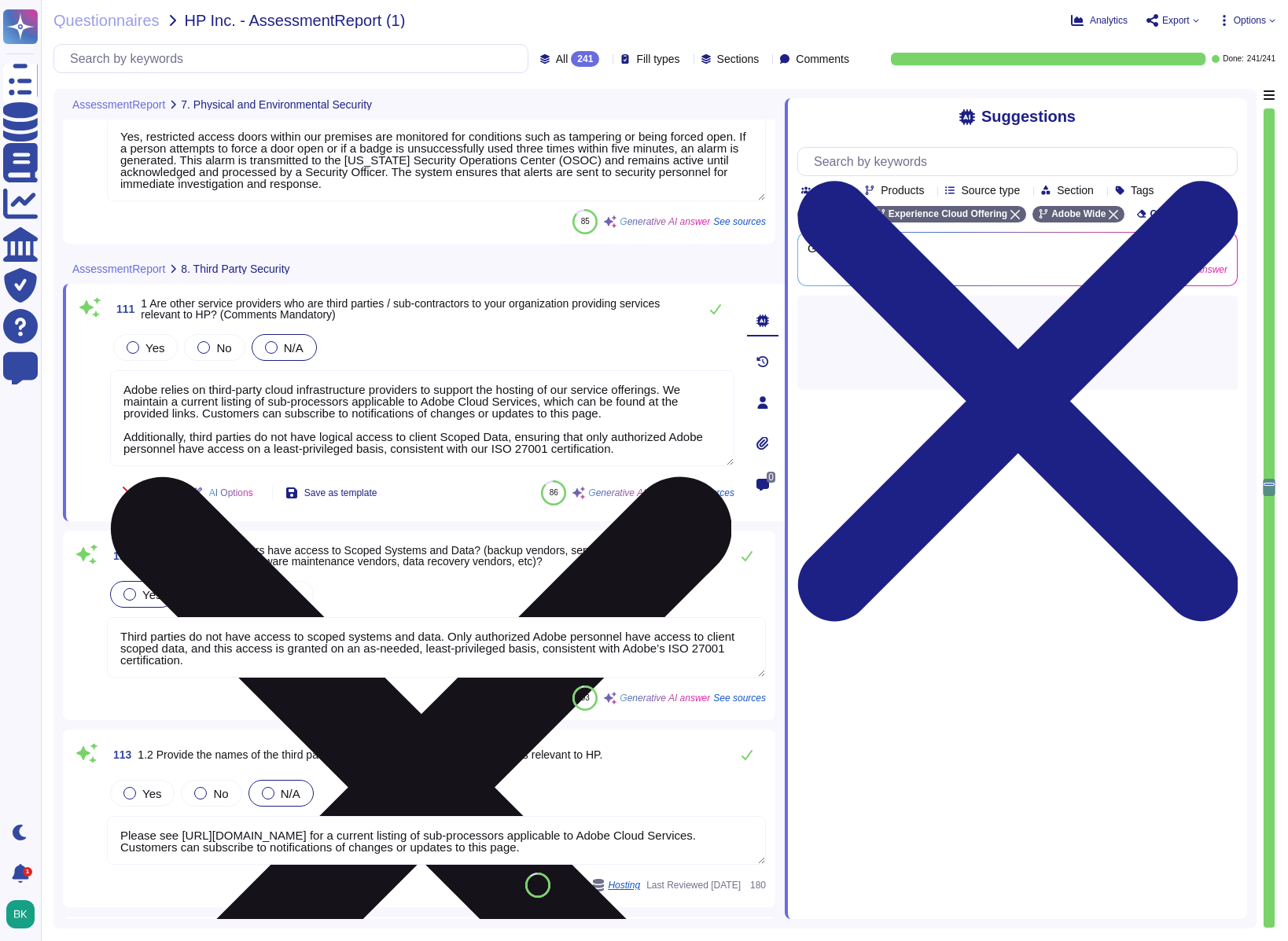
type textarea "Adobe has a documented third-party risk management program outlined in the Vend…"
click at [218, 419] on textarea "Adobe relies on third-party cloud infrastructure providers to support the hosti…" at bounding box center [422, 418] width 624 height 96
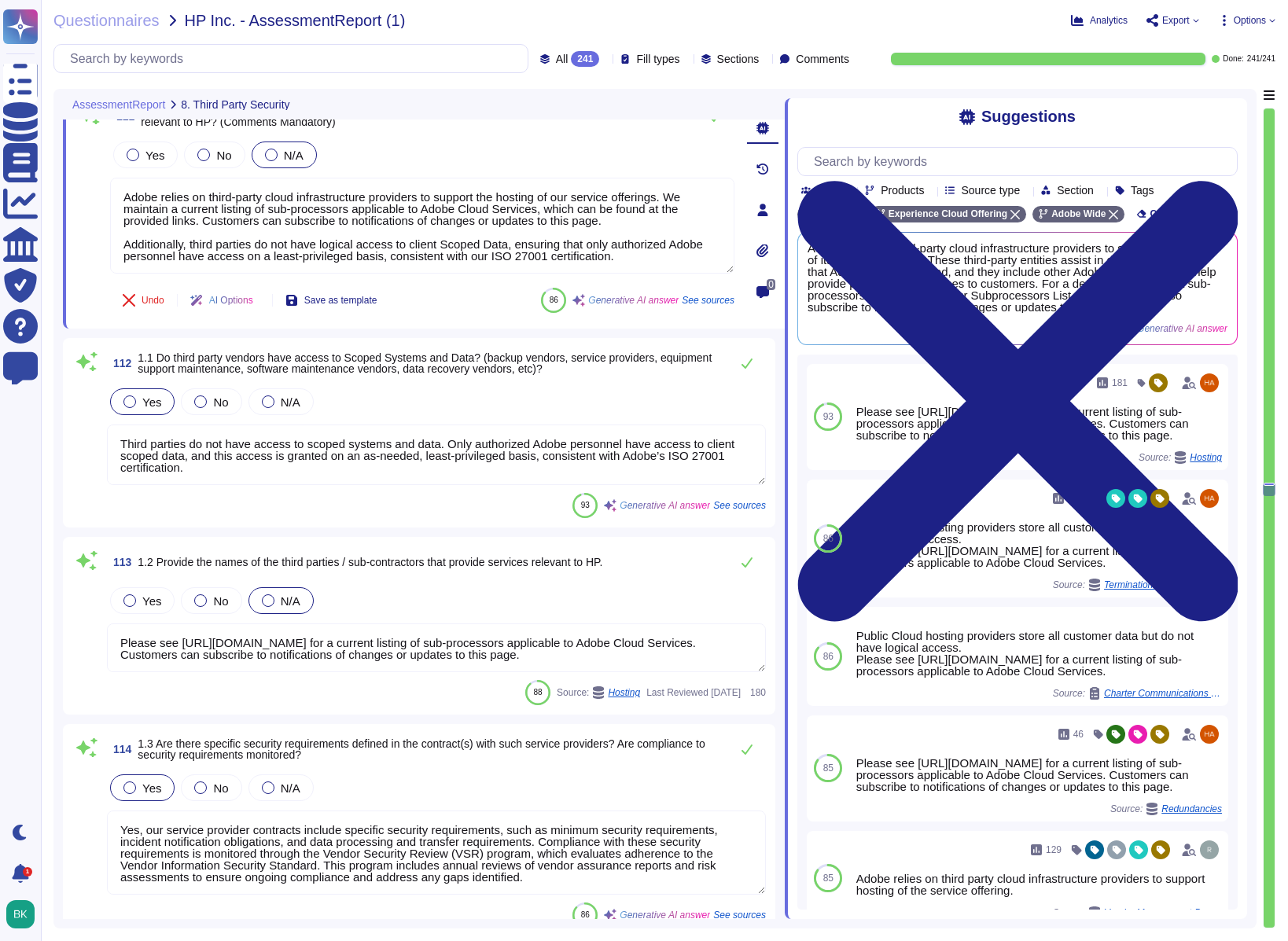
type textarea "Yes, Adobe requires that all third-party vendors who may have access to client …"
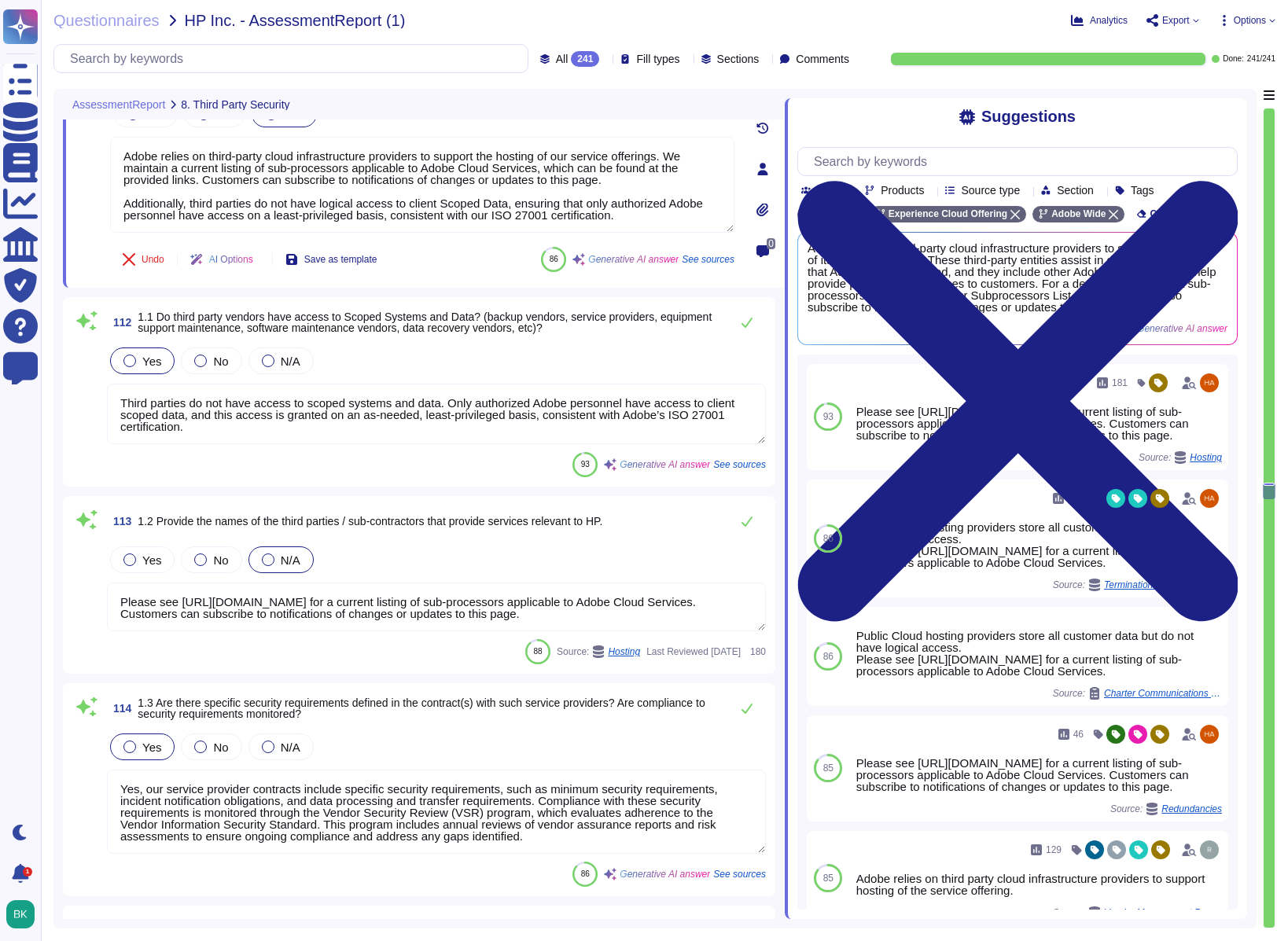
scroll to position [2, 0]
drag, startPoint x: 168, startPoint y: 790, endPoint x: 539, endPoint y: 838, distance: 374.1
click at [539, 673] on textarea "Yes, our service provider contracts include specific security requirements, suc…" at bounding box center [436, 812] width 659 height 84
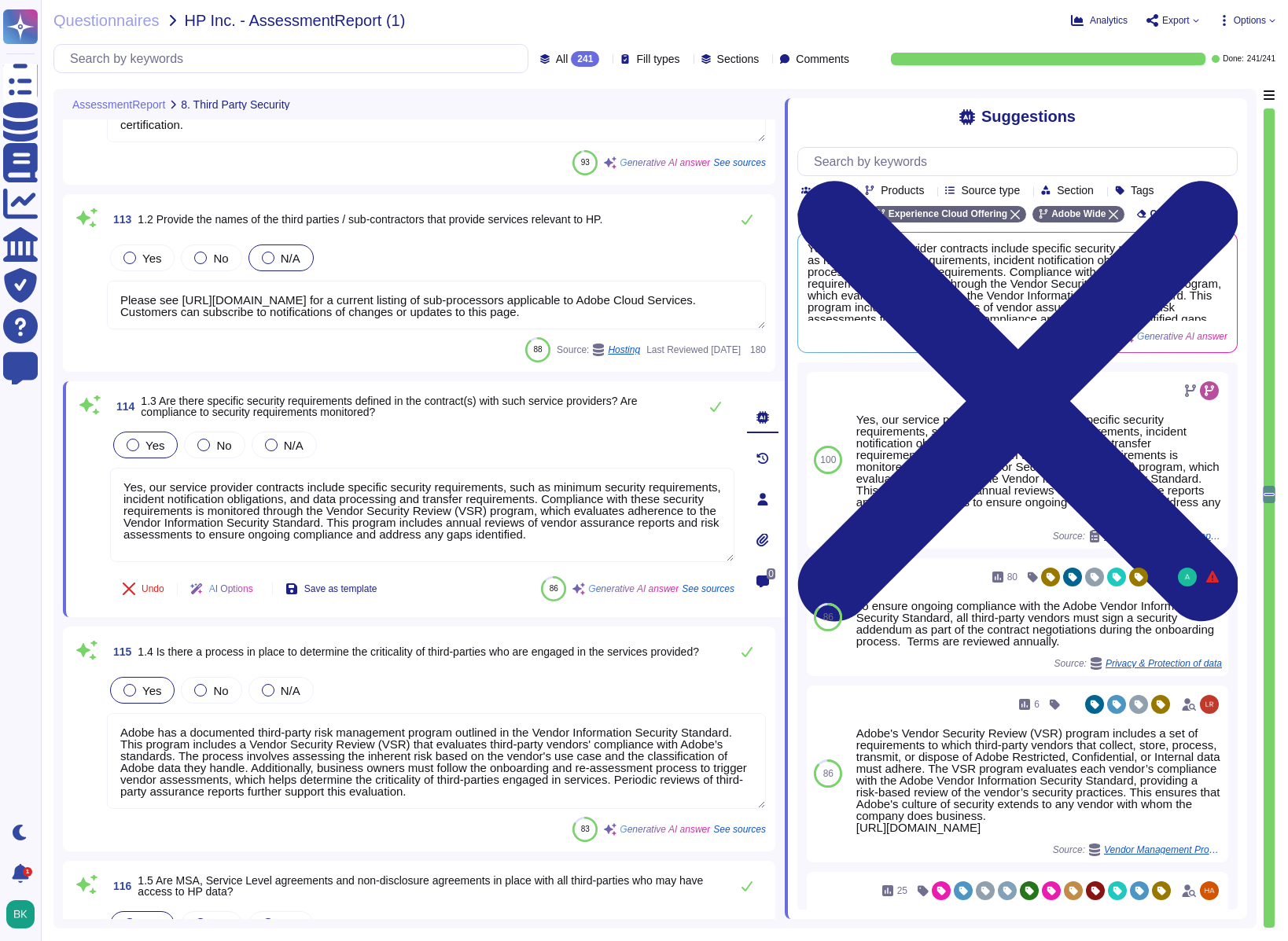
type textarea "All end user device Operating System and application logs are configured to pro…"
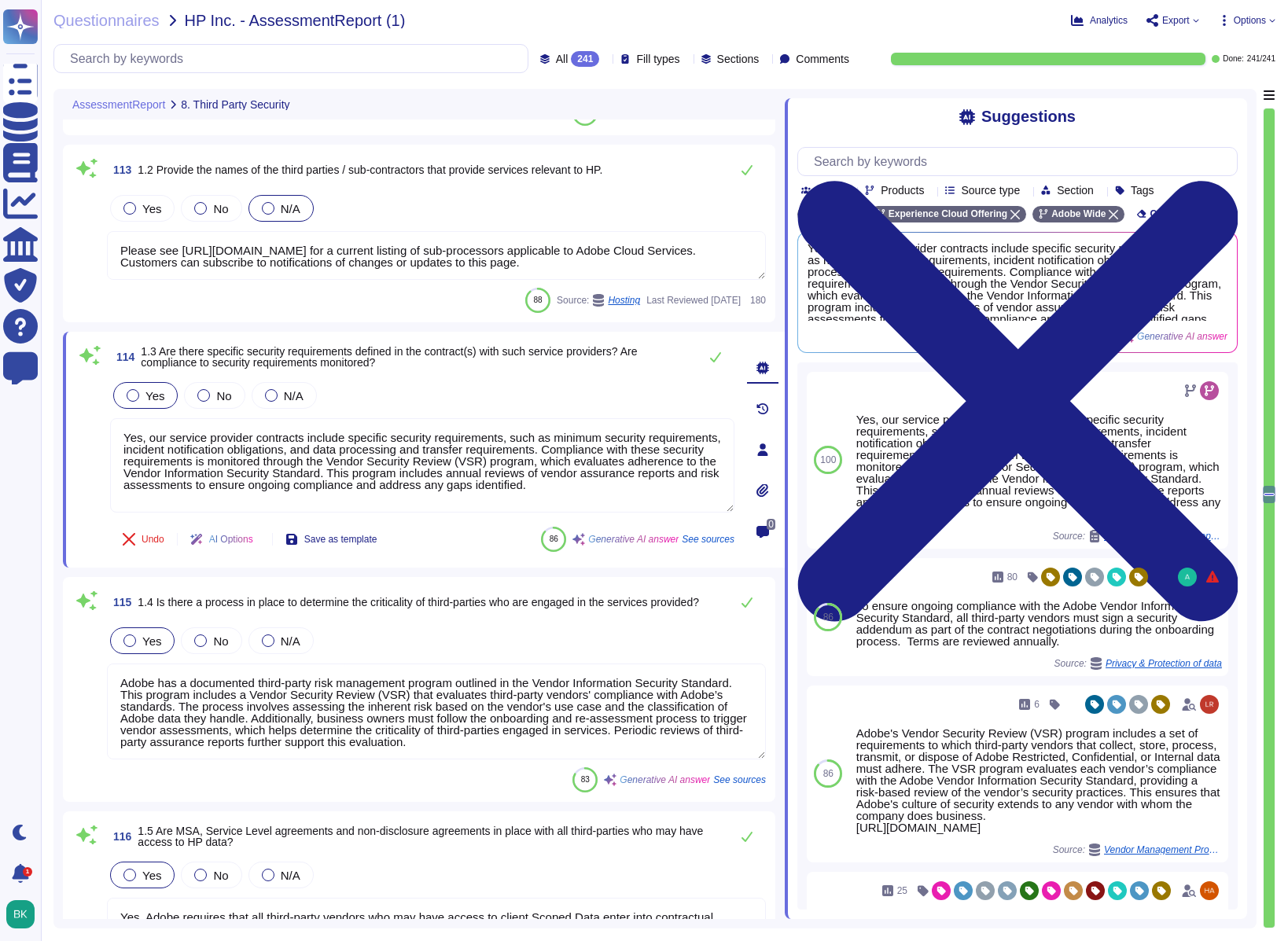
type textarea "Yes, Adobe's policies and standards, including those related to end-user device…"
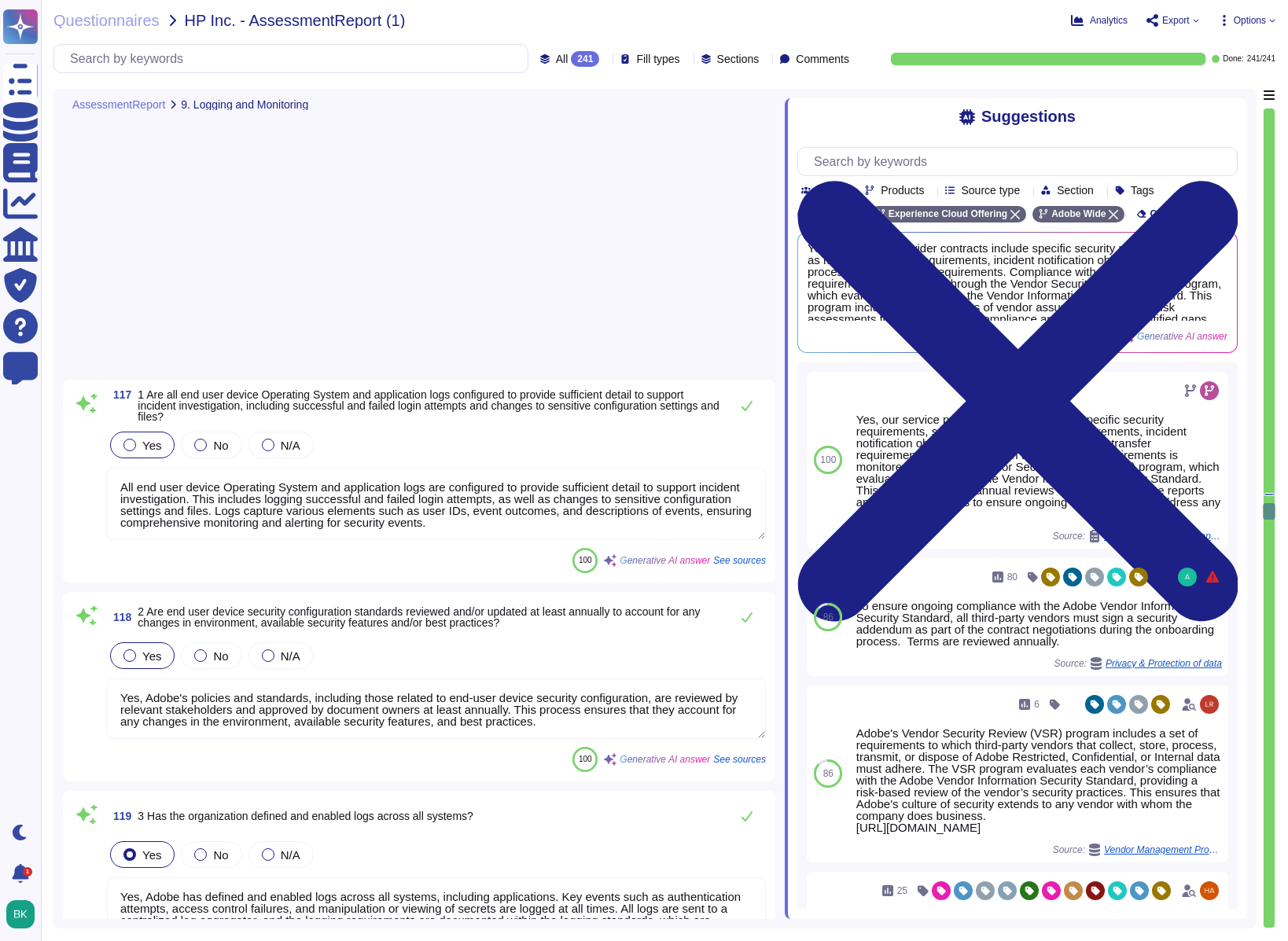
type textarea "Yes, Adobe has defined and enabled logs across all systems, including applicati…"
type textarea "Adobe’s production systems are configured to sync with NTP servers. All IT devi…"
type textarea "Yes, audit logs are reviewed regularly to identify trends and indications of un…"
type textarea "Adobe has a log aggregation and review process in place, utilizing Splunk as it…"
type textarea "Yes, Adobe has a defined procedure in place for following up on system alerts a…"
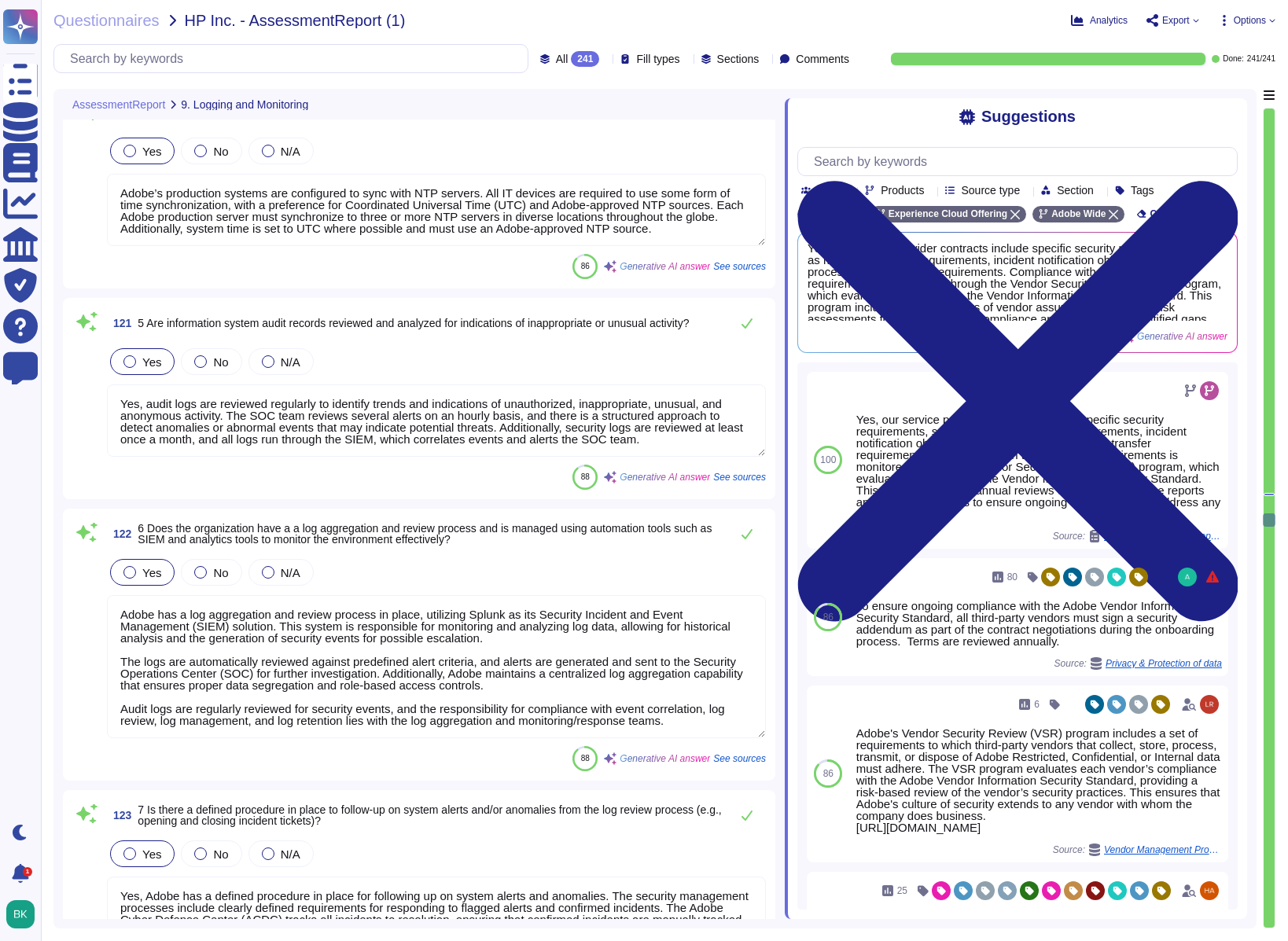
type textarea "Yes, Adobe has a comprehensive Vulnerability Management program in place that c…"
type textarea "Adobe performs both internal and external vulnerability assessments, scans, and…"
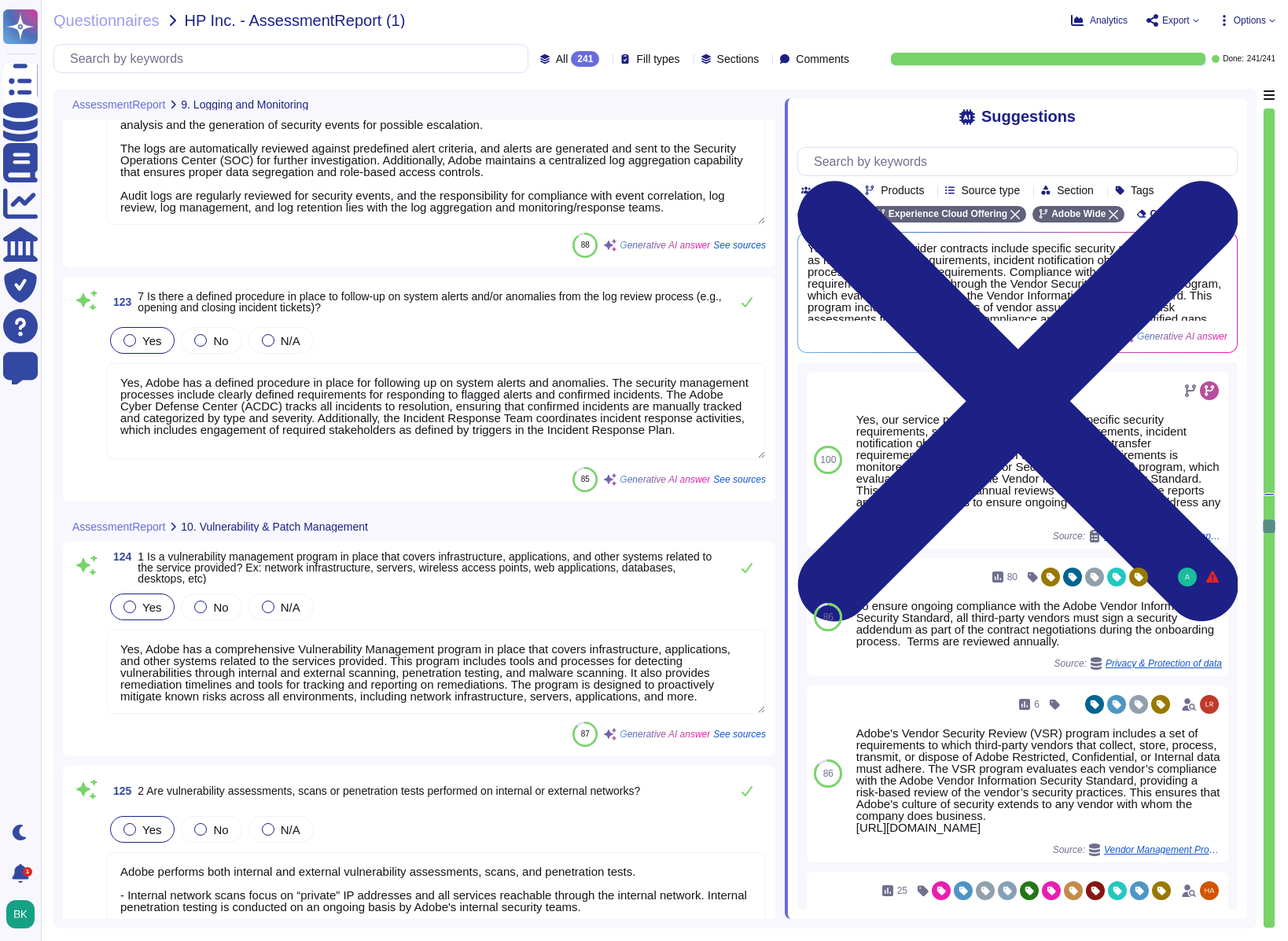
type textarea "Adobe does not share the full results of a Penetration Test. The Security Testi…"
type textarea "Yes, Adobe has a comprehensive process in place to track, report, and remediate…"
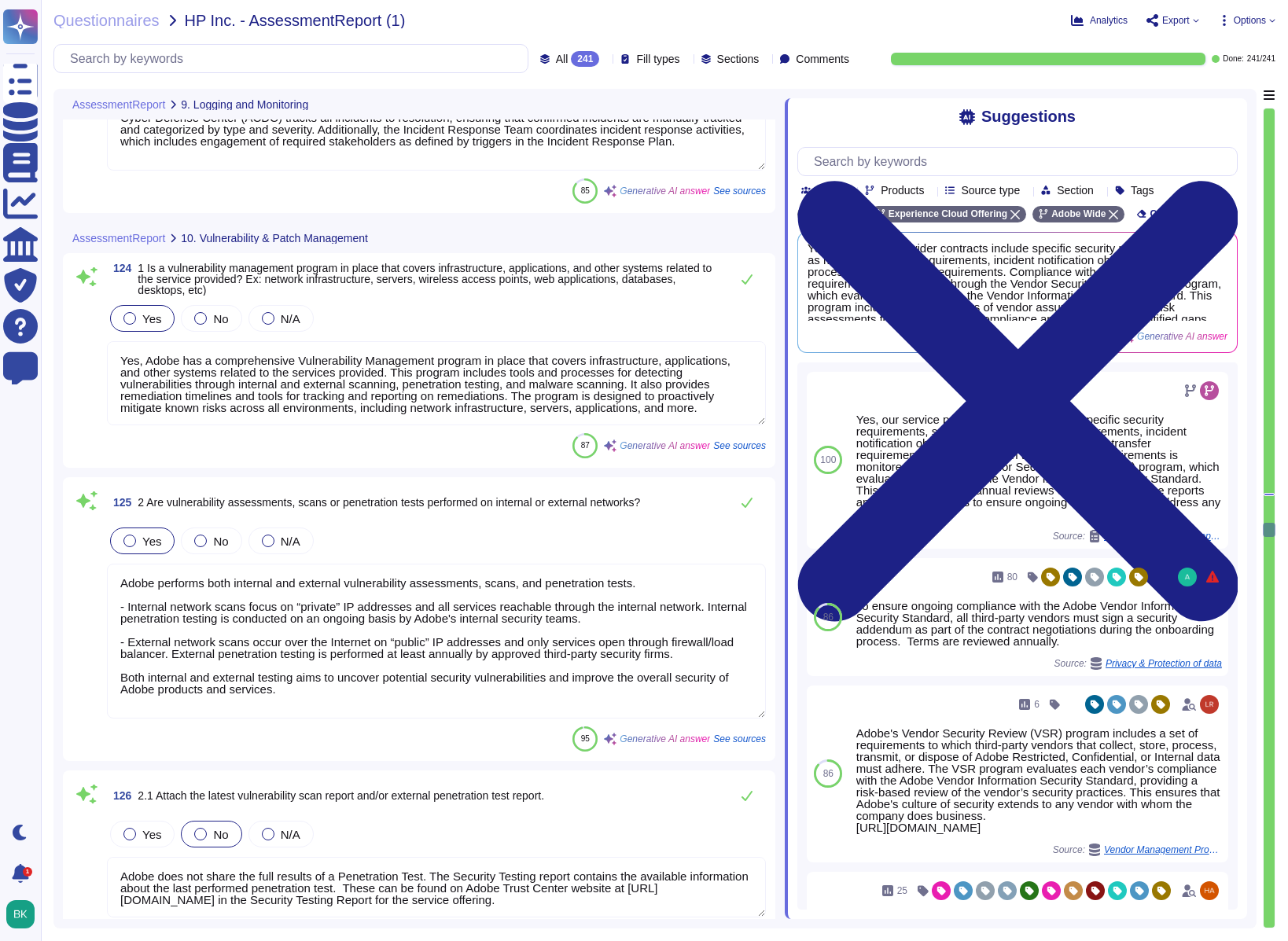
scroll to position [28586, 0]
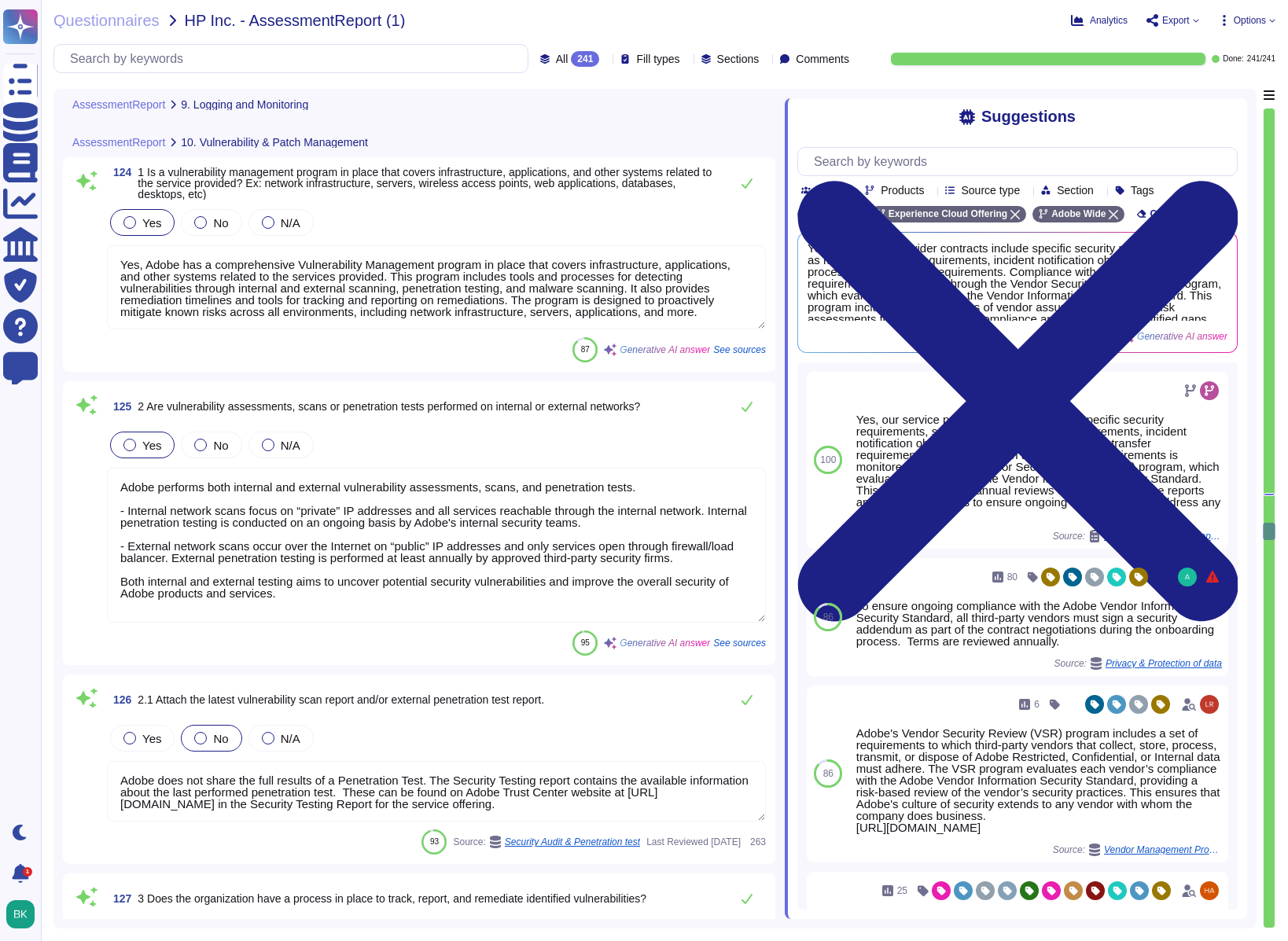
type textarea "Adobe has a formal patch management process in place that monitors and manages …"
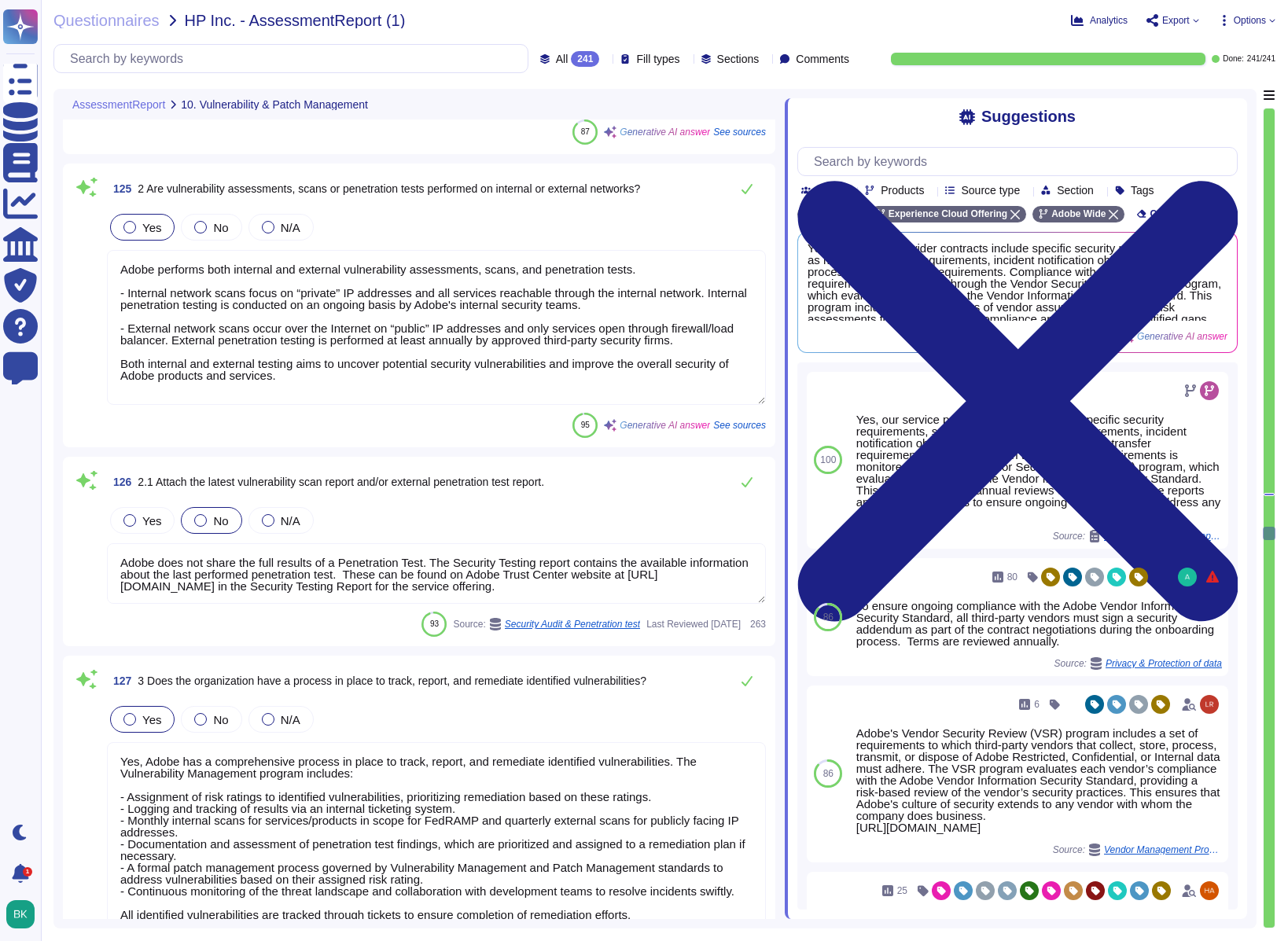
scroll to position [28795, 0]
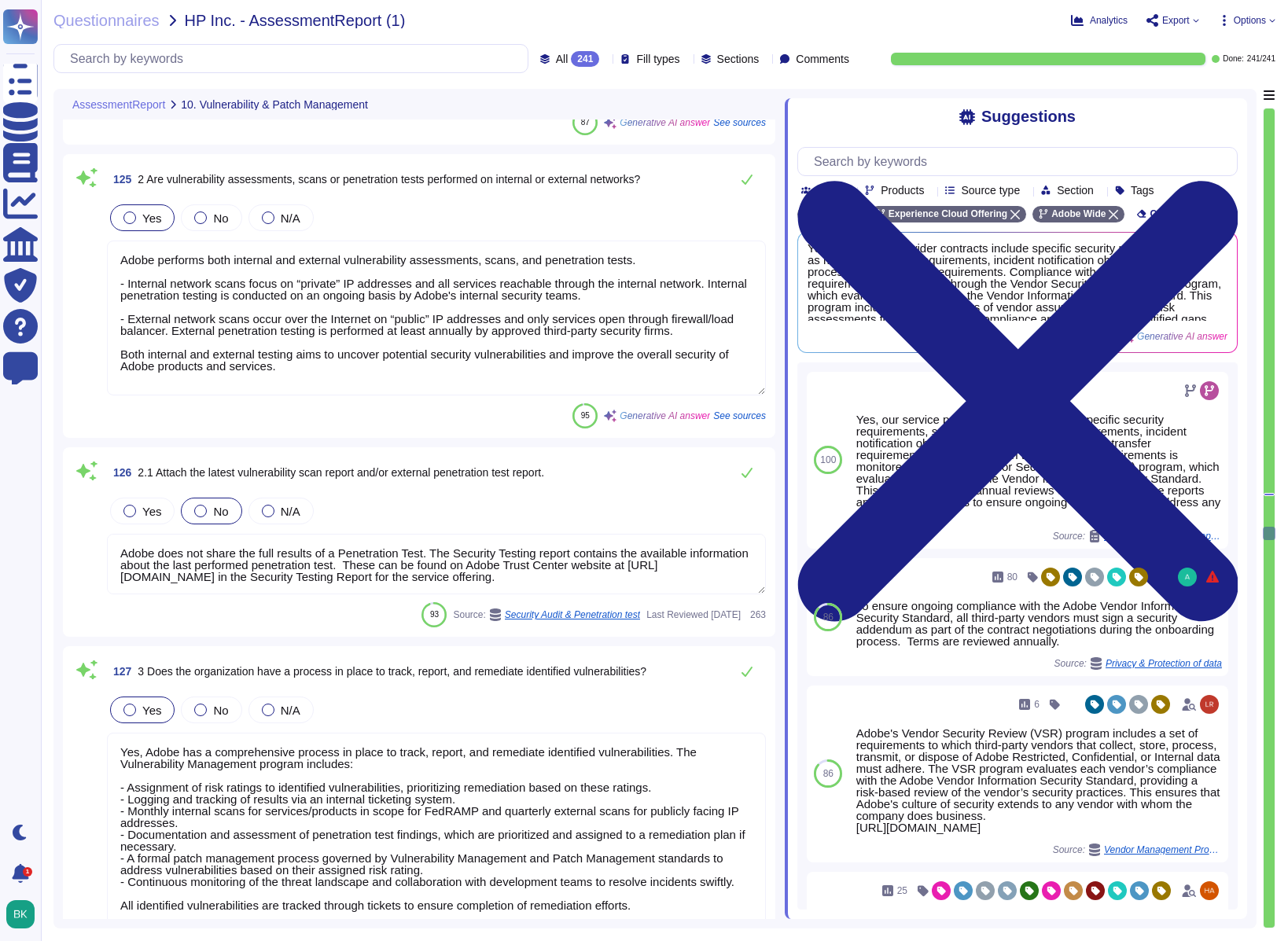
type textarea "Yes, Adobe conducts vulnerability scanning on a scheduled basis, which includes…"
drag, startPoint x: 629, startPoint y: 579, endPoint x: 101, endPoint y: 551, distance: 528.7
click at [101, 551] on div "126 2.1 Attach the latest vulnerability scan report and/or external penetration…" at bounding box center [419, 542] width 694 height 171
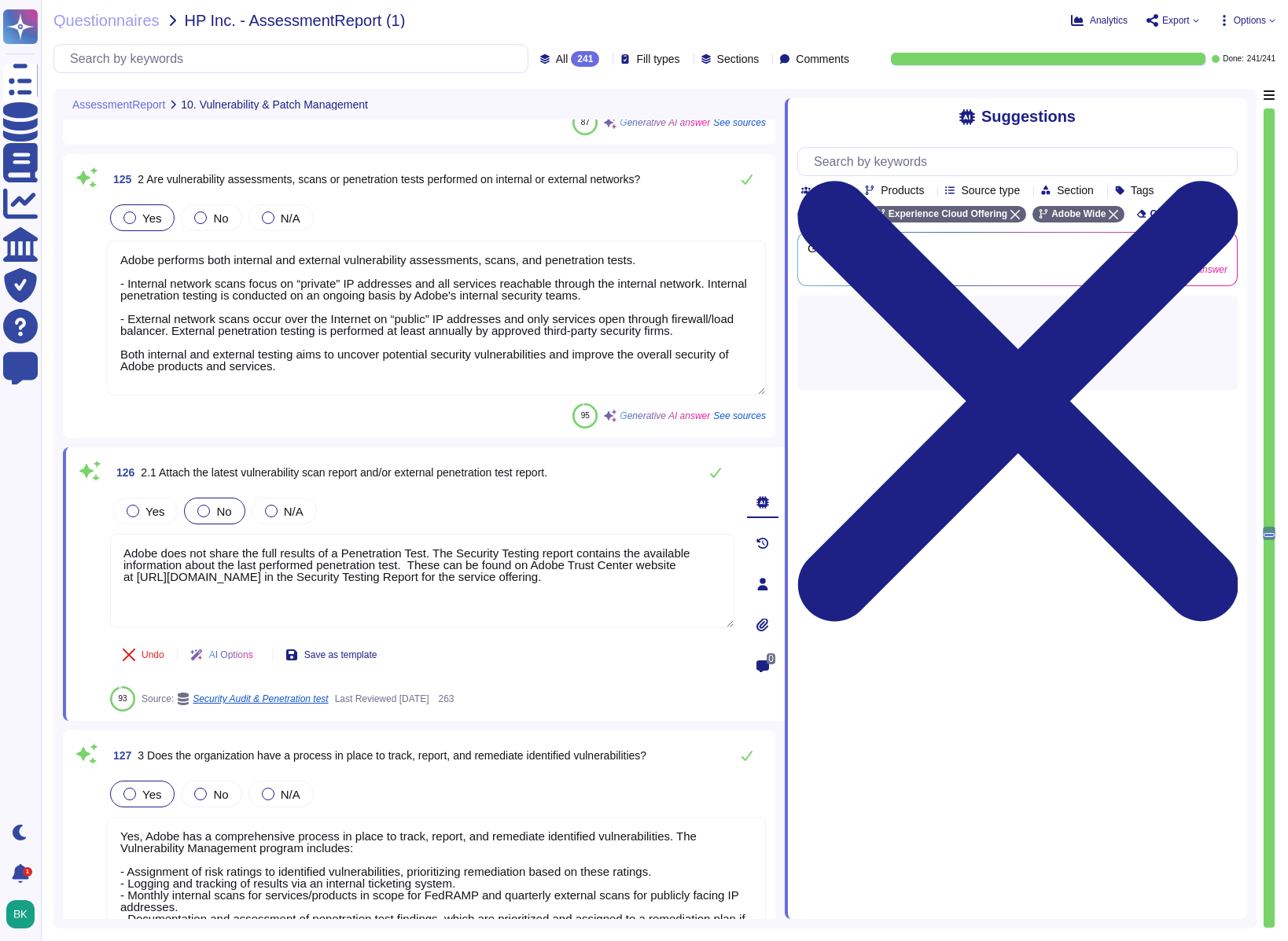
scroll to position [0, 0]
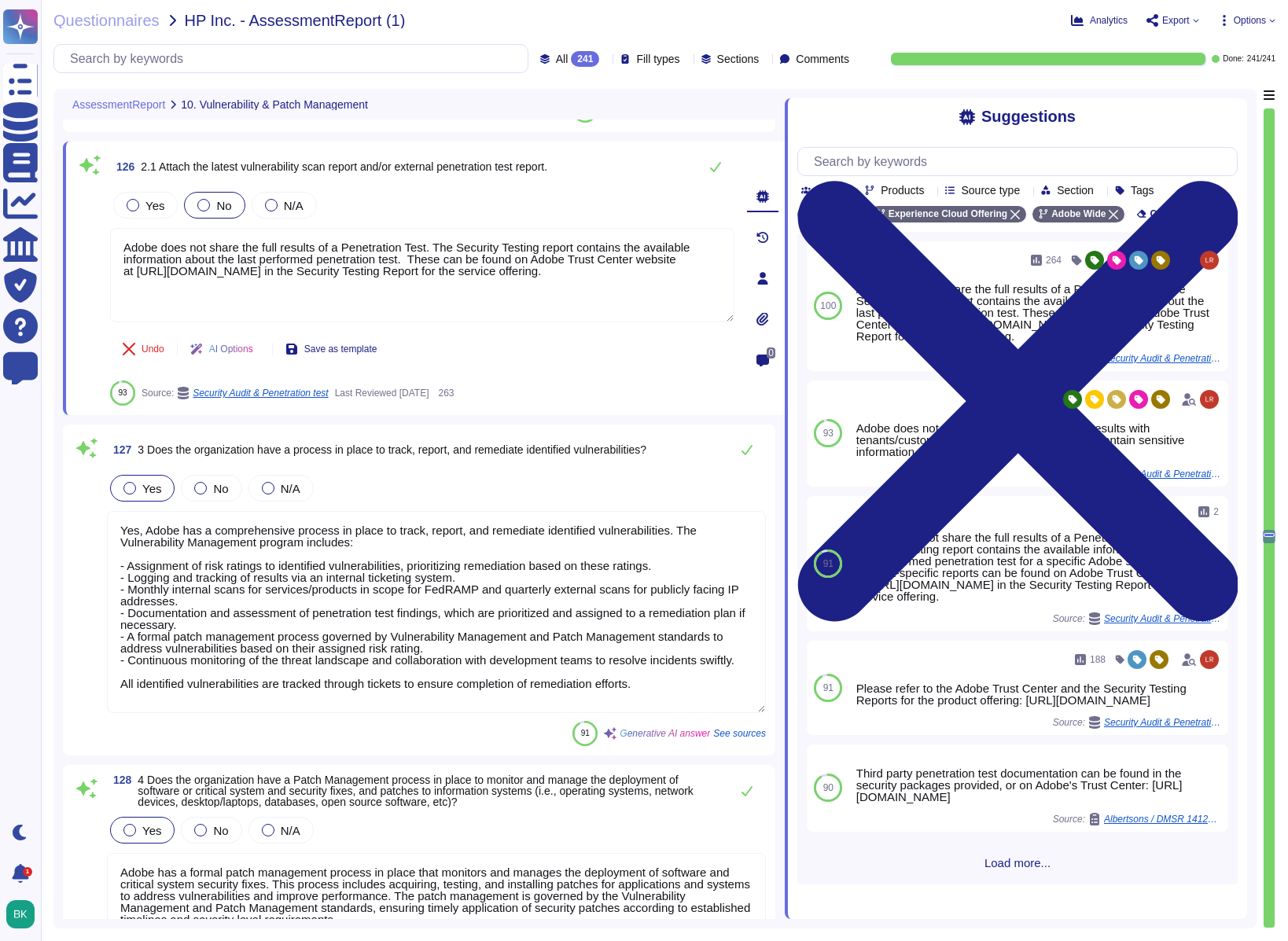
type textarea "Yes, Adobe conducts vulnerability scanning on a scheduled basis, which includes…"
type textarea "Yes, software and system patches are tested prior to deployment. Adobe implemen…"
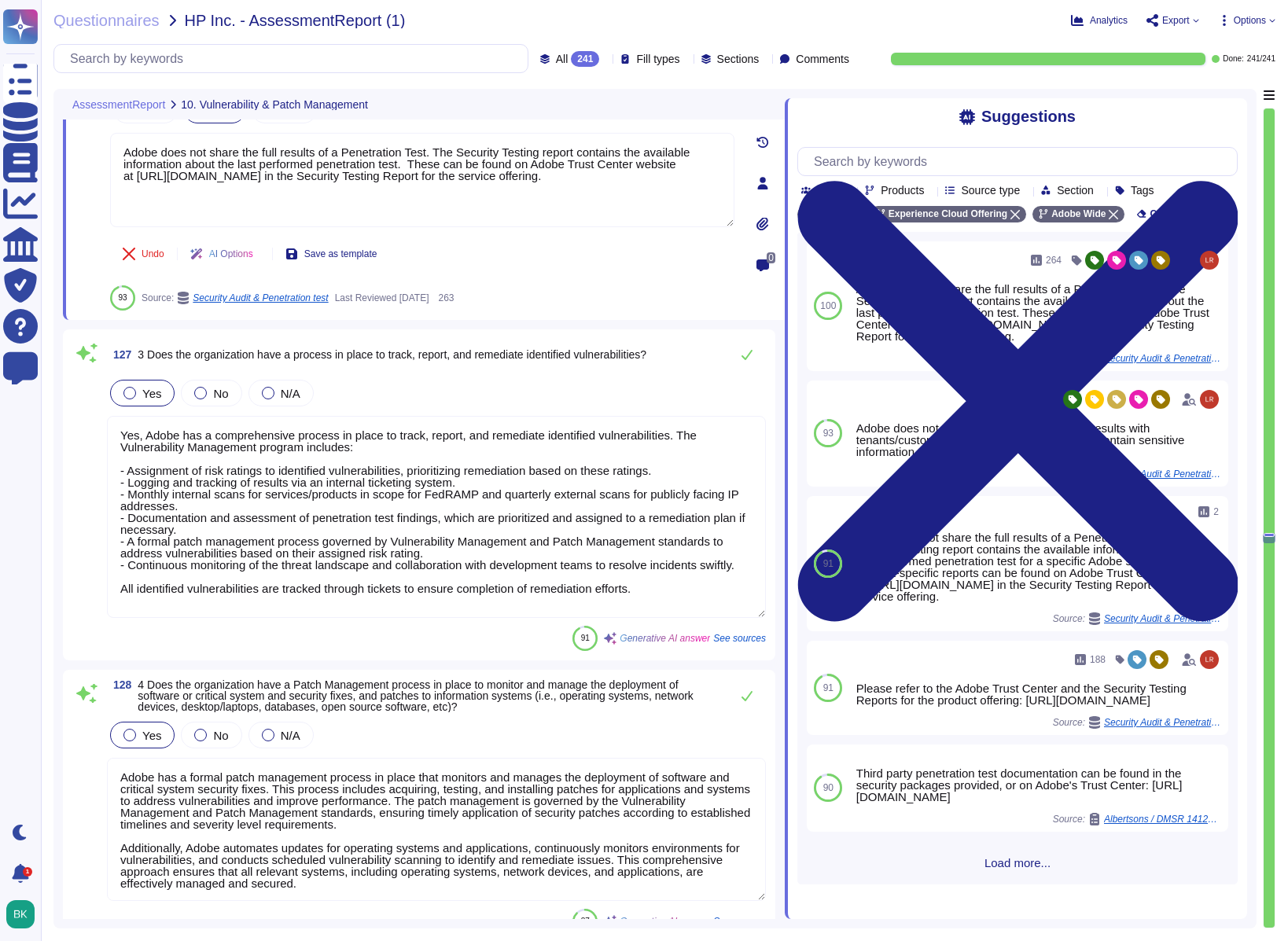
scroll to position [2, 0]
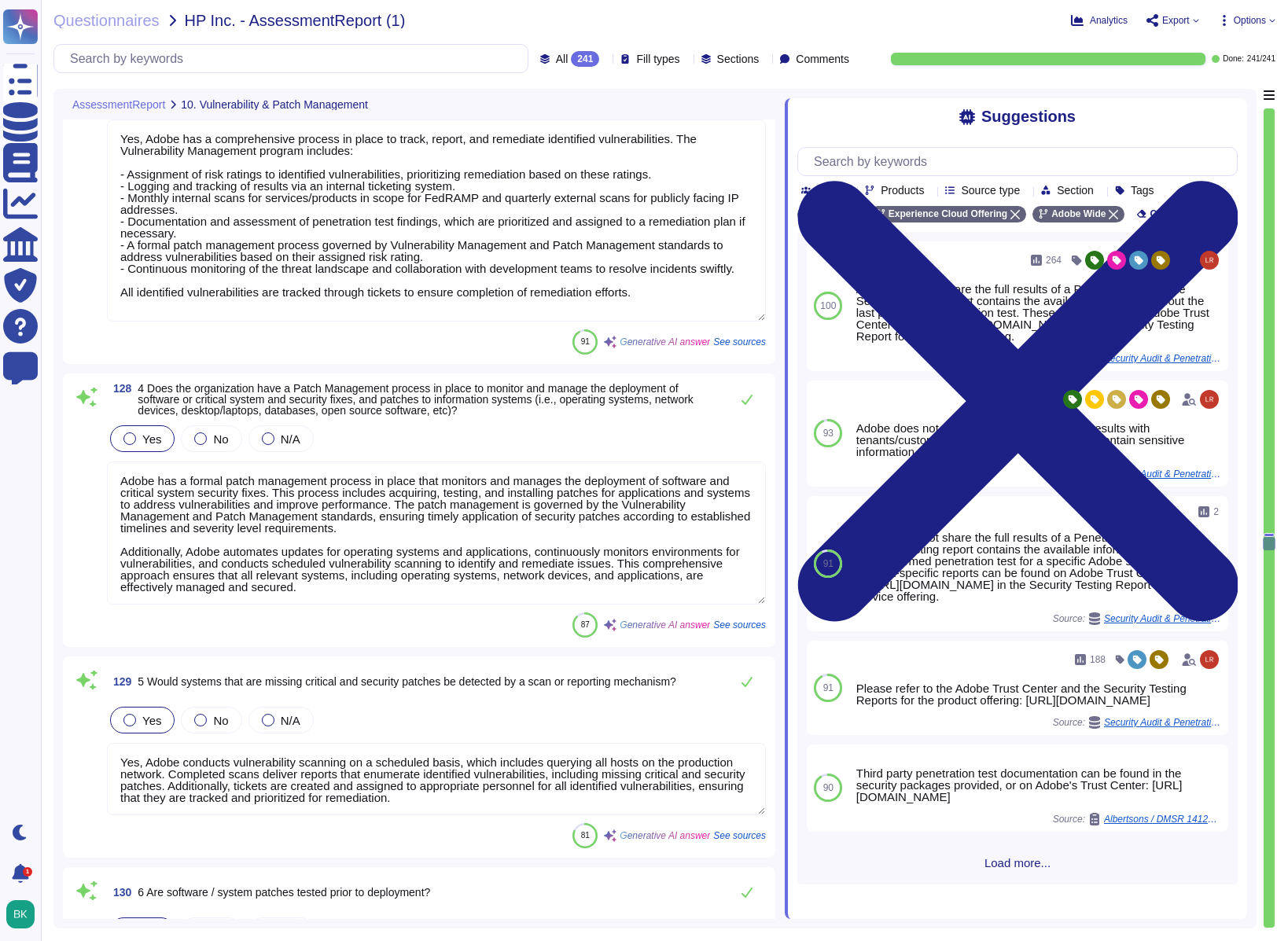
type textarea "Adobe has established policies and processes to authorize and regulate connecti…"
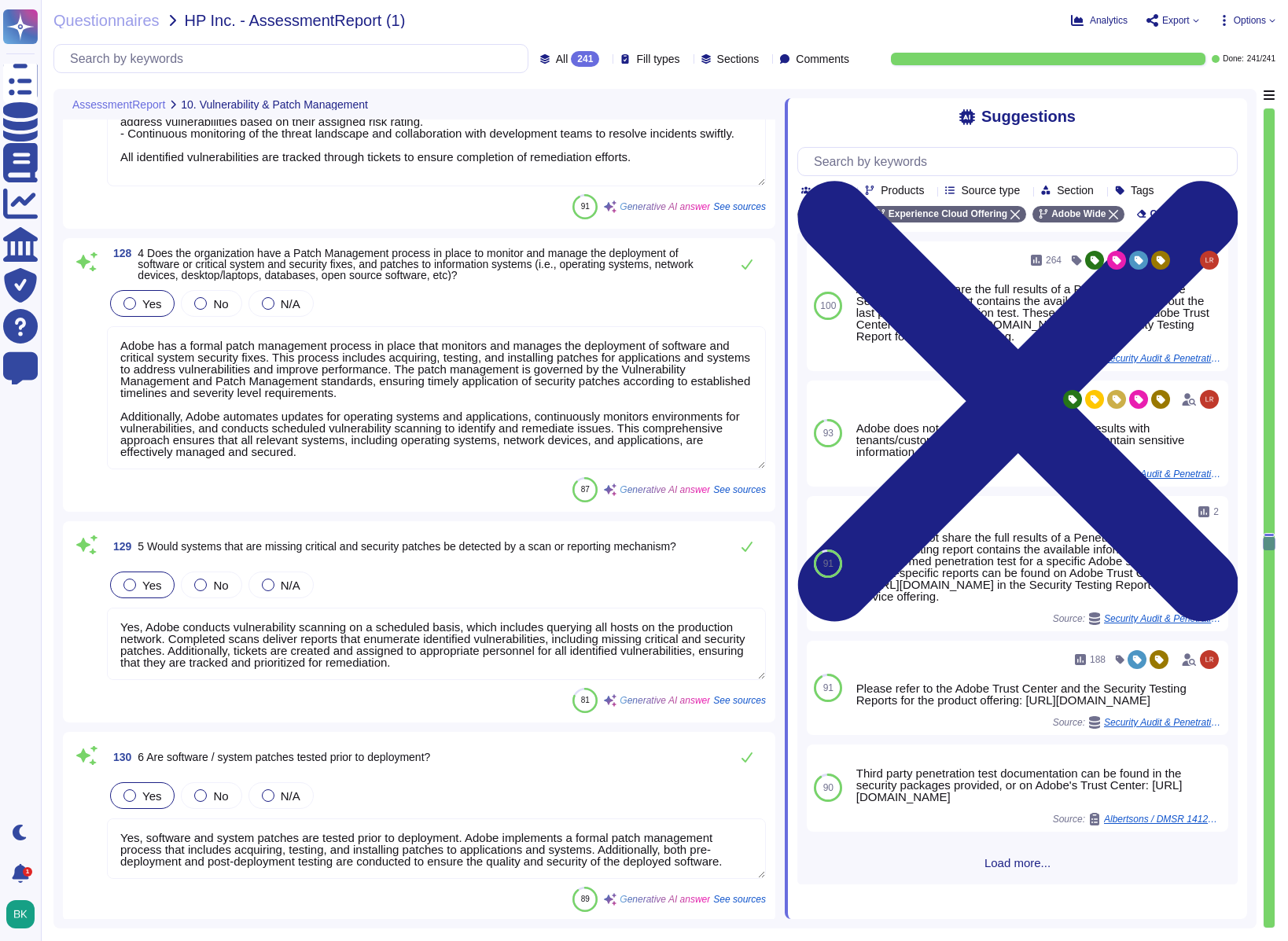
type textarea "Adobe has implemented multiple controls on the perimeter network to manage acce…"
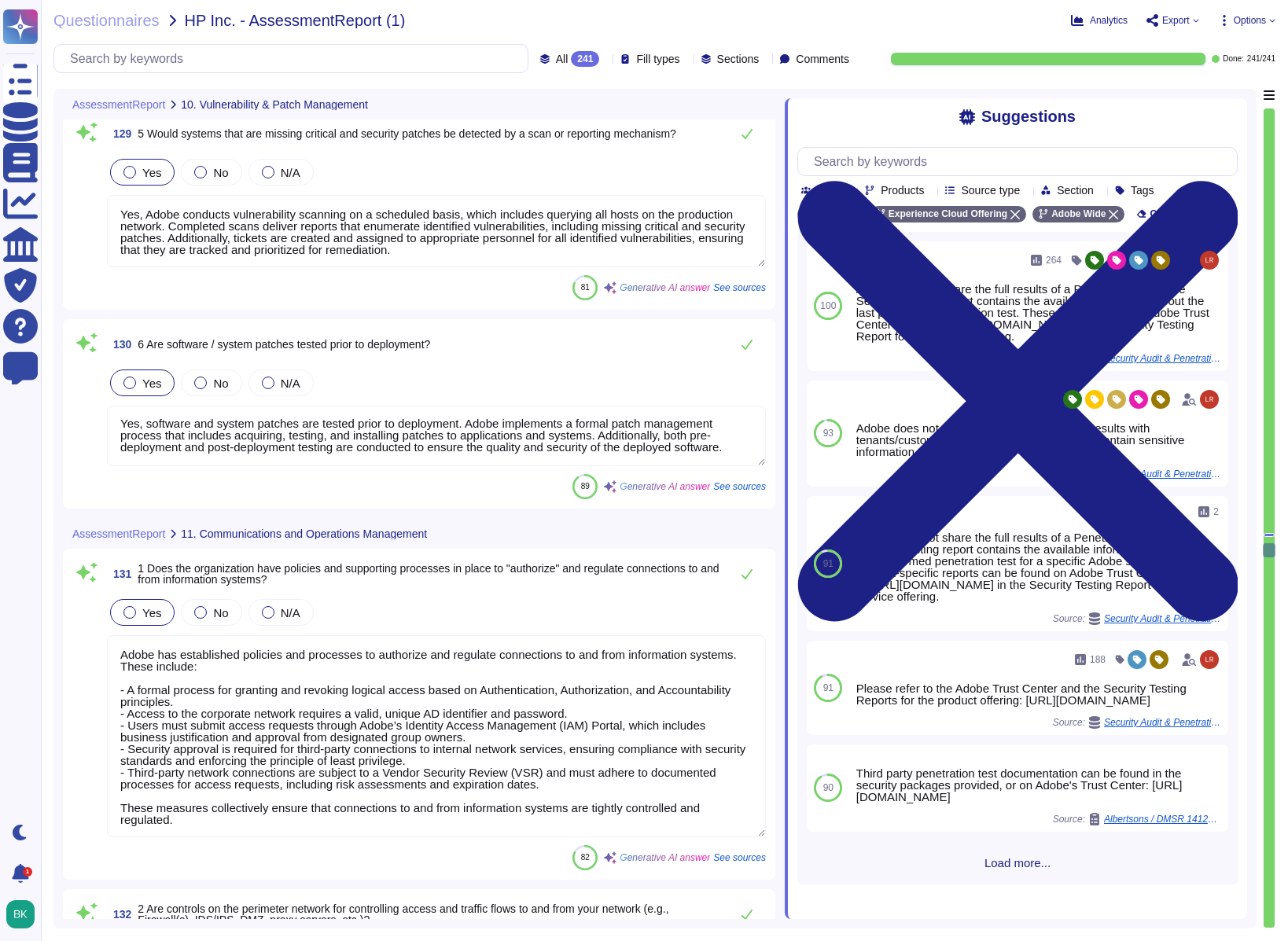
type textarea "Yes, Adobe has automated tools in place to monitor systems based on defined cri…"
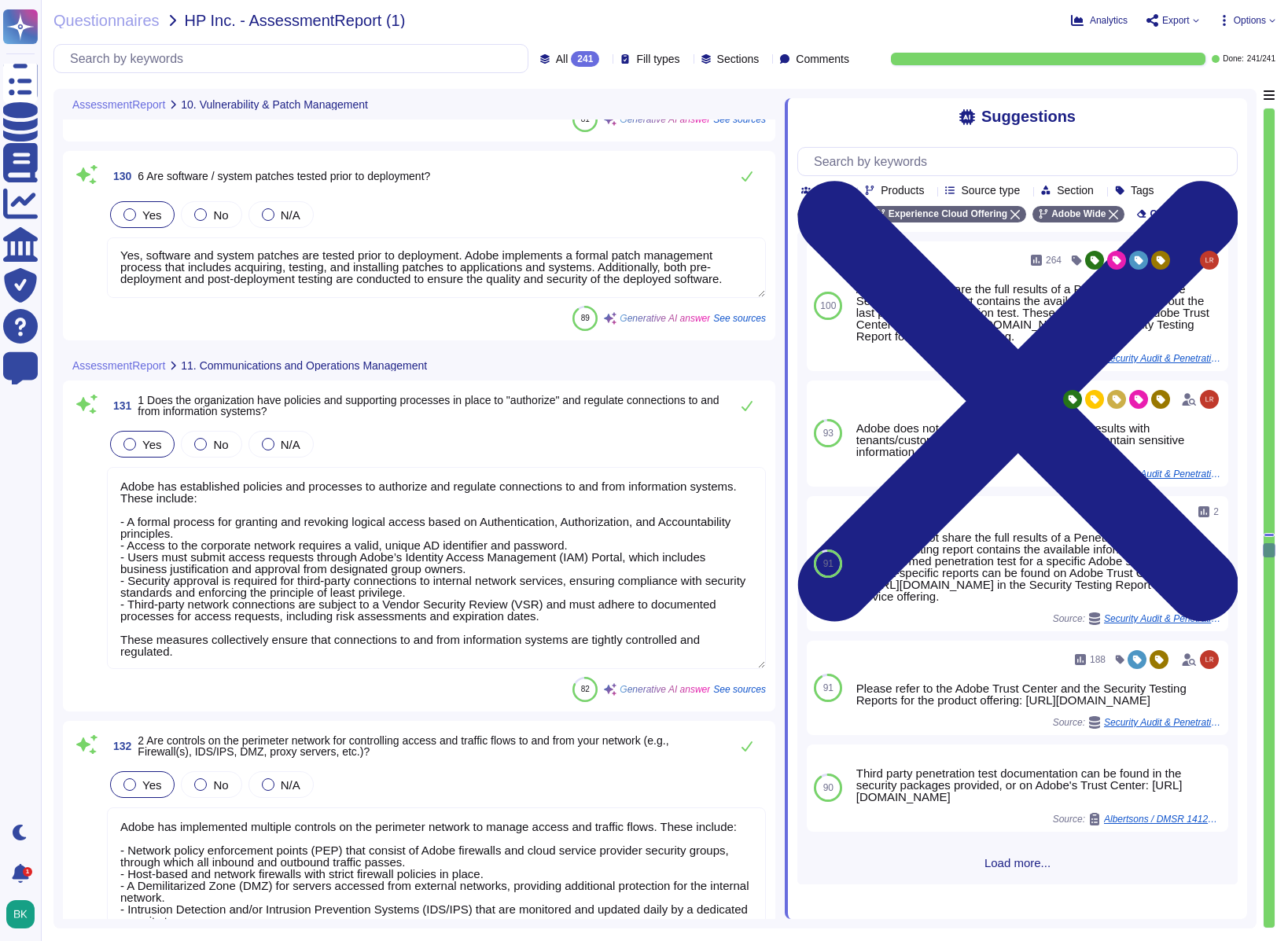
type textarea "Yes, Adobe has established security zones within its data center networks, whic…"
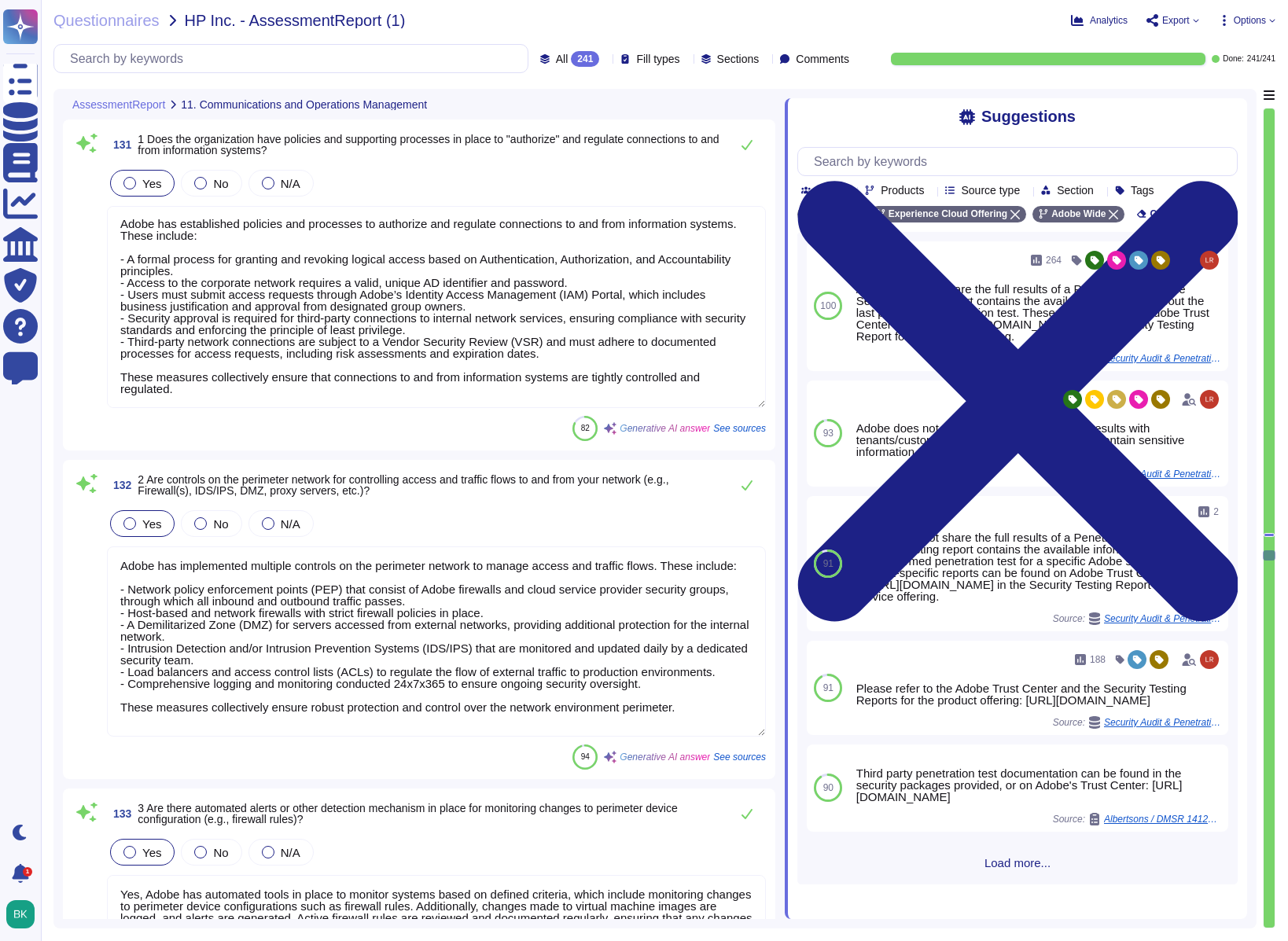
type textarea "Adobe has established secure network standards that are integrated into the net…"
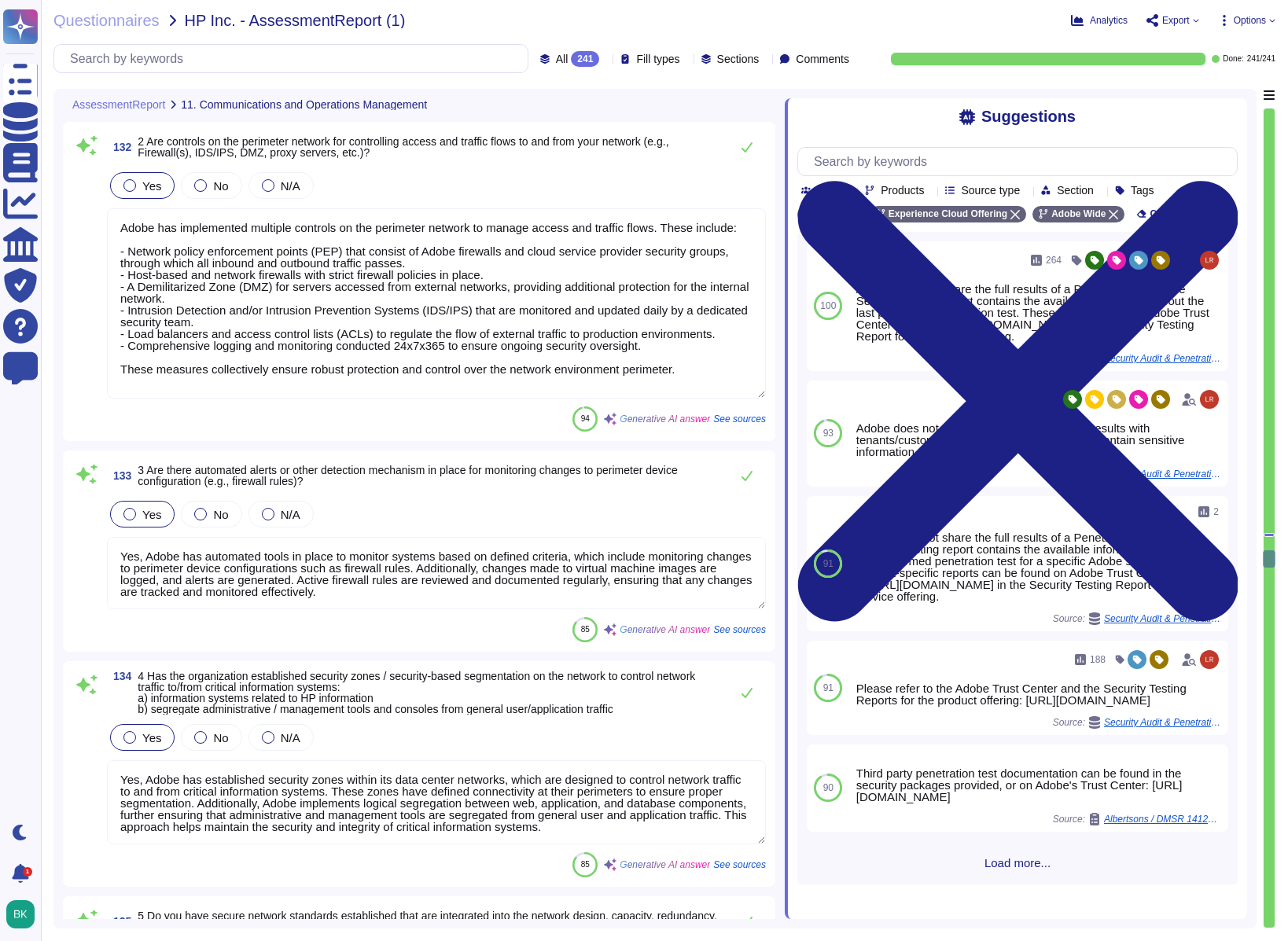
type textarea "Yes, Adobe has established security hardening and baseline configuration standa…"
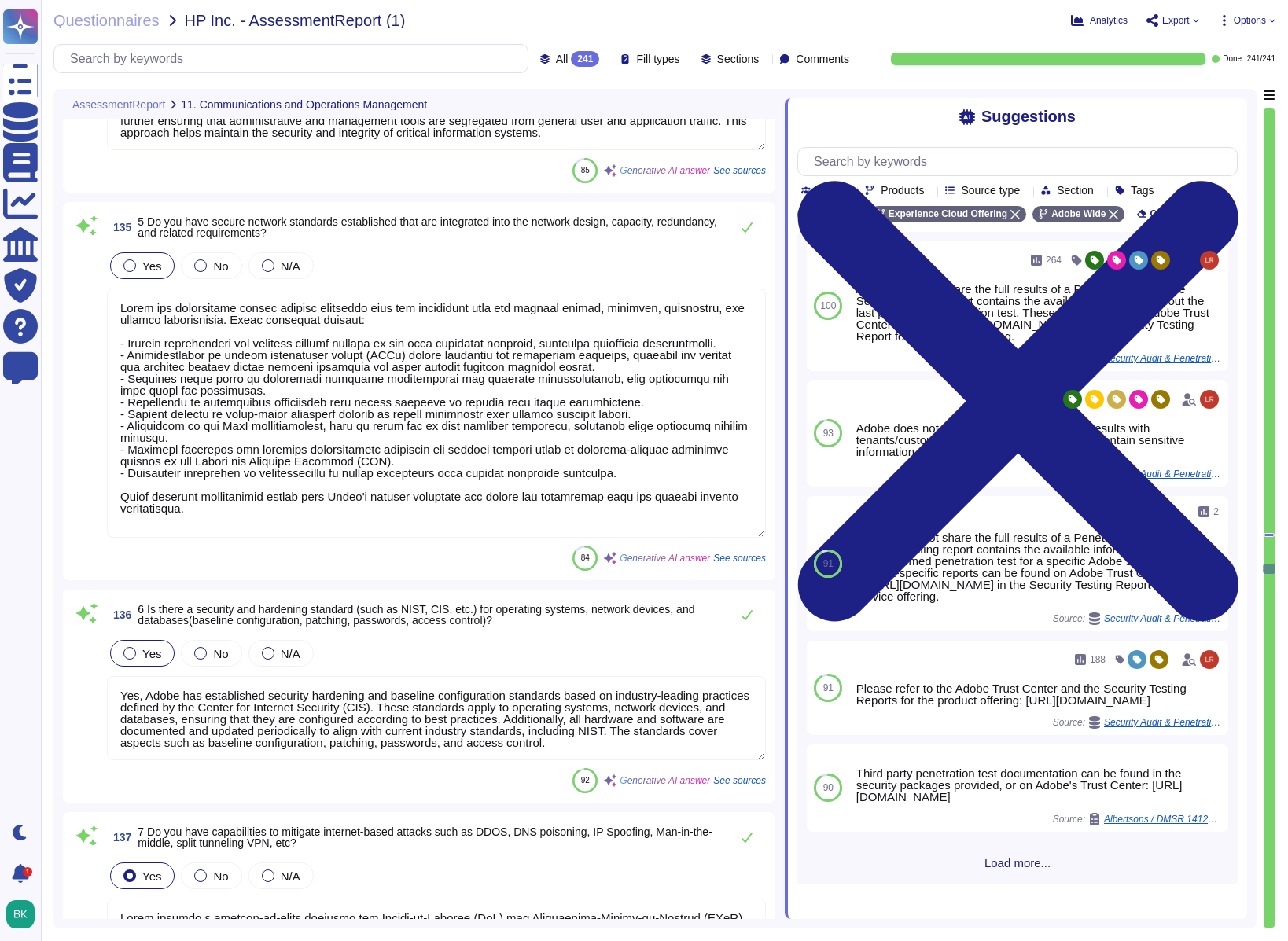
type textarea "Adobe employs a defense-in-depth strategy for Denial-of-Service (DoS) and Distr…"
type textarea "Yes, firewall rules and settings are reviewed periodically to ensure proper con…"
type textarea "Yes, the organization has established processes and controls for the Security t…"
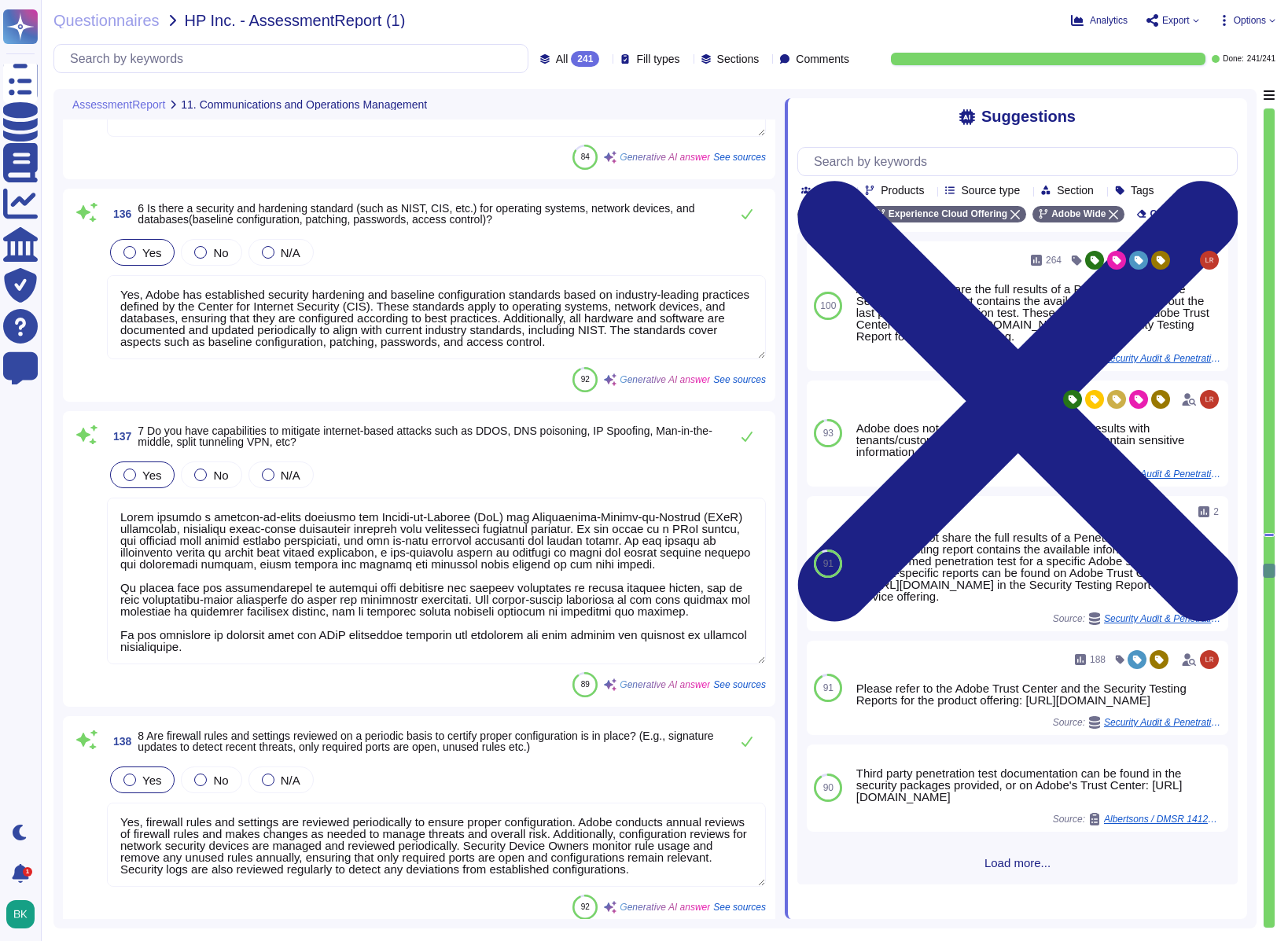
scroll to position [31810, 0]
type textarea "Lorem ips dolorsitame consect adipisci el seddoei tempor in utl etdolor, magnaa…"
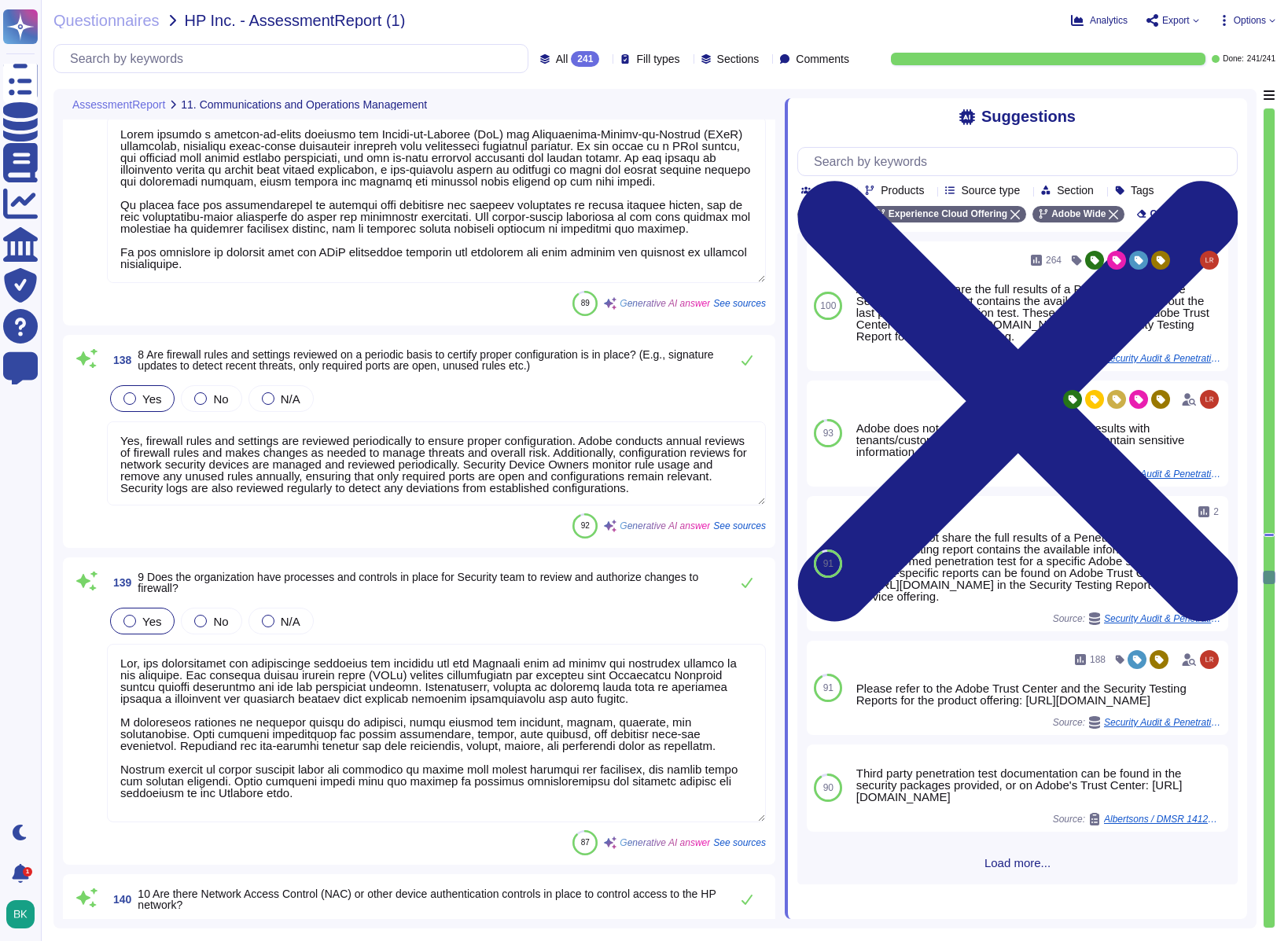
type textarea "Adobe has implemented several controls for accessing corporate data and systems…"
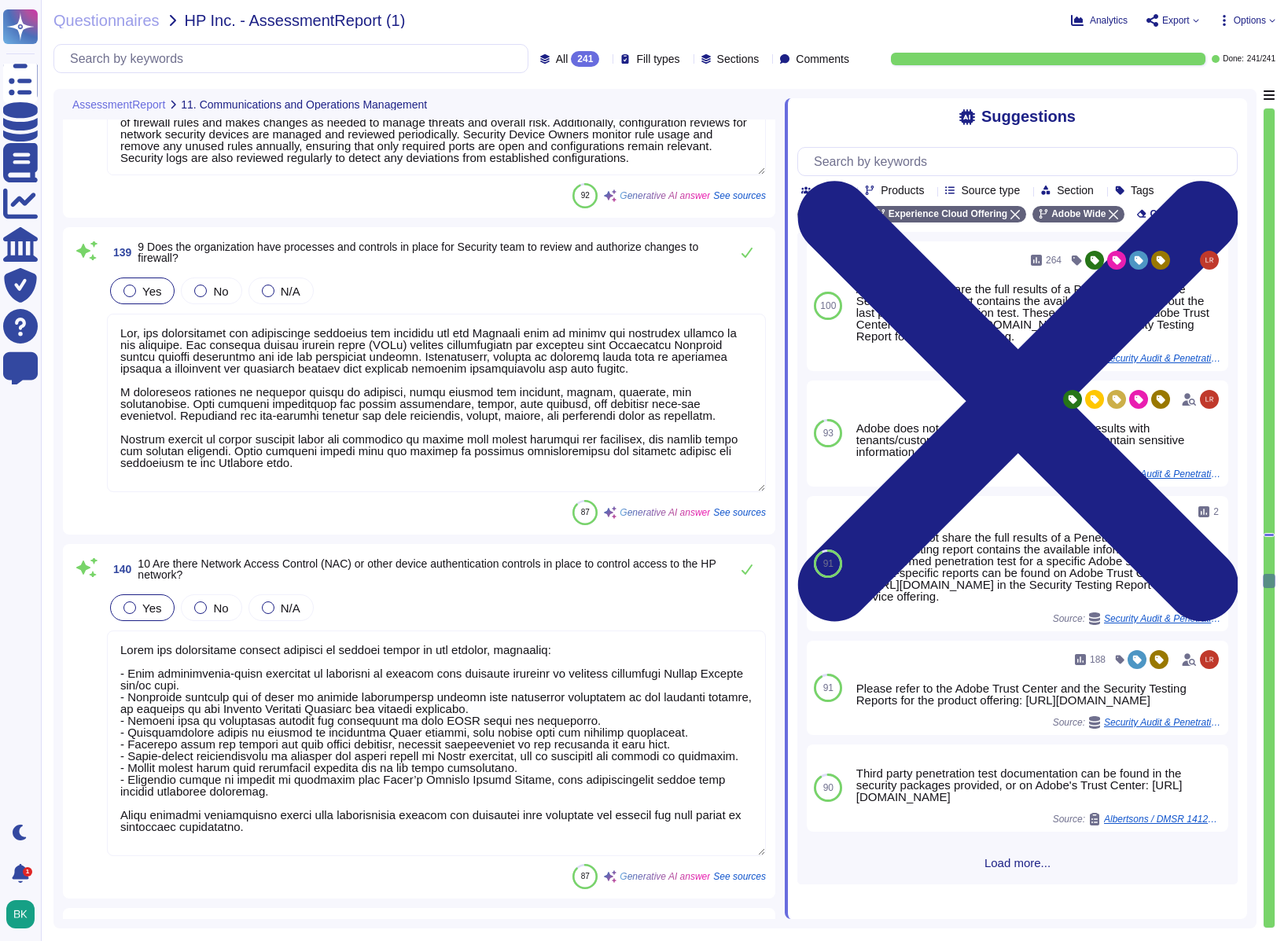
type textarea "Yes, Adobe corporate wireless networks are configured to authenticate using a c…"
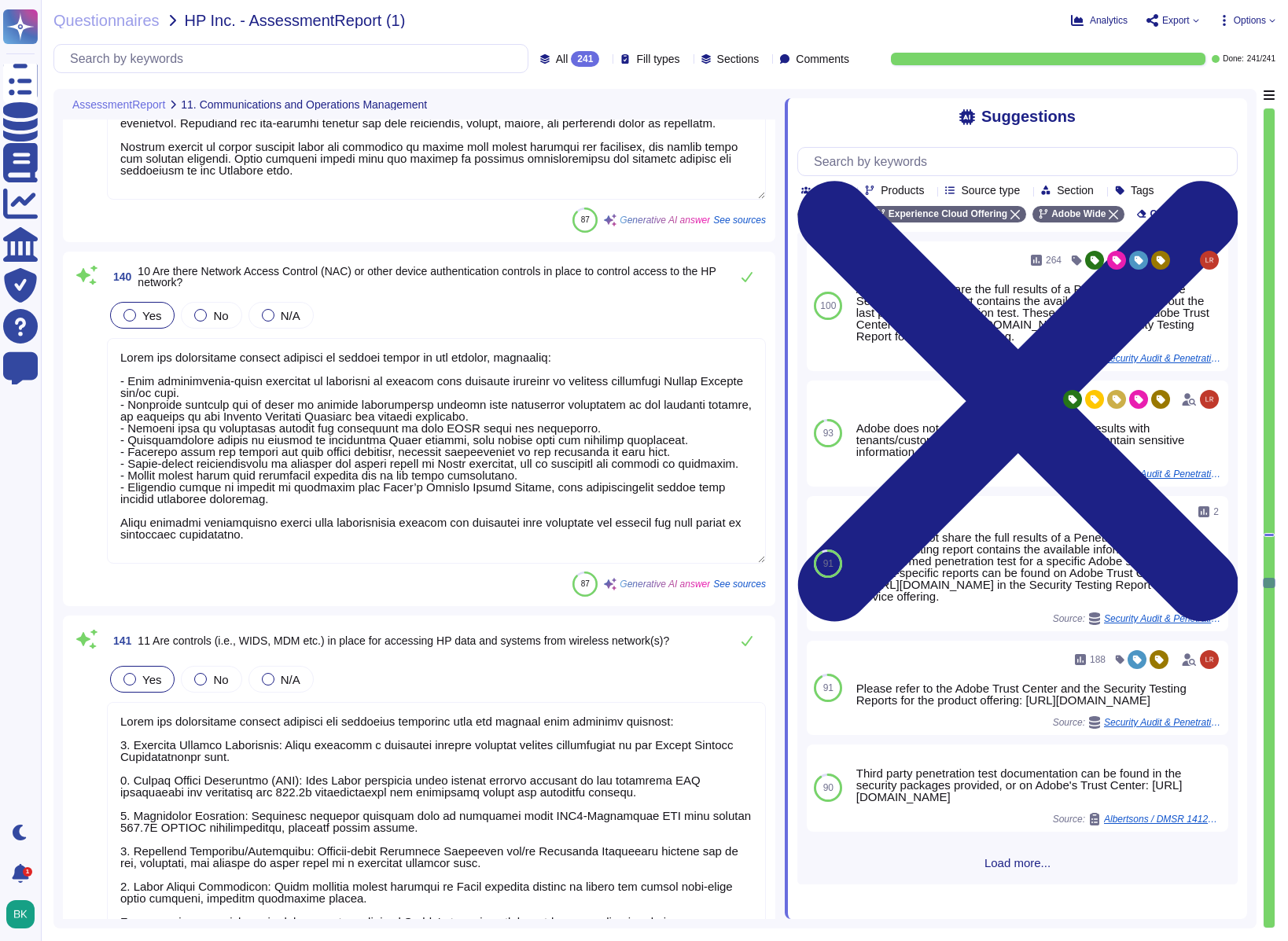
type textarea "Adobe corporate wireless networks are configured to use WPA2-Enterprise AES for…"
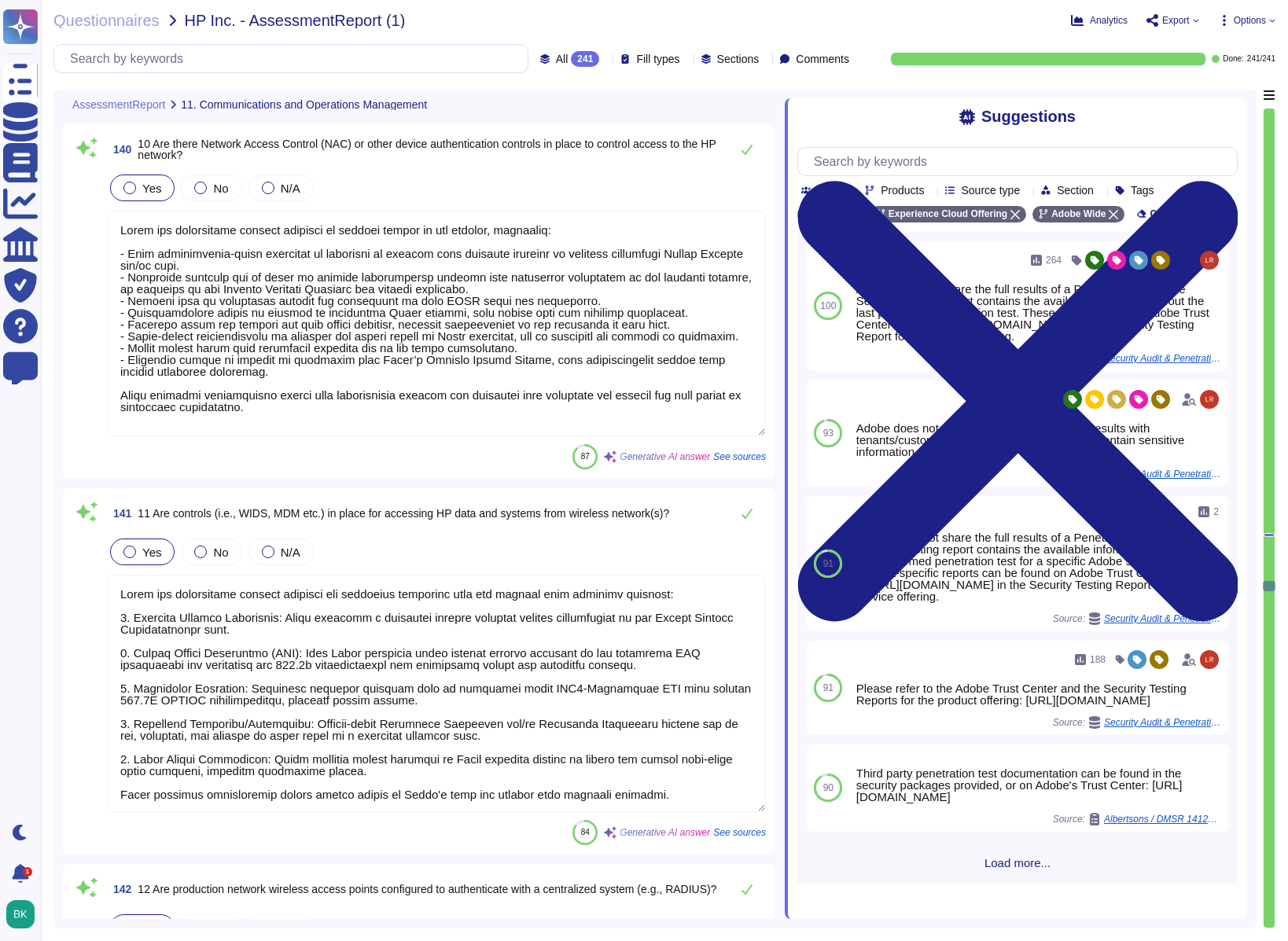
type textarea "Guest wireless access is segmented from corporate networks and is supported by …"
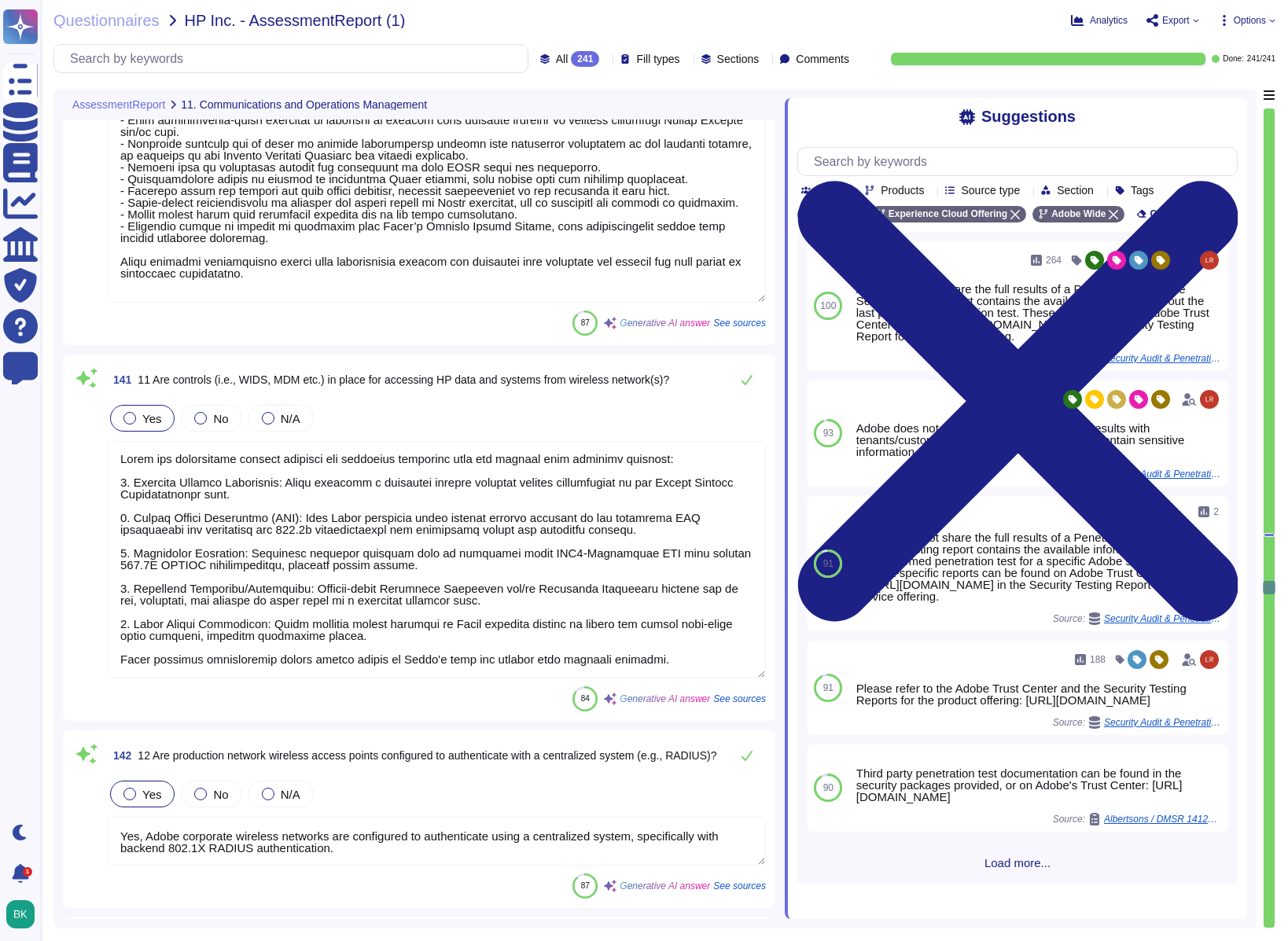
scroll to position [33037, 0]
click at [355, 509] on textarea at bounding box center [436, 559] width 659 height 237
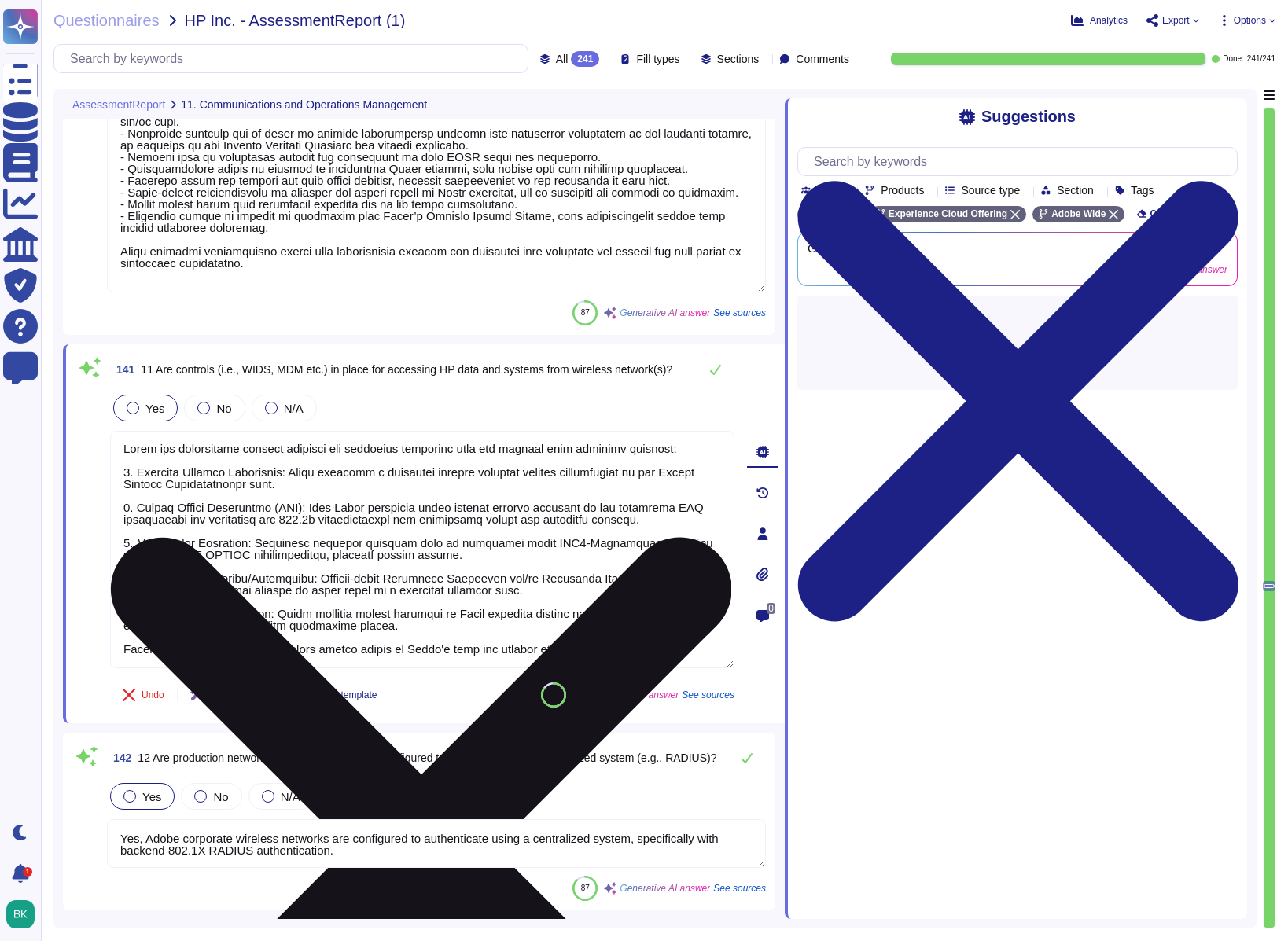
type textarea "Guest wireless access is segmented from corporate networks and is supported by …"
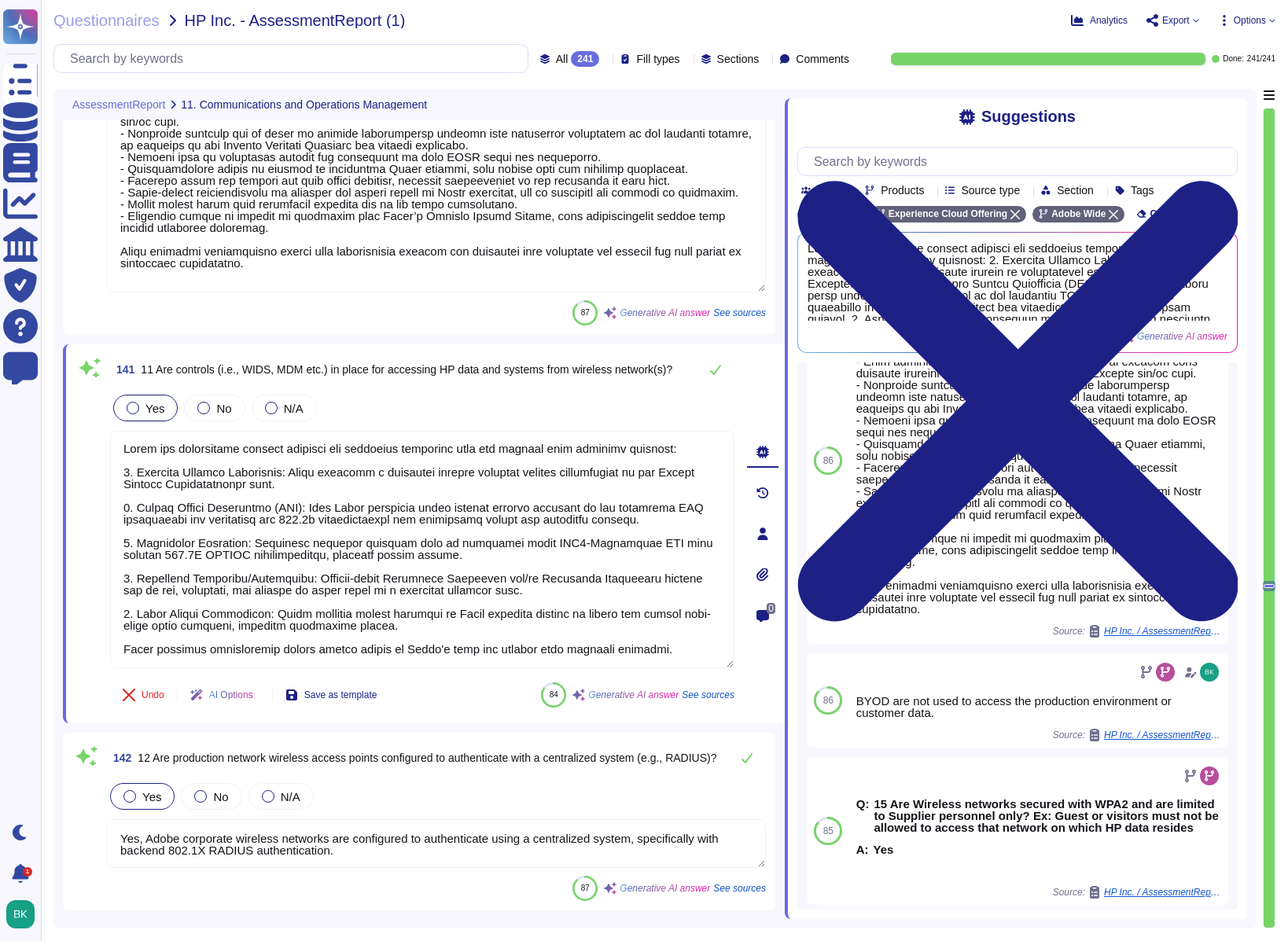
scroll to position [606, 0]
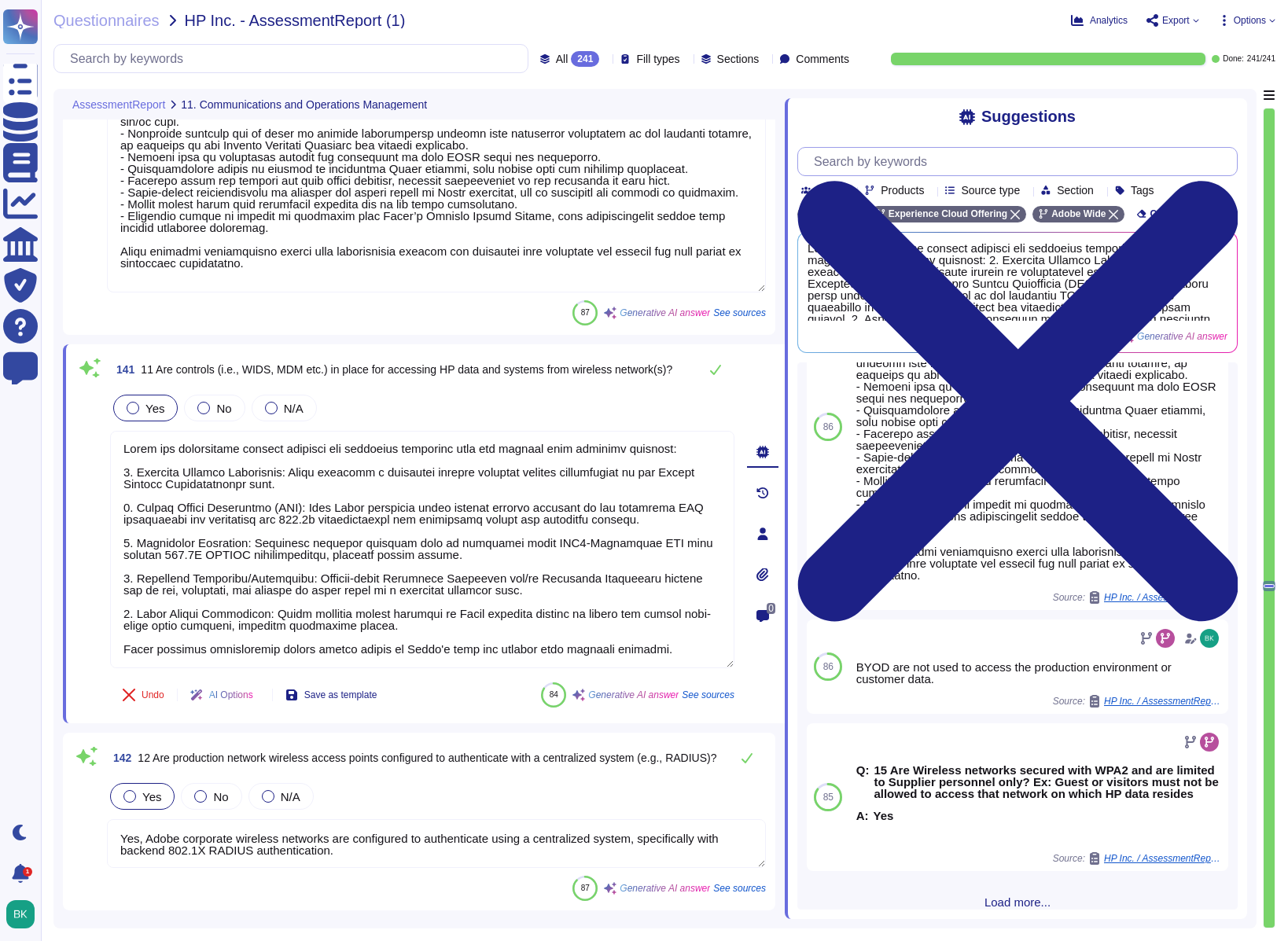
click at [932, 160] on input "text" at bounding box center [1021, 162] width 431 height 28
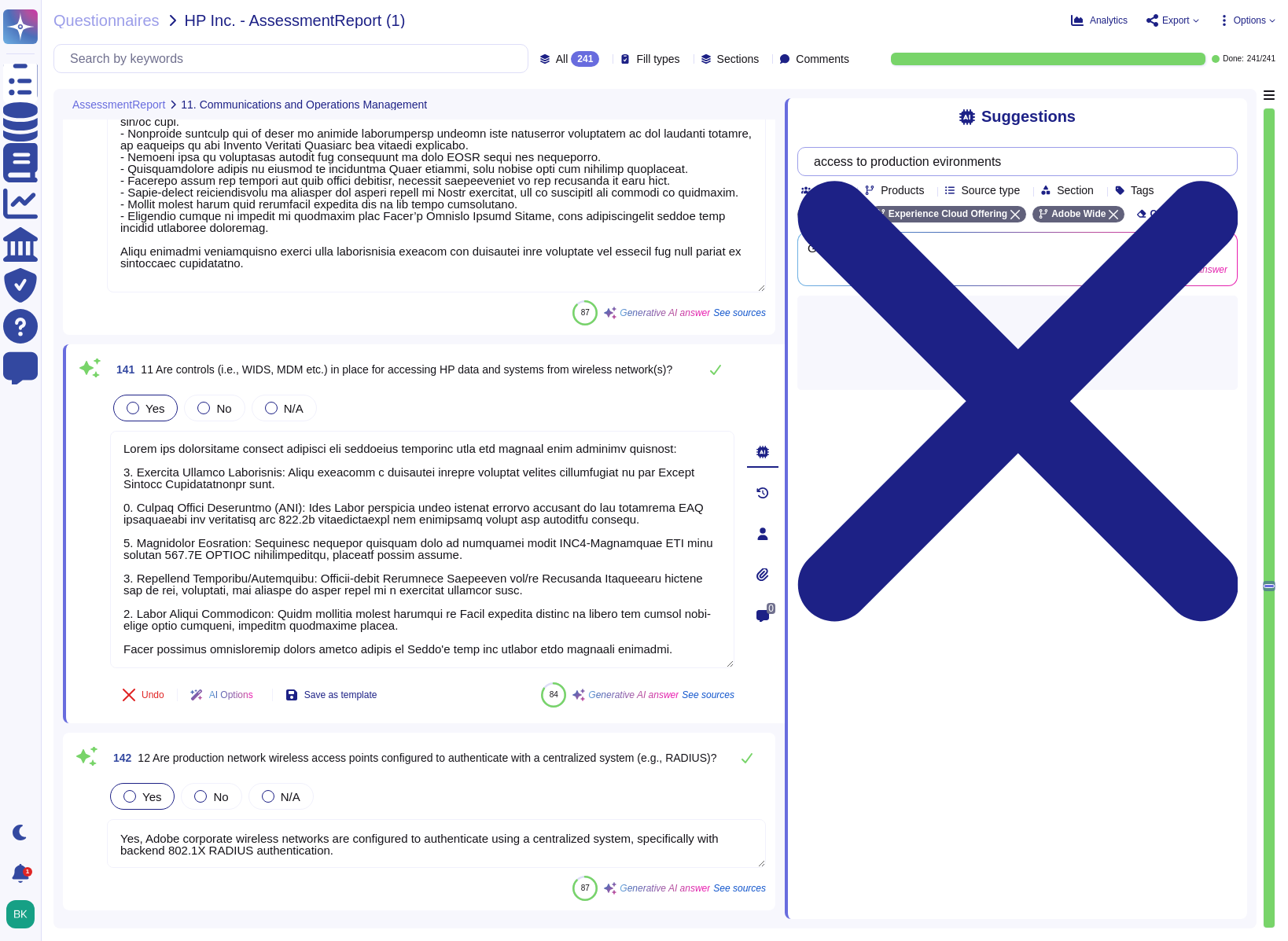
click at [939, 164] on input "access to production evironments" at bounding box center [1013, 162] width 415 height 28
type input "access to production environments"
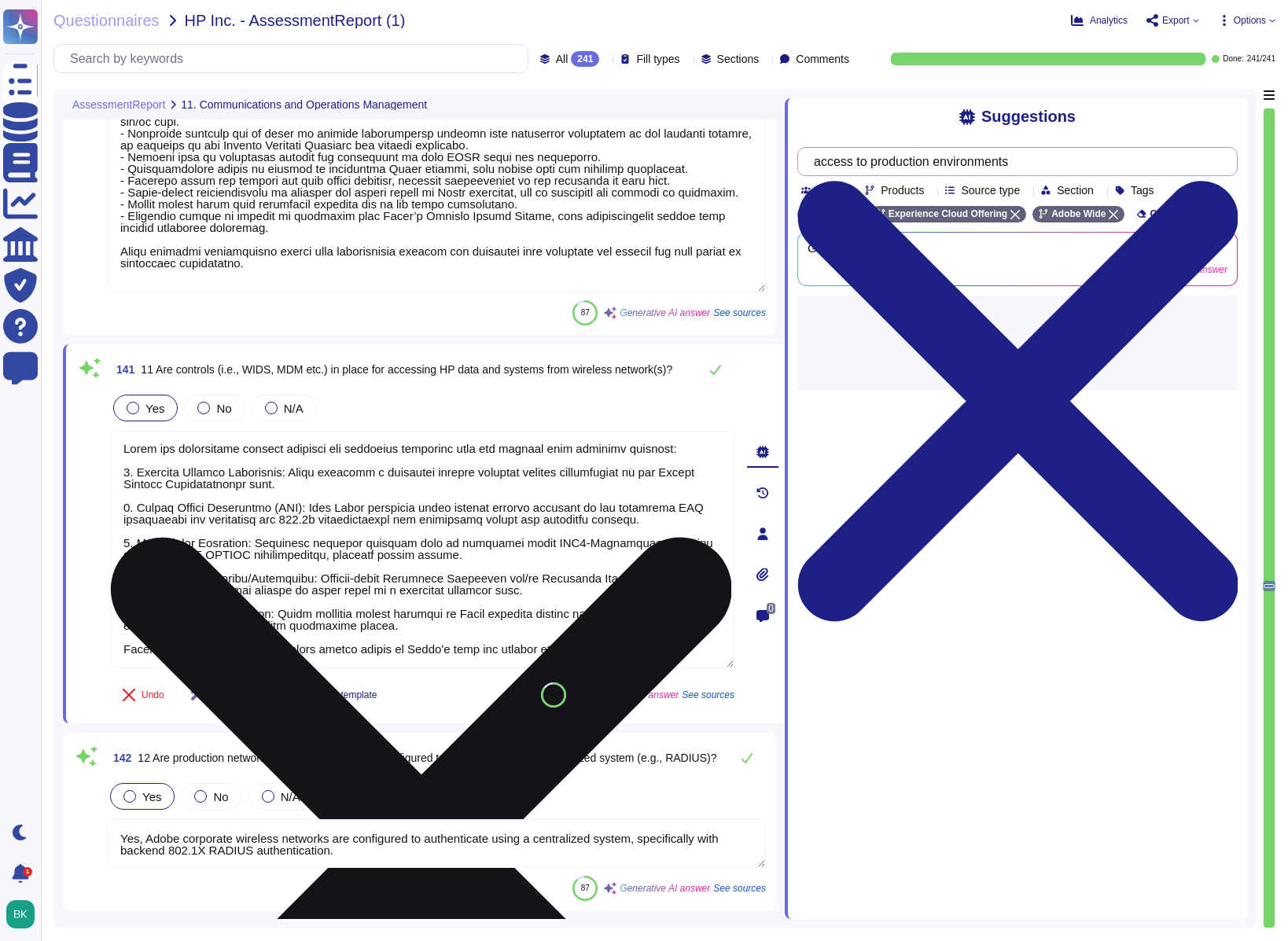
scroll to position [13, 0]
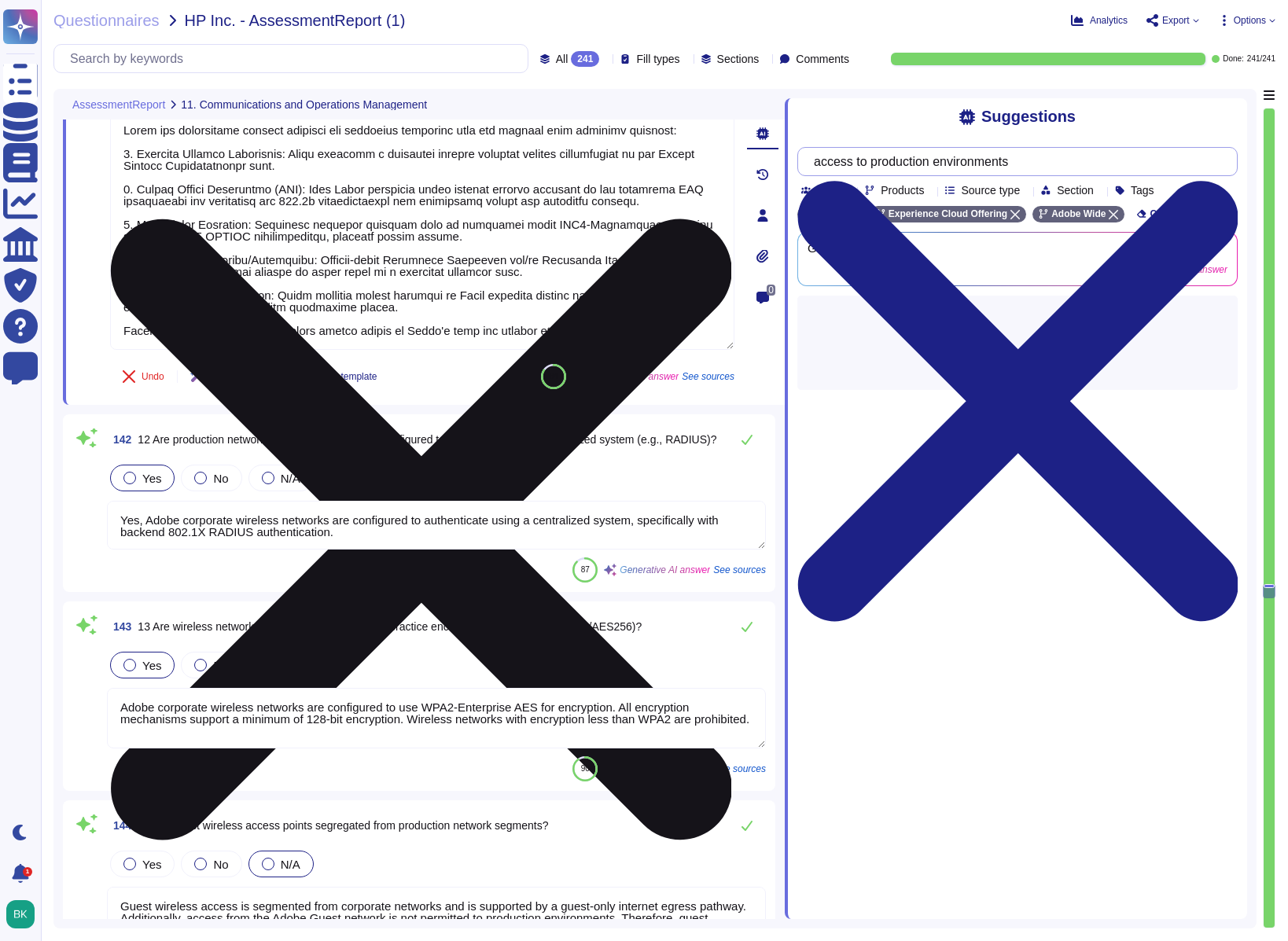
type textarea "Periodic audits and automated reporting are conducted to identify unauthorized …"
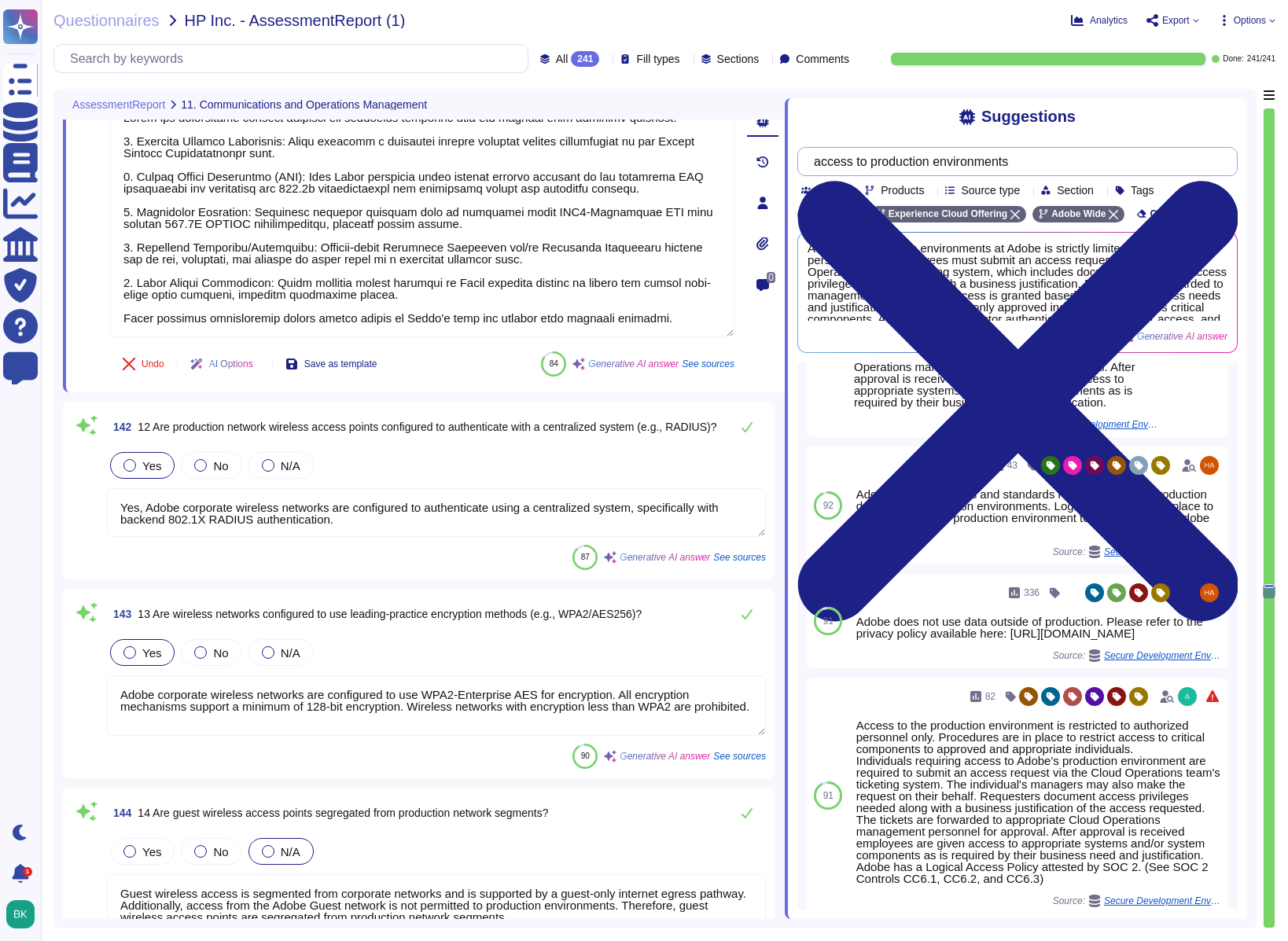
scroll to position [356, 0]
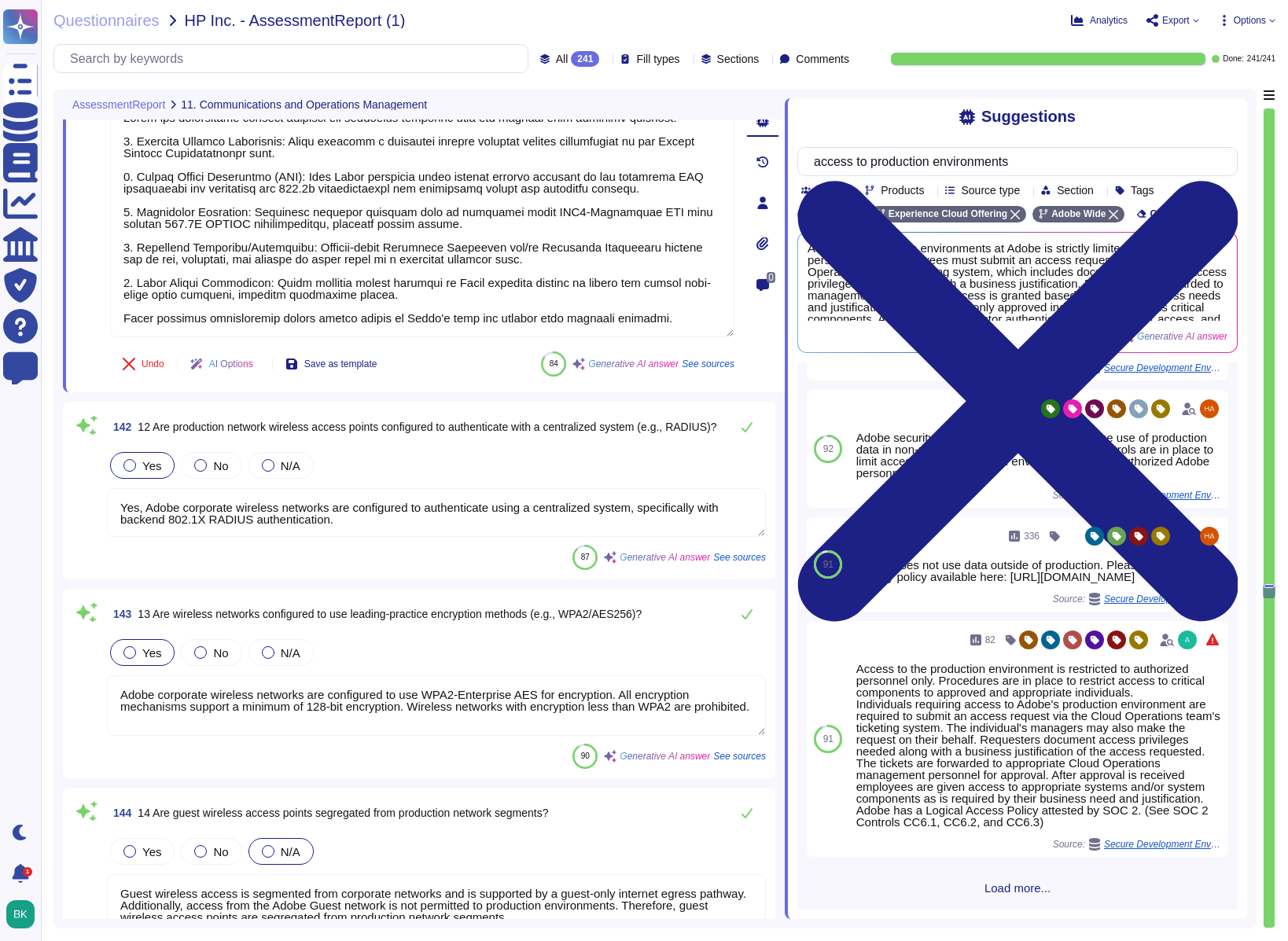
click at [1025, 673] on span "Load more..." at bounding box center [1018, 888] width 440 height 11
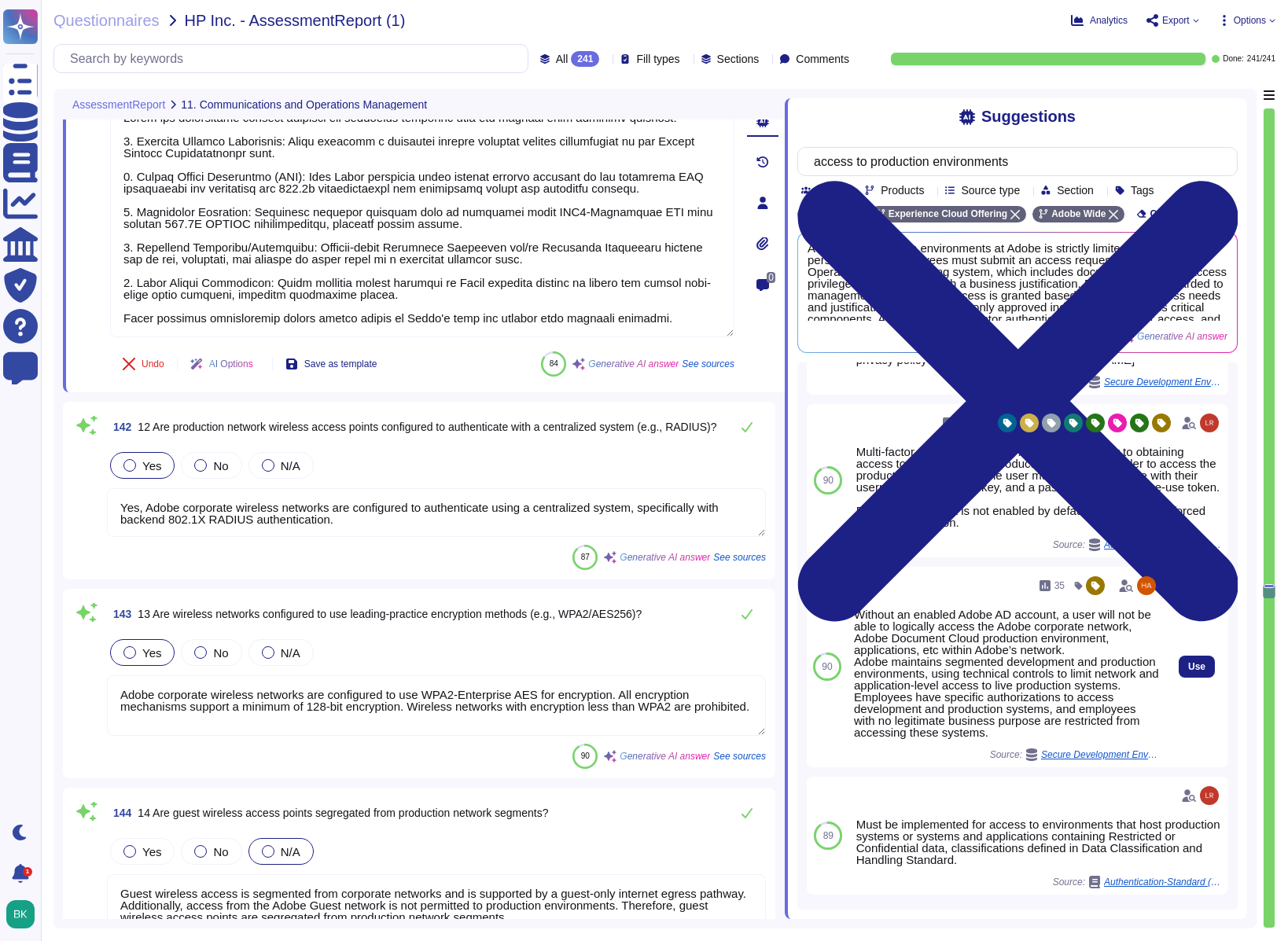
scroll to position [1697, 0]
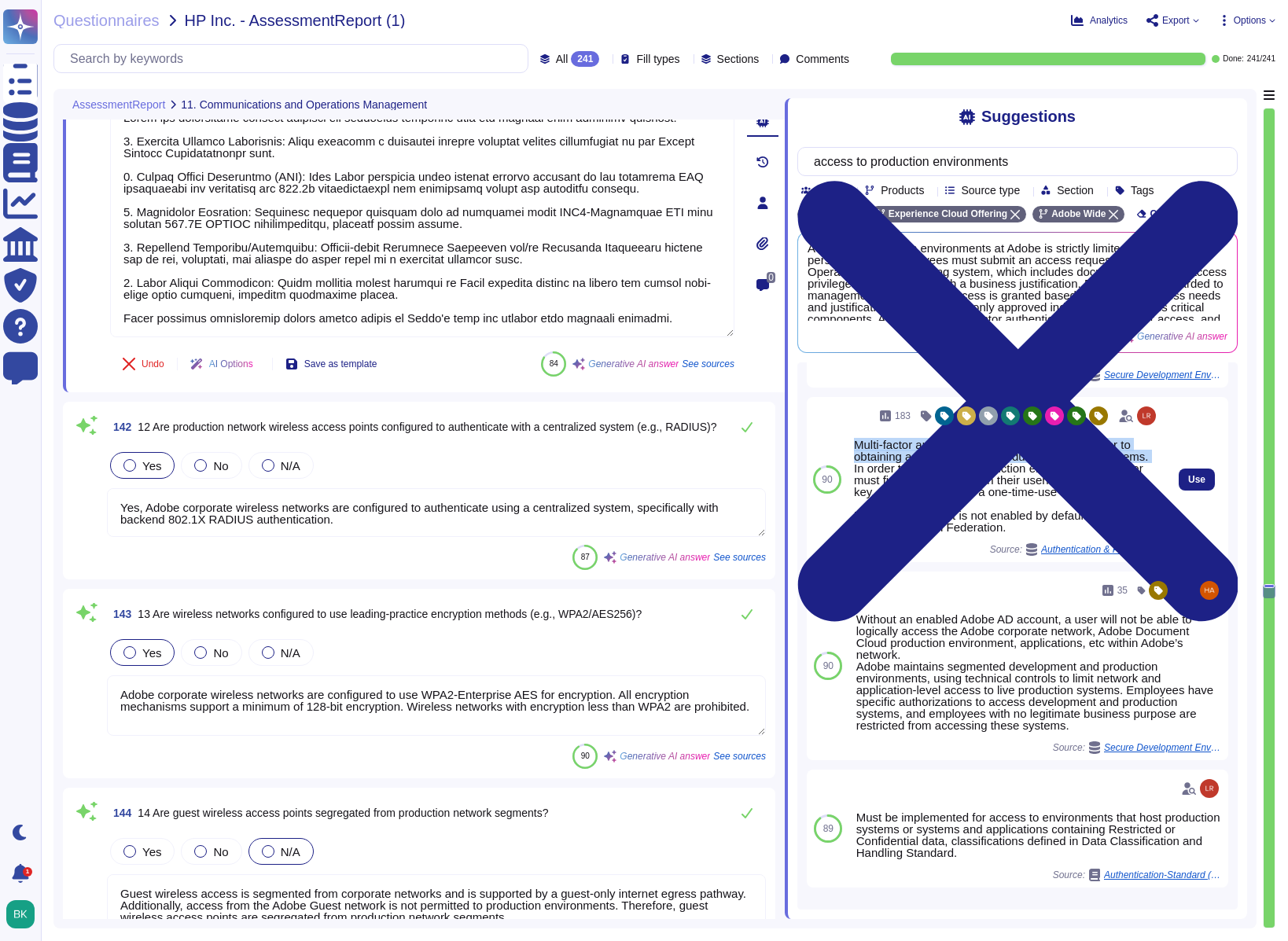
drag, startPoint x: 858, startPoint y: 473, endPoint x: 903, endPoint y: 499, distance: 52.0
click at [903, 499] on div "Multi-factor authentication (“MFA”) is required prior to obtaining access to Ad…" at bounding box center [1007, 485] width 305 height 94
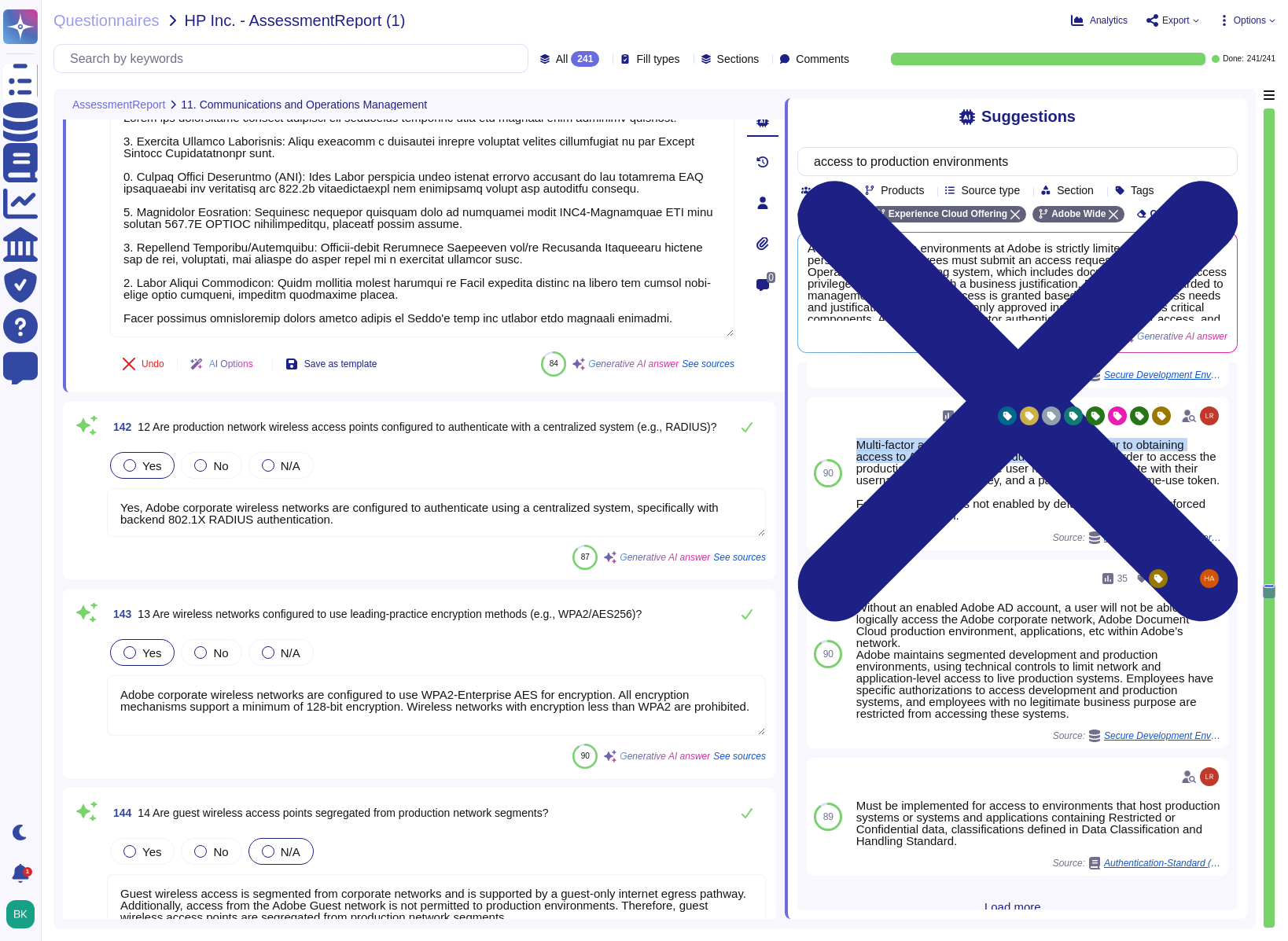
copy div "Multi-factor authentication (“MFA”) is required prior to obtaining access to Ad…"
click at [1040, 162] on input "access to production environments" at bounding box center [1013, 162] width 415 height 28
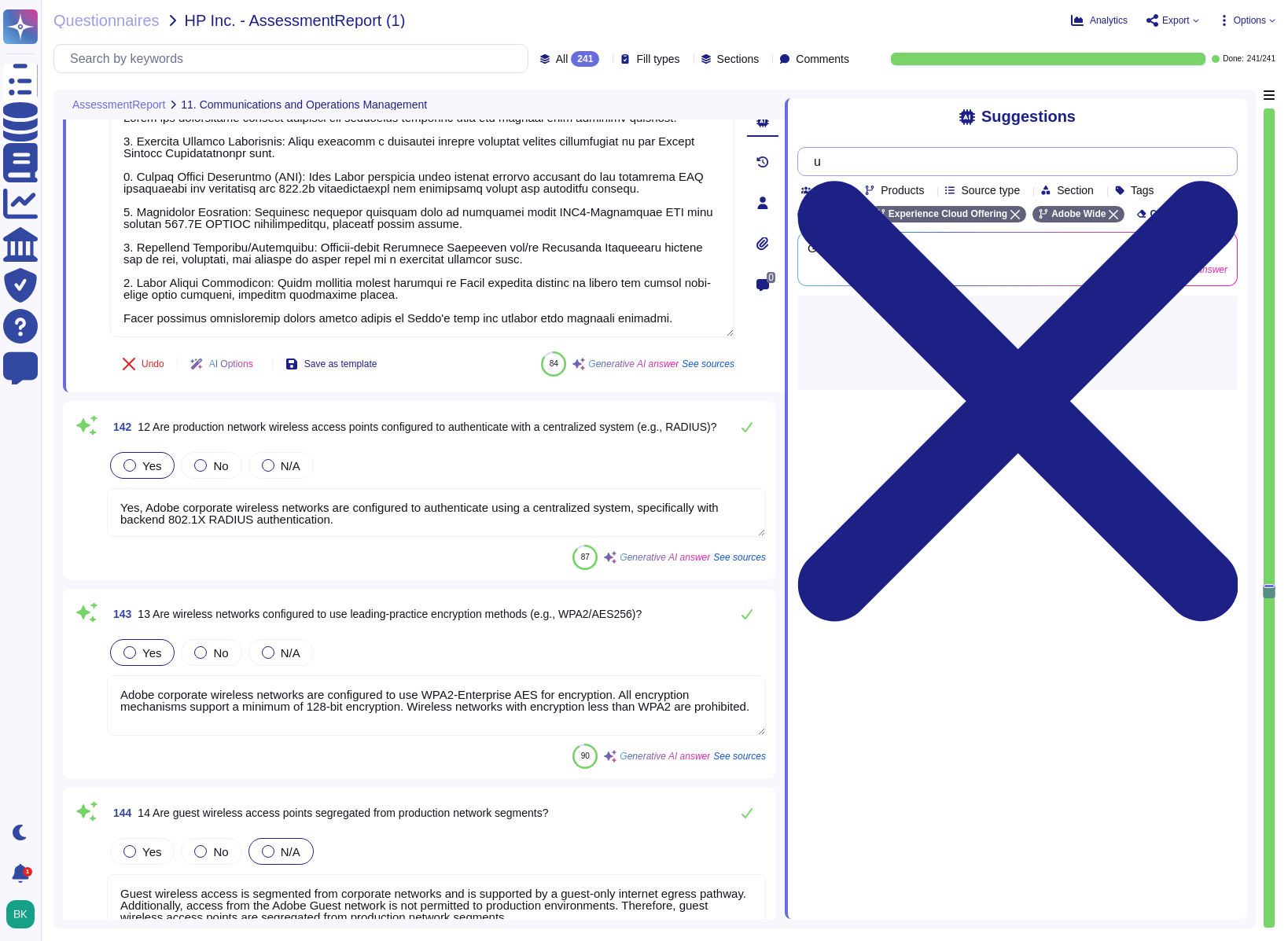
scroll to position [0, 0]
type input "users who want to"
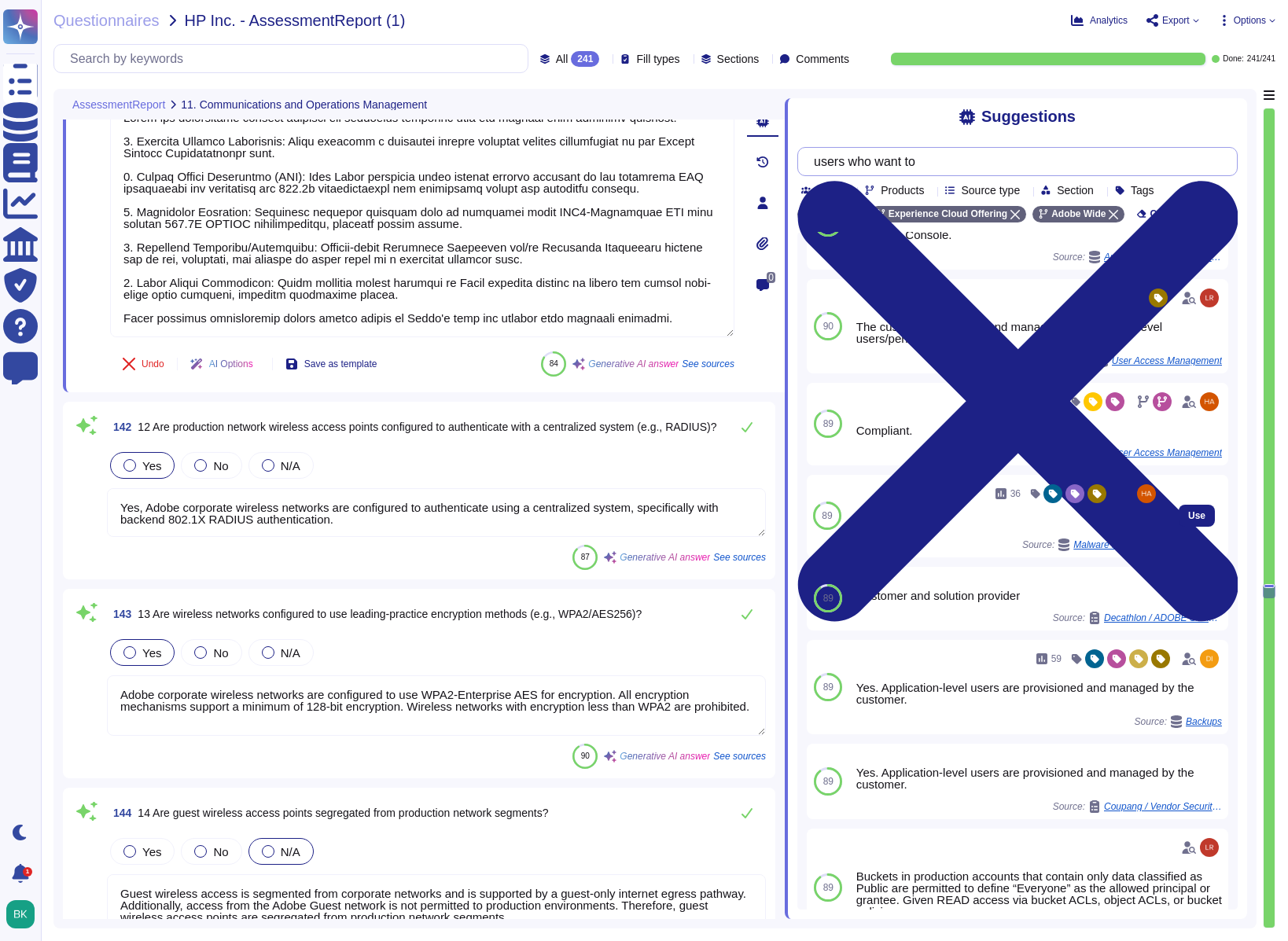
scroll to position [823, 0]
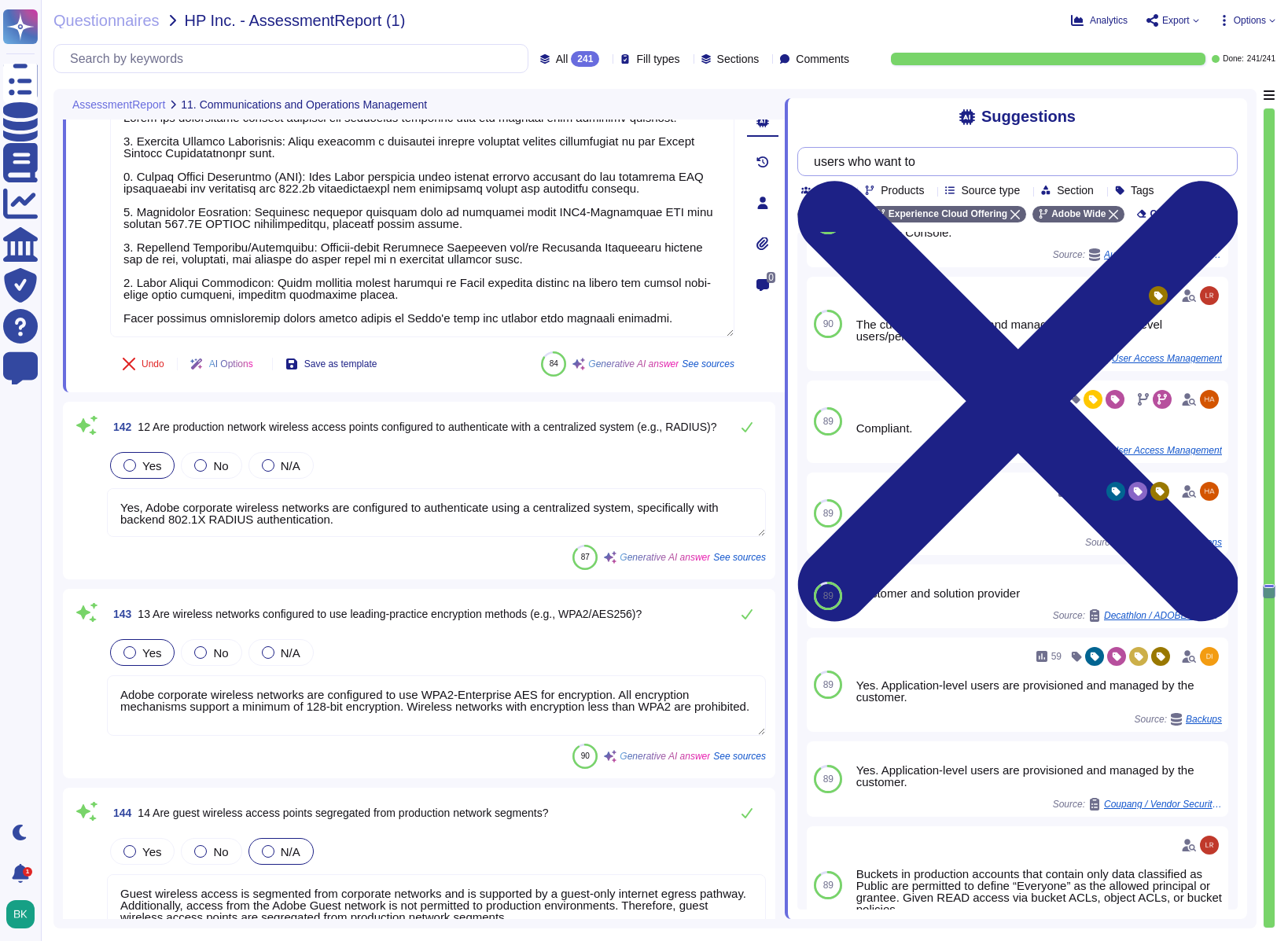
click at [942, 160] on input "users who want to" at bounding box center [1013, 162] width 415 height 28
click at [941, 160] on input "users who want to" at bounding box center [1013, 162] width 415 height 28
click at [214, 673] on textarea "Adobe corporate wireless networks are configured to use WPA2-Enterprise AES for…" at bounding box center [436, 706] width 659 height 61
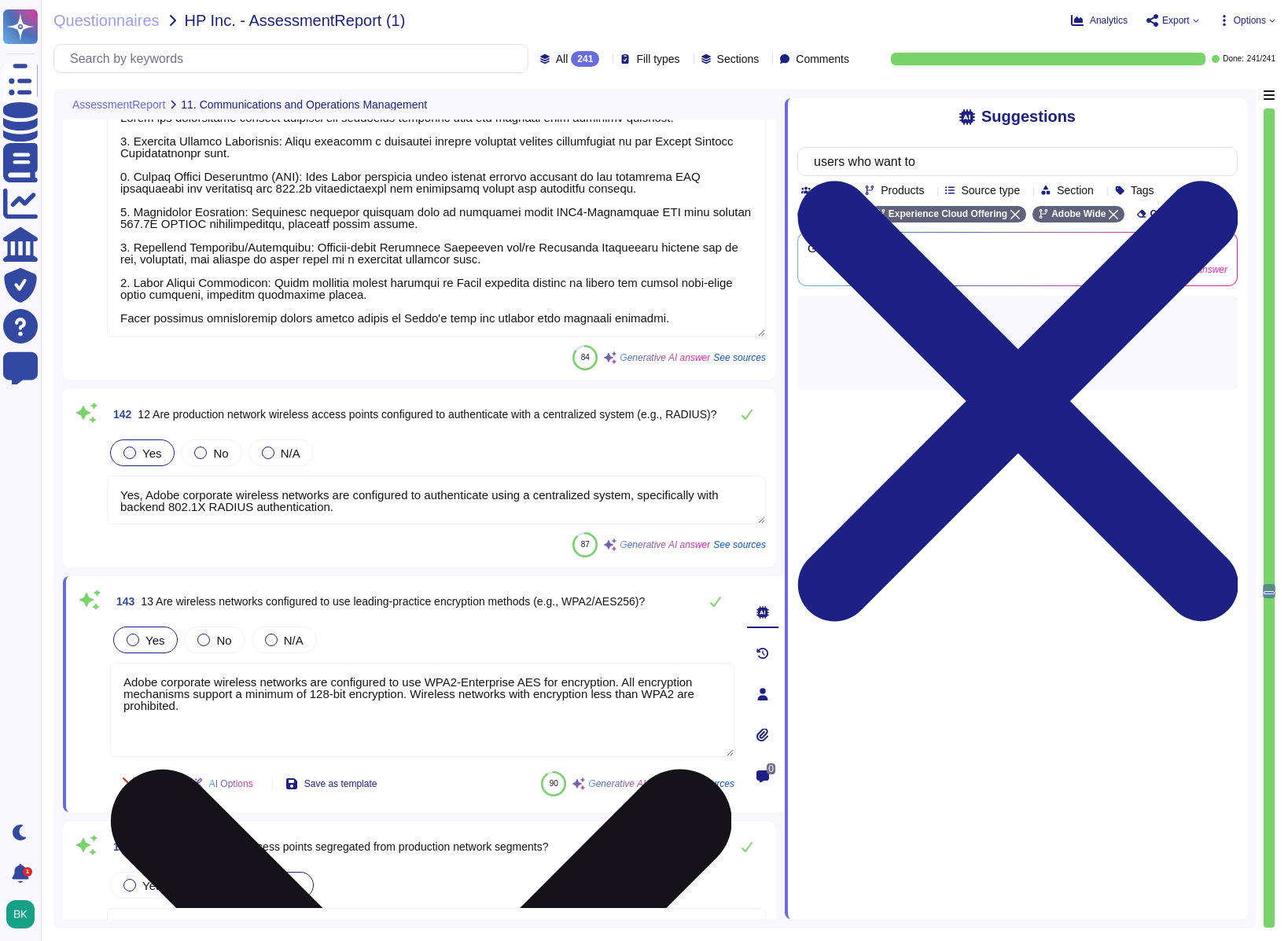
type textarea "Periodic audits and automated reporting are conducted to identify unauthorized …"
drag, startPoint x: 145, startPoint y: 691, endPoint x: 220, endPoint y: 722, distance: 81.2
click at [220, 673] on textarea "Adobe corporate wireless networks are configured to use WPA2-Enterprise AES for…" at bounding box center [422, 709] width 624 height 94
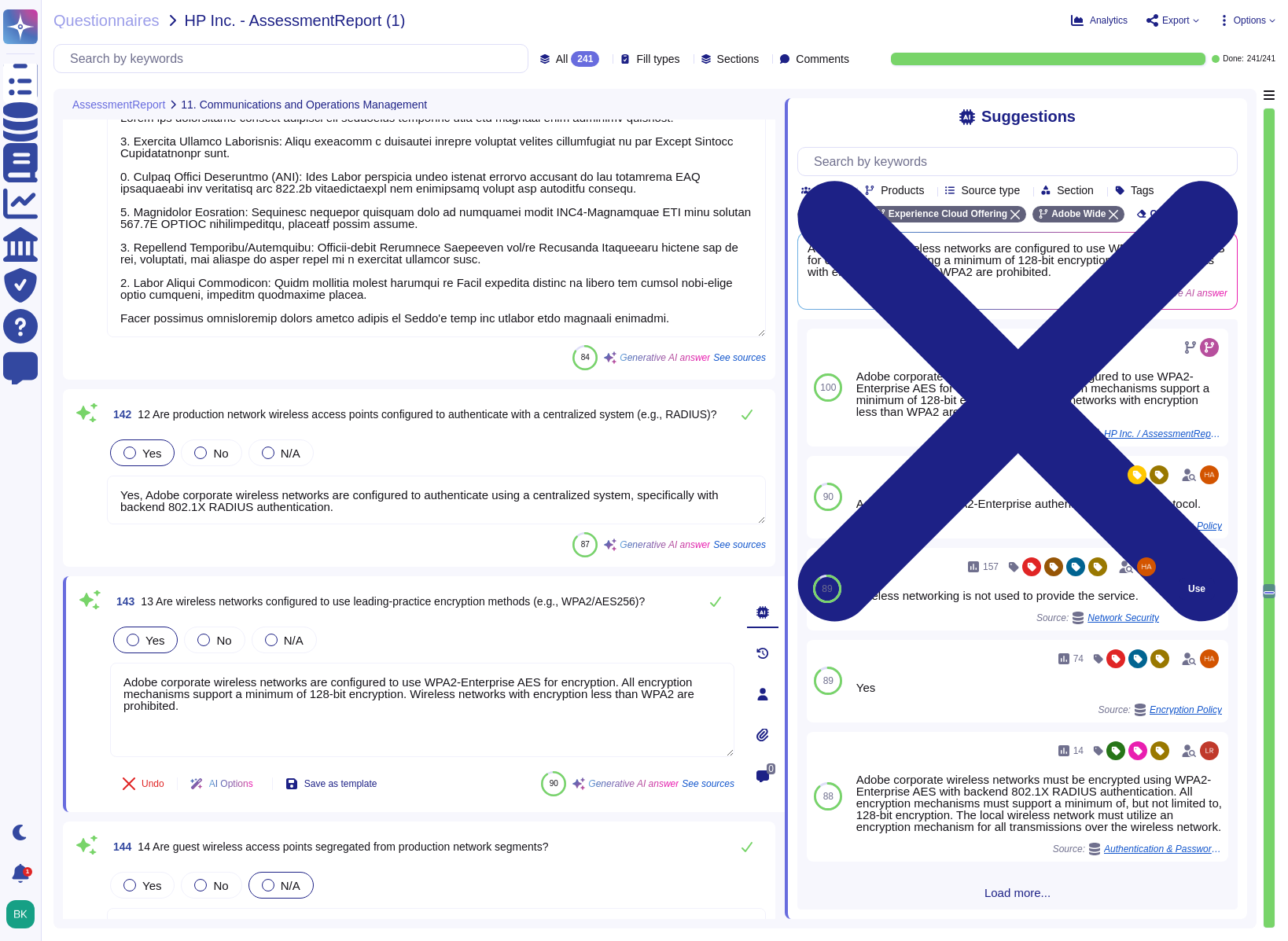
type textarea "Yes, anti-virus software is installed on all workstations and servers at Adobe.…"
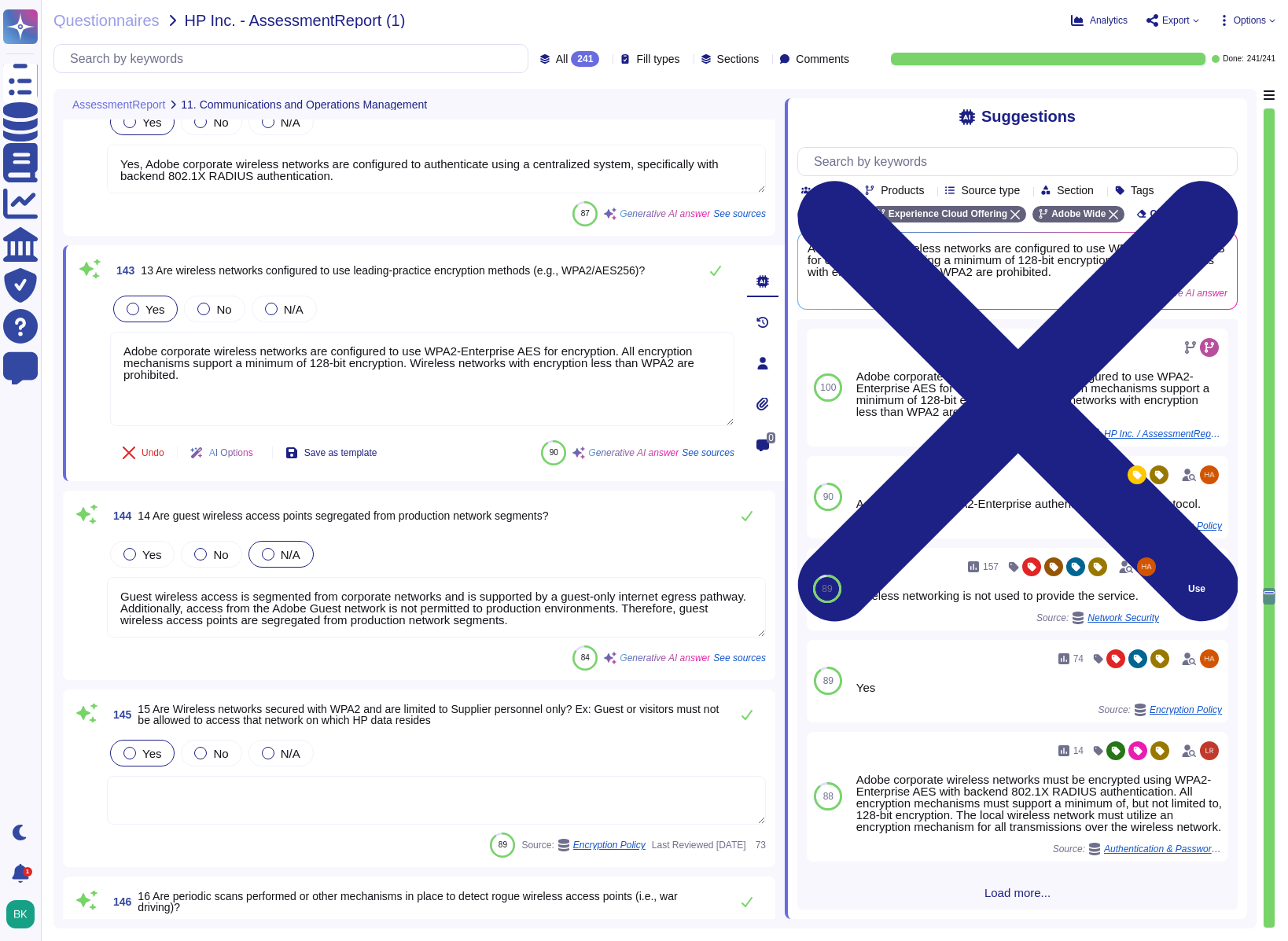
type textarea "Yes, Adobe's anti-virus installations are configured for real-time scanning. Re…"
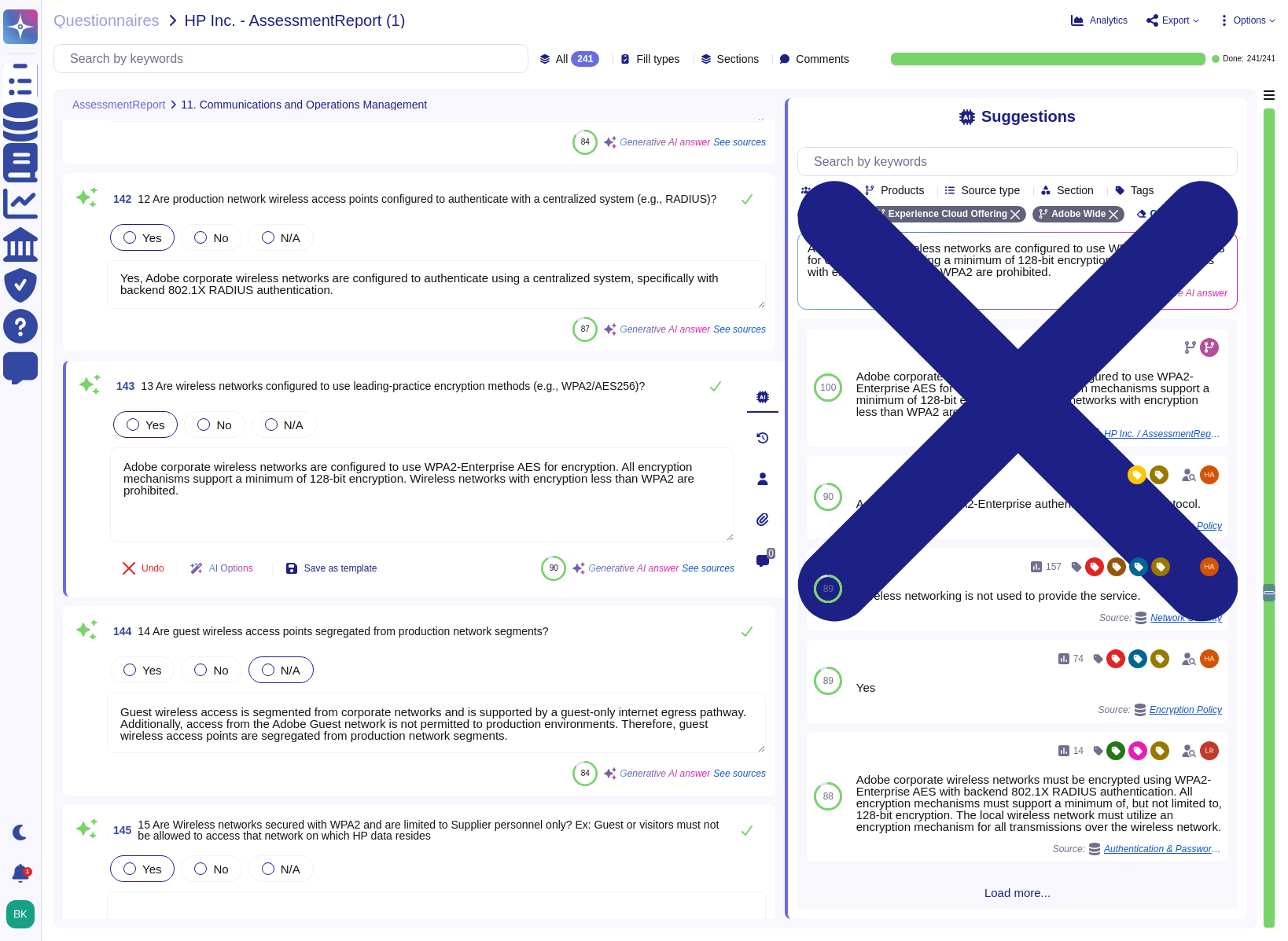
drag, startPoint x: 174, startPoint y: 281, endPoint x: 364, endPoint y: 298, distance: 190.8
click at [364, 298] on textarea "Yes, Adobe corporate wireless networks are configured to authenticate using a c…" at bounding box center [436, 285] width 659 height 49
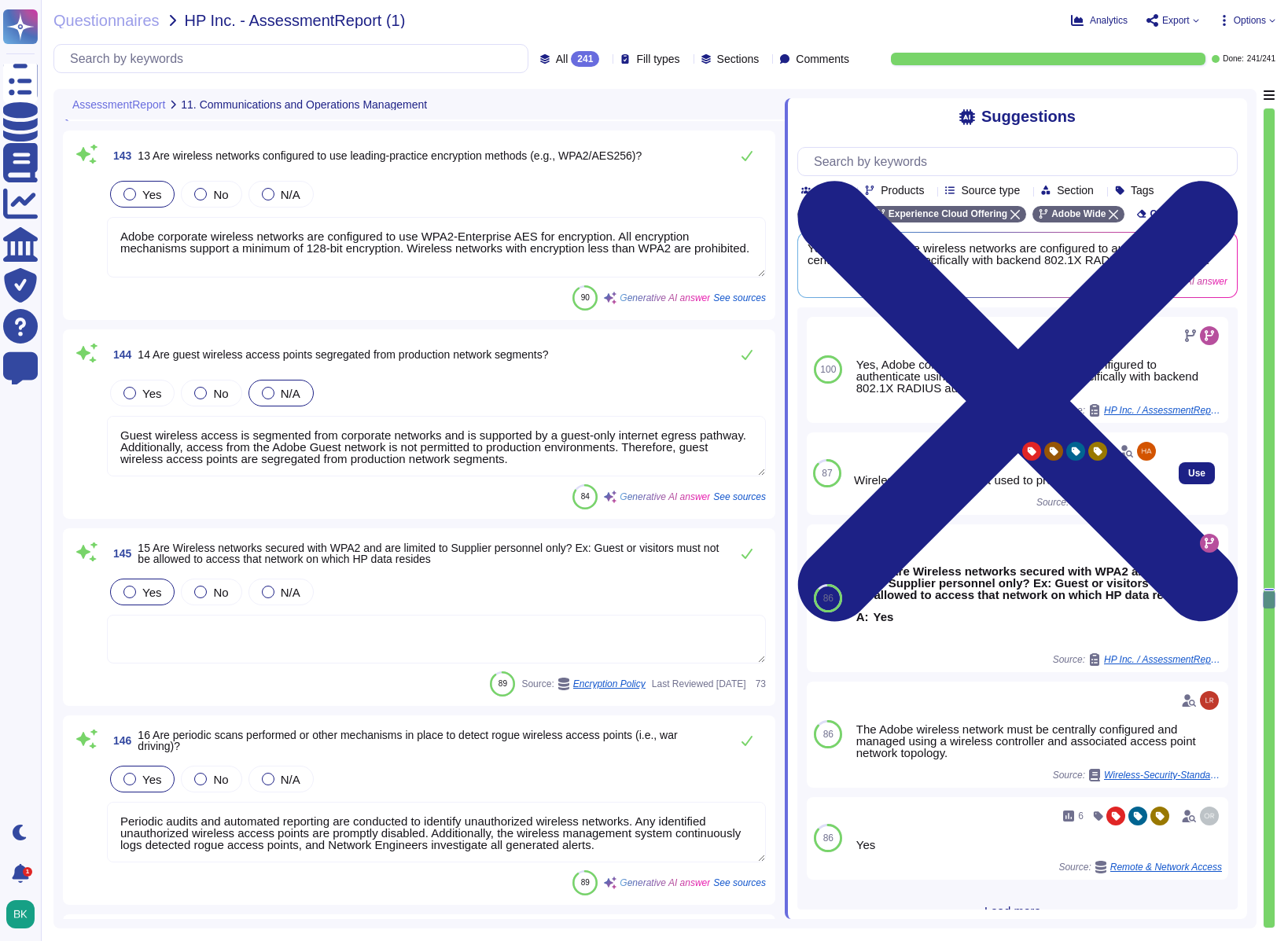
type textarea "Yes, Adobe's anti-virus installations are configured for real-time scanning. Re…"
type textarea "Yes, Adobe performs periodic full system anti-virus scans. Monthly scans are co…"
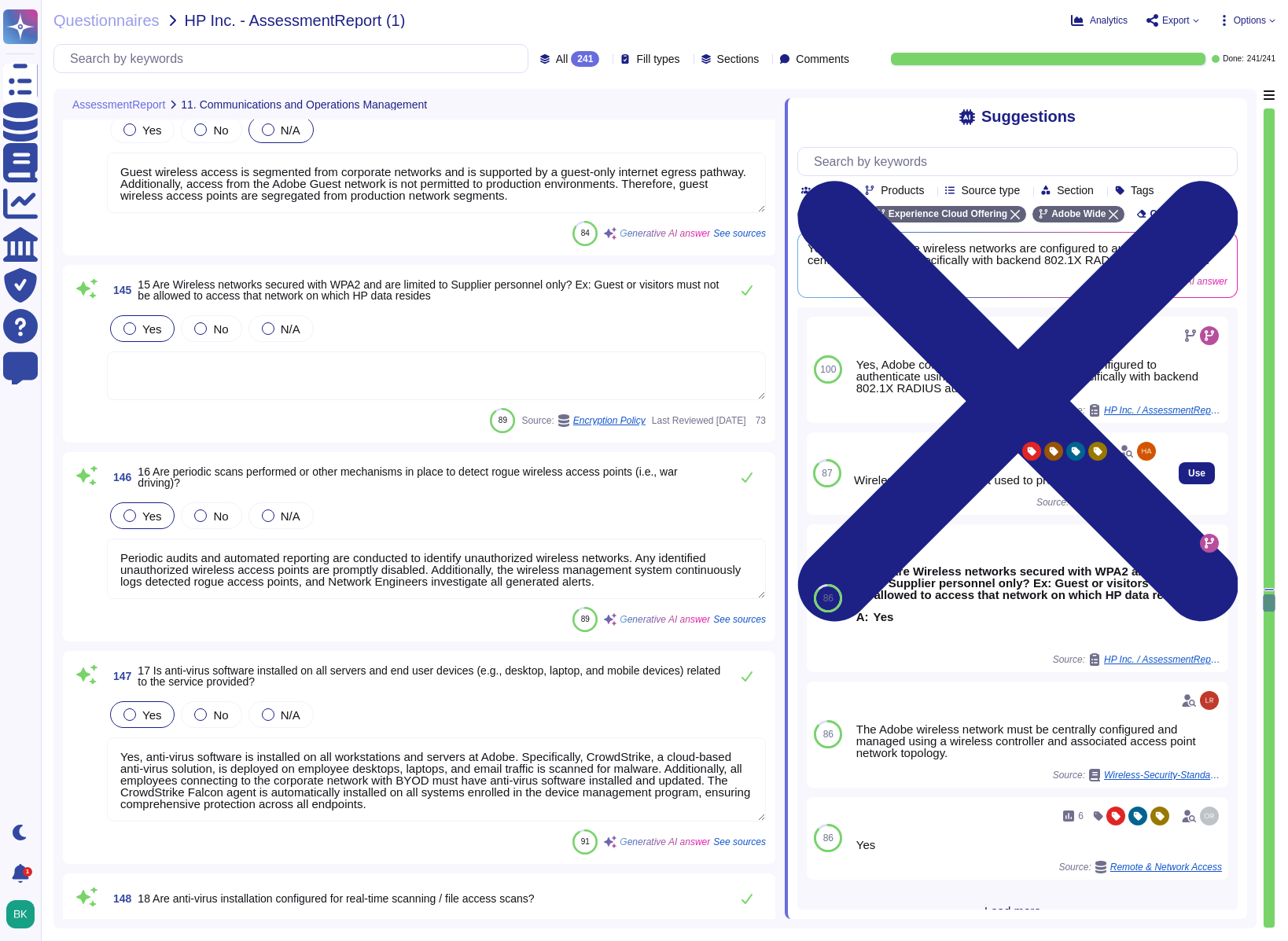
type textarea "Adobe develops all of its solutions in-house, primarily offering SaaS and PaaS …"
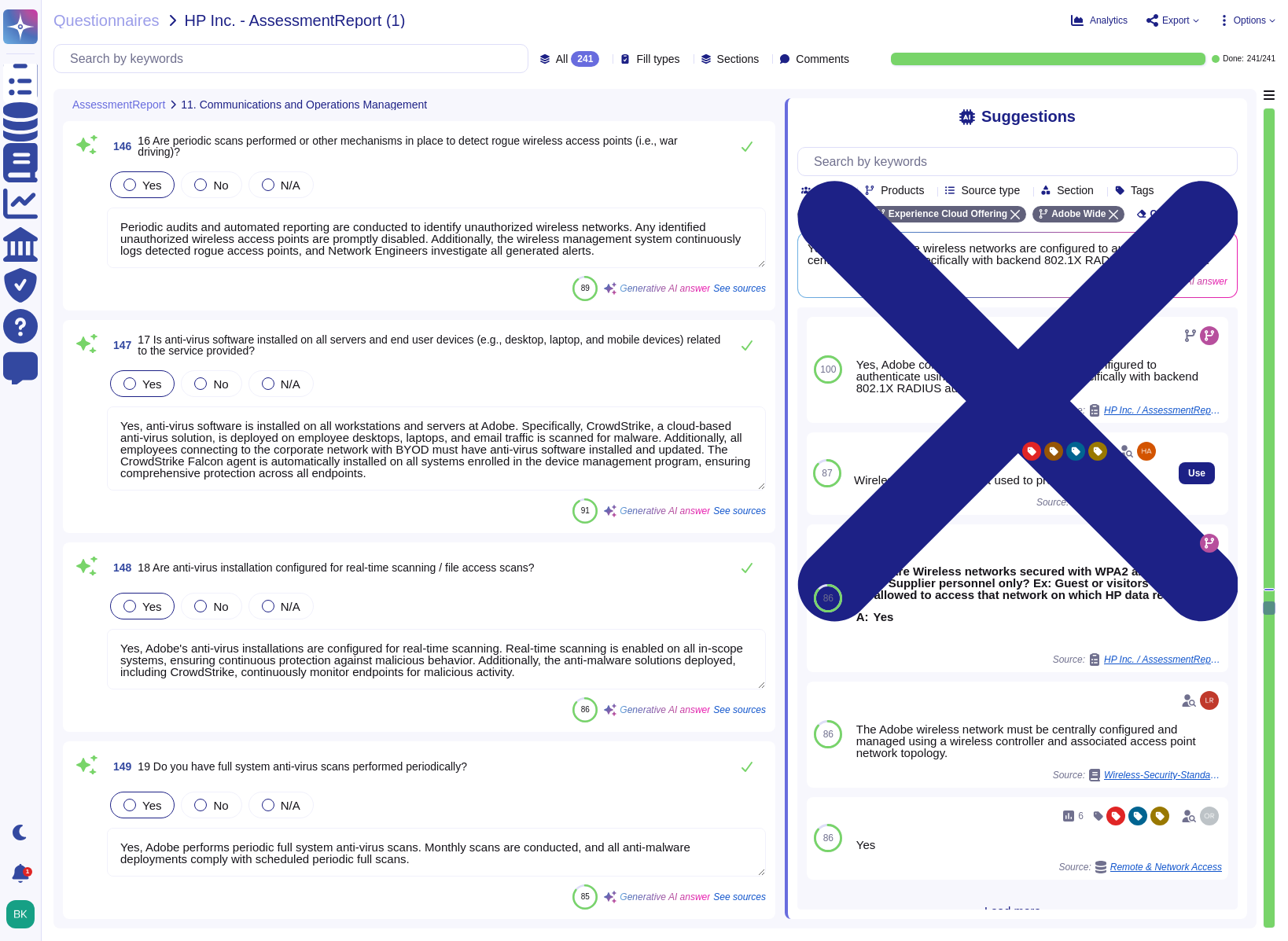
type textarea "Yes, Adobe has a Secure Product Lifecycle (SPLC) integrated into its developmen…"
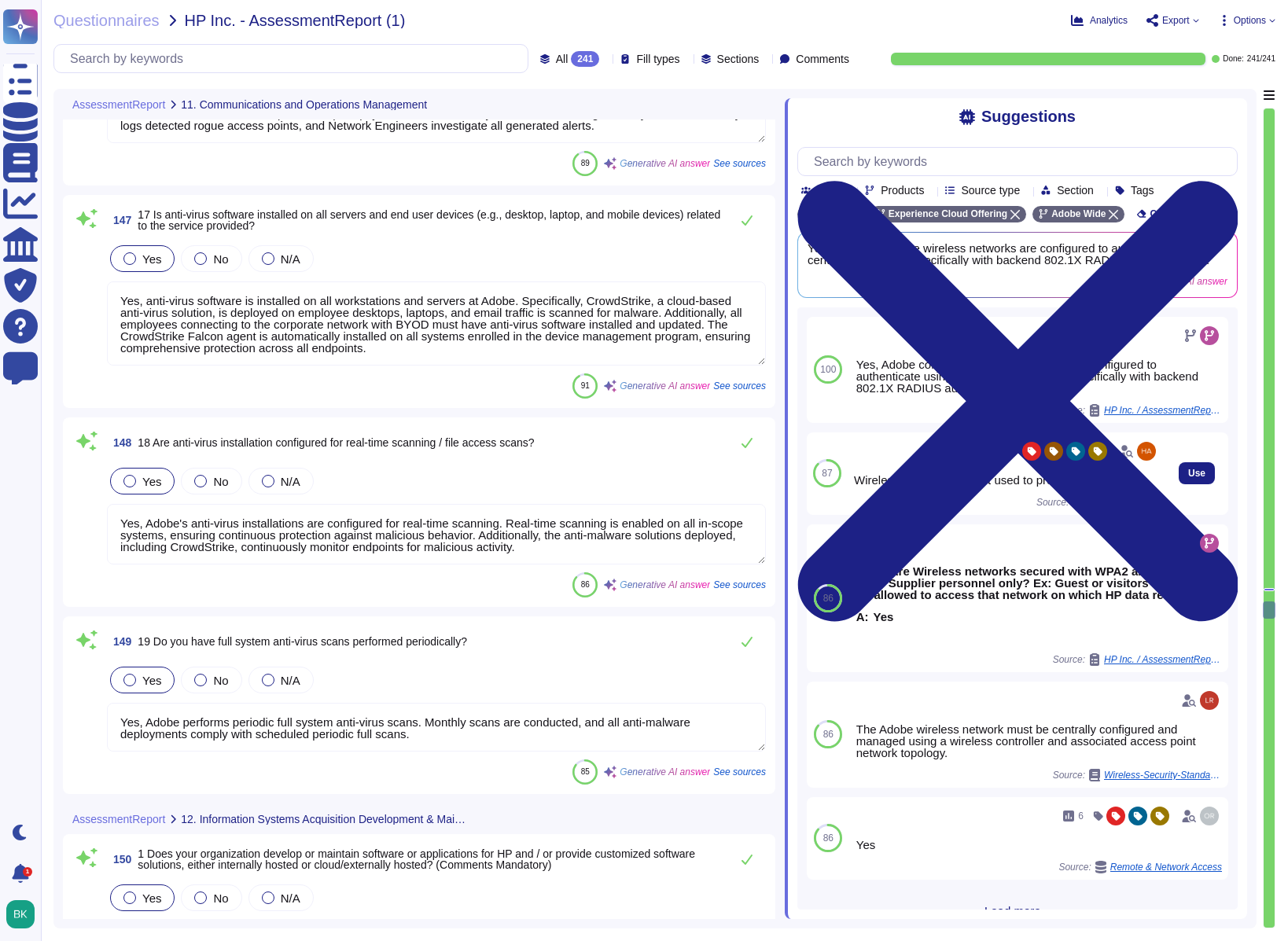
type textarea "Adobe has a systematic approach to managing changes, which includes a formal ch…"
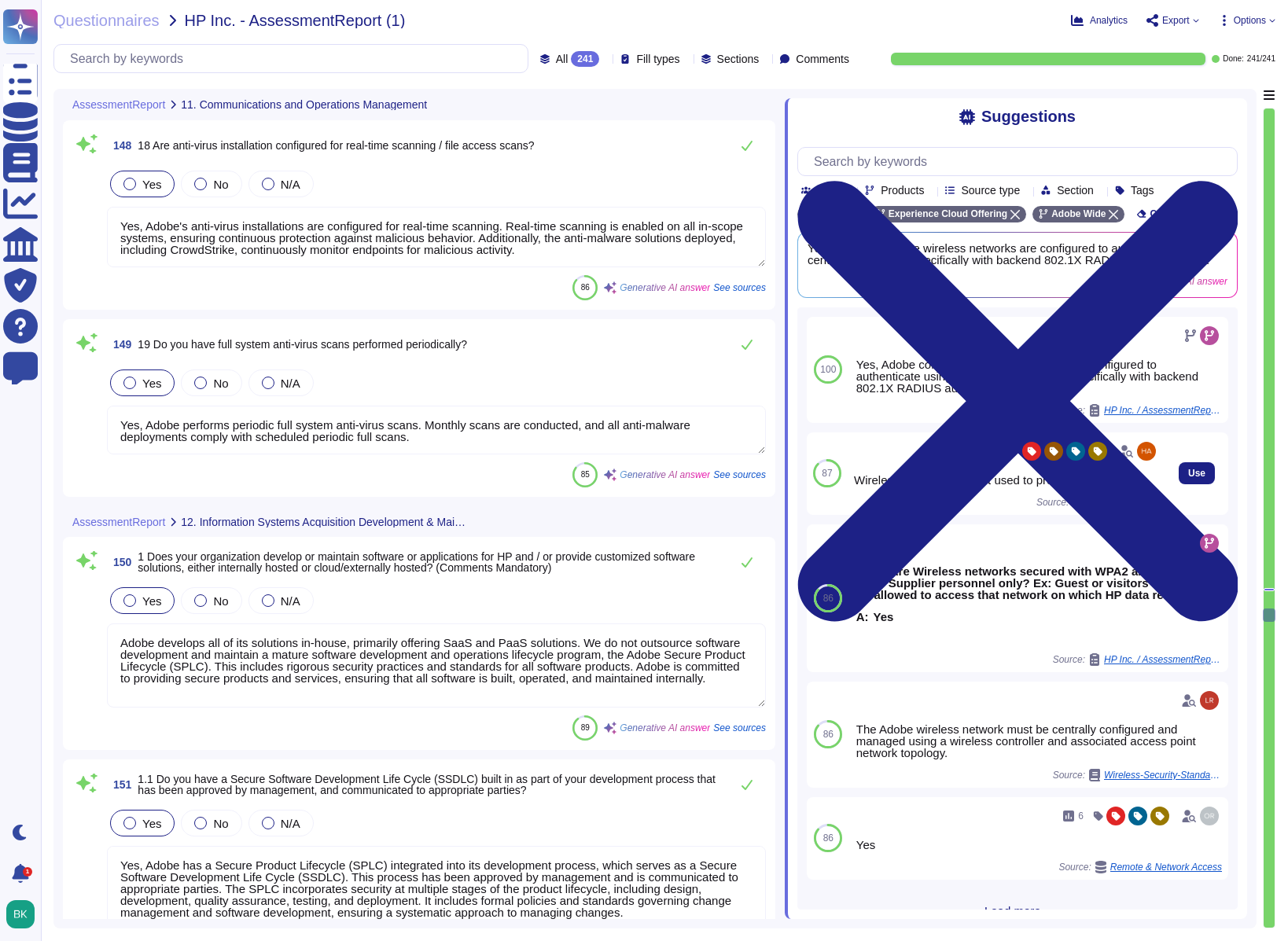
scroll to position [34935, 0]
type textarea "Additional guidance regarding Open Source rules is provided by the Open Source …"
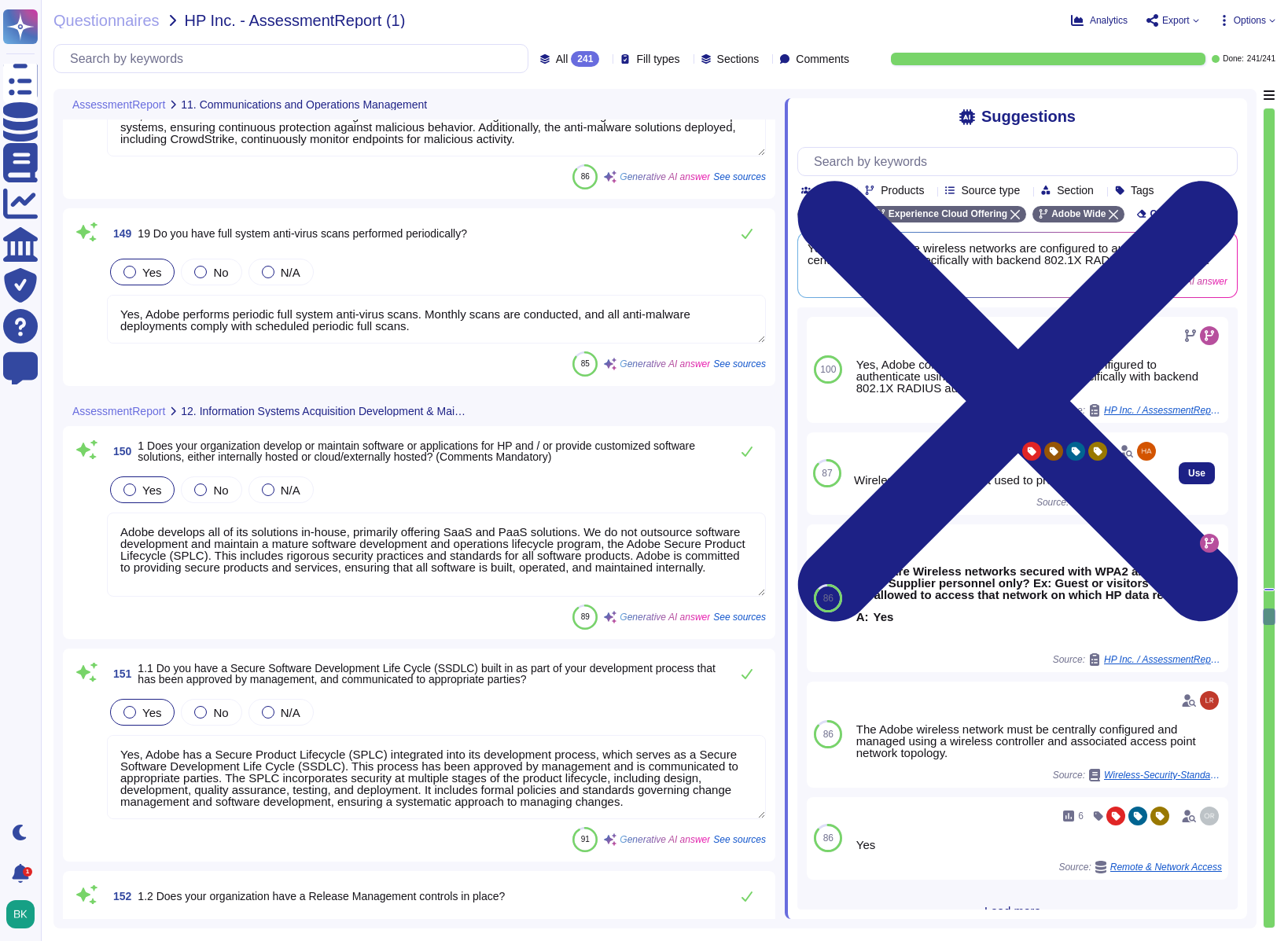
scroll to position [2, 0]
click at [200, 489] on div at bounding box center [200, 489] width 12 height 12
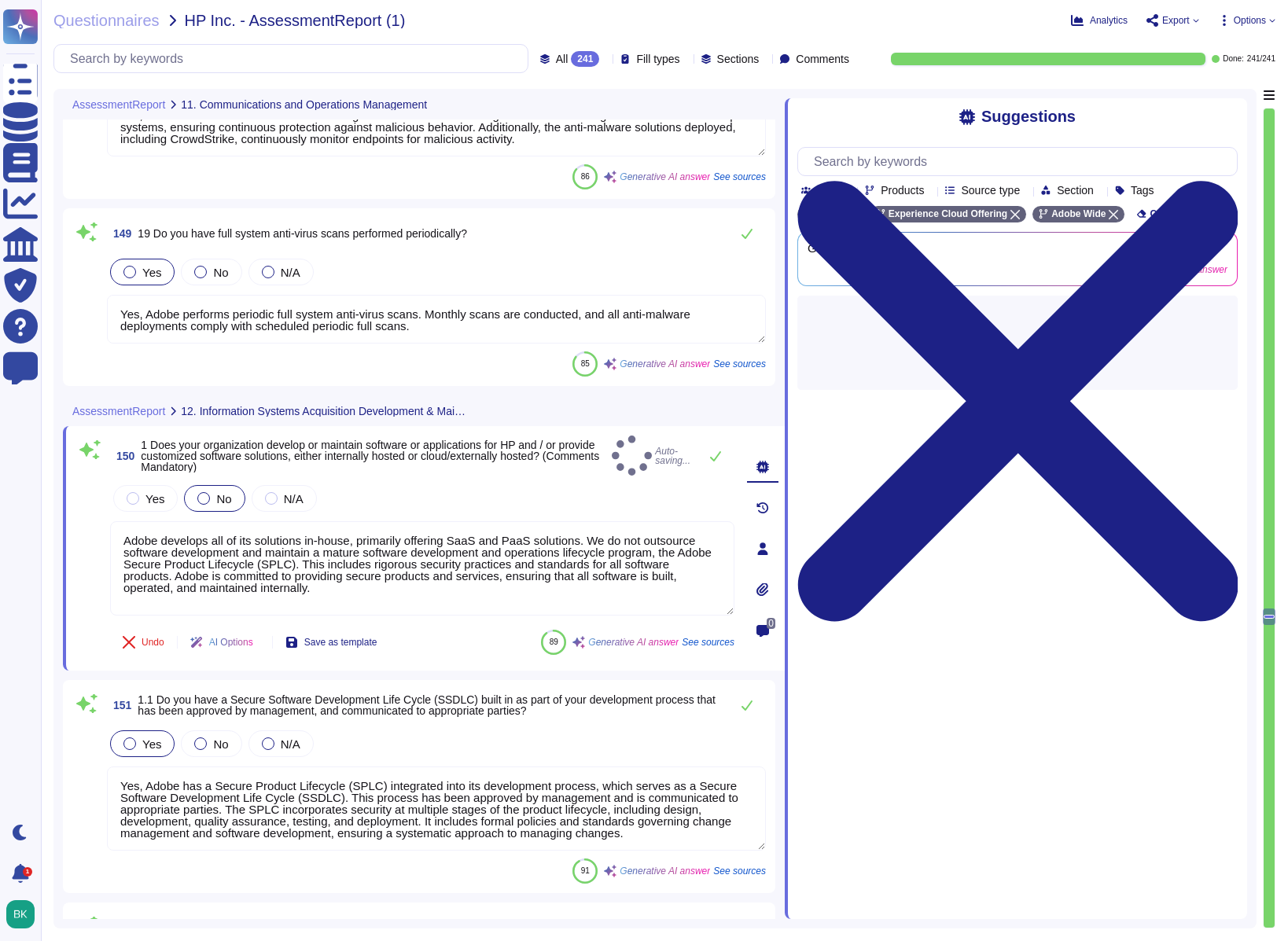
type textarea "Additional guidance regarding Open Source rules is provided by the Open Source …"
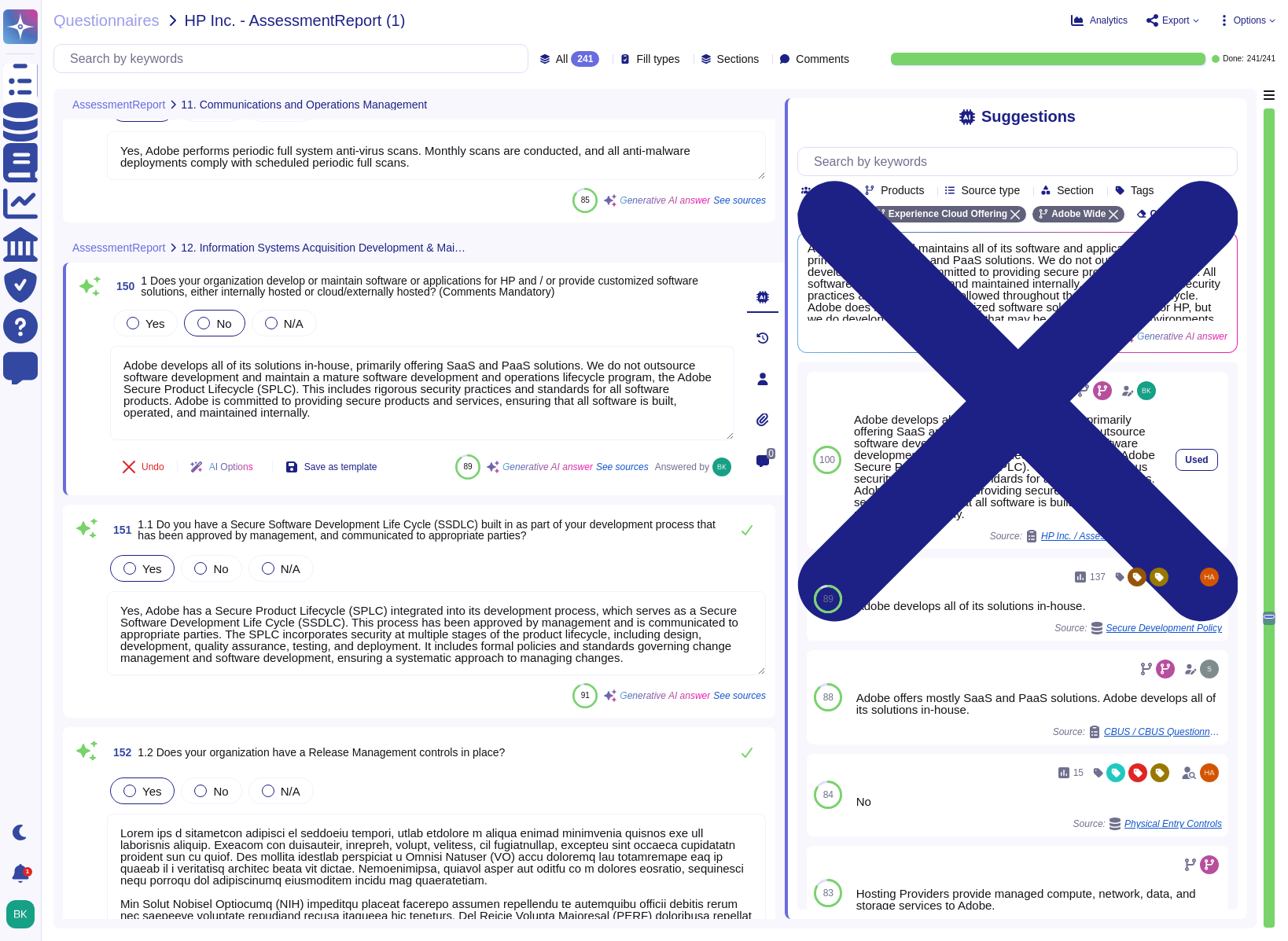
type textarea "Adobe has developed formal policies and standards governing the change manageme…"
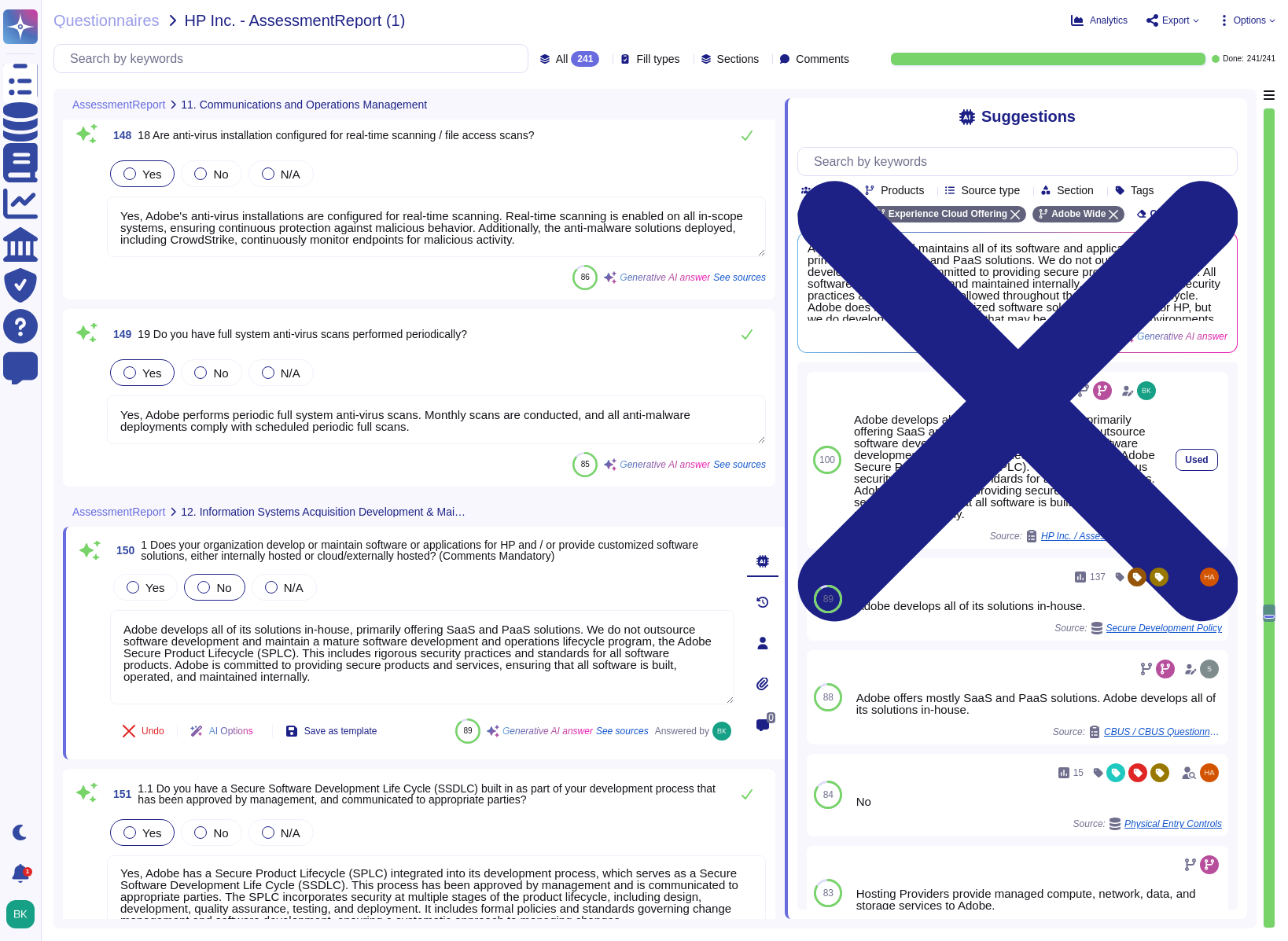
scroll to position [34800, 0]
type textarea "Periodic audits and automated reporting are conducted to identify unauthorized …"
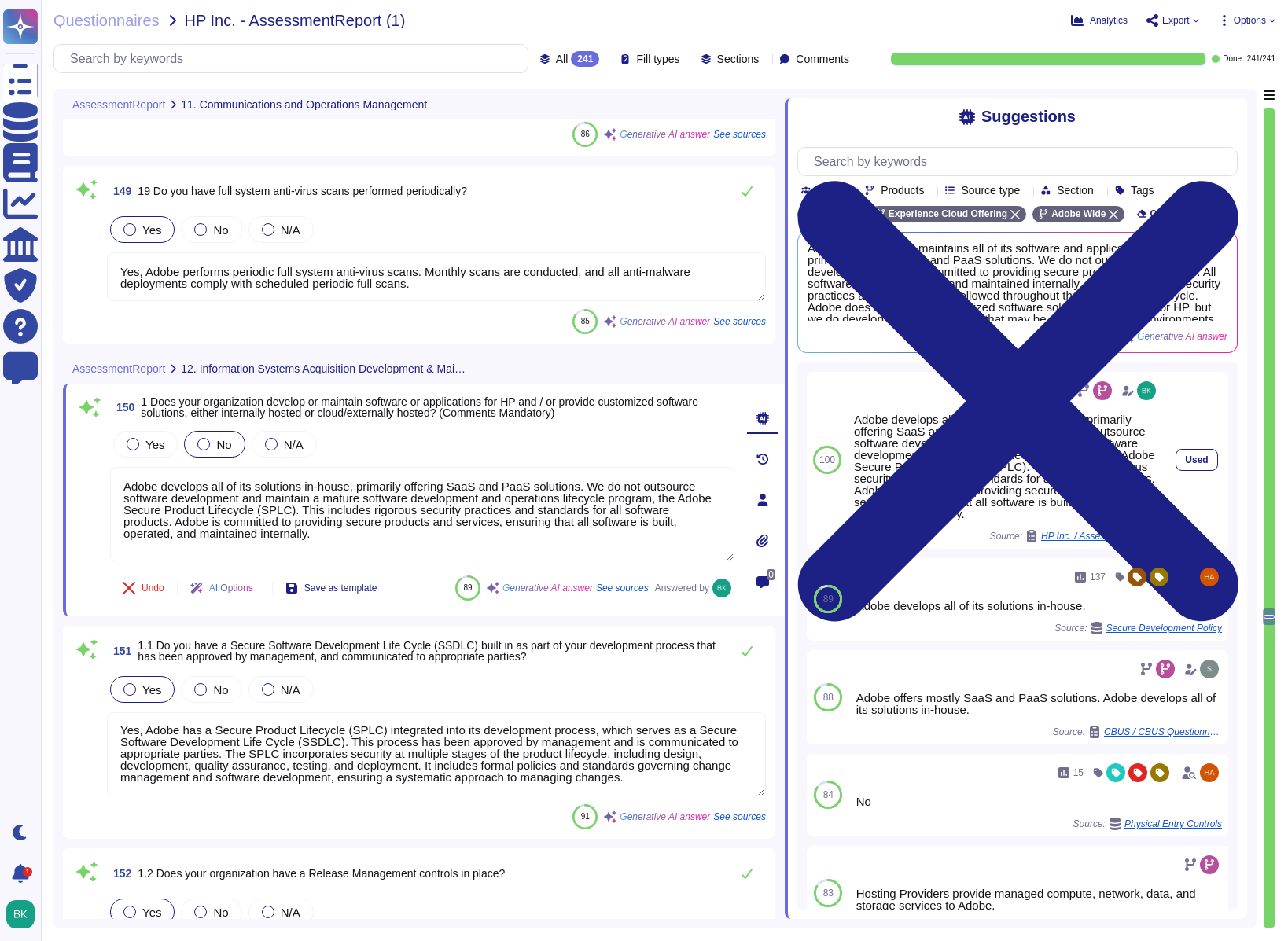
type textarea "Adobe has developed formal policies and standards governing the change manageme…"
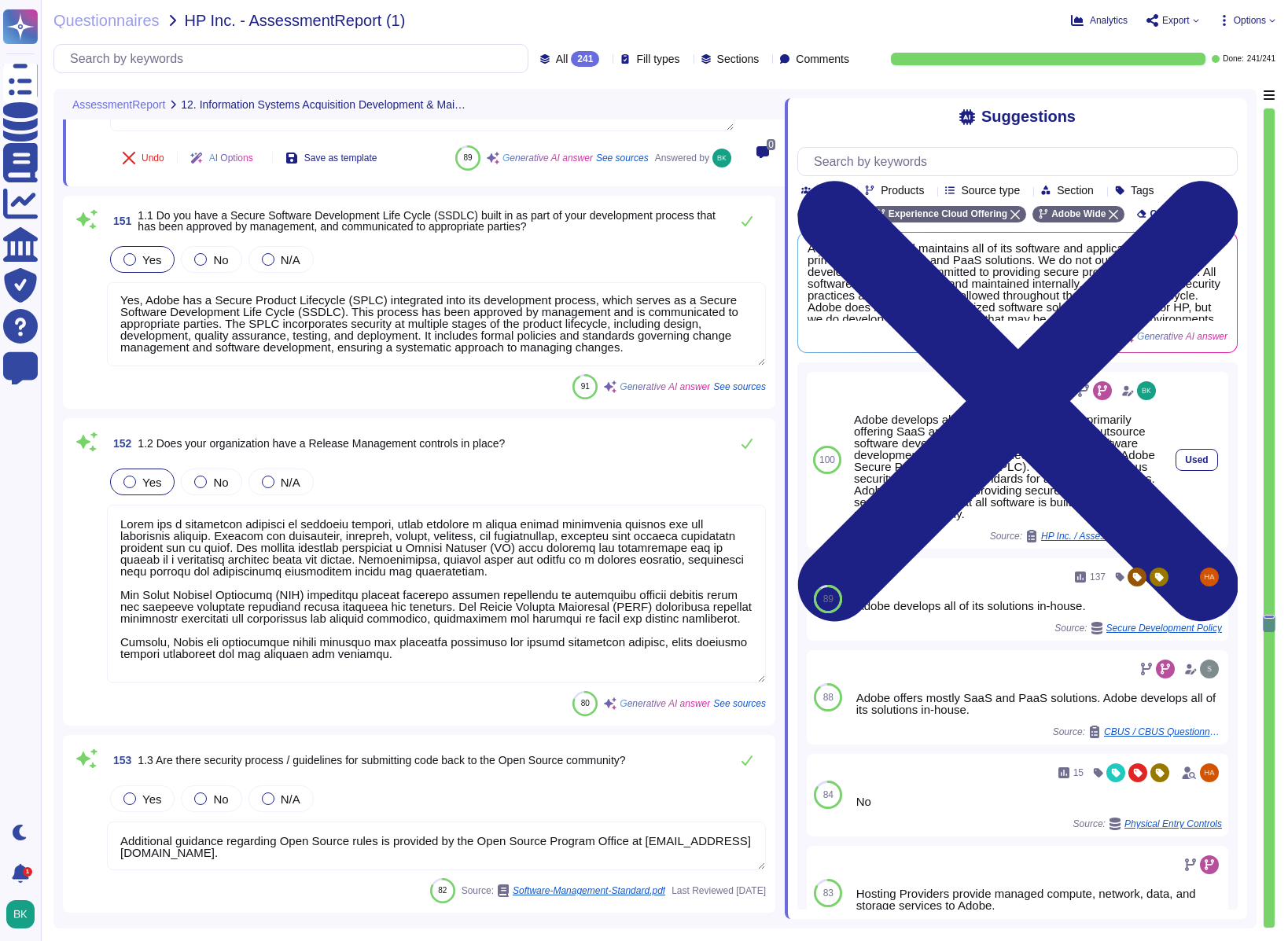
type textarea "Adobe ensures that the latest security patches are applied to systems, applicat…"
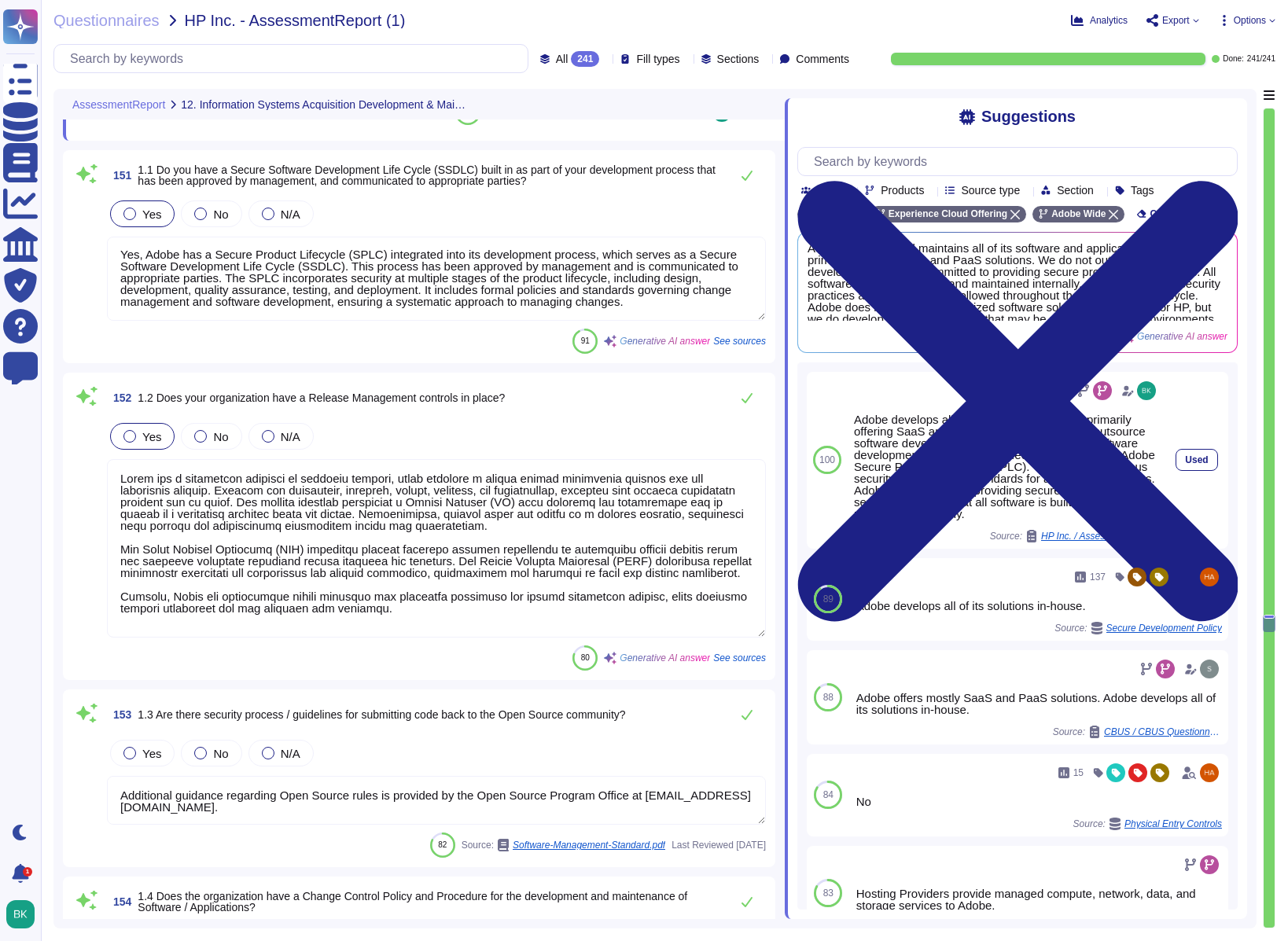
scroll to position [2, 0]
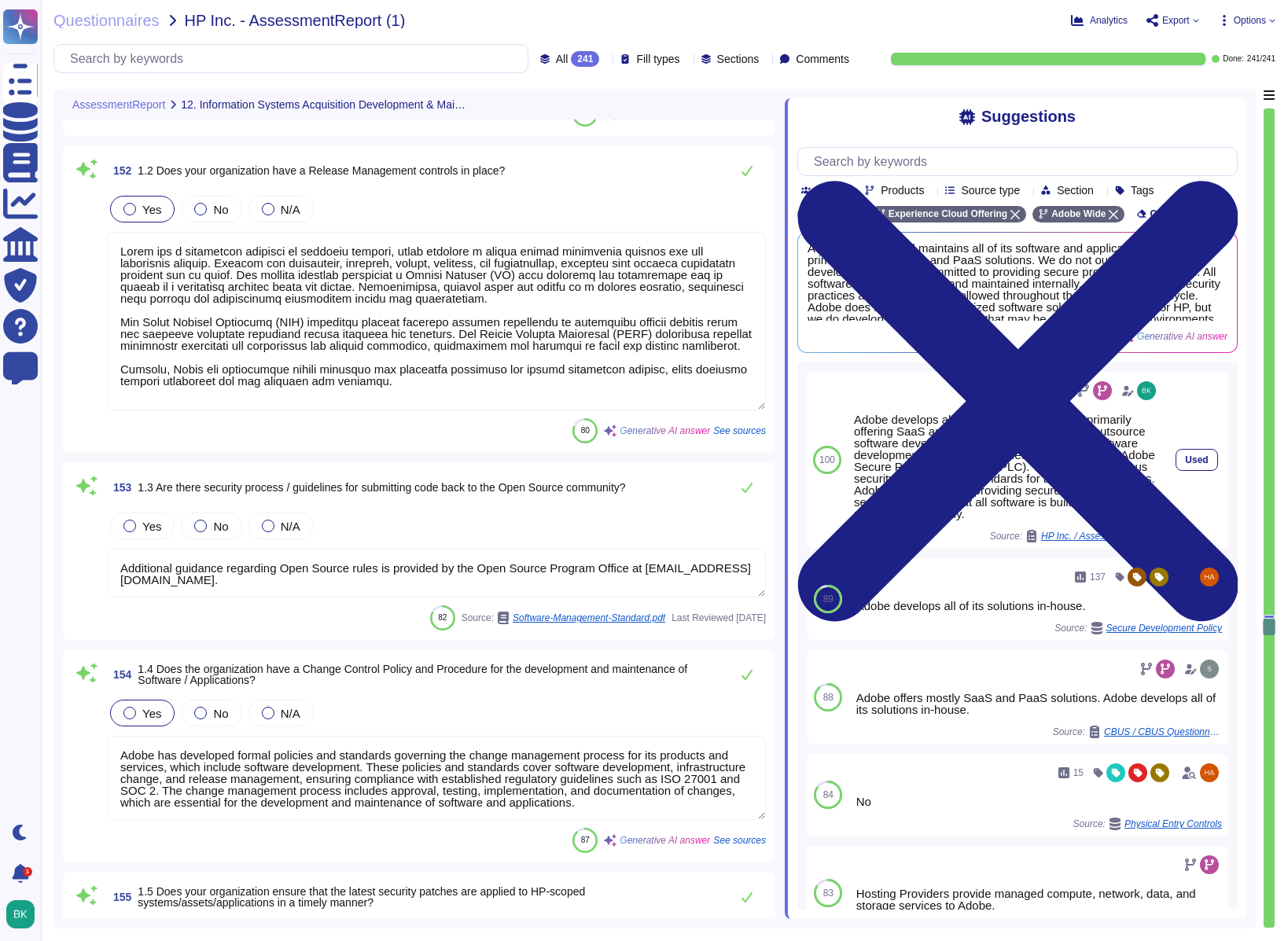
type textarea "Adobe has established documented policies and procedures for encryption key man…"
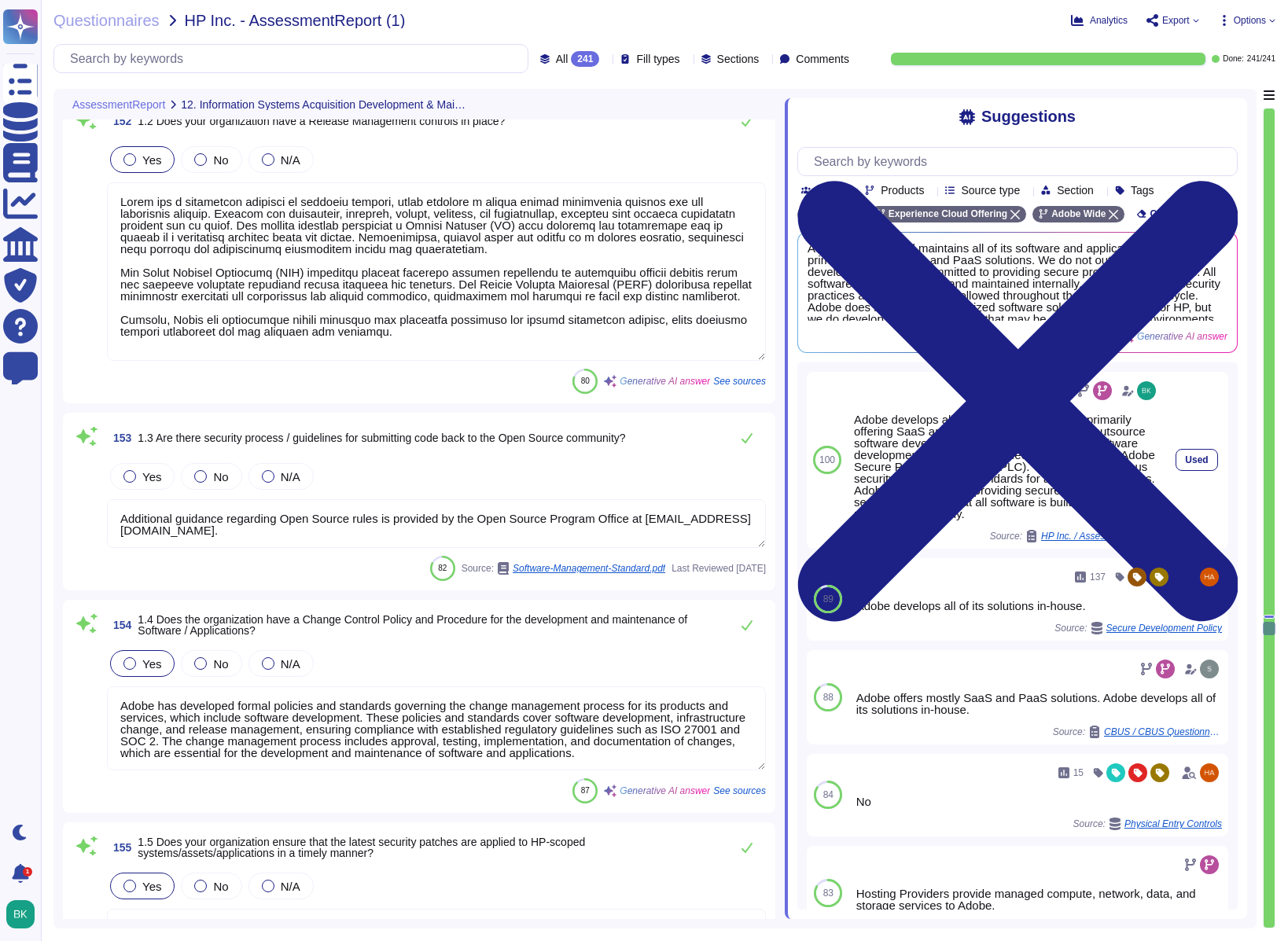
type textarea "Adobe maintains separate development, test, and production environments, ensuri…"
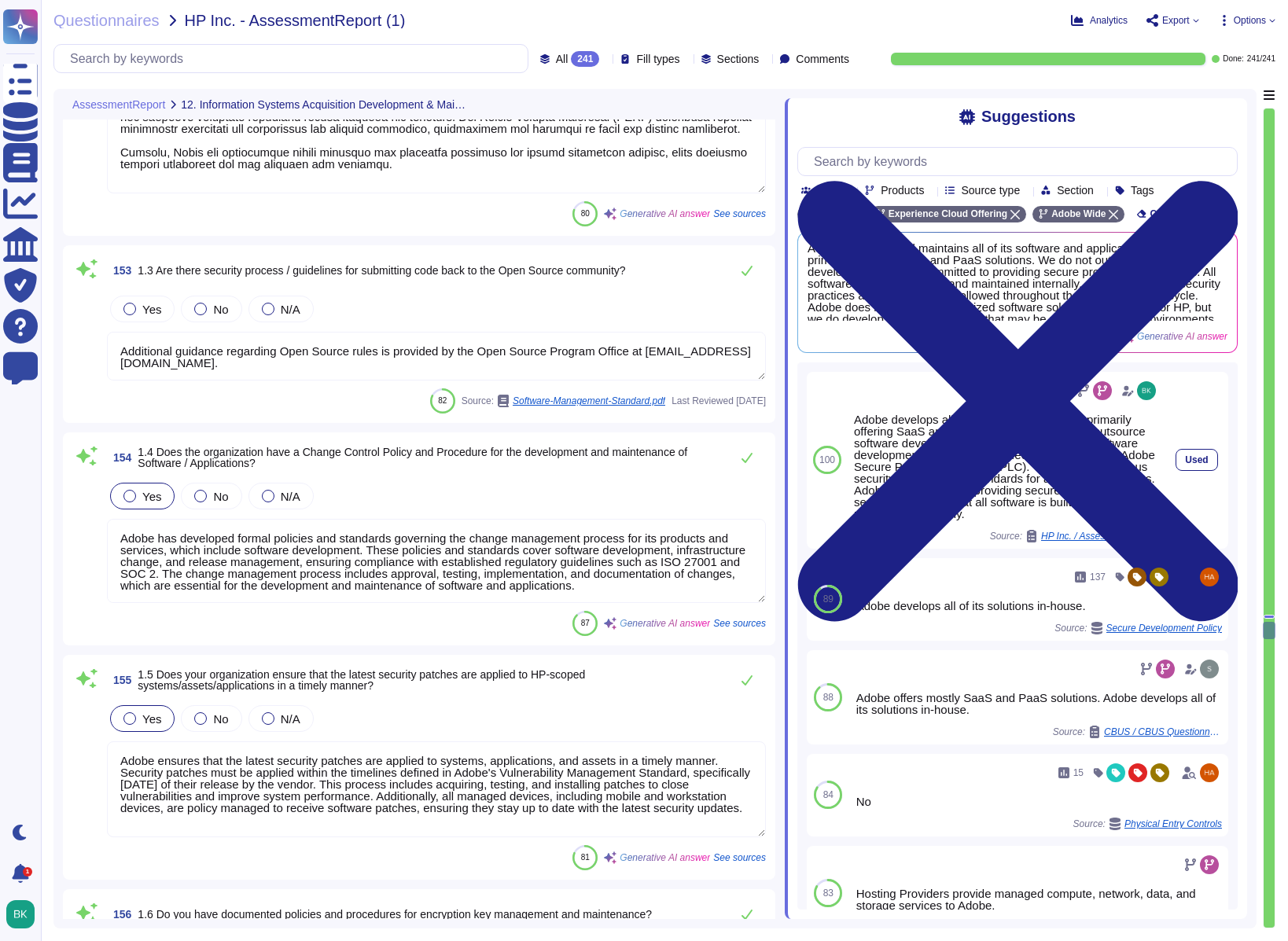
type textarea "Adobe does not use production data in non-production environments. Strict proce…"
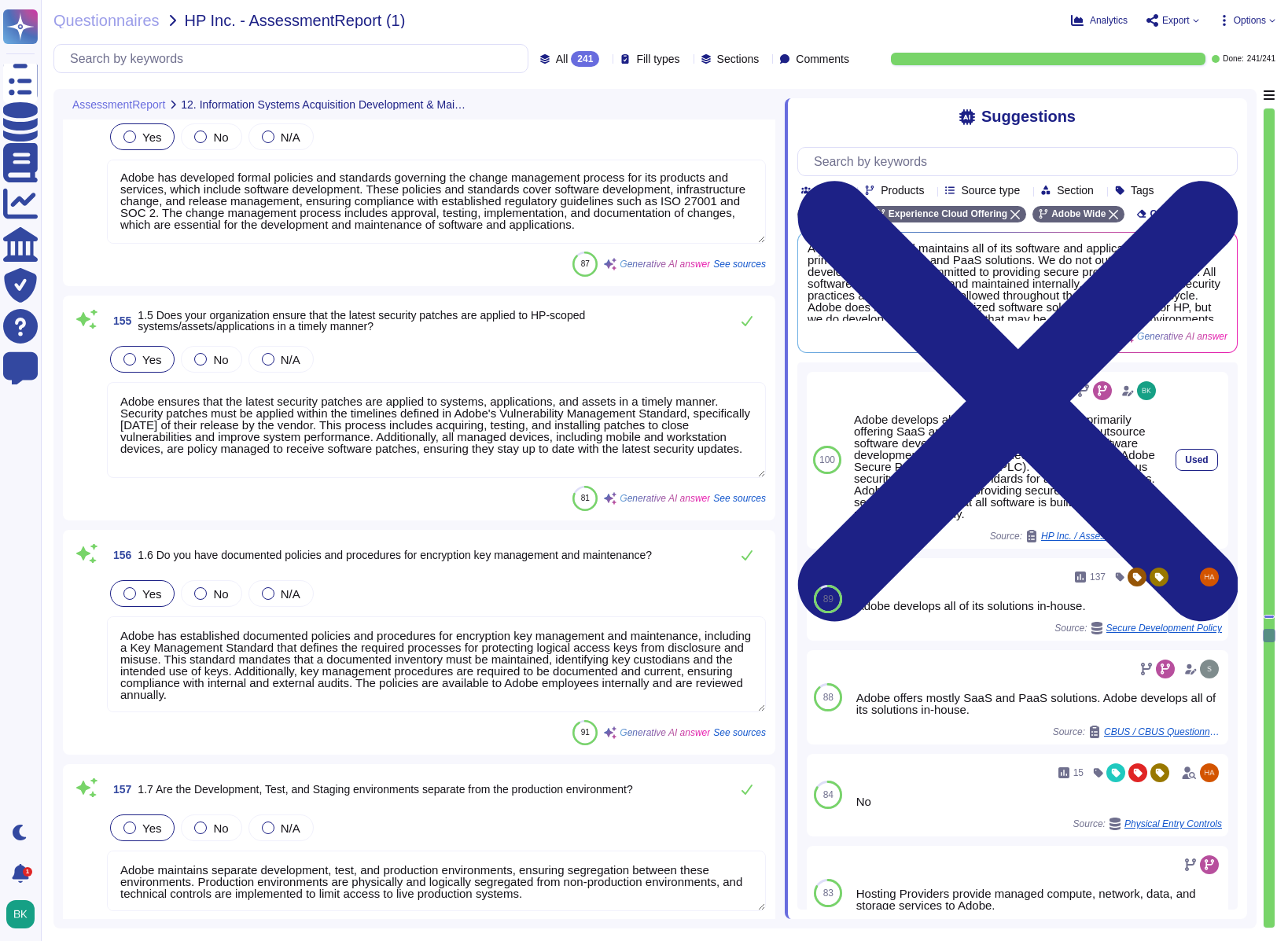
scroll to position [36201, 0]
type textarea "Adobe does not use production data in non-production environments. Sensitive da…"
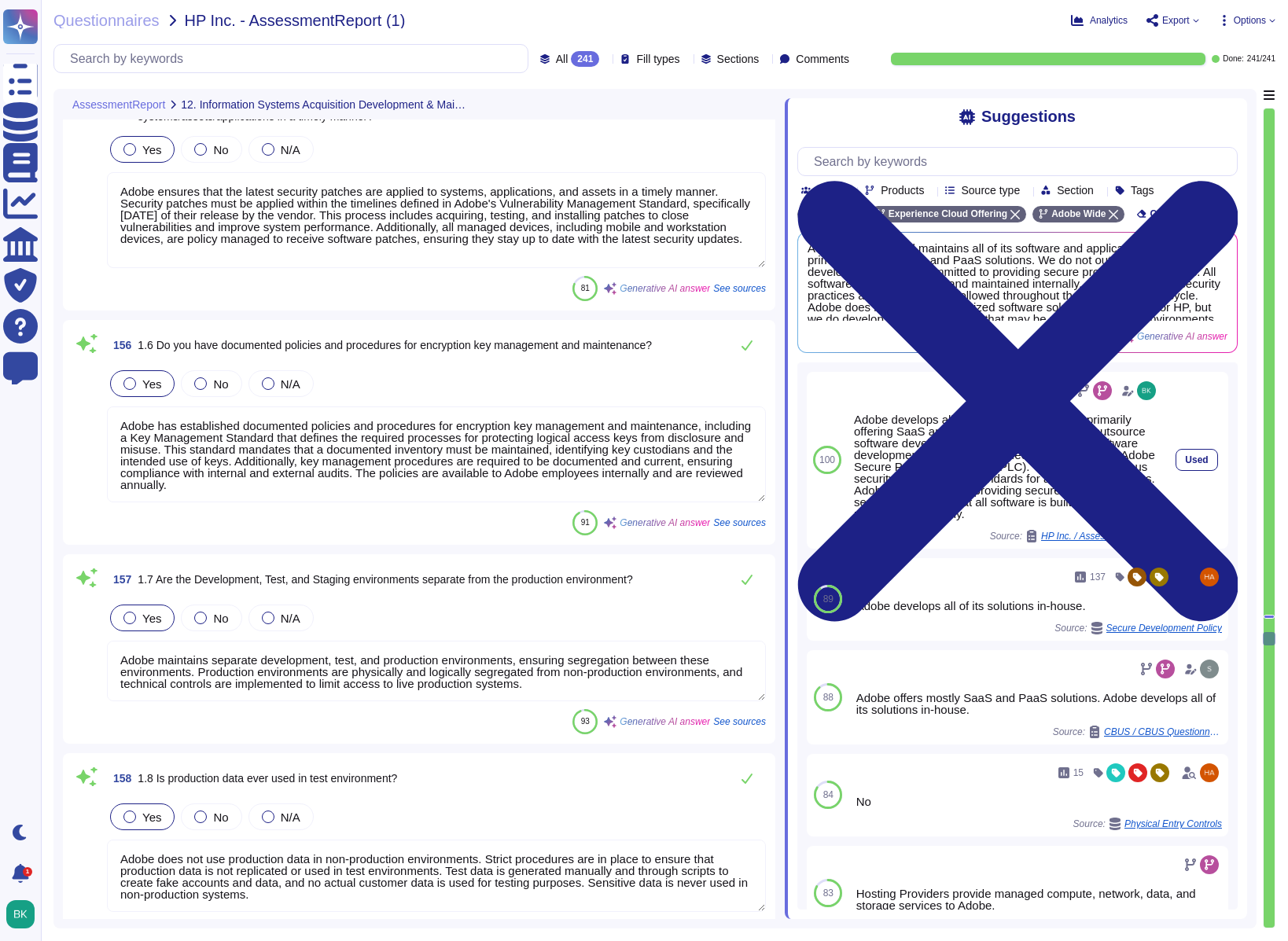
type textarea "Adobe utilizes AES-256 bit encryption at rest and TLS v1.2 or higher for data i…"
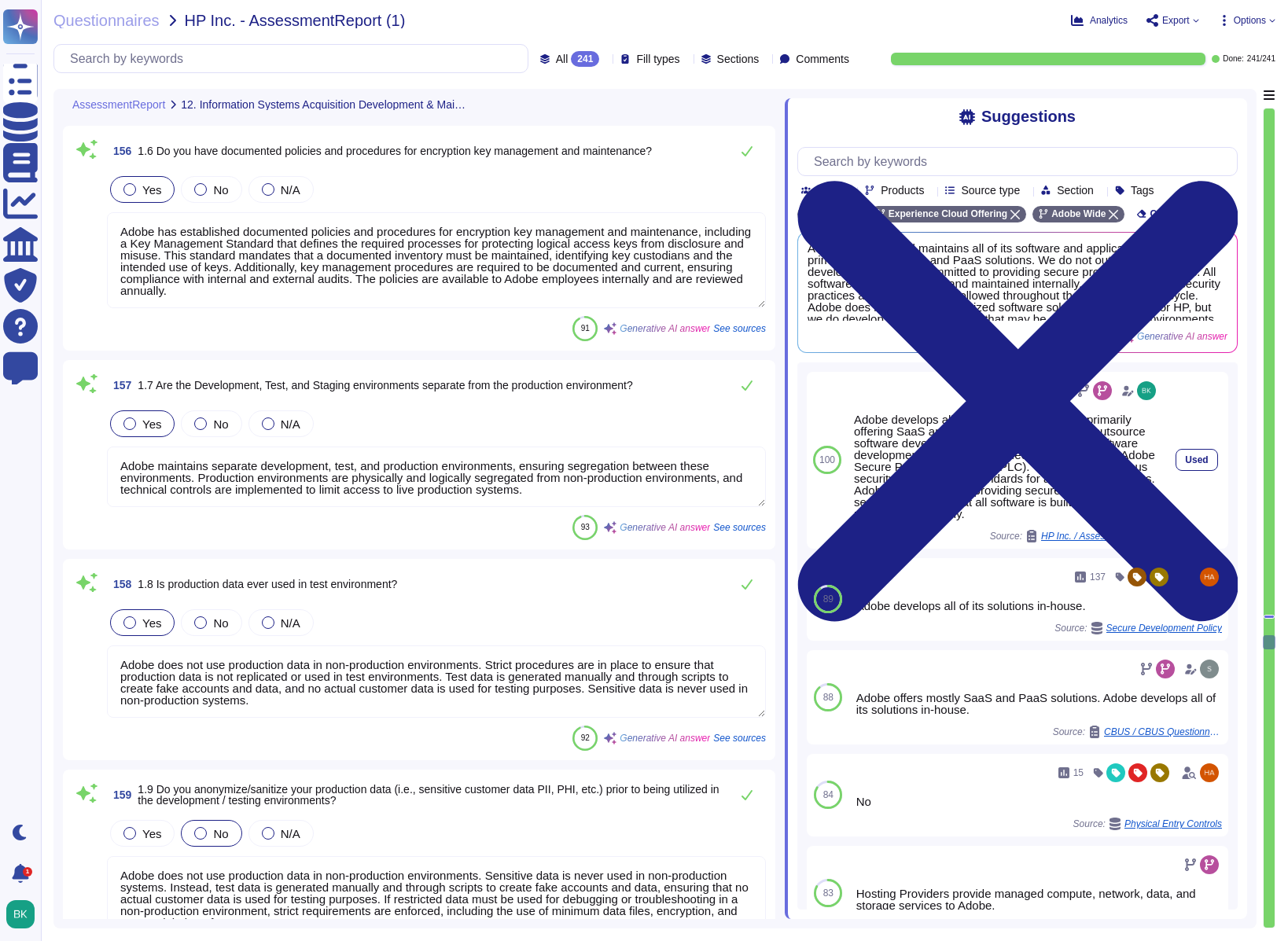
type textarea "Adobe utilizes the following encryption algorithms and cryptographic mechanisms…"
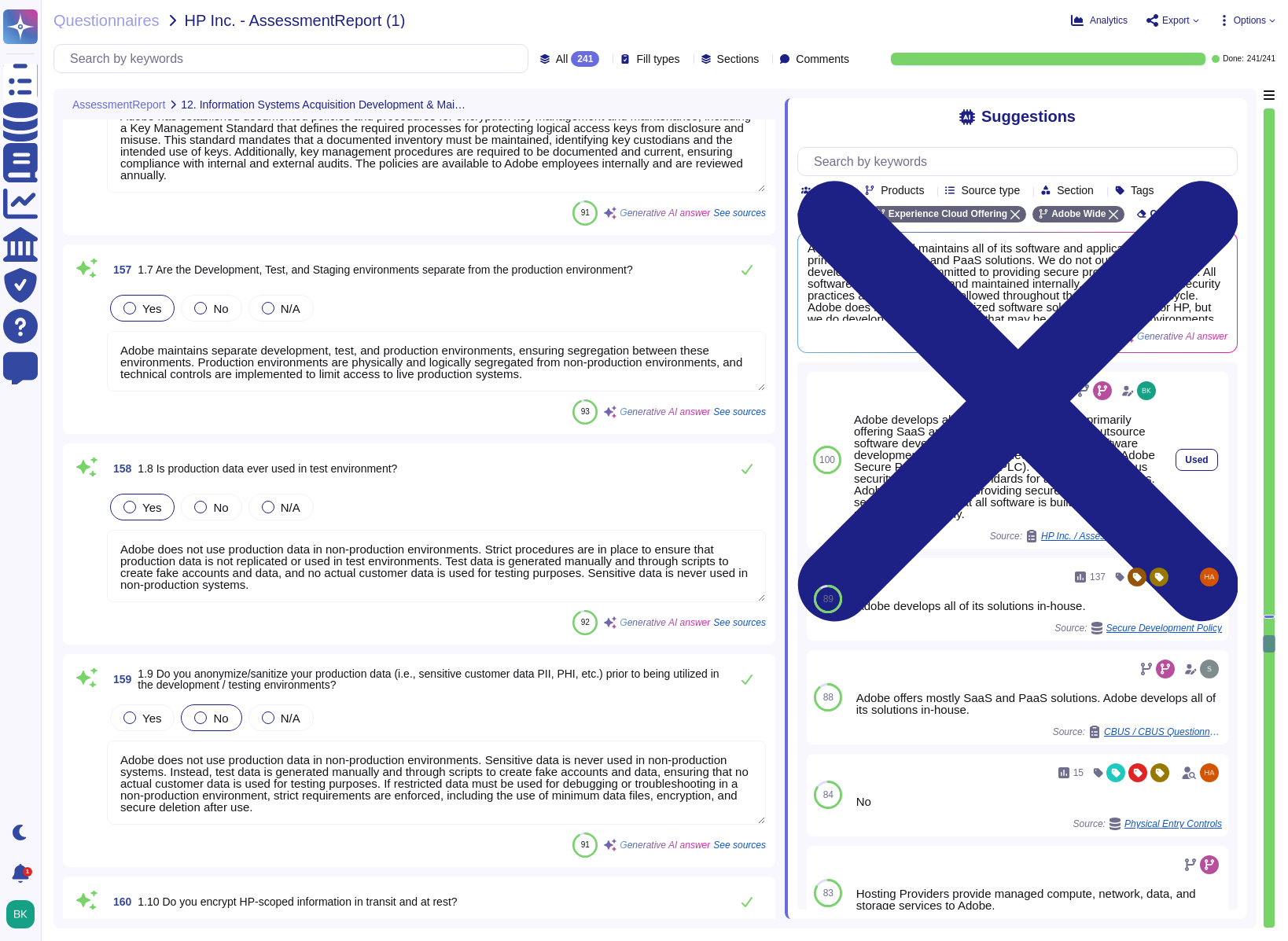
type textarea "Yes, secure code reviews are performed as part of Adobe's Secure Product Lifecy…"
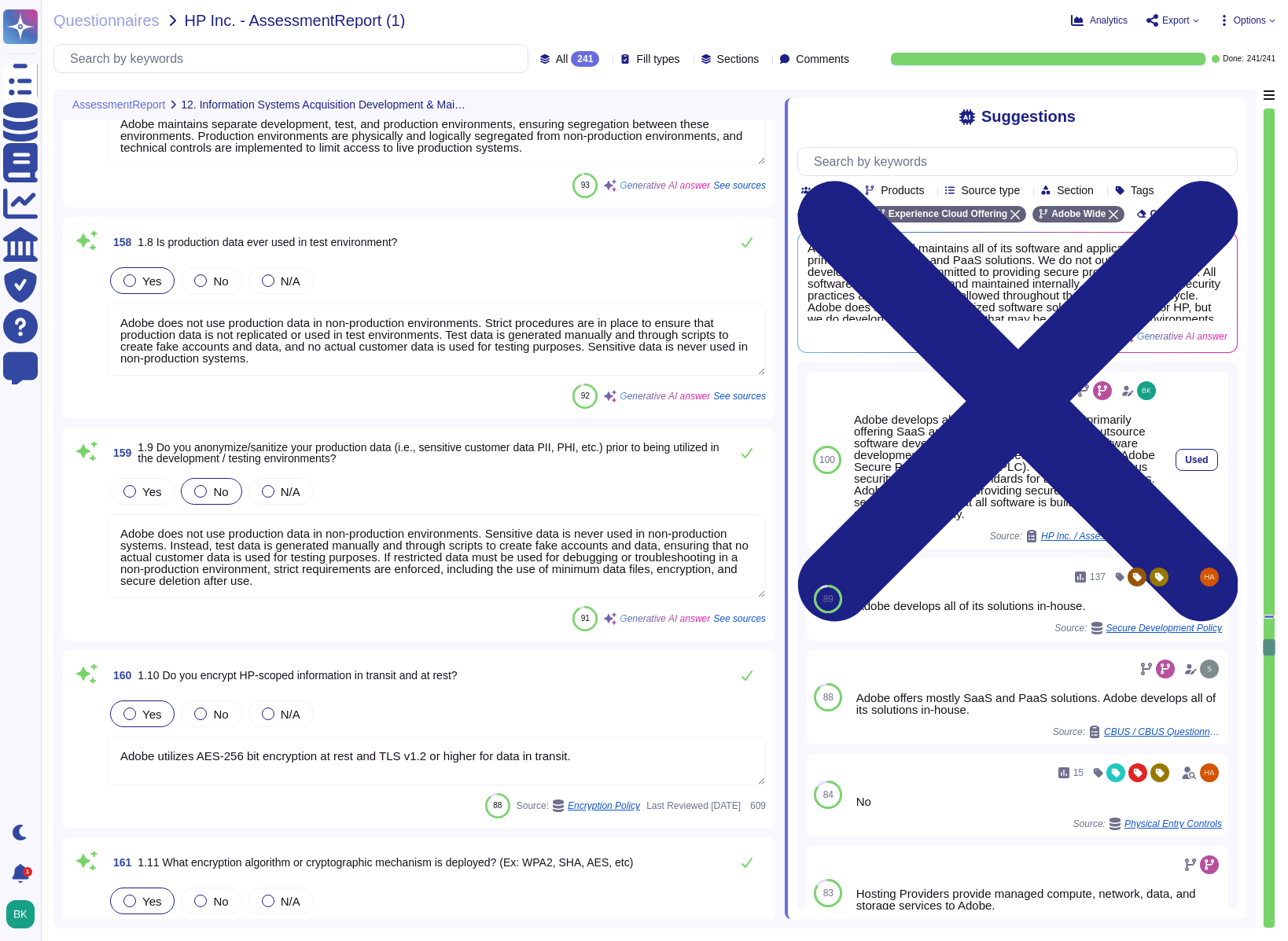
type textarea "Adobe's secure code review process includes all components and code produced by…"
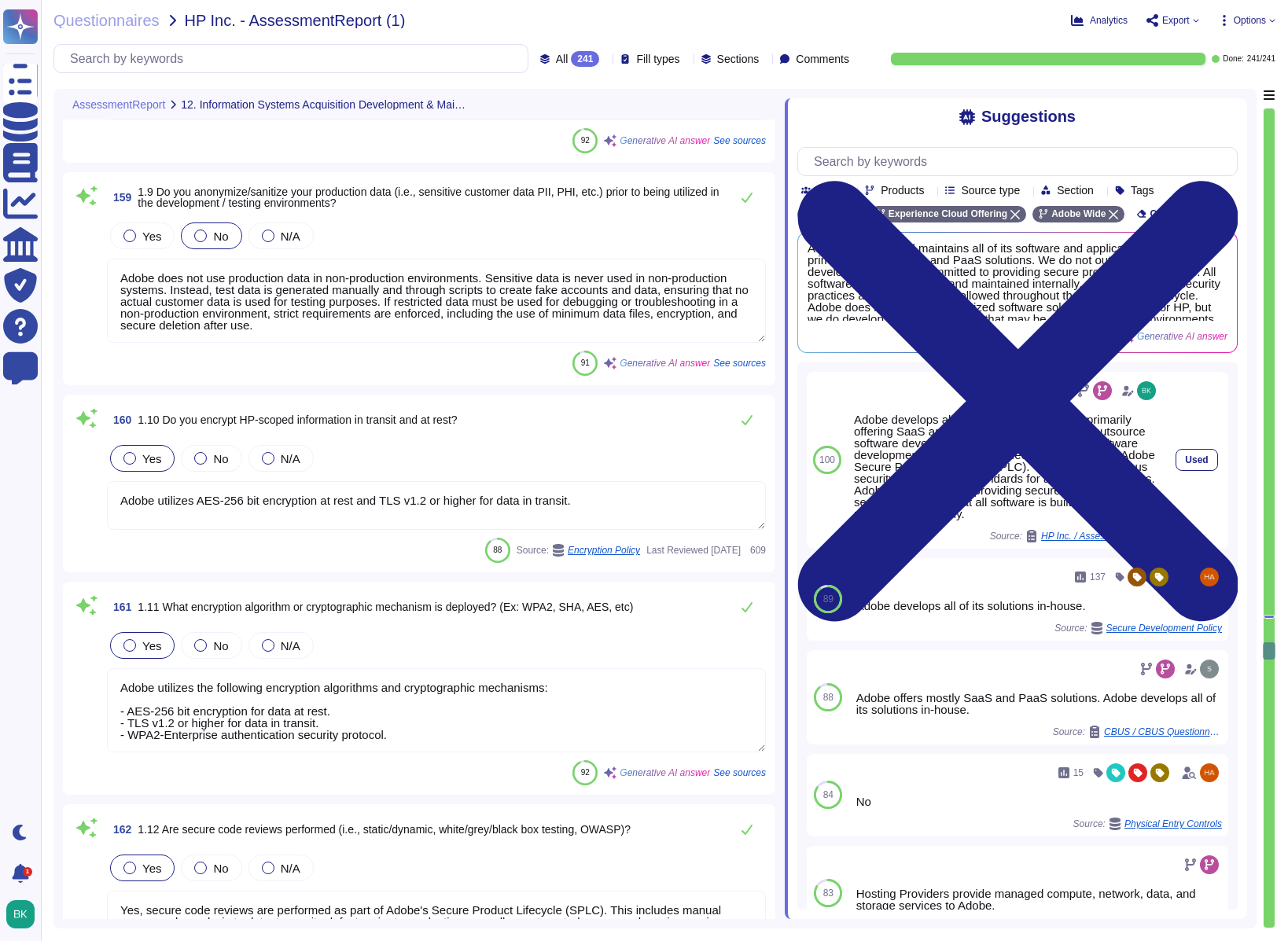
type textarea "Adobe provides security training through the Adobe Security Training & Advancem…"
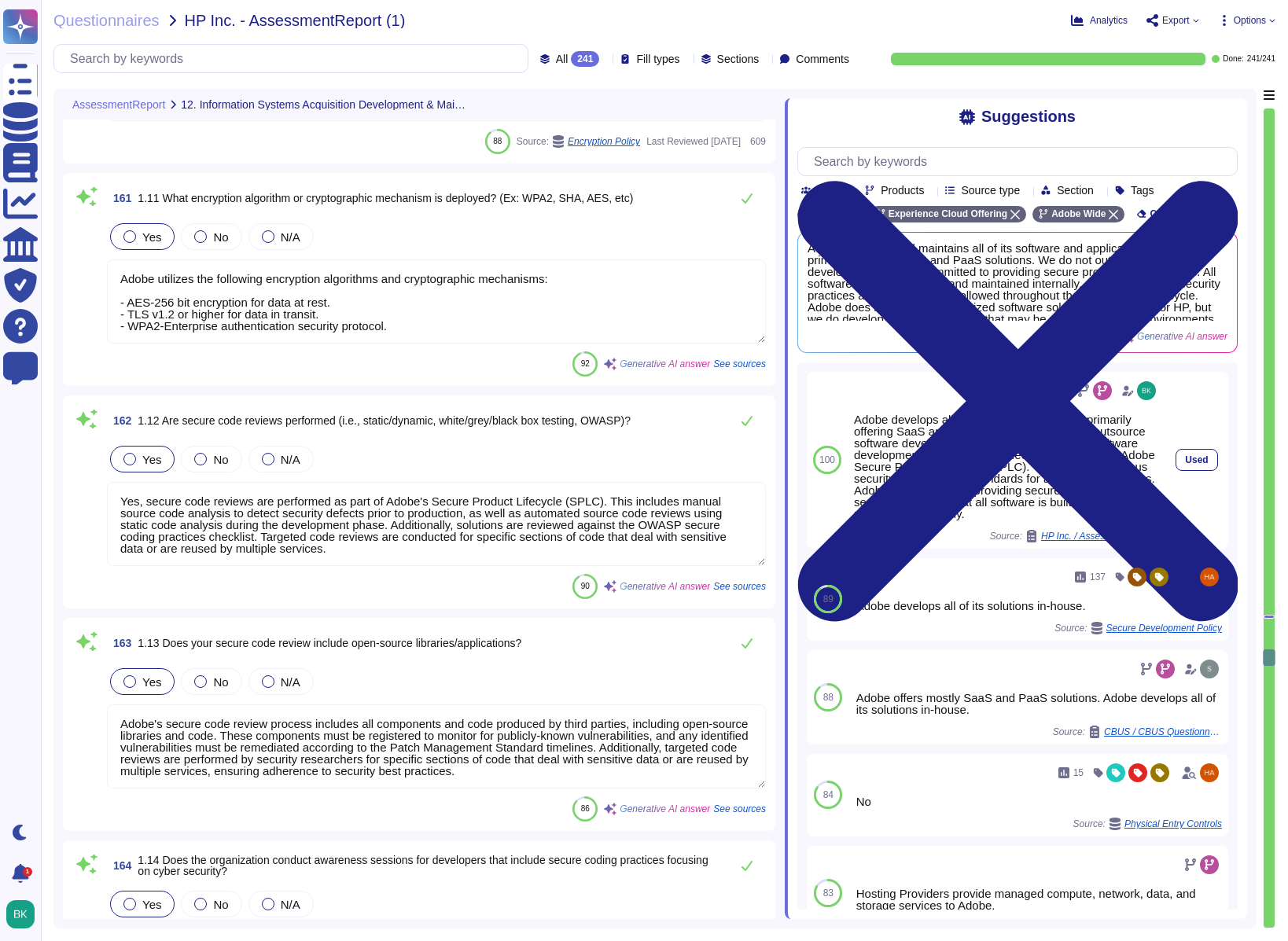
type textarea "All communication with the SaaS are via HTTPS. API calls are also encrypted."
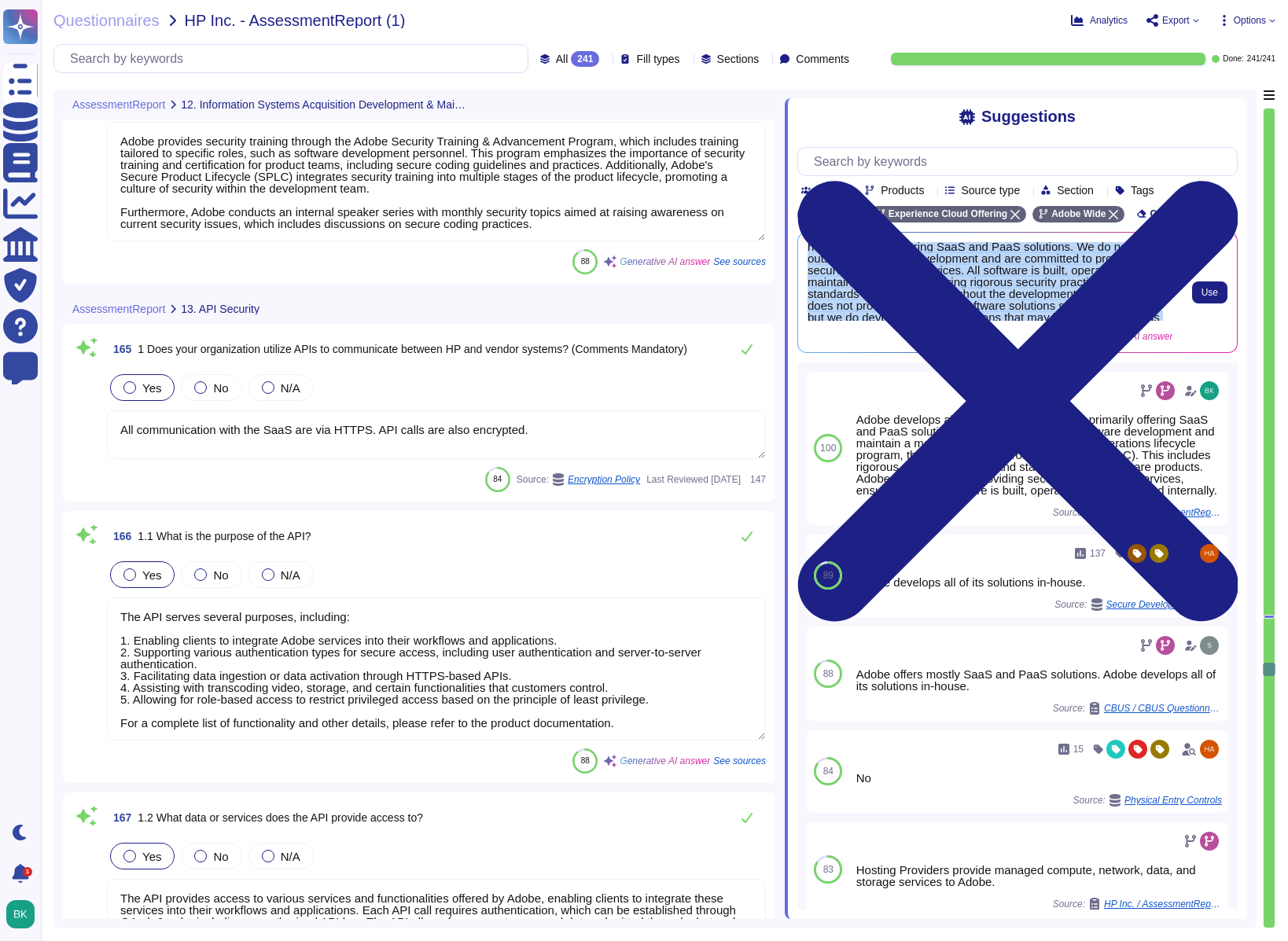
scroll to position [29, 0]
drag, startPoint x: 809, startPoint y: 250, endPoint x: 1120, endPoint y: 318, distance: 318.3
click at [1120, 318] on span "Adobe develops and maintains all of its software and applications in-house, pri…" at bounding box center [990, 281] width 365 height 79
copy span "Adobe develops and maintains all of its software and applications in-house, pri…"
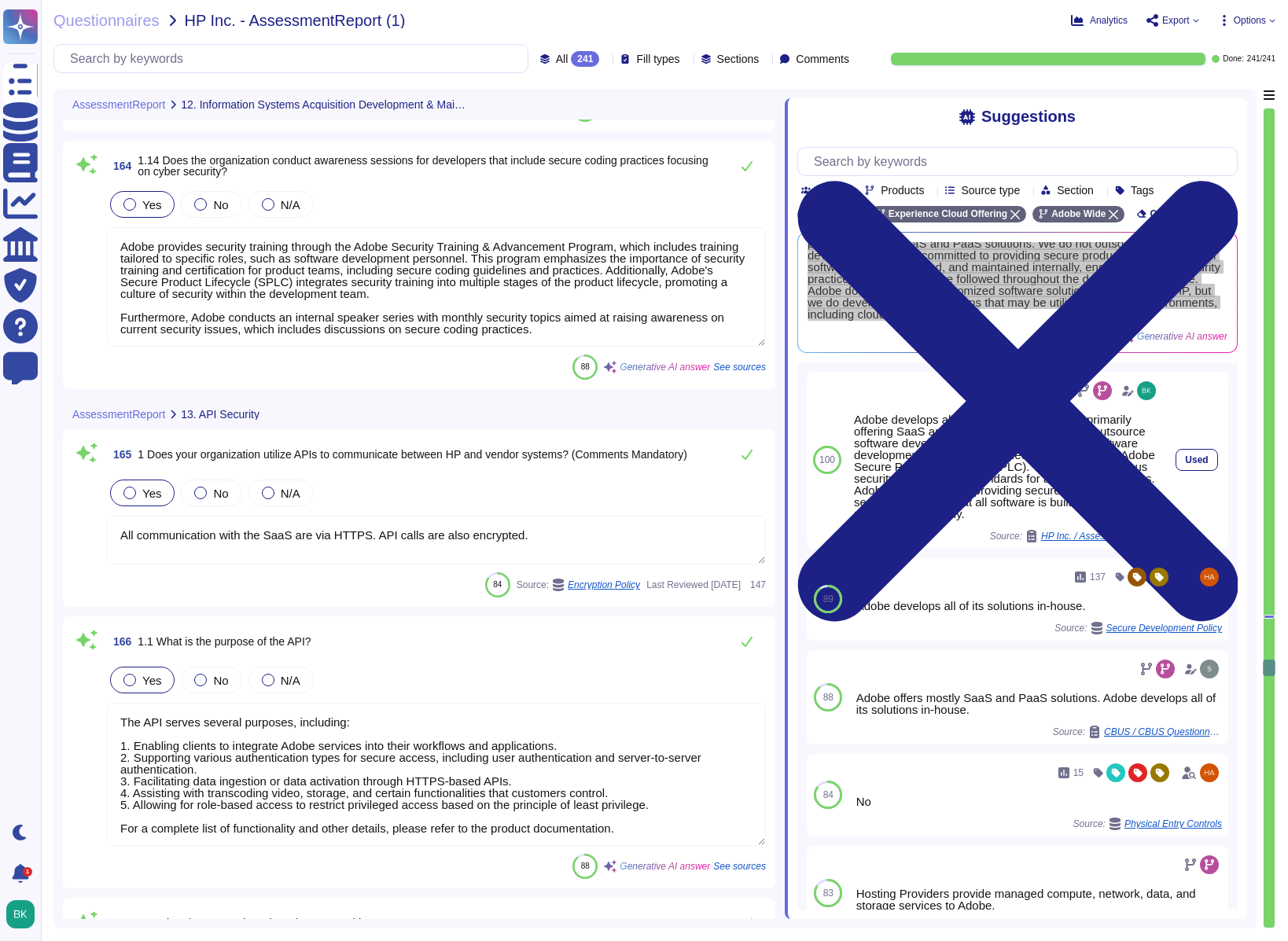
scroll to position [38215, 0]
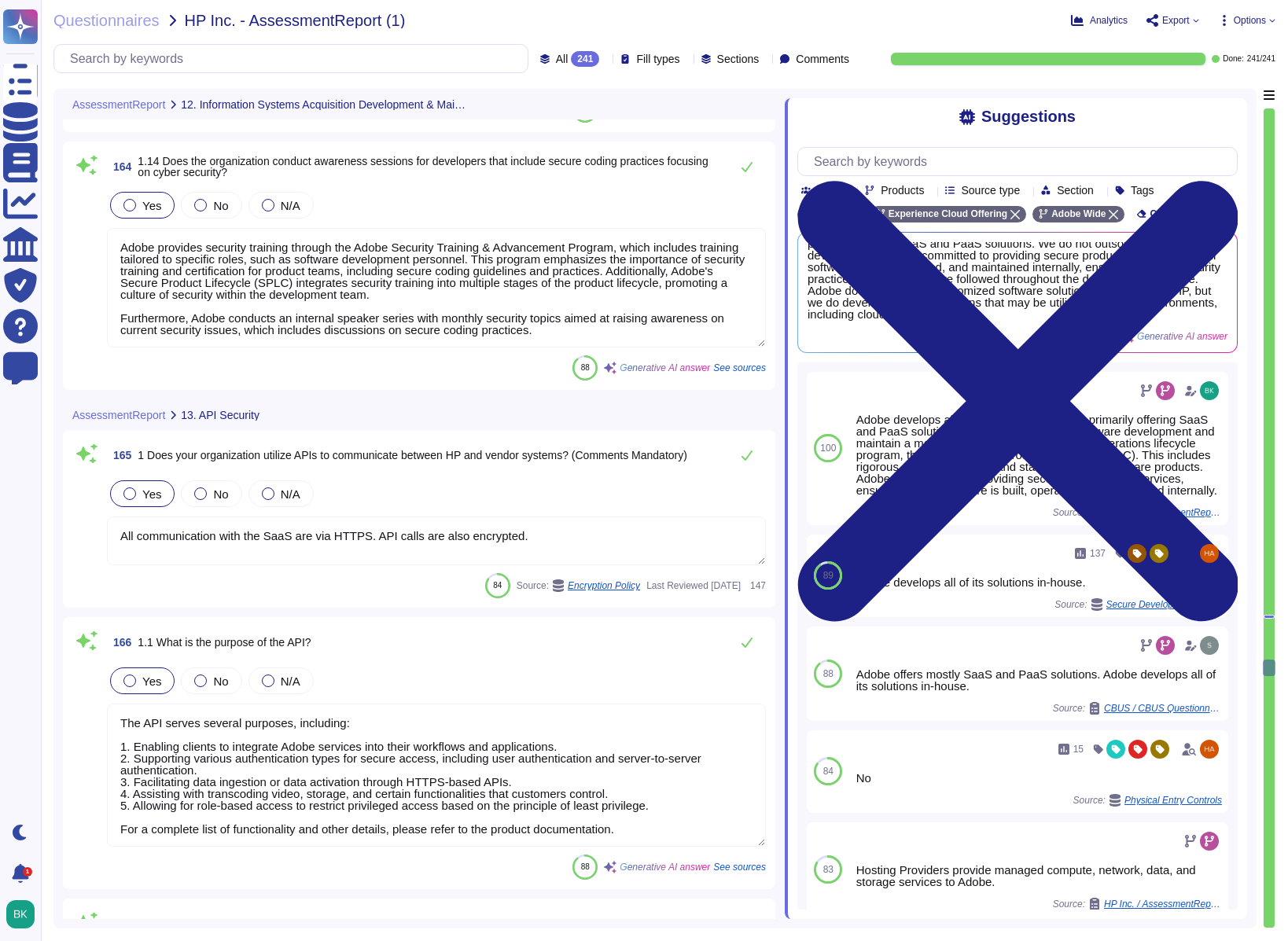
click at [484, 532] on textarea "All communication with the SaaS are via HTTPS. API calls are also encrypted." at bounding box center [436, 541] width 659 height 49
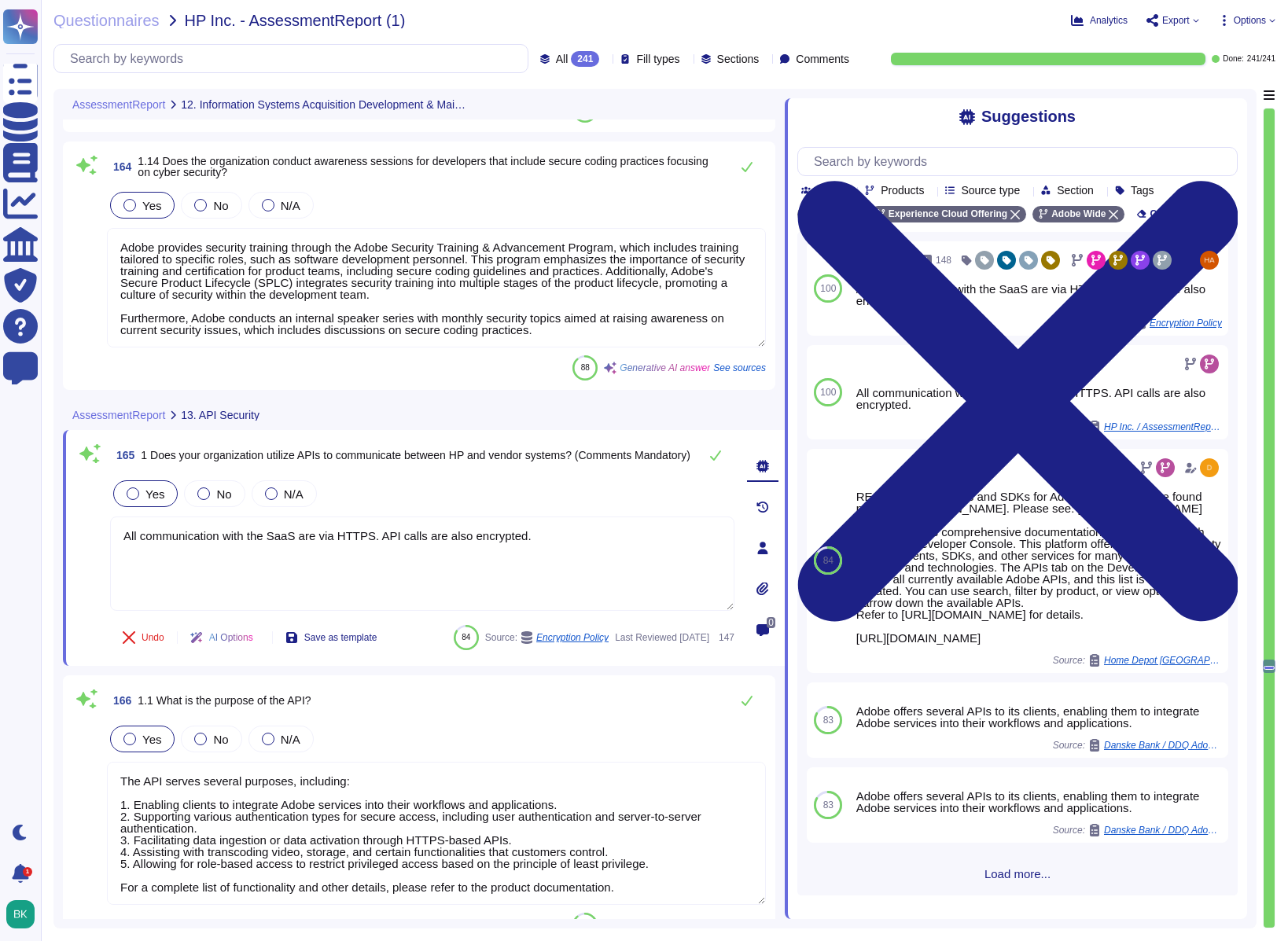
click at [1022, 673] on span "Load more..." at bounding box center [1018, 874] width 440 height 11
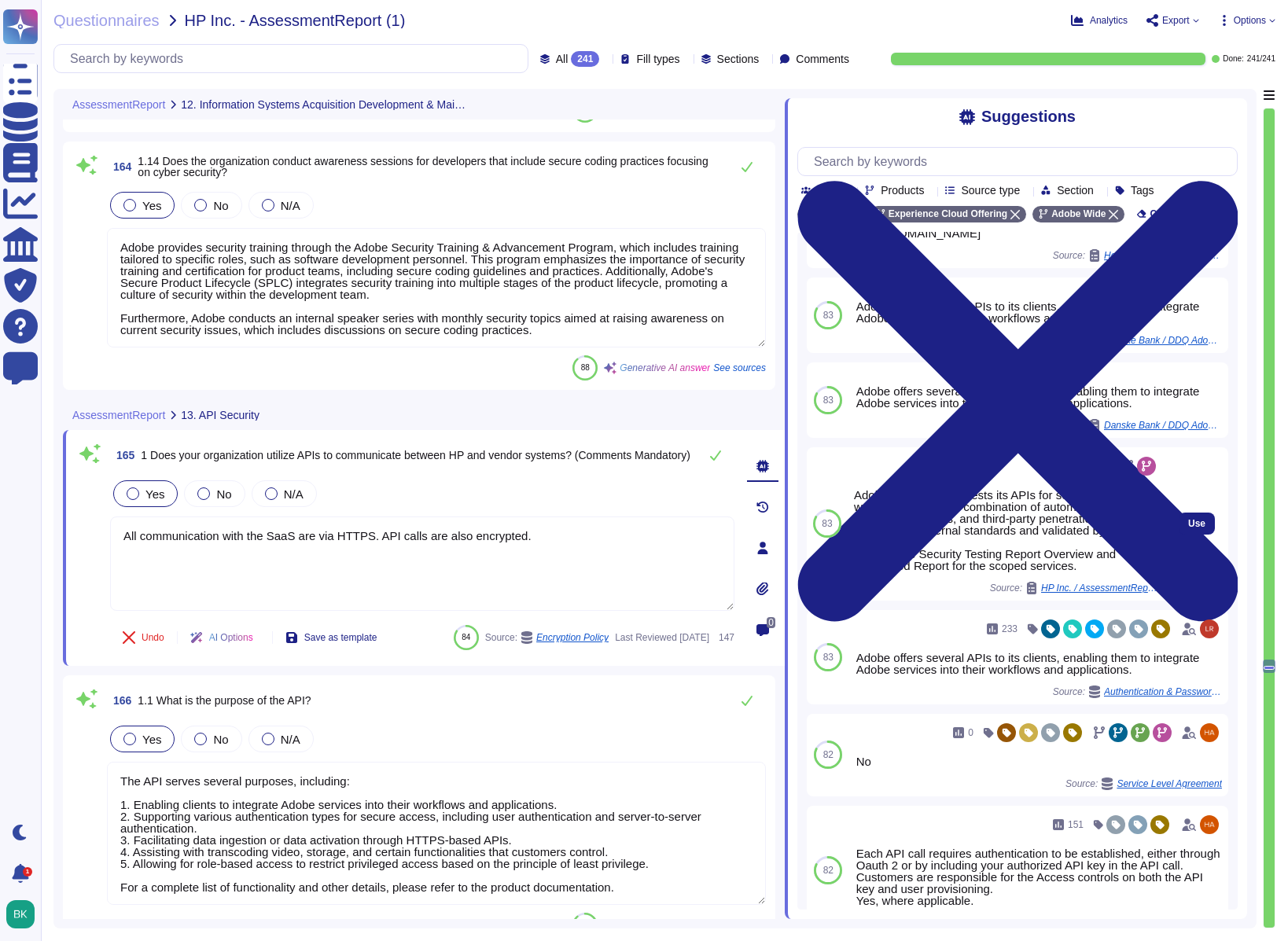
scroll to position [407, 0]
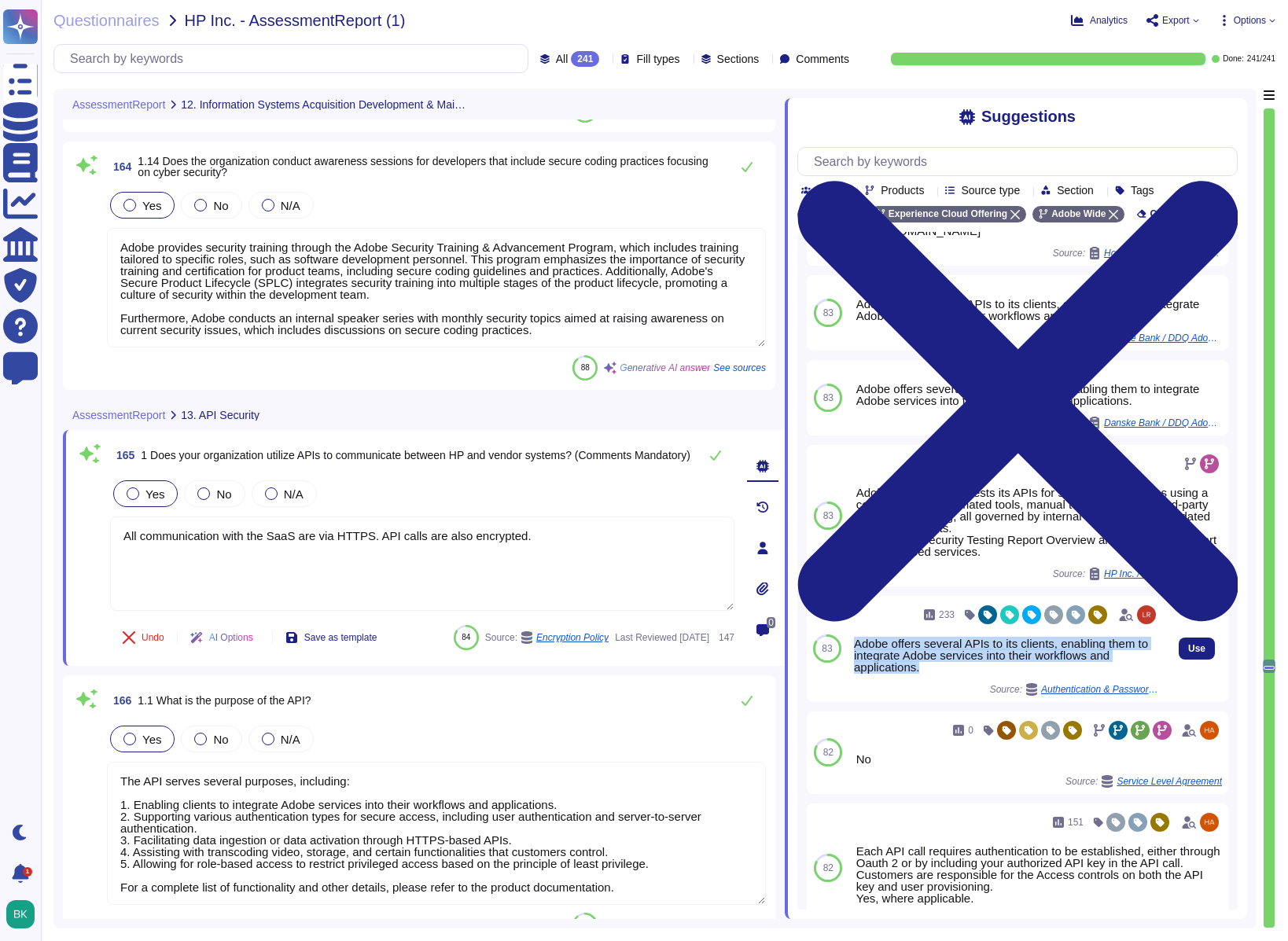
drag, startPoint x: 938, startPoint y: 705, endPoint x: 851, endPoint y: 682, distance: 90.0
click at [851, 673] on div "233 Adobe offers several APIs to its clients, enabling them to integrate Adobe …" at bounding box center [1007, 650] width 317 height 106
copy div "Adobe offers several APIs to its clients, enabling them to integrate Adobe serv…"
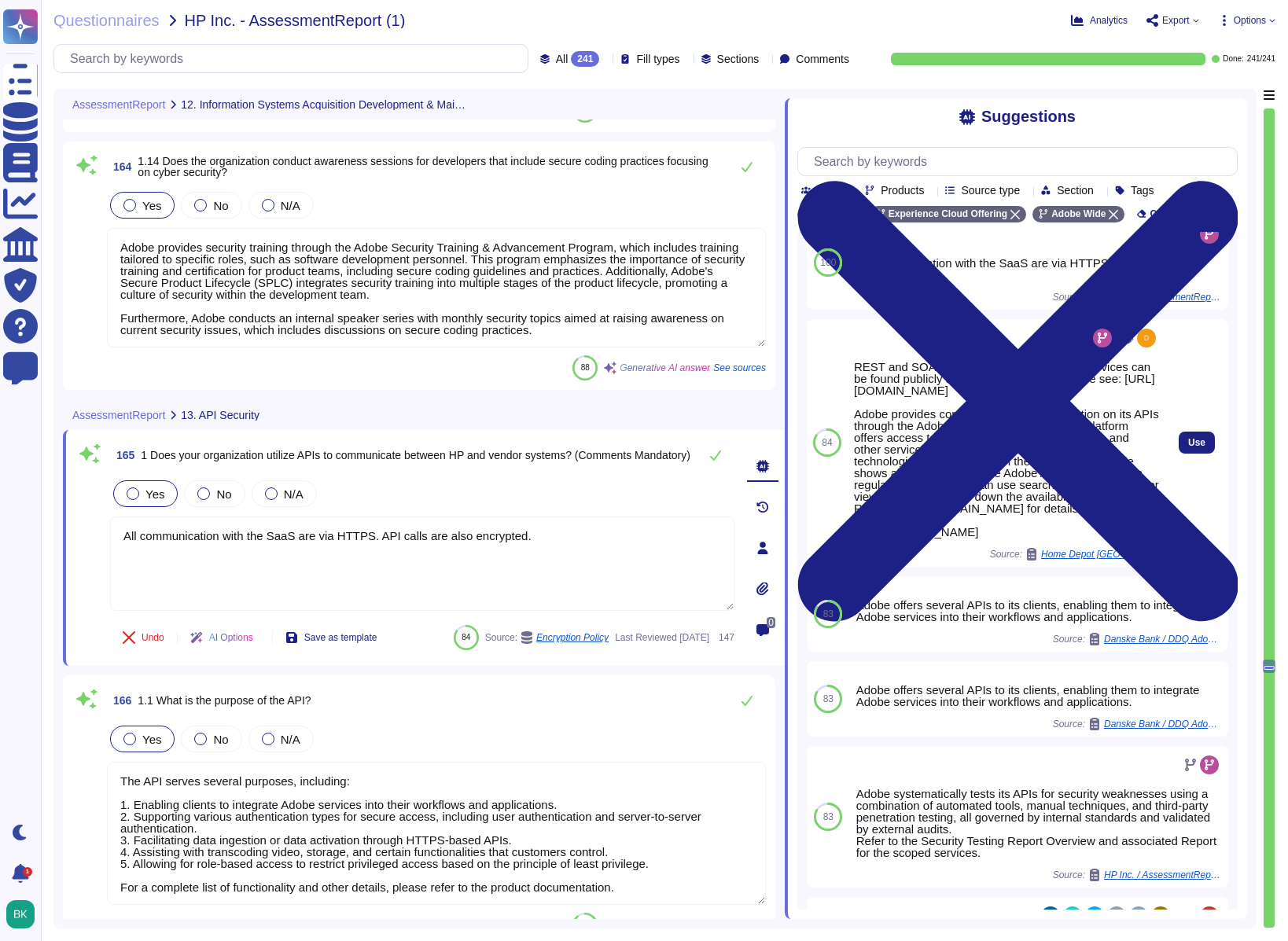
scroll to position [128, 0]
drag, startPoint x: 856, startPoint y: 369, endPoint x: 1064, endPoint y: 578, distance: 294.9
click at [1064, 540] on div "REST and SOAP APIs and SDKs for Adobe services can be found publicly at [DOMAIN…" at bounding box center [1007, 452] width 305 height 177
copy div "REST and SOAP APIs and SDKs for Adobe services can be found publicly at [DOMAIN…"
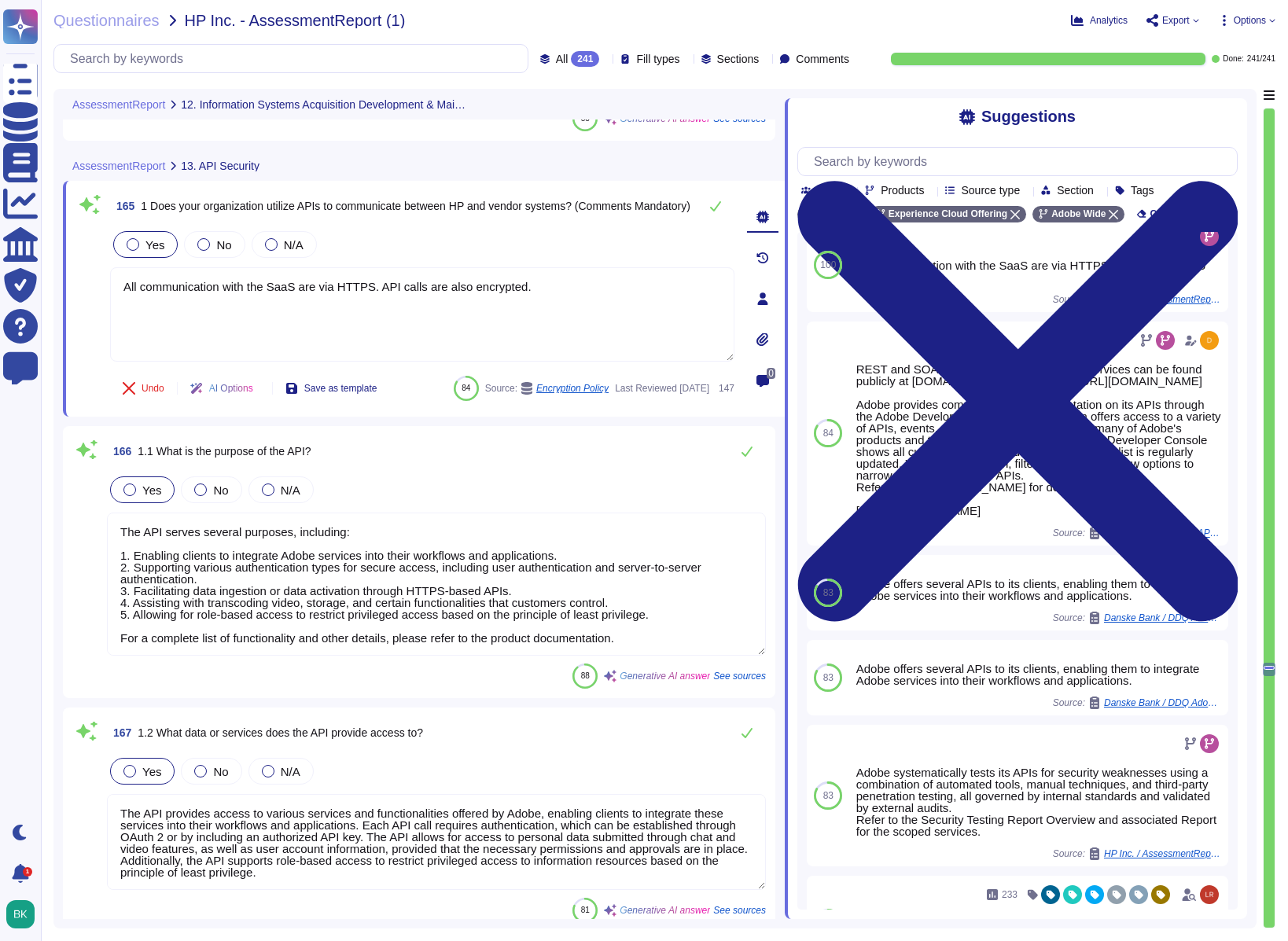
scroll to position [38472, 0]
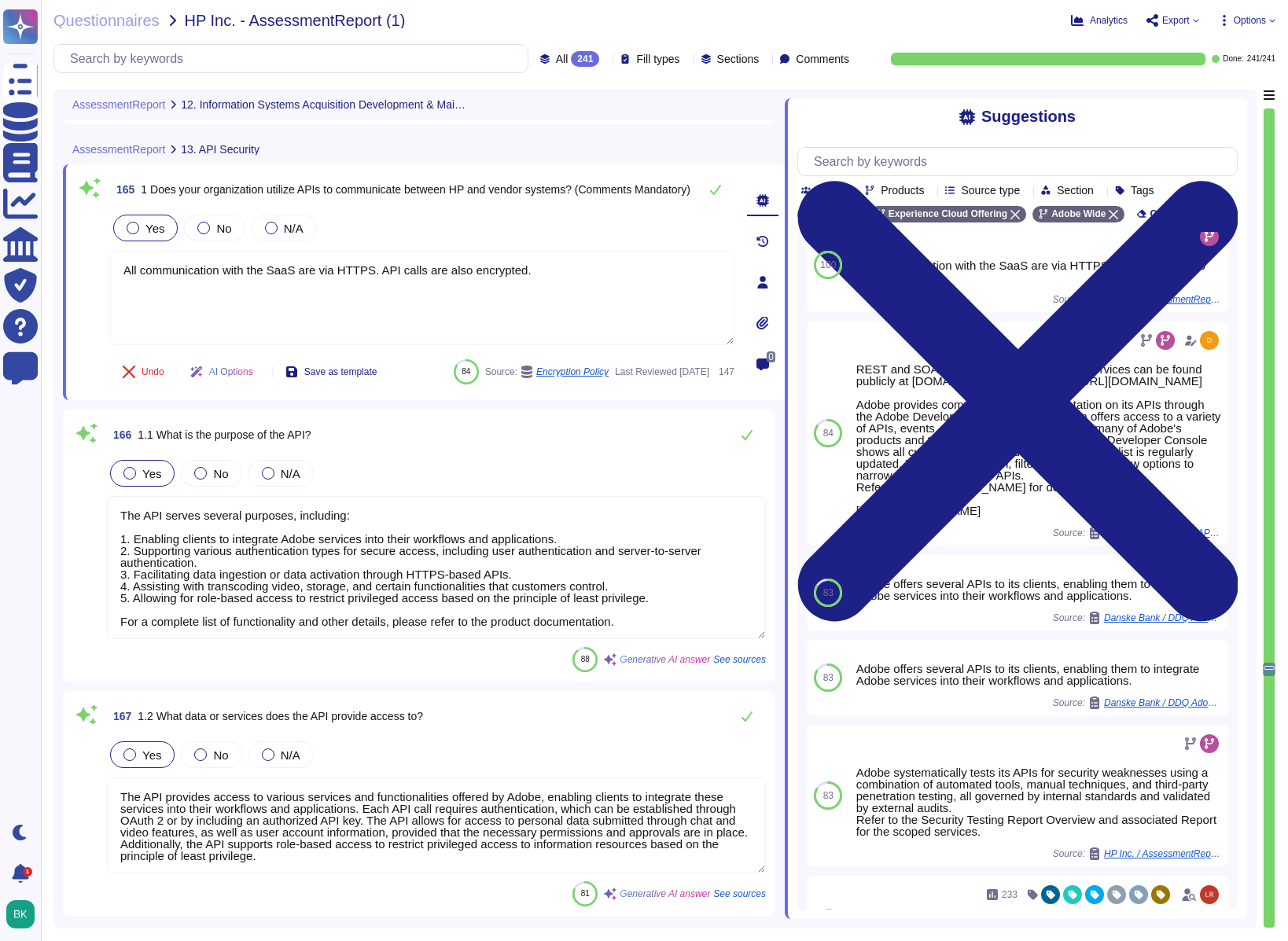
click at [334, 618] on textarea "The API serves several purposes, including: 1. Enabling clients to integrate Ad…" at bounding box center [436, 567] width 659 height 143
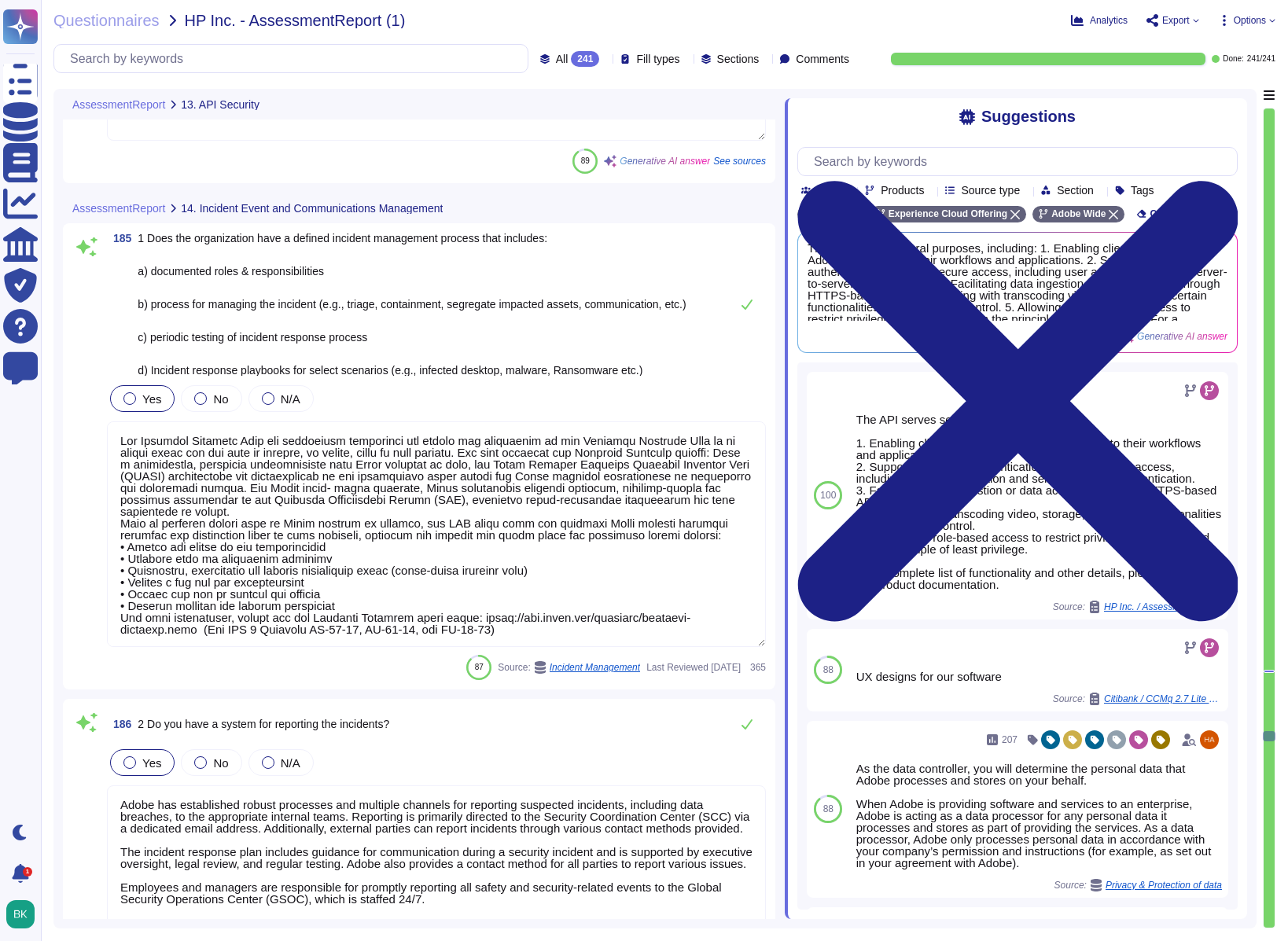
scroll to position [43244, 0]
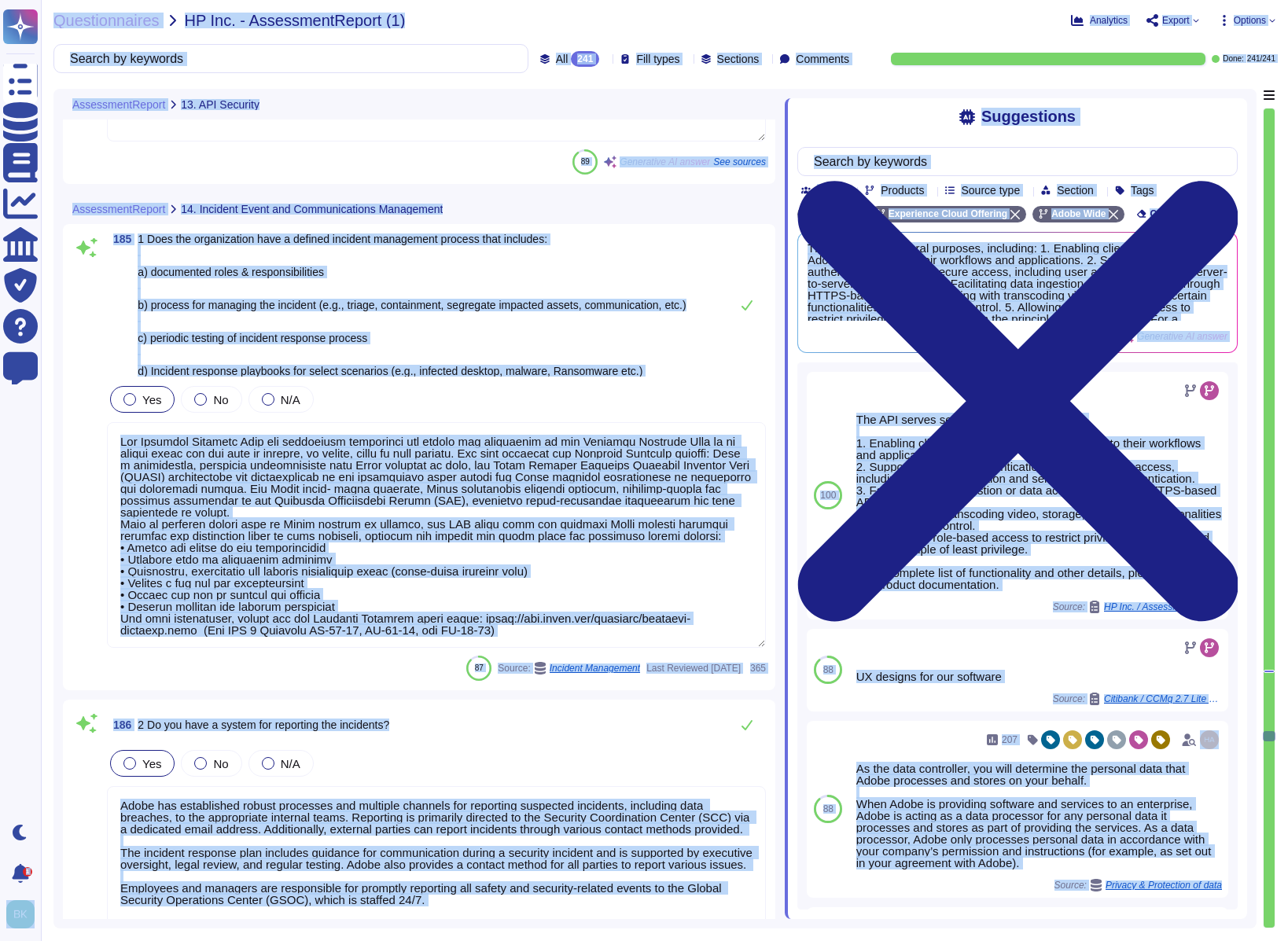
click at [354, 521] on textarea at bounding box center [436, 535] width 659 height 226
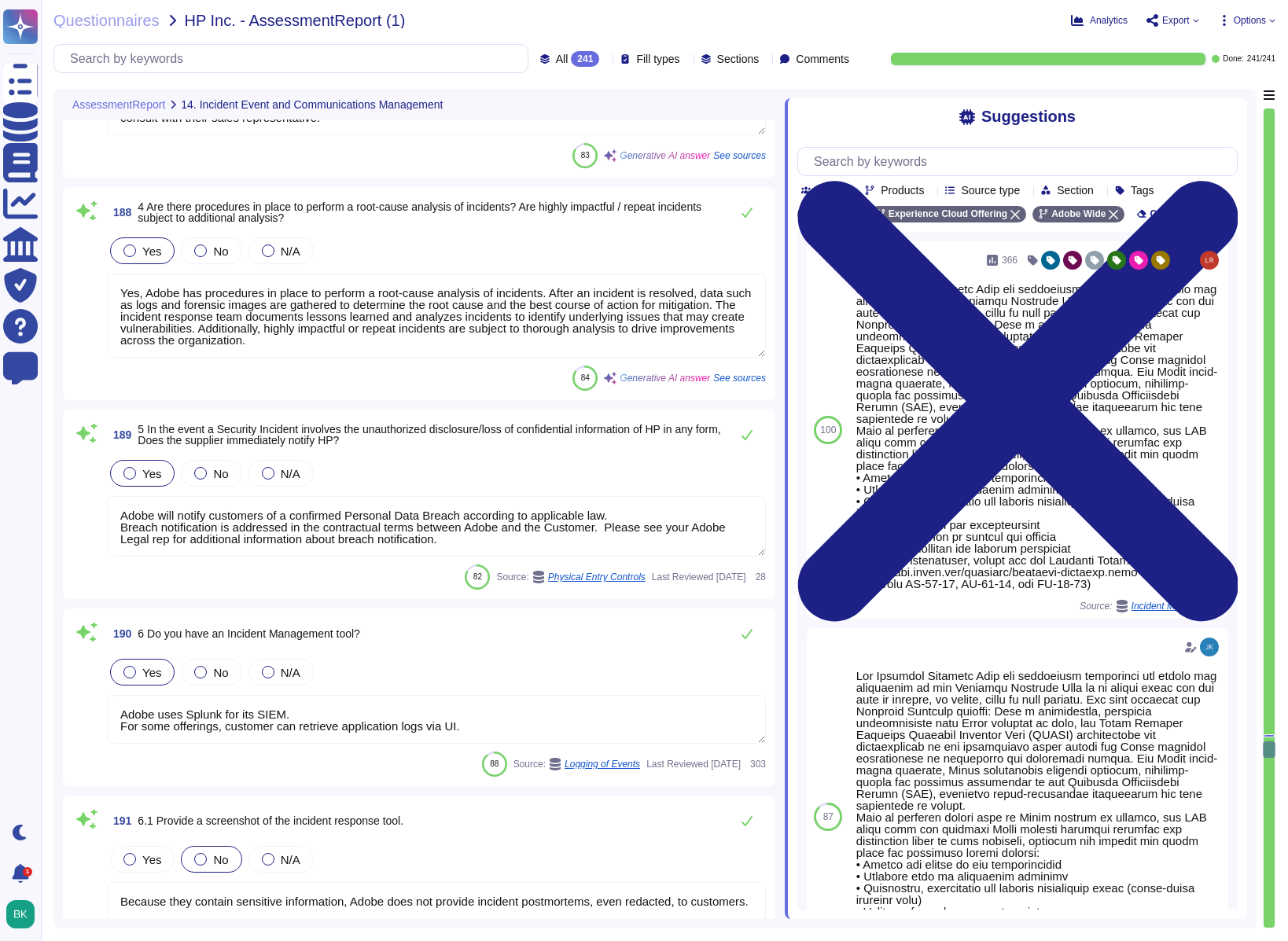
click at [283, 532] on textarea "Adobe will notify customers of a confirmed Personal Data Breach according to ap…" at bounding box center [436, 526] width 659 height 61
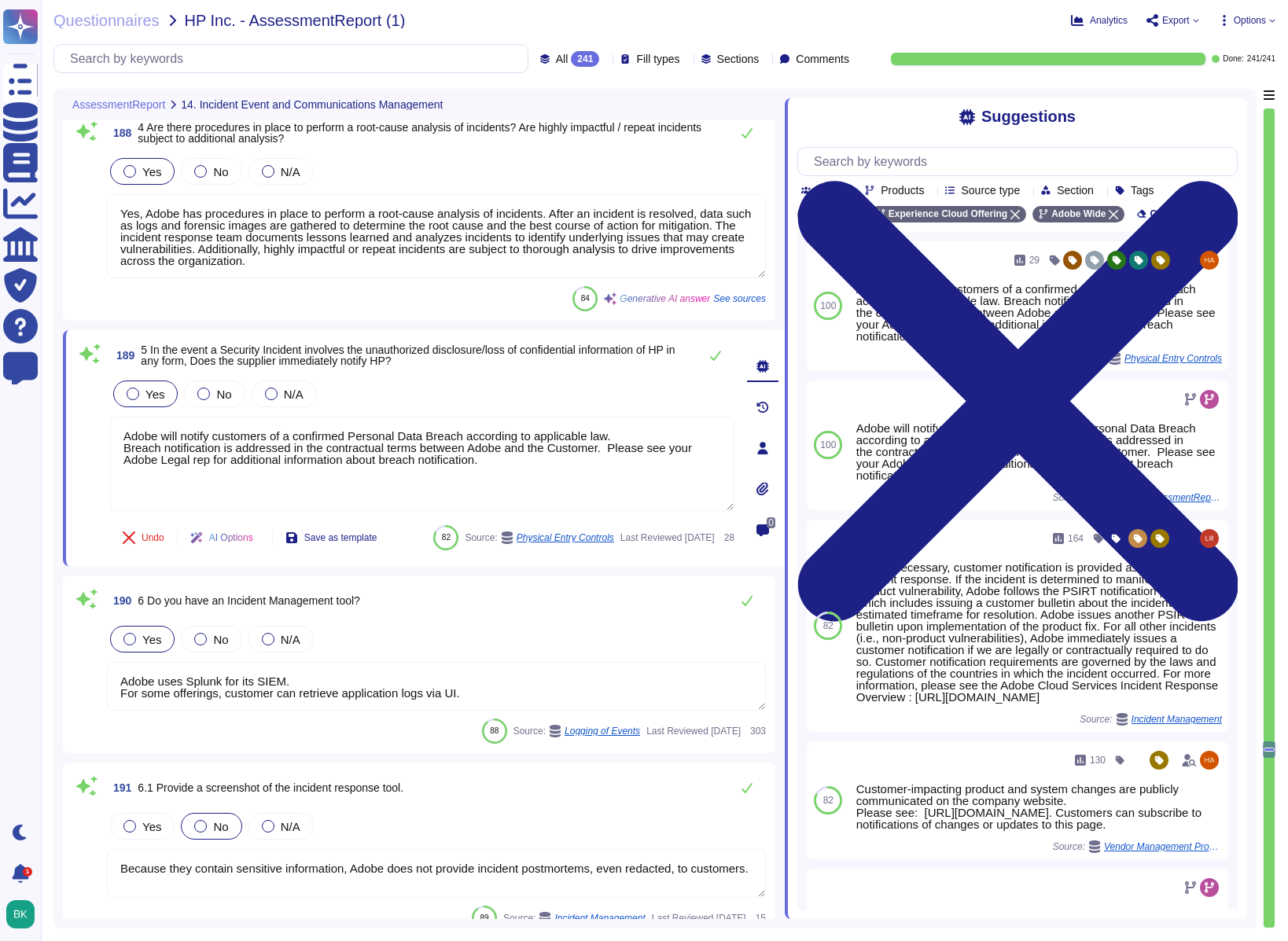
click at [511, 21] on div "Questionnaires HP Inc. - AssessmentReport (1)" at bounding box center [444, 20] width 781 height 16
click at [308, 61] on input "text" at bounding box center [295, 59] width 466 height 28
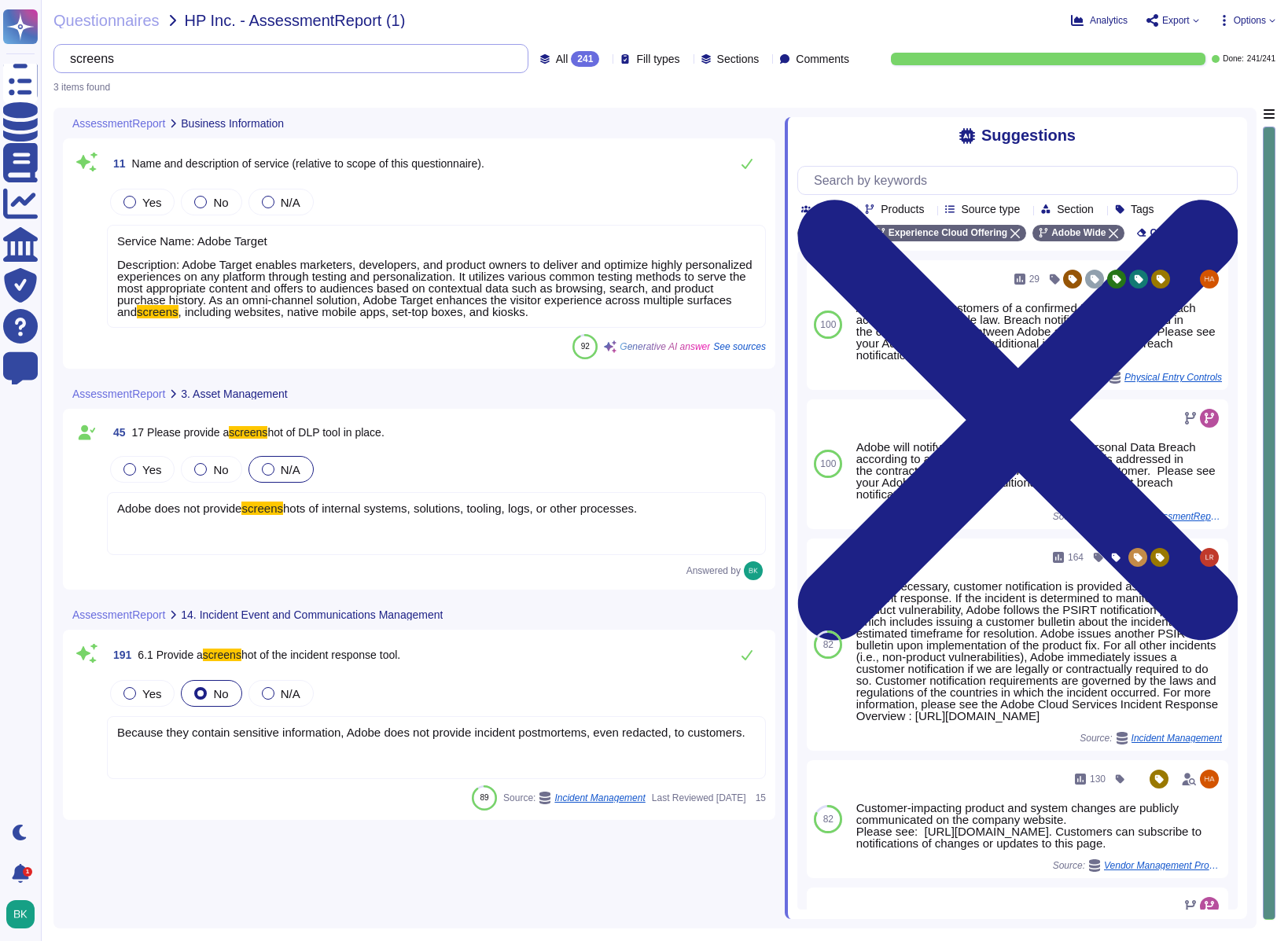
scroll to position [0, 0]
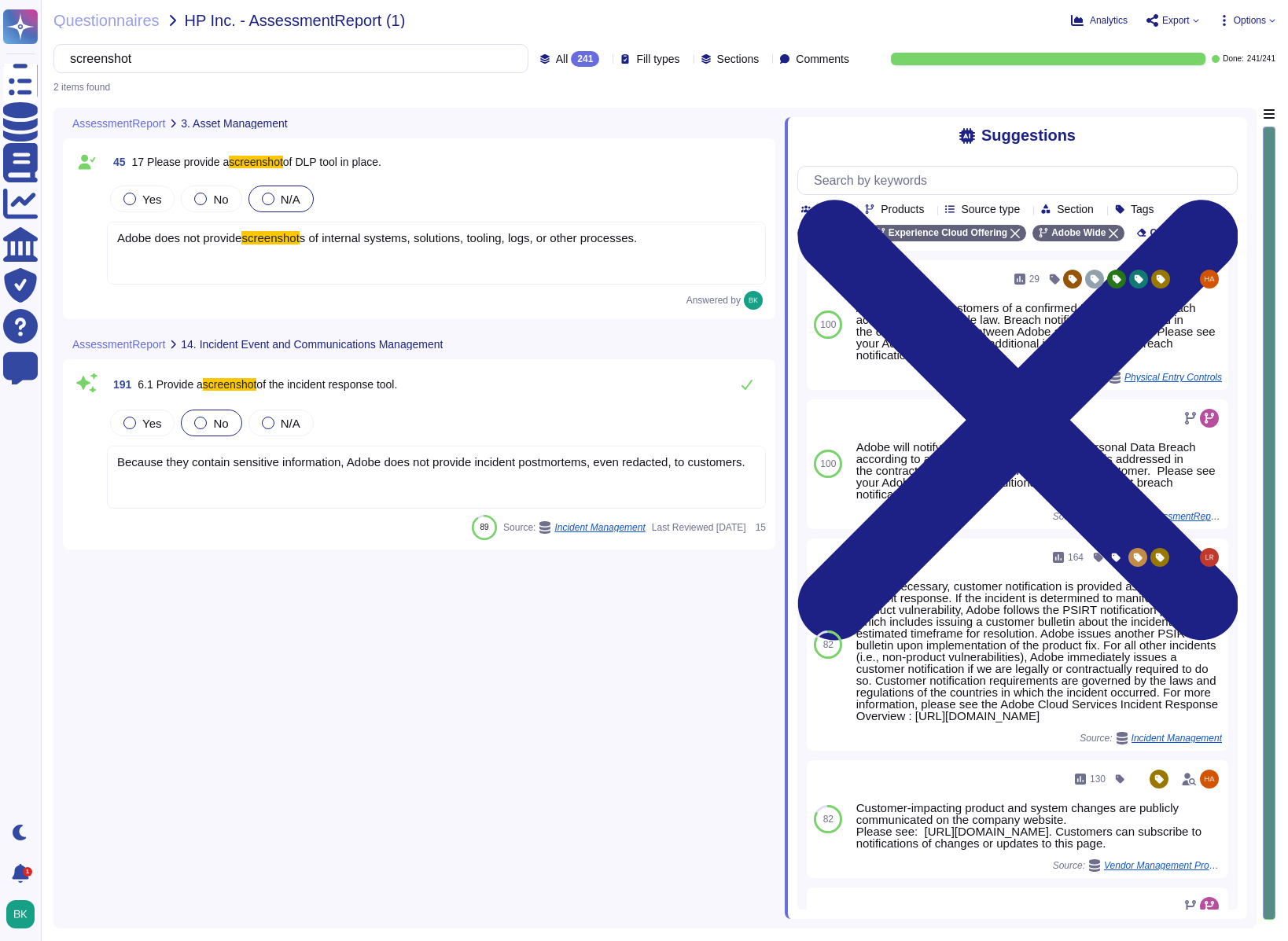
click at [349, 244] on span "s of internal systems, solutions, tooling, logs, or other processes." at bounding box center [468, 238] width 337 height 13
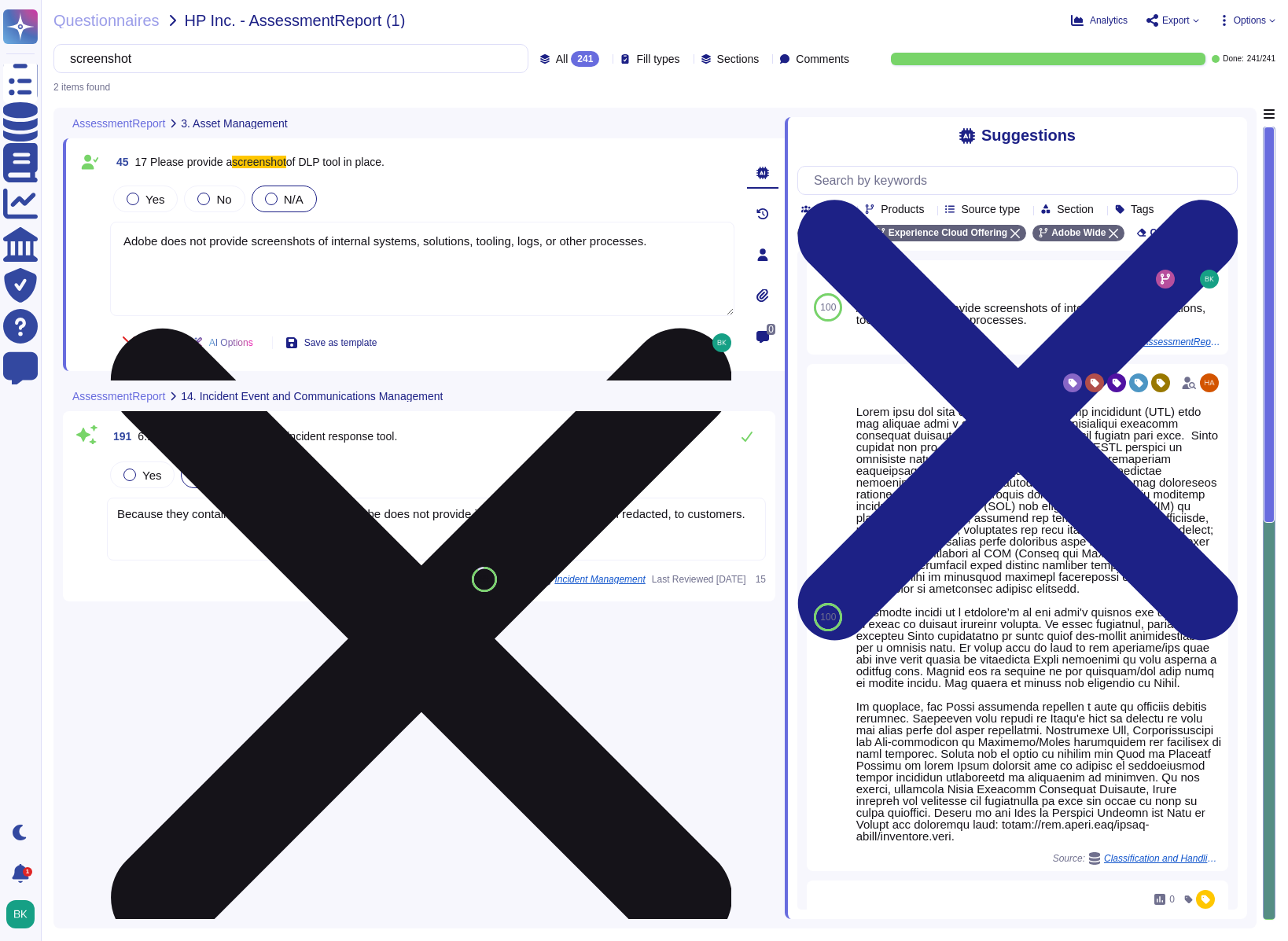
drag, startPoint x: 349, startPoint y: 244, endPoint x: 358, endPoint y: 240, distance: 9.8
click at [358, 240] on textarea "Adobe does not provide screenshots of internal systems, solutions, tooling, log…" at bounding box center [422, 268] width 624 height 94
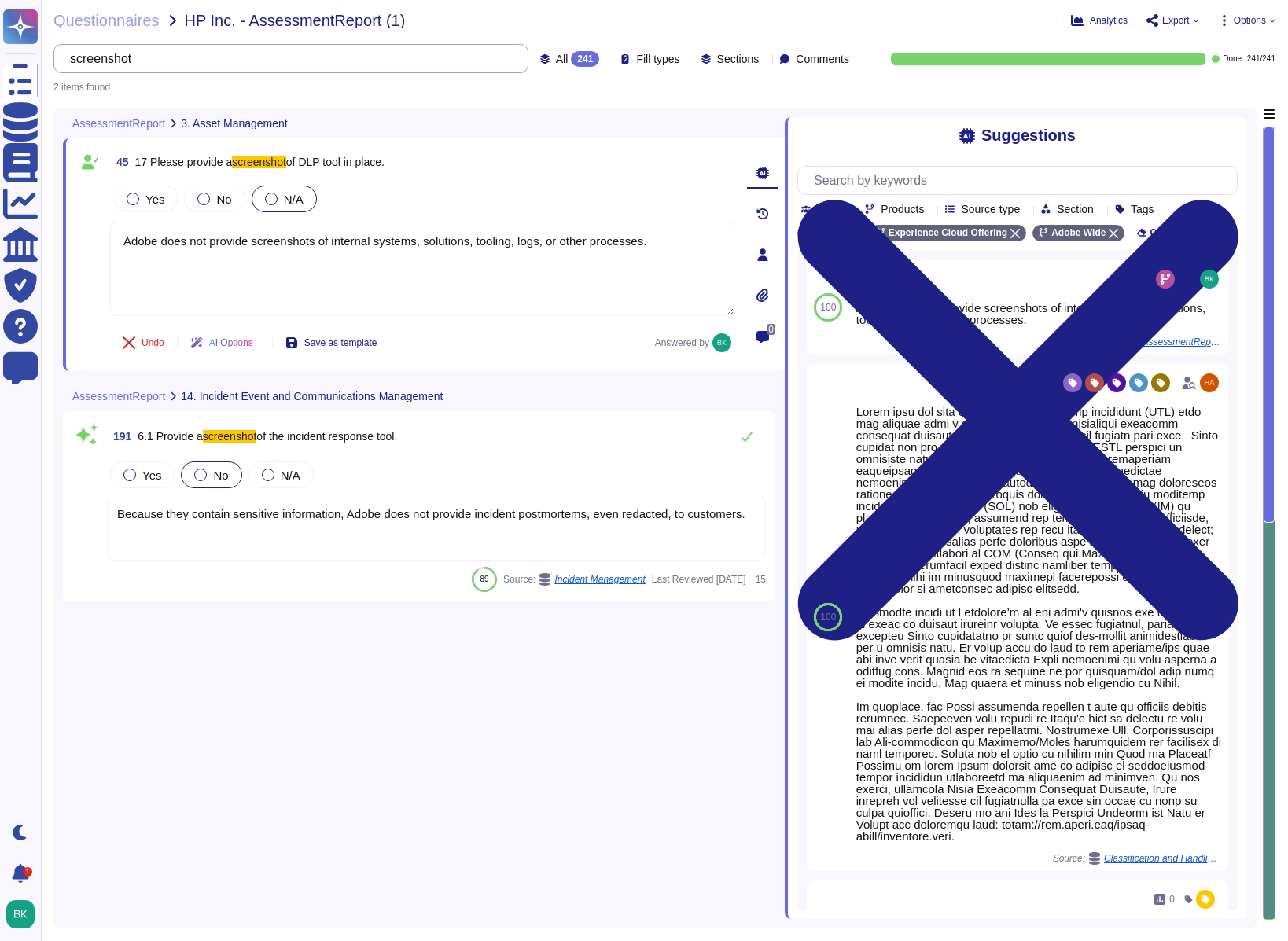
click at [462, 61] on input "screenshot" at bounding box center [287, 59] width 450 height 28
click at [457, 61] on input "screenshot" at bounding box center [287, 59] width 450 height 28
click at [444, 61] on input "screenshot" at bounding box center [287, 59] width 450 height 28
click at [445, 61] on input "screenshot" at bounding box center [287, 59] width 450 height 28
click at [444, 61] on input "screenshot" at bounding box center [287, 59] width 450 height 28
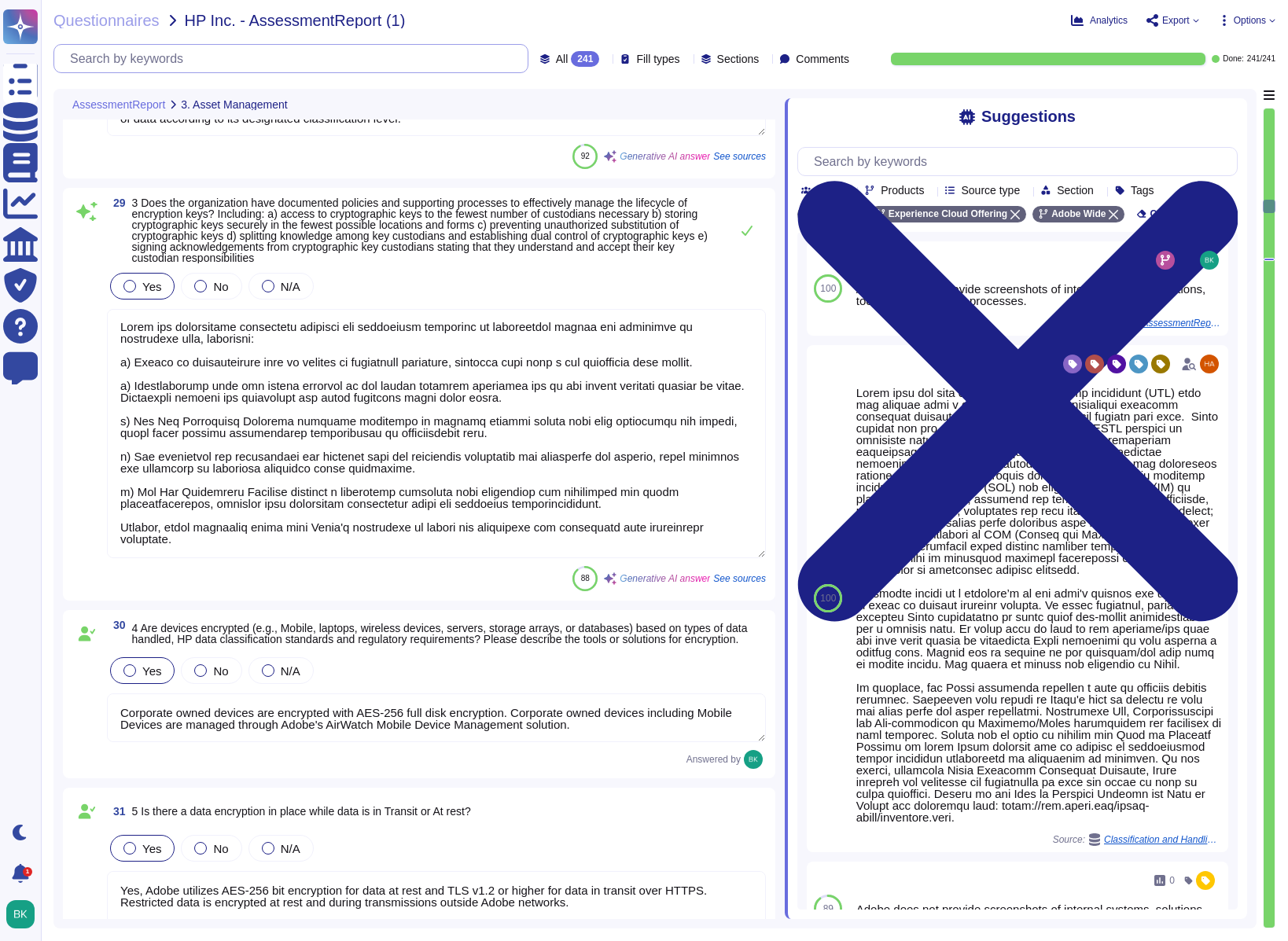
scroll to position [5780, 0]
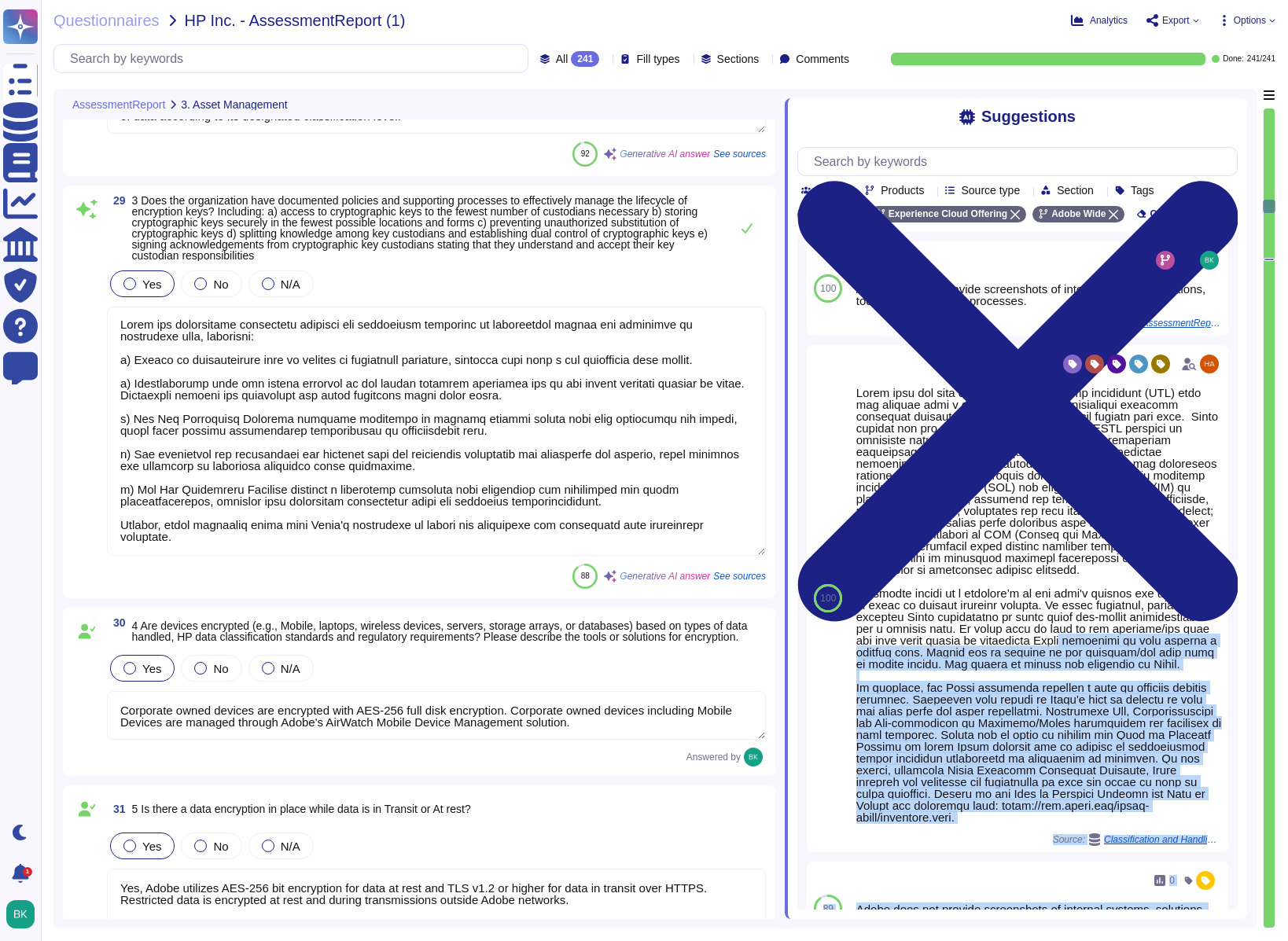
drag, startPoint x: 1272, startPoint y: 209, endPoint x: 1260, endPoint y: 635, distance: 426.2
click at [1244, 637] on div "AssessmentReport 3. Asset Management 27 1 Is an asset management program/policy…" at bounding box center [664, 509] width 1223 height 840
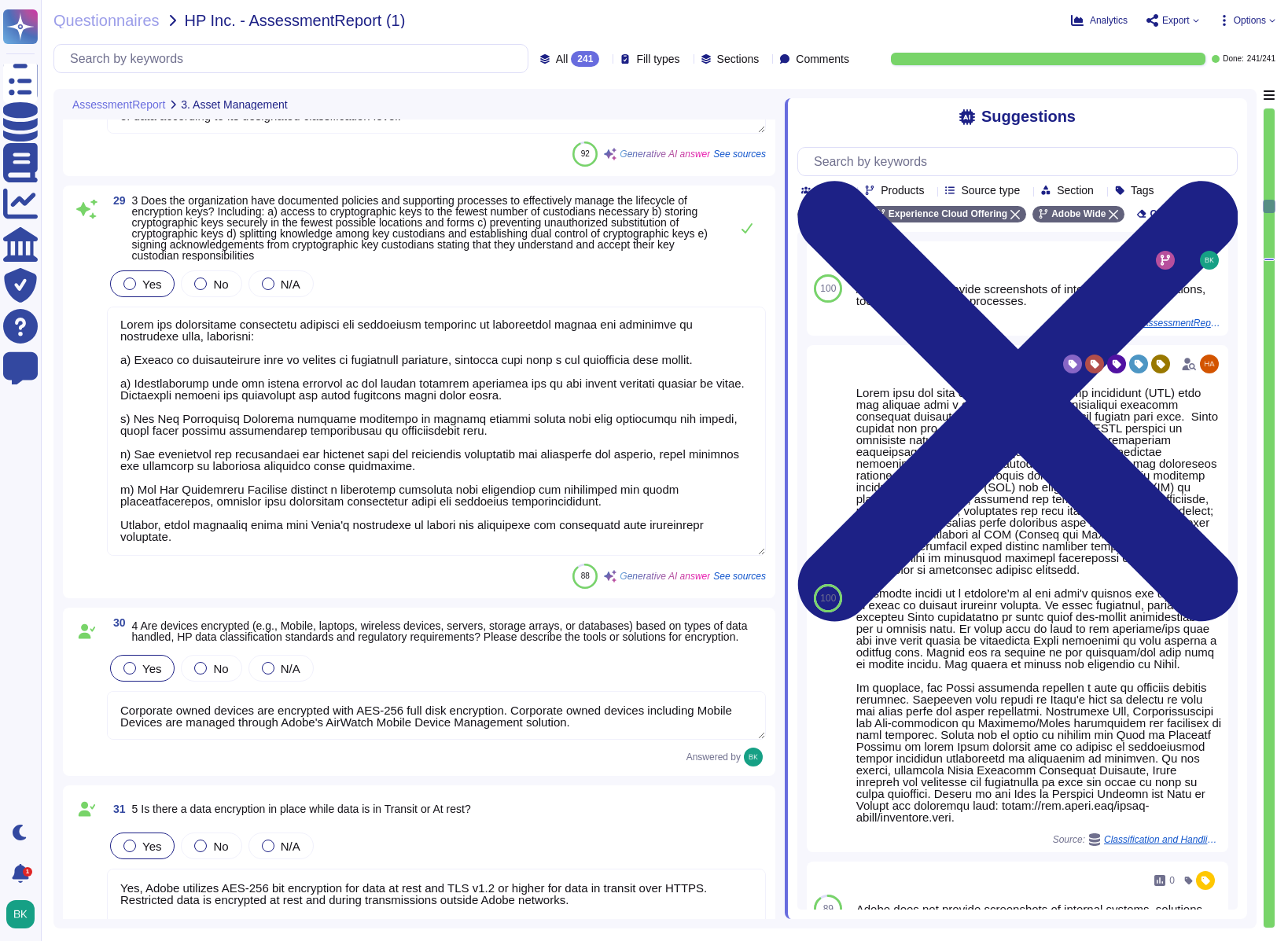
drag, startPoint x: 1267, startPoint y: 203, endPoint x: 1269, endPoint y: 215, distance: 12.2
click at [1244, 219] on div at bounding box center [1269, 518] width 12 height 821
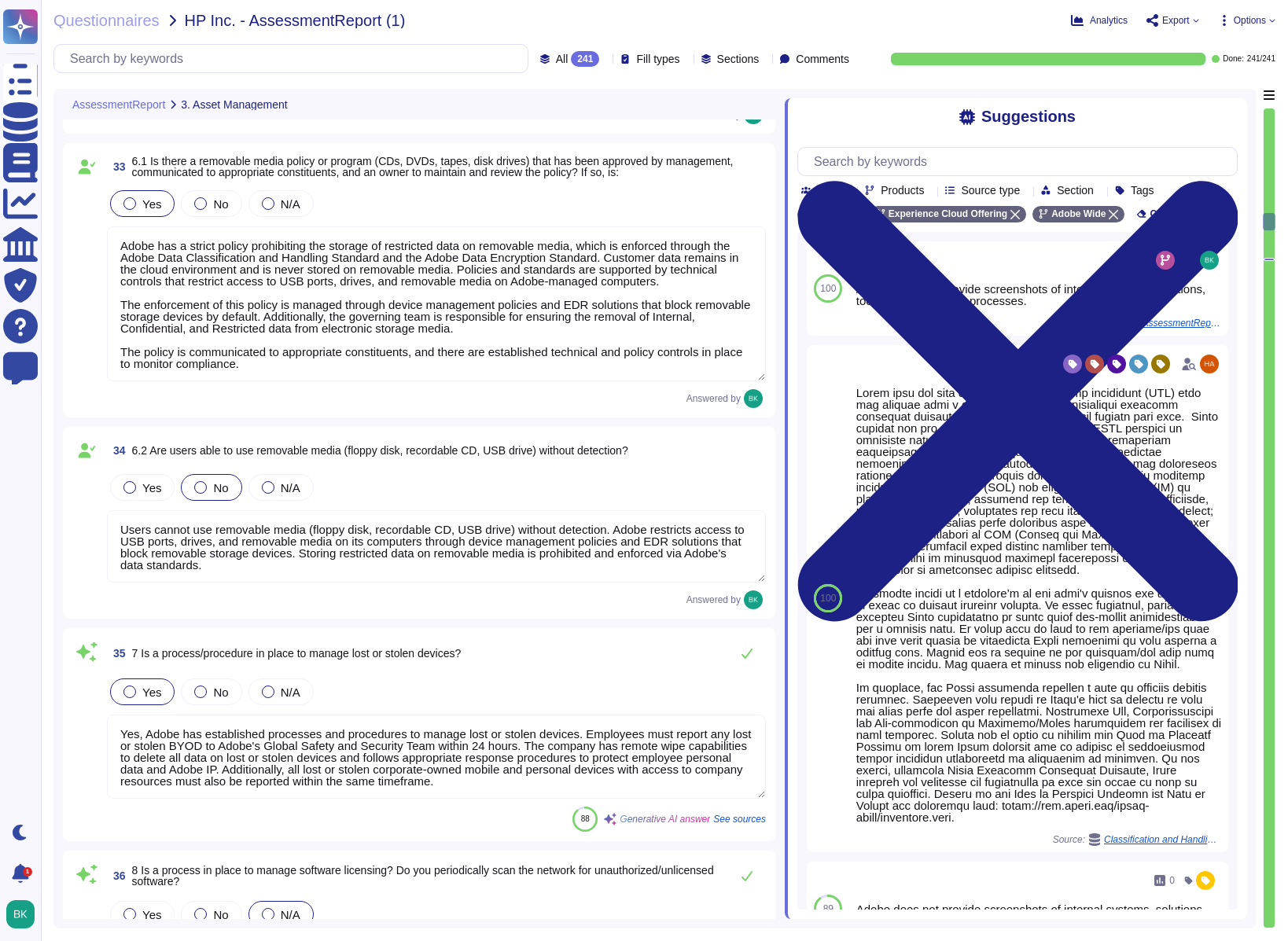
drag, startPoint x: 1268, startPoint y: 208, endPoint x: 1268, endPoint y: 273, distance: 65.0
click at [1244, 248] on div at bounding box center [1269, 518] width 12 height 821
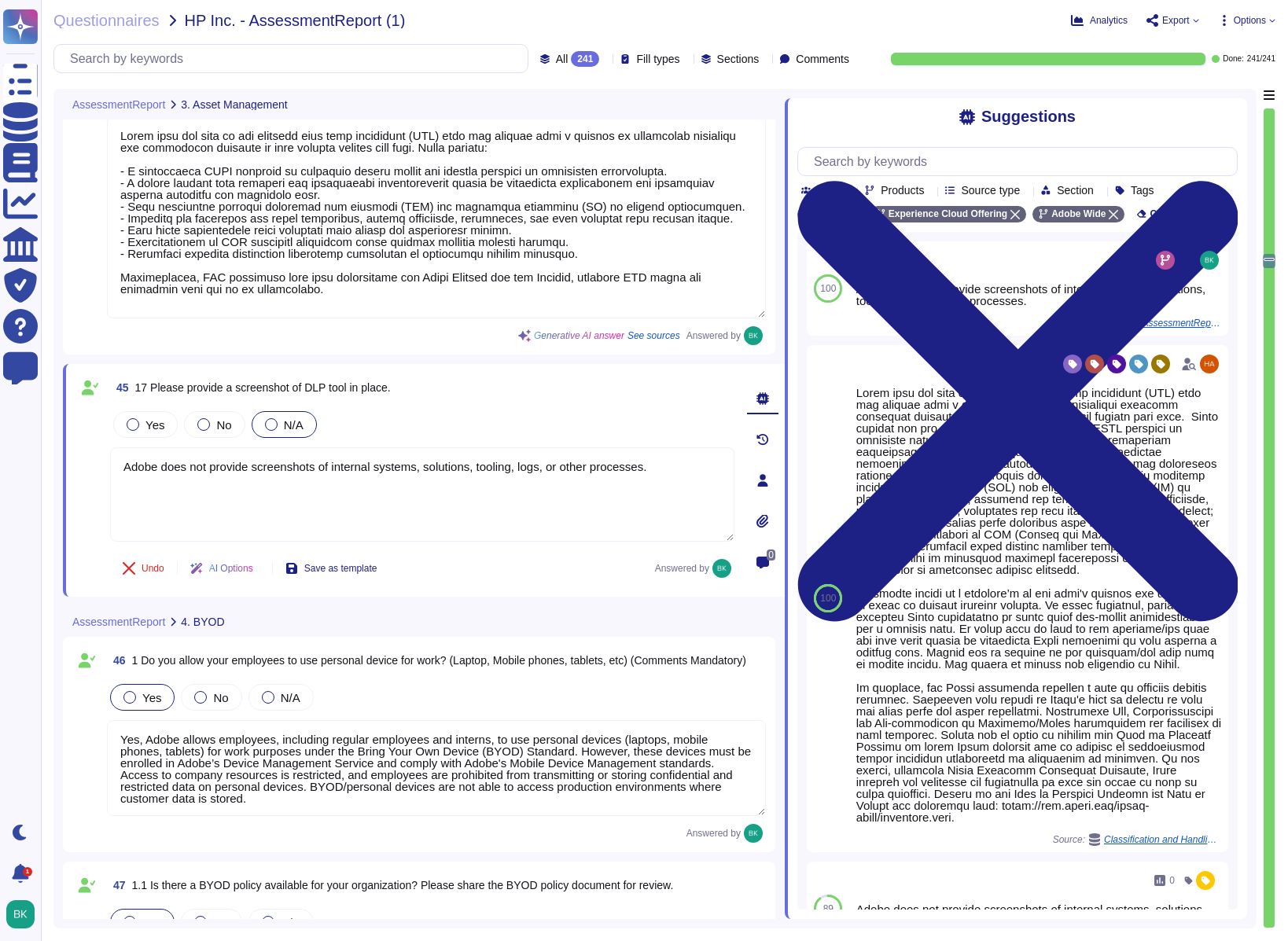
click at [1244, 546] on div at bounding box center [1269, 519] width 11 height 820
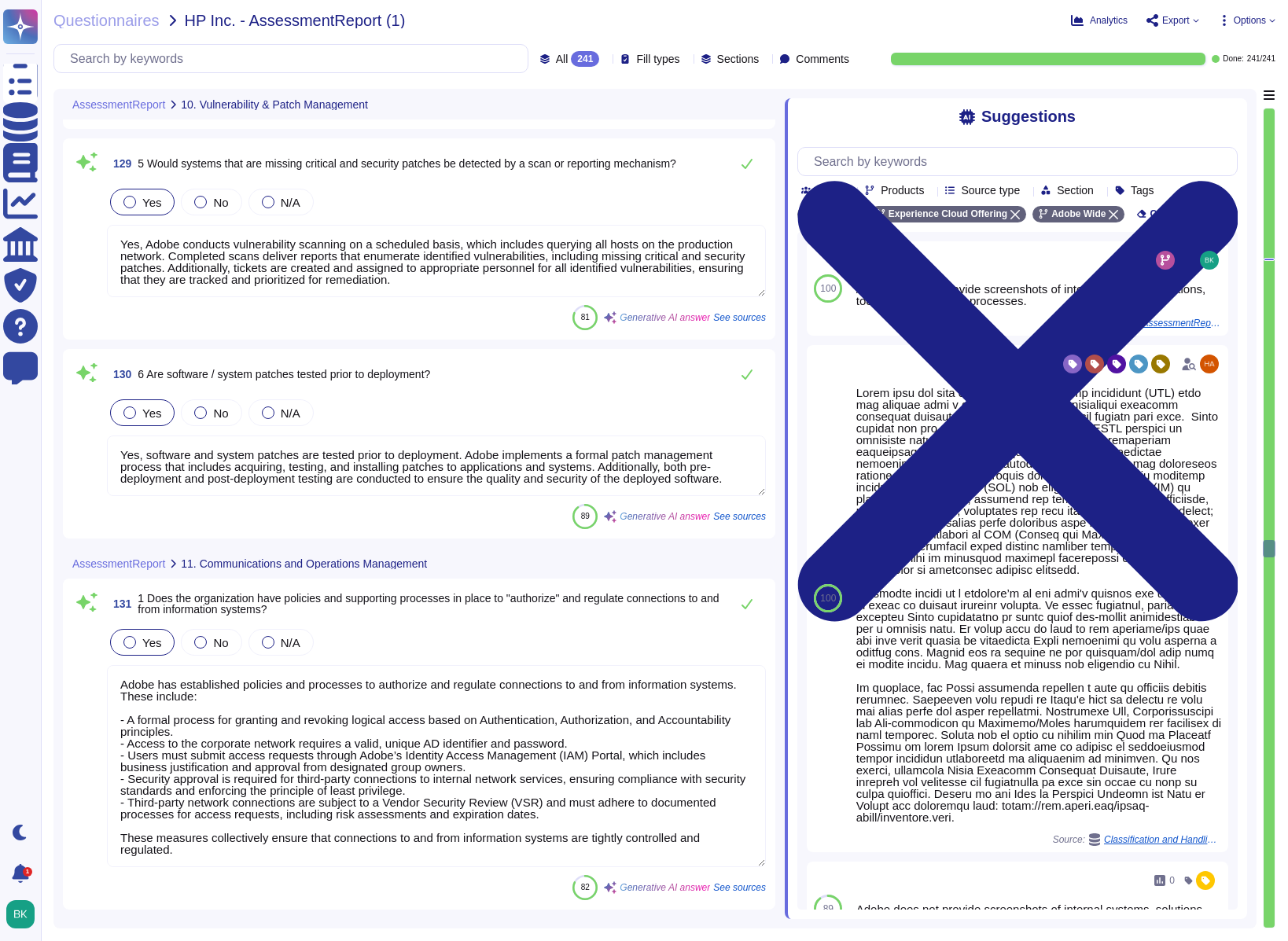
click at [1244, 673] on div at bounding box center [1269, 519] width 11 height 820
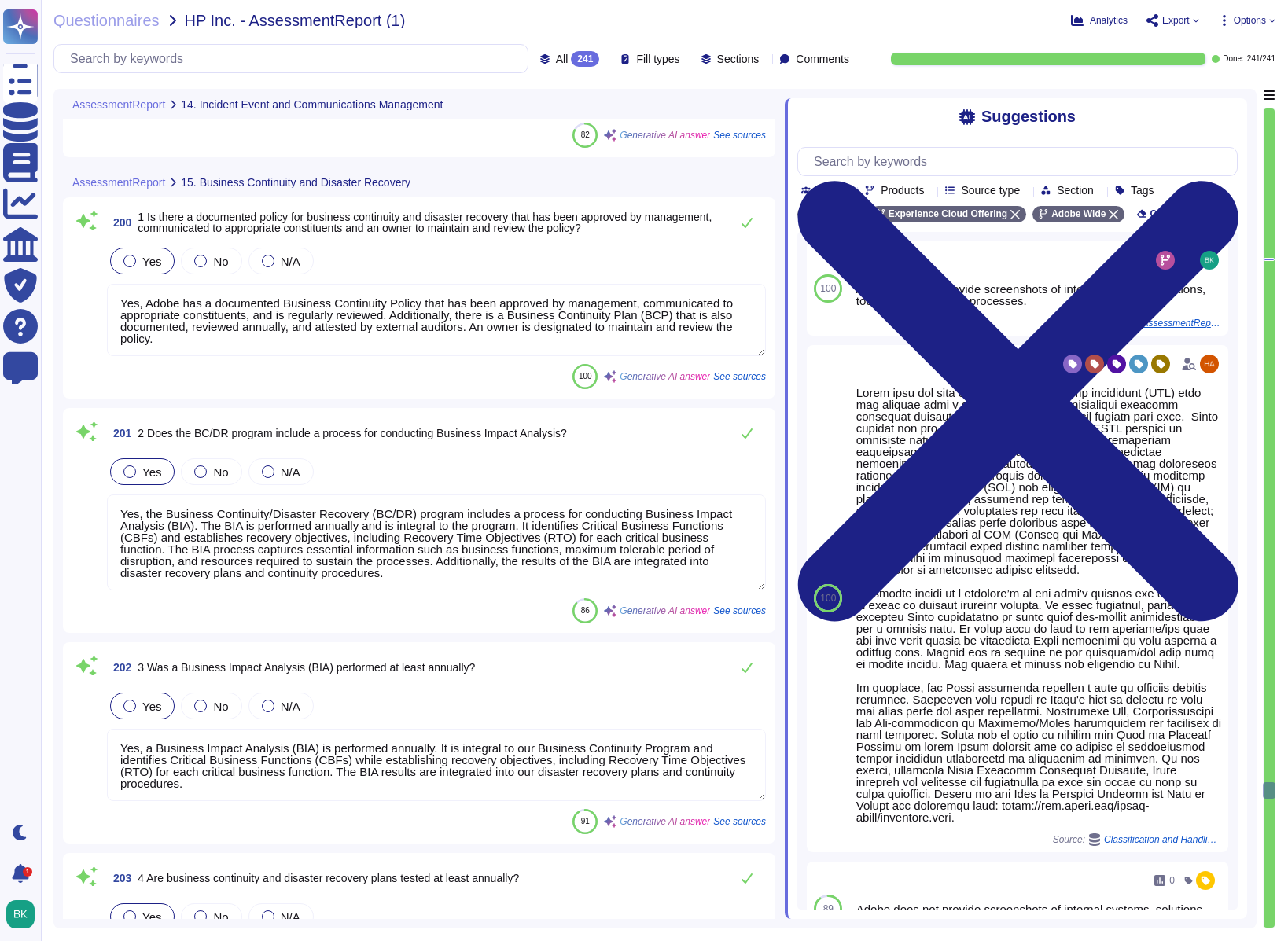
scroll to position [45674, 0]
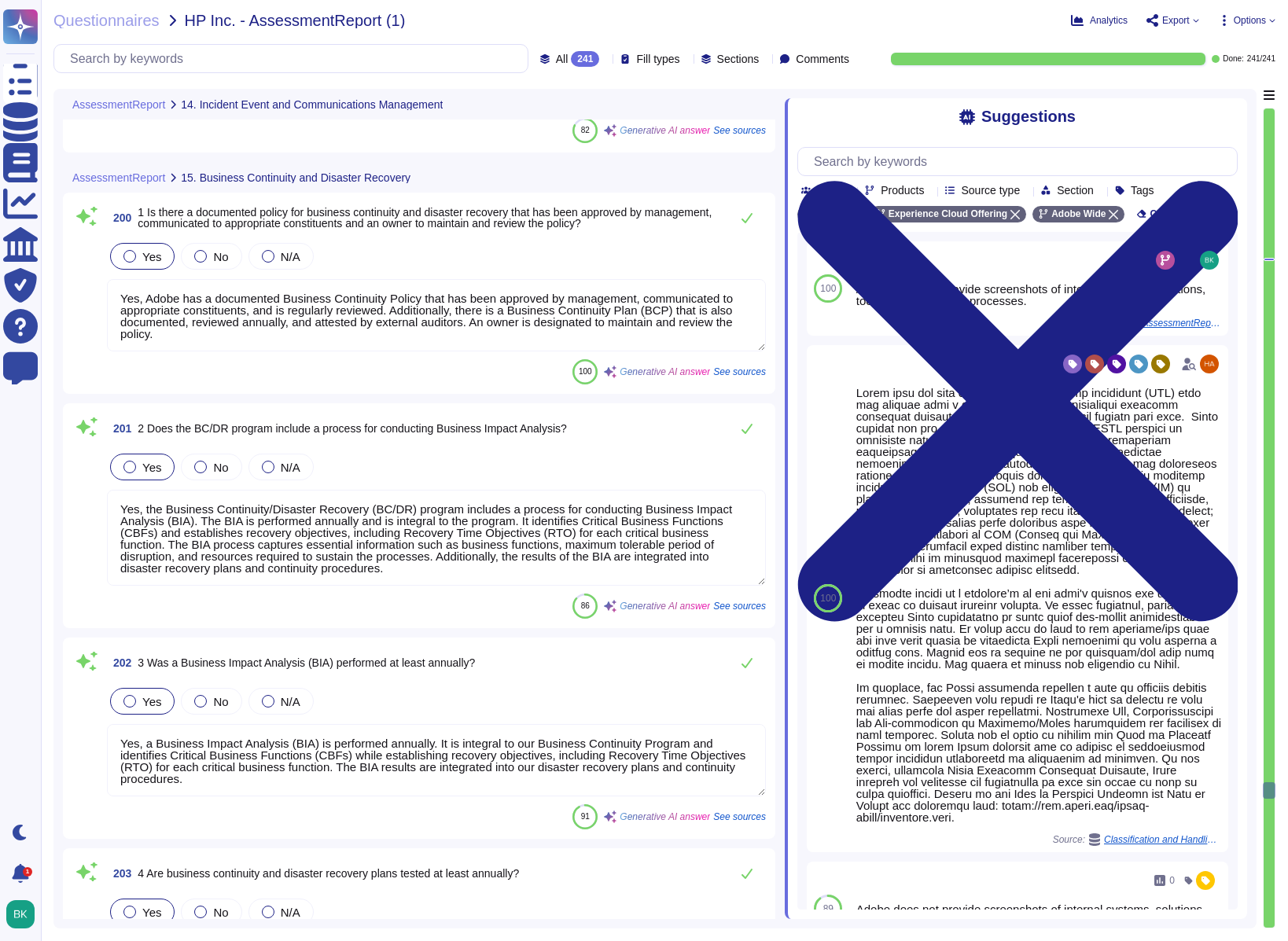
click at [479, 308] on textarea "Yes, Adobe has a documented Business Continuity Policy that has been approved b…" at bounding box center [436, 315] width 659 height 72
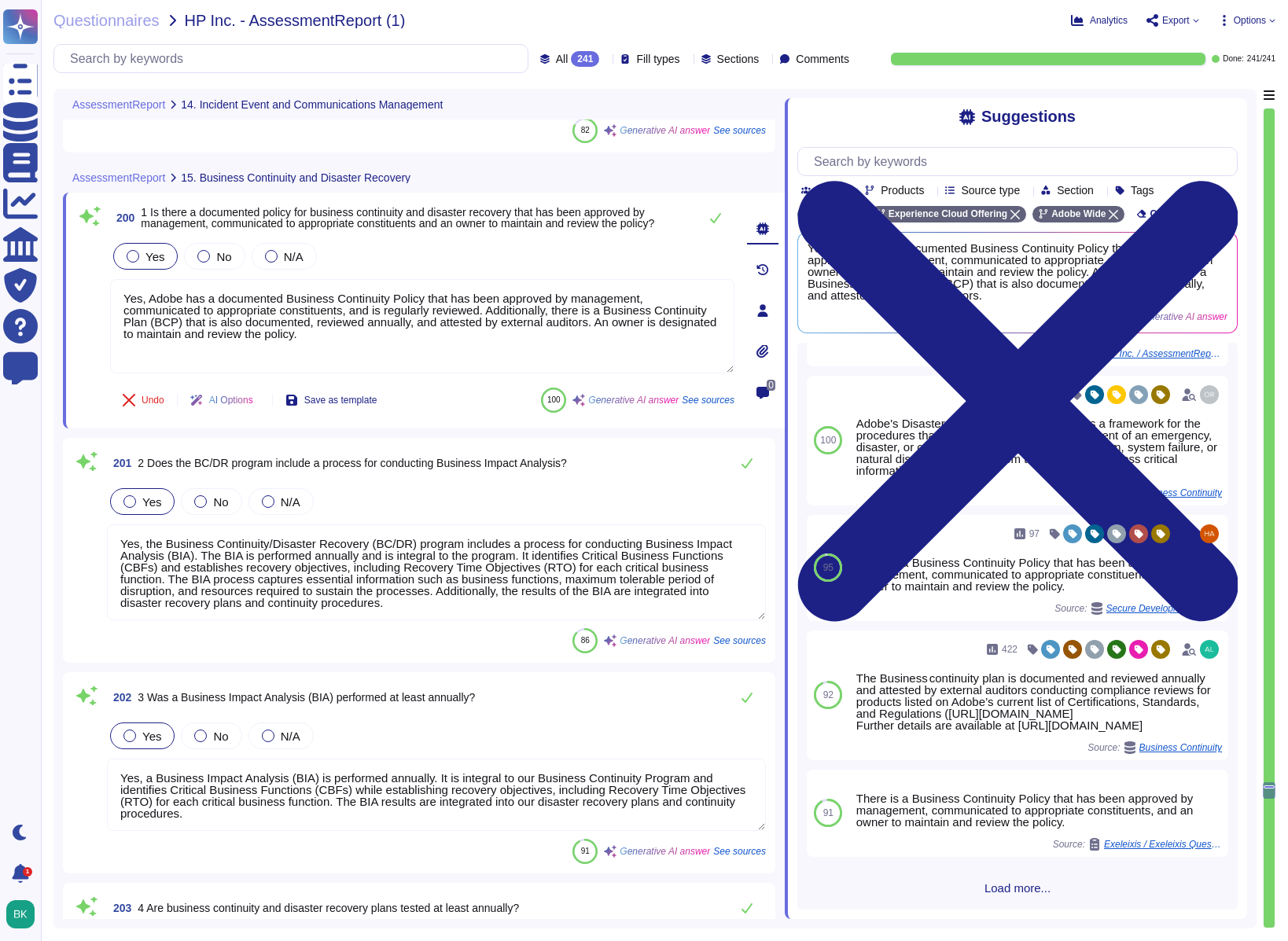
scroll to position [152, 0]
click at [1025, 673] on div "100 Yes, Adobe has a documented Business Continuity Policy that has been approv…" at bounding box center [1018, 626] width 440 height 567
click at [1011, 673] on span "Load more..." at bounding box center [1018, 888] width 440 height 11
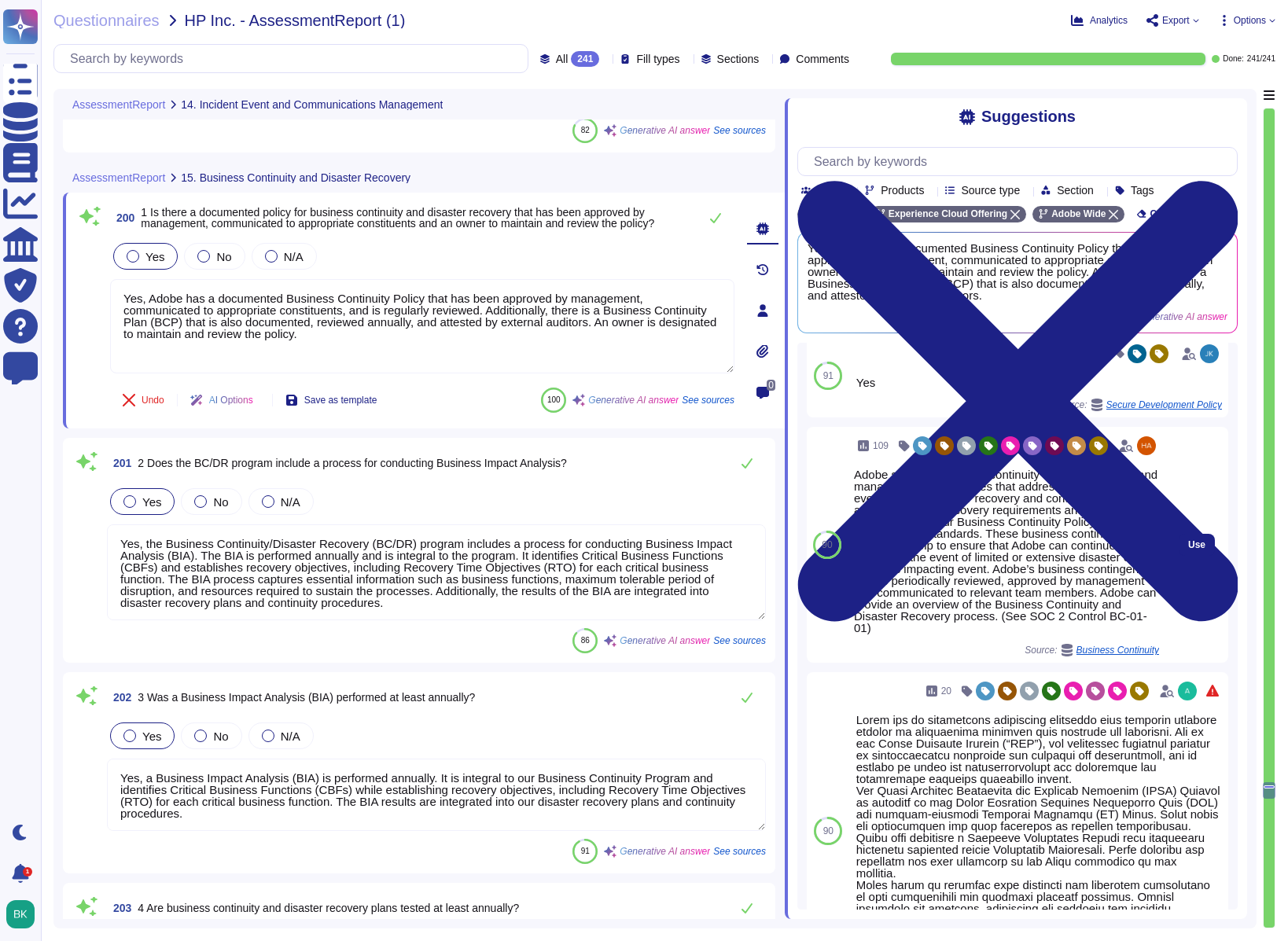
scroll to position [662, 0]
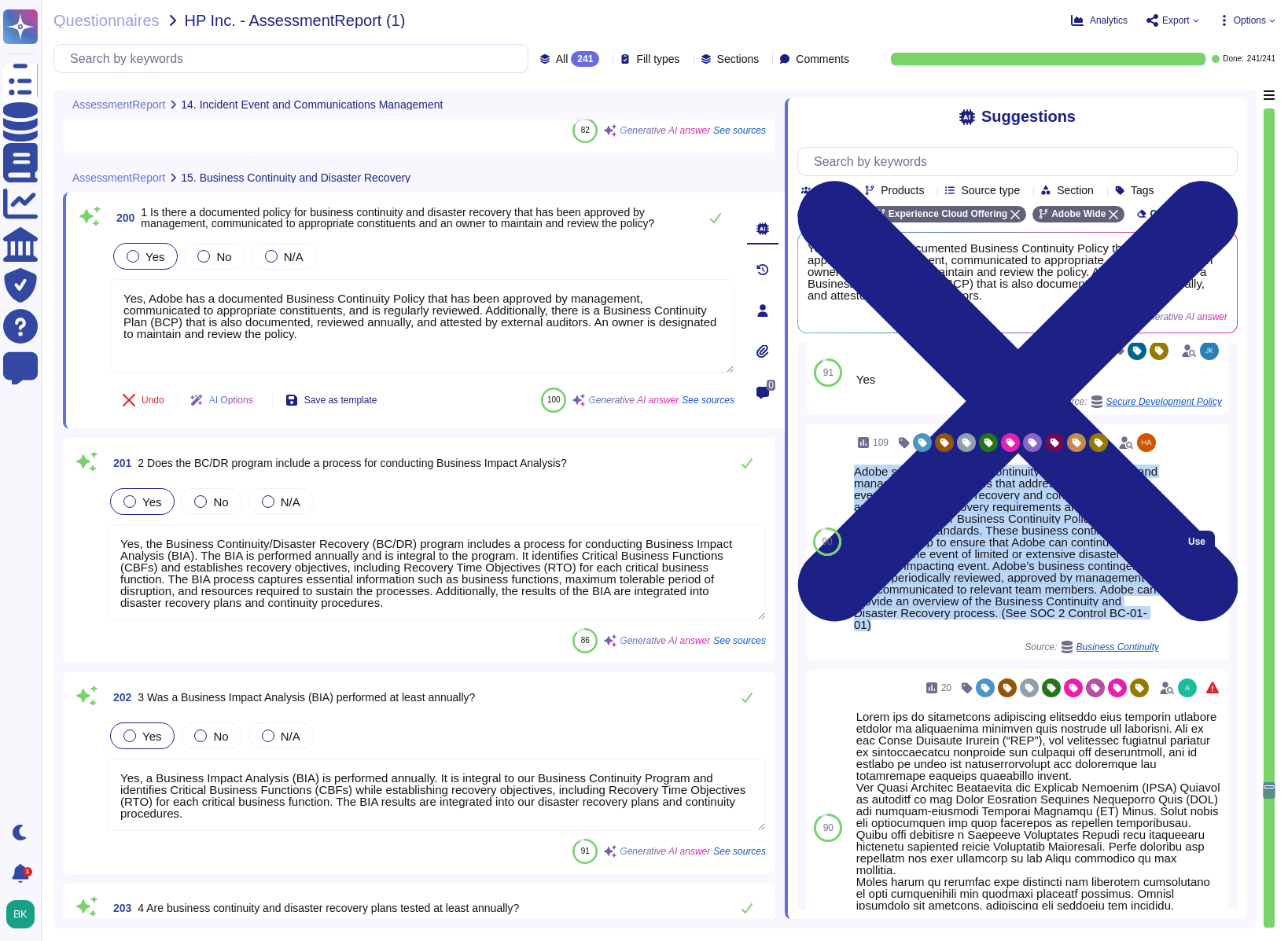
drag, startPoint x: 1020, startPoint y: 675, endPoint x: 857, endPoint y: 521, distance: 224.2
click at [857, 521] on div "Adobe supports business continuity through a defined and managed set of process…" at bounding box center [1007, 548] width 305 height 165
copy div "Adobe supports business continuity through a defined and managed set of process…"
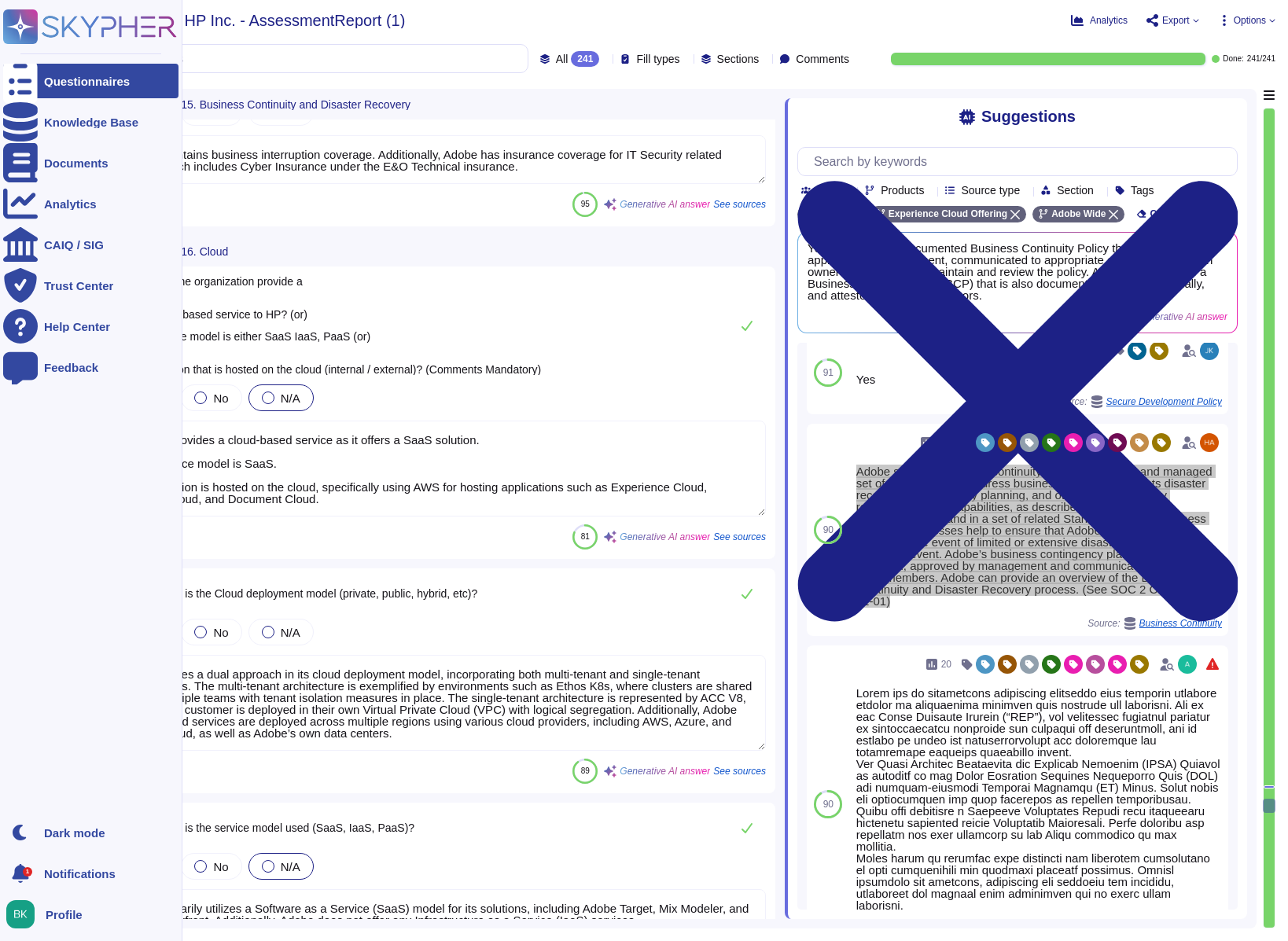
scroll to position [46693, 0]
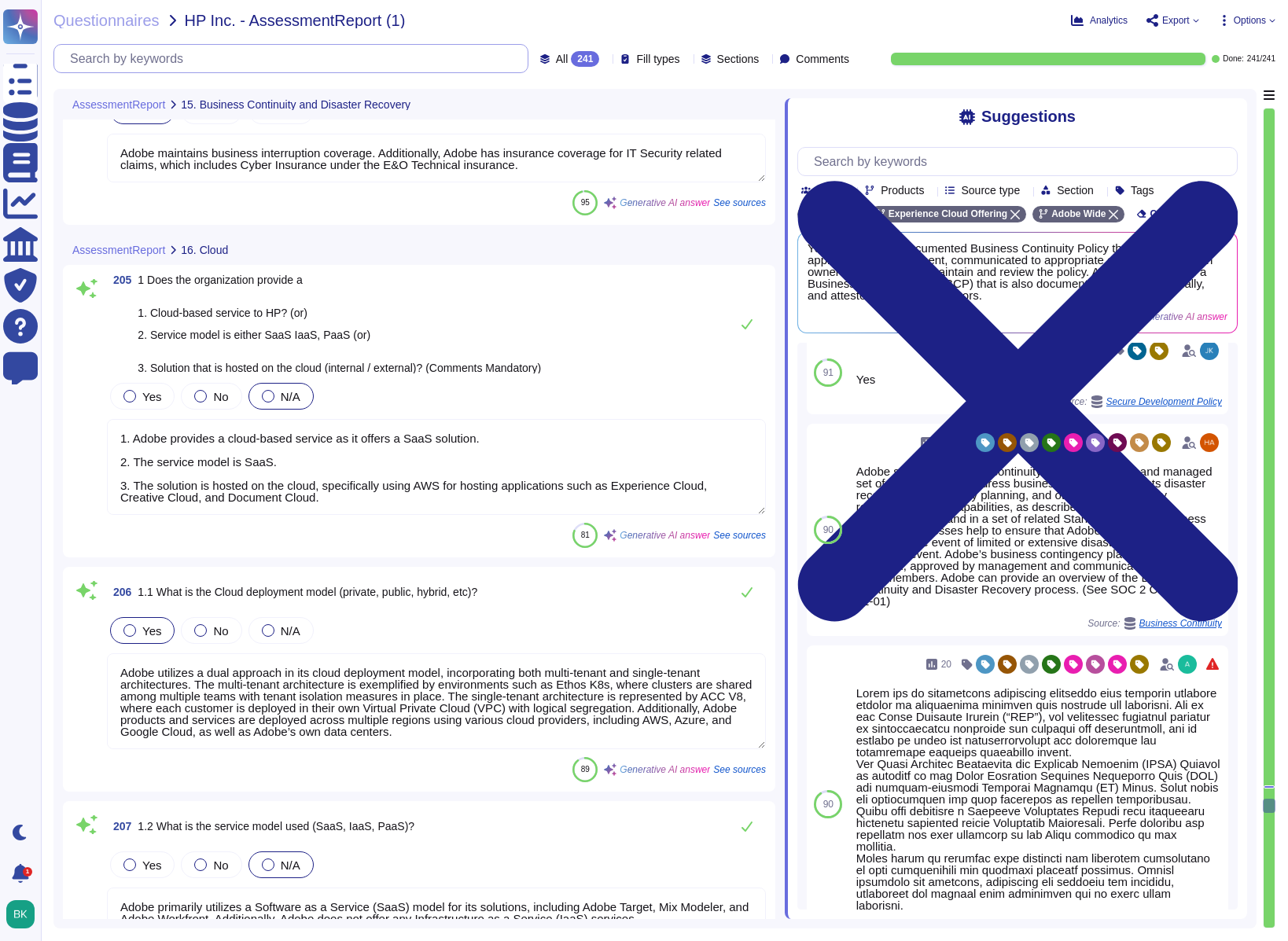
click at [191, 57] on input "text" at bounding box center [295, 59] width 466 height 28
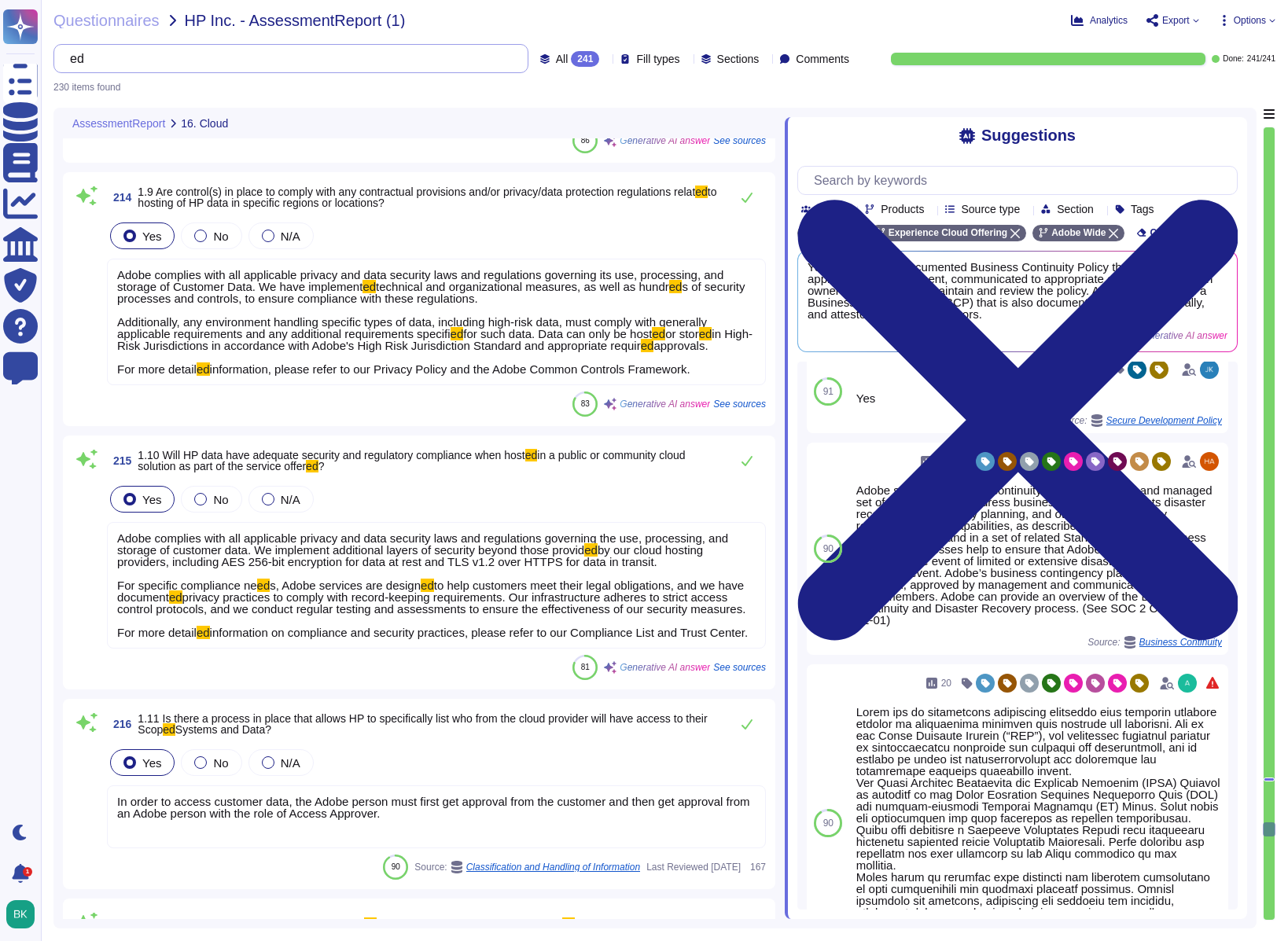
scroll to position [923, 0]
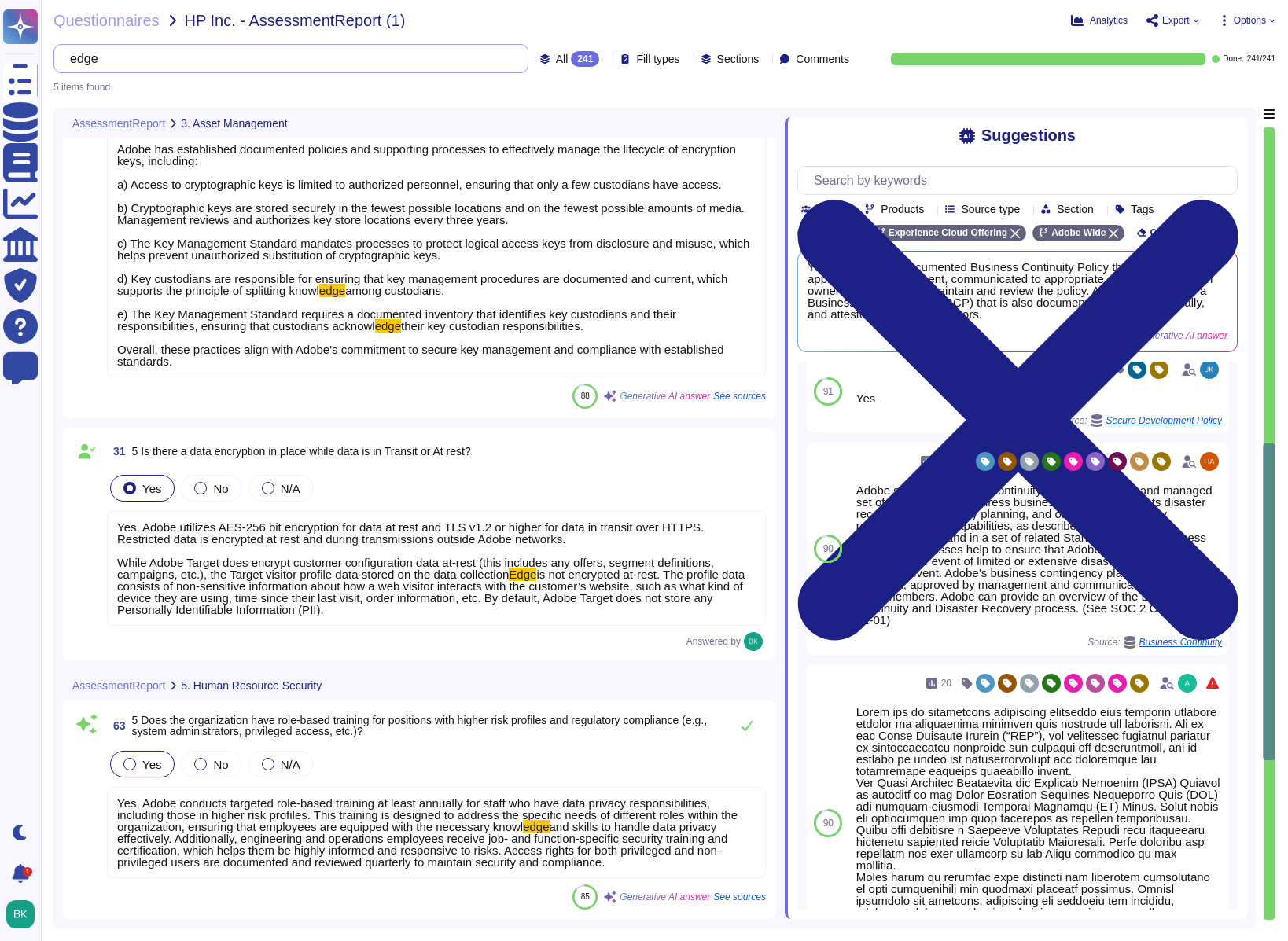
scroll to position [545, 0]
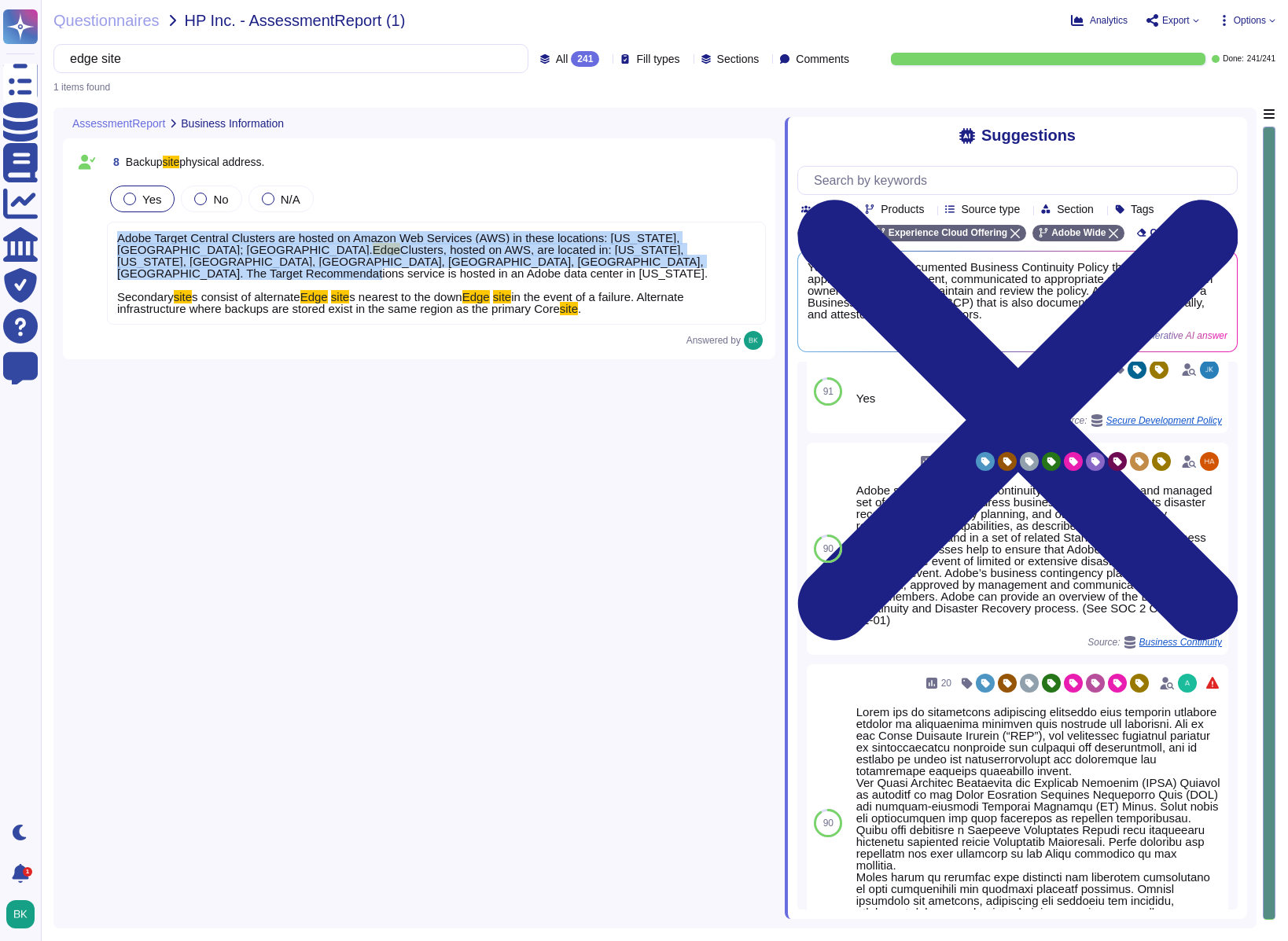
drag, startPoint x: 119, startPoint y: 238, endPoint x: 567, endPoint y: 263, distance: 448.7
click at [567, 263] on div "Adobe Target Central Clusters are hosted on Amazon Web Services (AWS) in these …" at bounding box center [436, 273] width 659 height 103
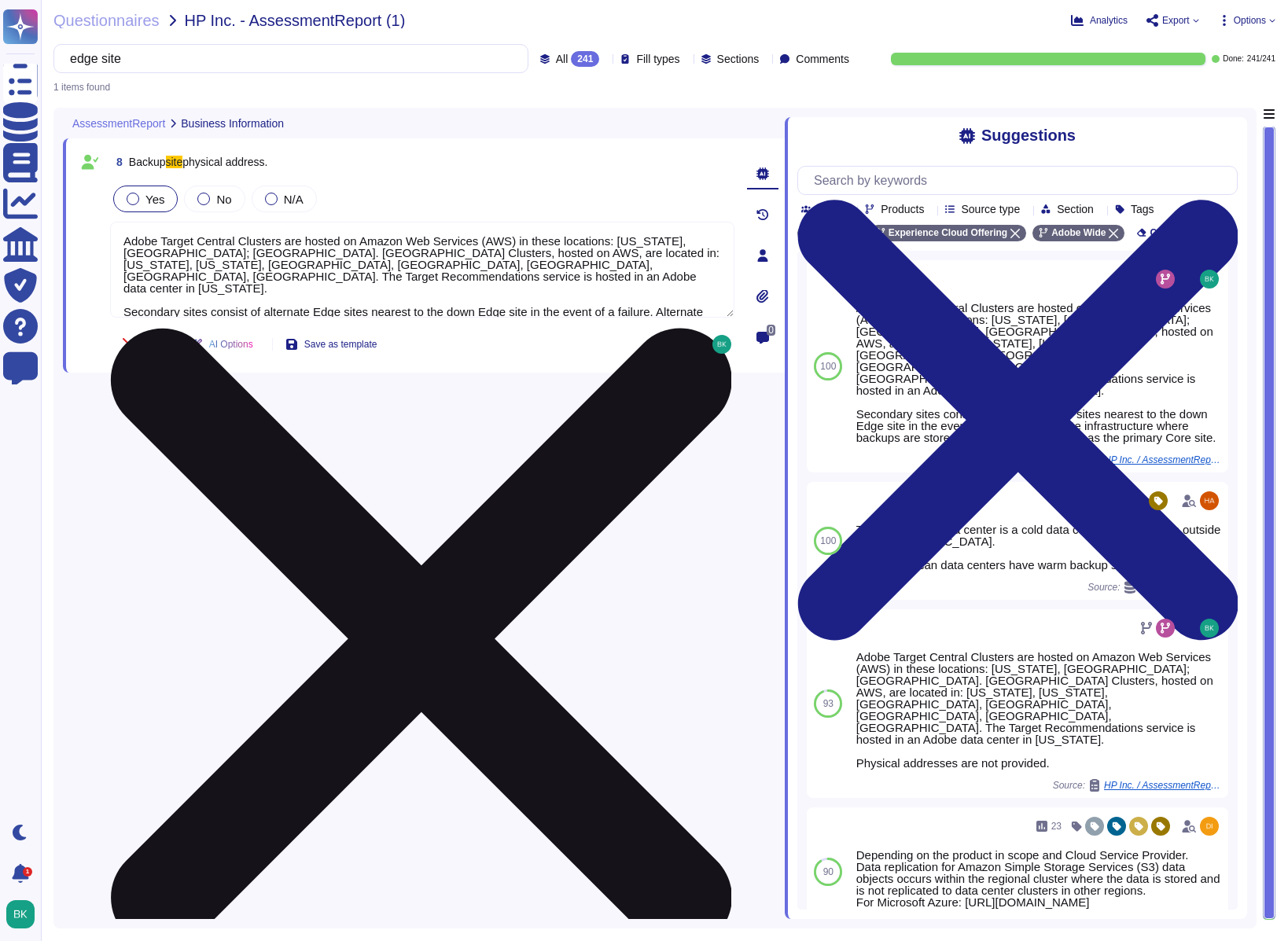
click at [210, 245] on textarea "Adobe Target Central Clusters are hosted on Amazon Web Services (AWS) in these …" at bounding box center [422, 269] width 624 height 96
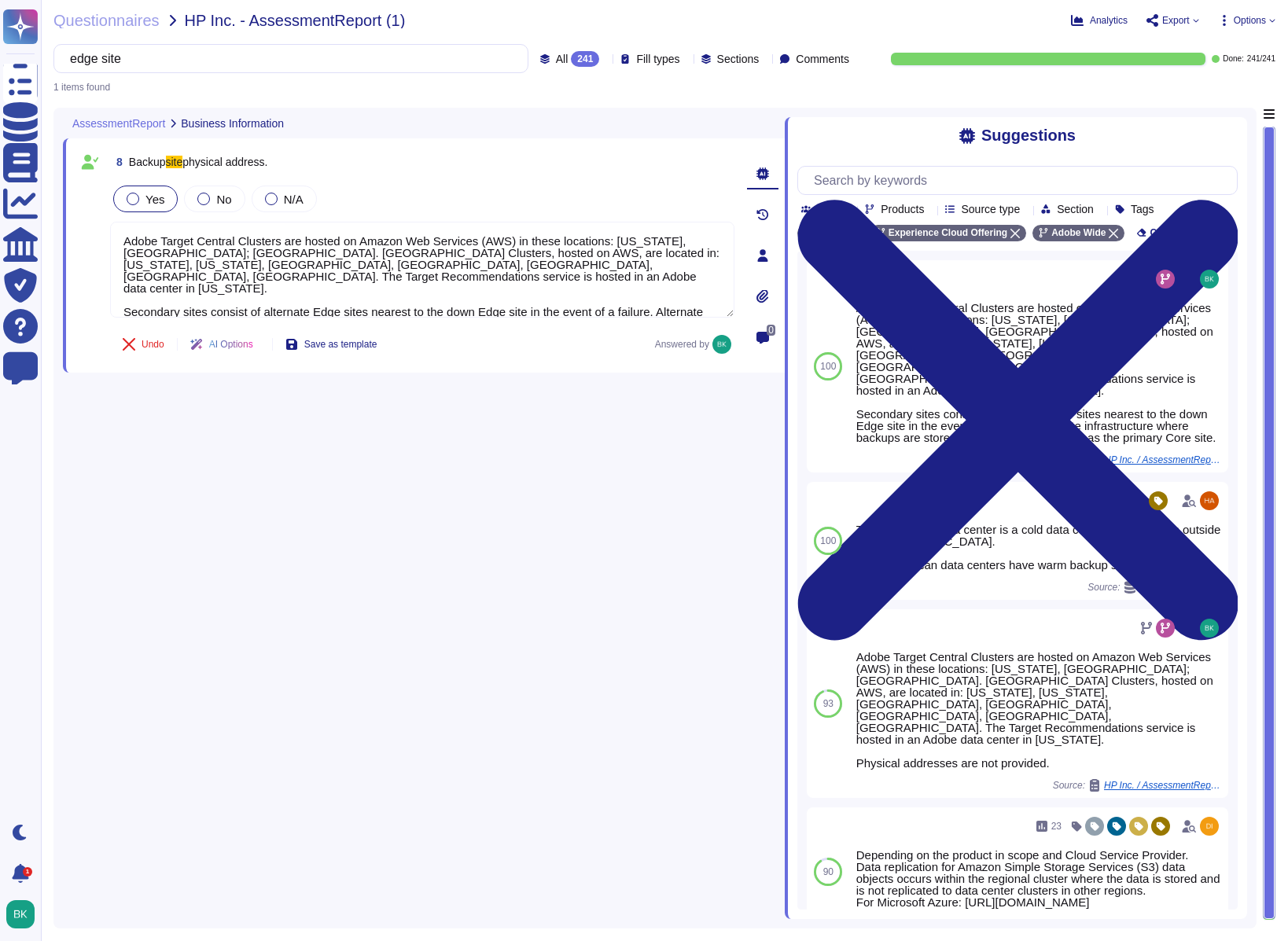
click at [471, 57] on div "edge site" at bounding box center [290, 59] width 475 height 29
click at [441, 57] on input "edge site" at bounding box center [287, 59] width 450 height 28
click at [252, 55] on input "edge site" at bounding box center [287, 59] width 450 height 28
click at [253, 60] on input "edge site" at bounding box center [287, 59] width 450 height 28
click at [253, 59] on input "edge site" at bounding box center [287, 59] width 450 height 28
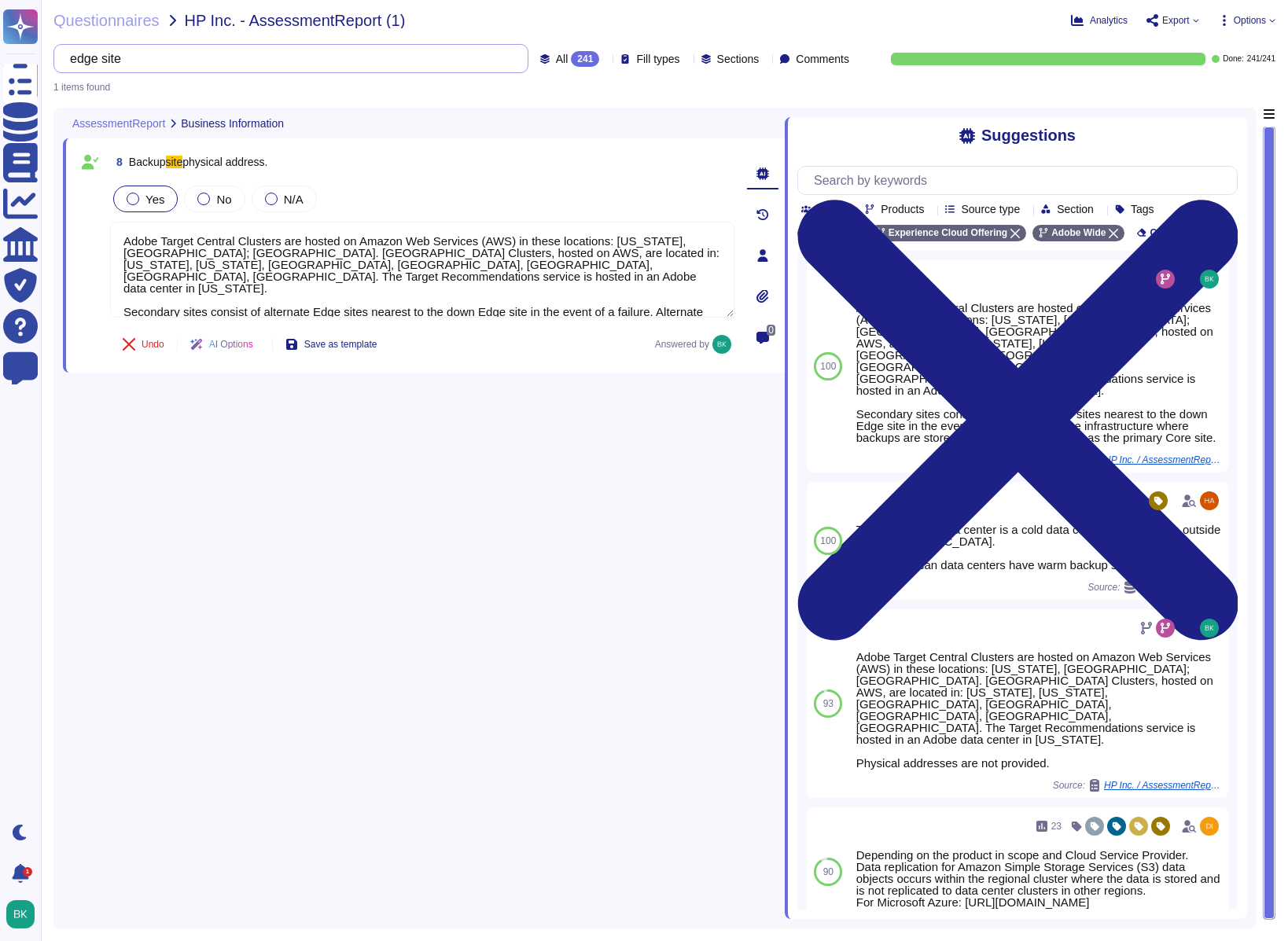
click at [253, 59] on input "edge site" at bounding box center [287, 59] width 450 height 28
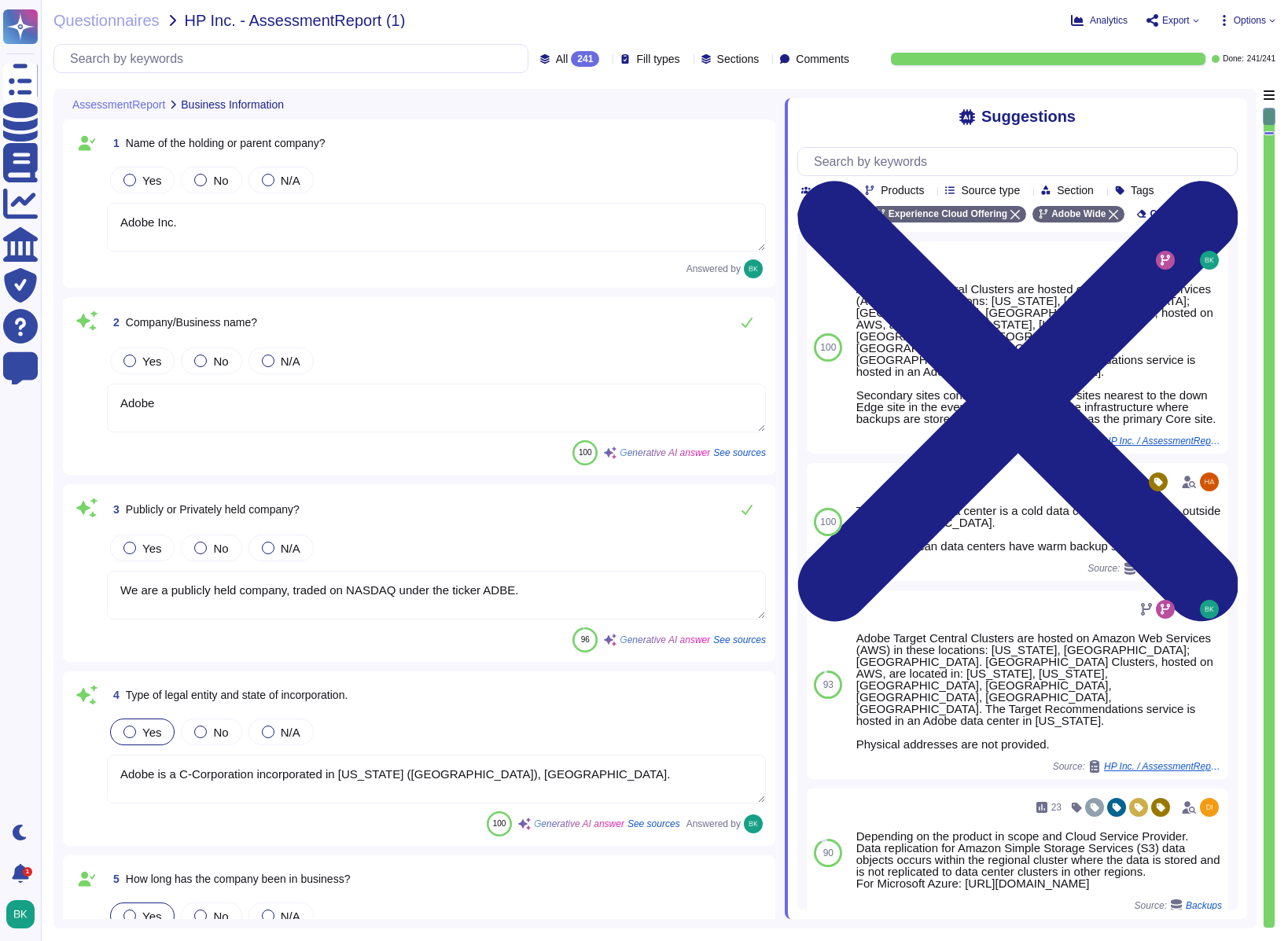
click at [1244, 673] on div at bounding box center [1269, 519] width 11 height 820
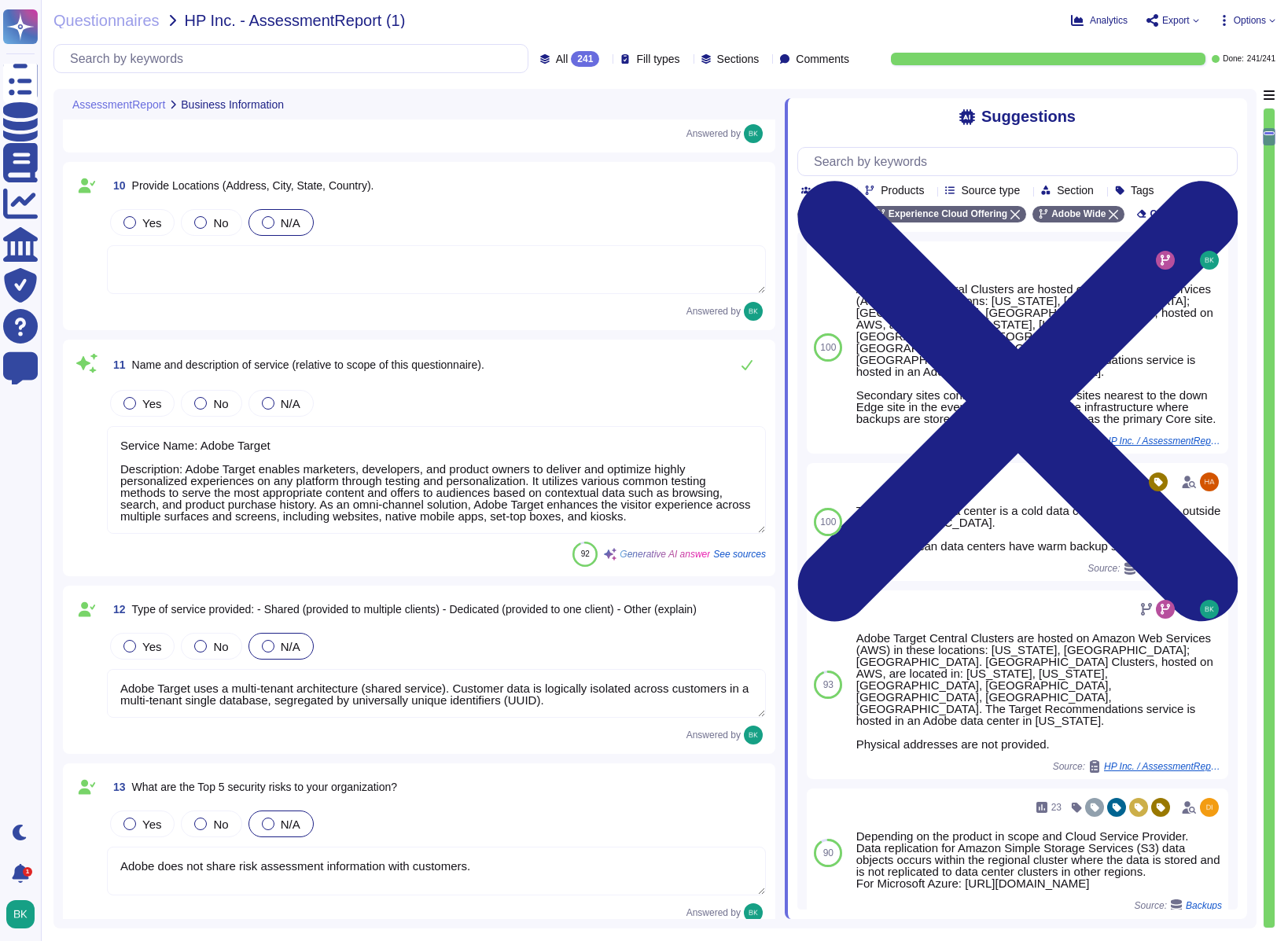
click at [1244, 673] on div at bounding box center [1269, 519] width 11 height 820
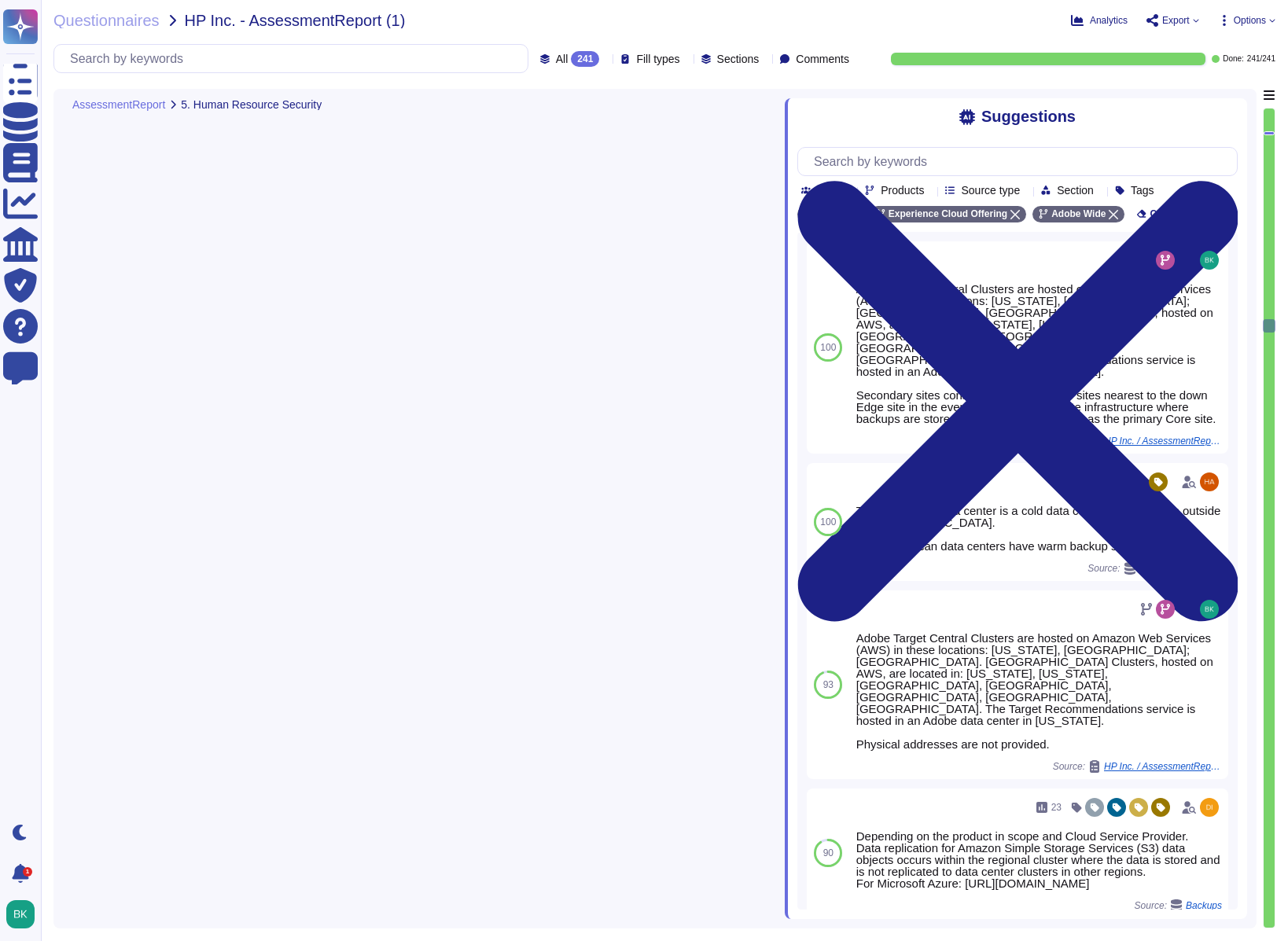
click at [1244, 673] on div at bounding box center [1269, 519] width 11 height 820
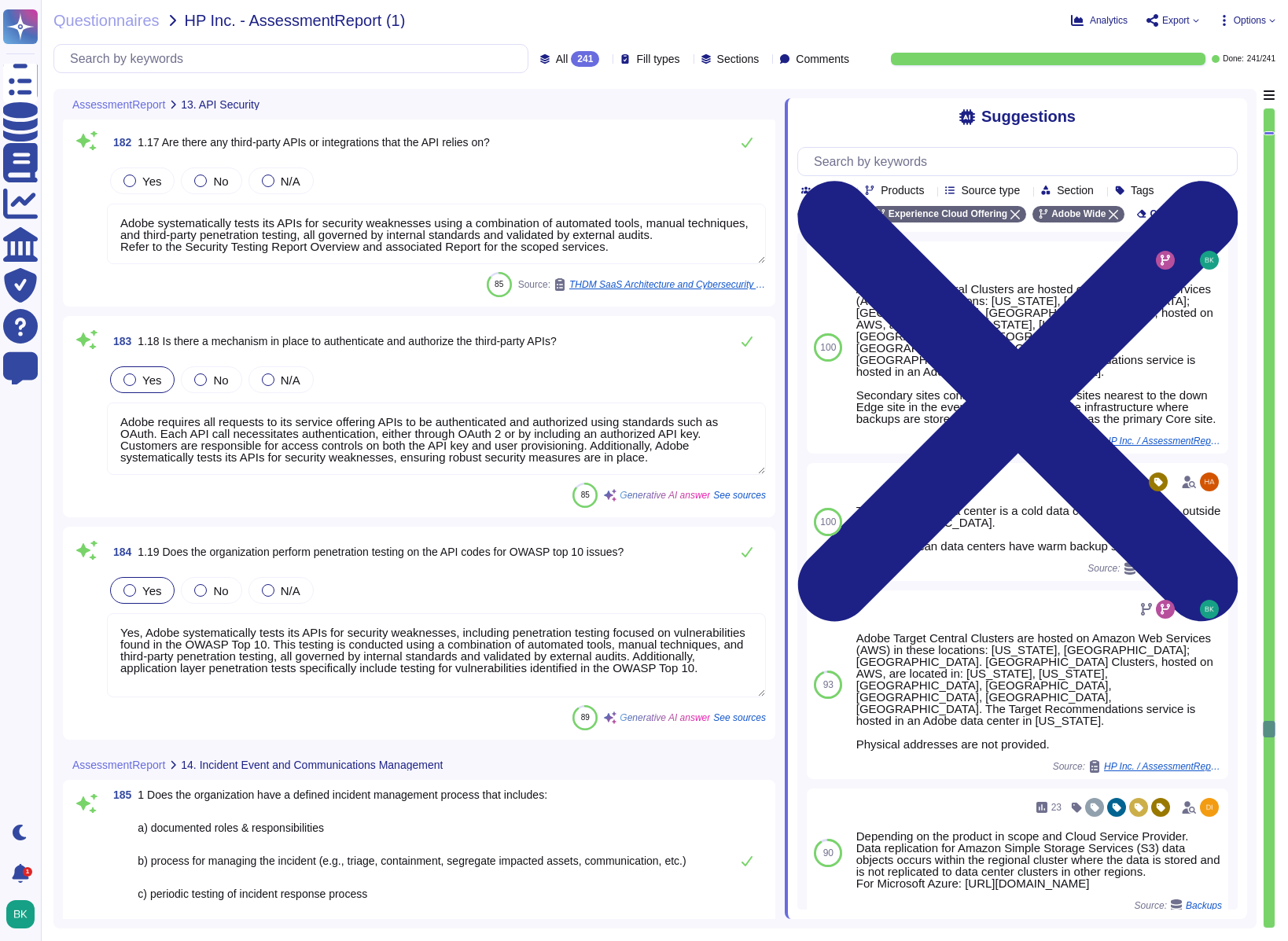
drag, startPoint x: 1269, startPoint y: 741, endPoint x: 1268, endPoint y: 761, distance: 20.0
click at [1244, 673] on div at bounding box center [1269, 519] width 11 height 820
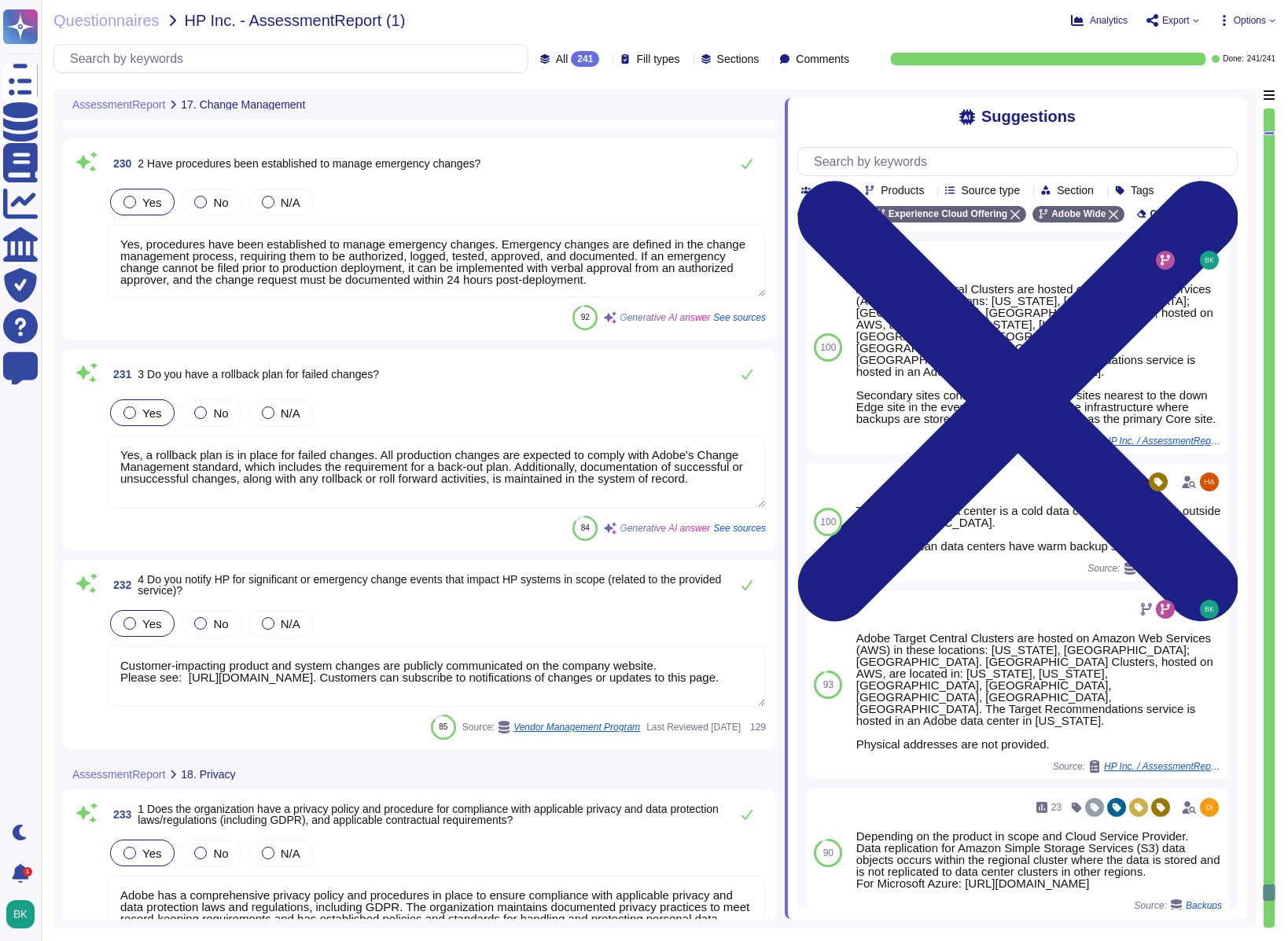
scroll to position [51150, 0]
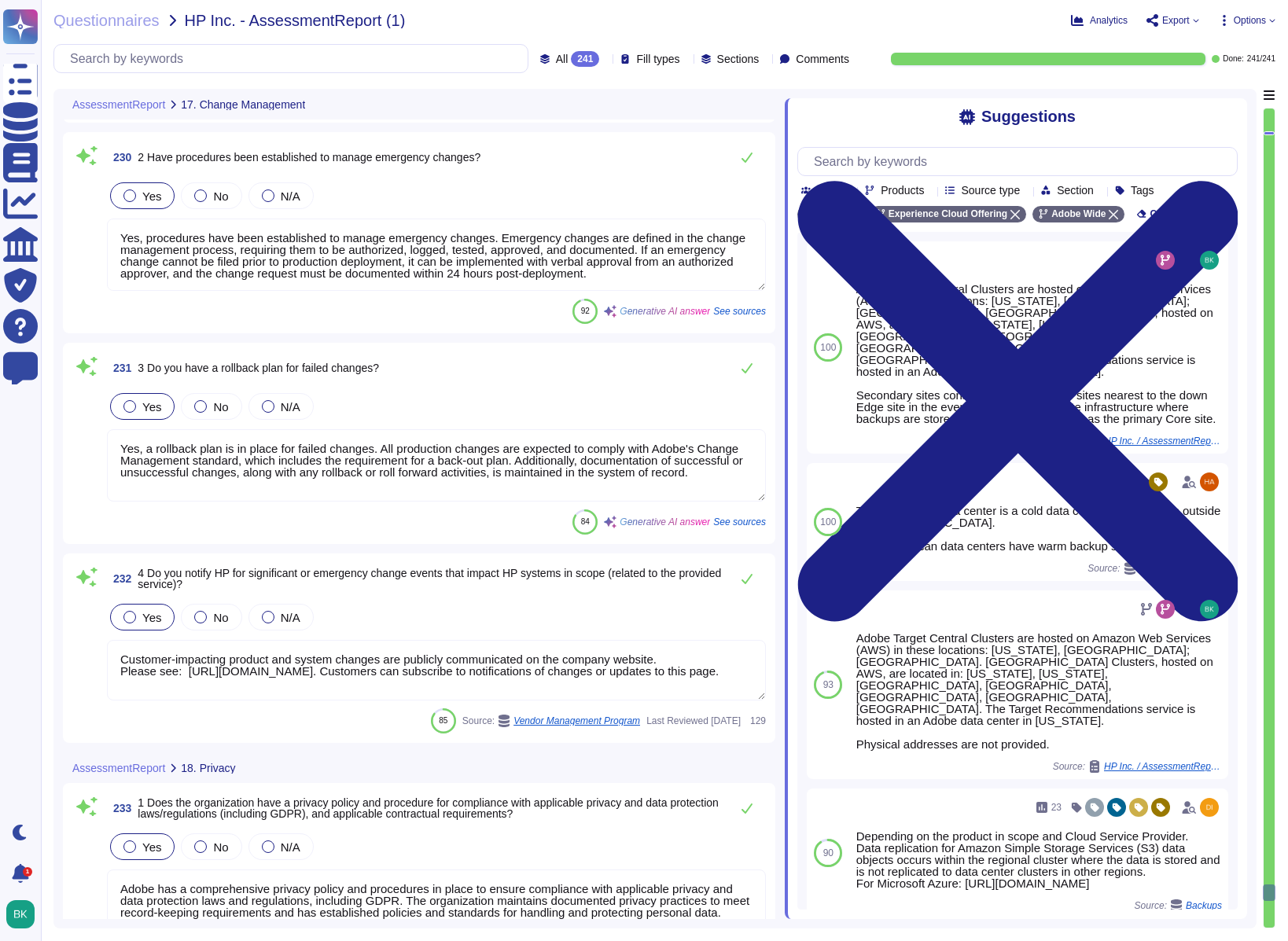
click at [340, 673] on textarea "Customer-impacting product and system changes are publicly communicated on the …" at bounding box center [436, 670] width 659 height 61
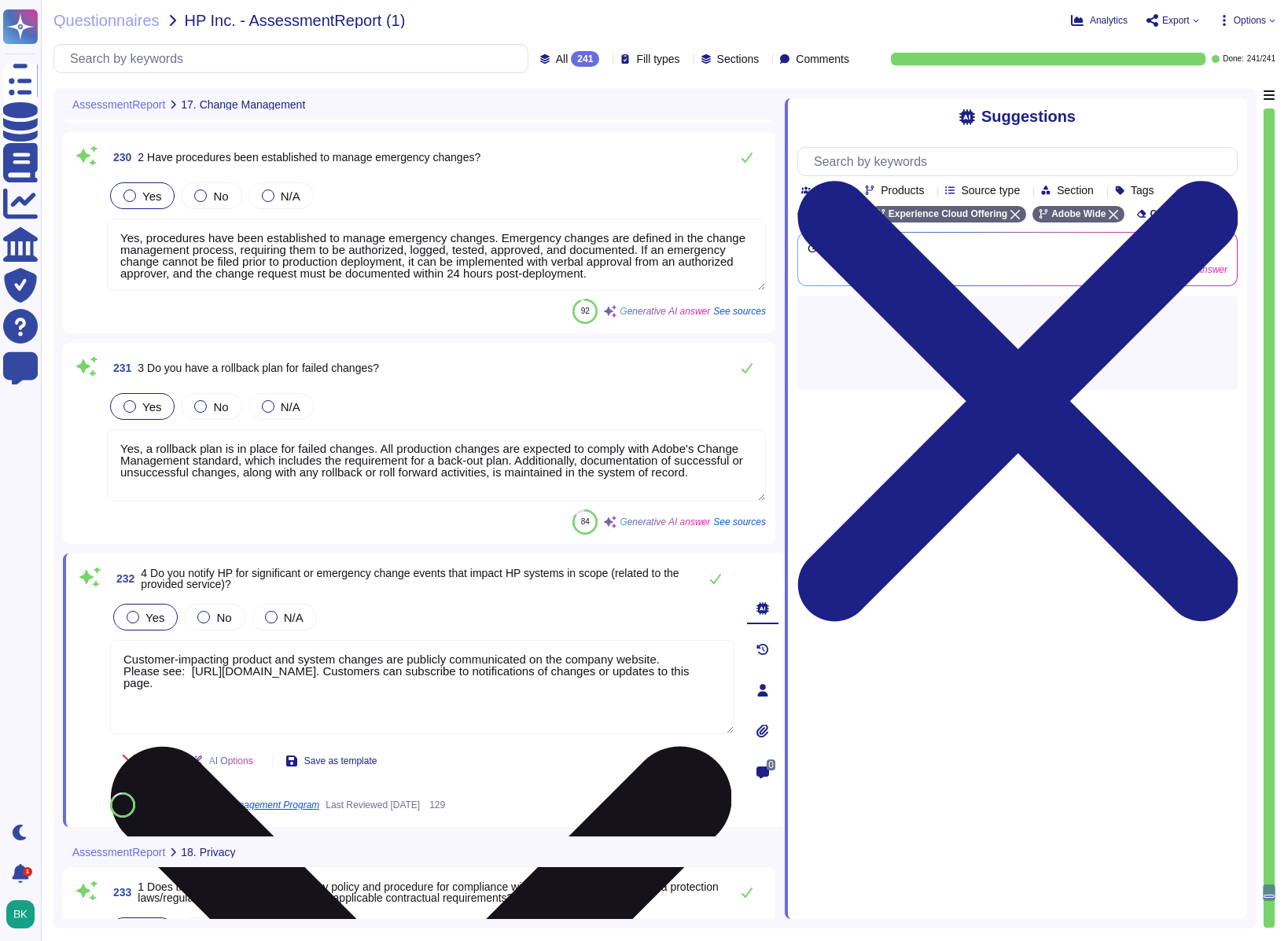
drag, startPoint x: 305, startPoint y: 687, endPoint x: 110, endPoint y: 659, distance: 197.0
click at [110, 659] on textarea "Customer-impacting product and system changes are publicly communicated on the …" at bounding box center [422, 687] width 624 height 94
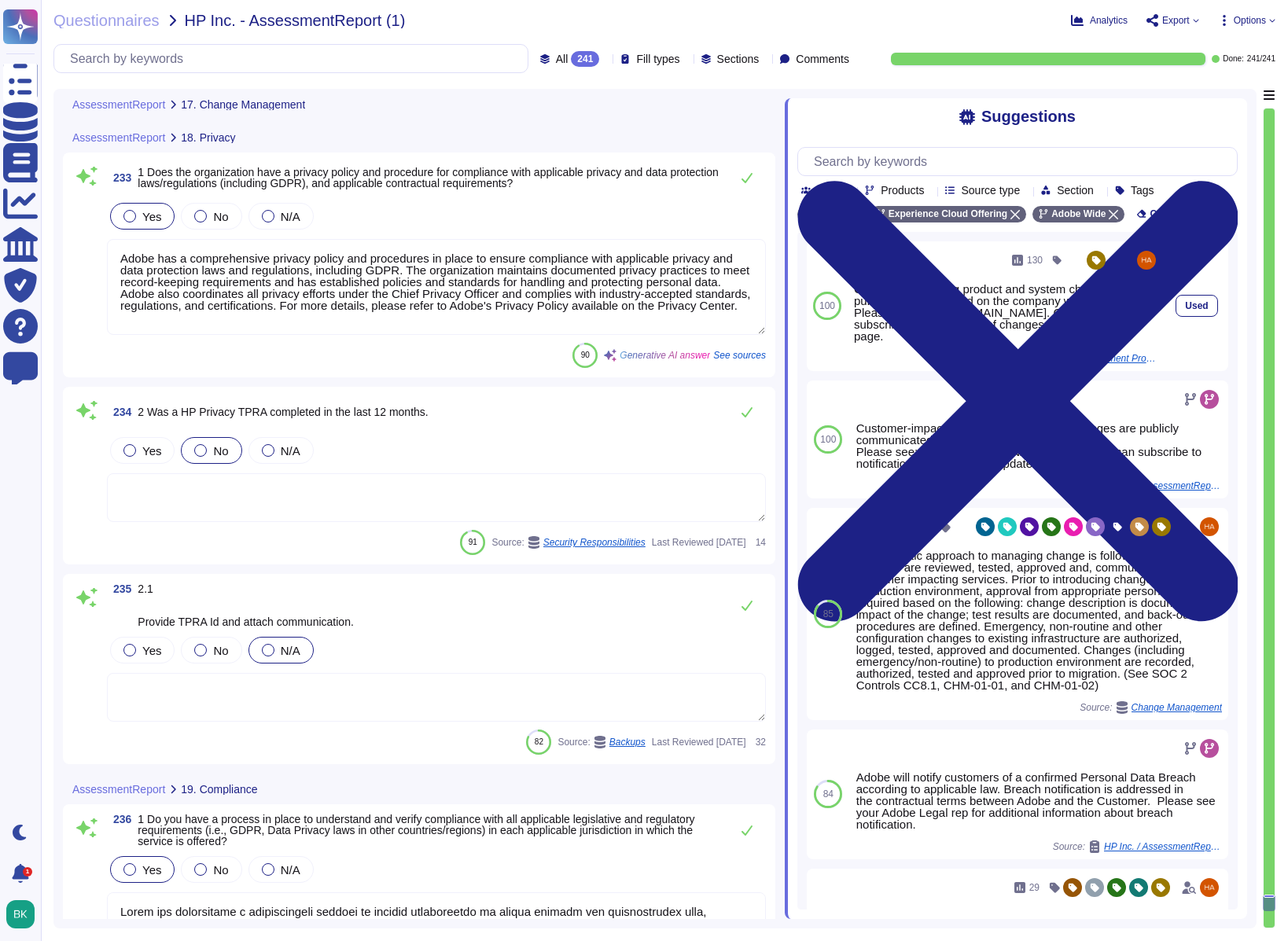
scroll to position [51850, 0]
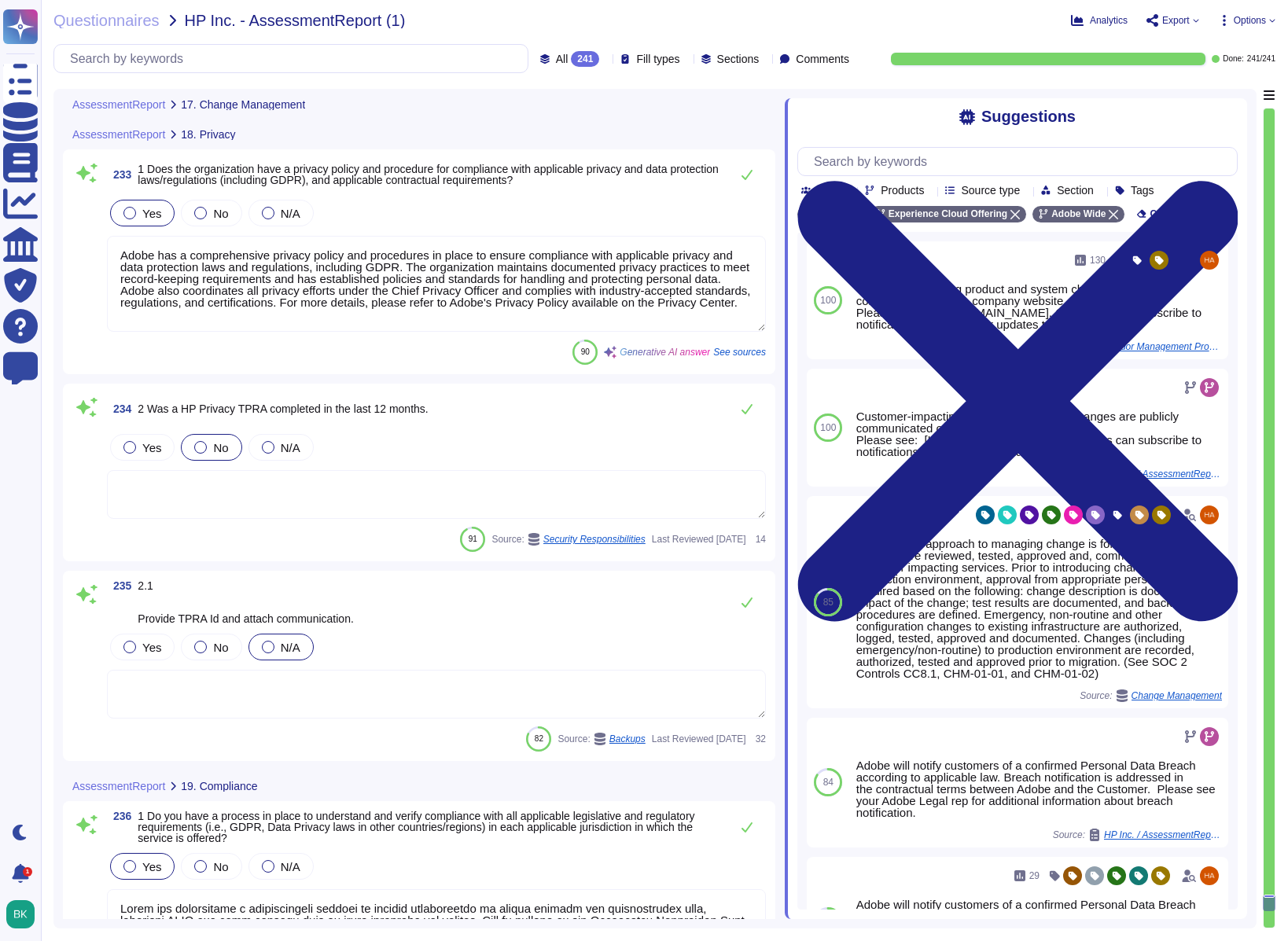
click at [221, 486] on textarea at bounding box center [436, 495] width 659 height 49
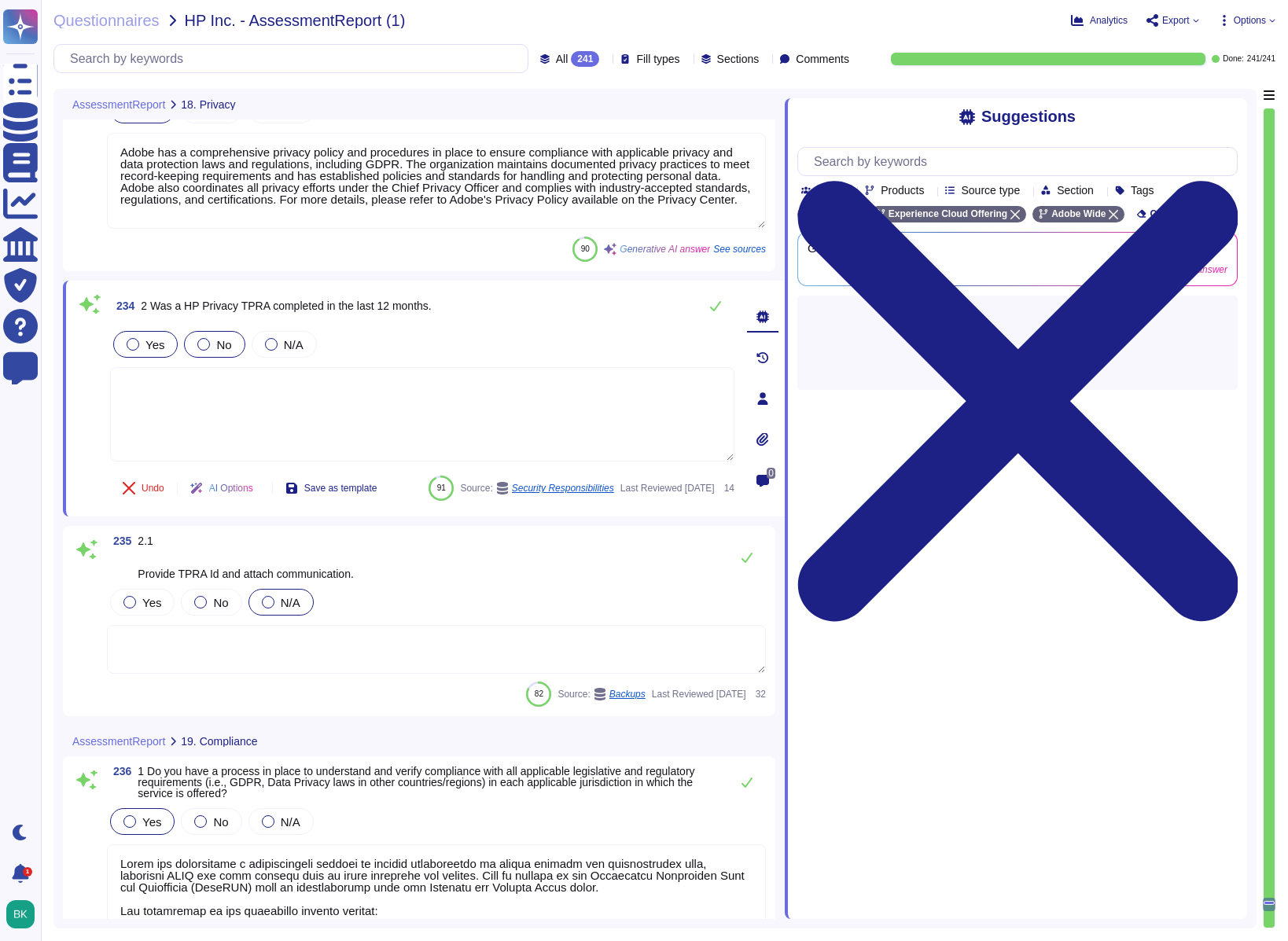
click at [129, 339] on div at bounding box center [133, 344] width 12 height 12
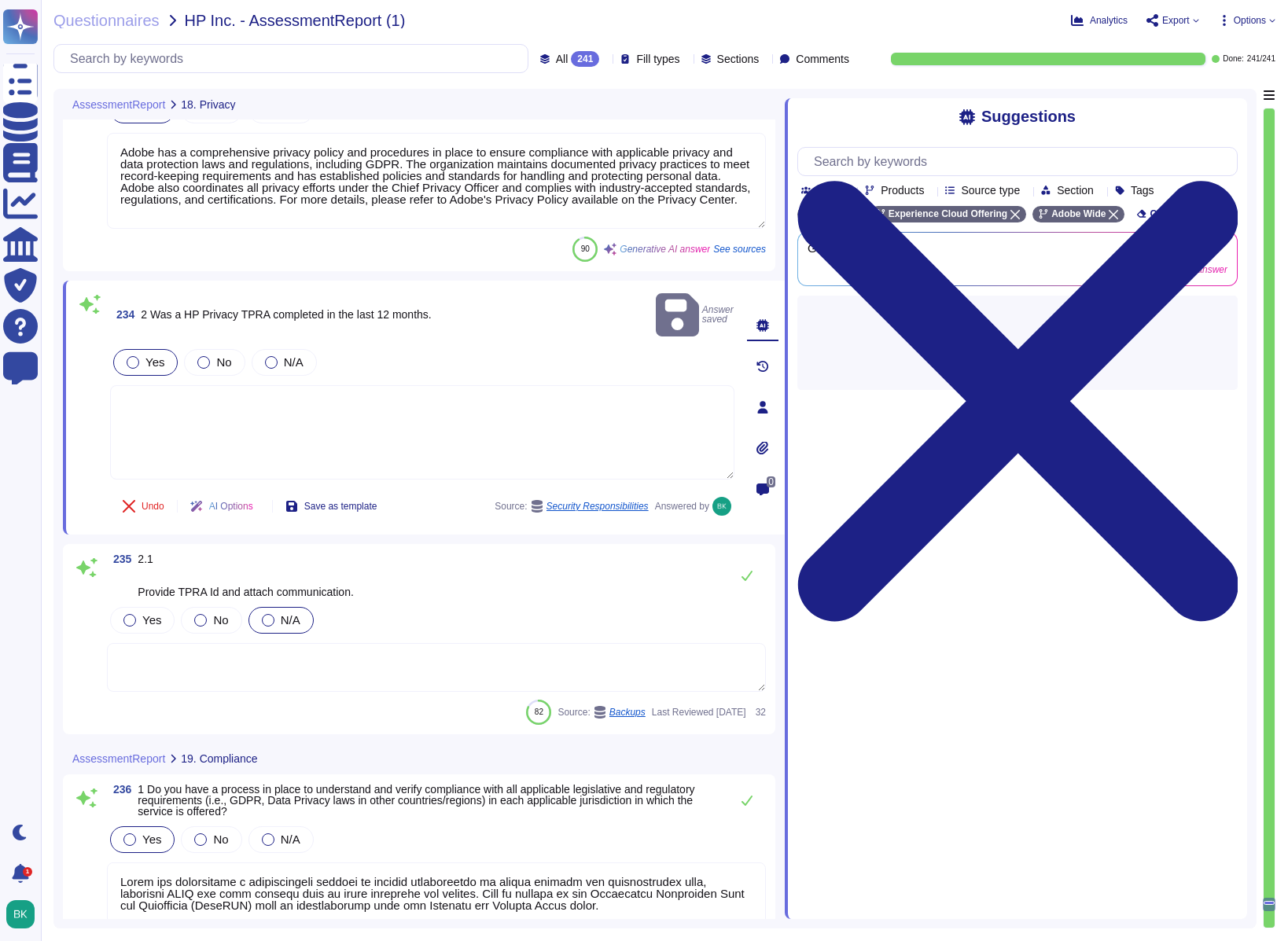
click at [195, 385] on textarea at bounding box center [422, 432] width 624 height 94
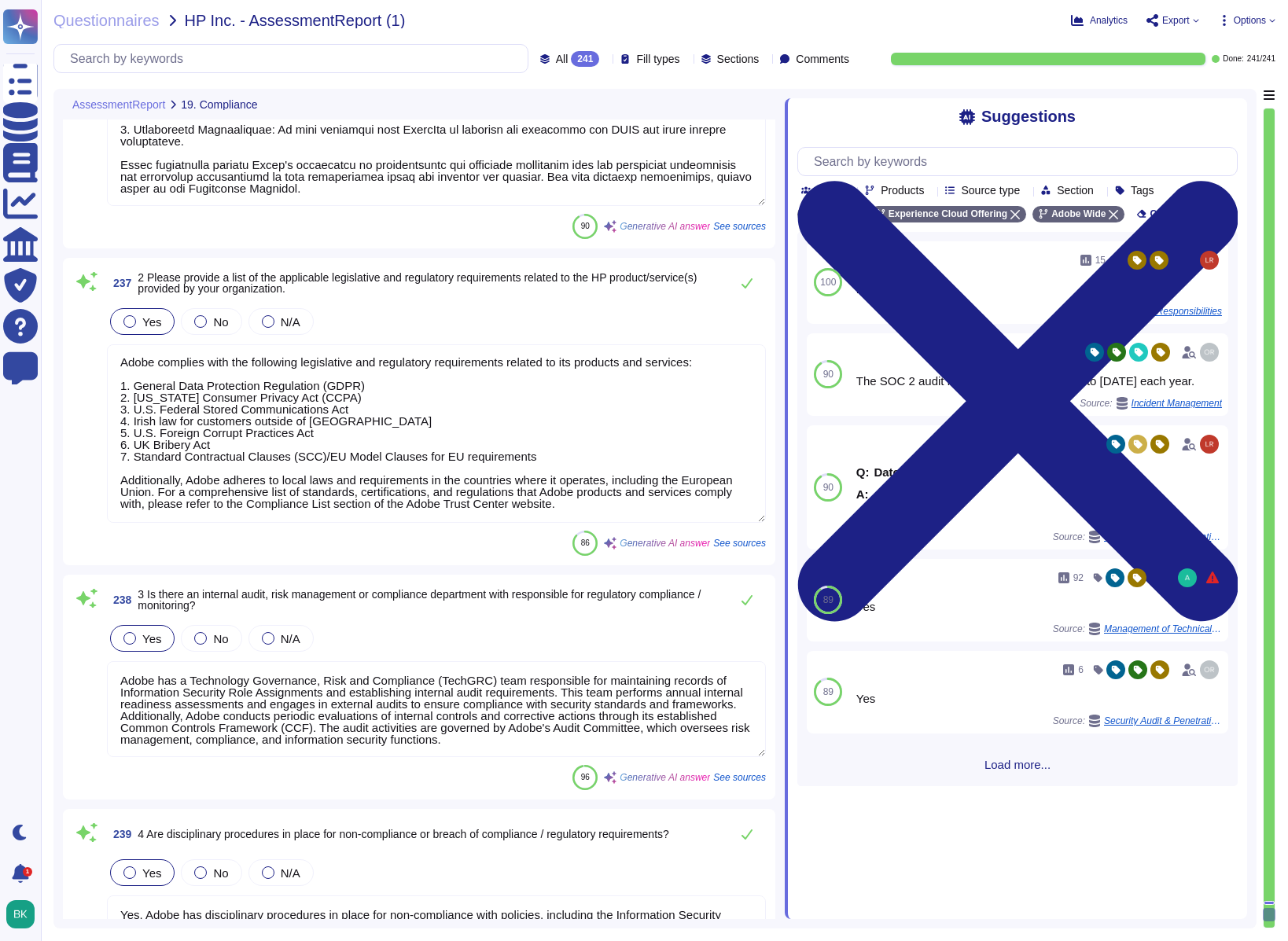
scroll to position [0, 0]
drag, startPoint x: 641, startPoint y: 506, endPoint x: 162, endPoint y: 338, distance: 507.6
click at [162, 338] on div "Yes No N/A Adobe complies with the following legislative and regulatory require…" at bounding box center [436, 415] width 659 height 219
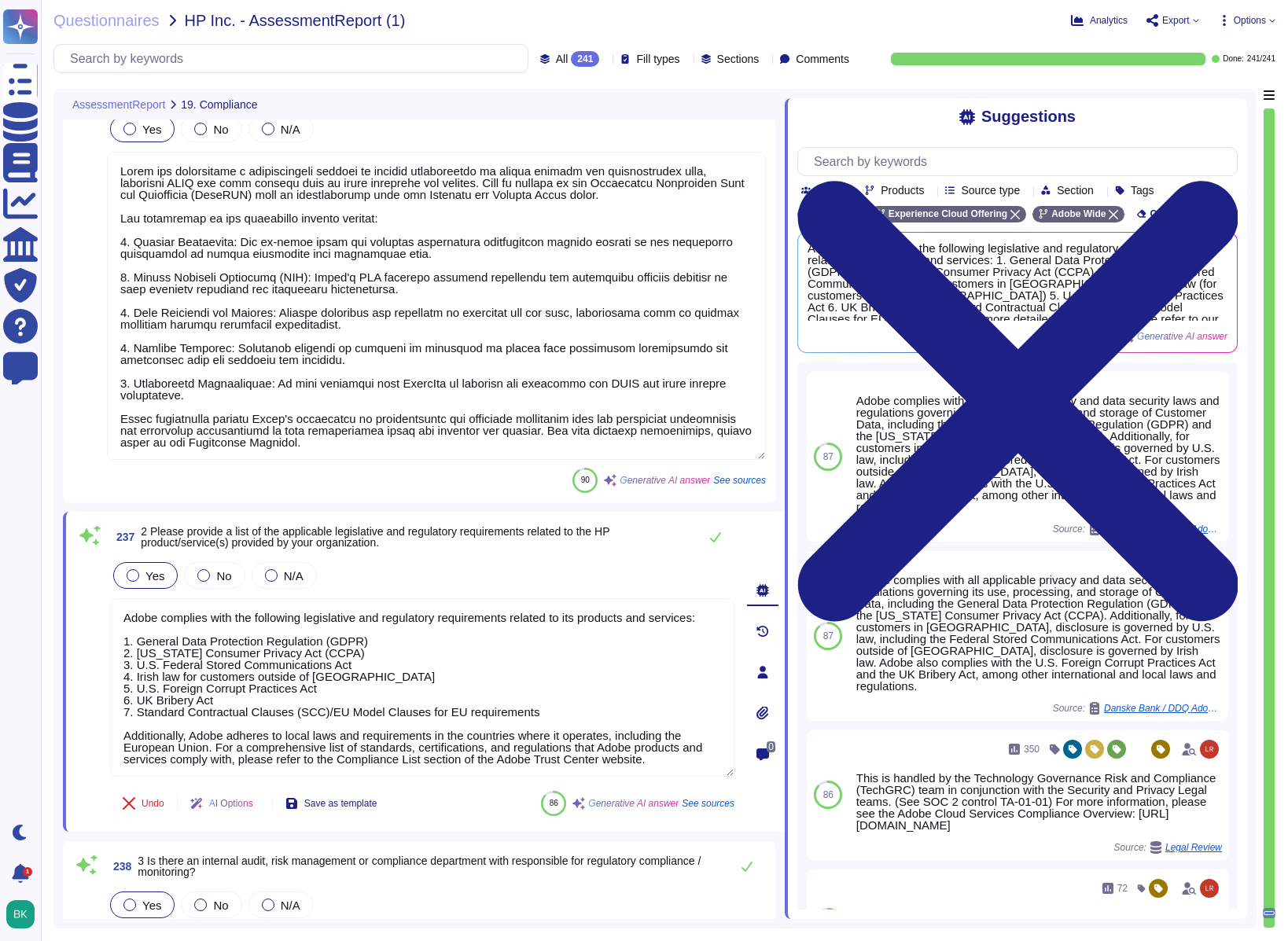
scroll to position [52497, 0]
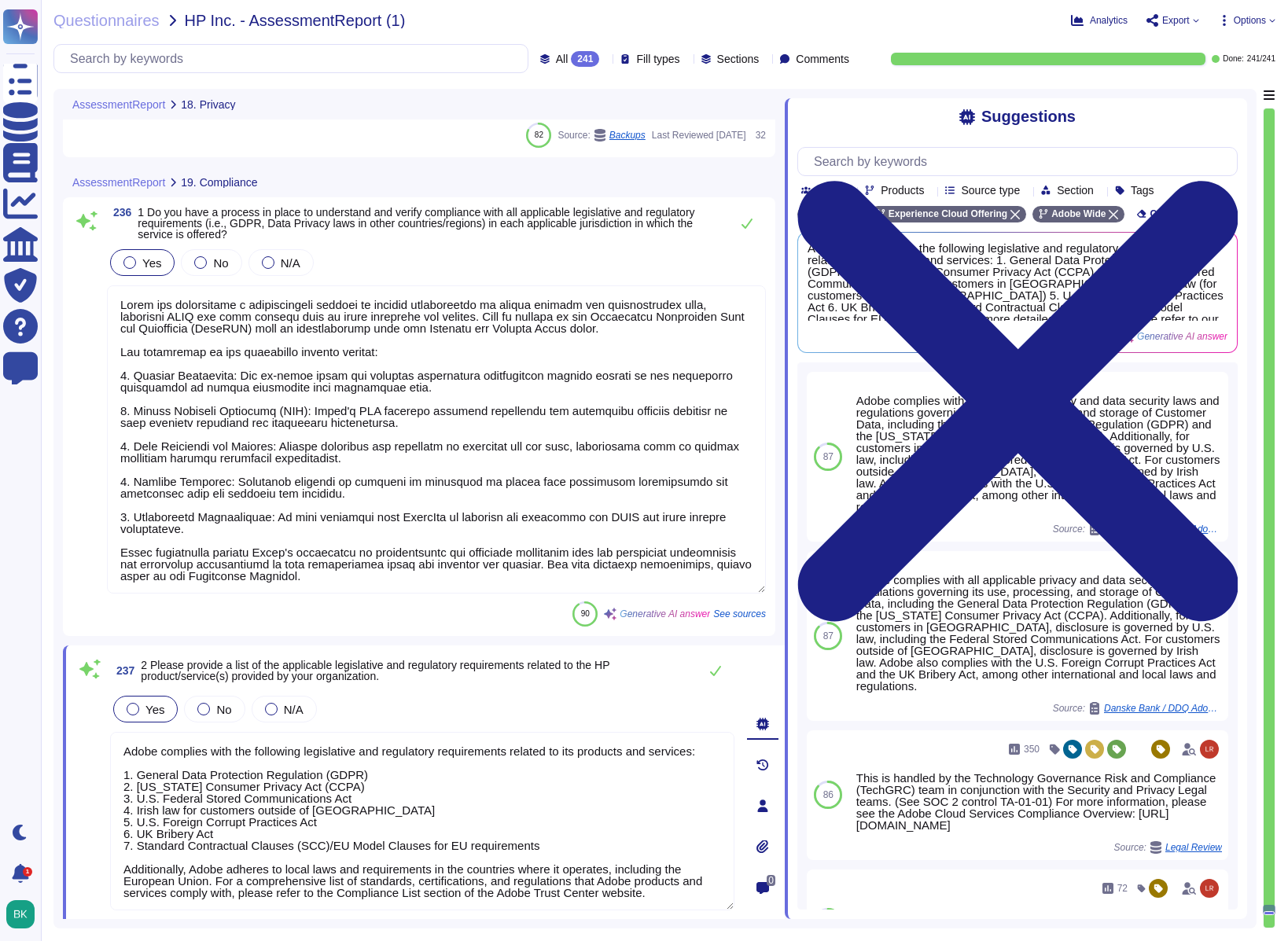
click at [354, 382] on textarea at bounding box center [436, 439] width 659 height 308
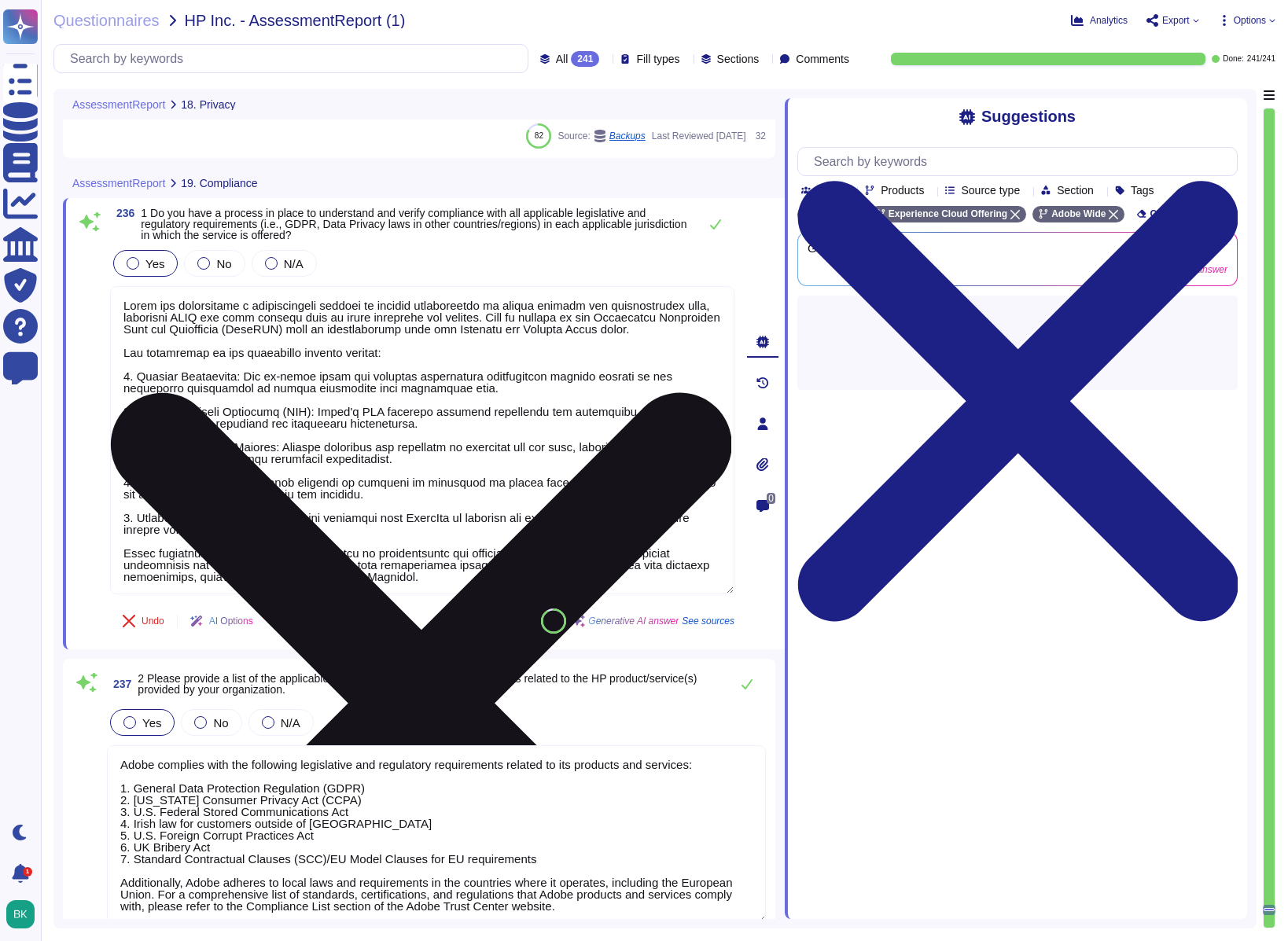
click at [341, 326] on textarea at bounding box center [422, 440] width 624 height 308
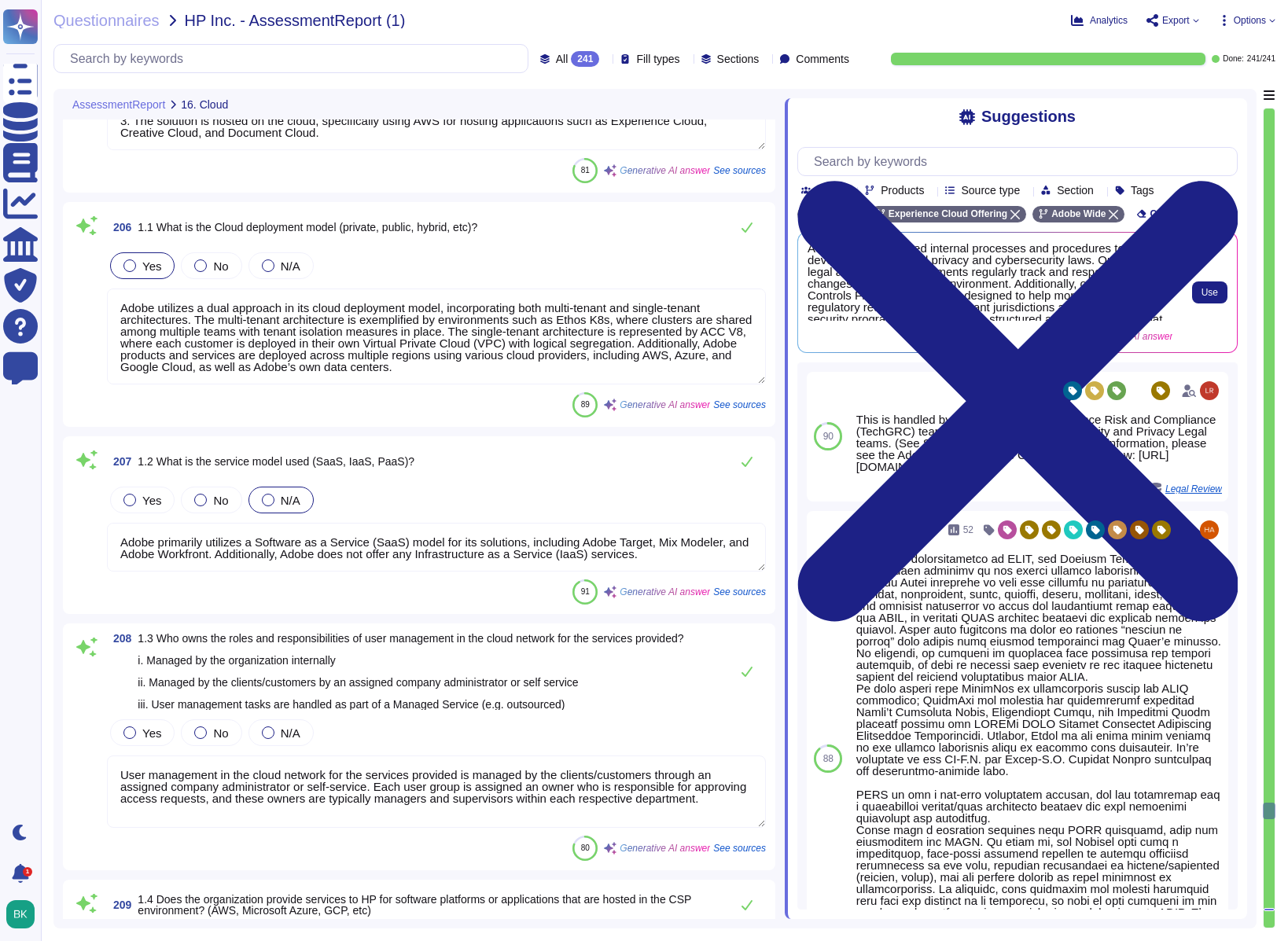
scroll to position [45949, 0]
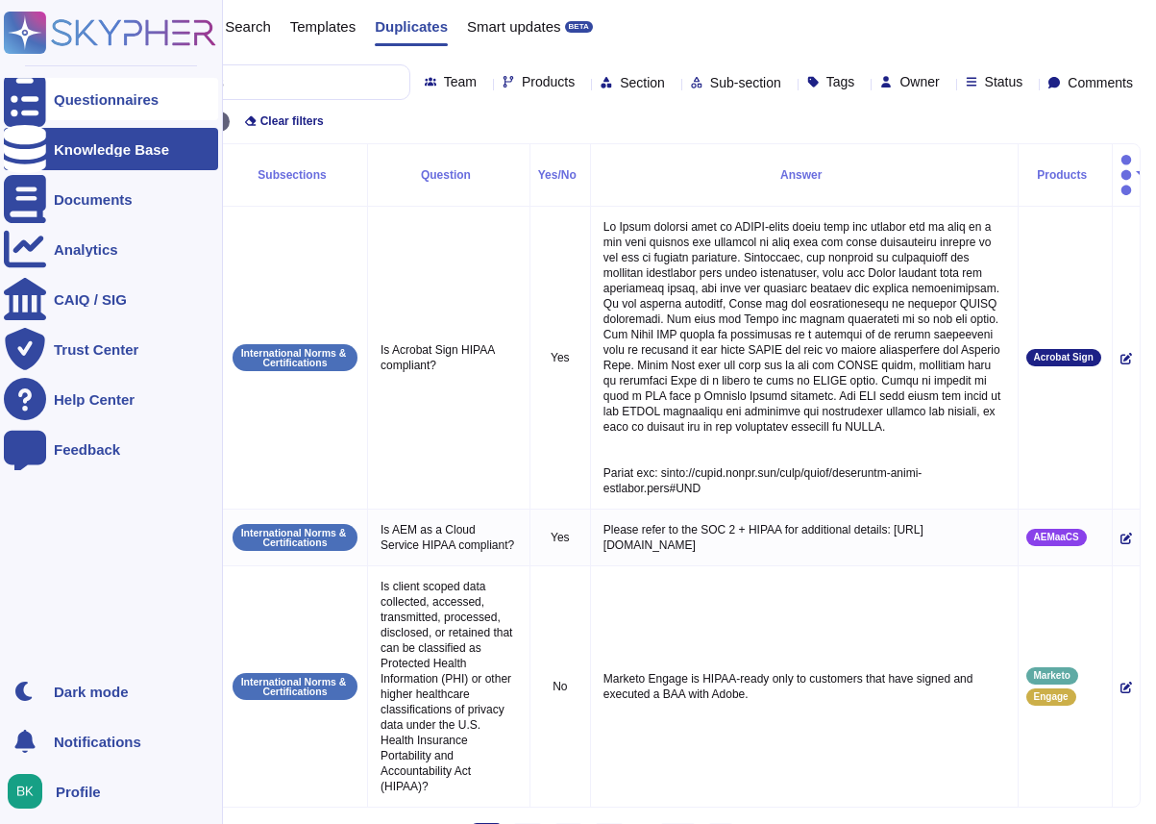
click at [33, 90] on icon at bounding box center [25, 99] width 42 height 57
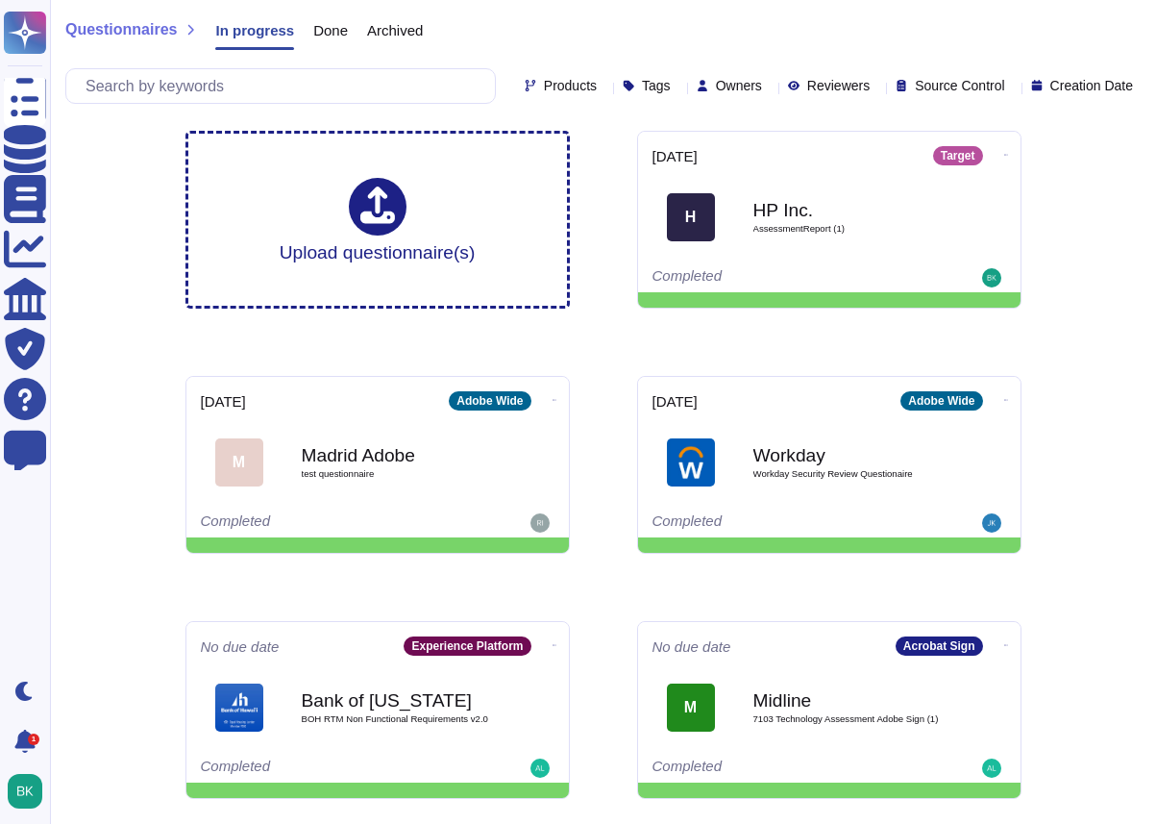
click at [329, 27] on span "Done" at bounding box center [330, 30] width 35 height 14
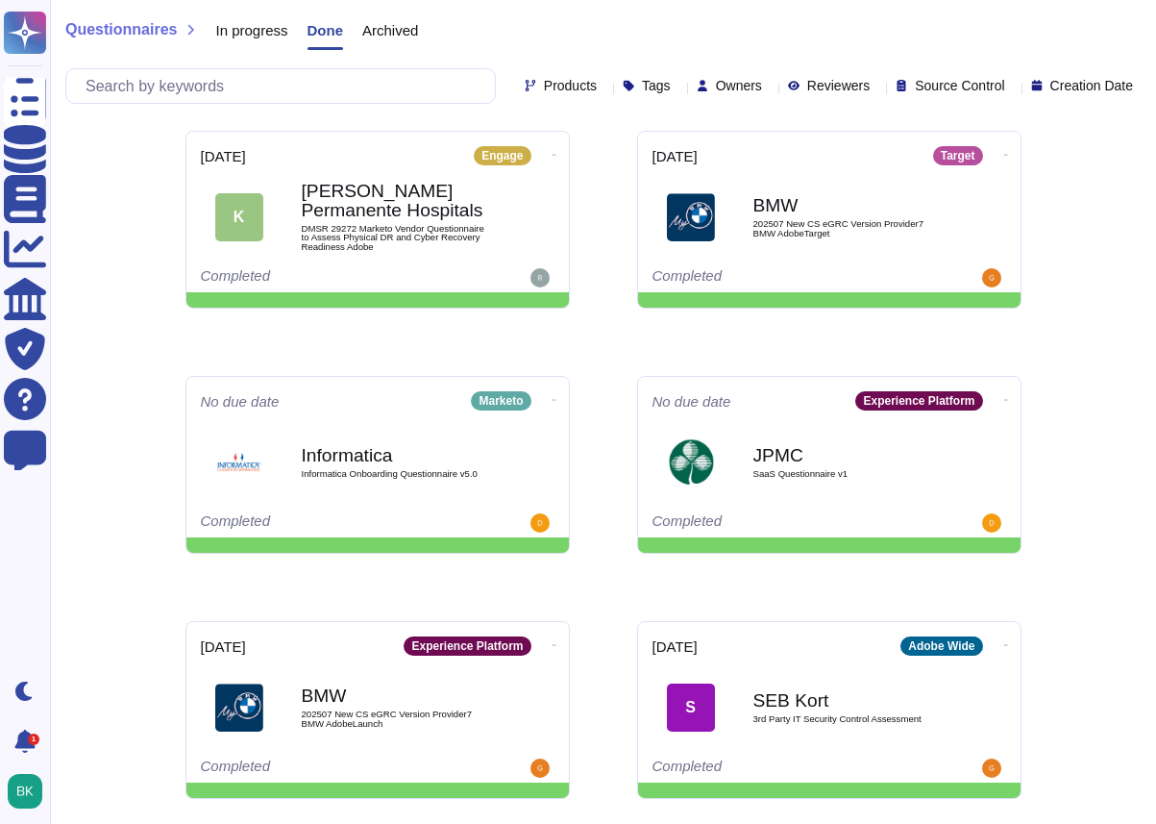
click at [393, 32] on span "Archived" at bounding box center [390, 30] width 56 height 14
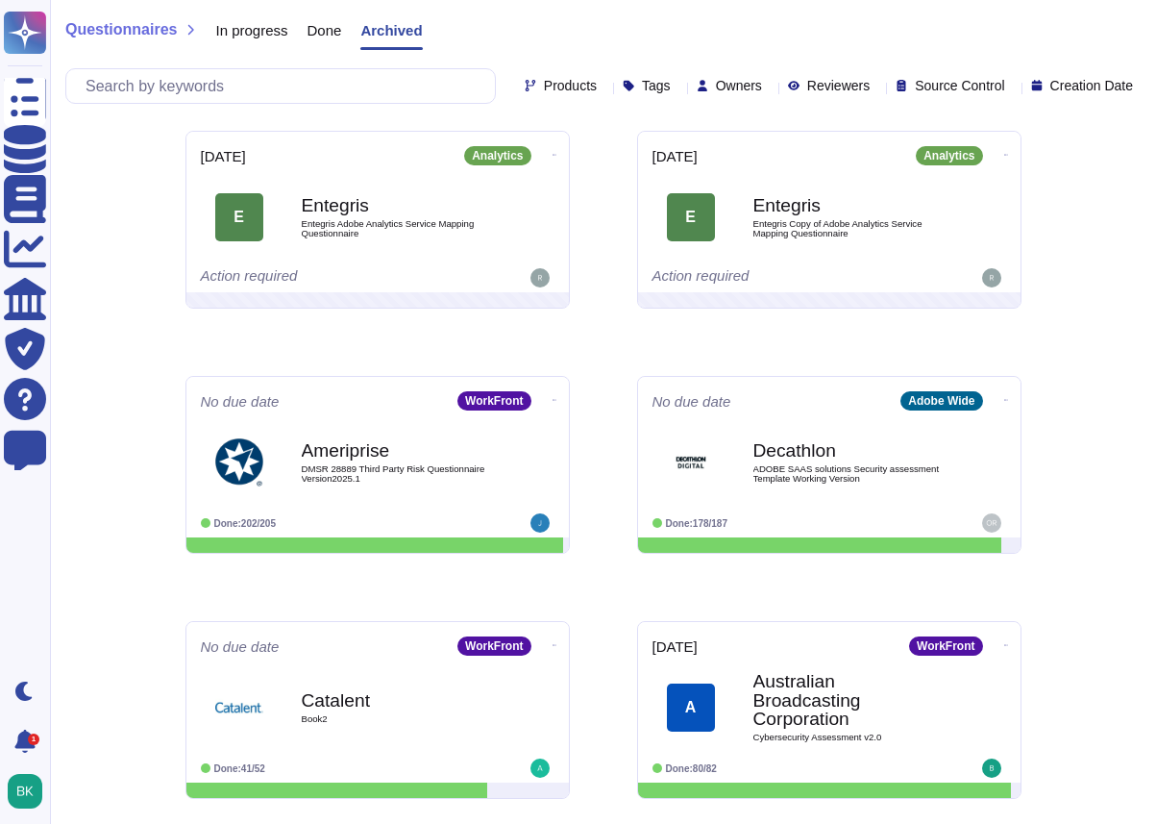
click at [324, 27] on span "Done" at bounding box center [325, 30] width 35 height 14
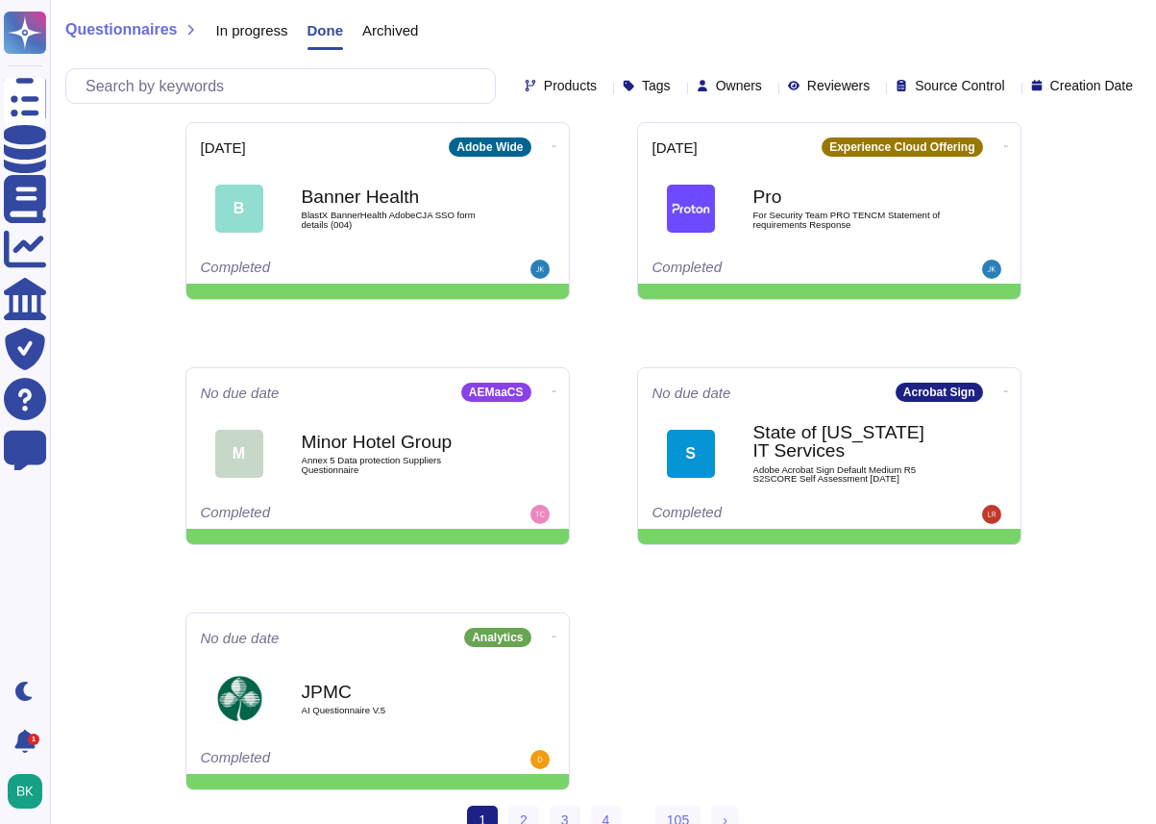
scroll to position [772, 0]
